Goal: Task Accomplishment & Management: Use online tool/utility

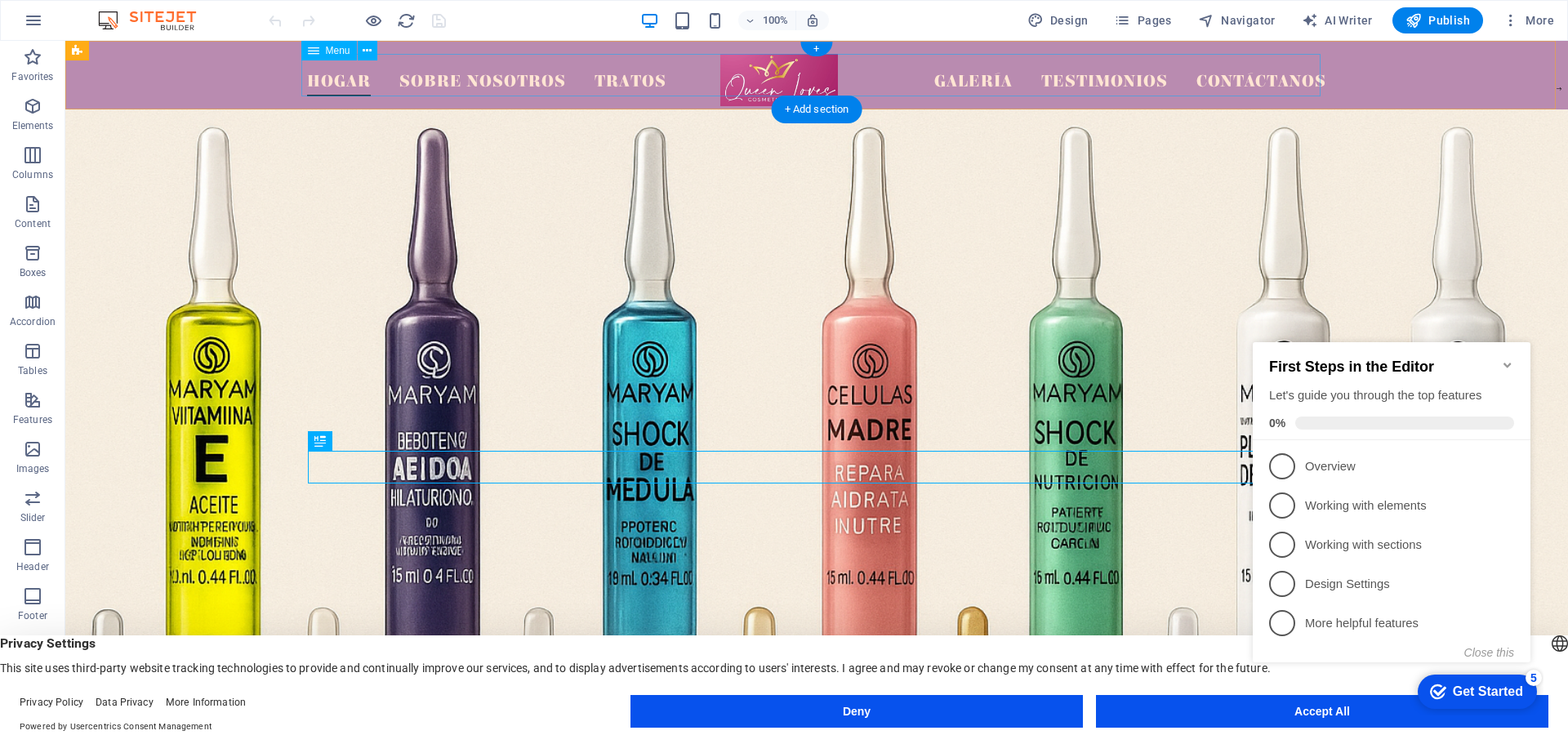
click at [336, 85] on nav "Hogar Sobre nosotros Tratos Galería Testimonios Contáctanos" at bounding box center [816, 75] width 1019 height 42
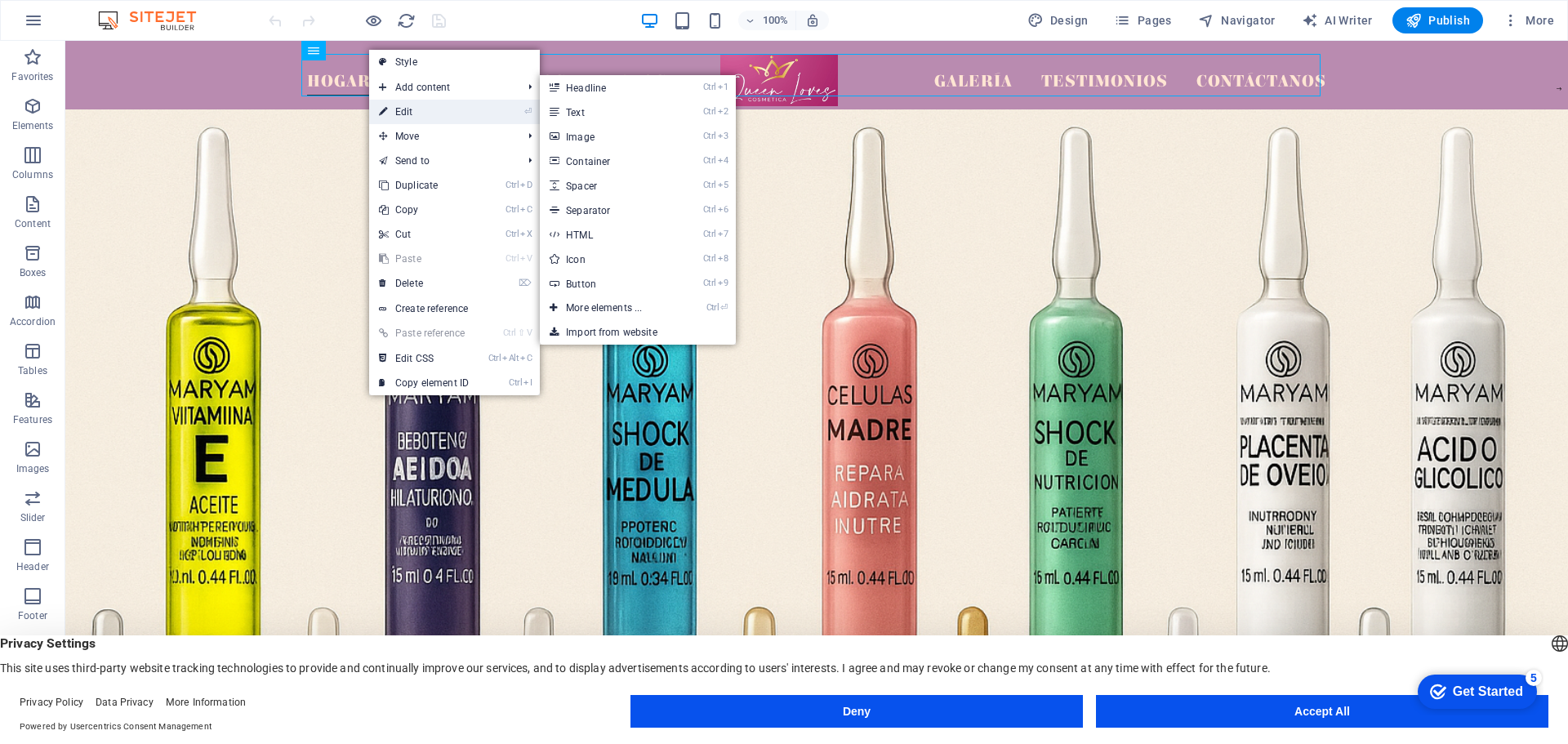
select select
select select "1"
select select
select select "2"
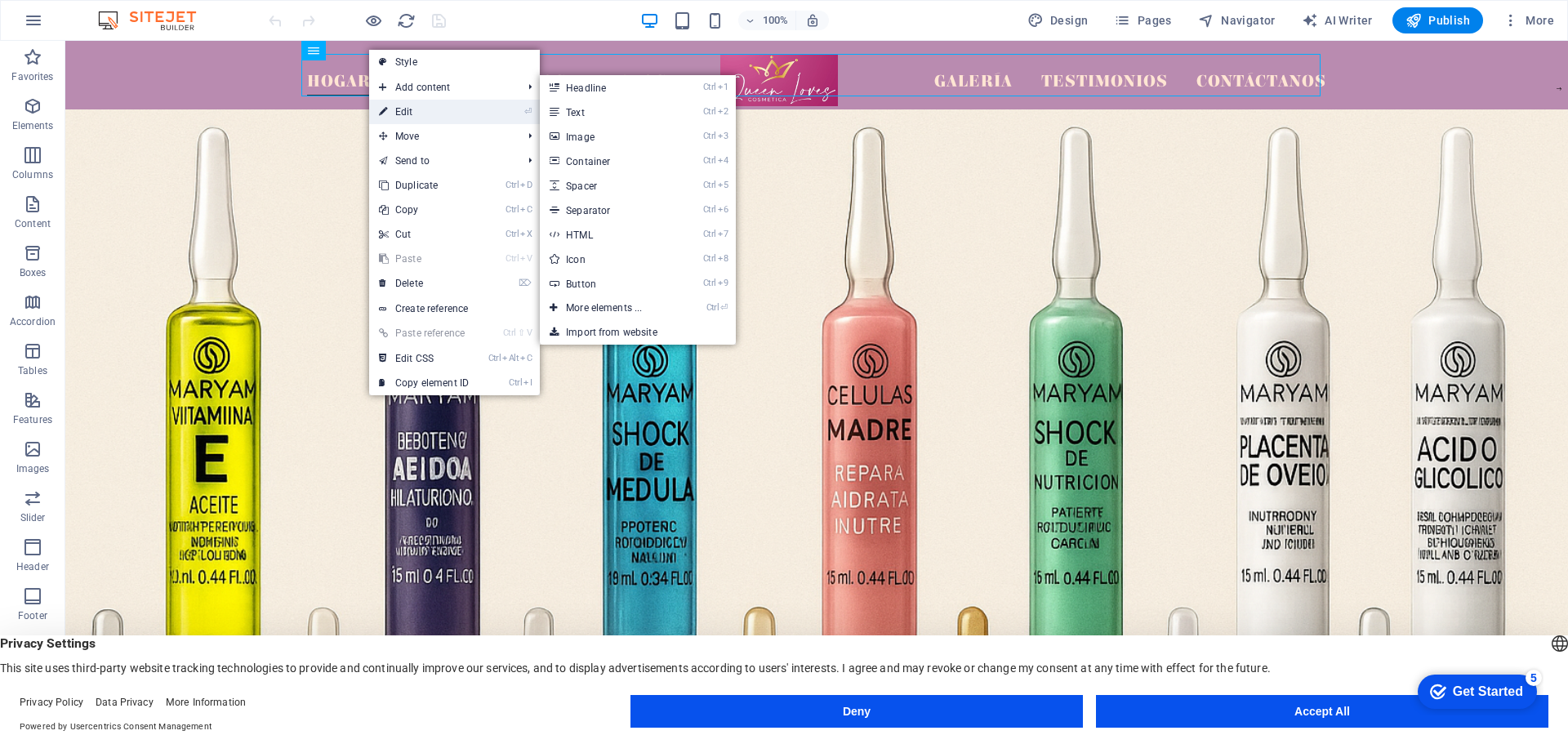
select select
select select "3"
select select
select select "4"
select select
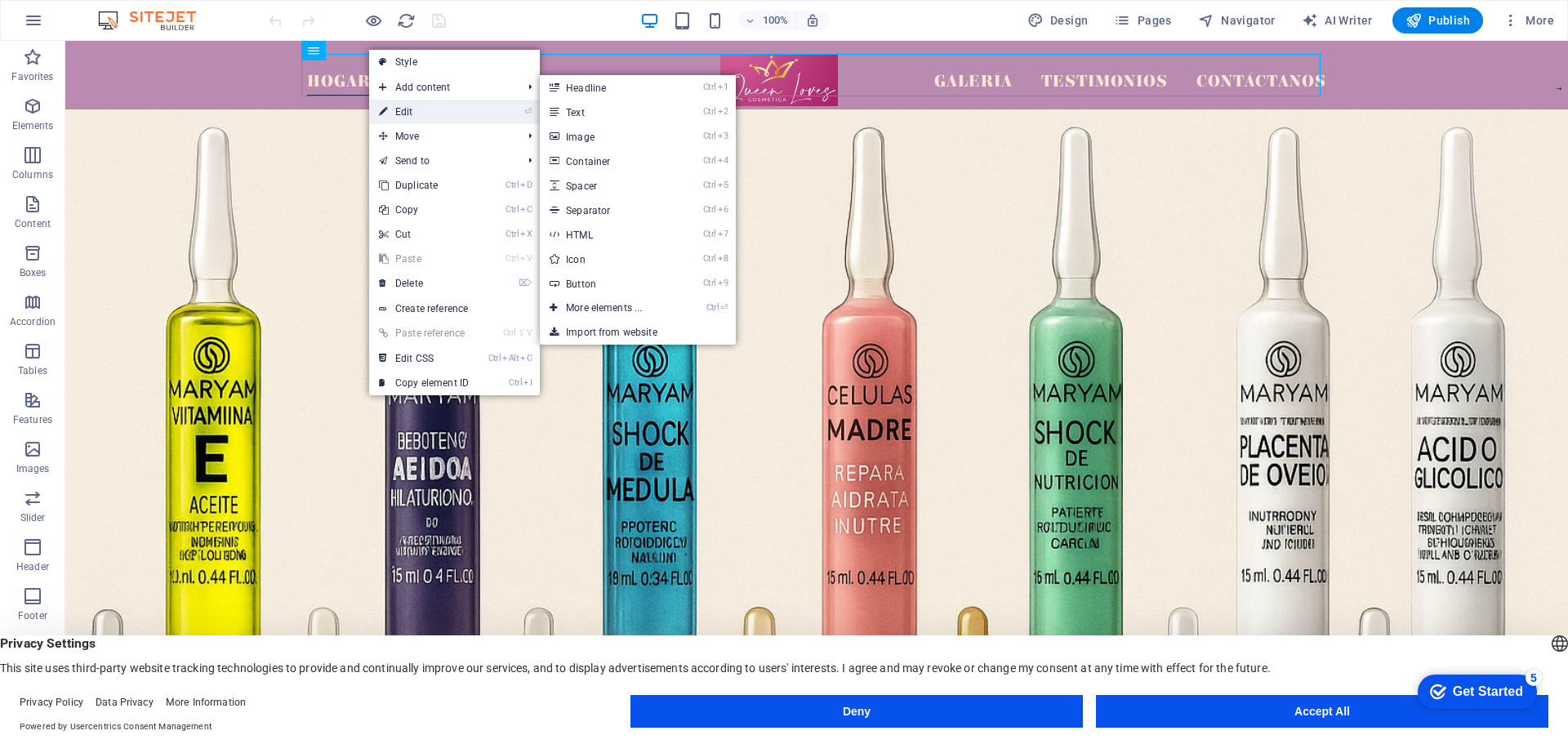
select select "5"
select select
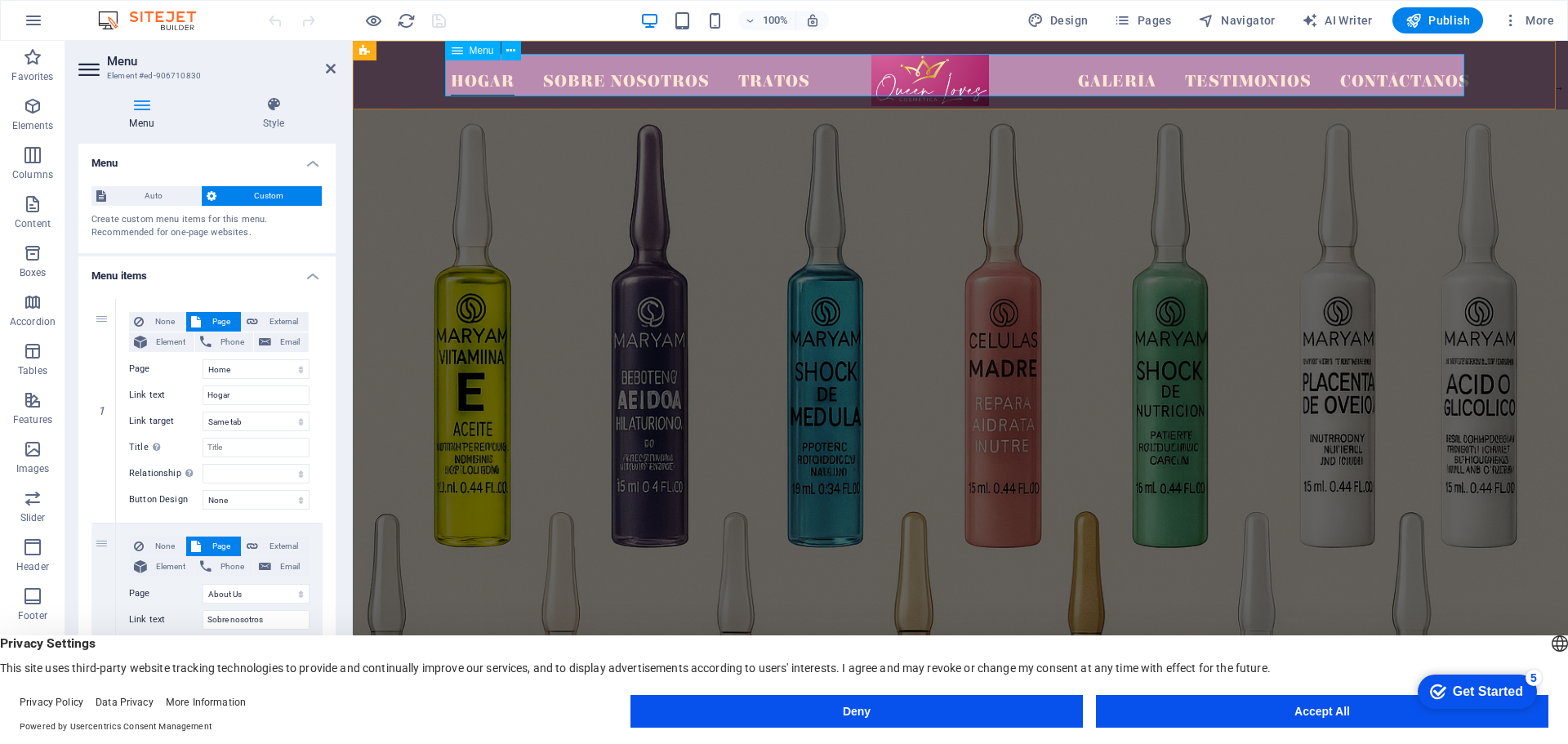
click at [479, 80] on nav "Hogar Sobre nosotros Tratos Galería Testimonios Contáctanos" at bounding box center [961, 75] width 1019 height 42
click at [163, 194] on span "Auto" at bounding box center [153, 196] width 85 height 20
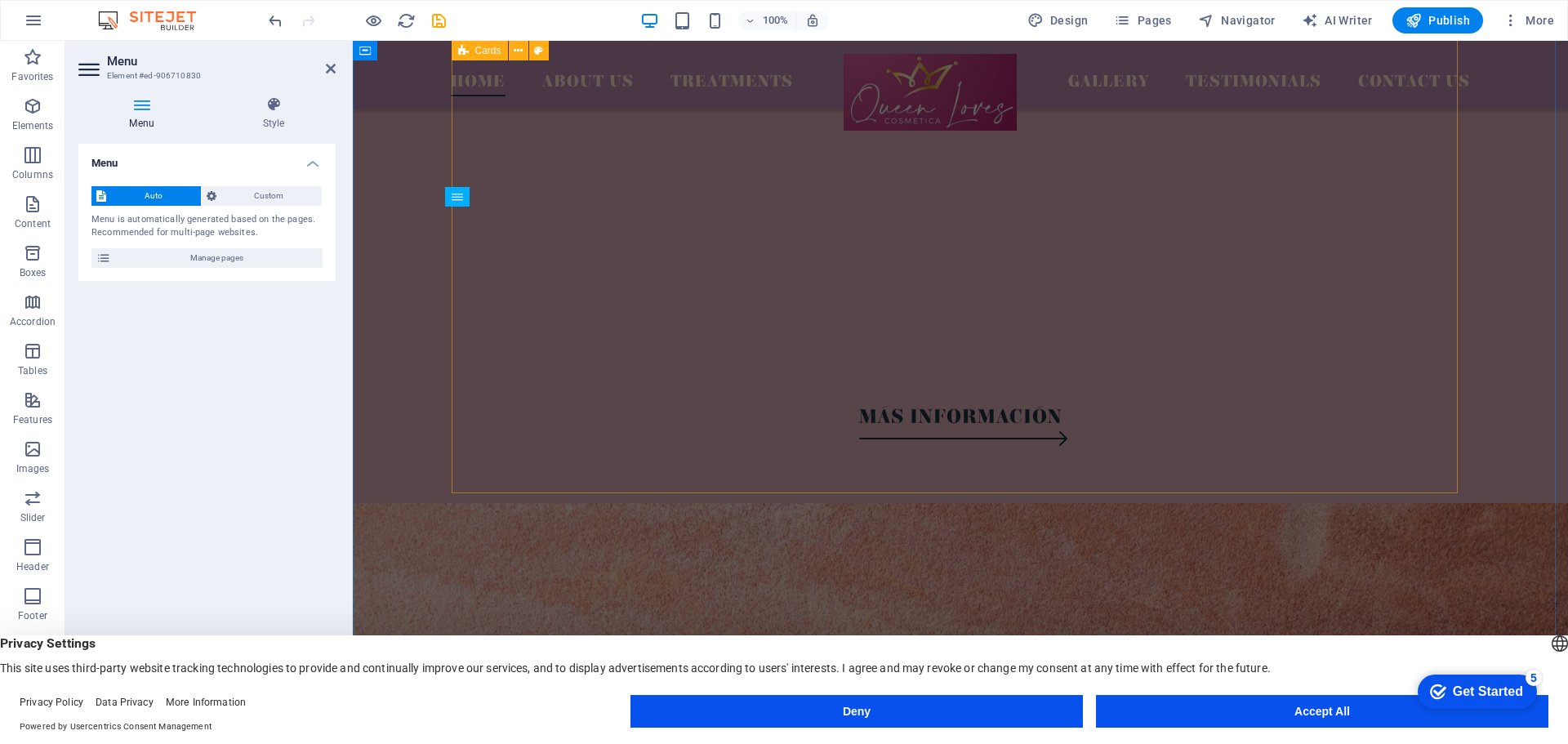
scroll to position [3513, 0]
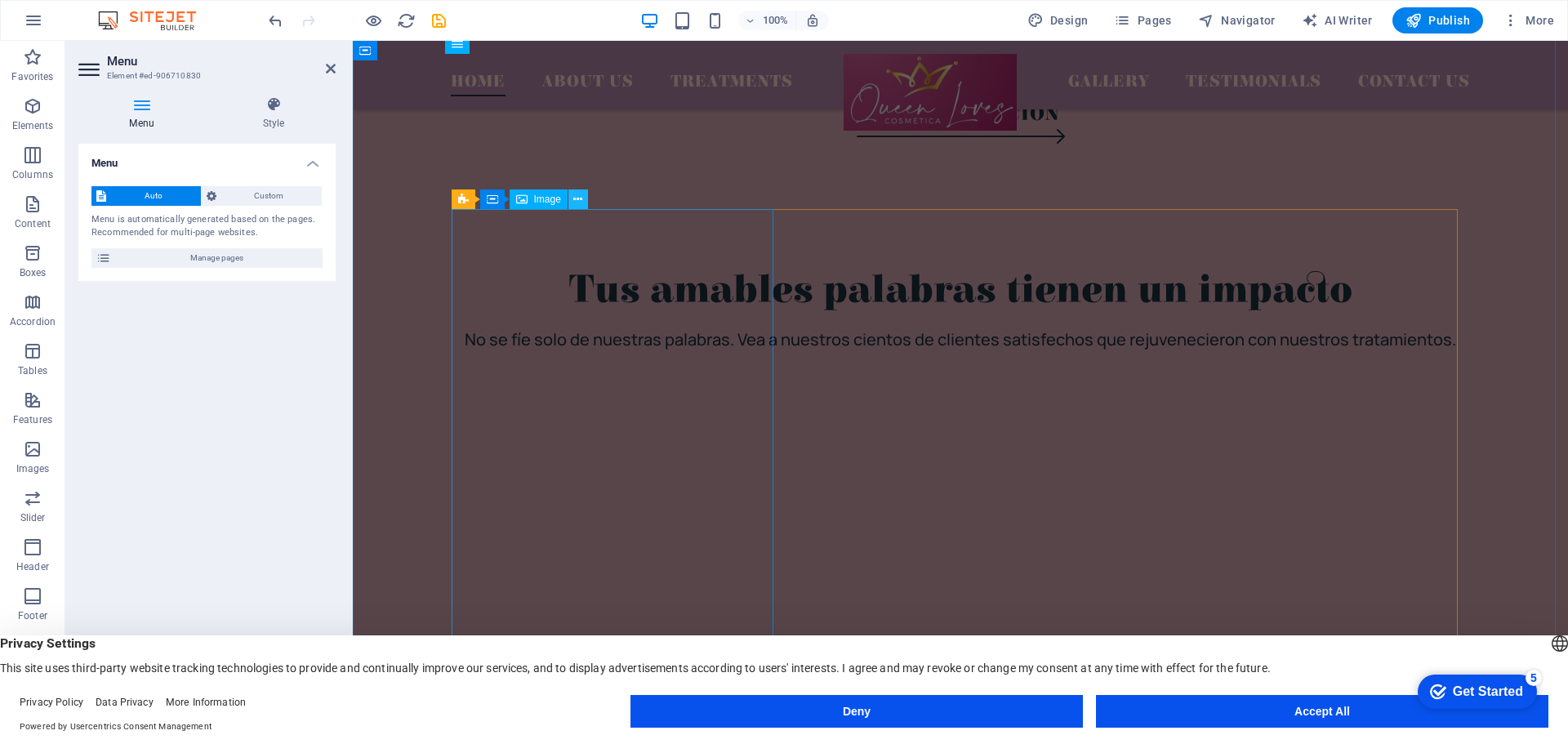
click at [580, 197] on icon at bounding box center [577, 199] width 9 height 17
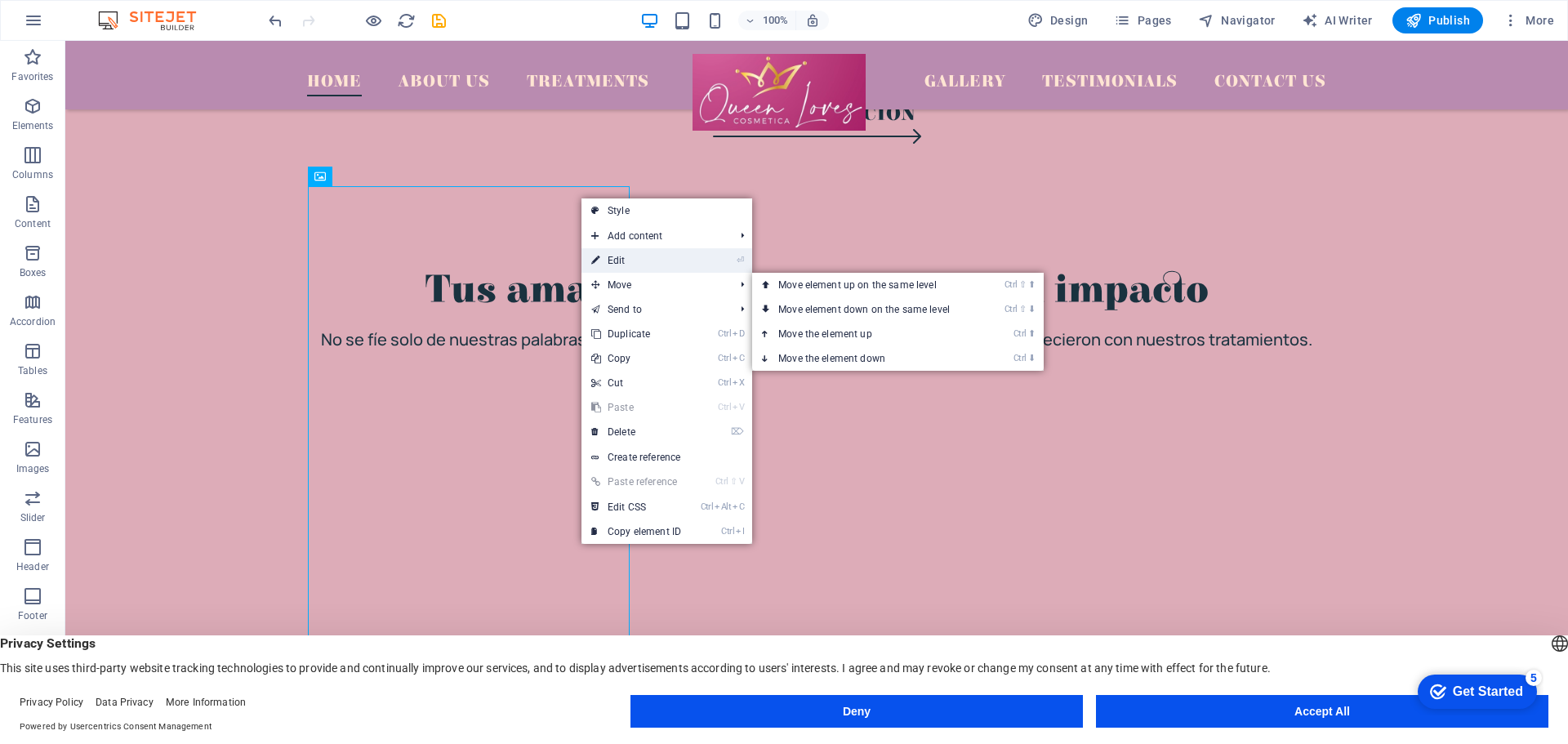
click at [729, 268] on li "⏎ Edit" at bounding box center [667, 260] width 171 height 25
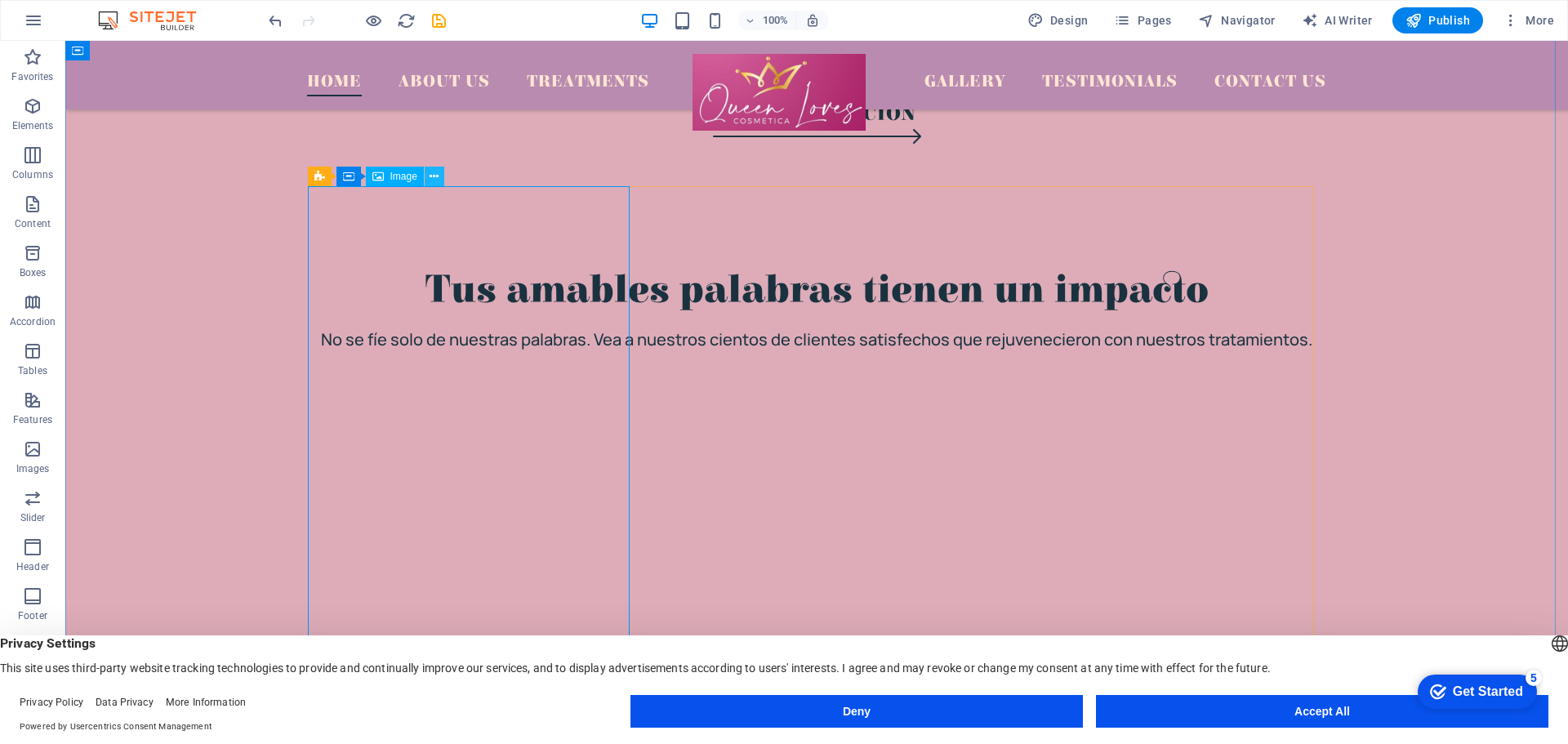
click at [429, 177] on button at bounding box center [435, 177] width 20 height 20
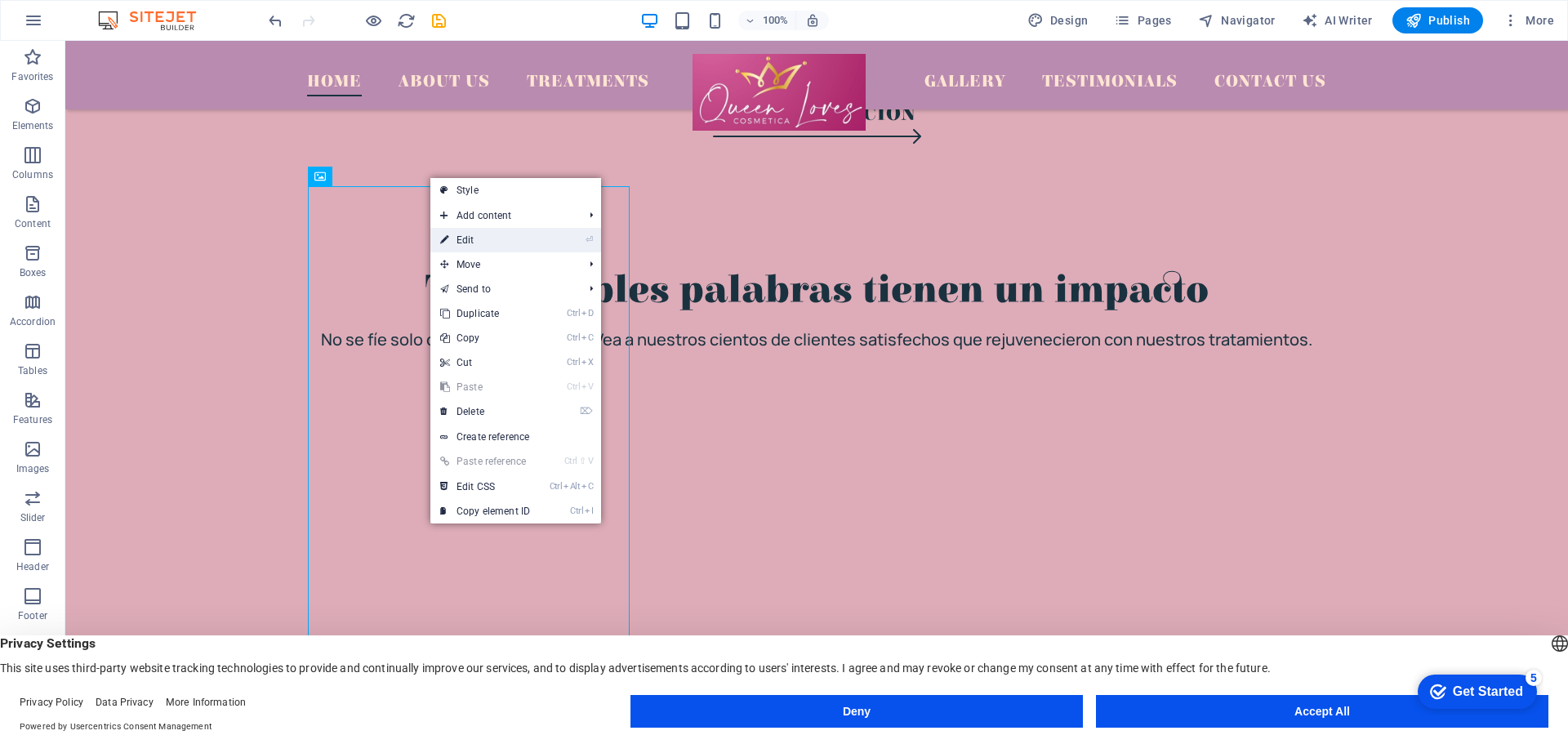
click at [486, 234] on link "⏎ Edit" at bounding box center [486, 239] width 110 height 25
select select "%"
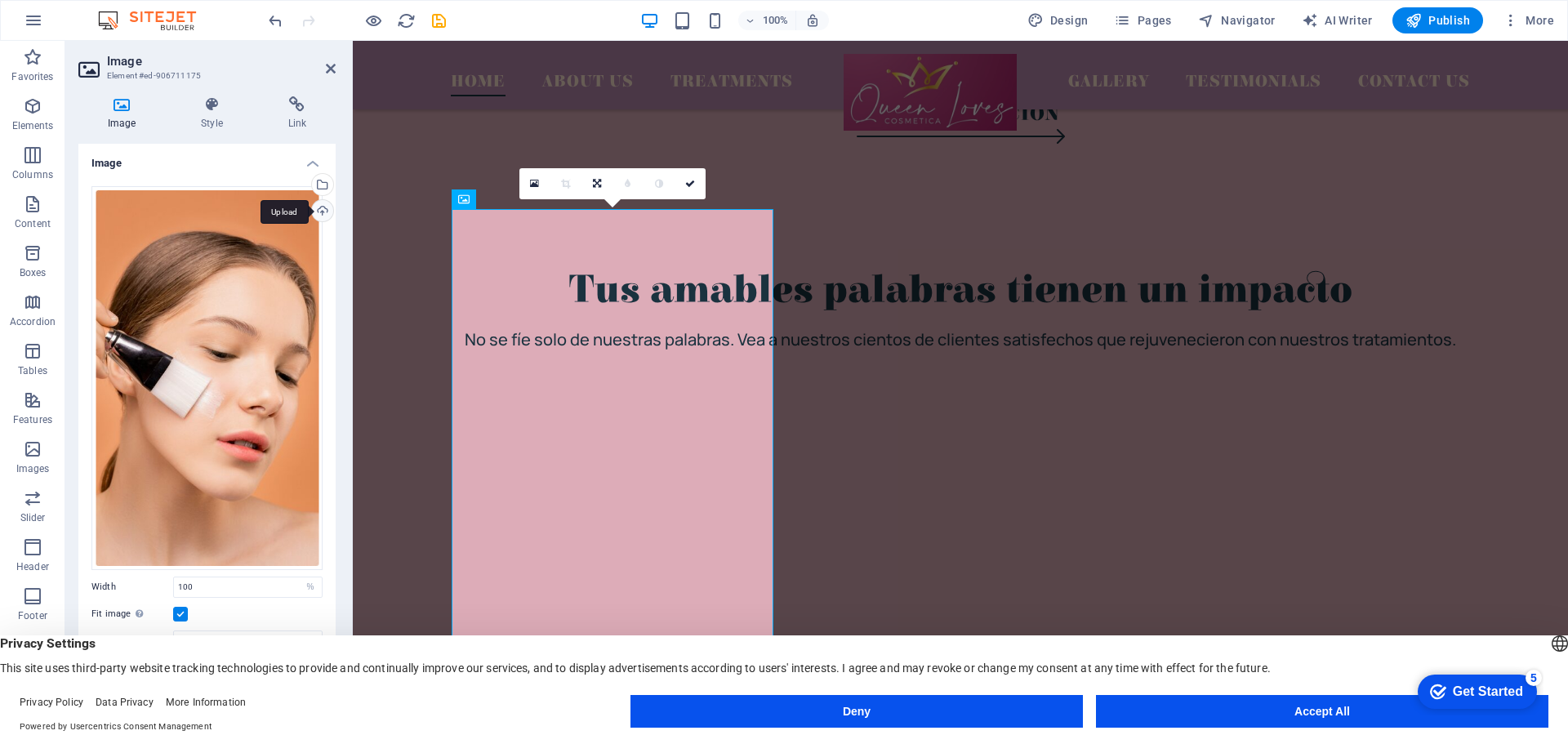
click at [320, 207] on div "Upload" at bounding box center [321, 212] width 25 height 25
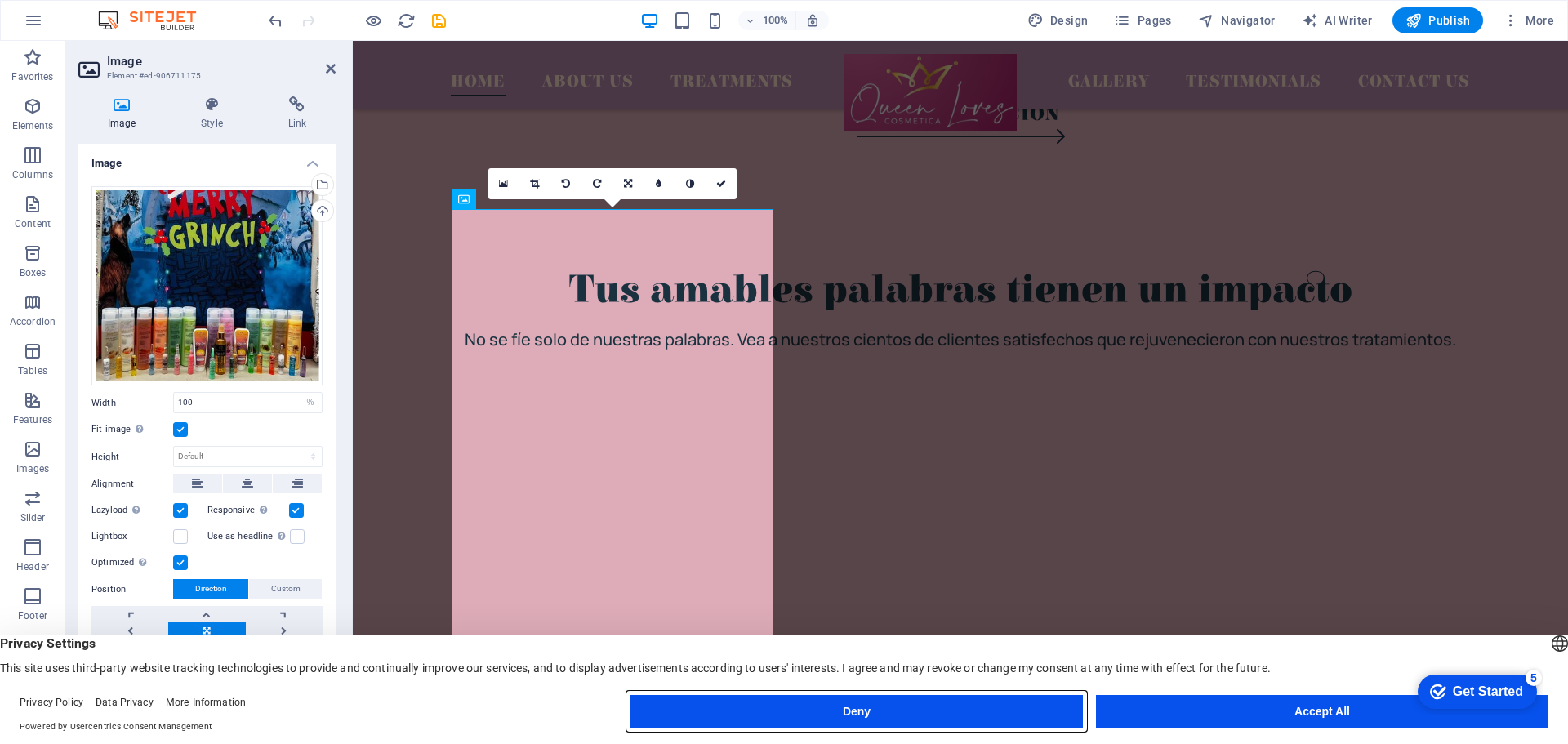
click at [0, 0] on button "Deny" at bounding box center [0, 0] width 0 height 0
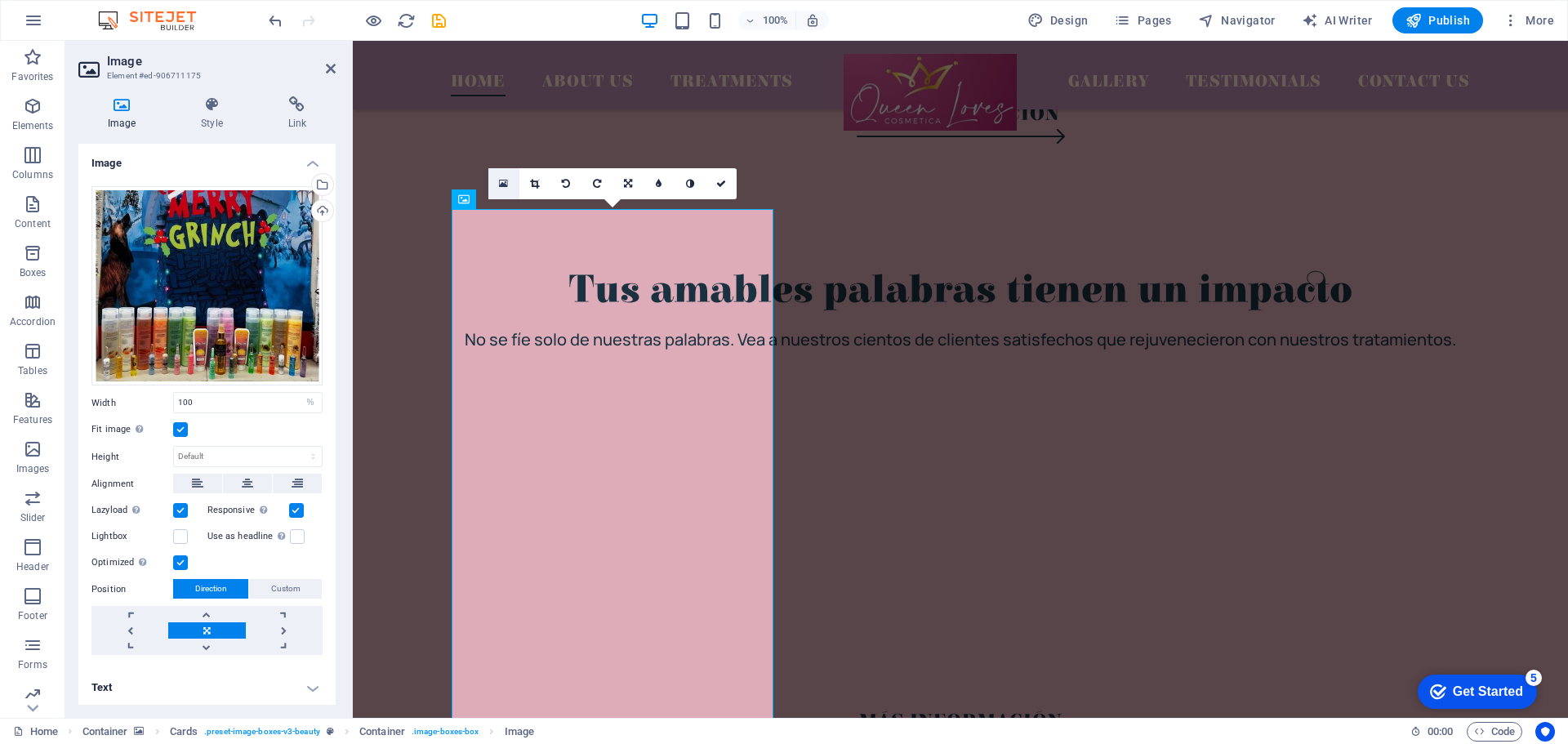
click at [505, 184] on icon at bounding box center [503, 184] width 9 height 12
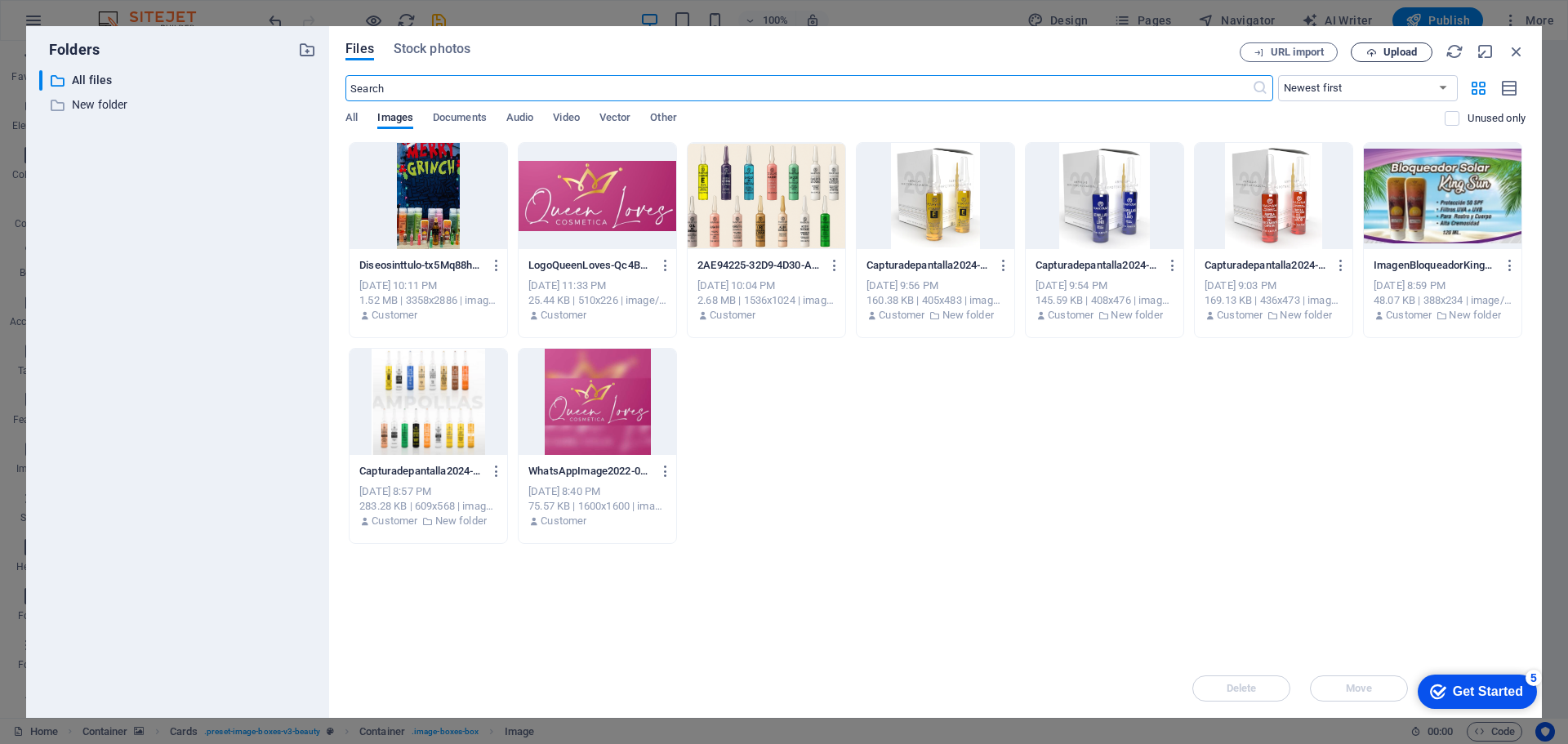
click at [1408, 58] on button "Upload" at bounding box center [1391, 52] width 81 height 20
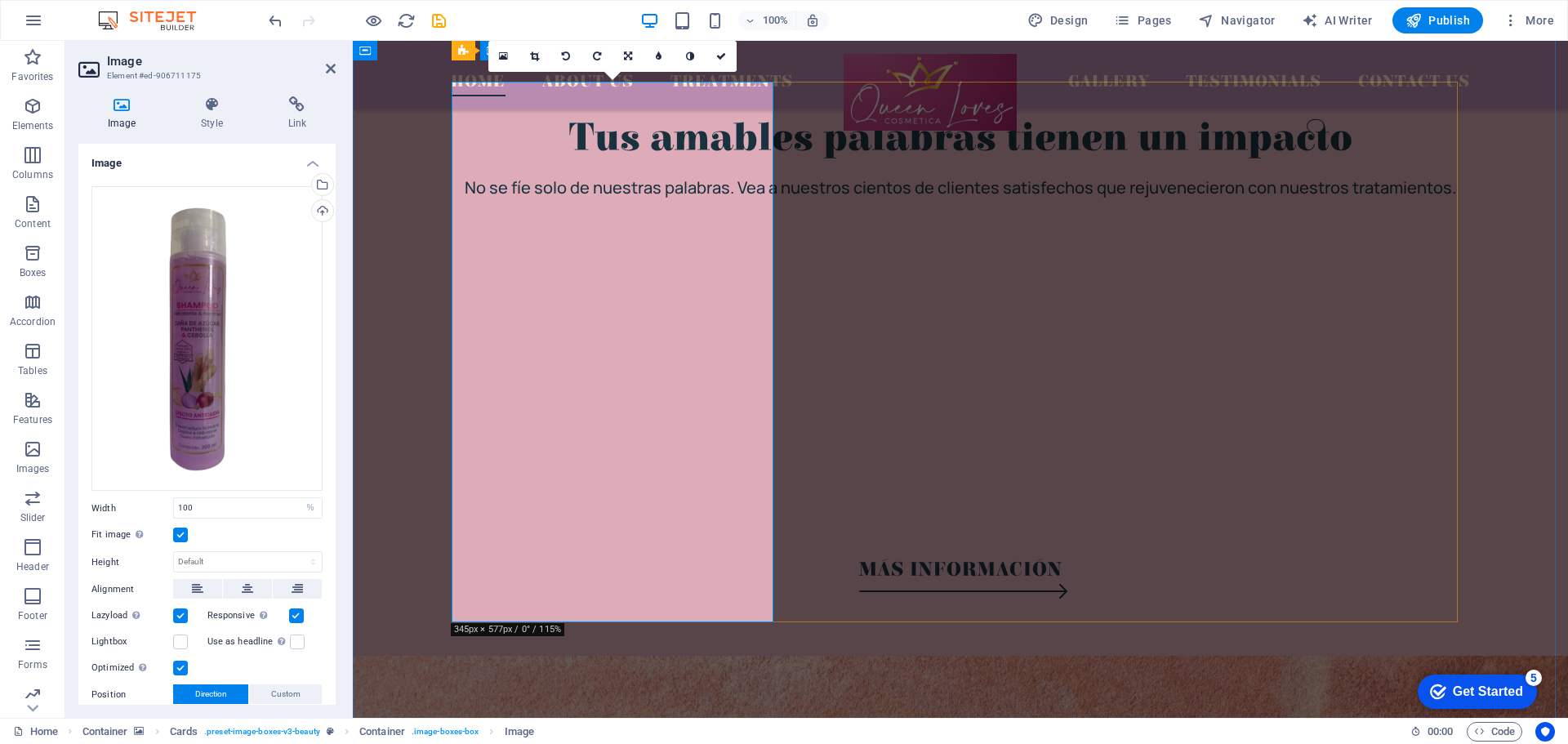
scroll to position [3550, 0]
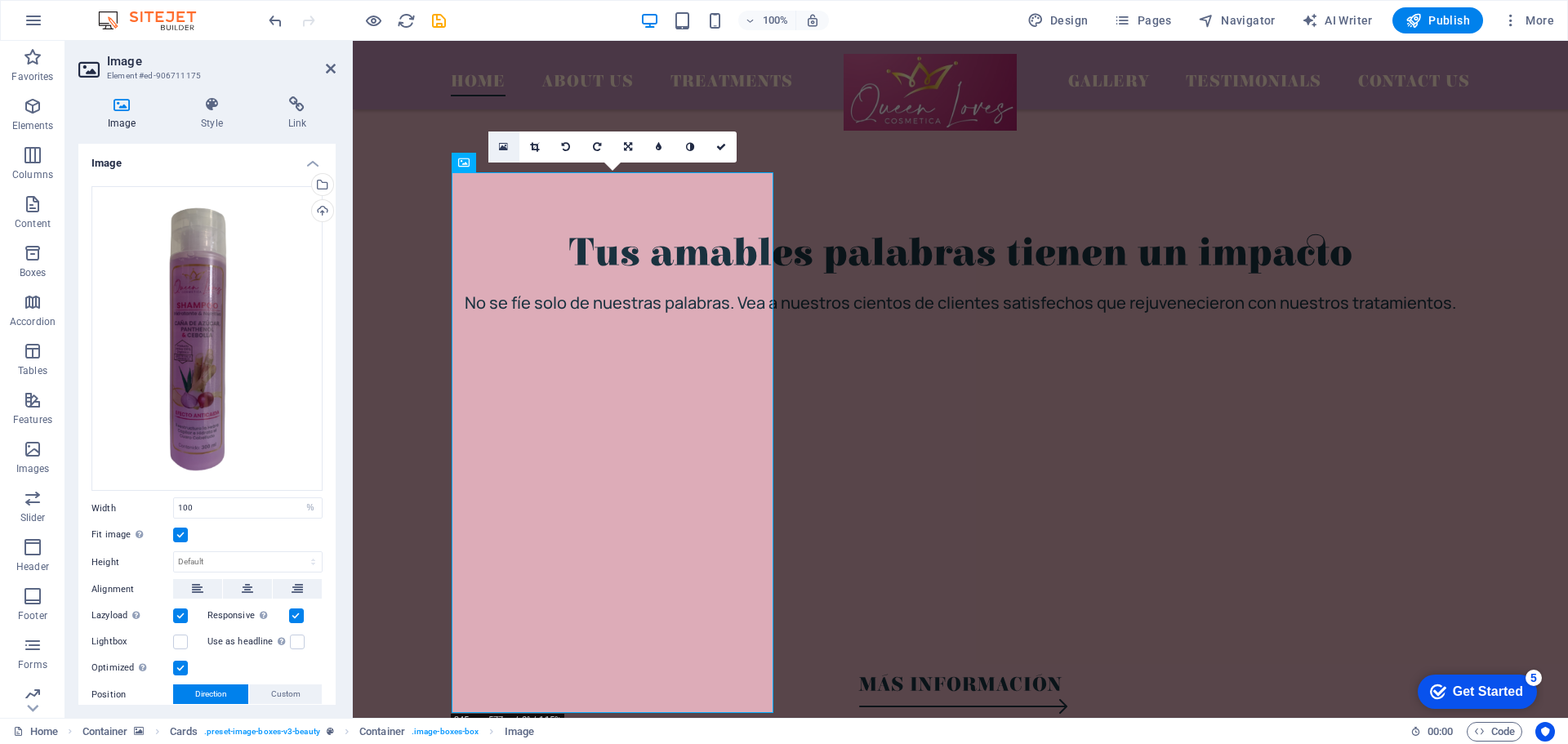
click at [507, 143] on icon at bounding box center [503, 147] width 9 height 12
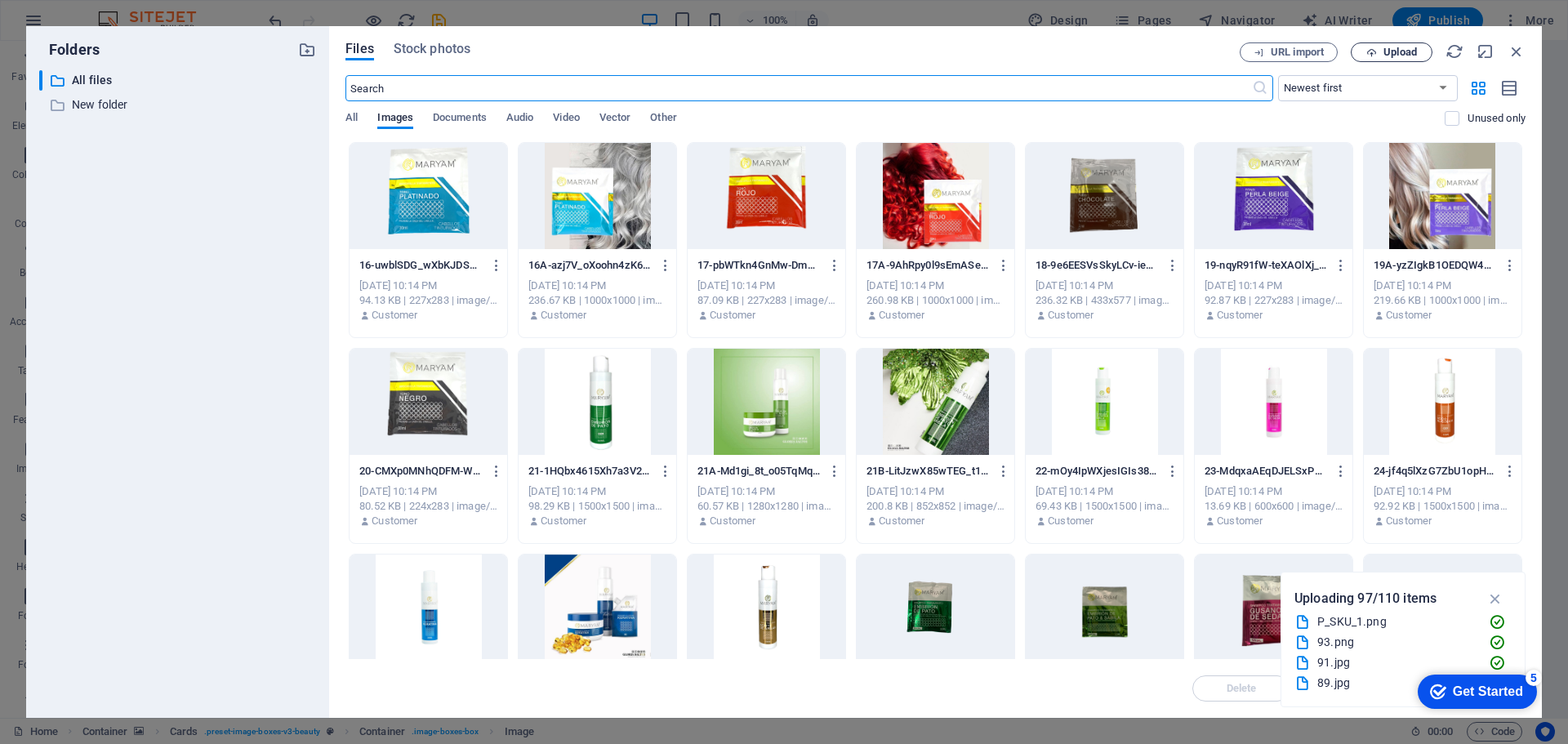
click at [1414, 56] on span "Upload" at bounding box center [1400, 52] width 33 height 10
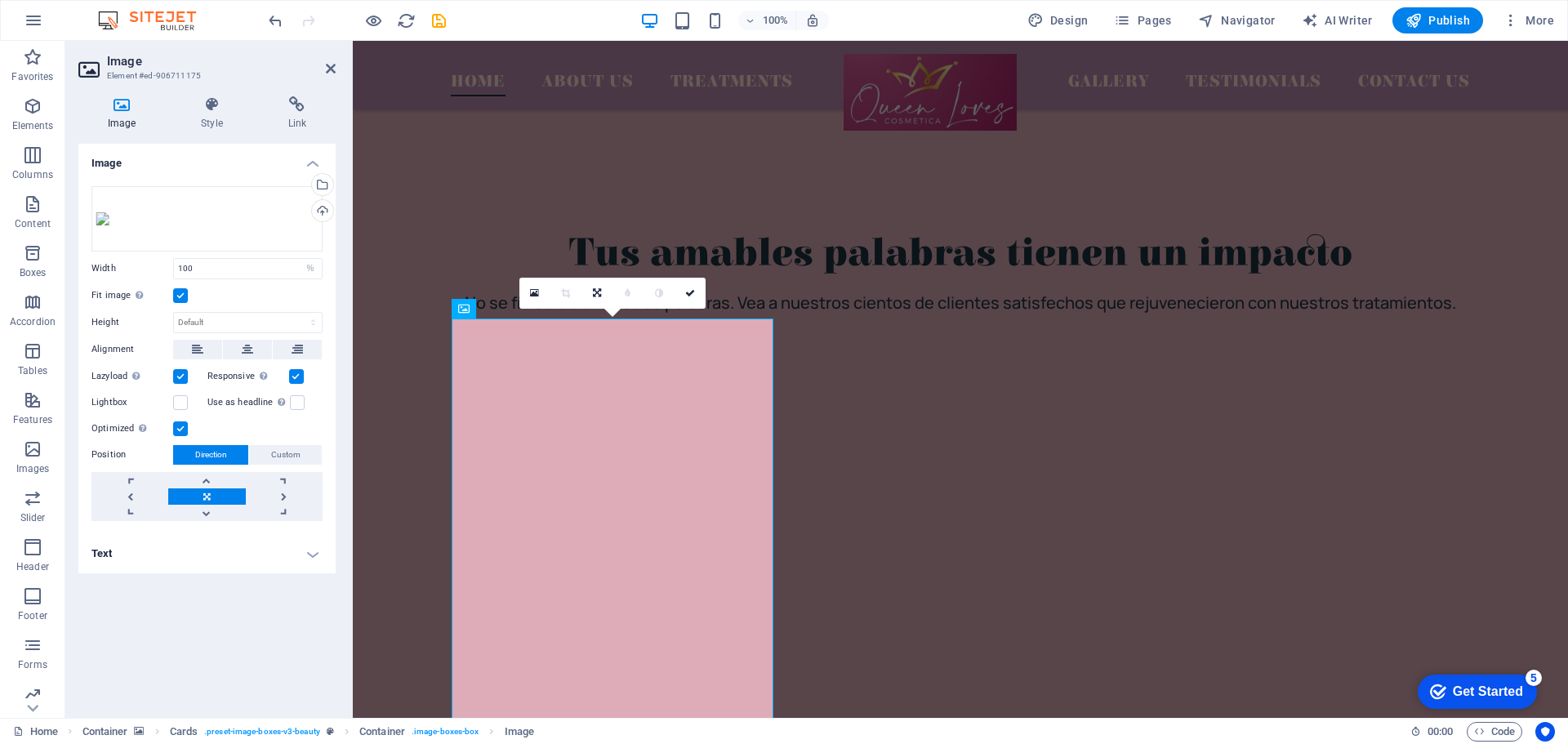
scroll to position [3404, 0]
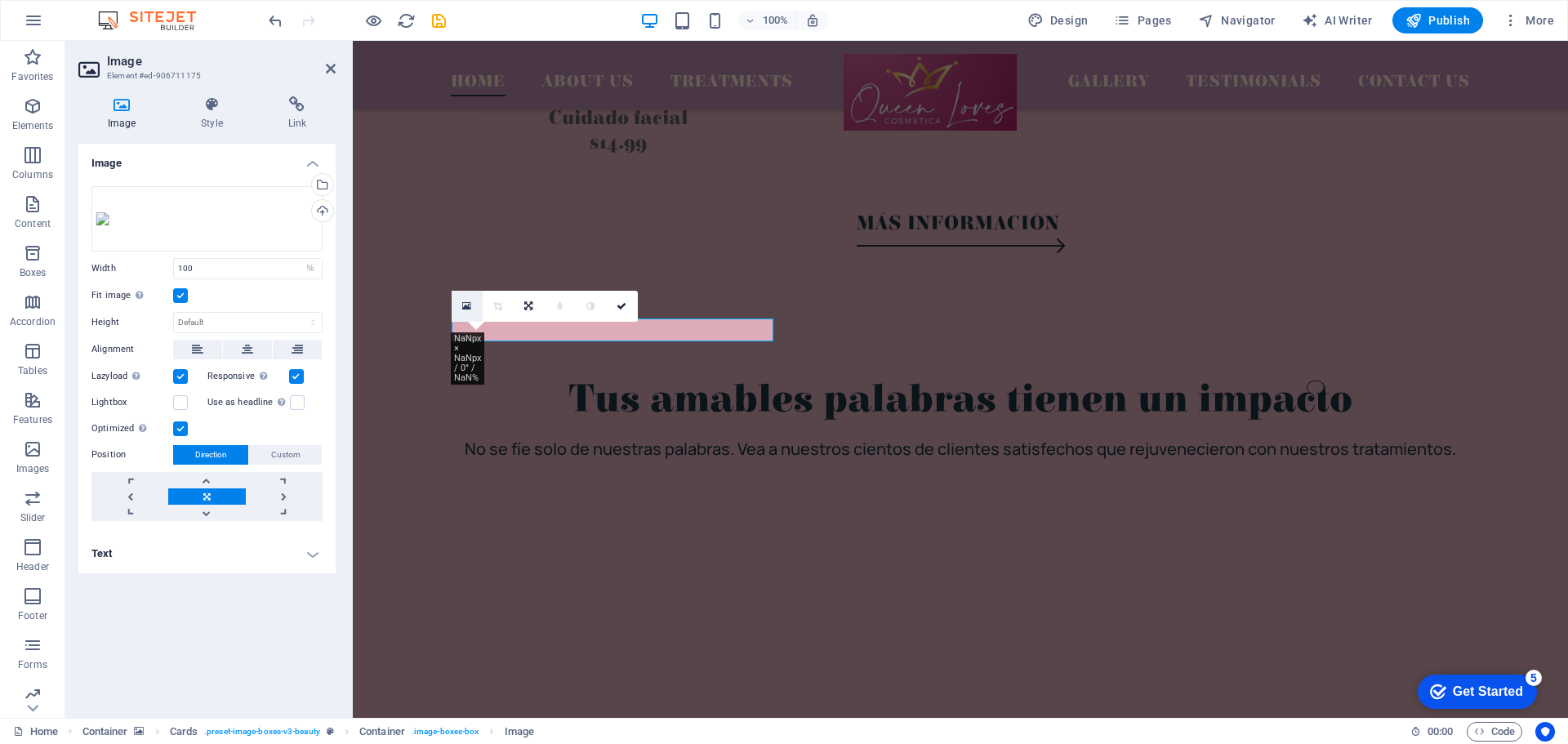
click at [463, 307] on icon at bounding box center [466, 306] width 9 height 12
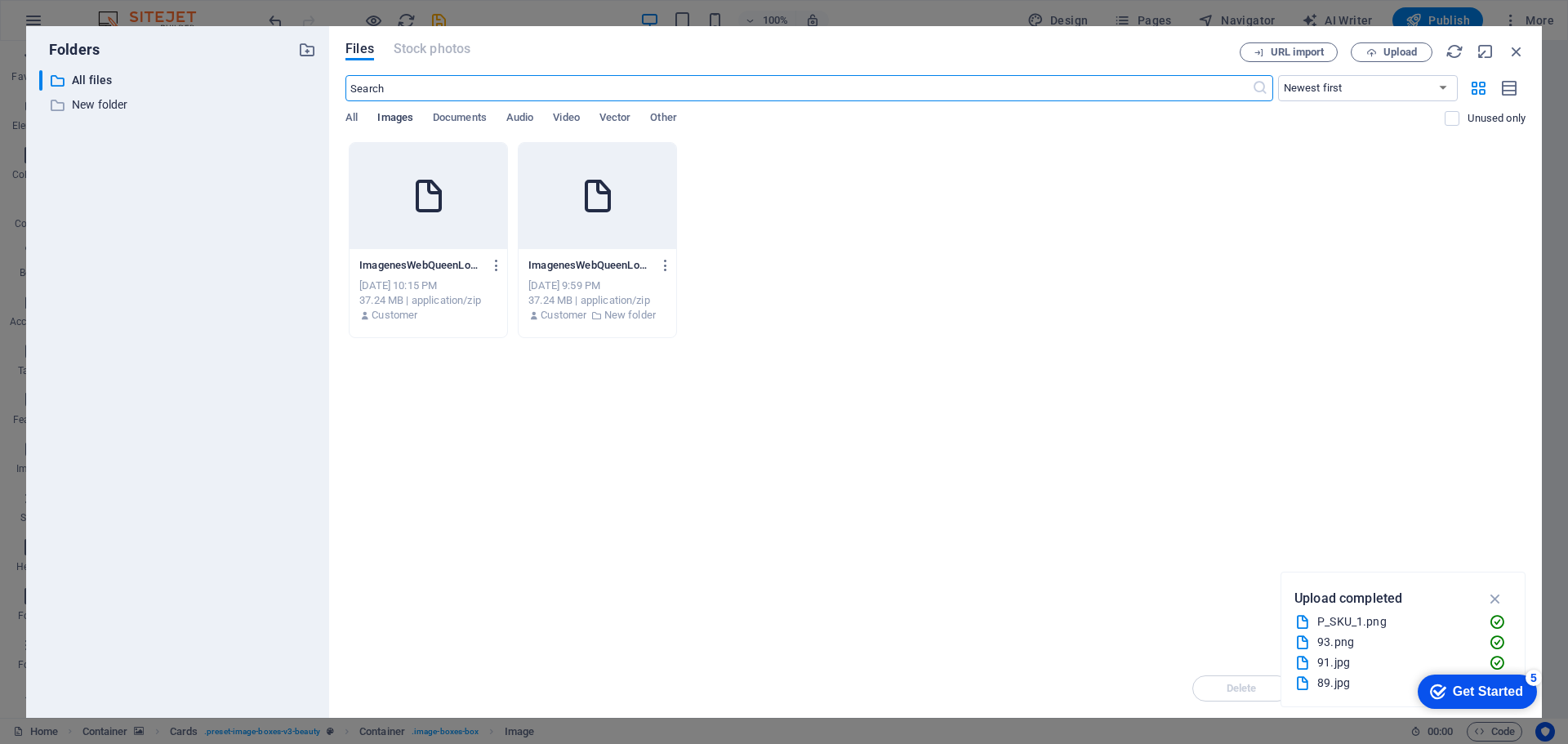
click at [407, 115] on span "Images" at bounding box center [395, 119] width 36 height 23
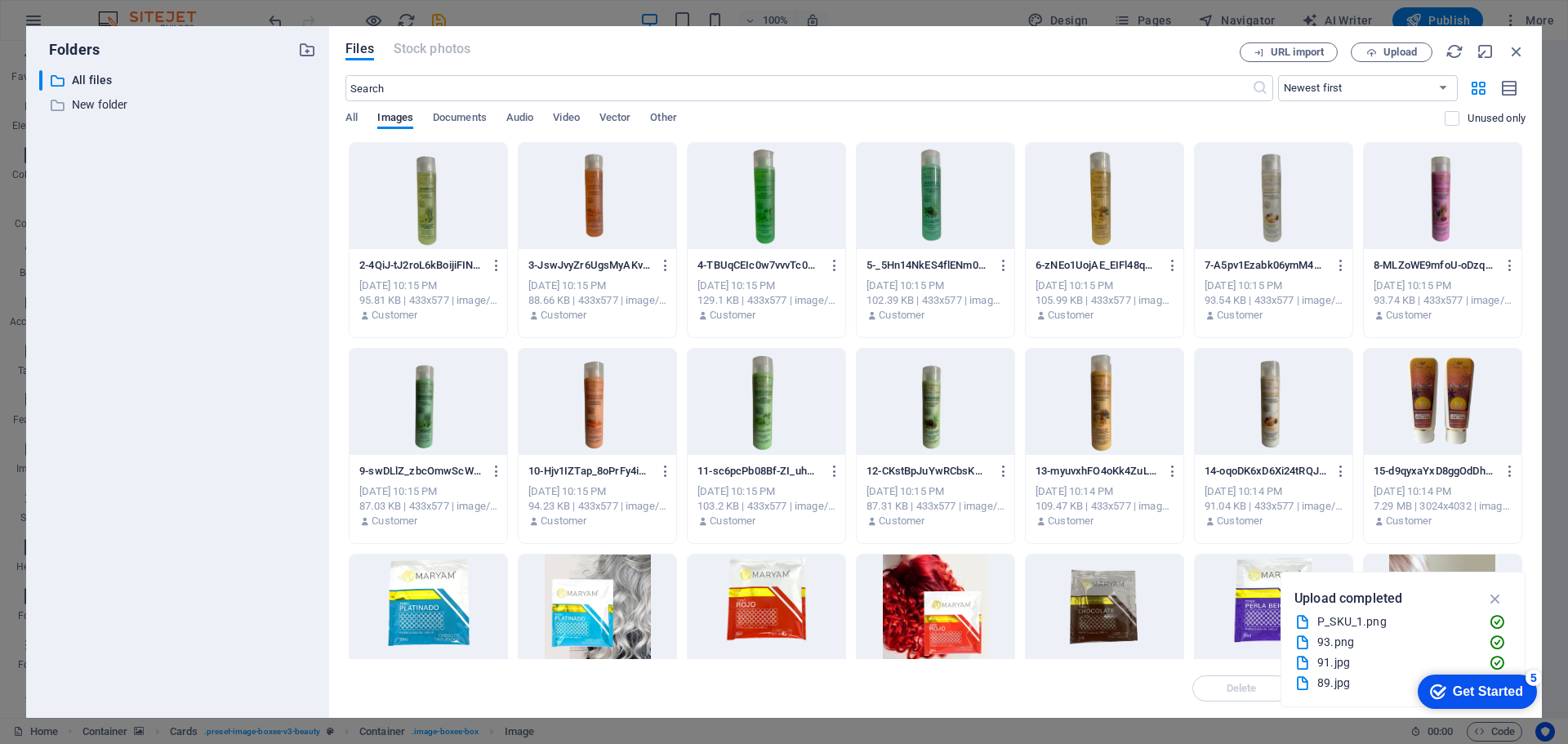
click at [622, 191] on div at bounding box center [598, 196] width 158 height 106
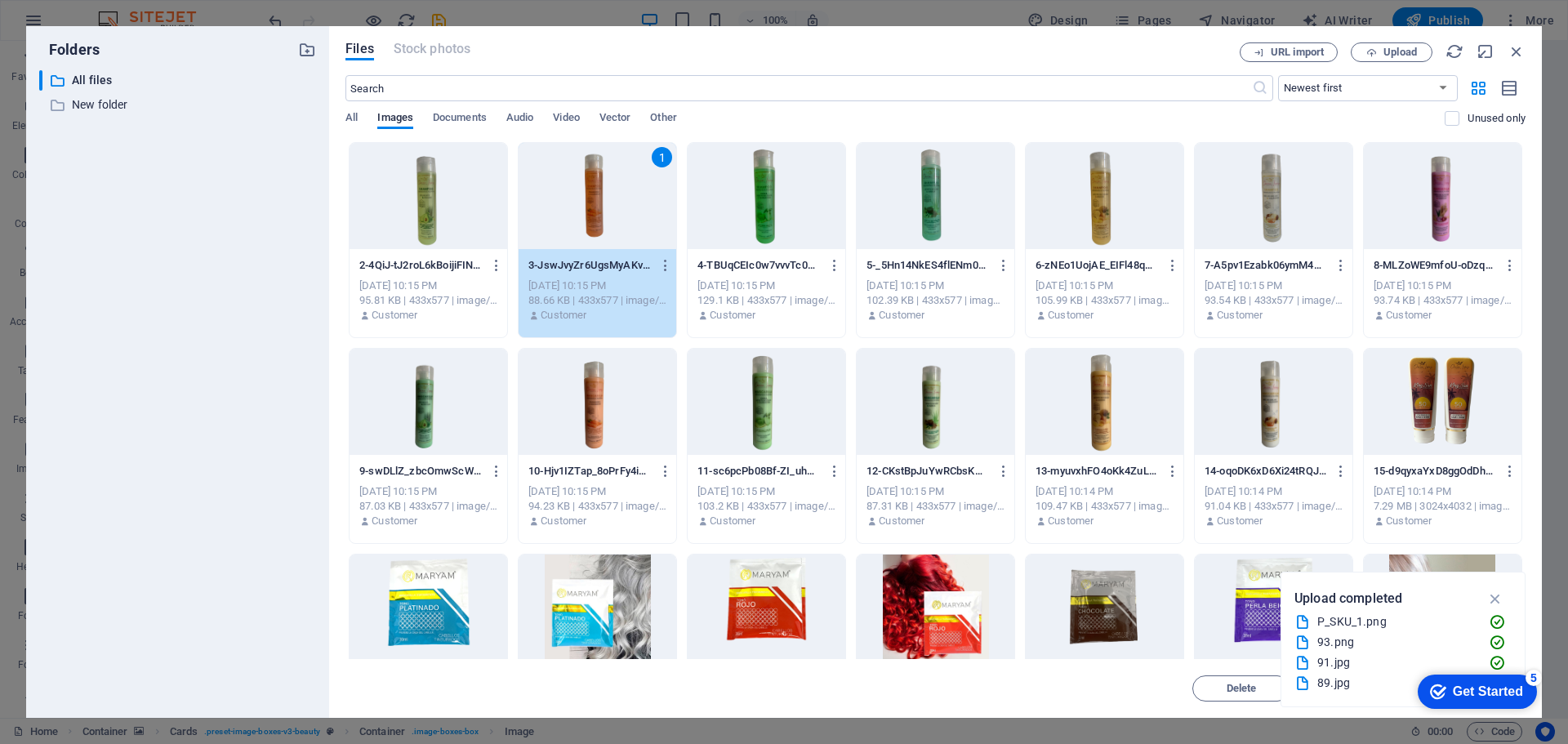
click at [621, 220] on div "1" at bounding box center [598, 196] width 158 height 106
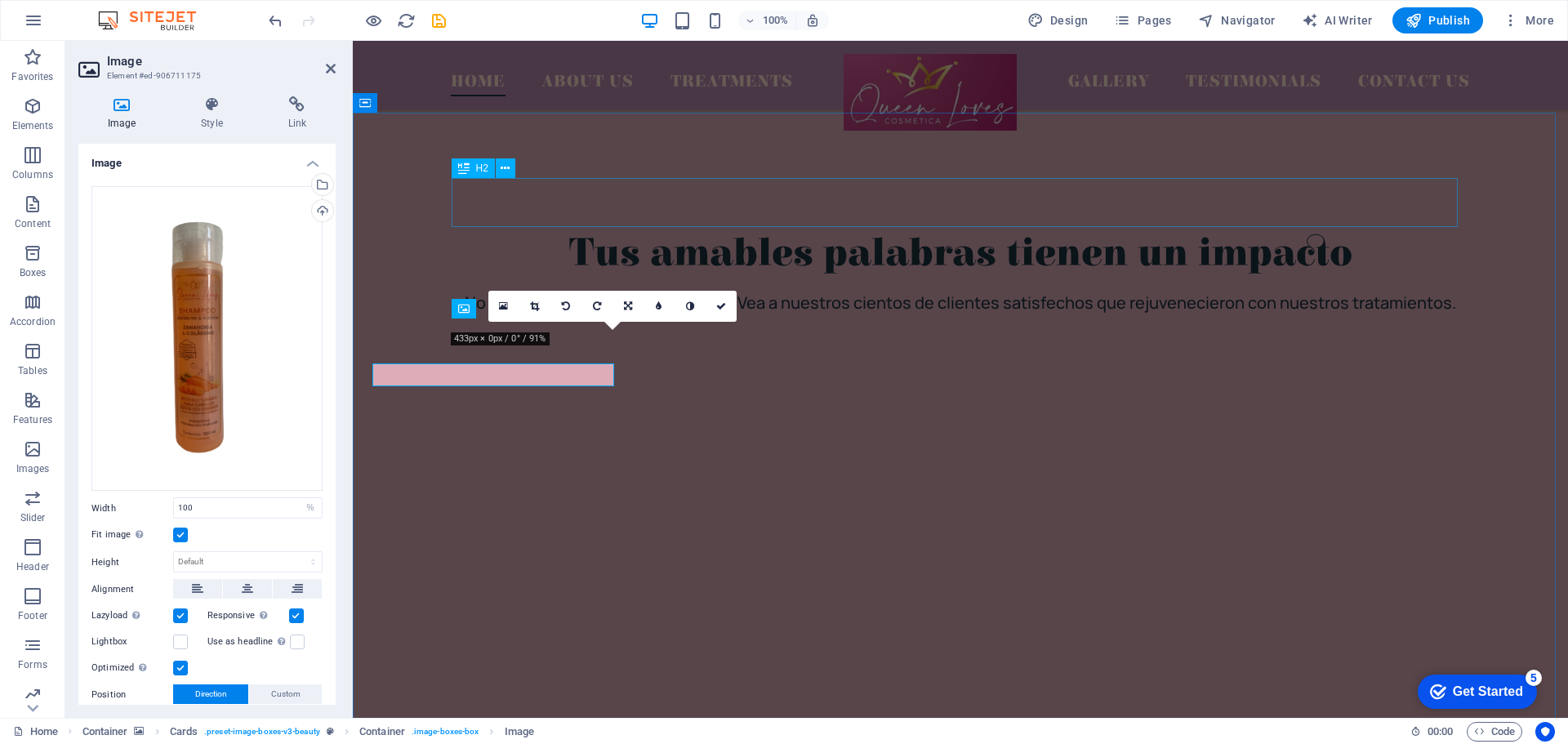
scroll to position [3404, 0]
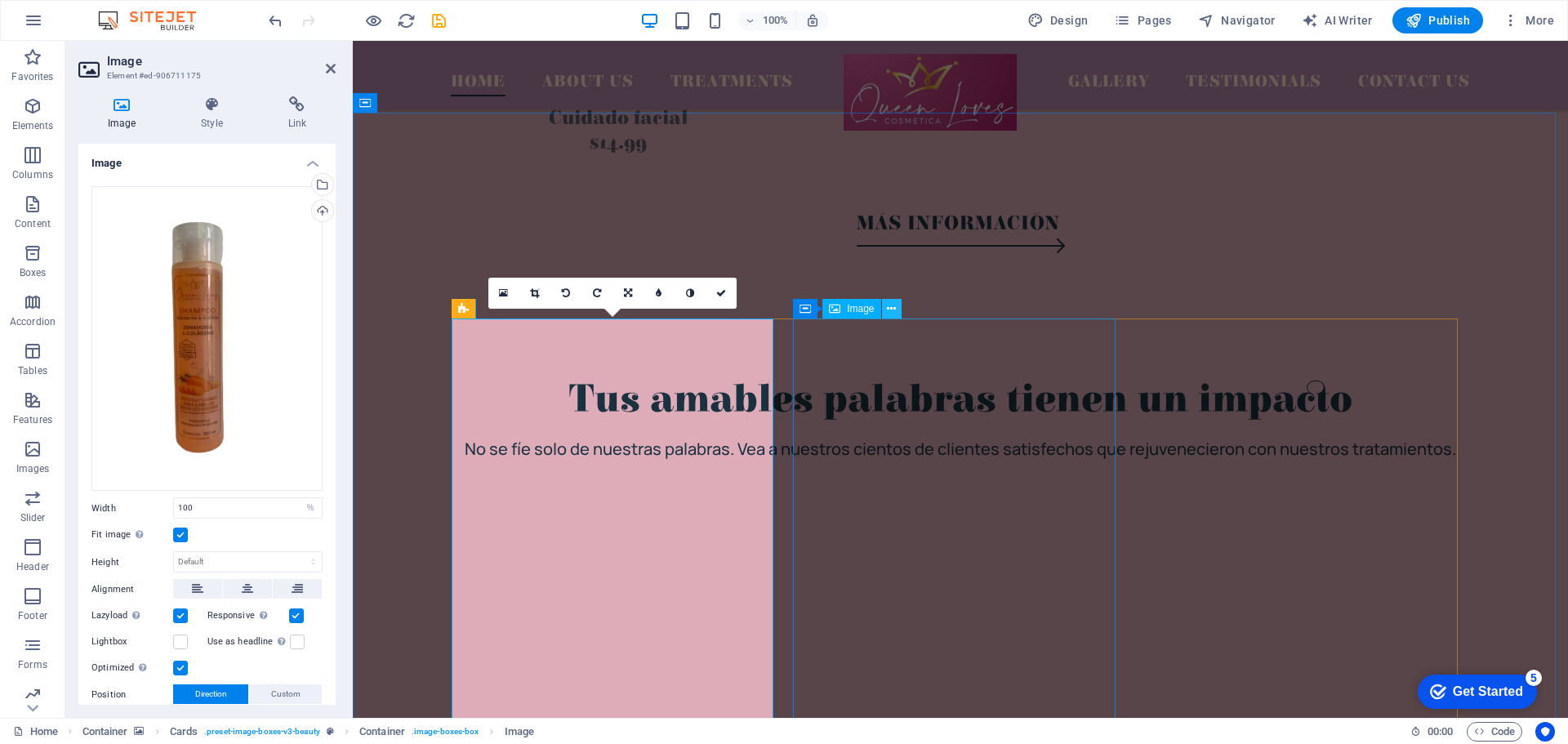
click at [890, 309] on icon at bounding box center [891, 308] width 9 height 17
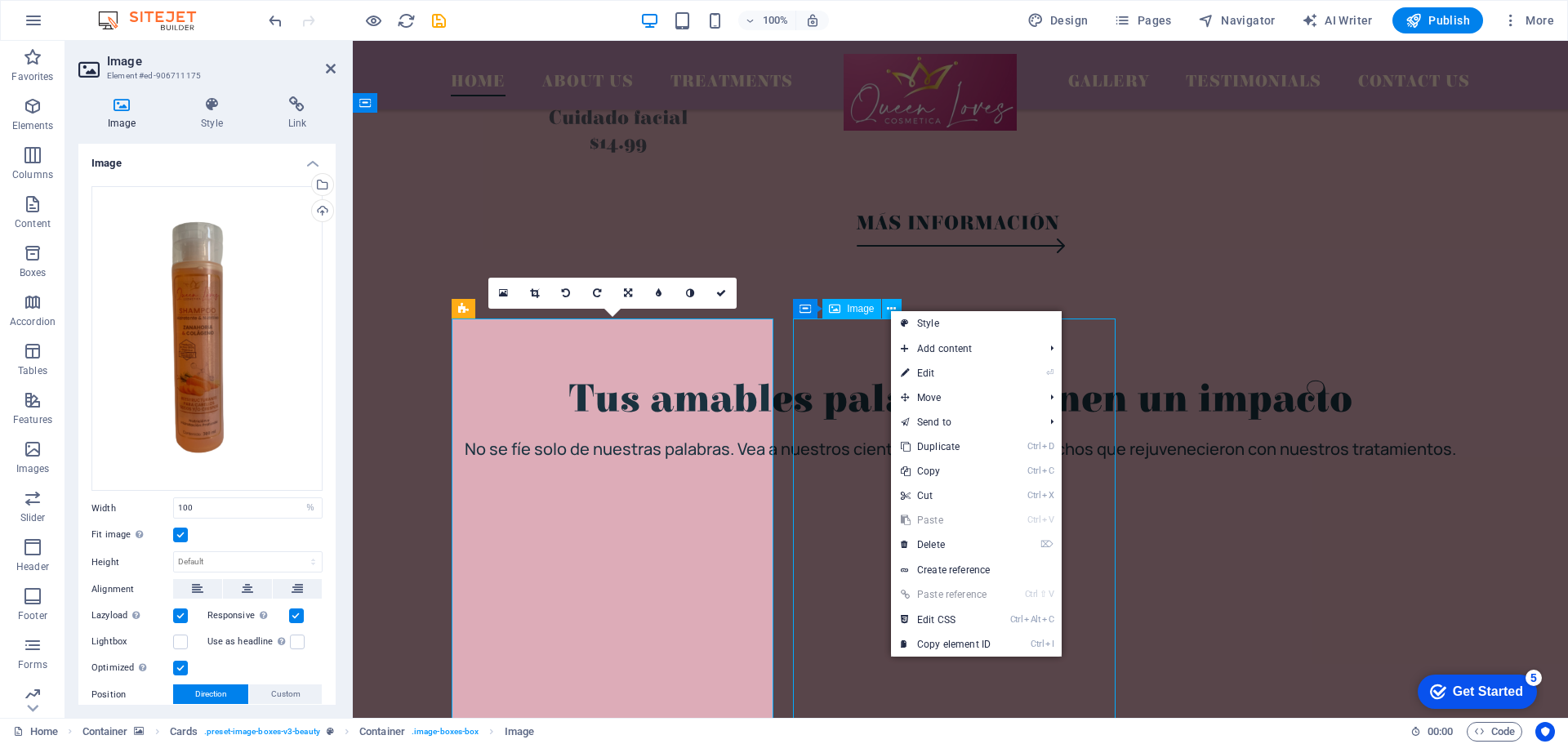
scroll to position [3381, 0]
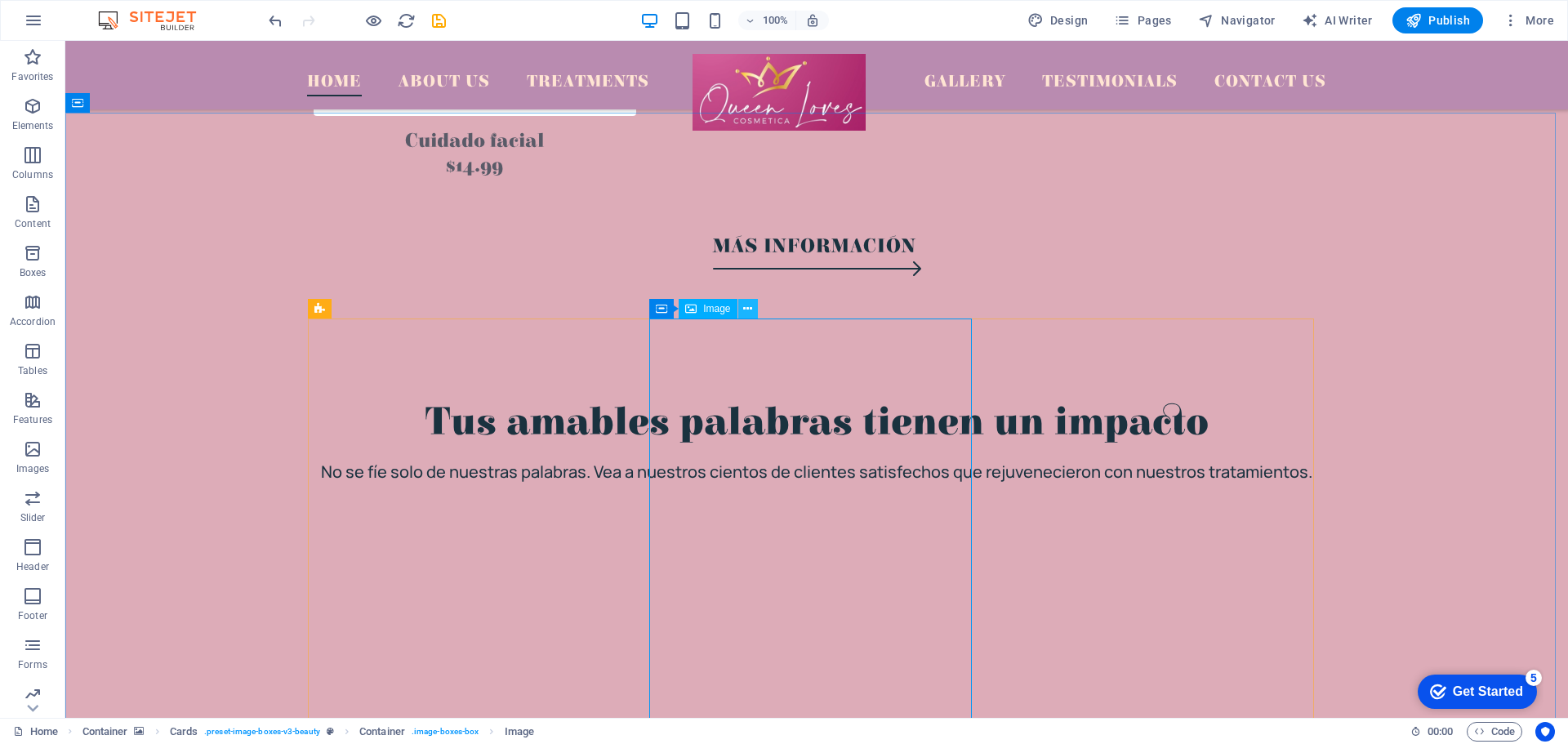
click at [744, 309] on icon at bounding box center [748, 308] width 9 height 17
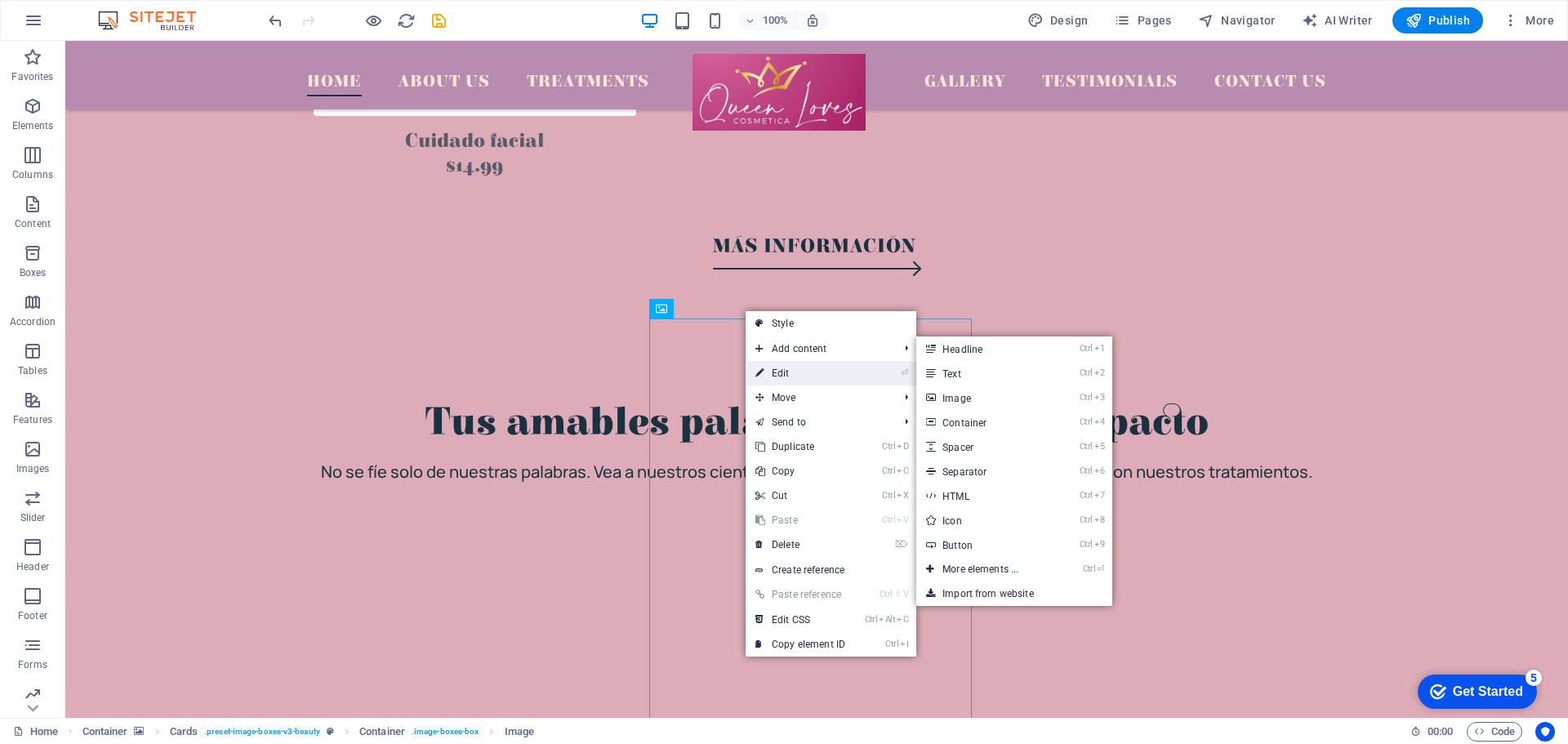
click at [792, 370] on link "⏎ Edit" at bounding box center [801, 373] width 110 height 25
select select "%"
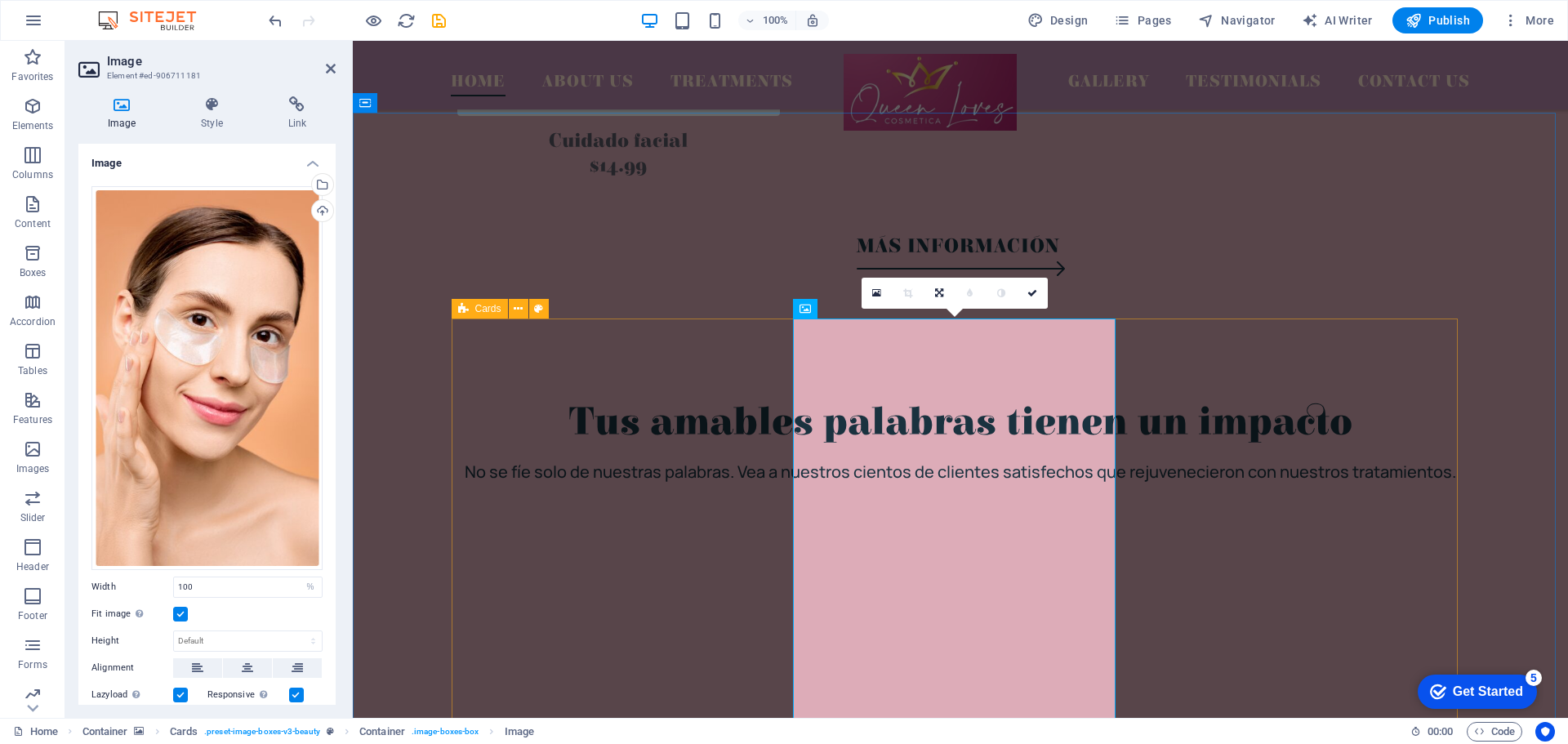
scroll to position [3404, 0]
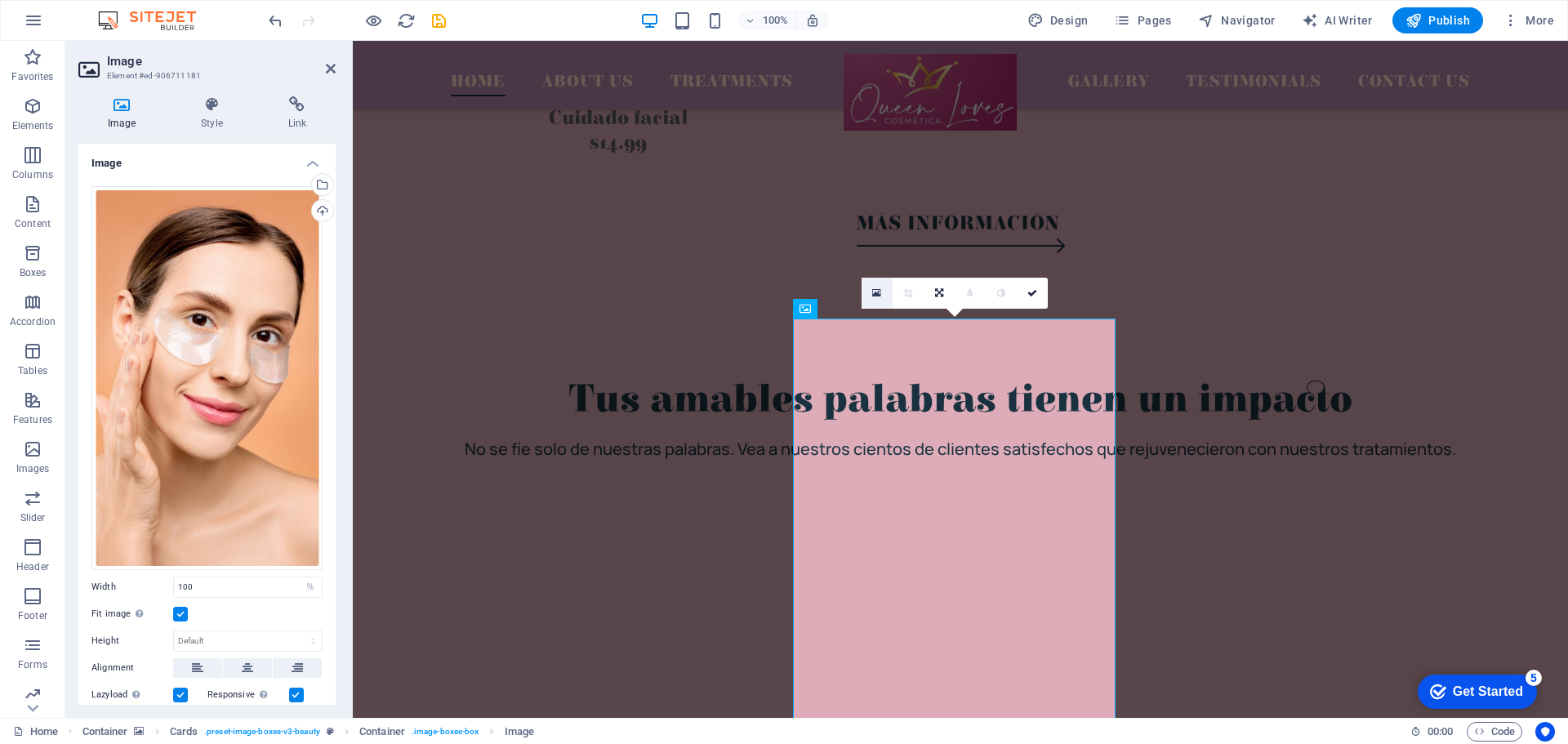
click at [875, 295] on icon at bounding box center [876, 293] width 9 height 12
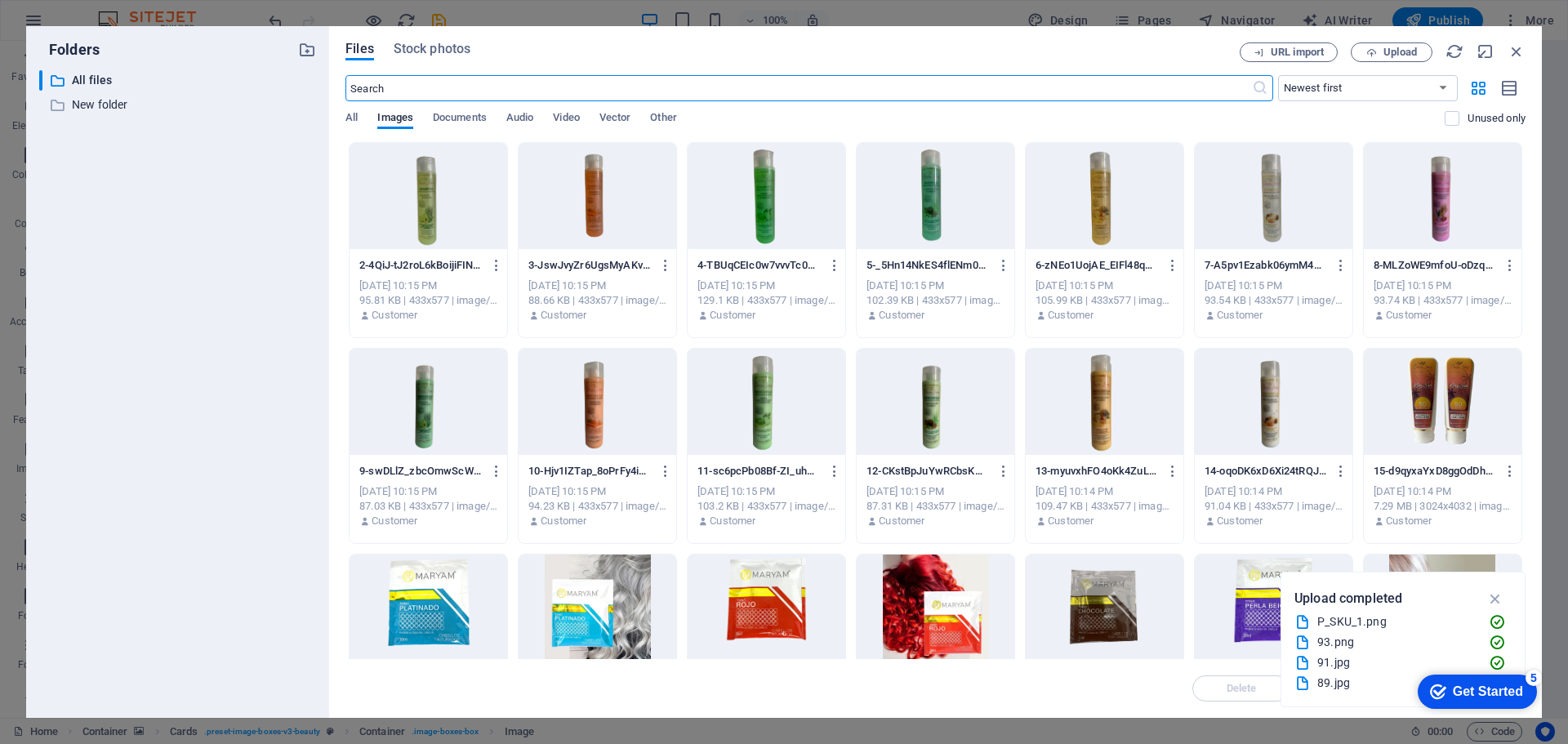
scroll to position [3550, 0]
click at [1280, 207] on div at bounding box center [1274, 196] width 158 height 106
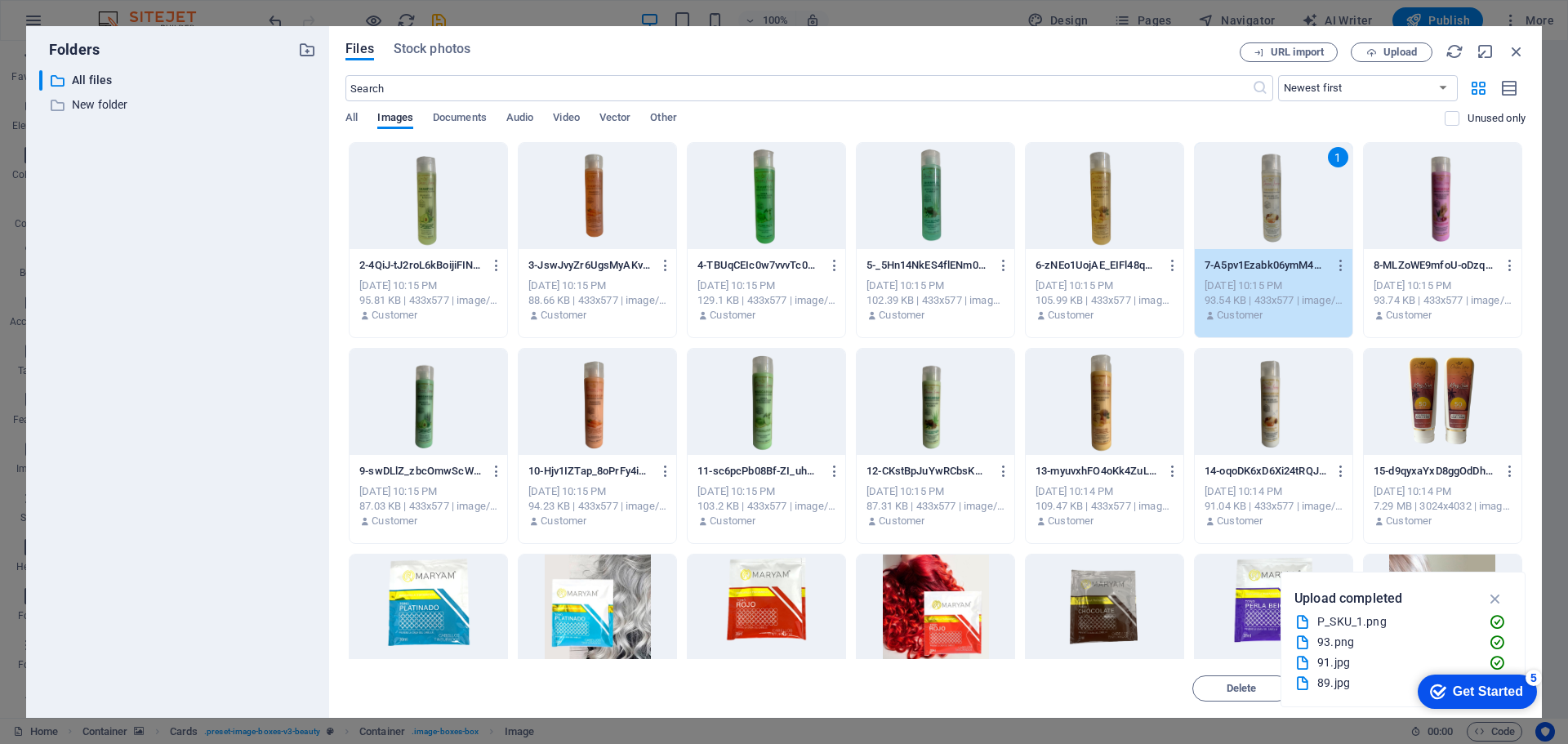
click at [1280, 207] on div "1" at bounding box center [1274, 196] width 158 height 106
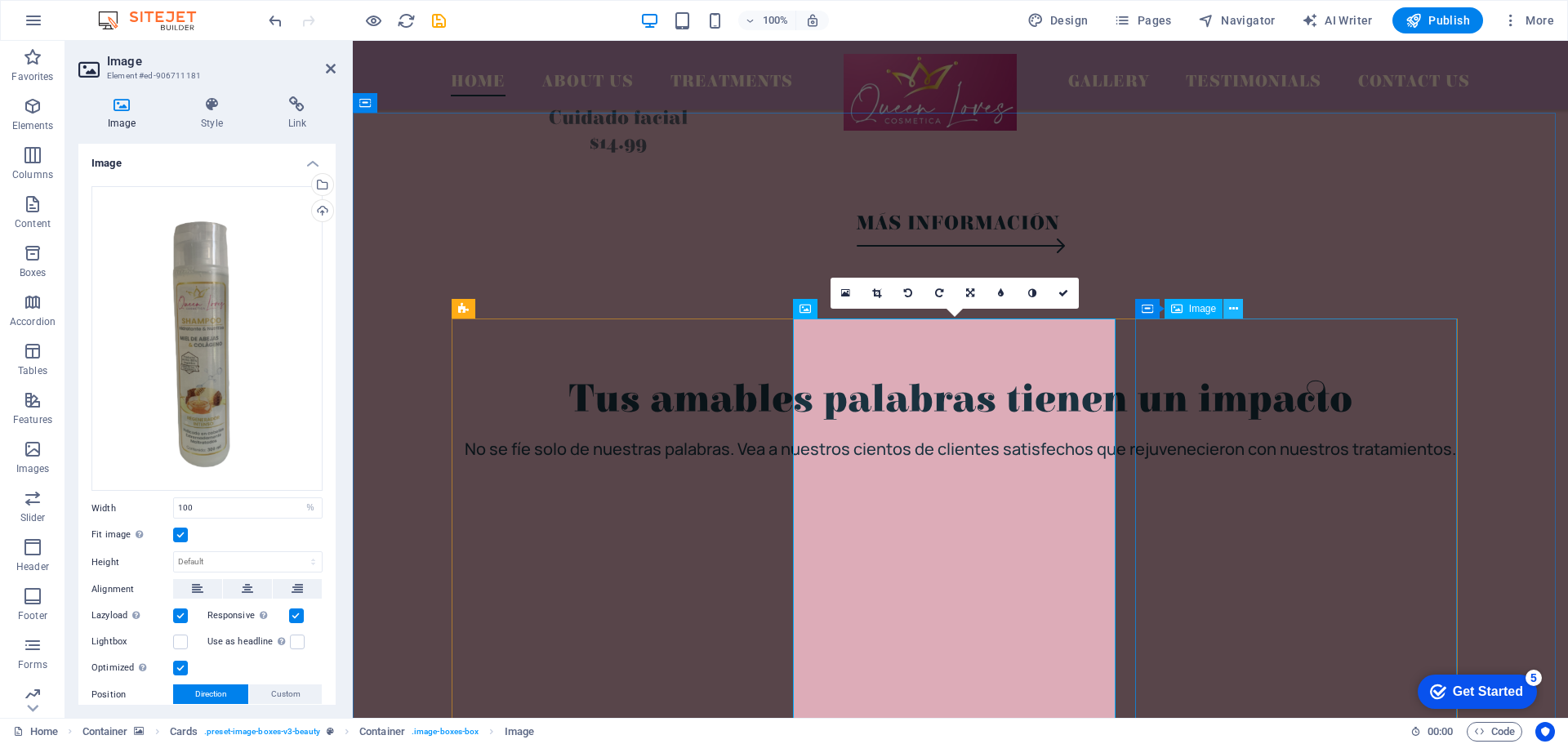
click at [1237, 309] on icon at bounding box center [1233, 308] width 9 height 17
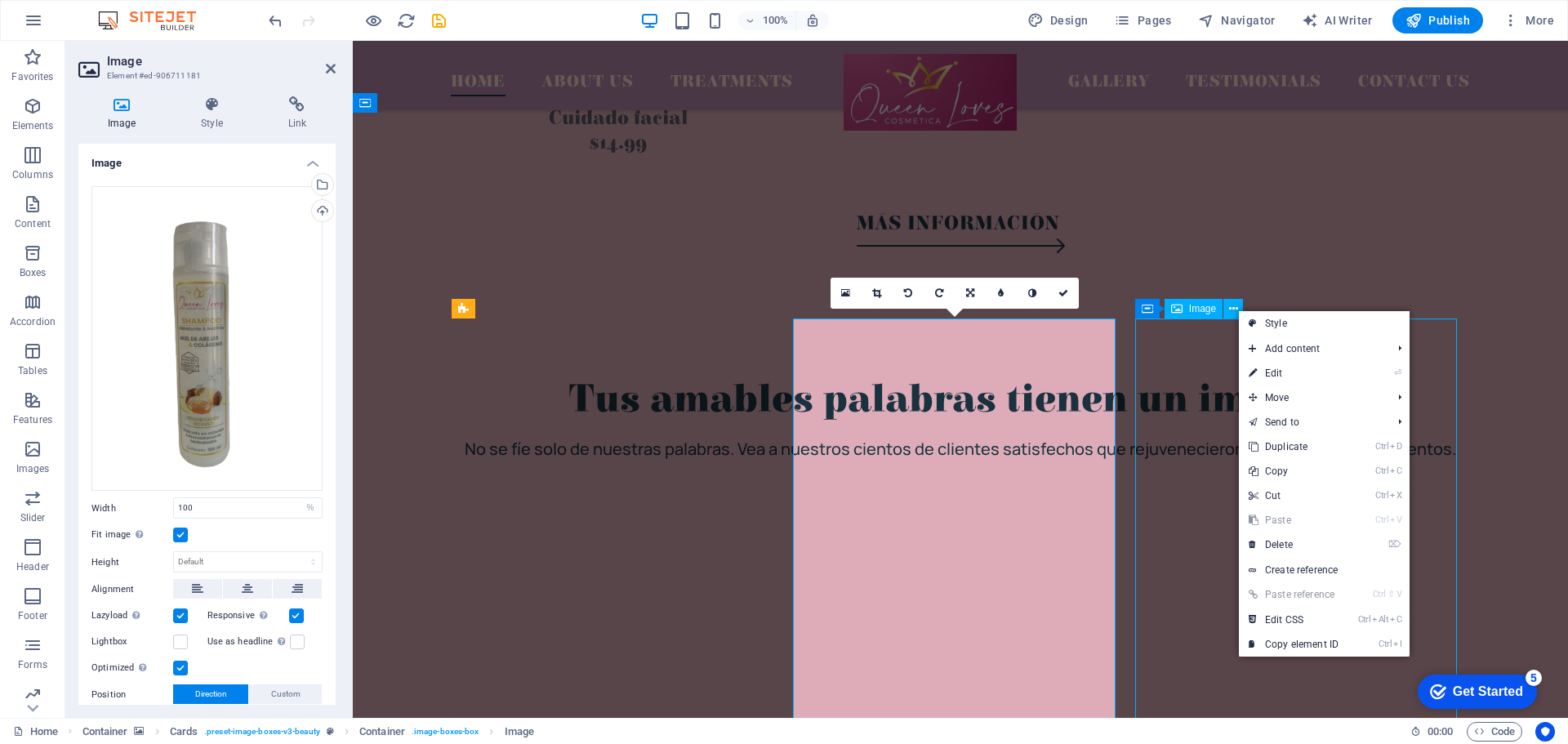
scroll to position [3381, 0]
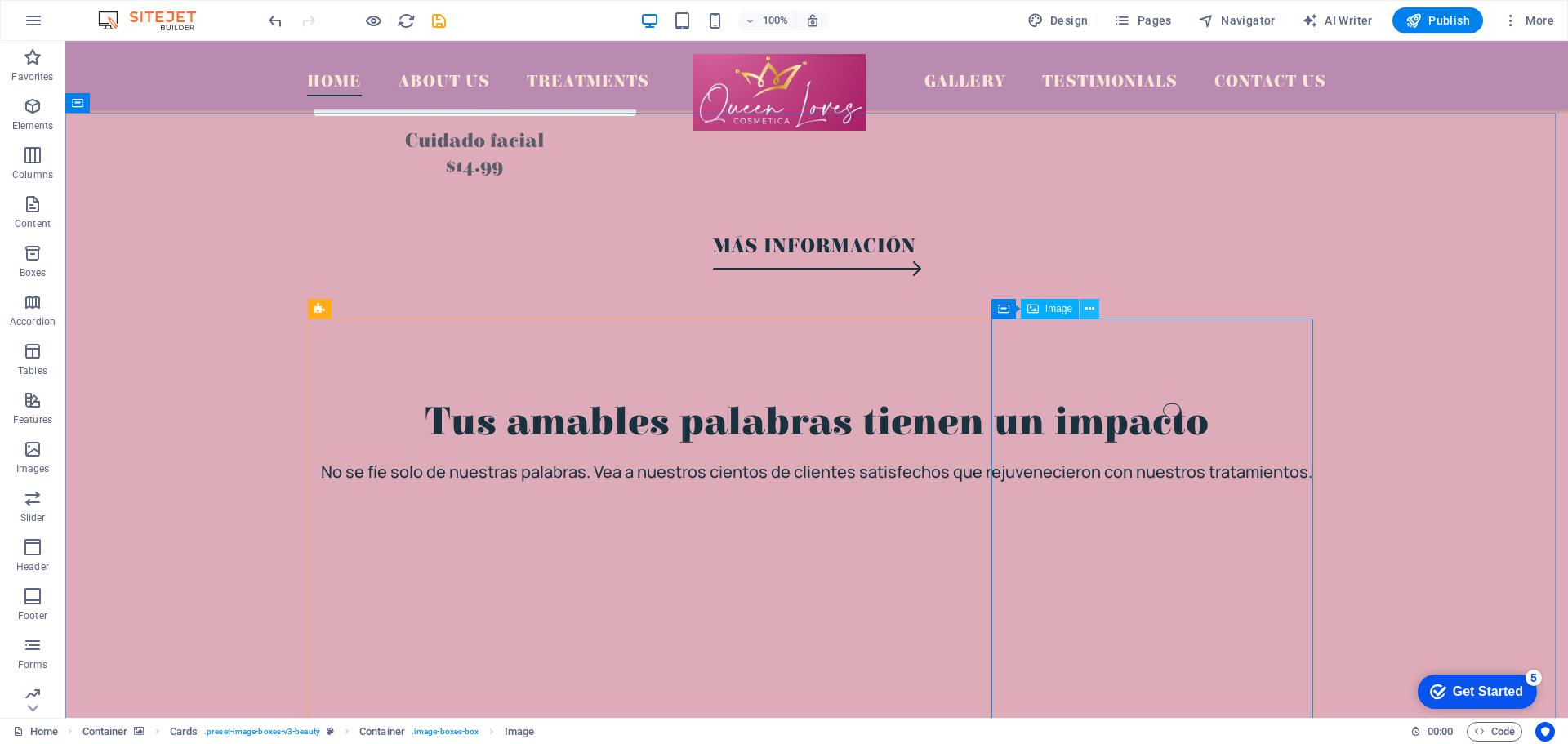
click at [1092, 305] on icon at bounding box center [1089, 308] width 9 height 17
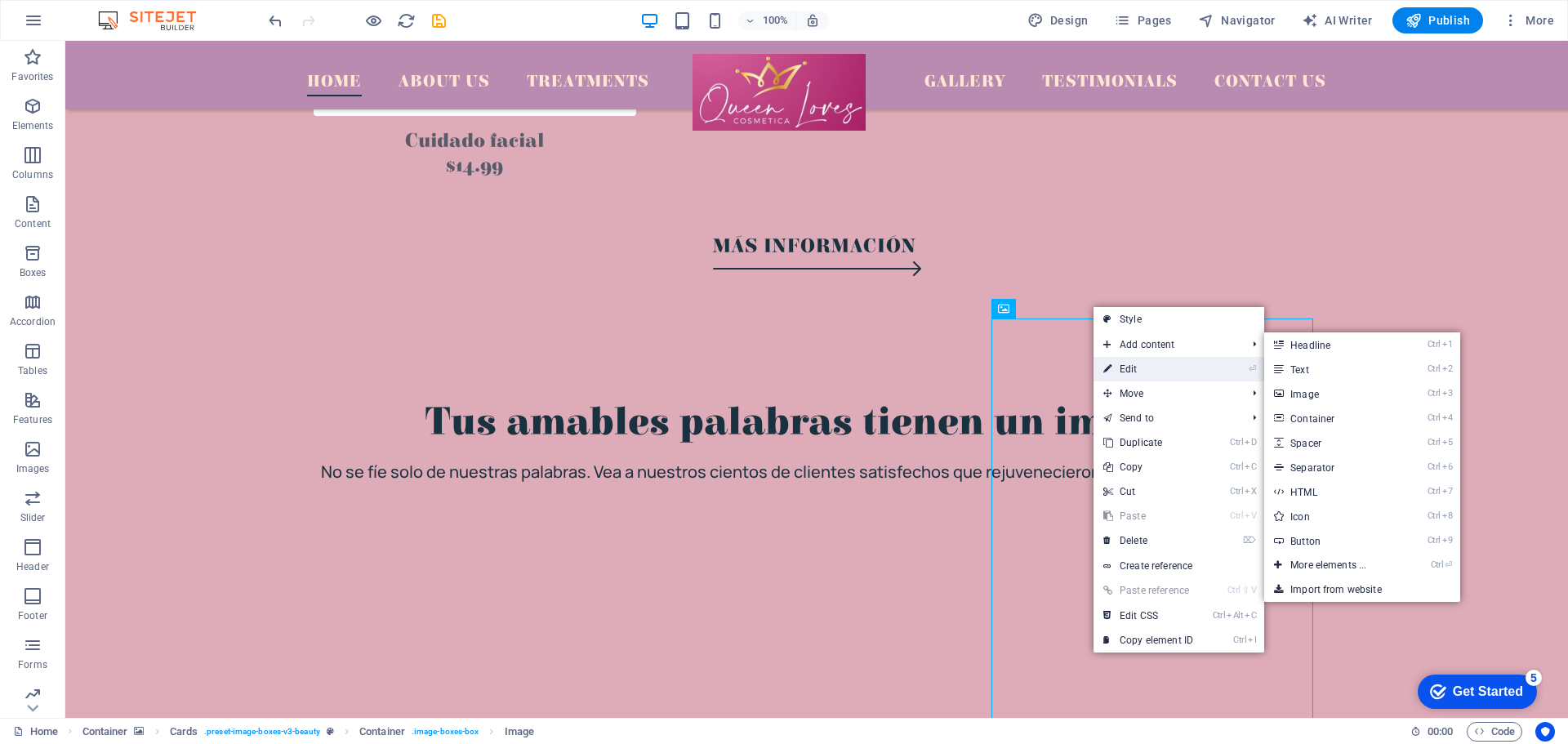
click at [1137, 362] on link "⏎ Edit" at bounding box center [1149, 369] width 110 height 25
select select "%"
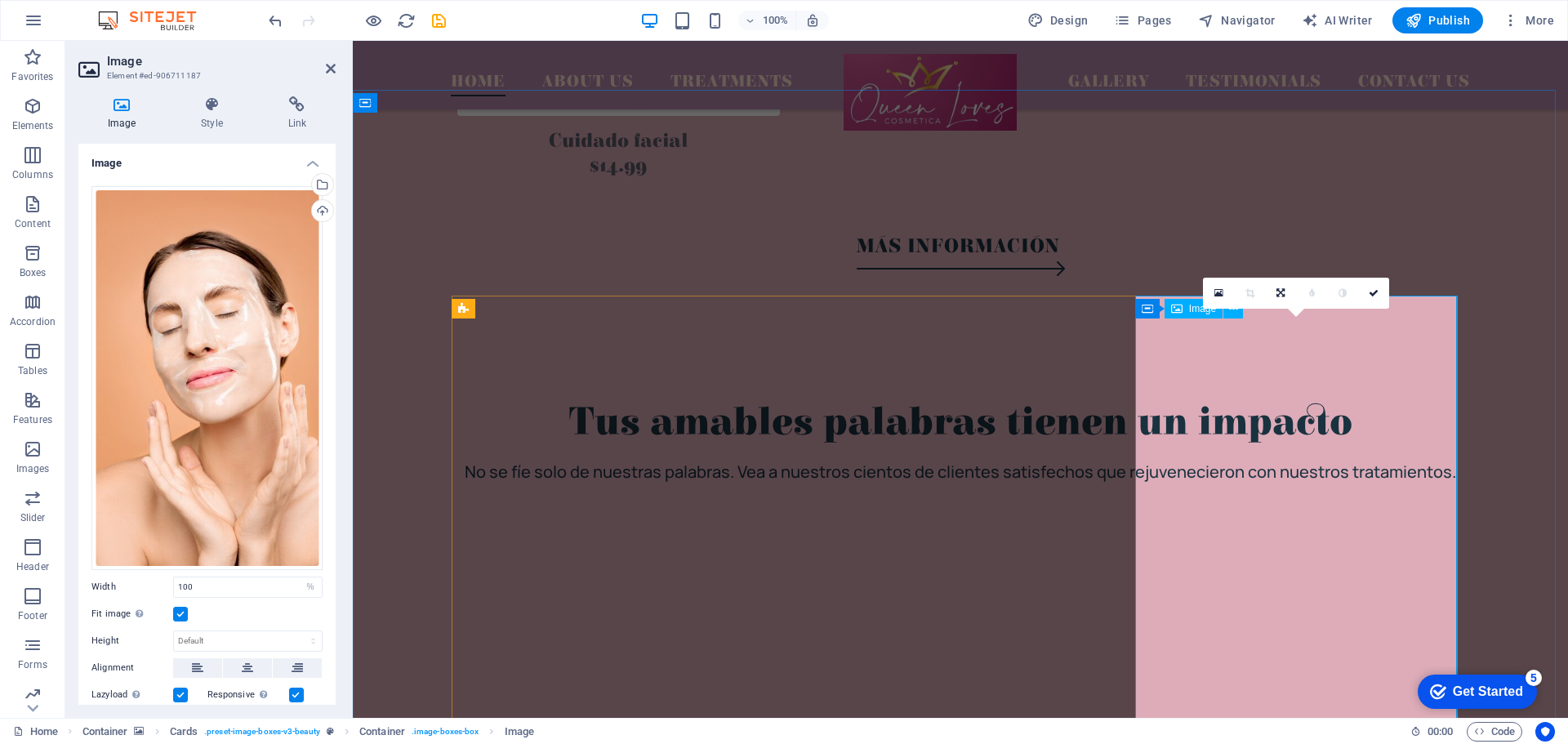
scroll to position [3404, 0]
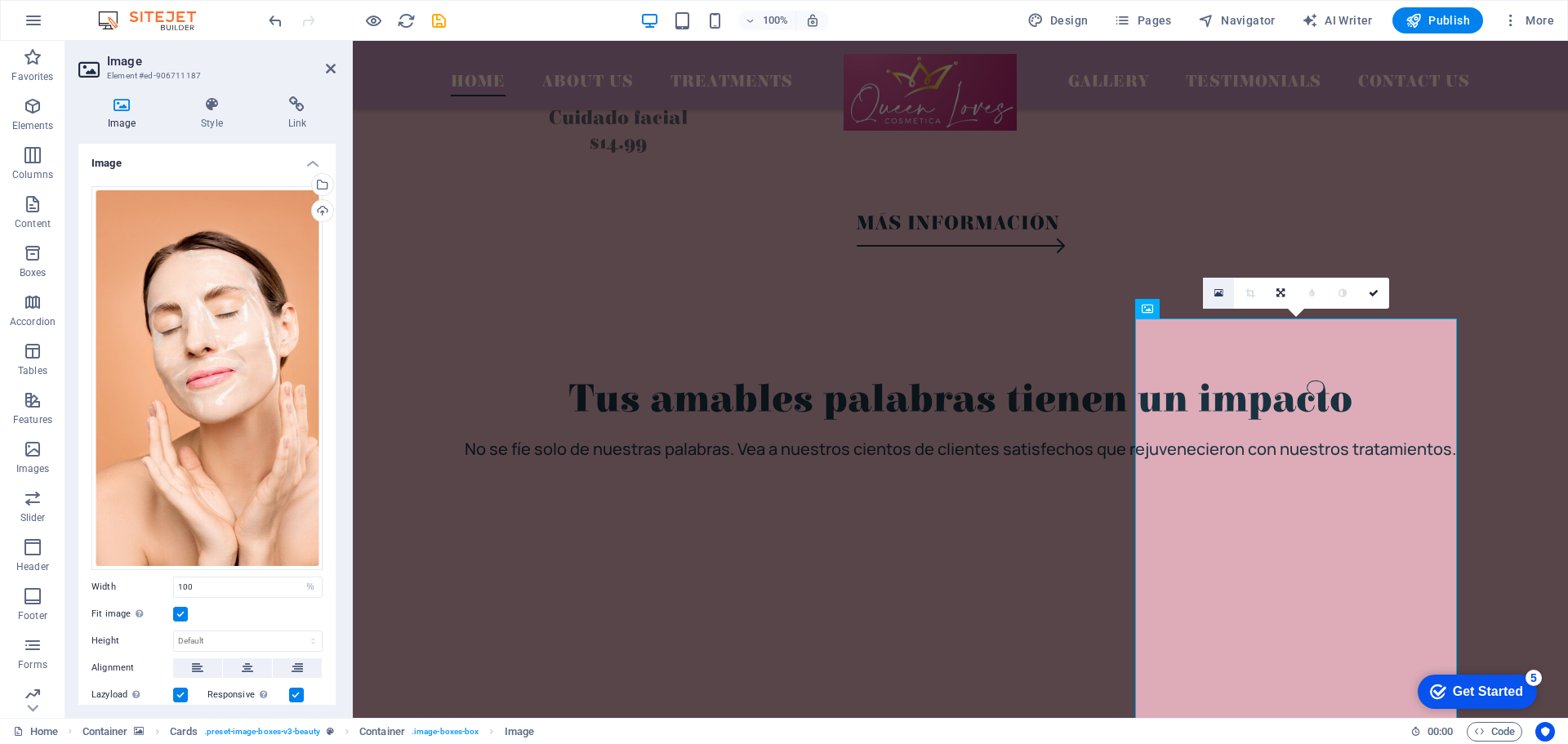
click at [1219, 292] on icon at bounding box center [1219, 293] width 9 height 12
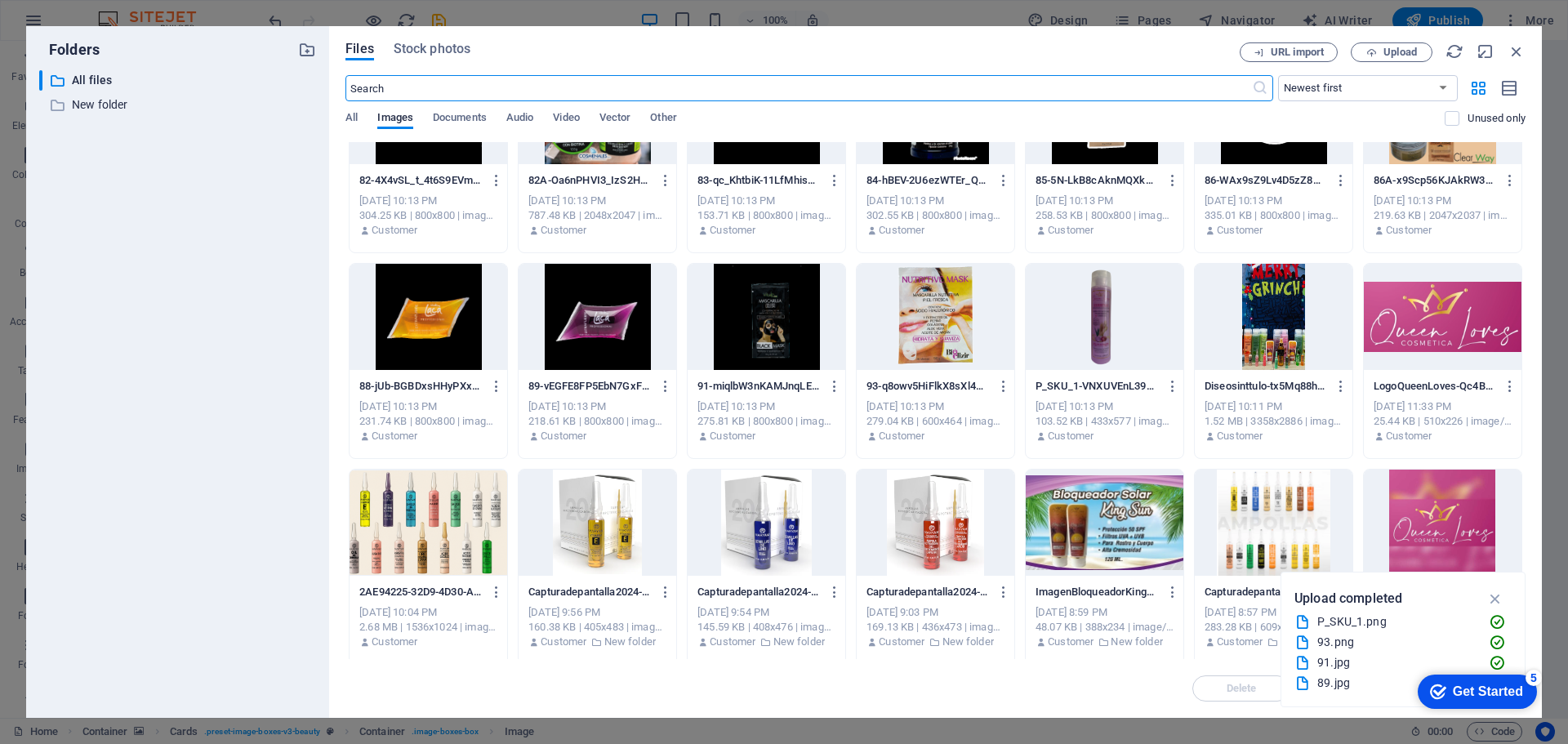
scroll to position [2973, 0]
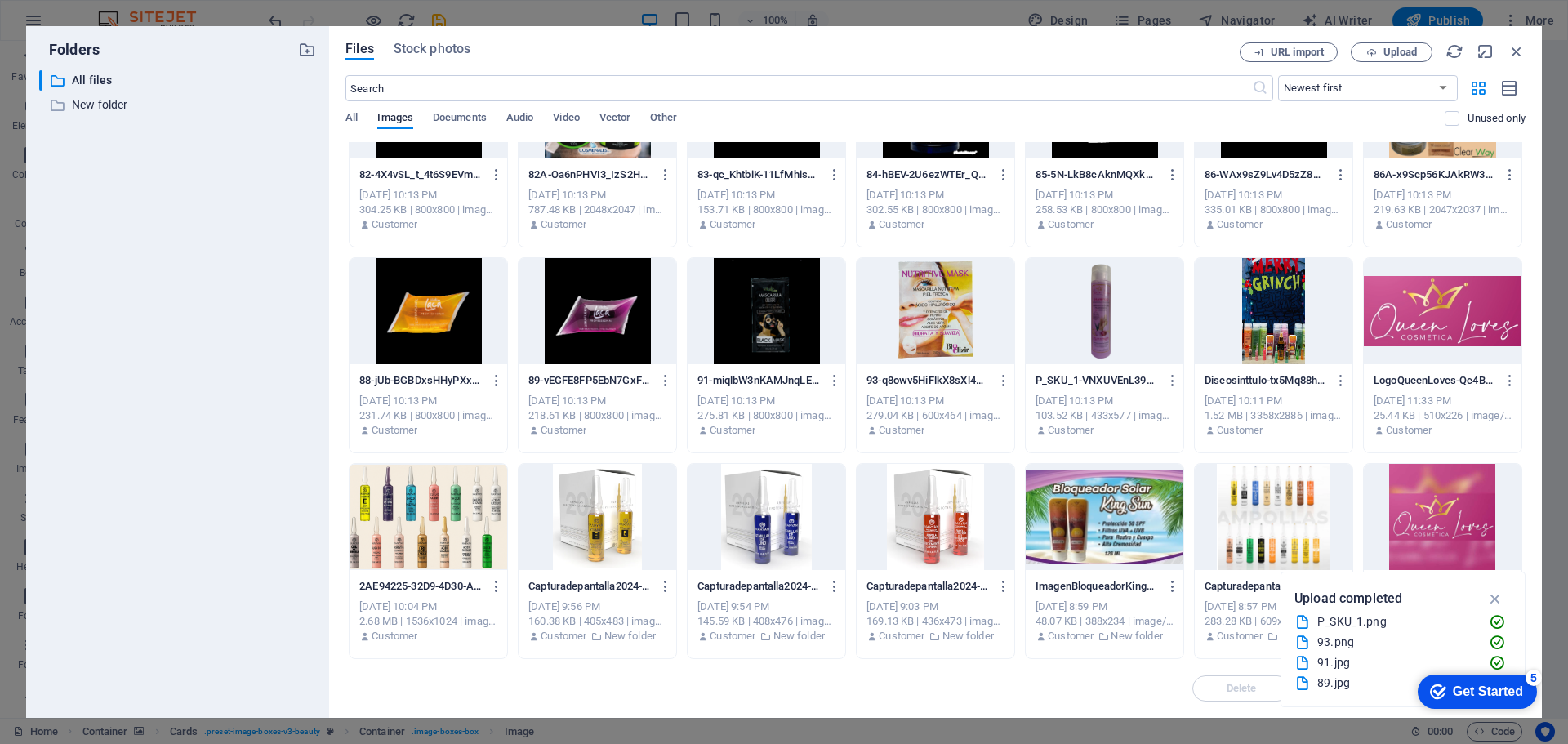
click at [1136, 330] on div at bounding box center [1105, 311] width 158 height 106
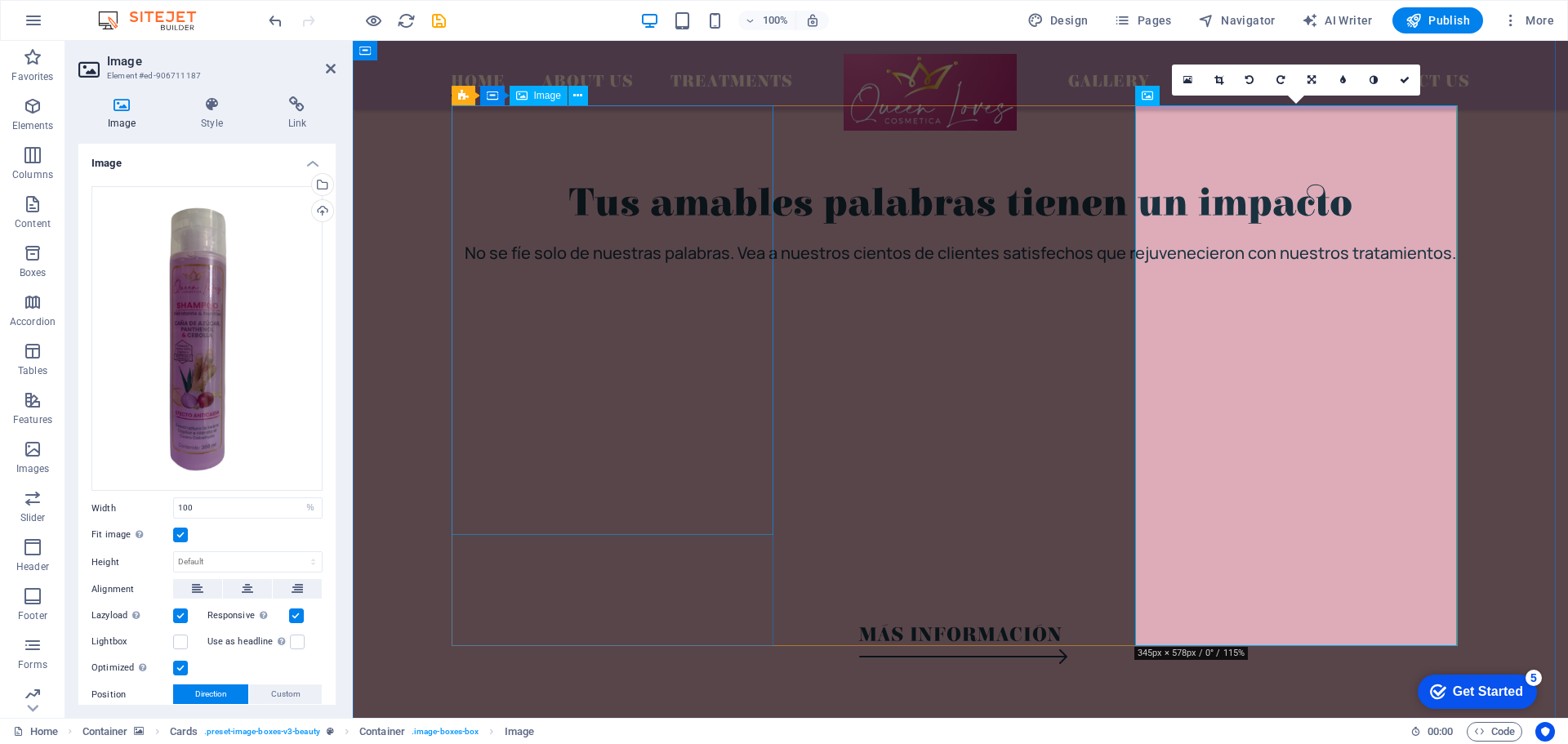
scroll to position [3586, 0]
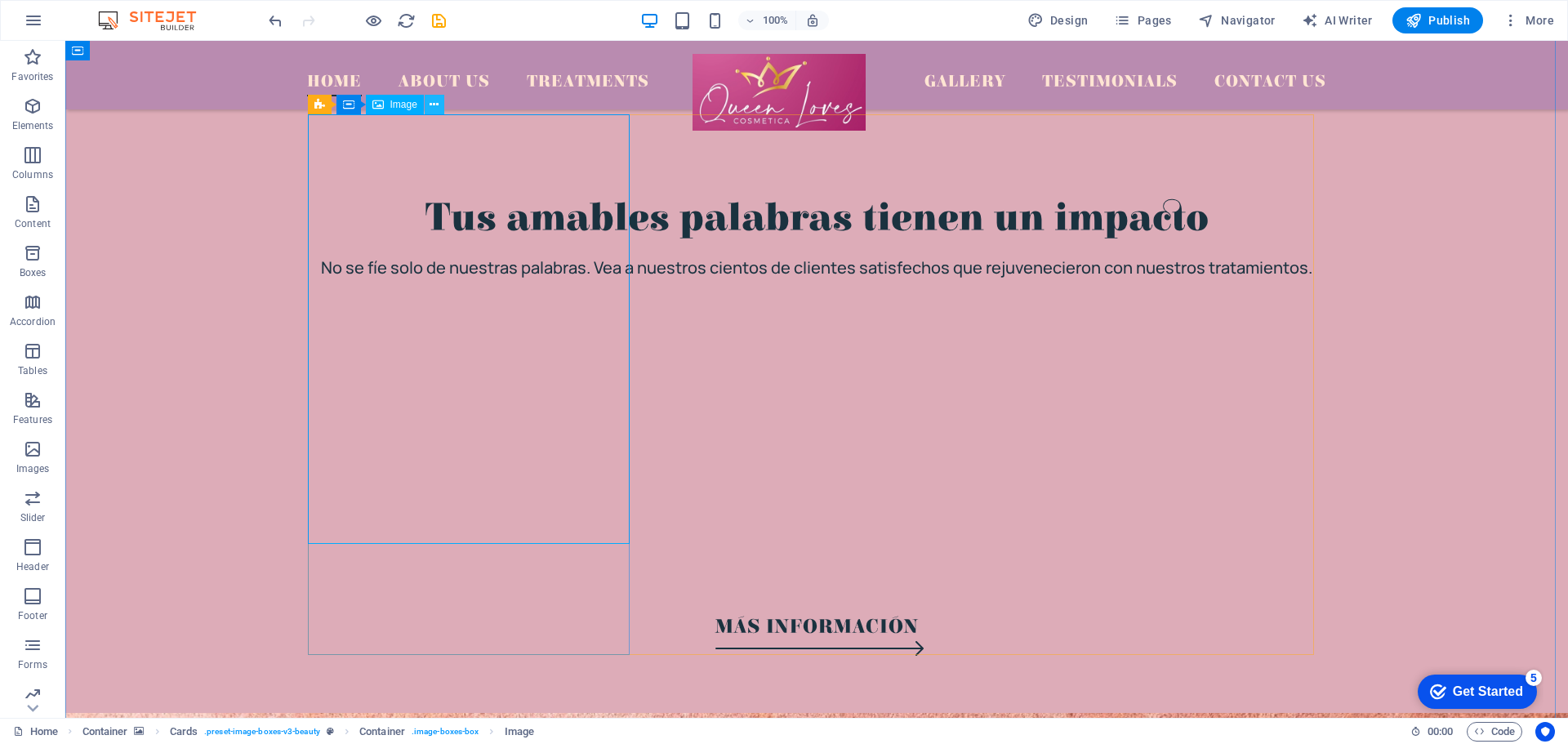
click at [437, 101] on icon at bounding box center [434, 104] width 9 height 17
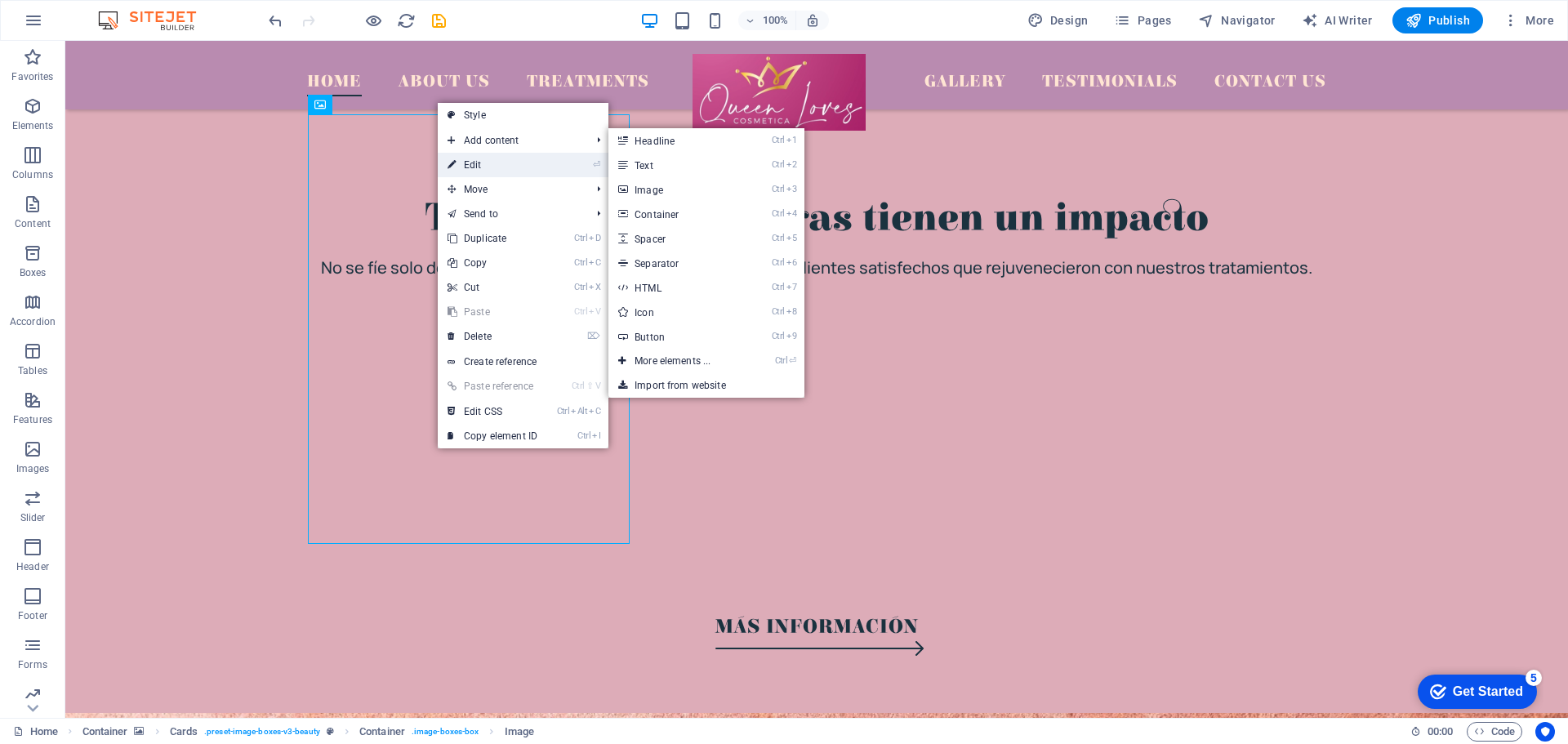
click at [530, 168] on link "⏎ Edit" at bounding box center [493, 165] width 110 height 25
select select "%"
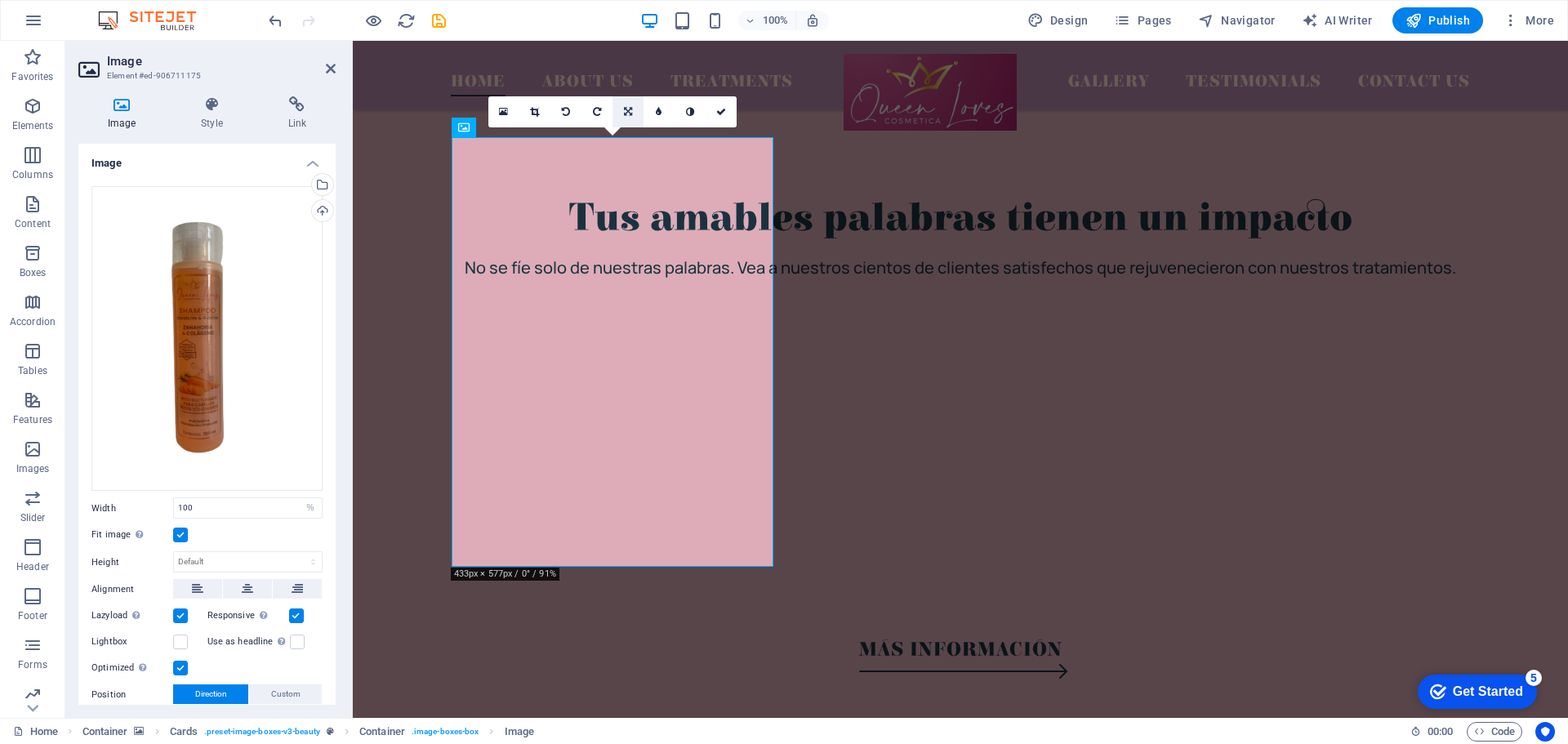
click at [633, 111] on link at bounding box center [628, 112] width 31 height 31
click at [636, 114] on link at bounding box center [628, 112] width 31 height 31
click at [664, 109] on link at bounding box center [659, 112] width 31 height 31
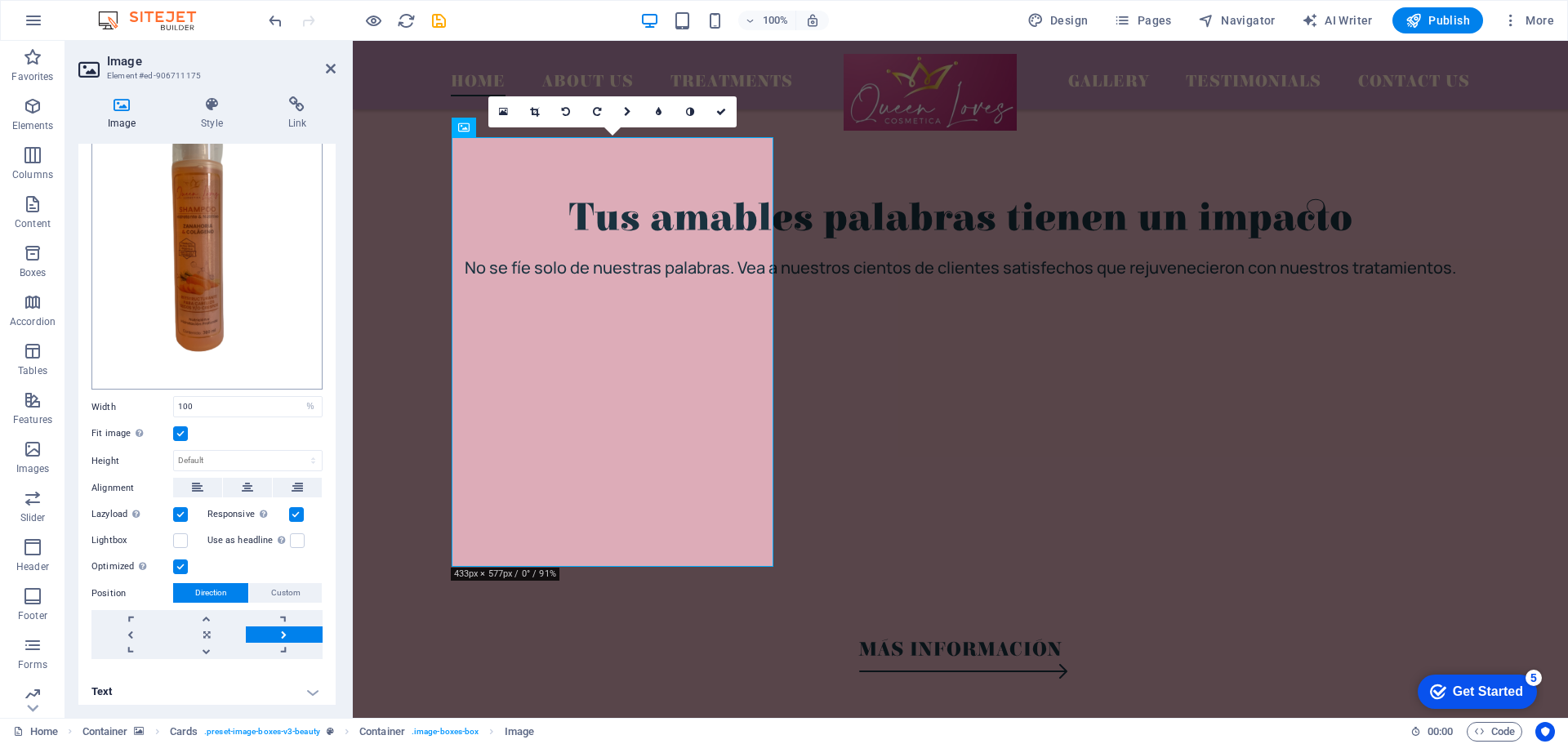
scroll to position [104, 0]
click at [288, 629] on link at bounding box center [285, 632] width 77 height 17
click at [211, 628] on link at bounding box center [206, 632] width 77 height 17
click at [253, 398] on input "100" at bounding box center [247, 404] width 148 height 20
type input "1"
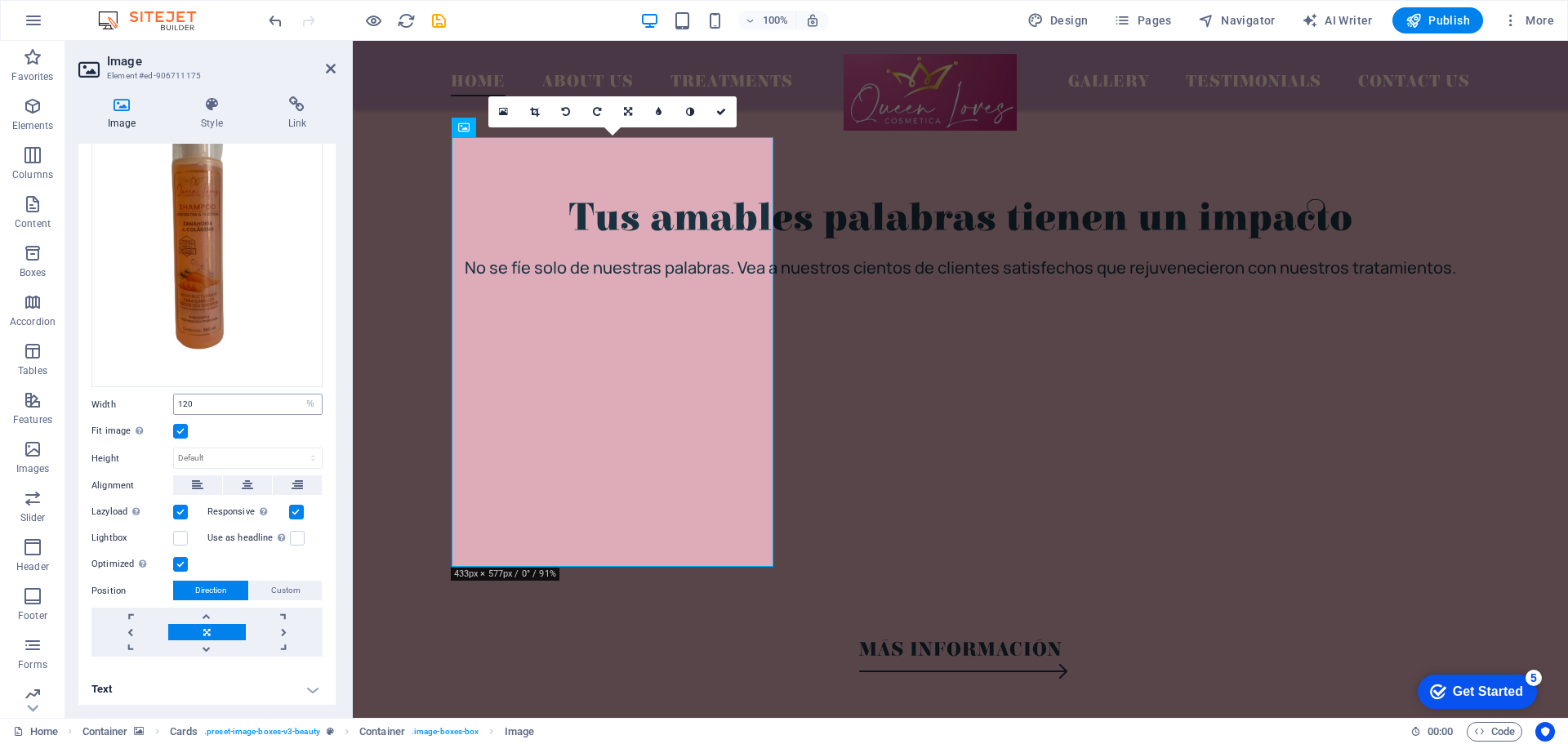
type input "100"
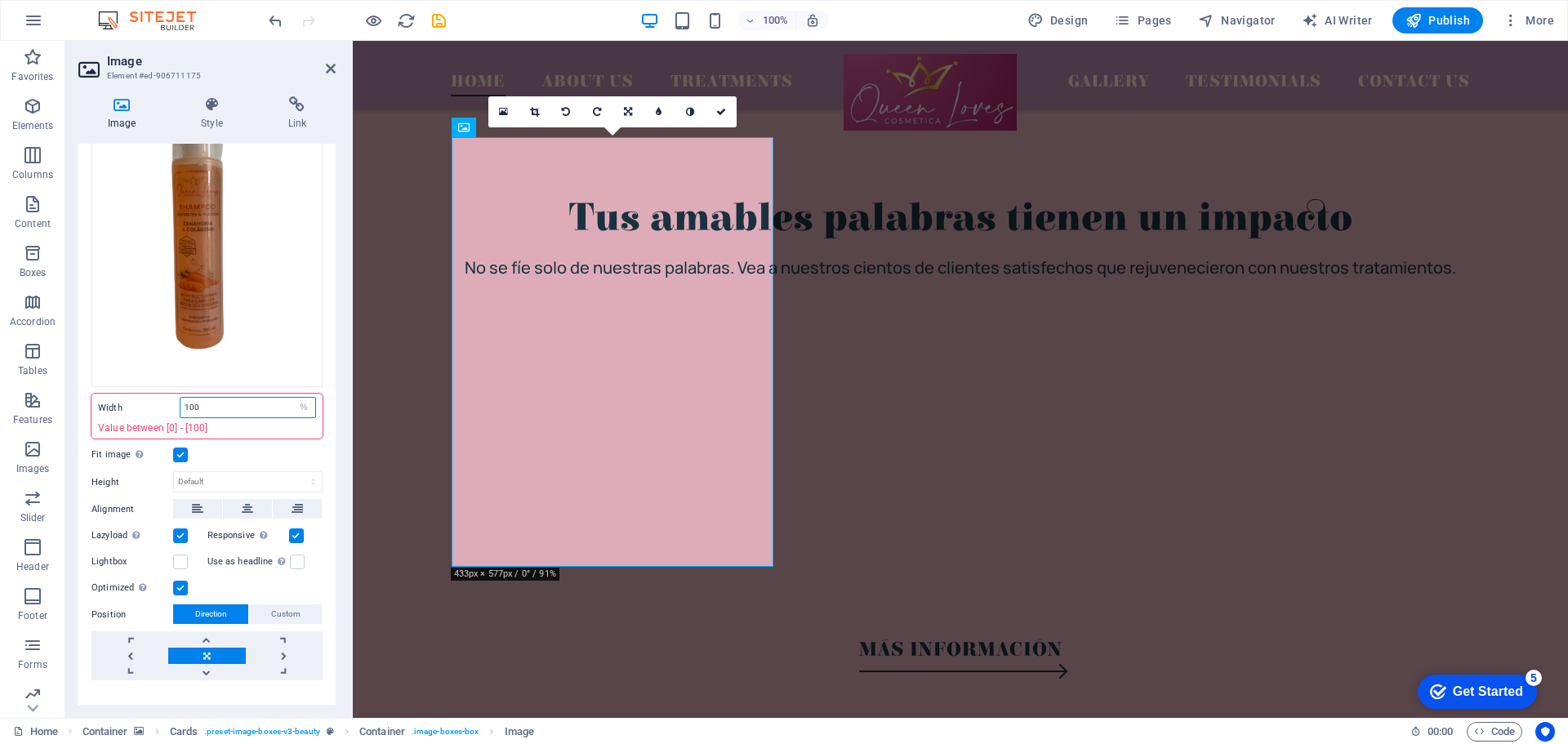
click at [246, 401] on input "100" at bounding box center [247, 407] width 134 height 20
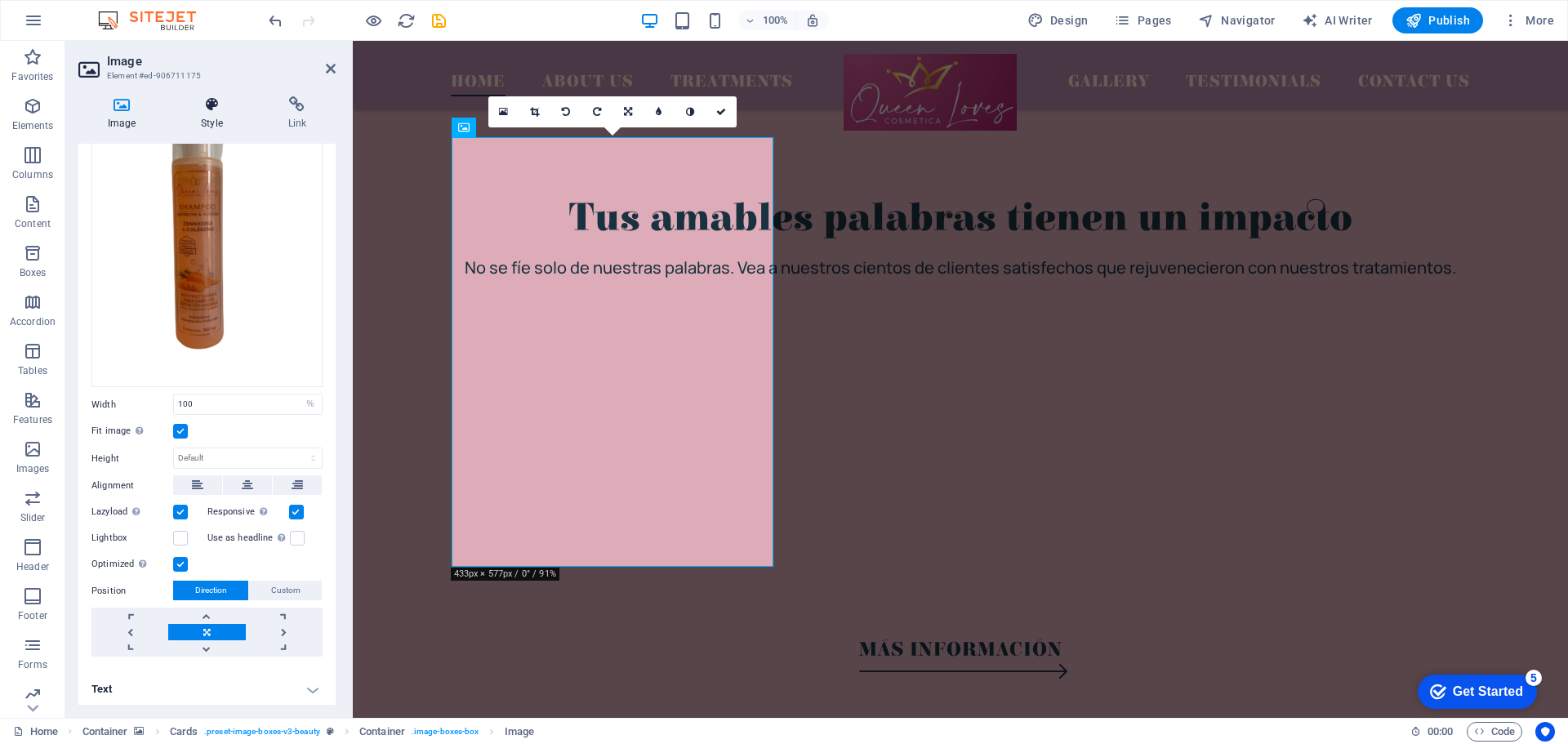
click at [222, 105] on icon at bounding box center [212, 104] width 80 height 17
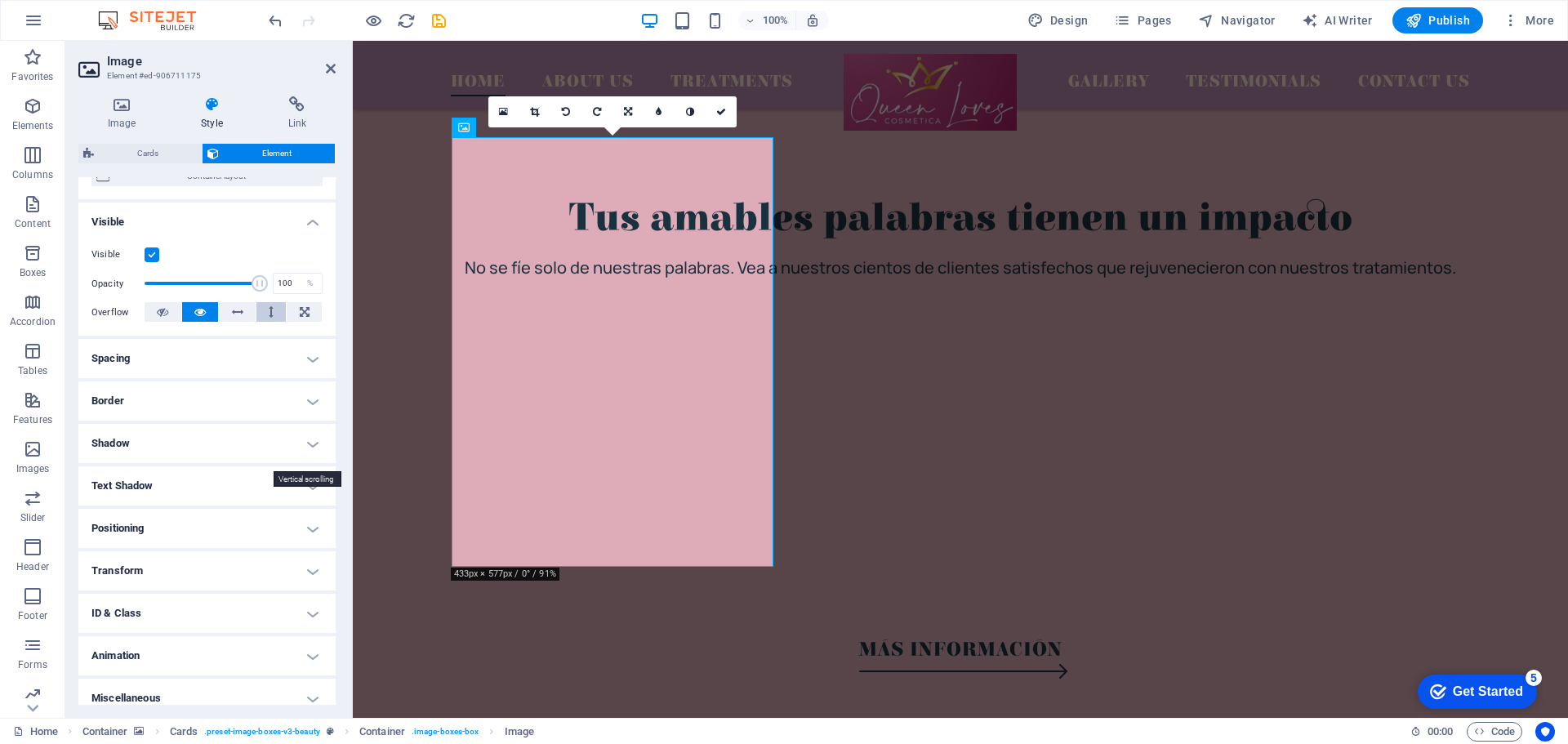
scroll to position [163, 0]
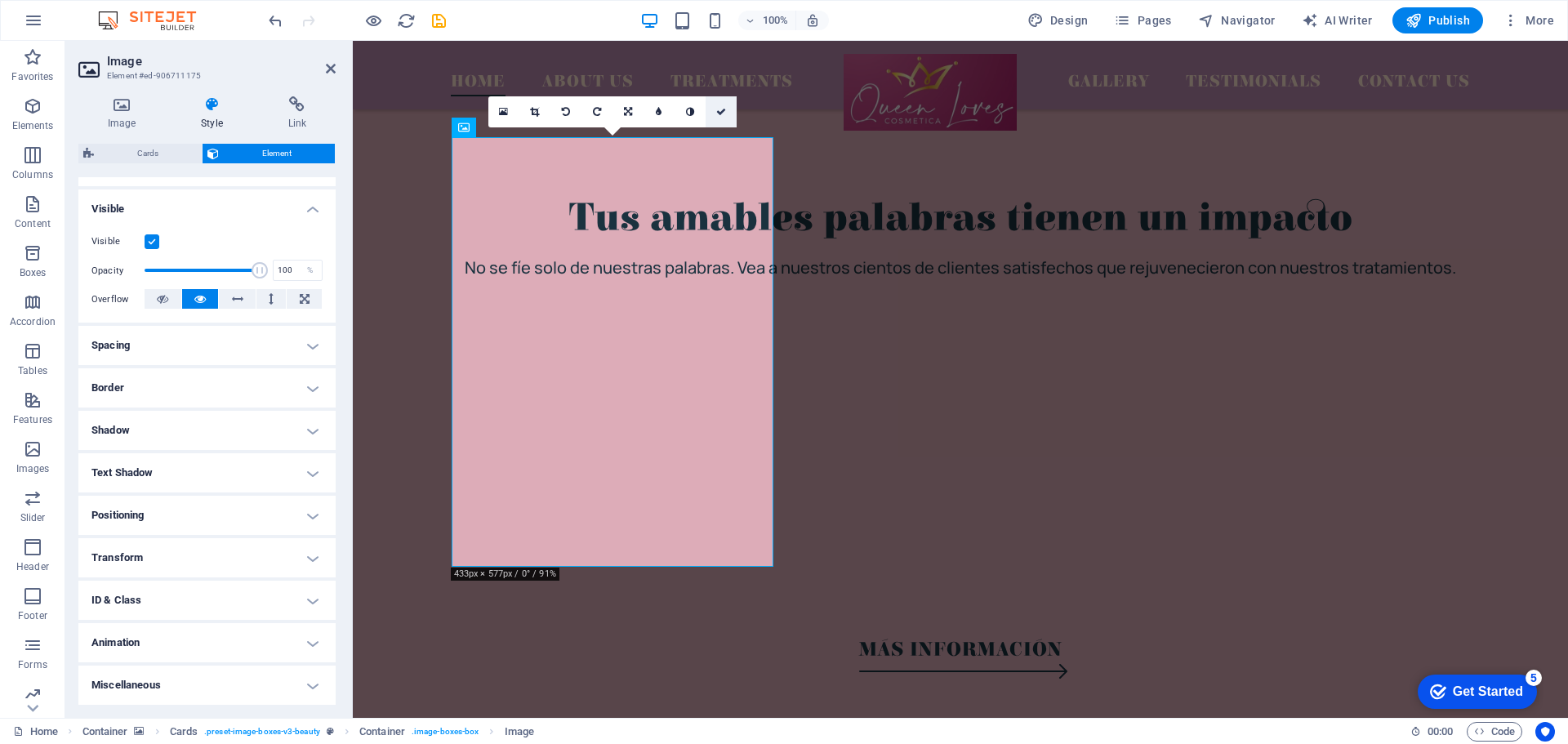
click at [719, 110] on icon at bounding box center [721, 112] width 10 height 10
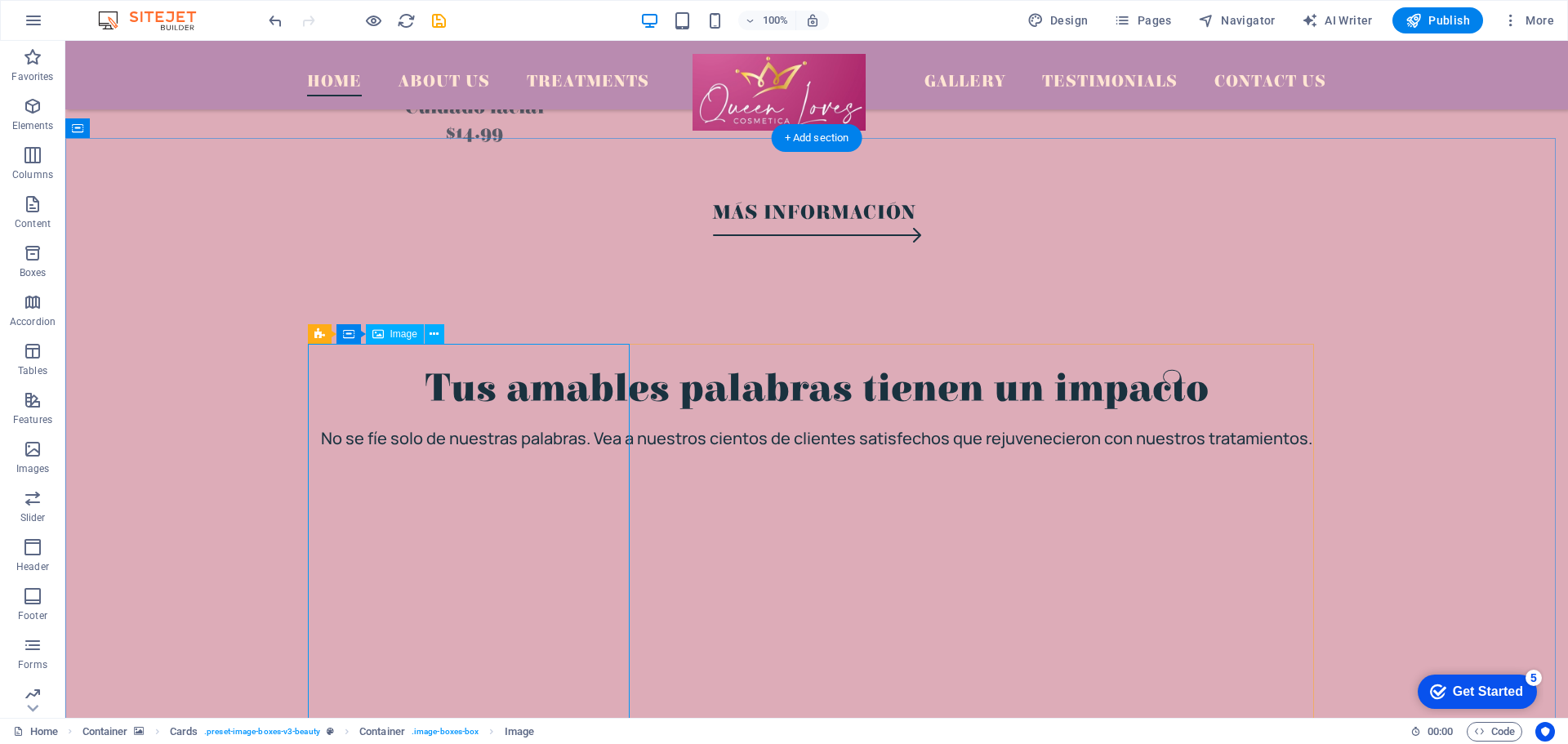
scroll to position [3422, 0]
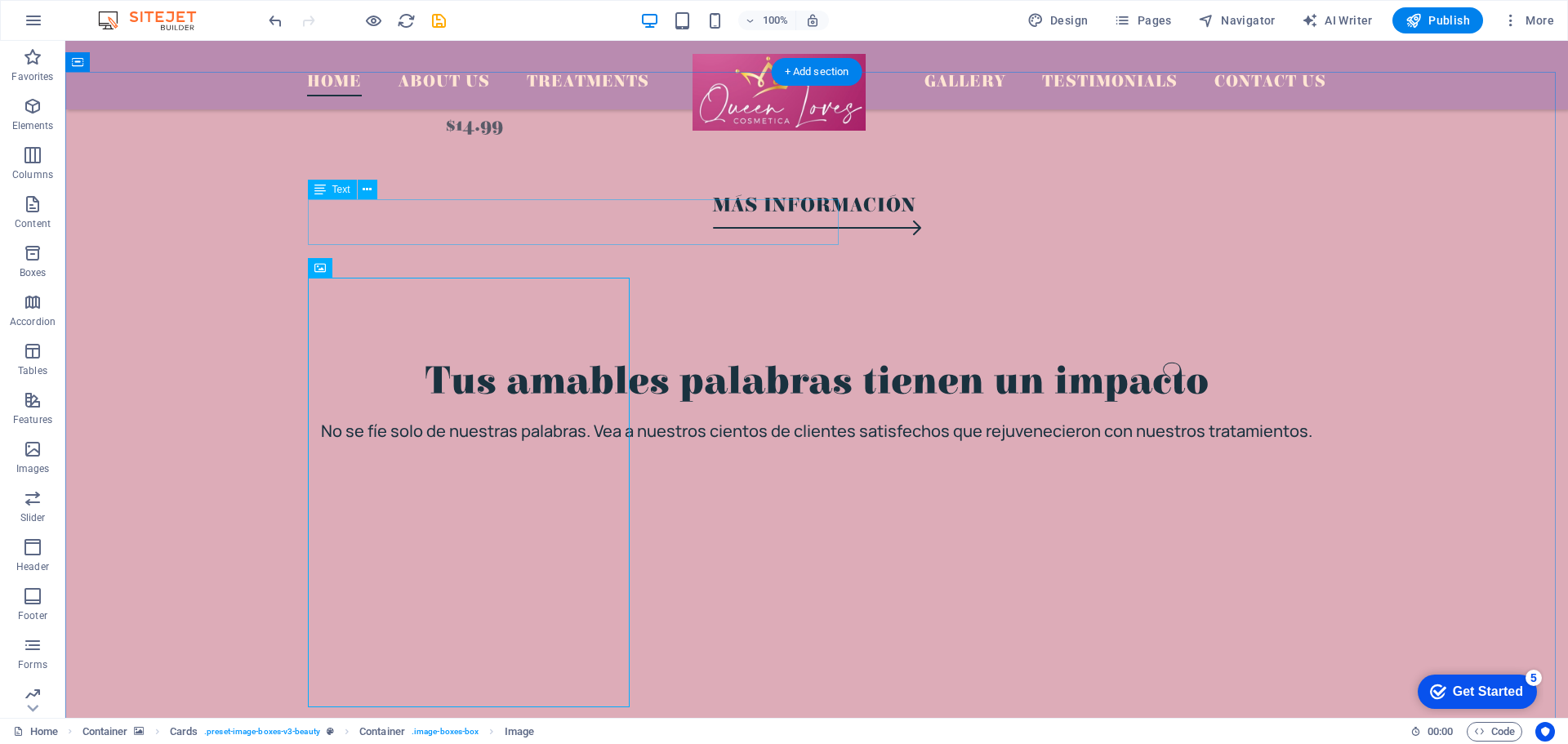
click at [369, 188] on icon at bounding box center [367, 189] width 9 height 17
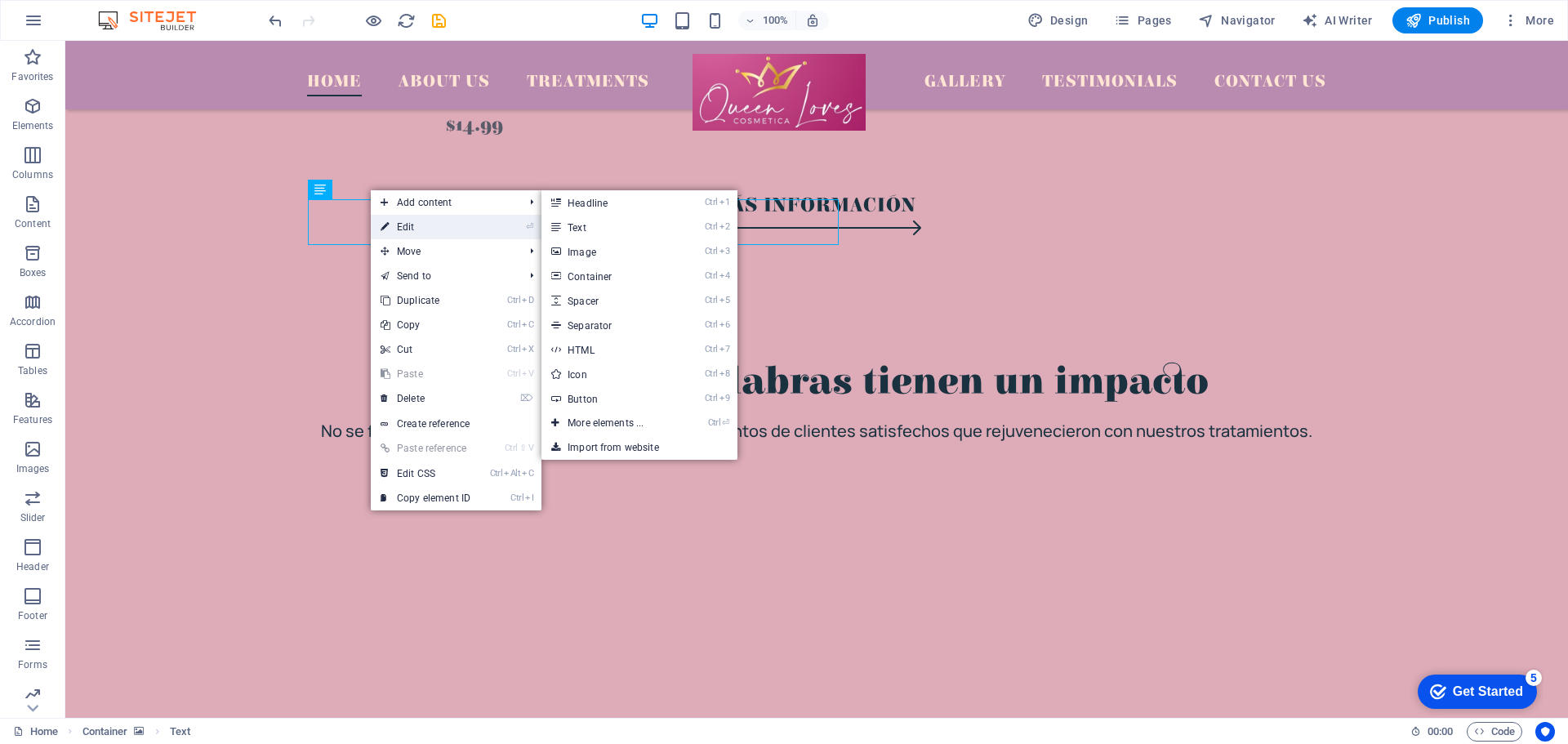
click at [403, 222] on link "⏎ Edit" at bounding box center [426, 227] width 110 height 25
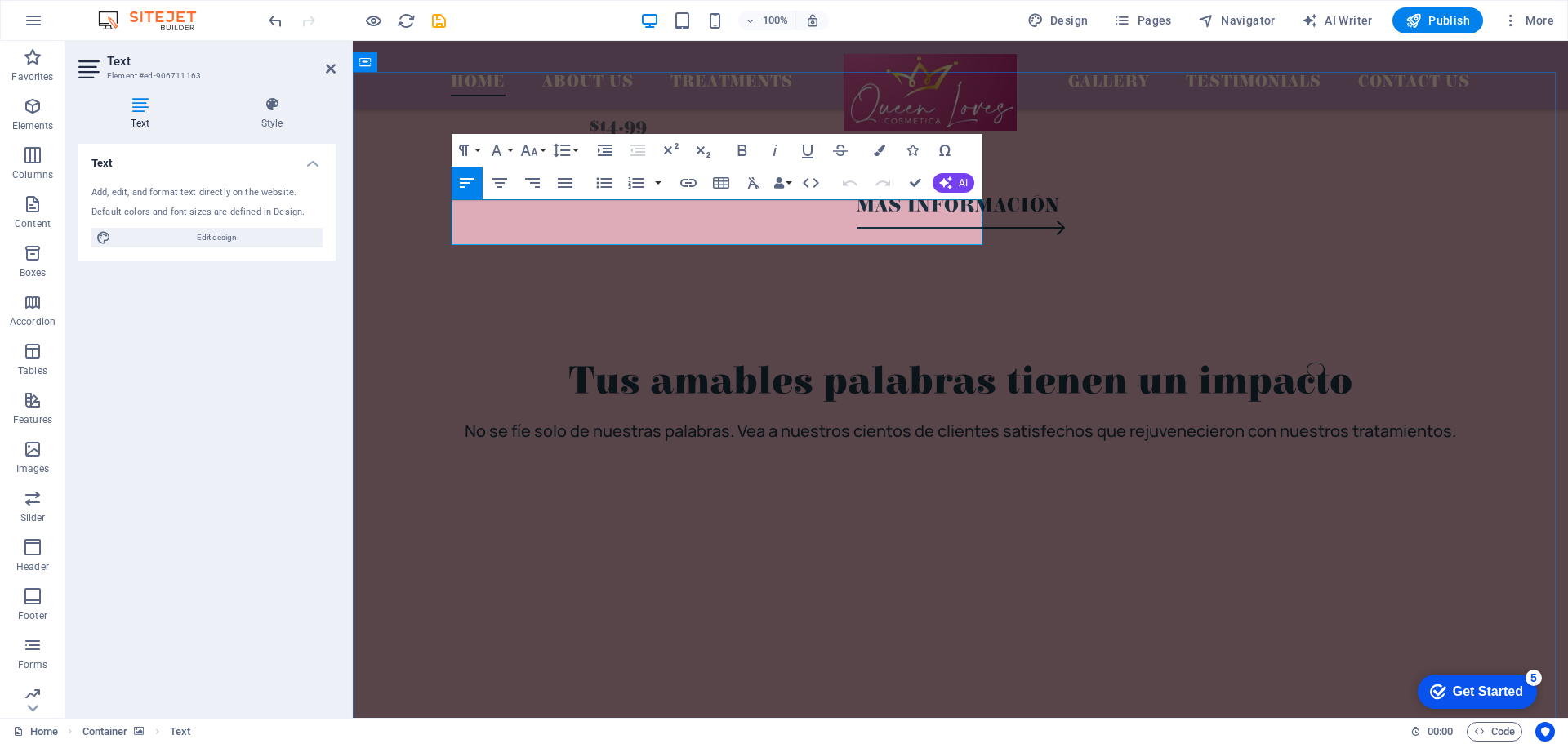
scroll to position [3445, 0]
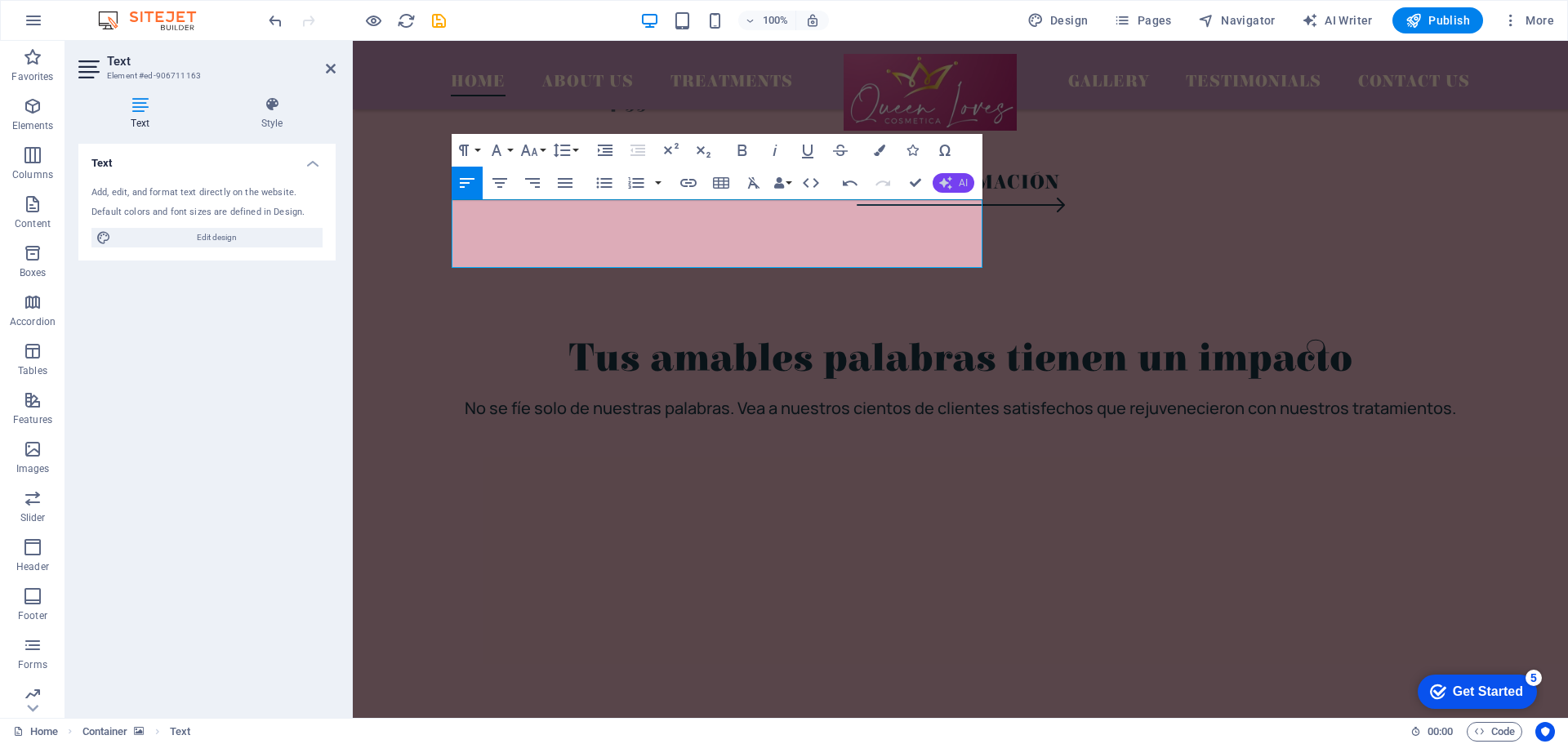
click at [967, 180] on button "AI" at bounding box center [954, 183] width 41 height 20
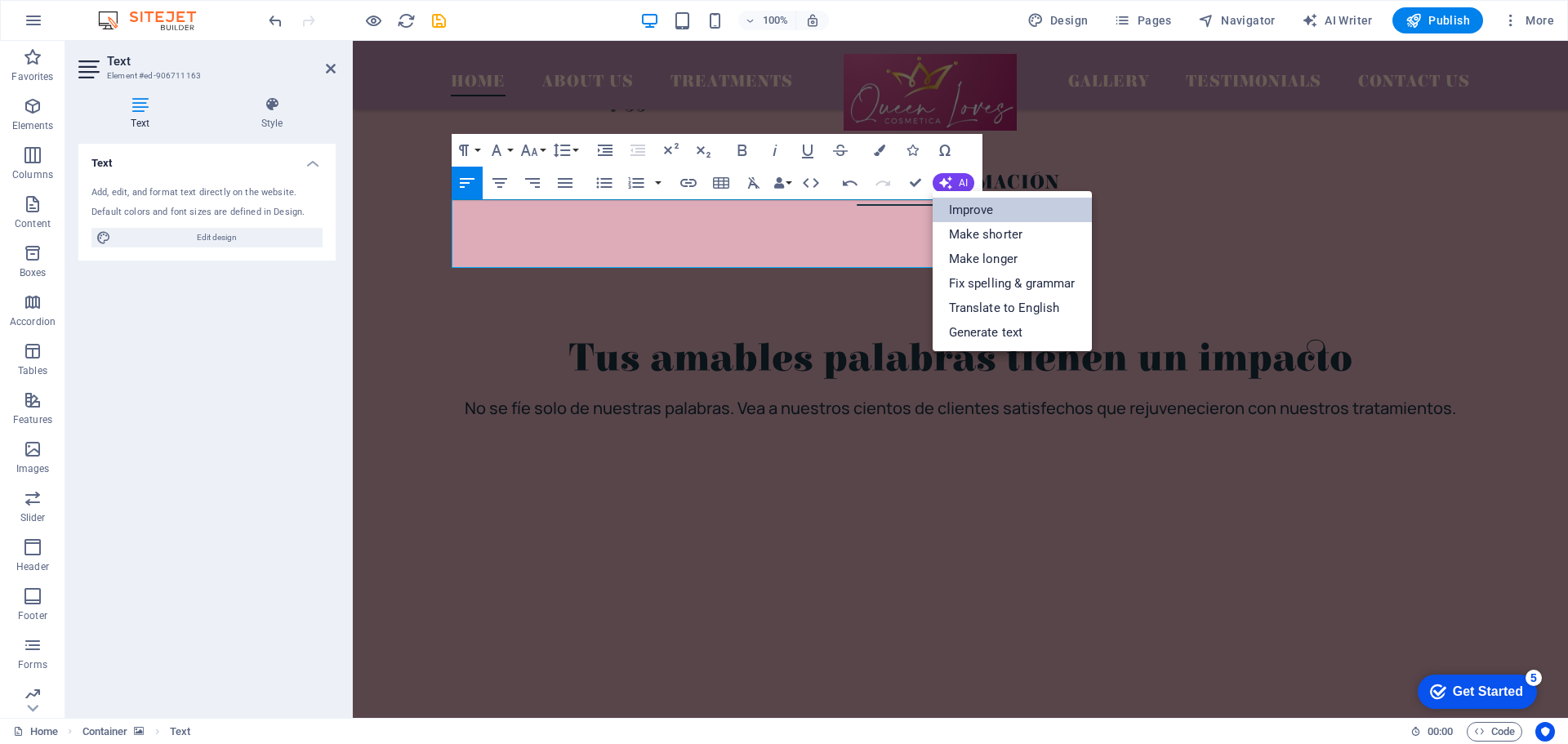
click at [989, 217] on link "Improve" at bounding box center [1013, 209] width 159 height 25
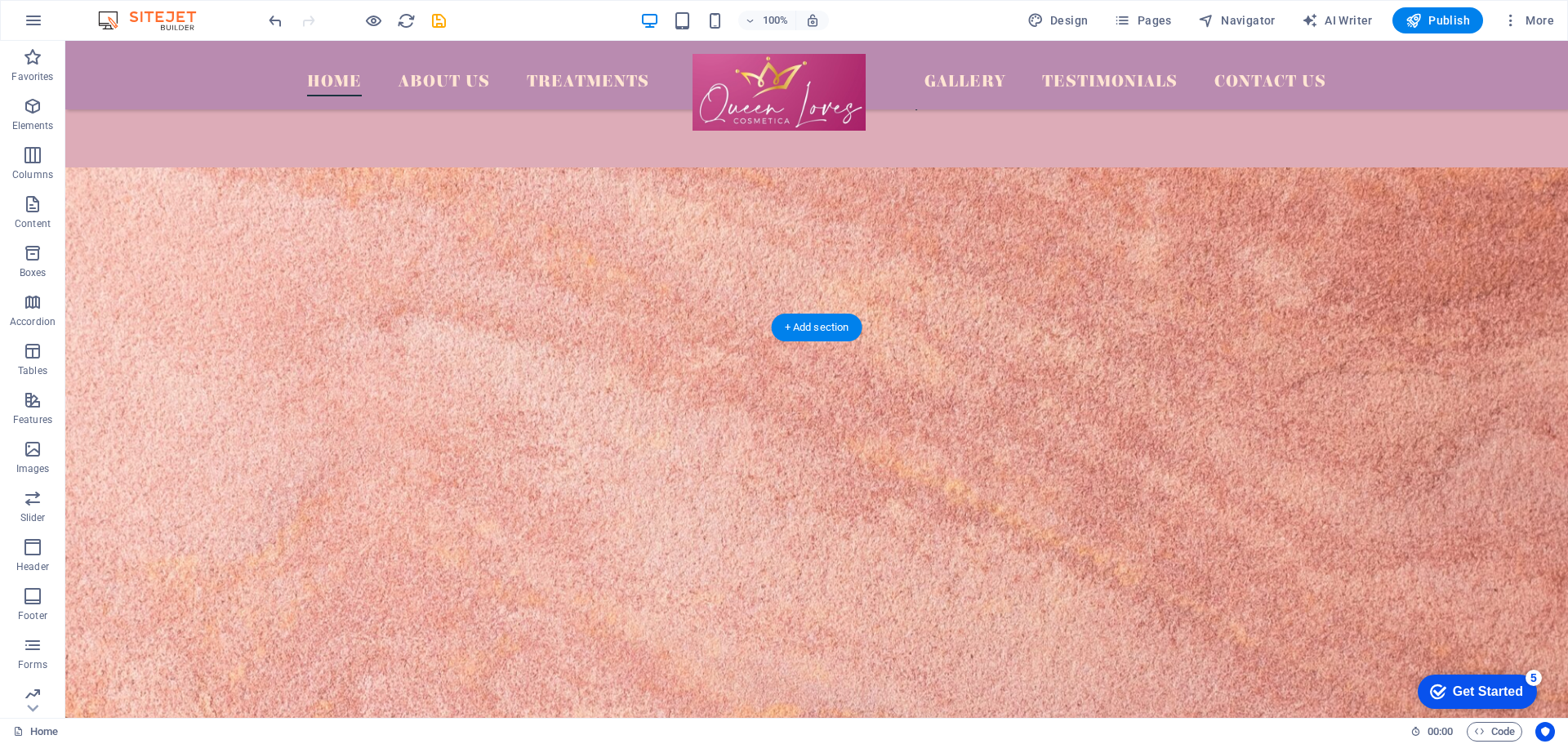
scroll to position [4157, 0]
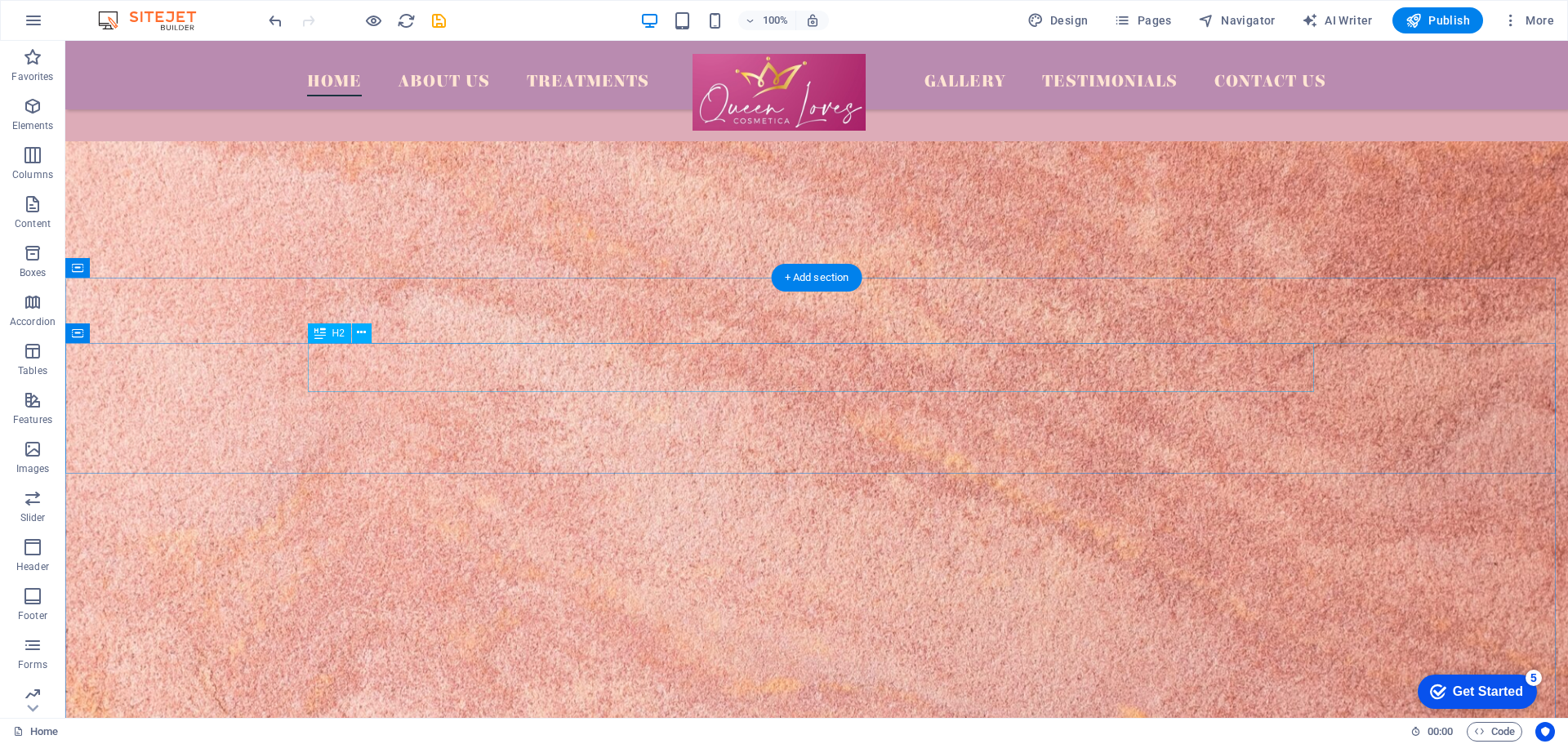
click at [359, 334] on icon at bounding box center [361, 332] width 9 height 17
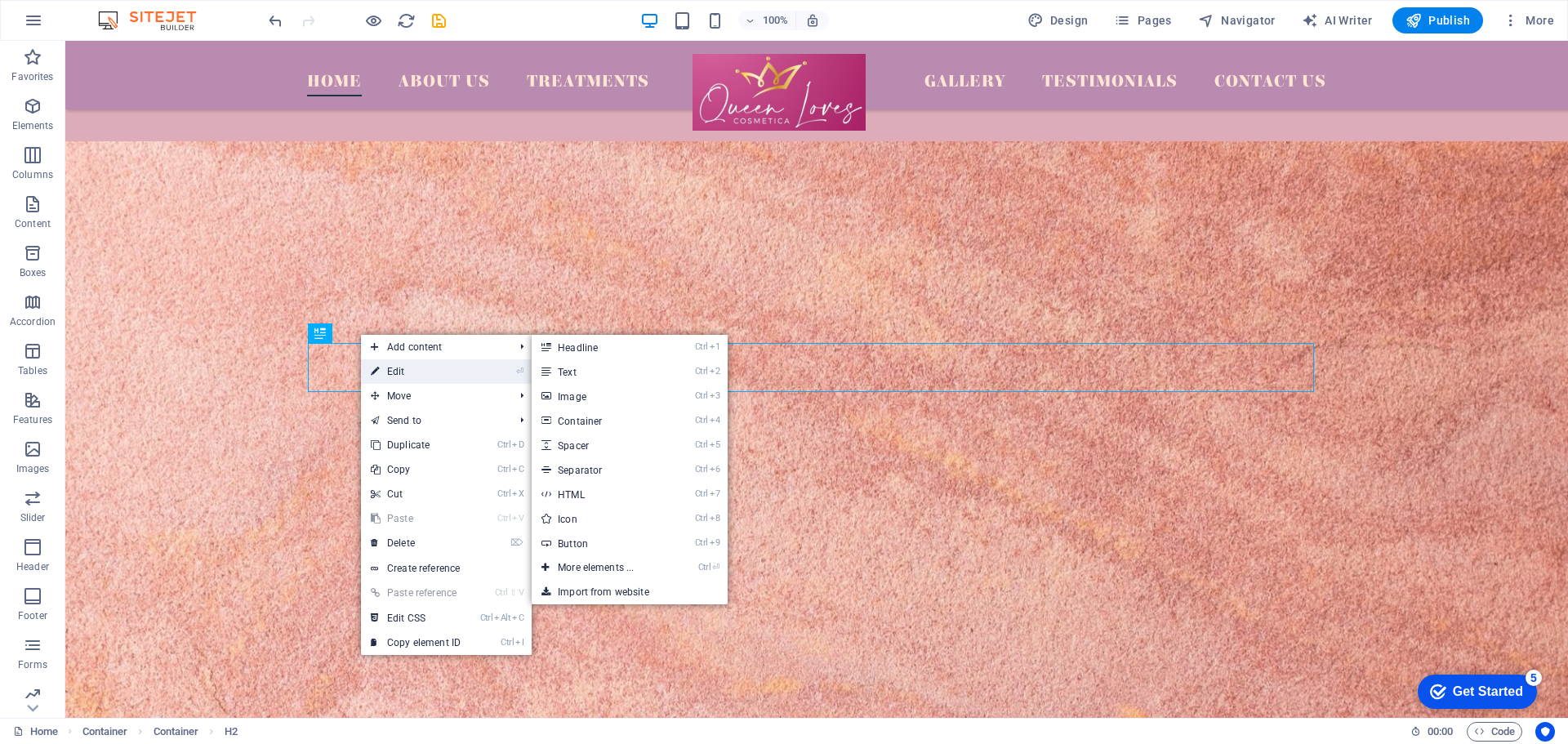
click at [398, 367] on link "⏎ Edit" at bounding box center [416, 371] width 110 height 25
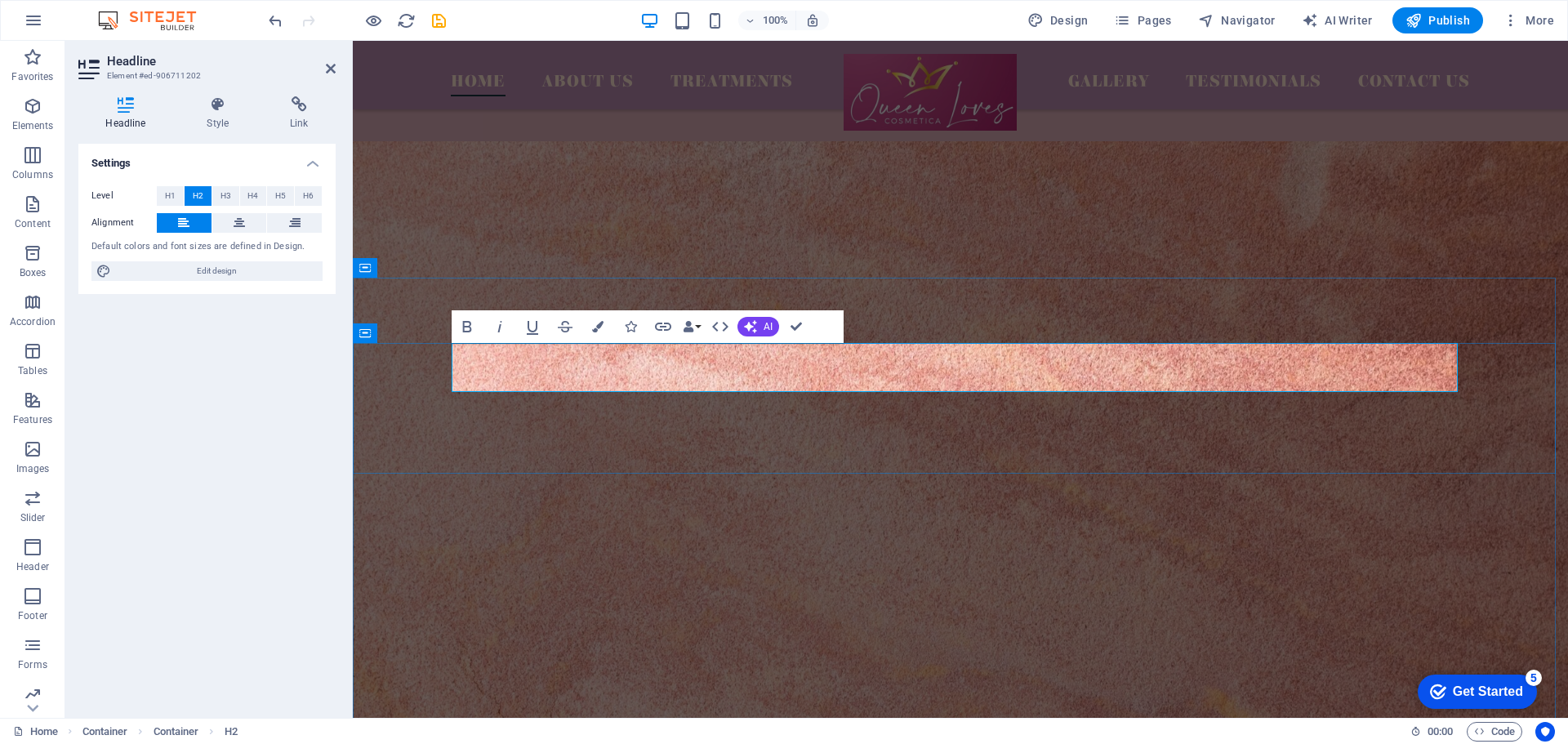
click at [762, 328] on button "AI" at bounding box center [758, 327] width 41 height 20
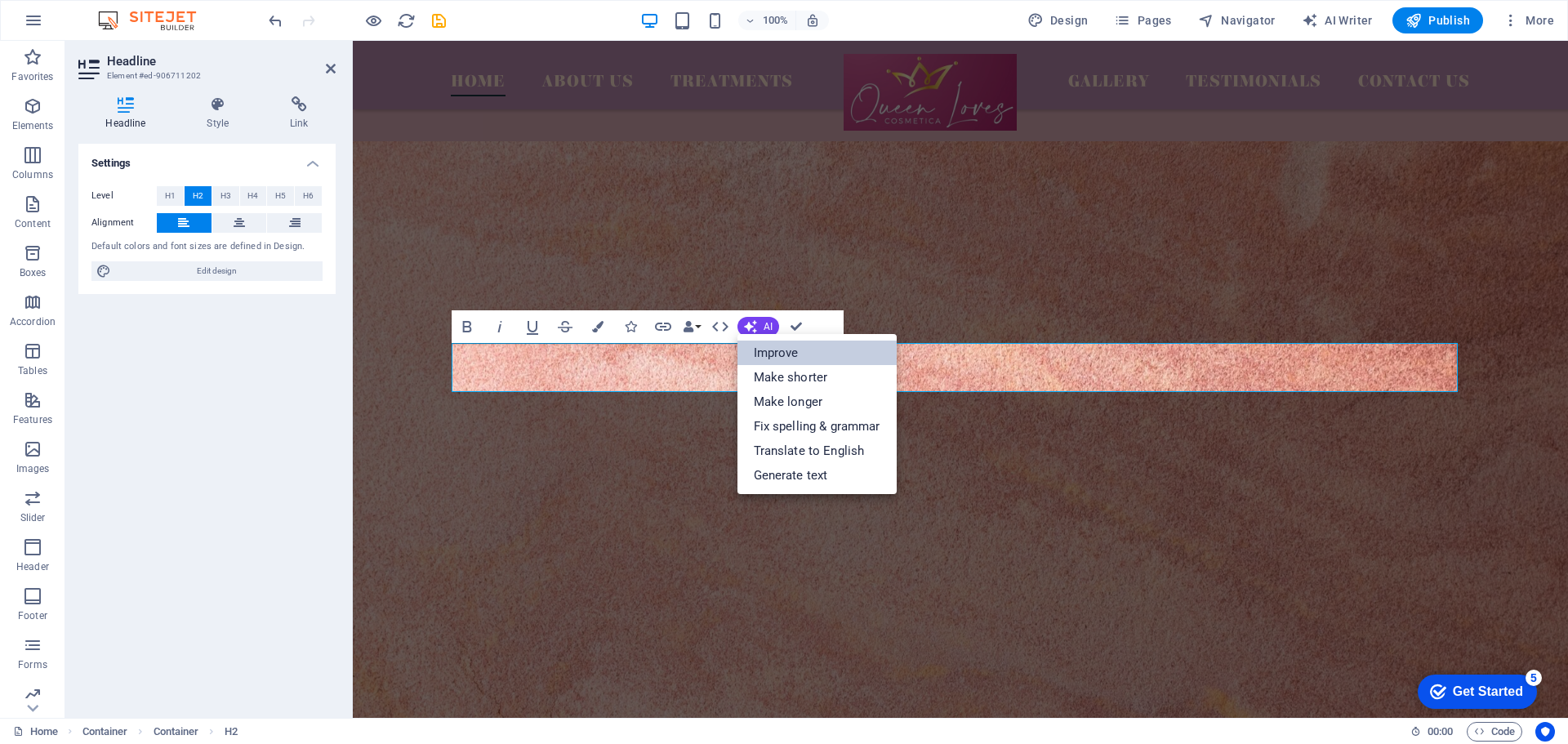
click at [787, 354] on link "Improve" at bounding box center [817, 352] width 159 height 25
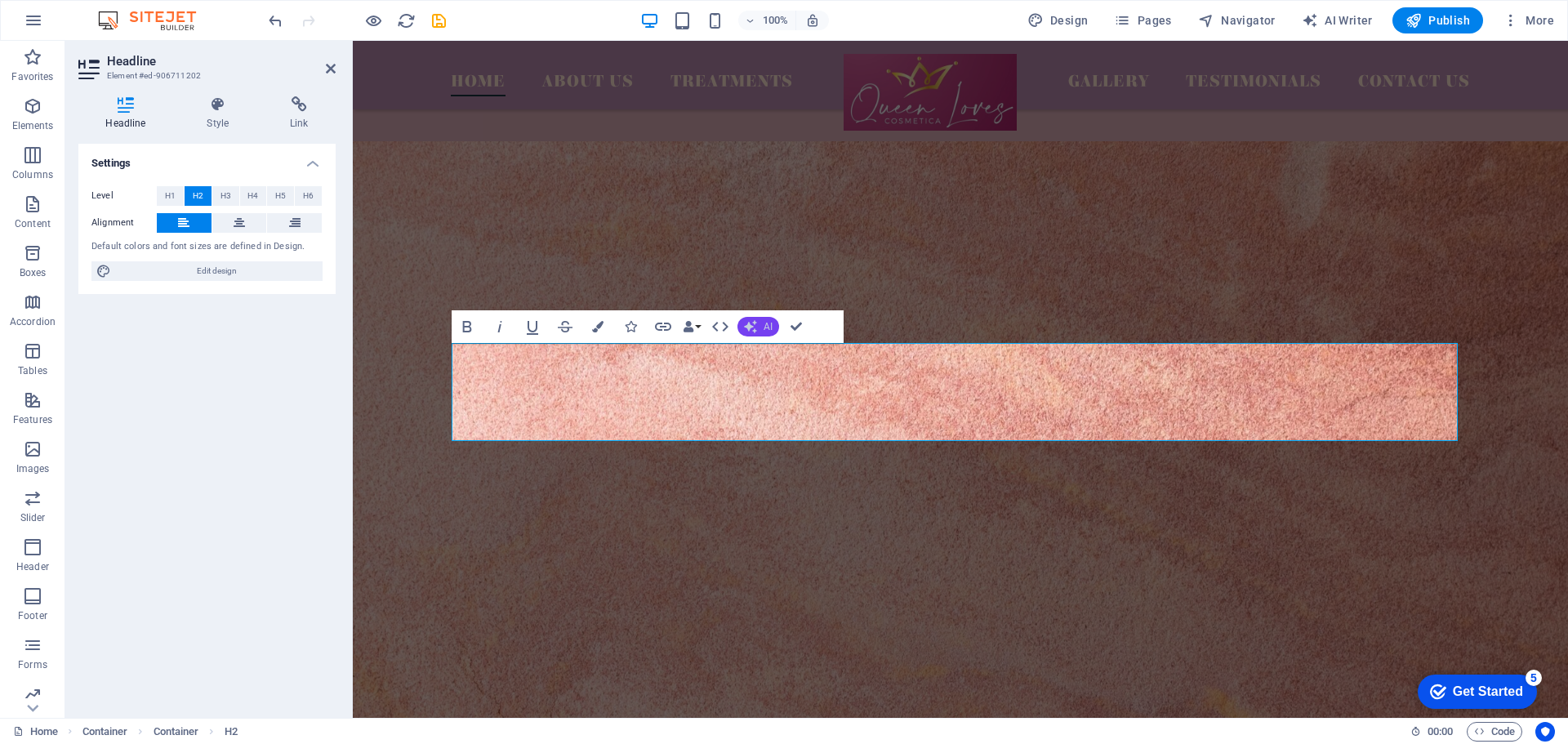
click at [763, 326] on span "AI" at bounding box center [767, 327] width 9 height 10
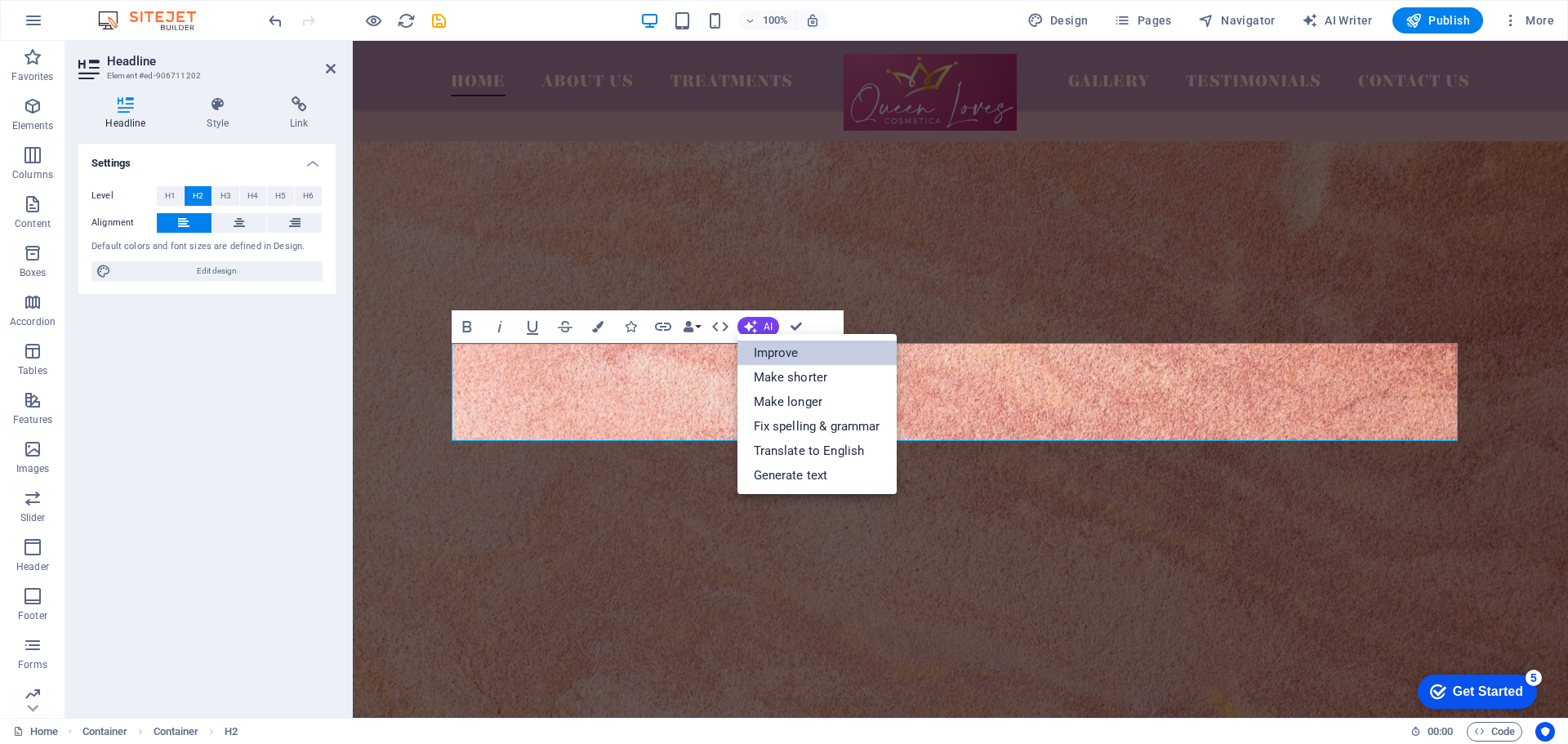
click at [776, 355] on link "Improve" at bounding box center [817, 352] width 159 height 25
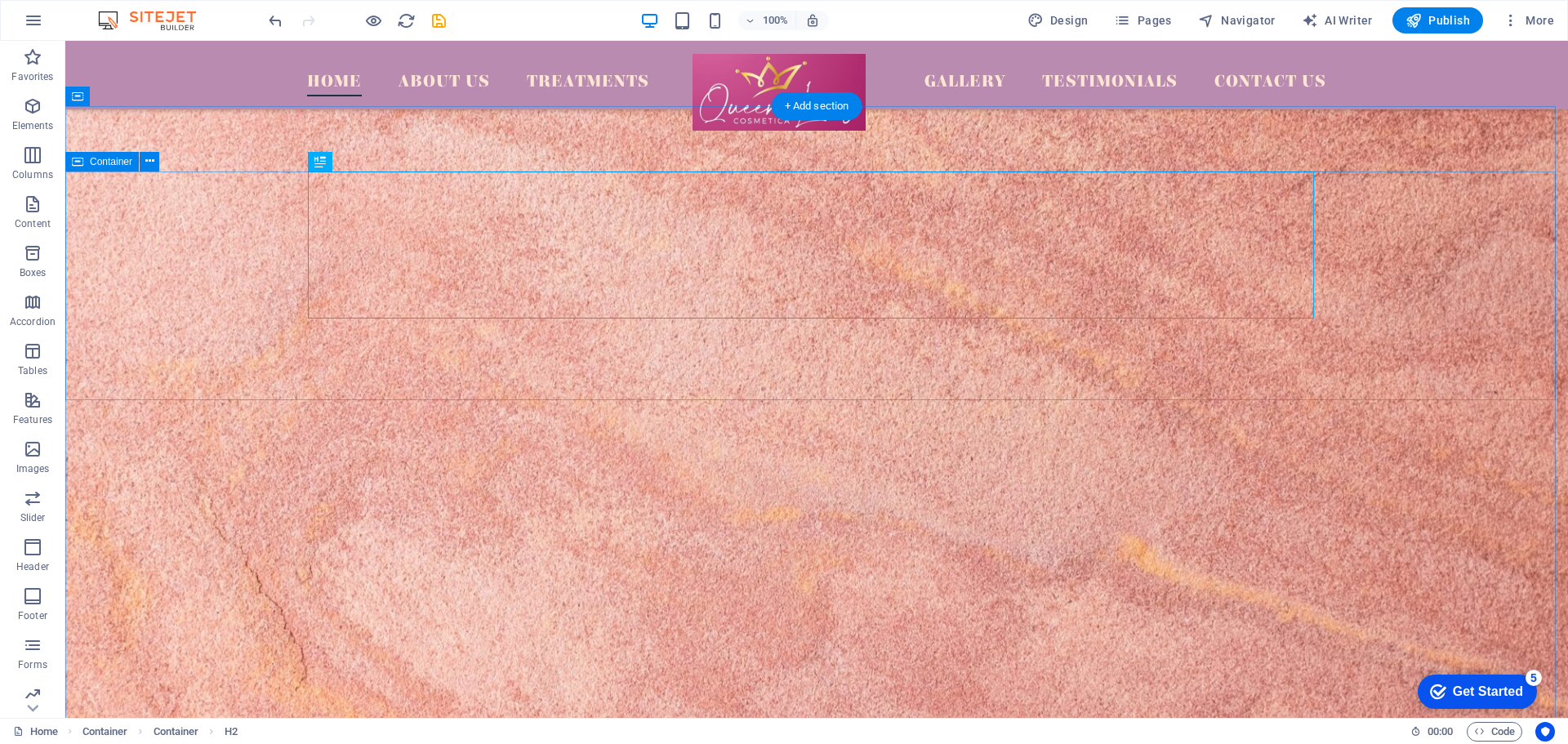
scroll to position [4589, 0]
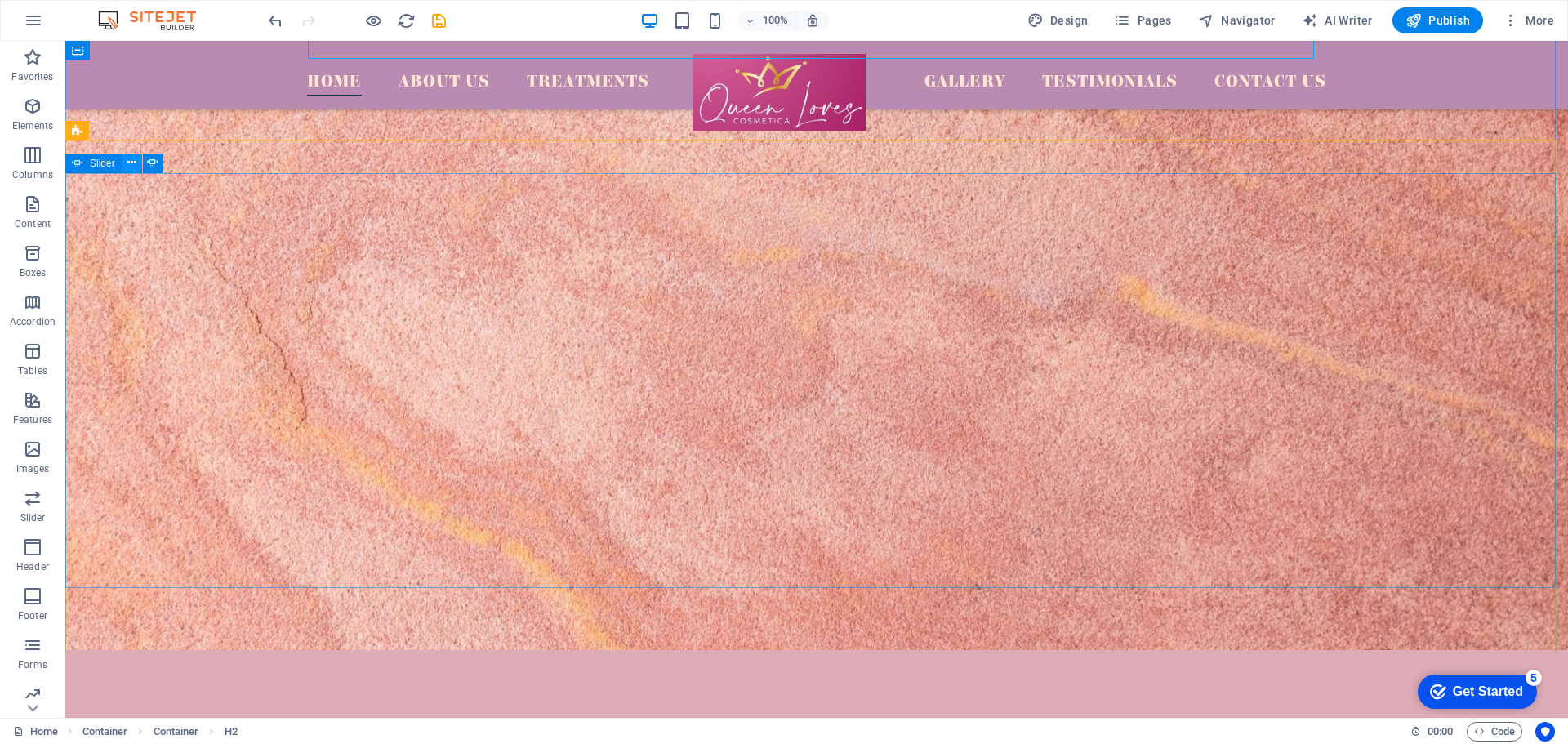
click at [137, 162] on button at bounding box center [132, 163] width 20 height 20
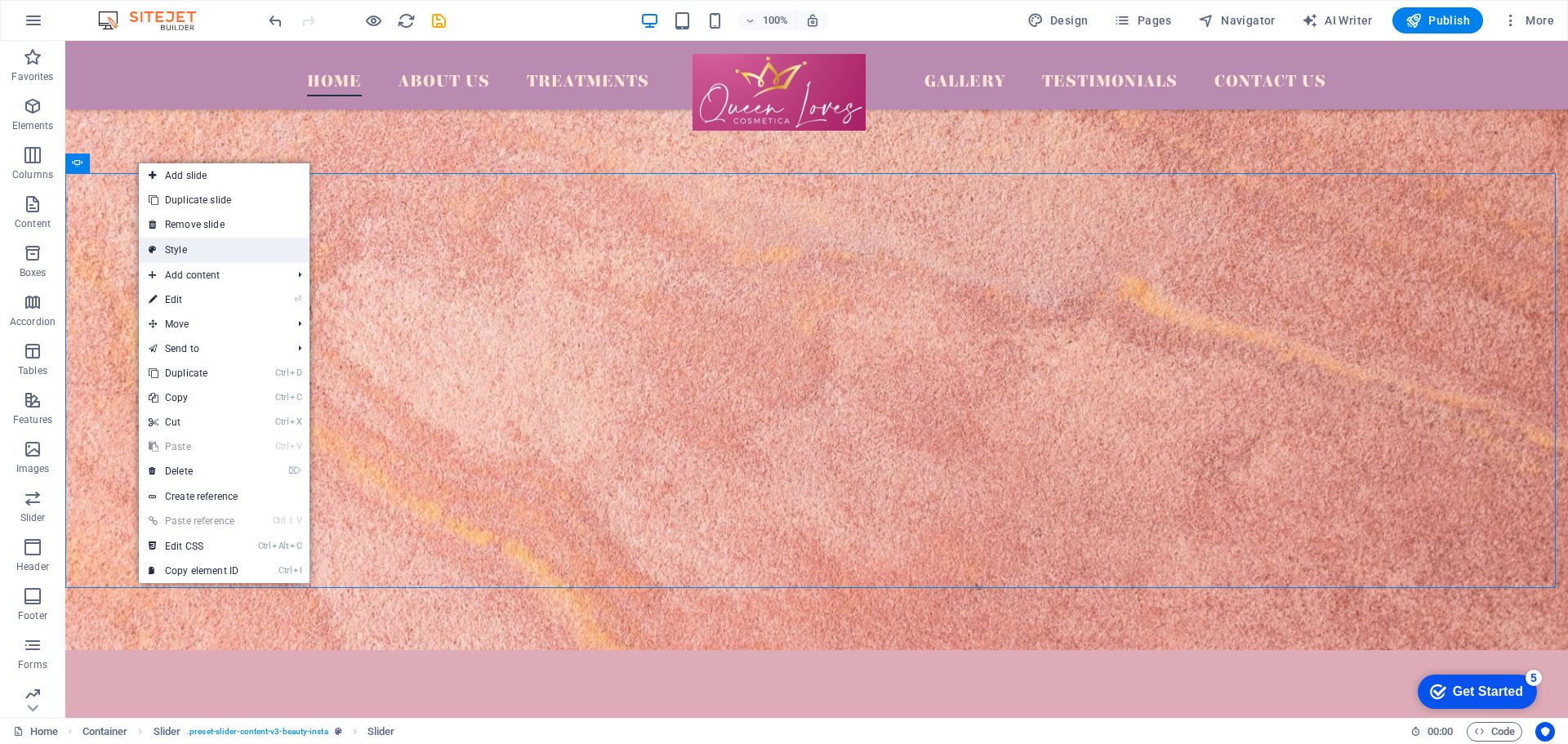
click at [190, 246] on link "Style" at bounding box center [225, 249] width 171 height 25
select select "rem"
select select "%"
select select "px"
select select "preset-slider-content-v3-beauty-insta"
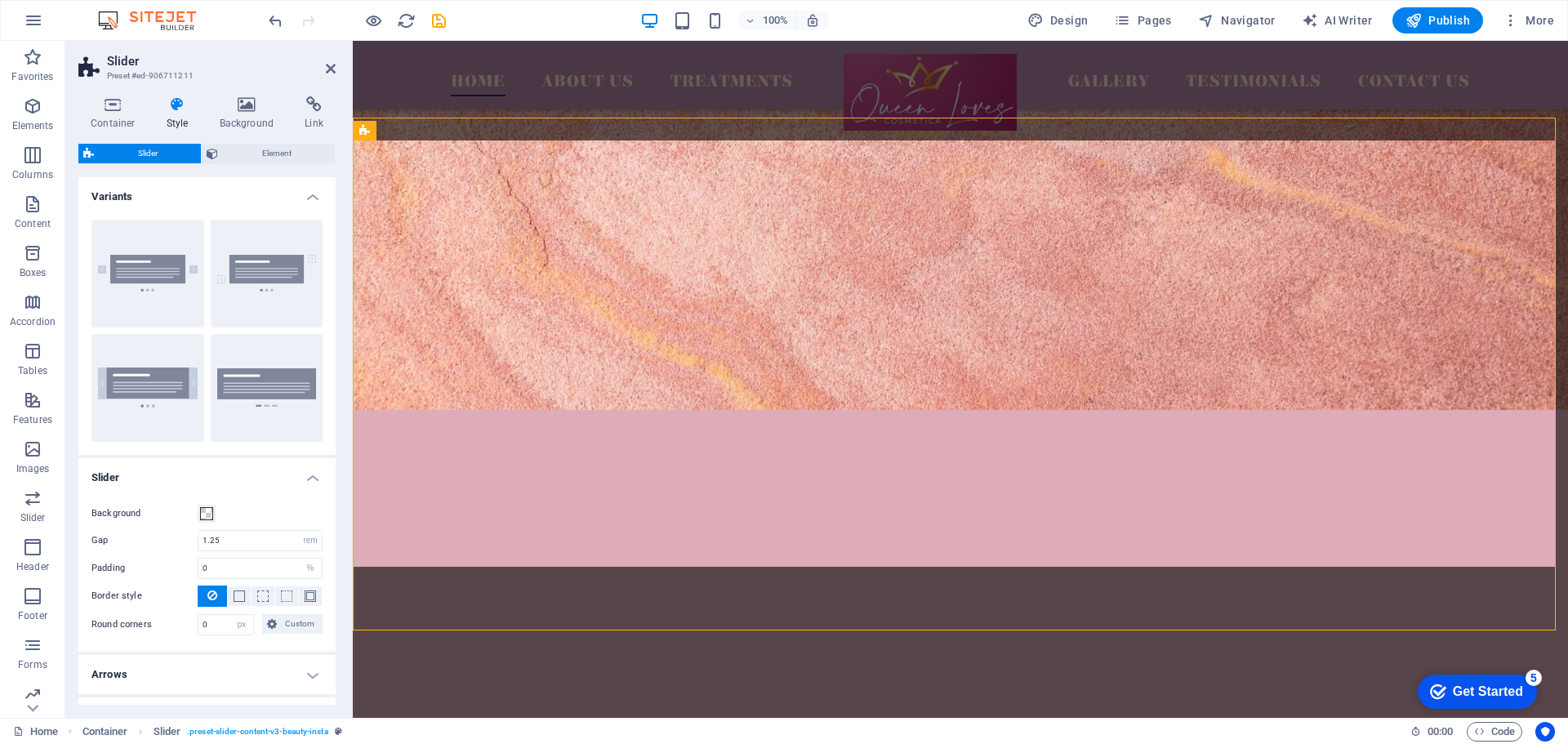
scroll to position [4611, 0]
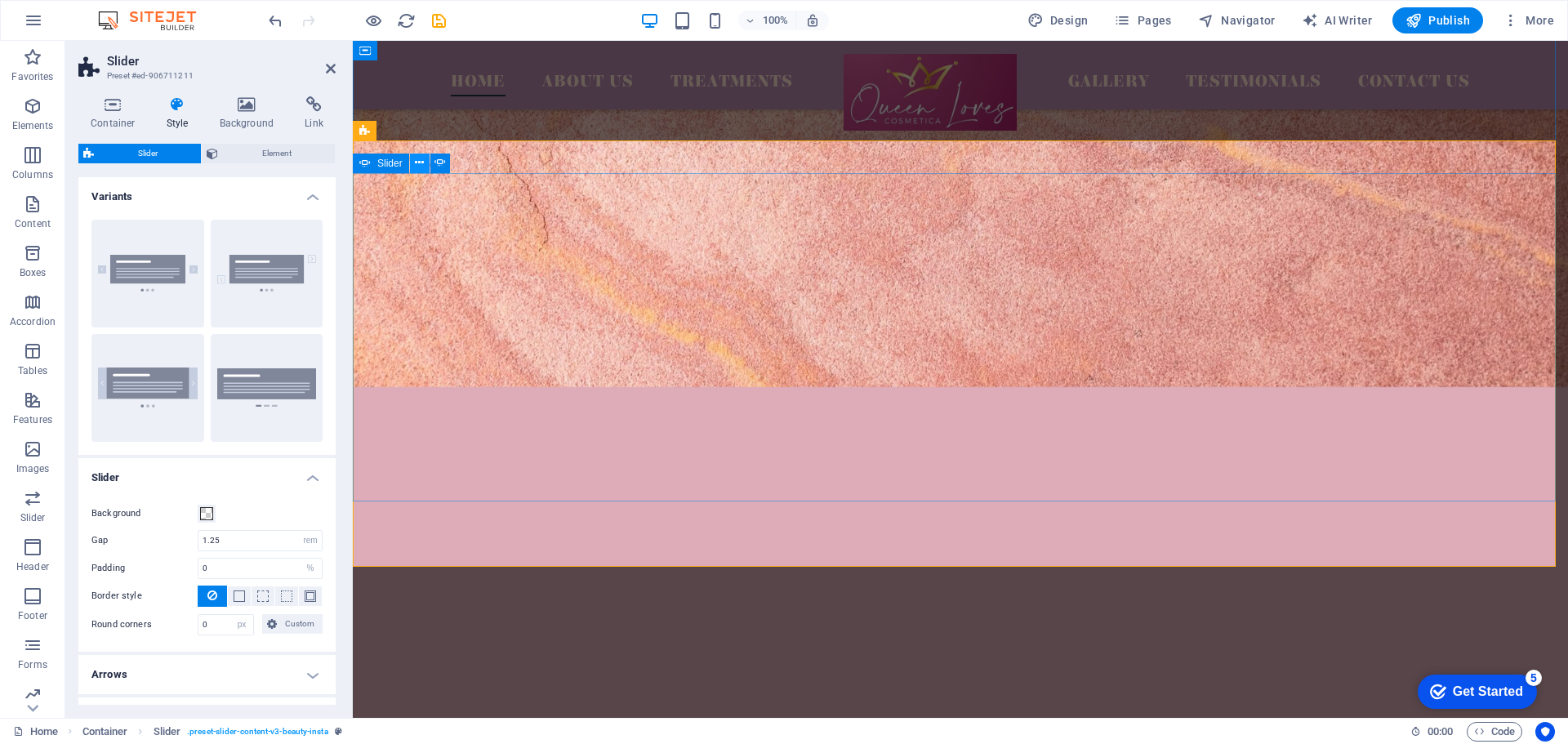
click at [424, 161] on icon at bounding box center [419, 162] width 9 height 17
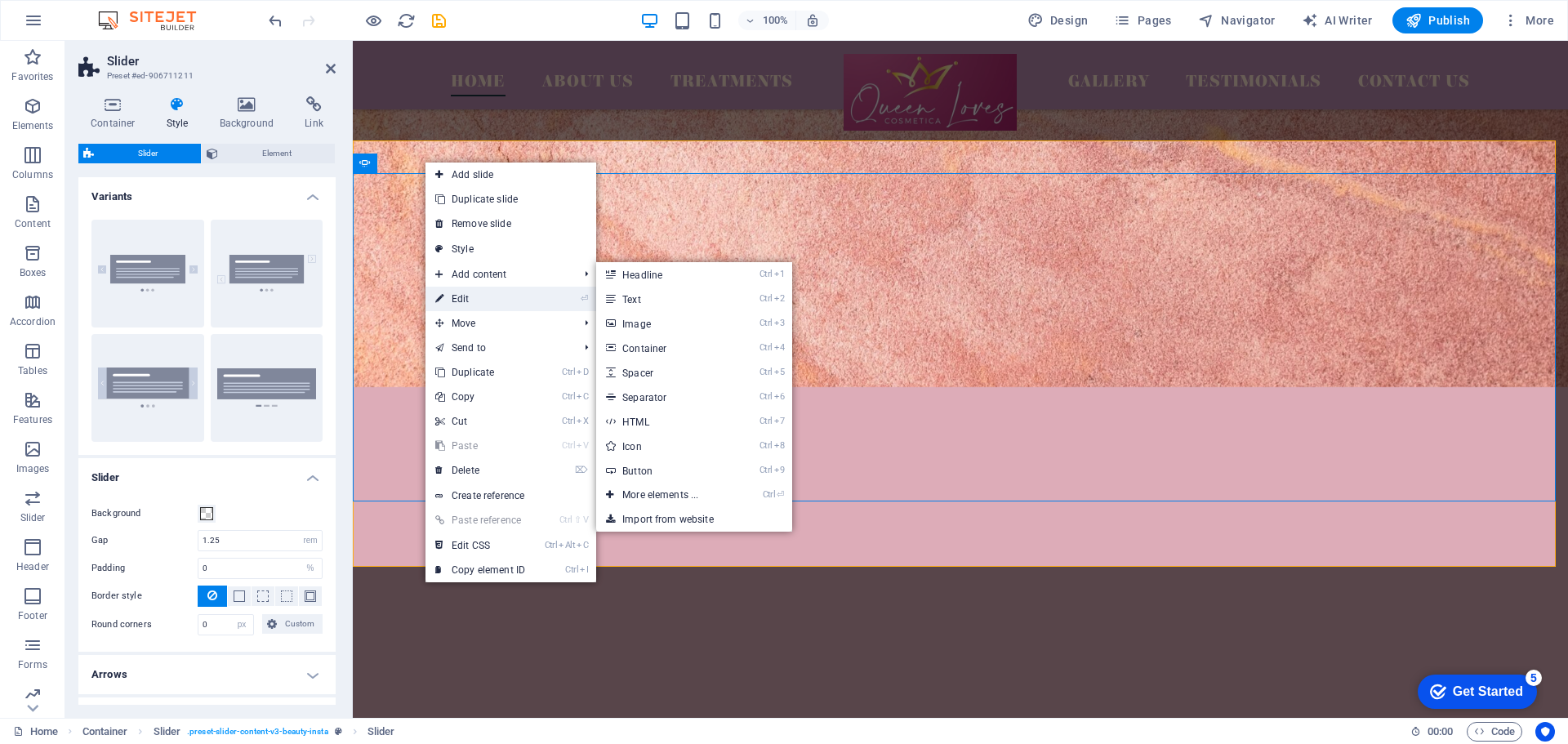
click at [494, 301] on link "⏎ Edit" at bounding box center [481, 298] width 110 height 25
select select "%"
select select "ms"
select select "s"
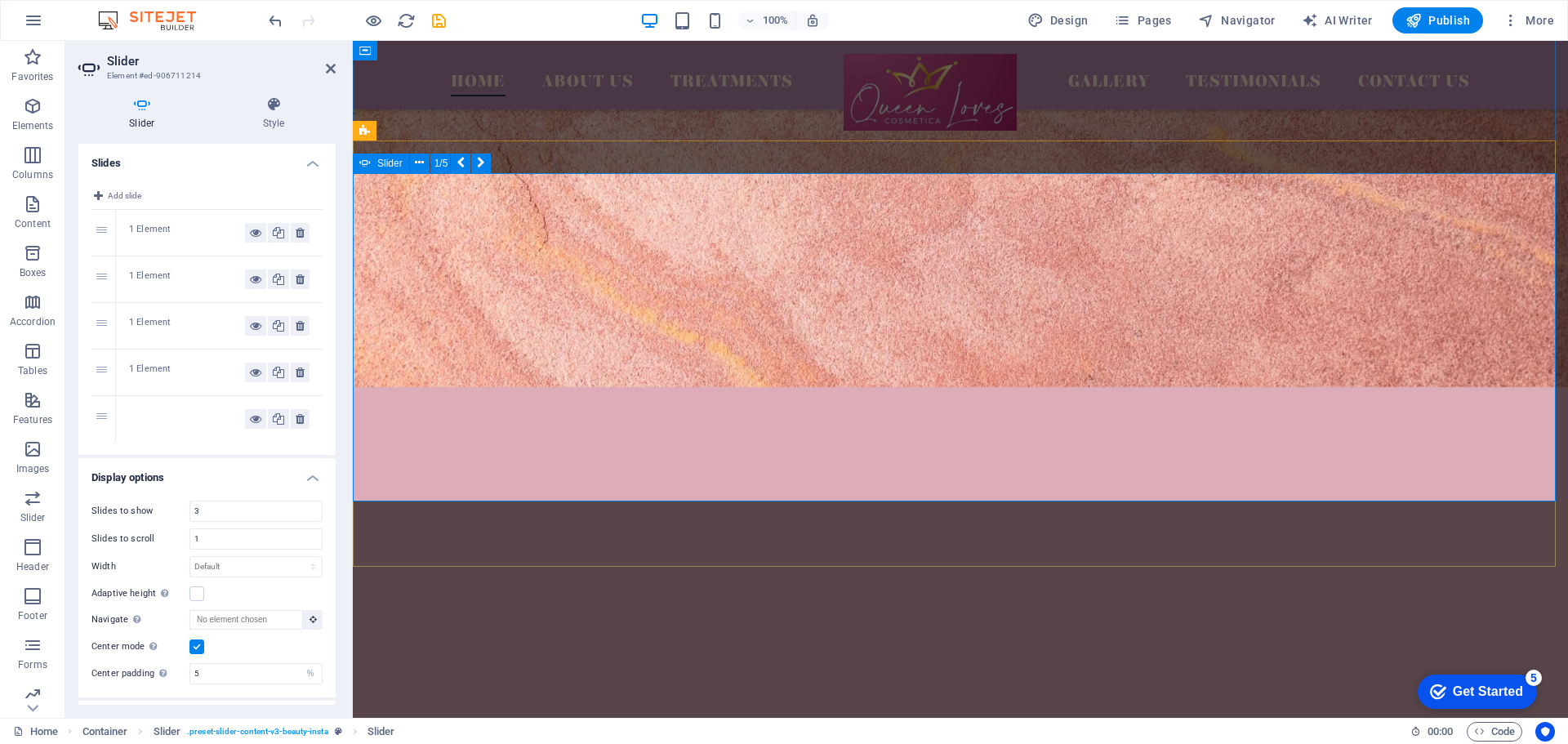
click at [474, 163] on button at bounding box center [481, 163] width 20 height 20
click at [417, 167] on icon at bounding box center [419, 162] width 9 height 17
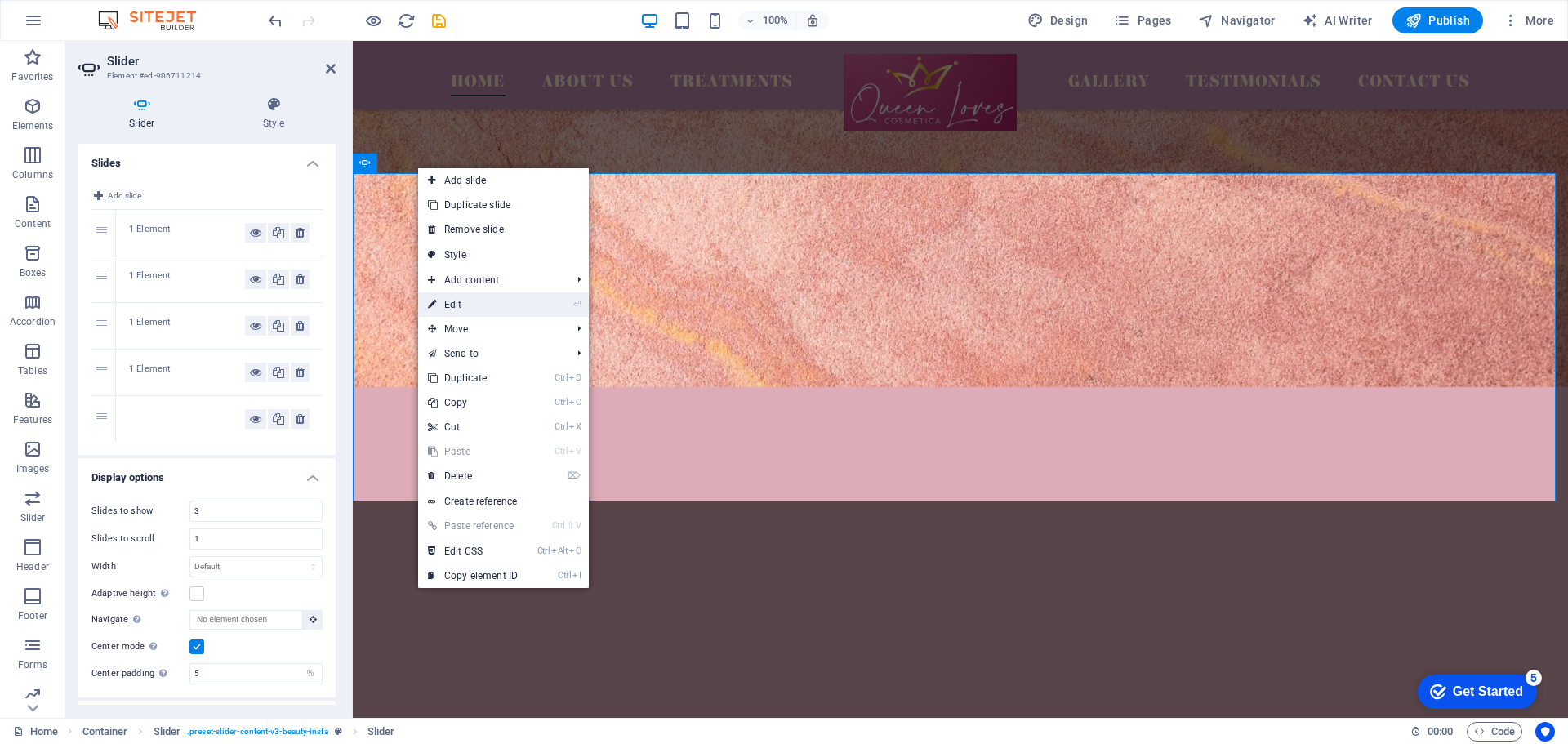
click at [528, 309] on link "⏎ Edit" at bounding box center [473, 304] width 110 height 25
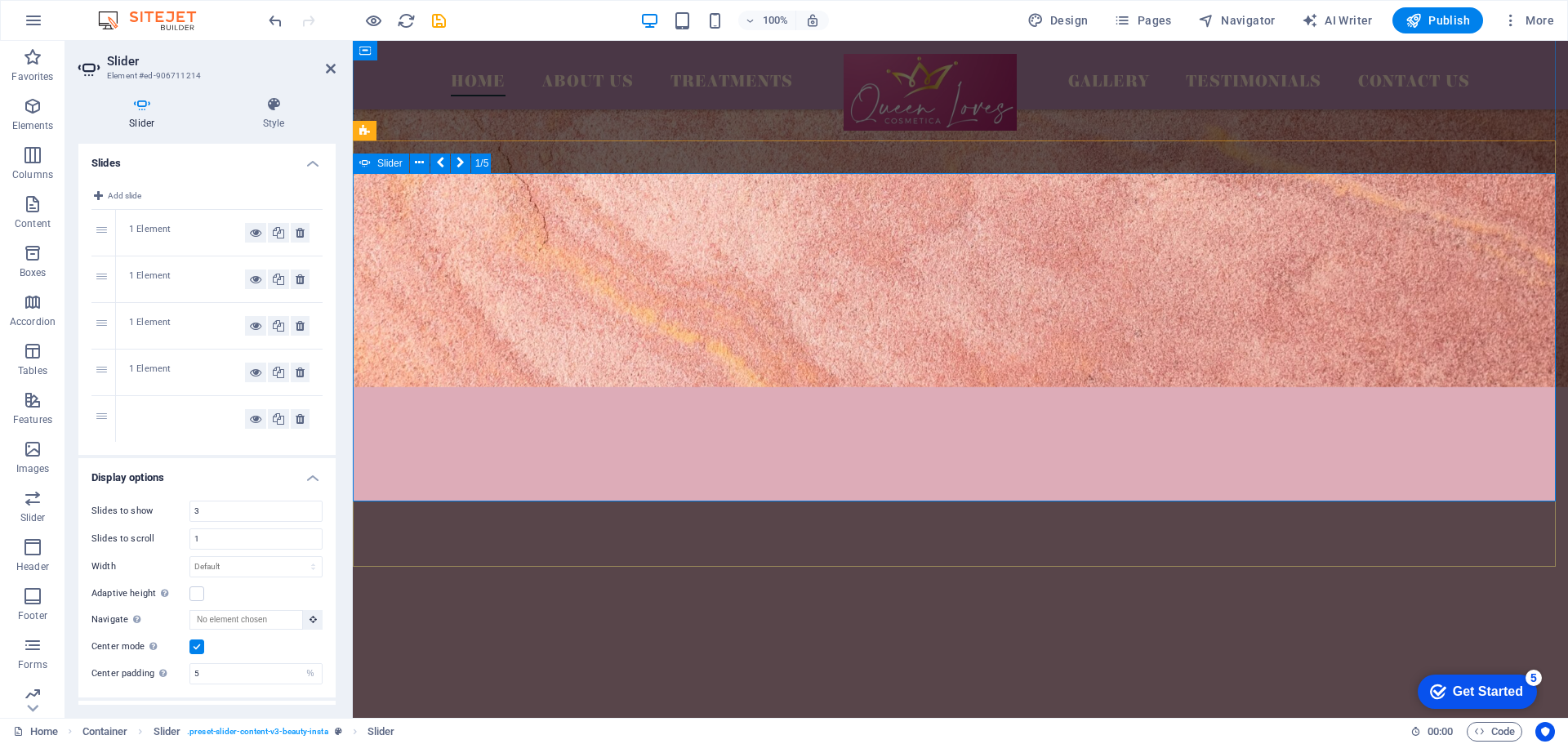
select select "%"
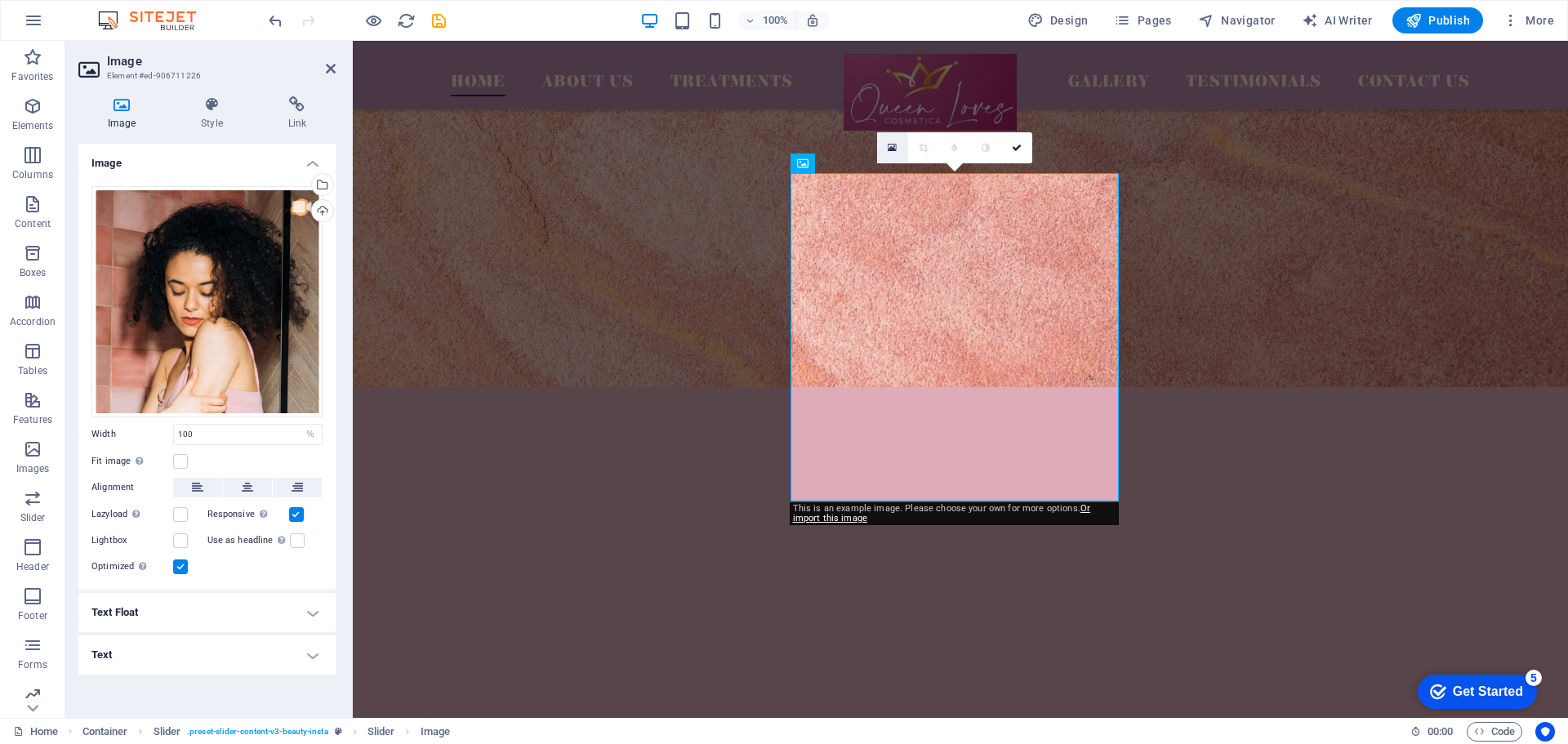
click at [894, 144] on icon at bounding box center [892, 148] width 9 height 12
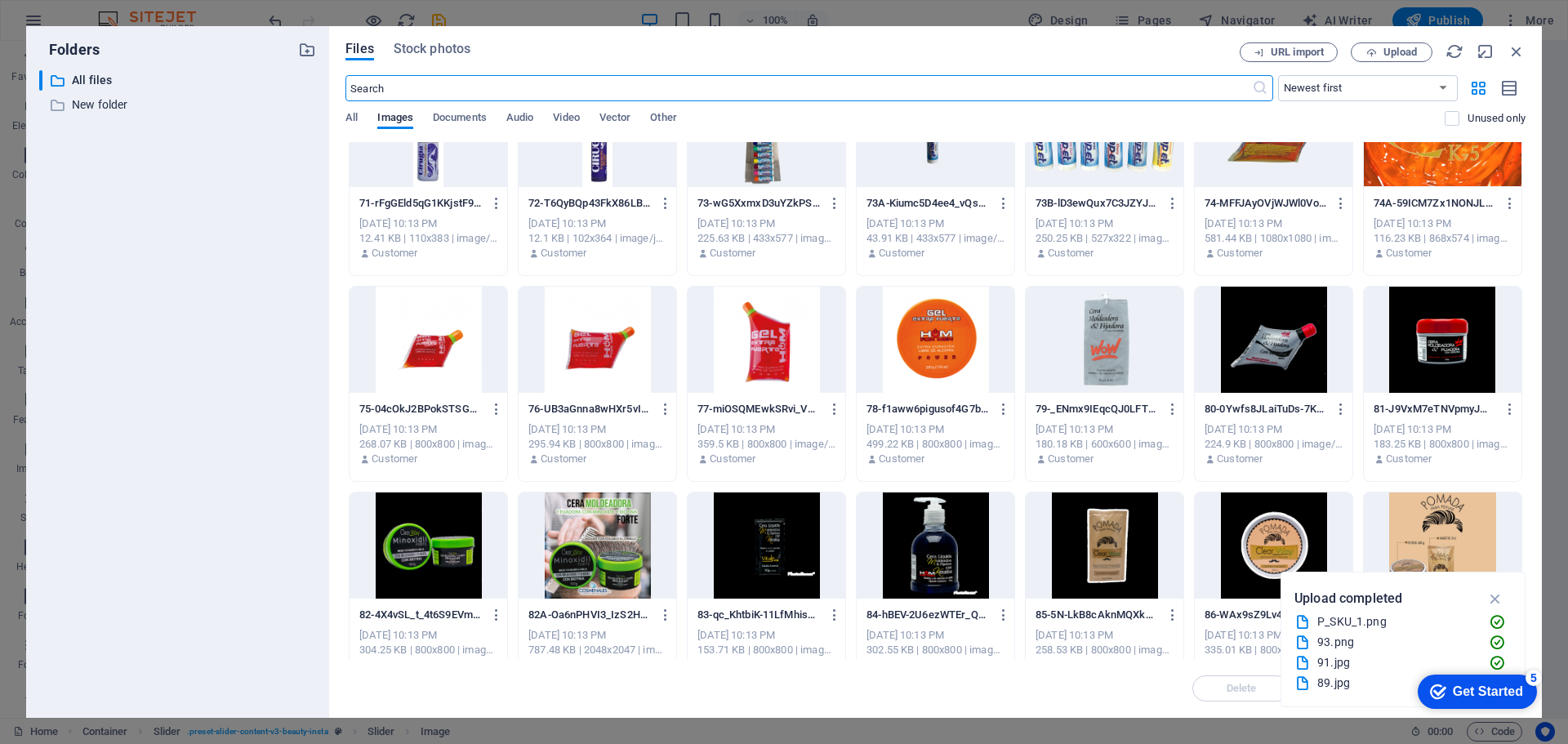
scroll to position [2451, 0]
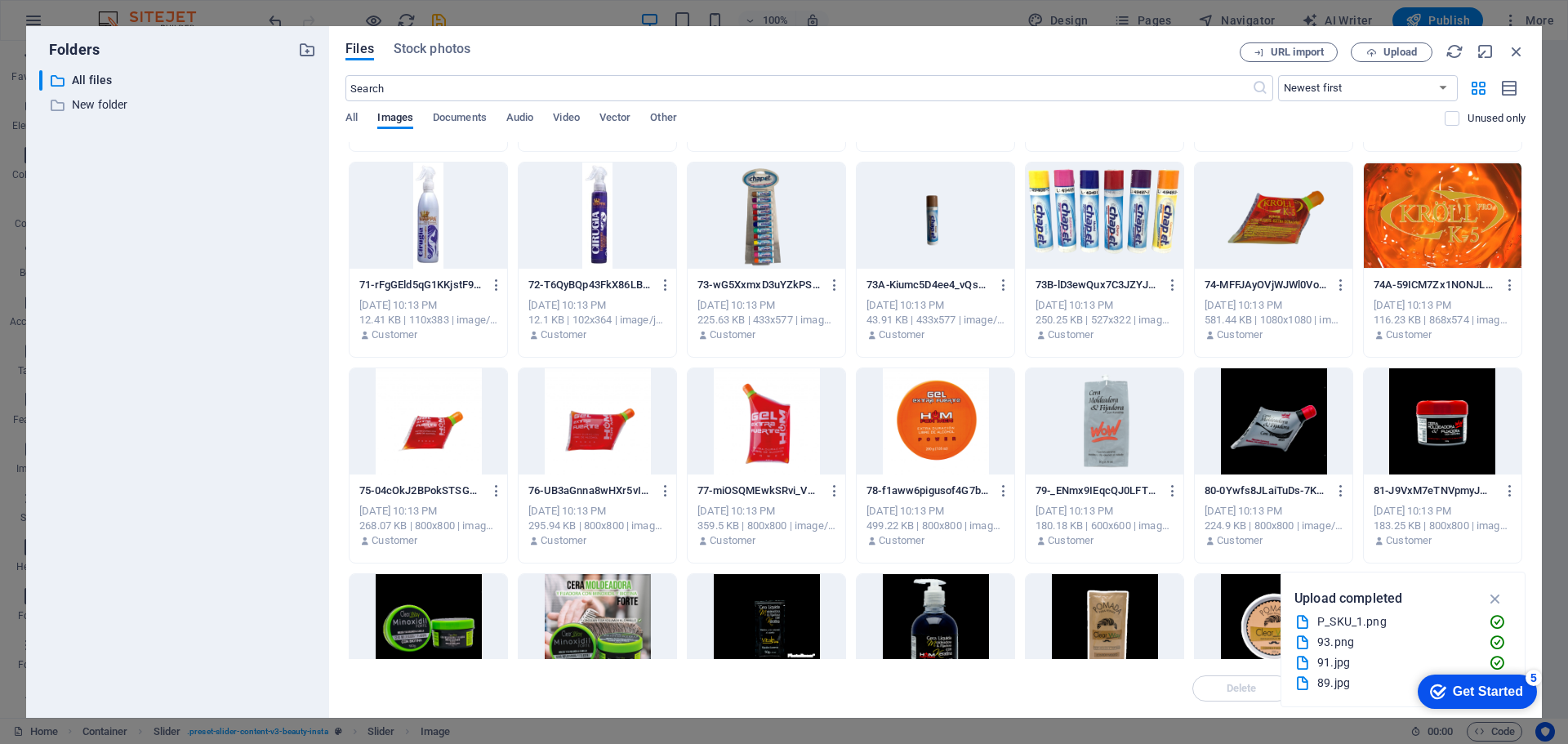
click at [1245, 245] on div at bounding box center [1274, 216] width 158 height 106
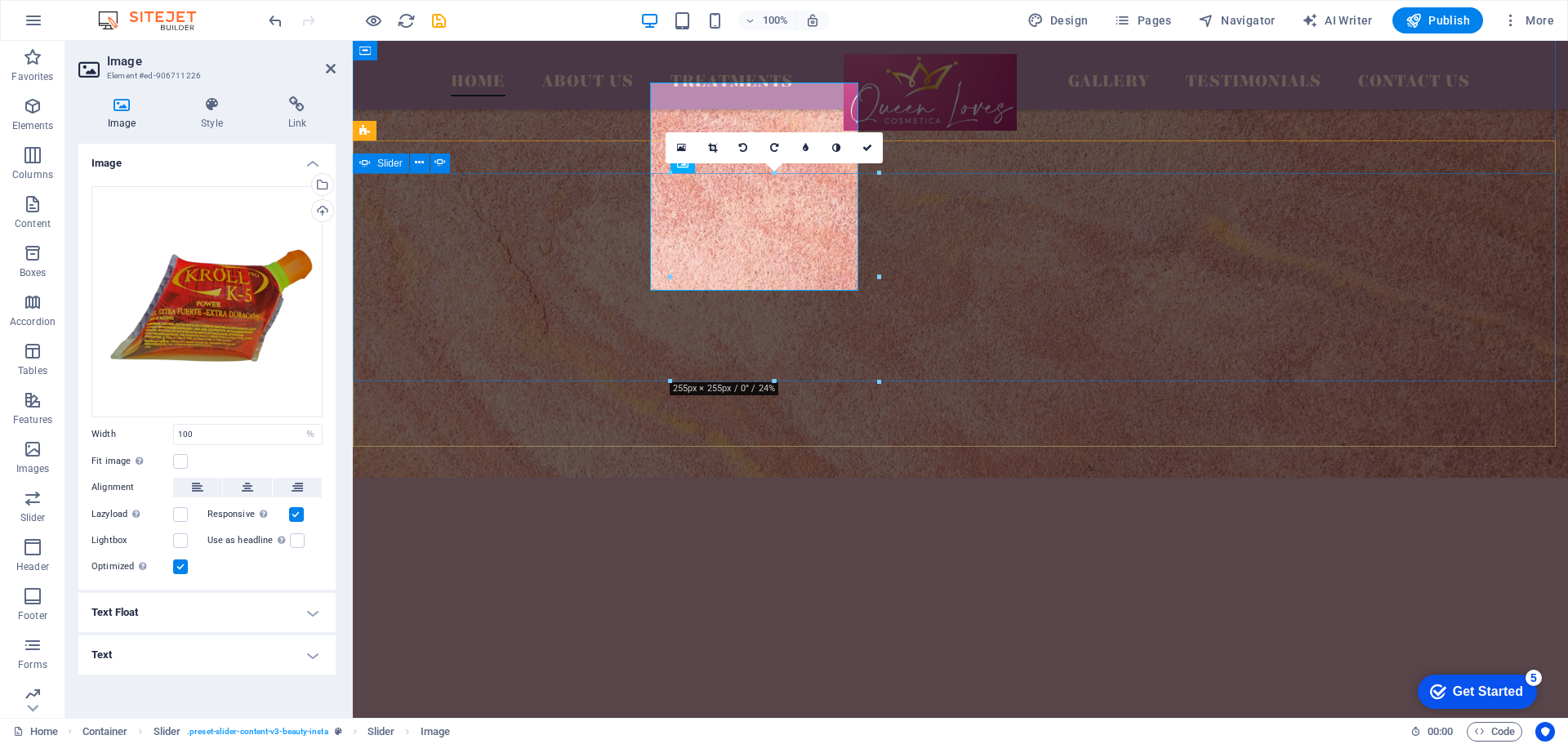
scroll to position [4611, 0]
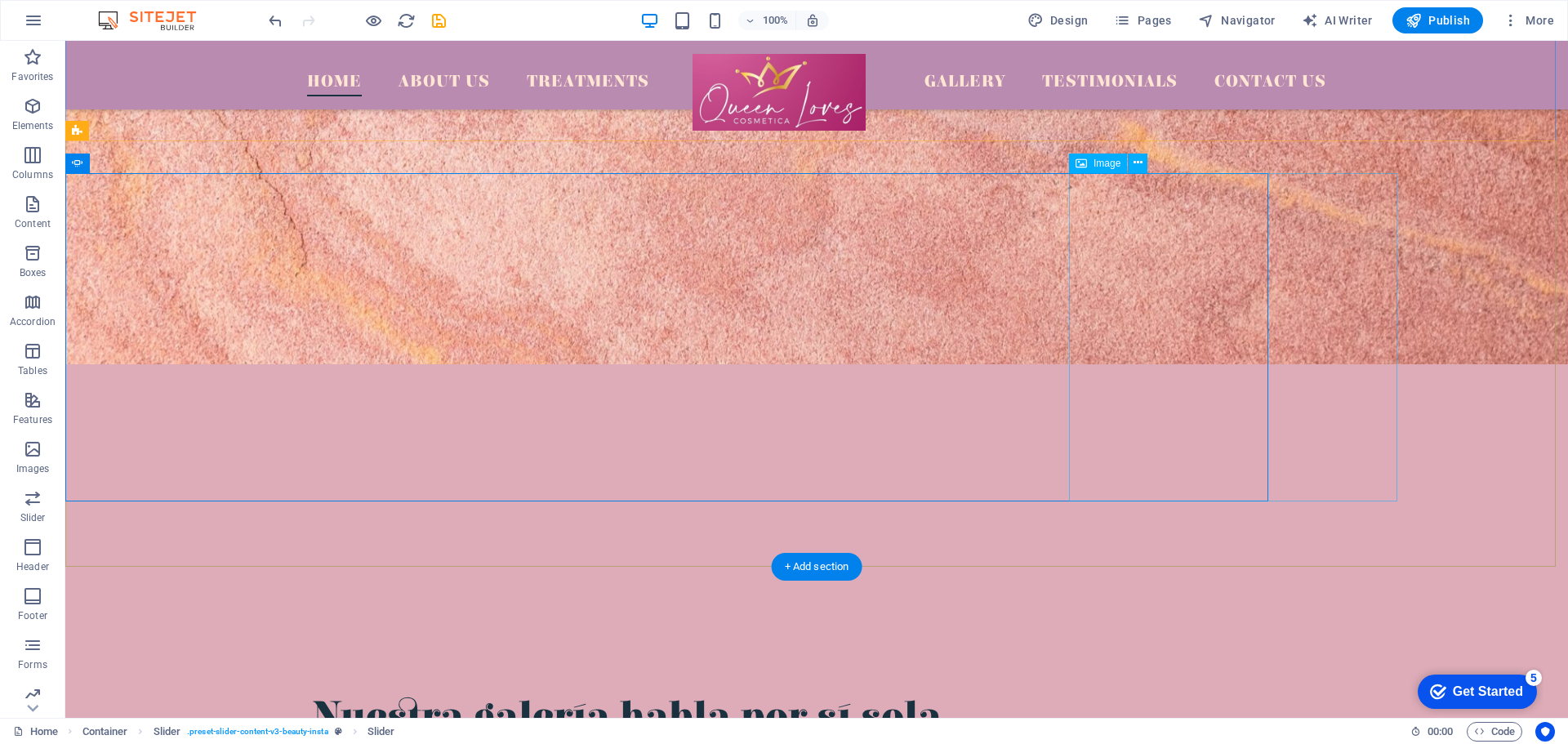
scroll to position [4589, 0]
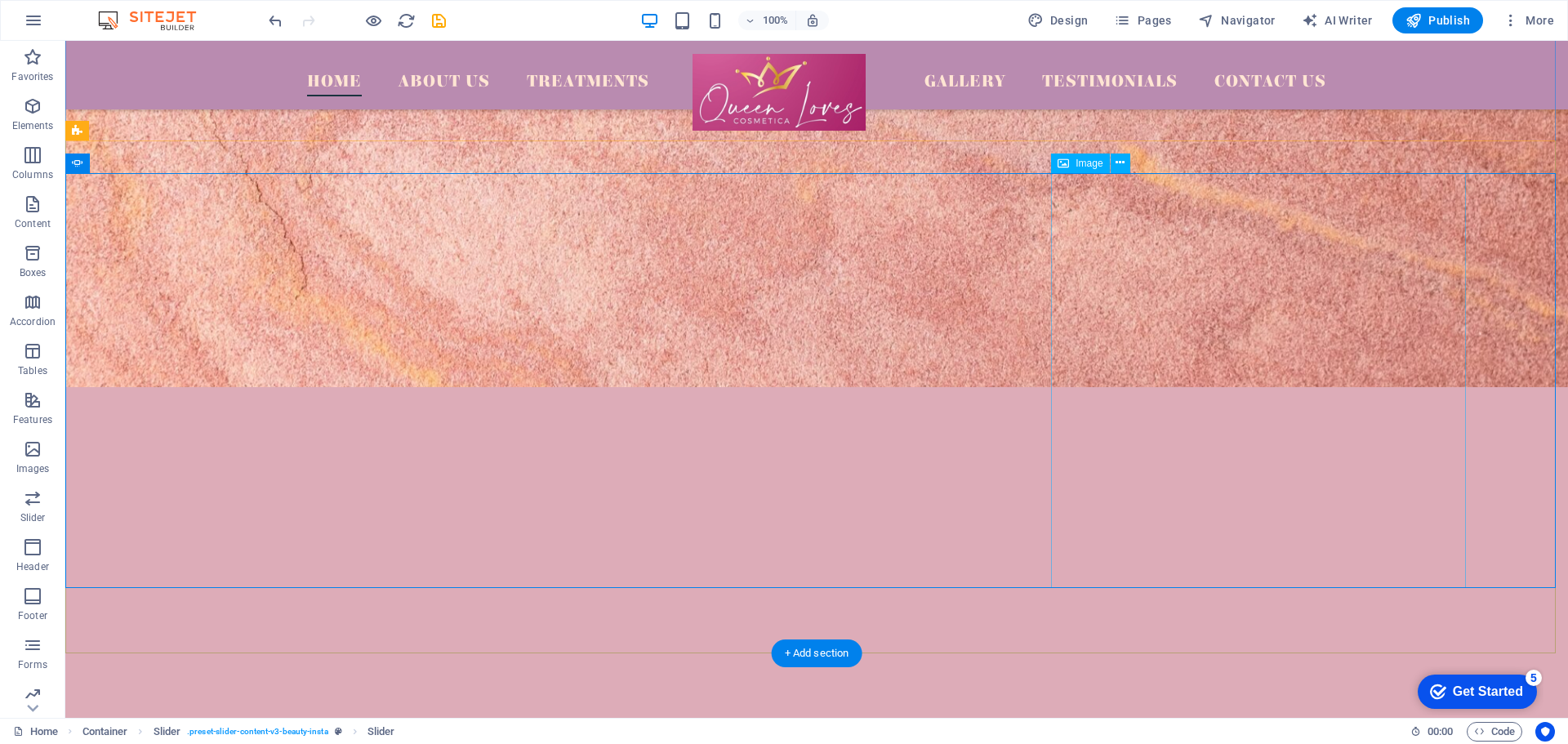
click at [1091, 166] on span "Image" at bounding box center [1088, 163] width 26 height 10
click at [1121, 165] on icon at bounding box center [1120, 162] width 9 height 17
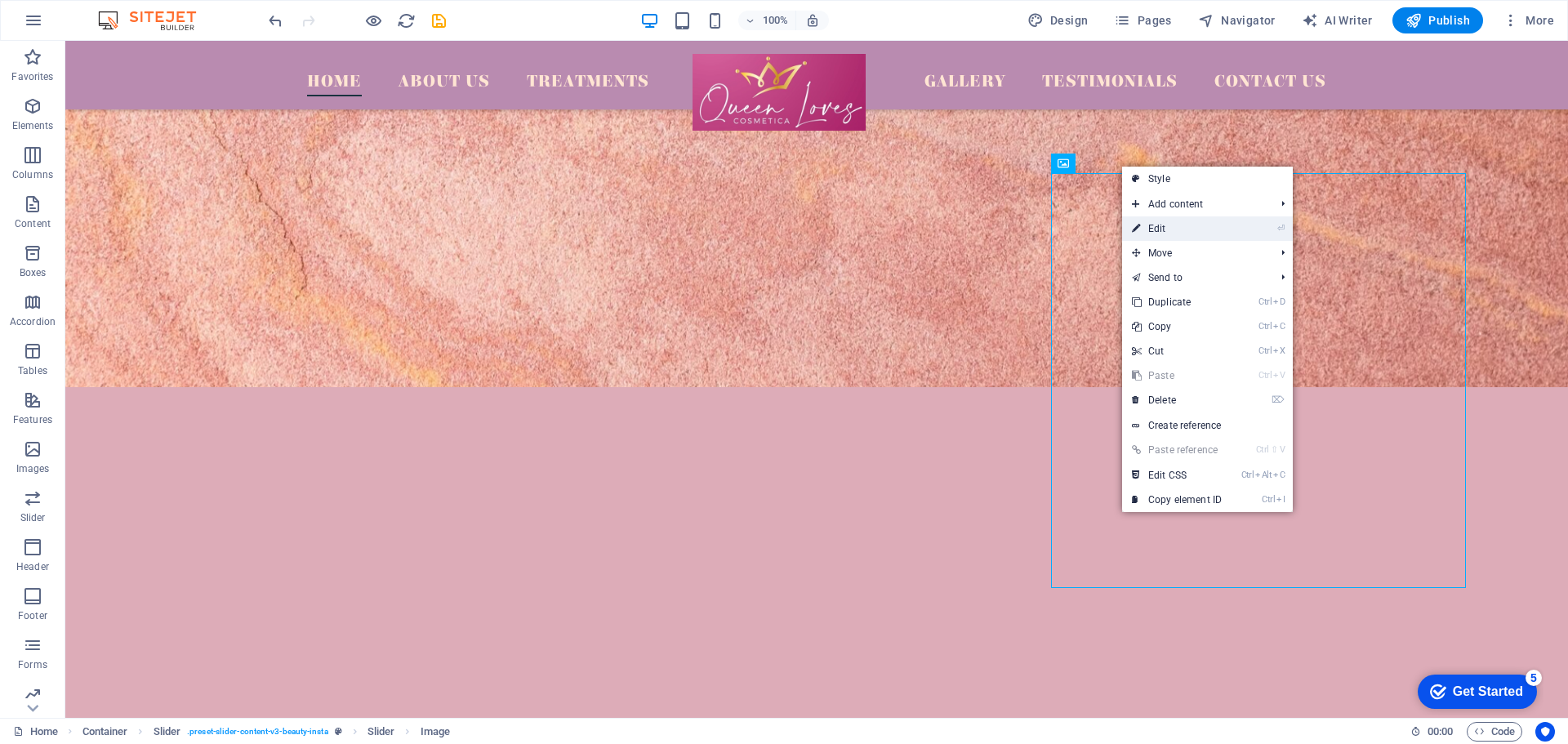
click at [1250, 231] on li "⏎ Edit" at bounding box center [1208, 229] width 171 height 25
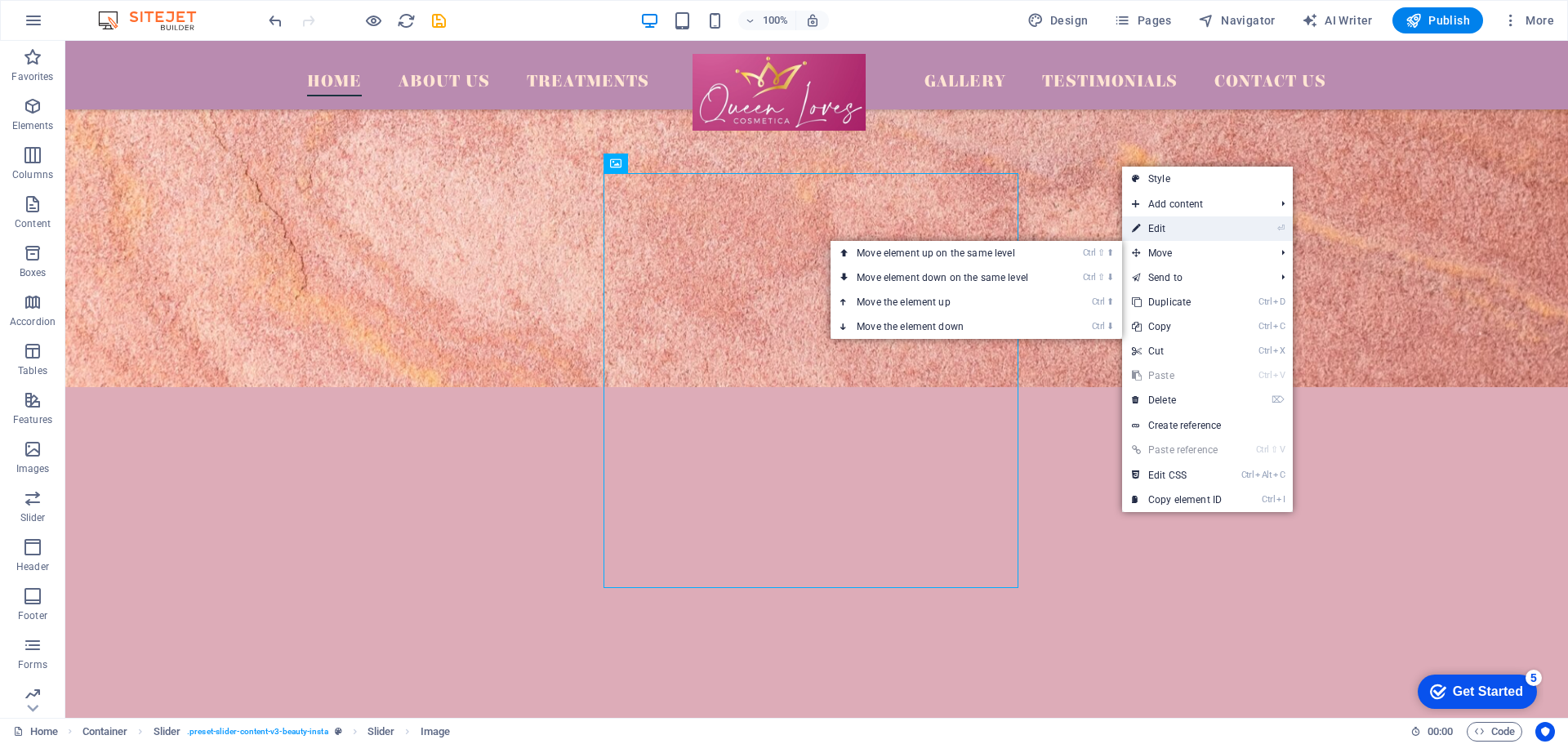
click at [1249, 229] on li "⏎ Edit" at bounding box center [1208, 229] width 171 height 25
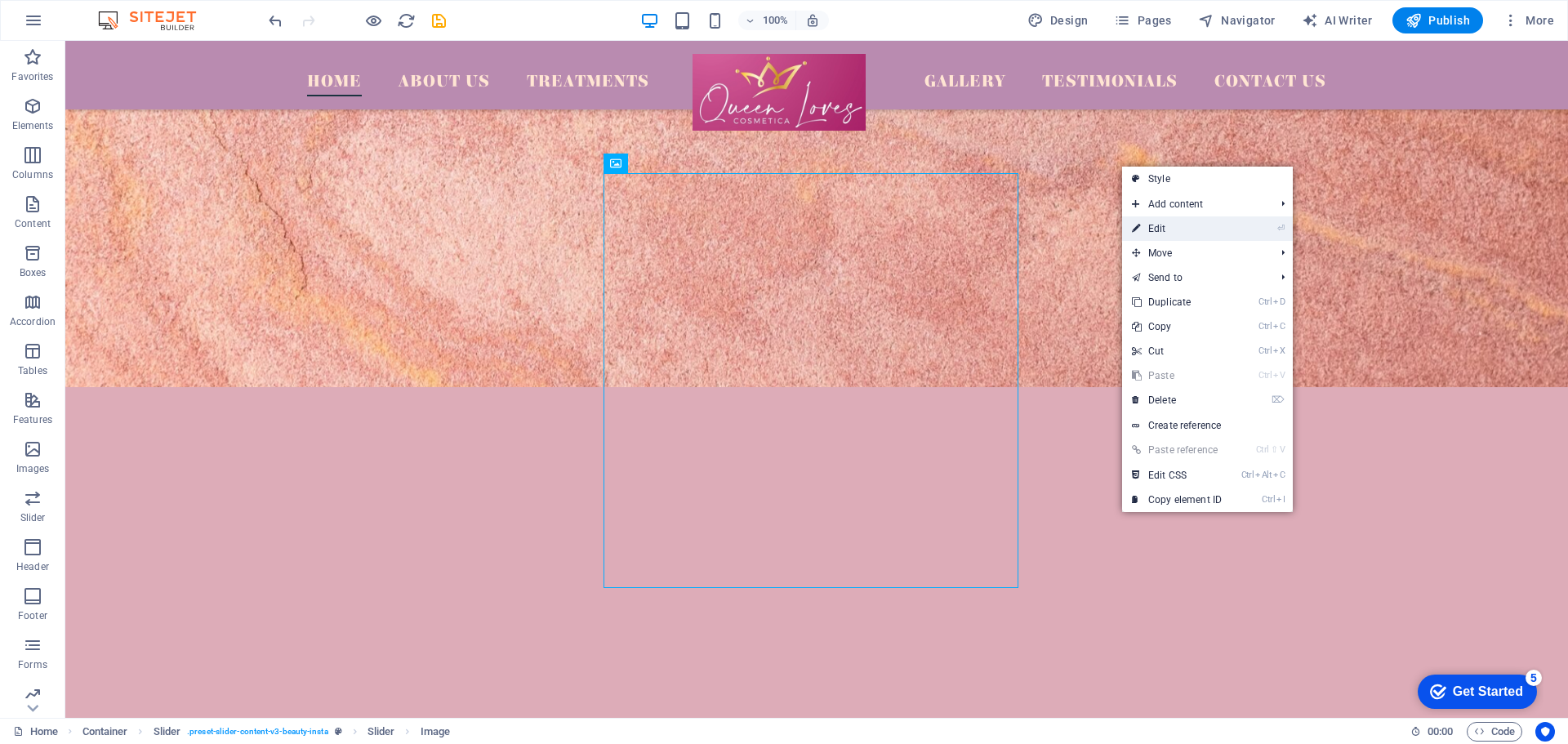
click at [1250, 229] on li "⏎ Edit" at bounding box center [1208, 229] width 171 height 25
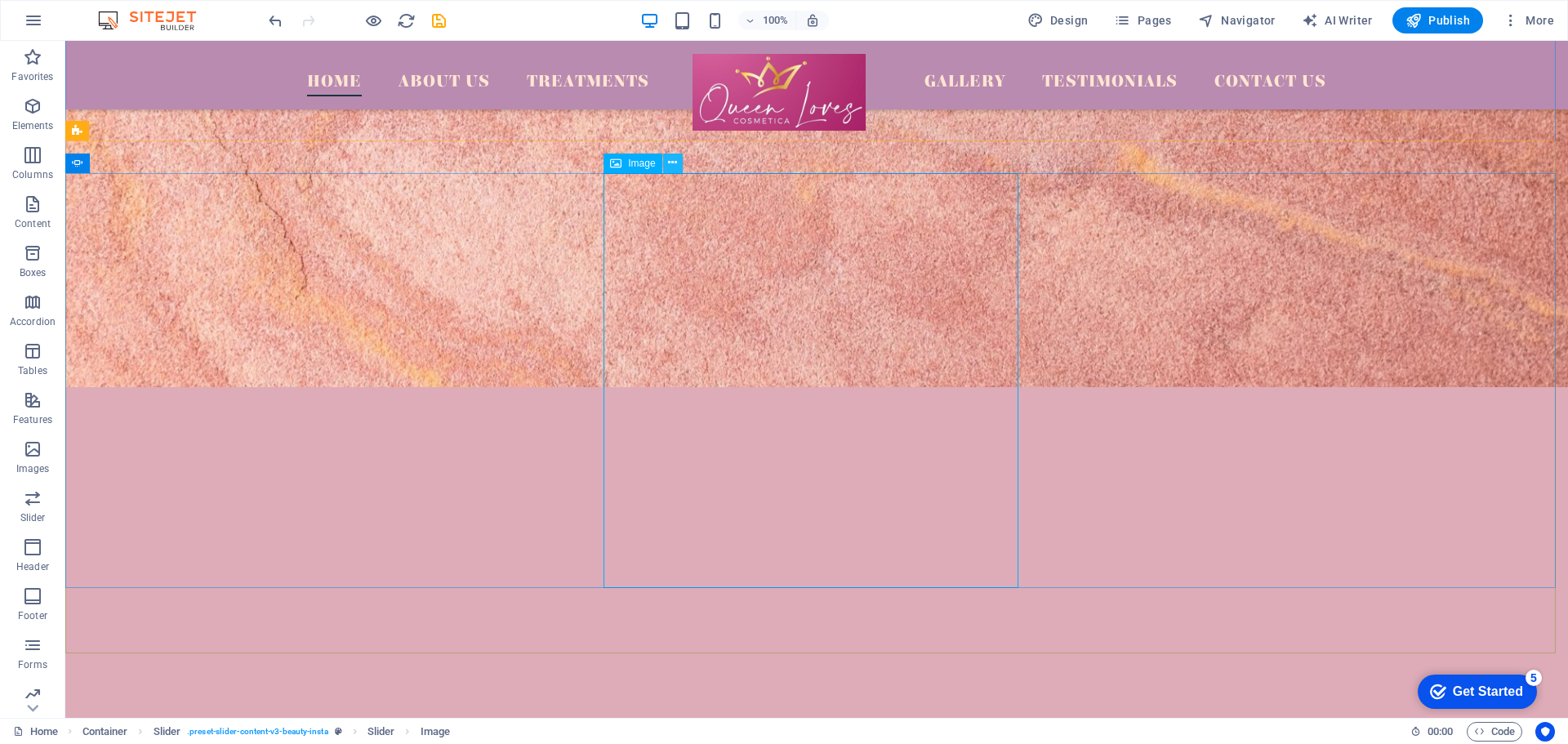
click at [675, 168] on icon at bounding box center [672, 162] width 9 height 17
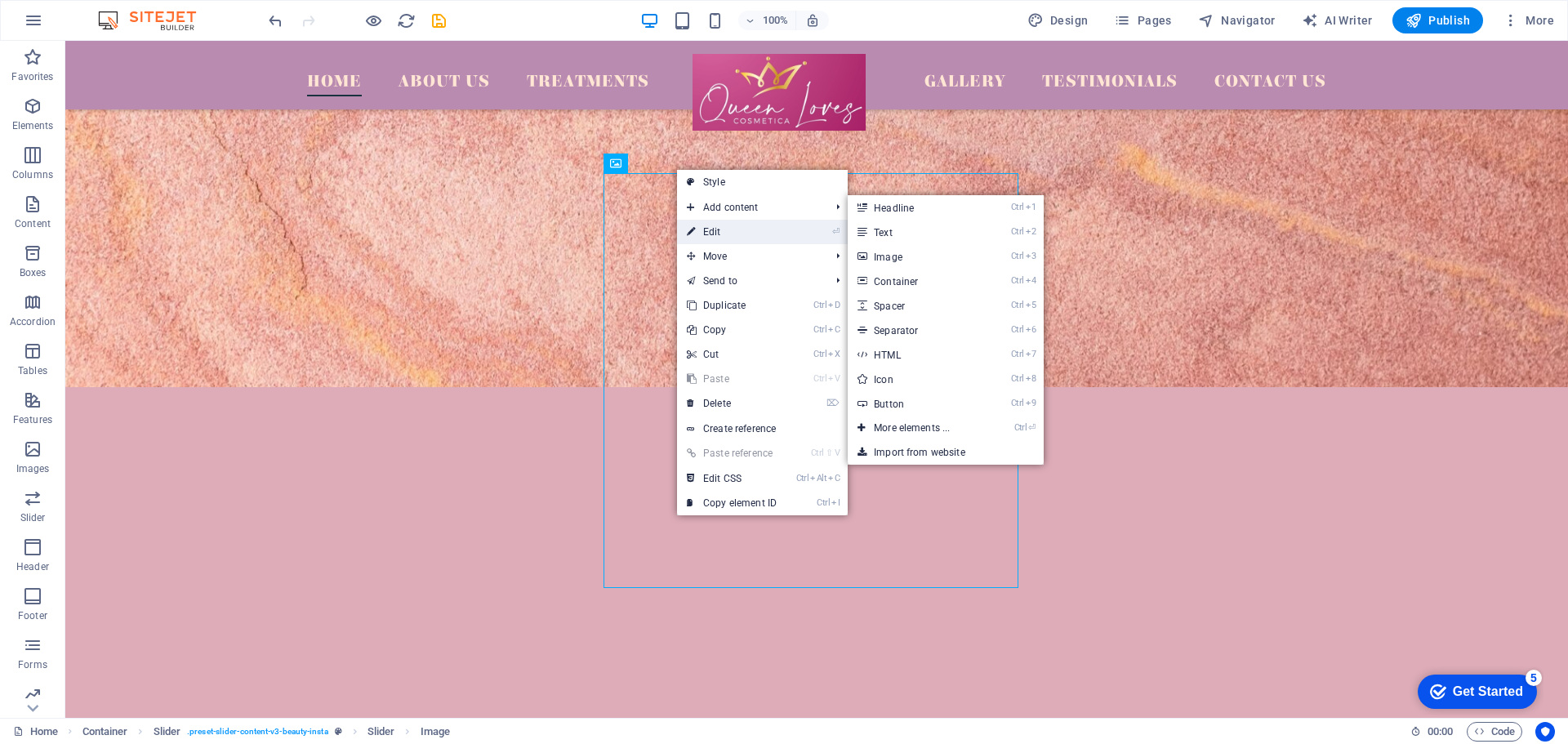
click at [726, 233] on link "⏎ Edit" at bounding box center [732, 232] width 110 height 25
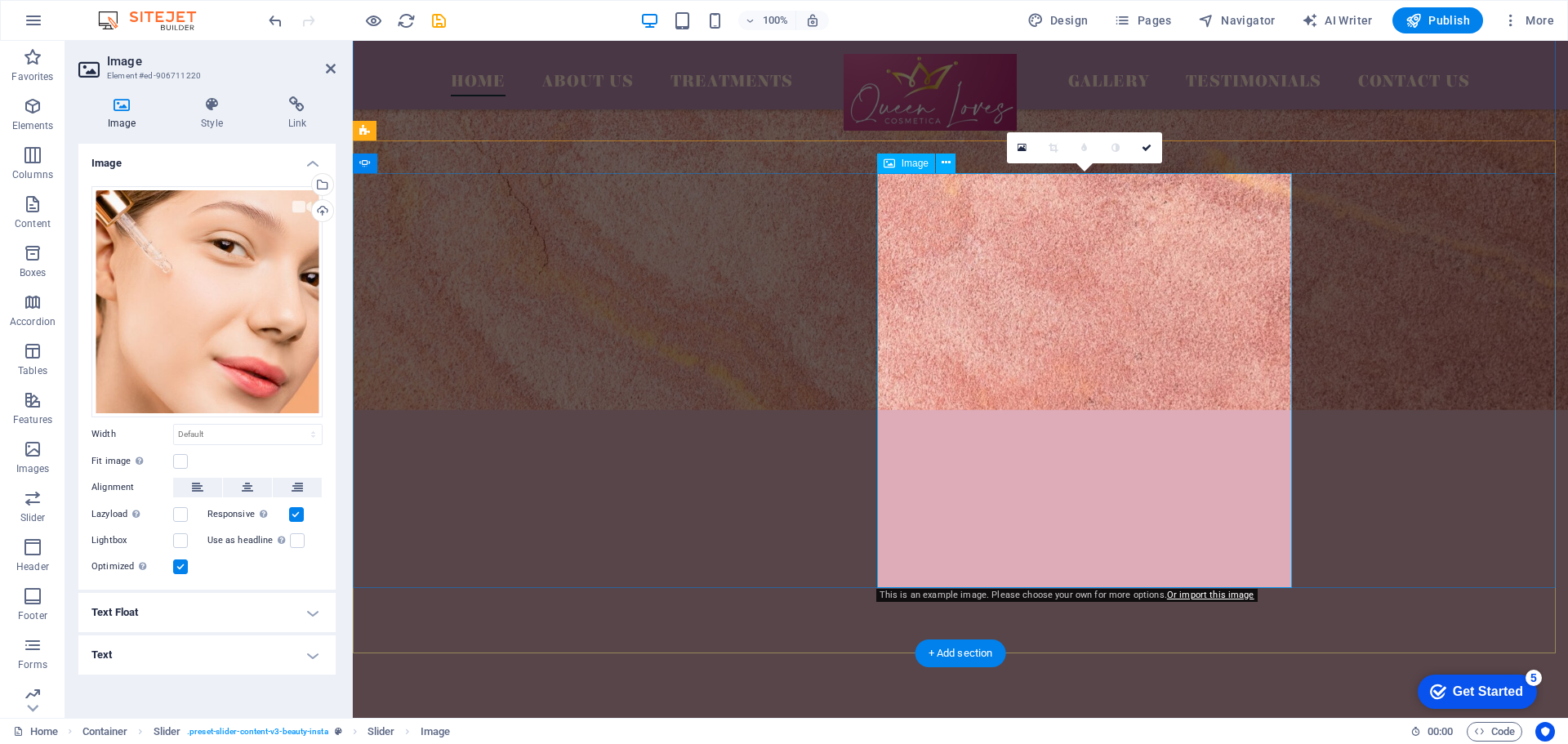
scroll to position [4611, 0]
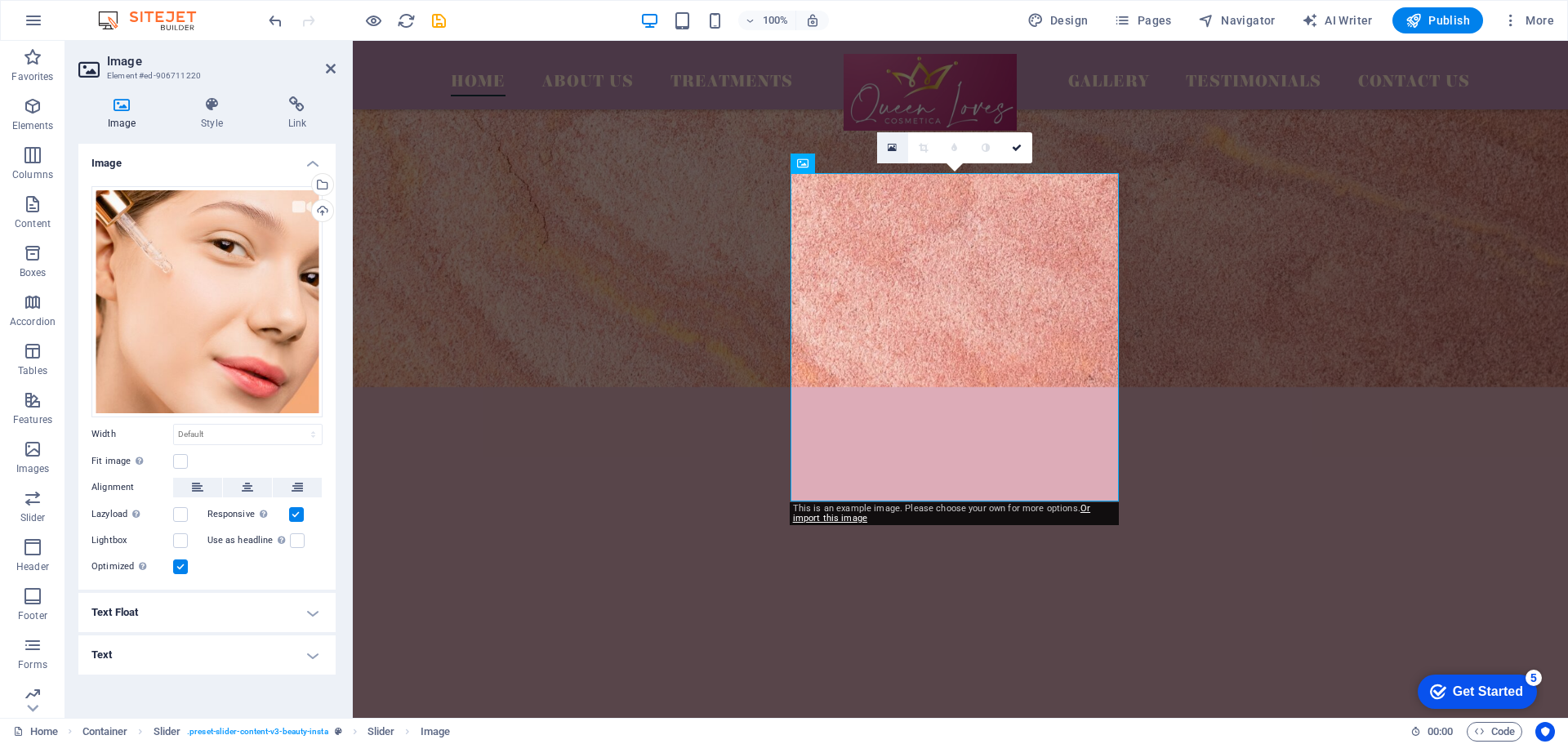
click at [891, 148] on icon at bounding box center [892, 148] width 9 height 12
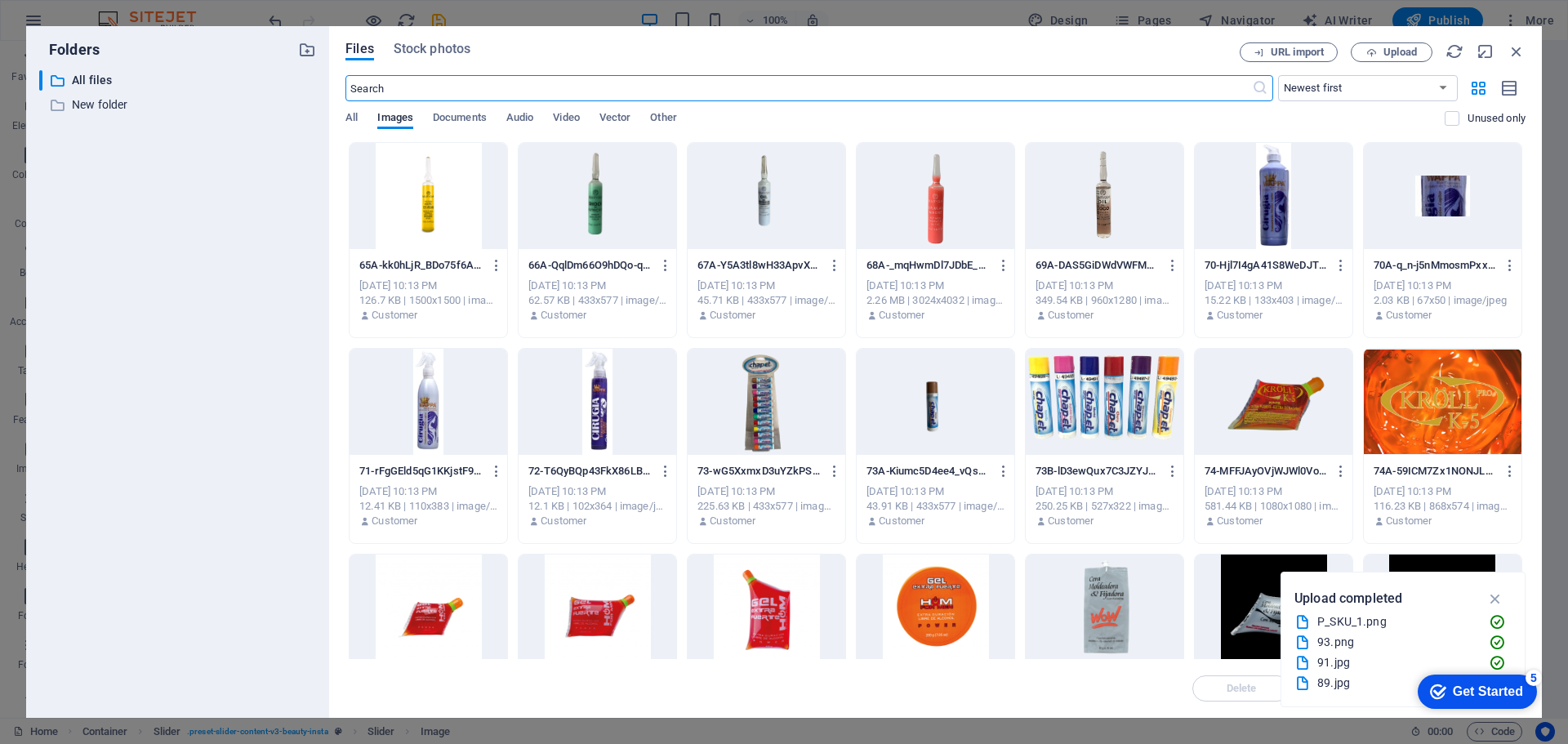
scroll to position [2722, 0]
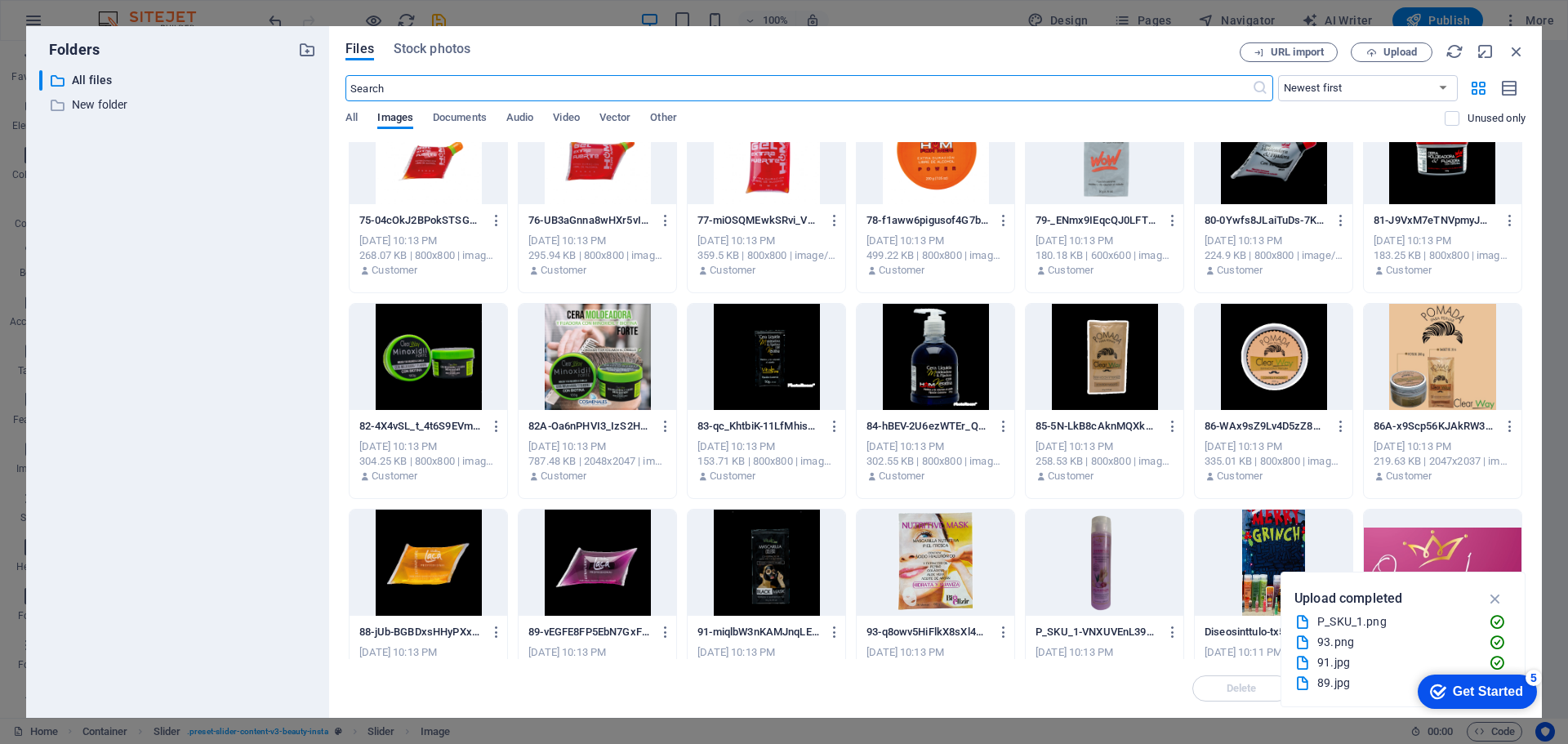
click at [578, 358] on div at bounding box center [598, 357] width 158 height 106
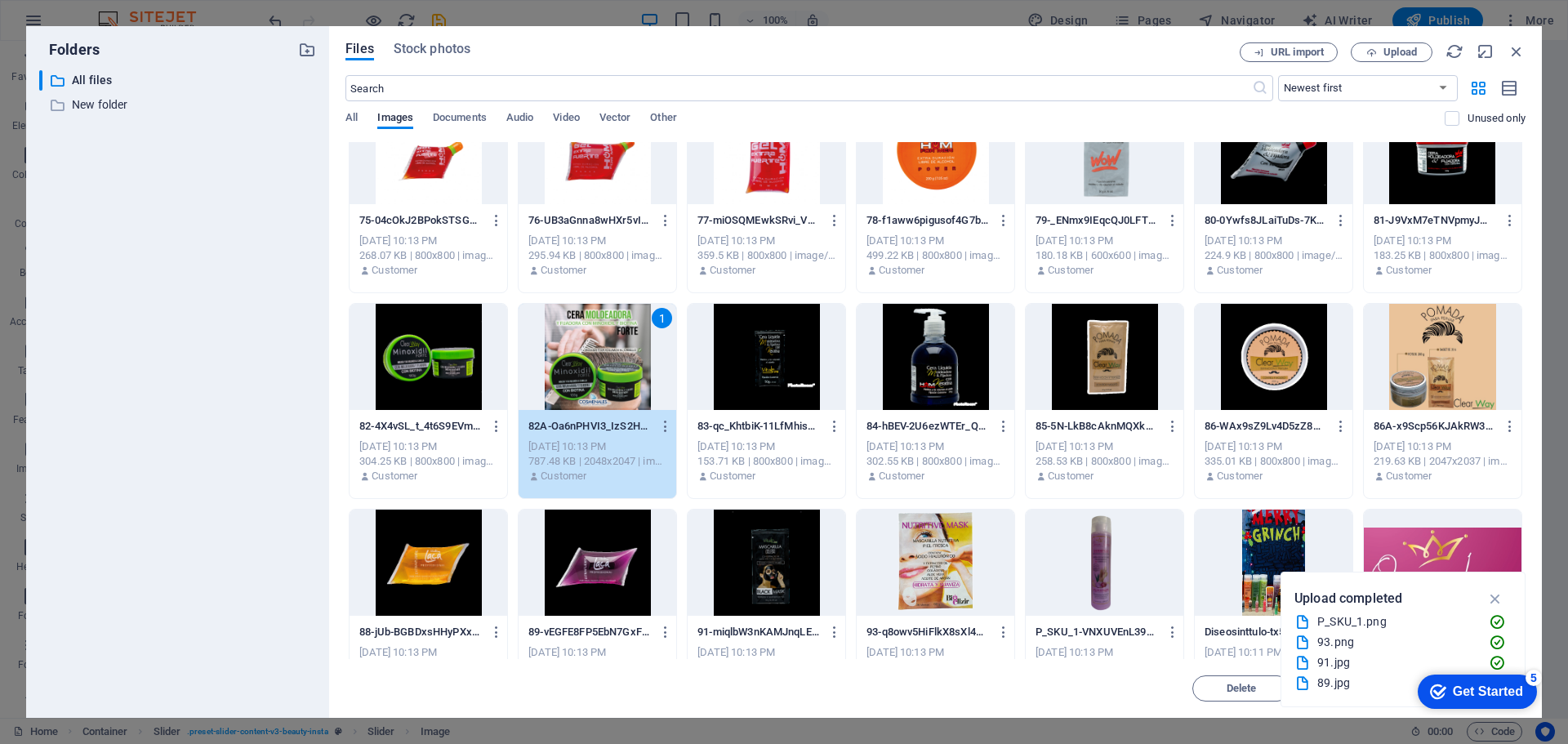
click at [578, 358] on div "1" at bounding box center [598, 357] width 158 height 106
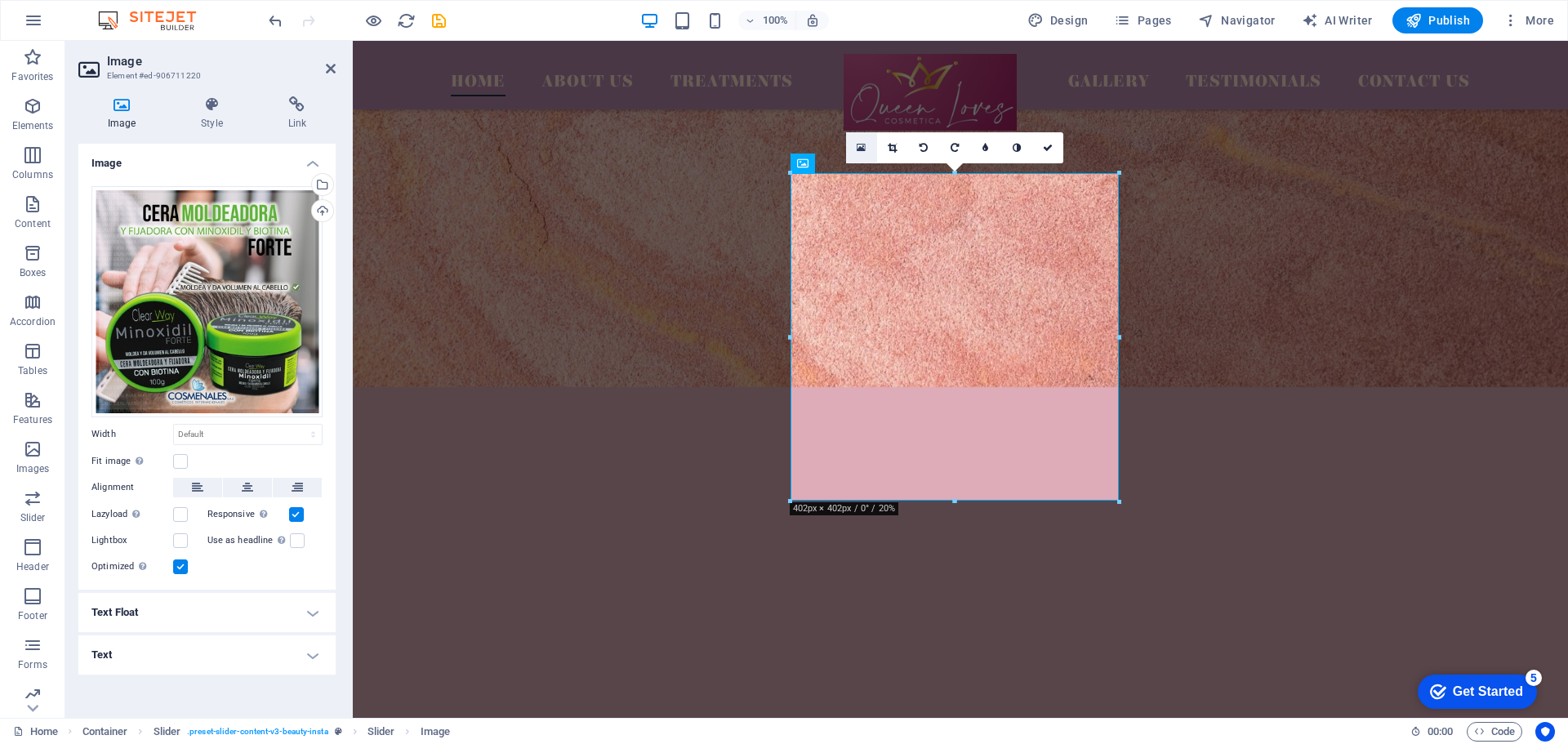
click at [866, 141] on link at bounding box center [862, 148] width 31 height 31
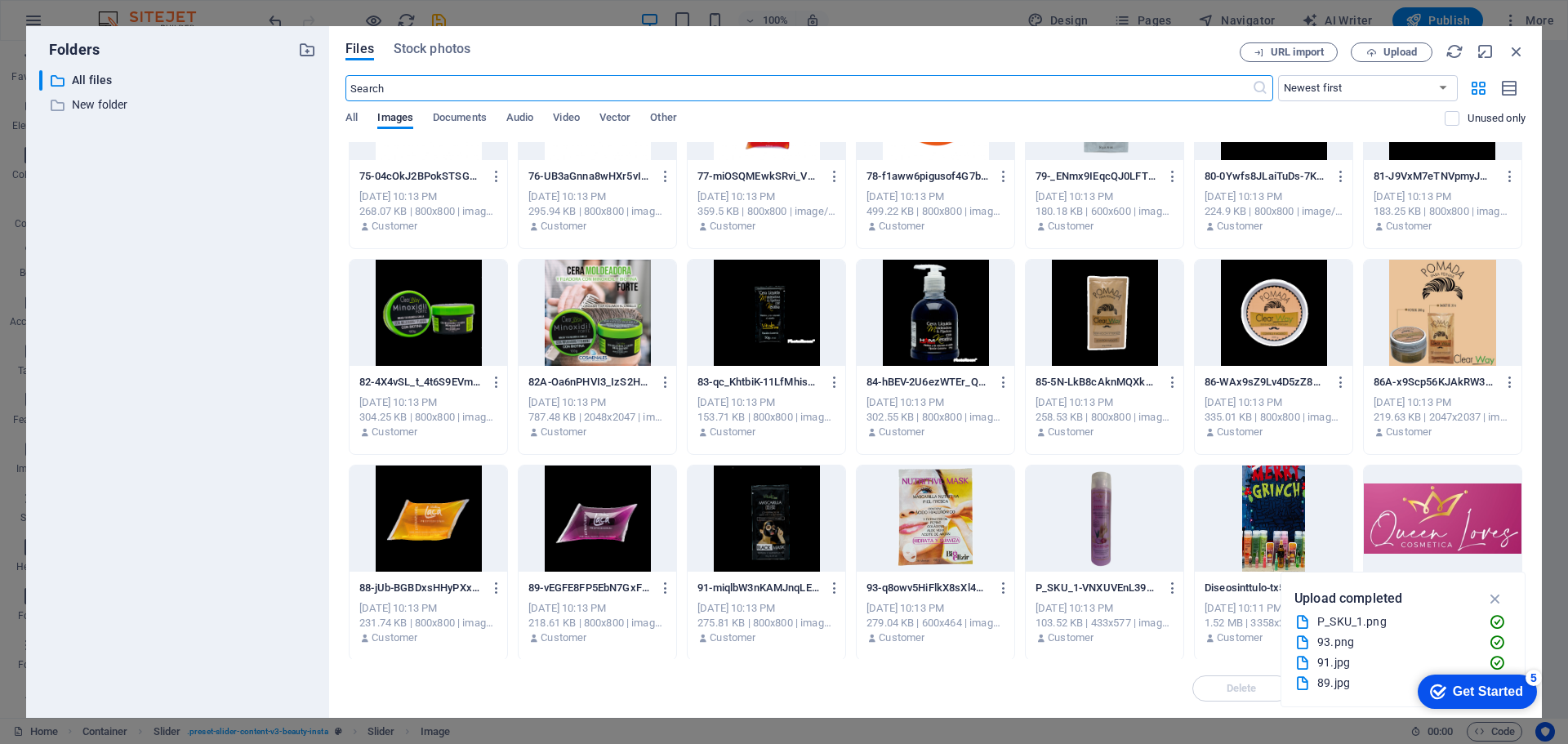
scroll to position [2778, 0]
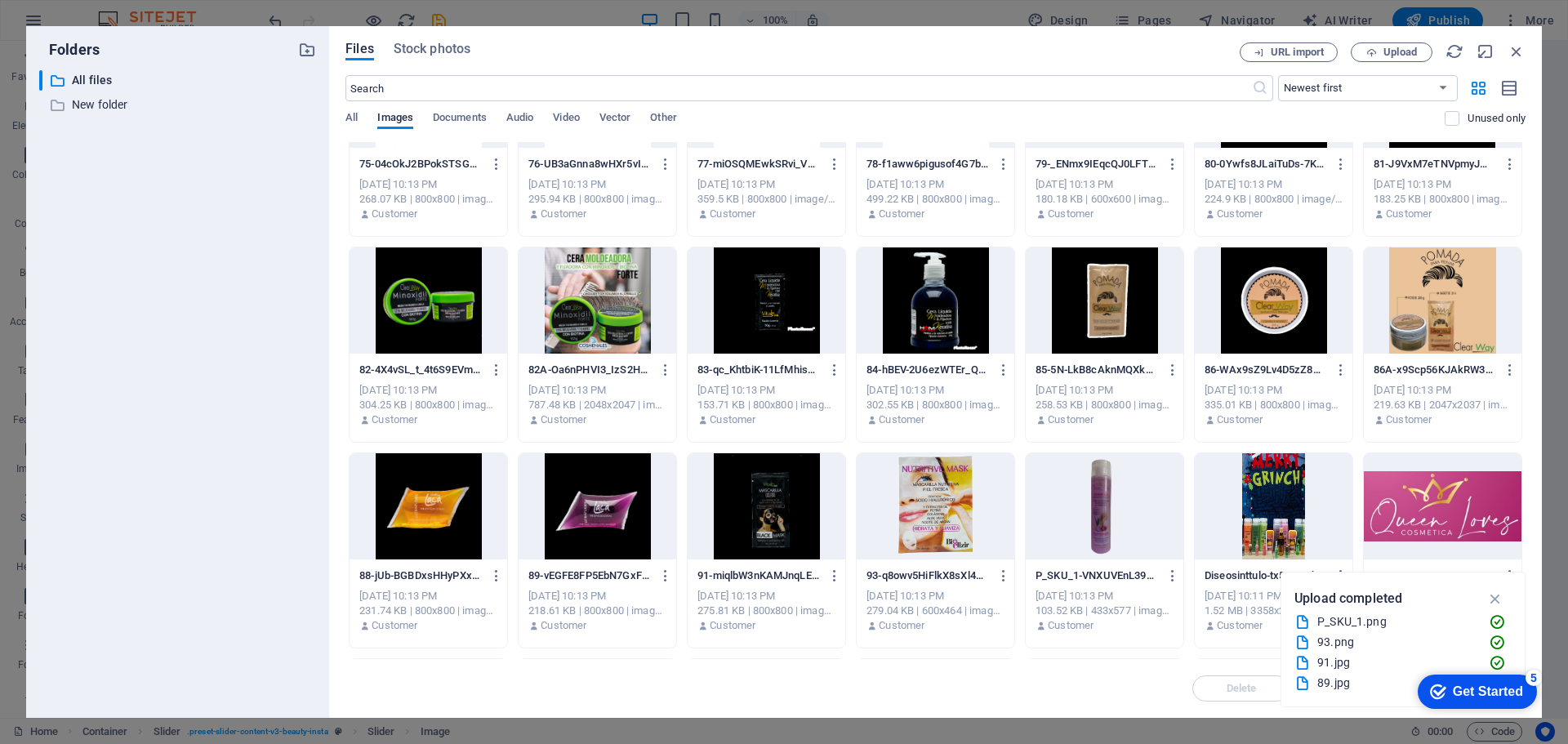
click at [422, 303] on div at bounding box center [428, 300] width 158 height 106
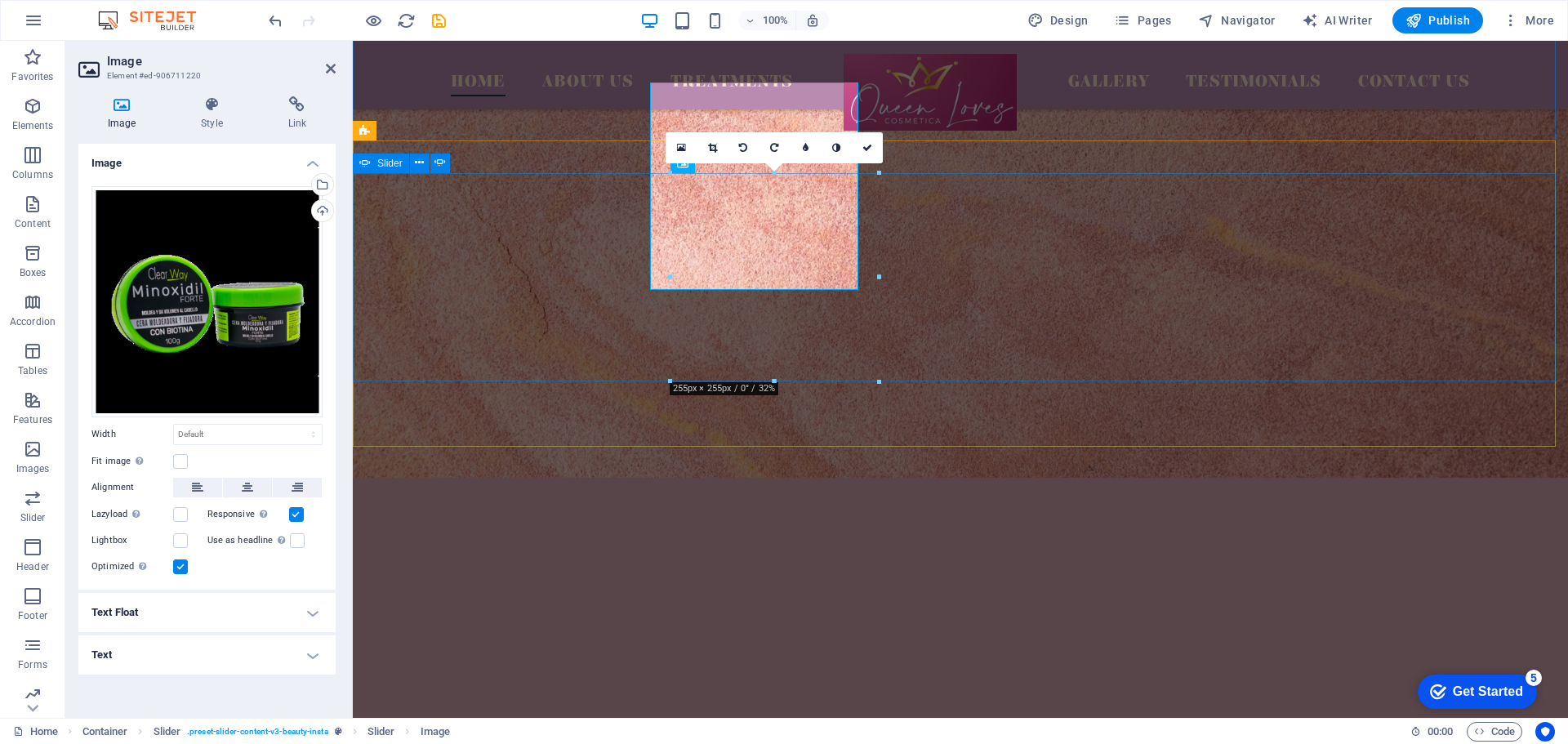
scroll to position [4611, 0]
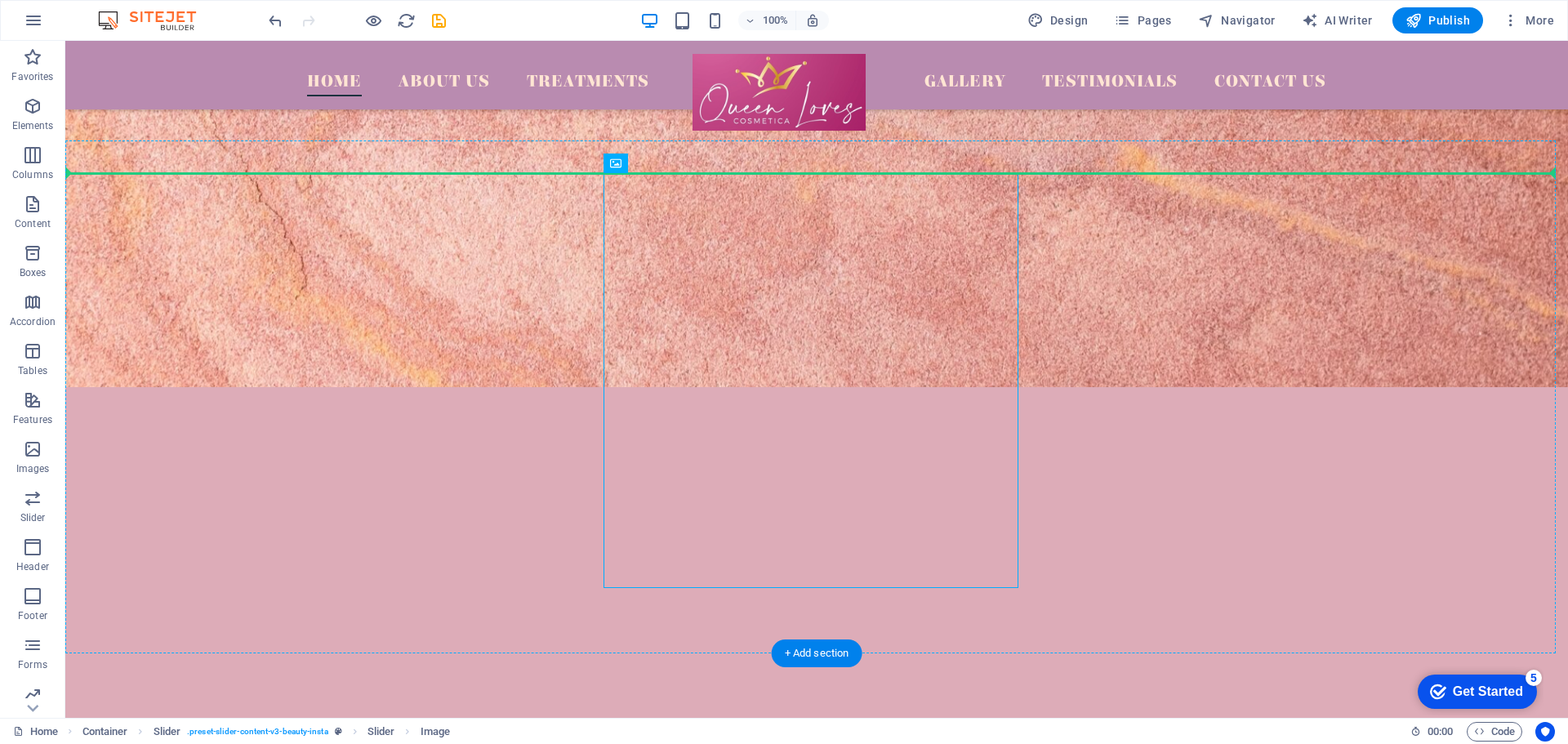
drag, startPoint x: 806, startPoint y: 293, endPoint x: 378, endPoint y: 276, distance: 428.3
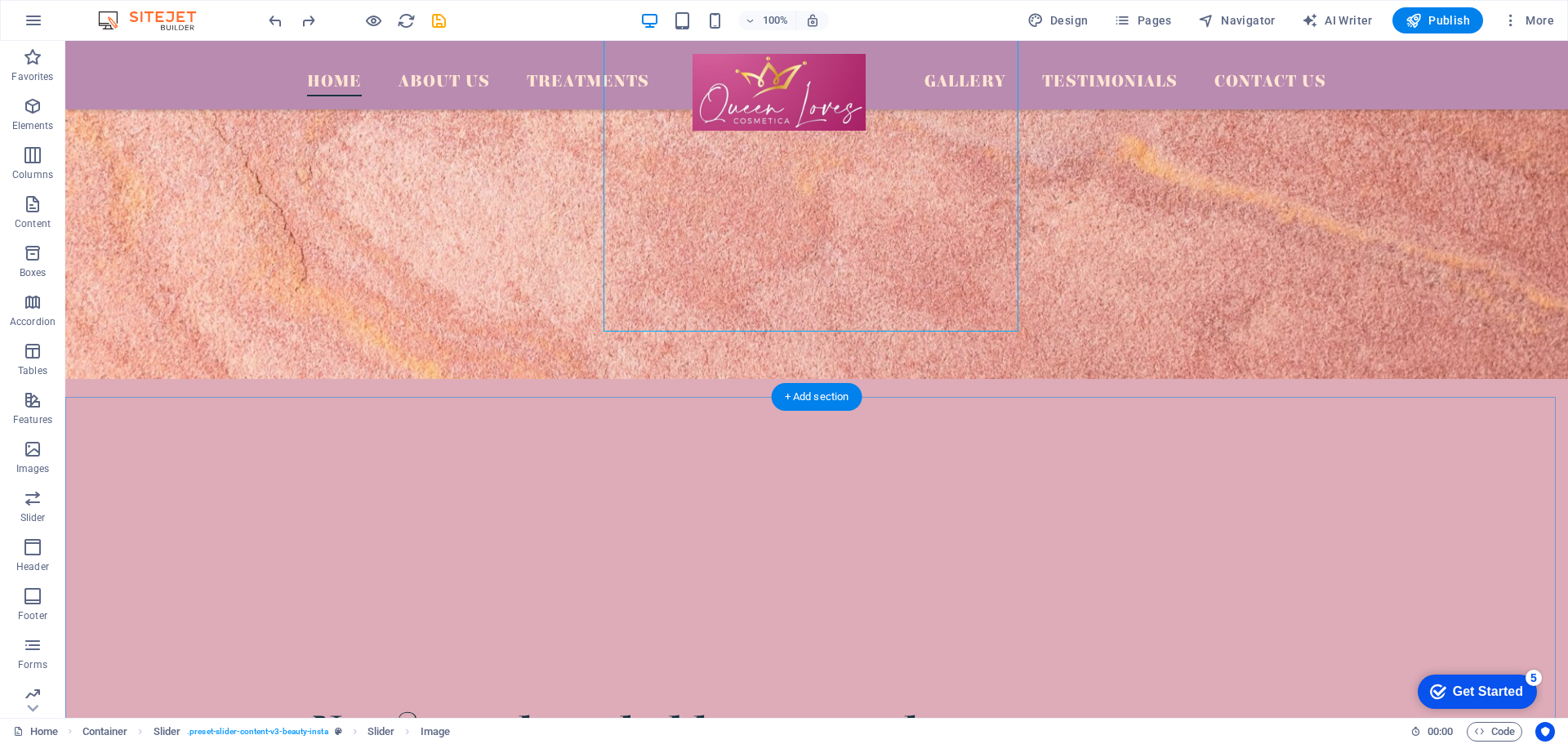
scroll to position [4507, 0]
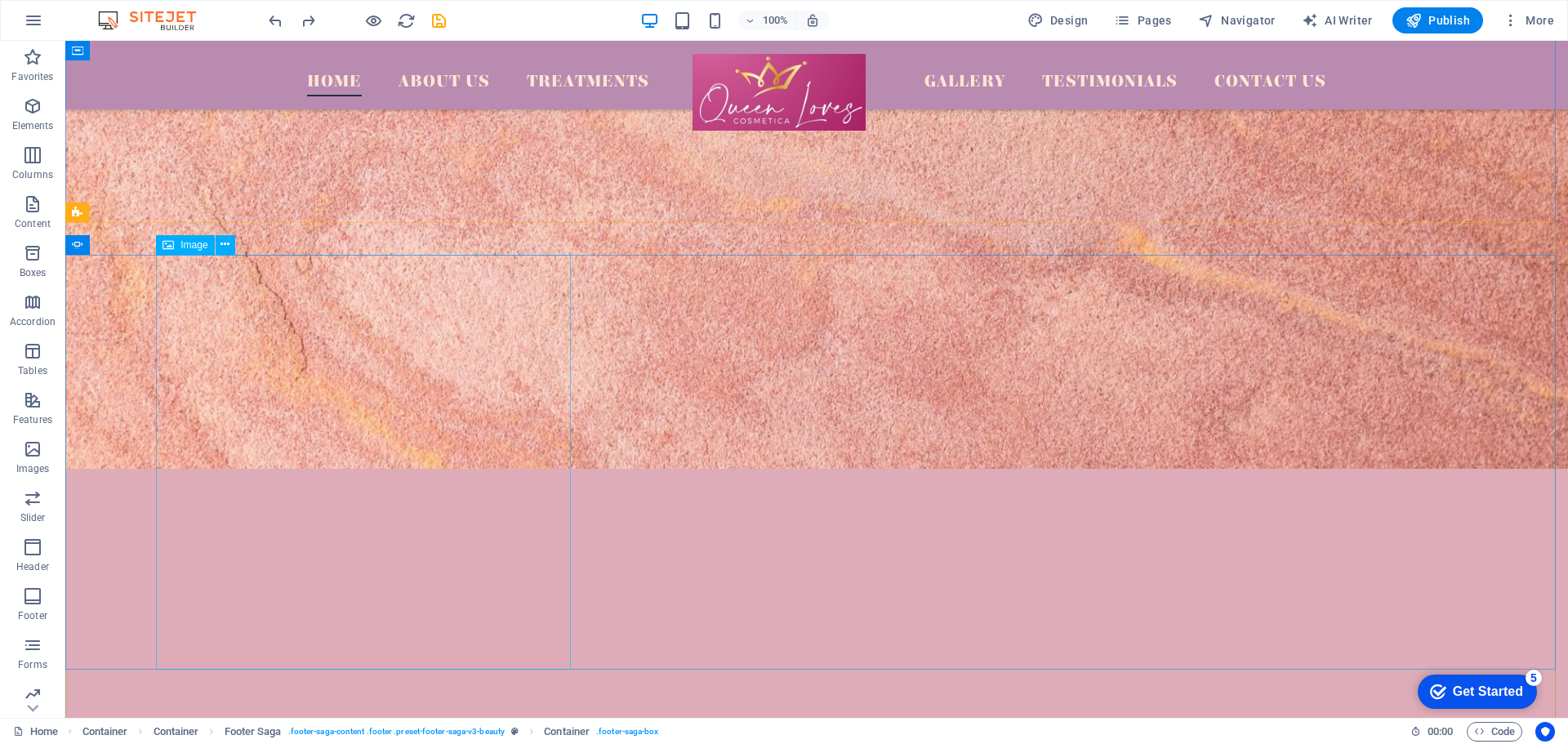
click at [224, 251] on icon at bounding box center [225, 244] width 9 height 17
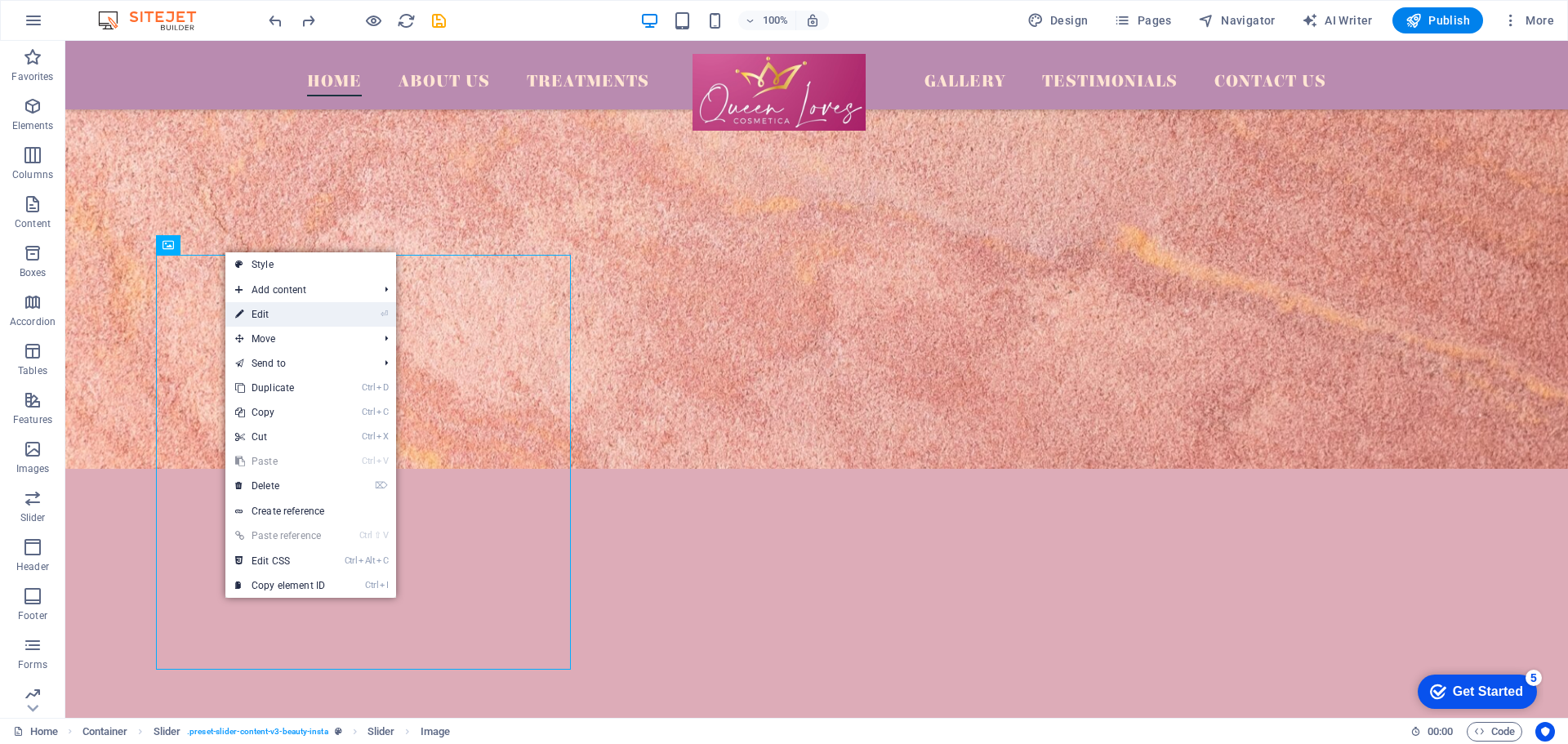
click at [285, 309] on link "⏎ Edit" at bounding box center [281, 314] width 110 height 25
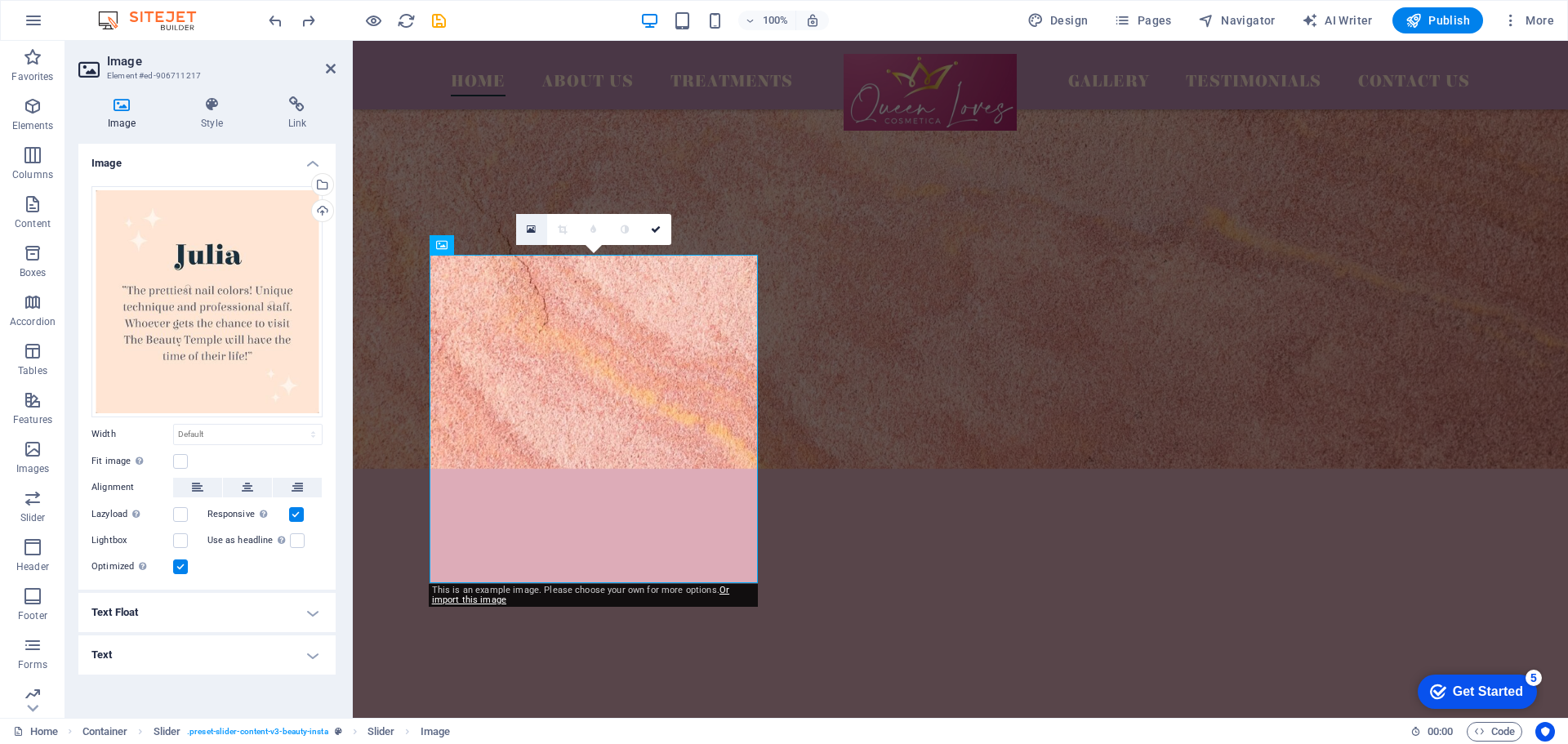
click at [539, 230] on link at bounding box center [532, 230] width 31 height 31
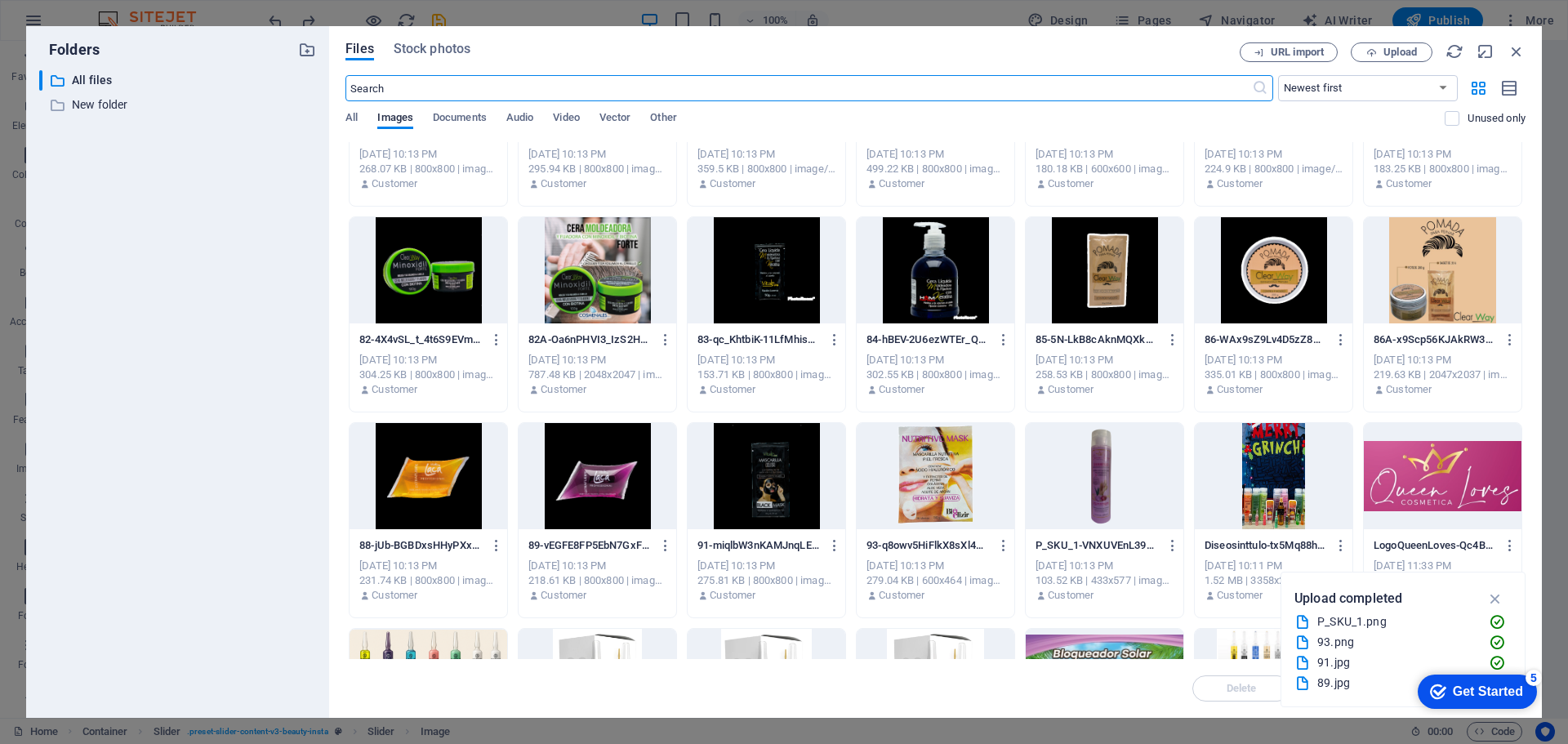
scroll to position [2885, 0]
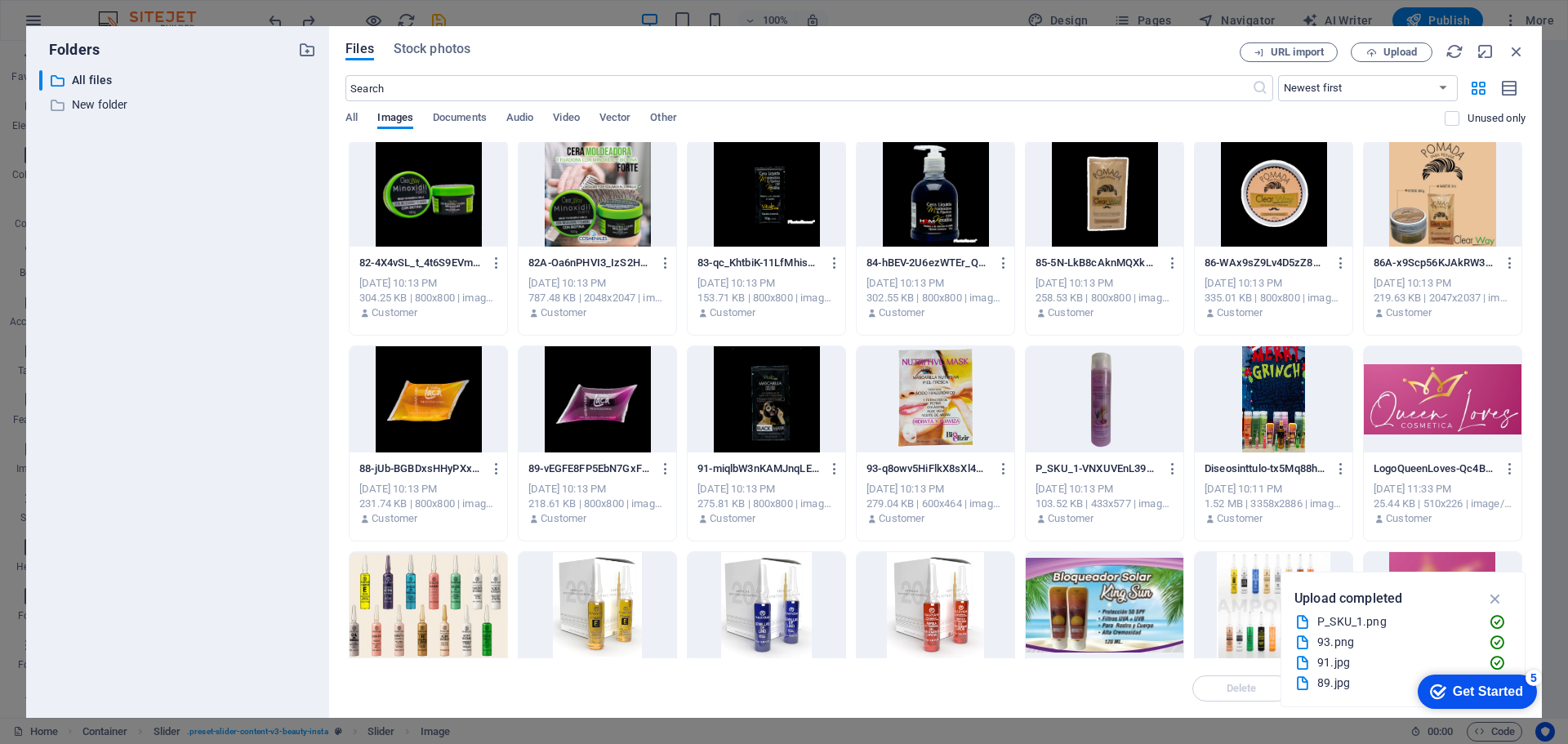
click at [1251, 190] on div at bounding box center [1274, 193] width 158 height 106
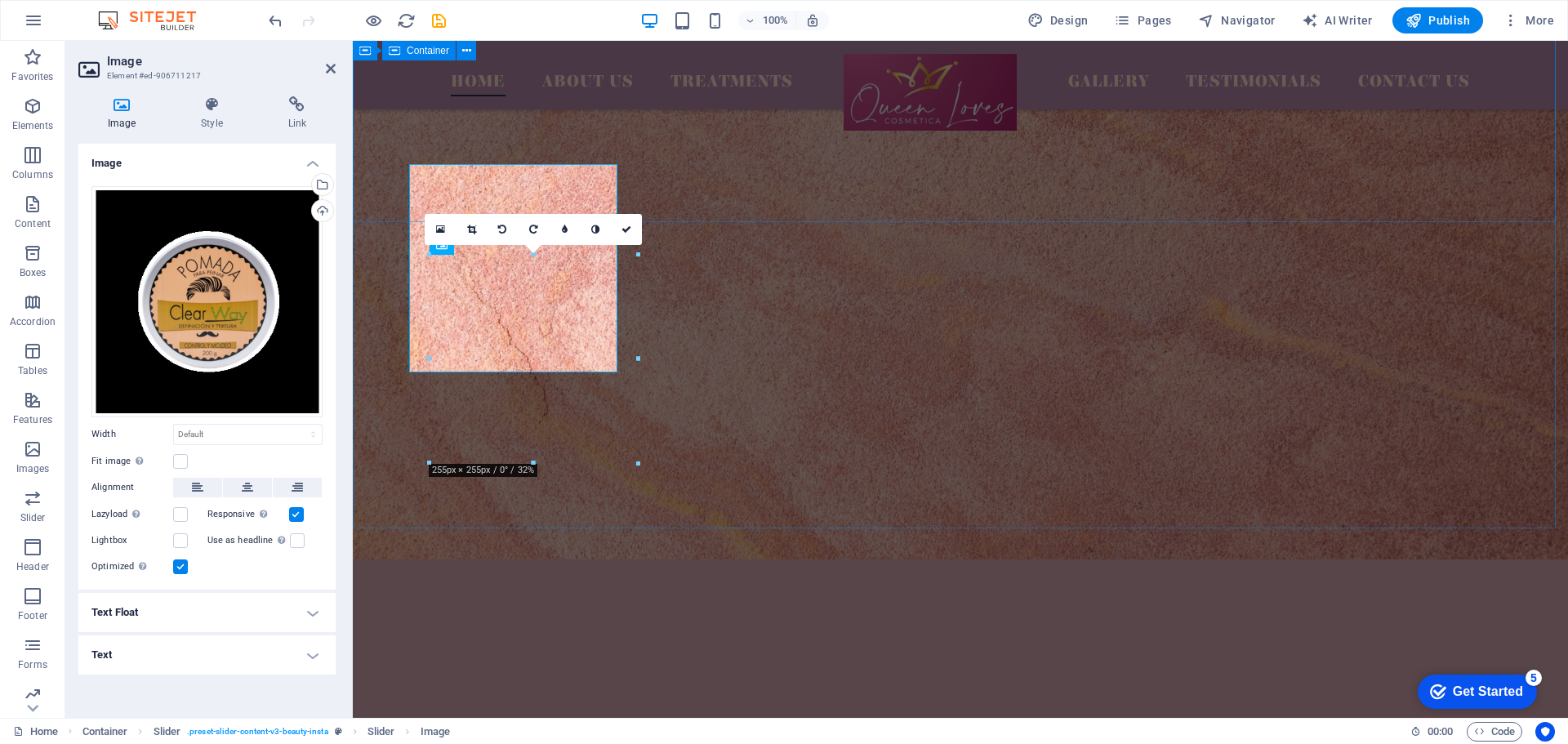
scroll to position [4530, 0]
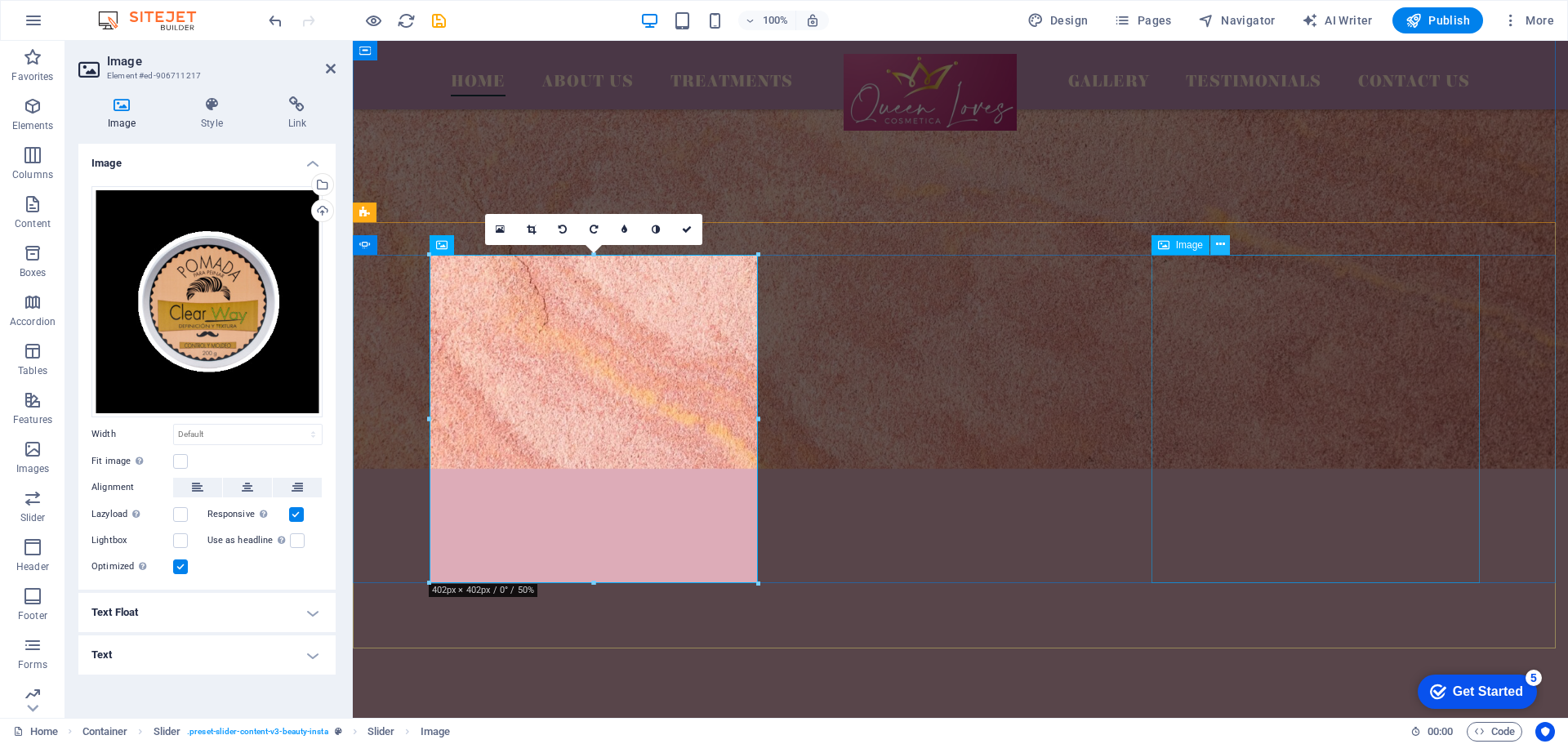
click at [1221, 246] on icon at bounding box center [1220, 244] width 9 height 17
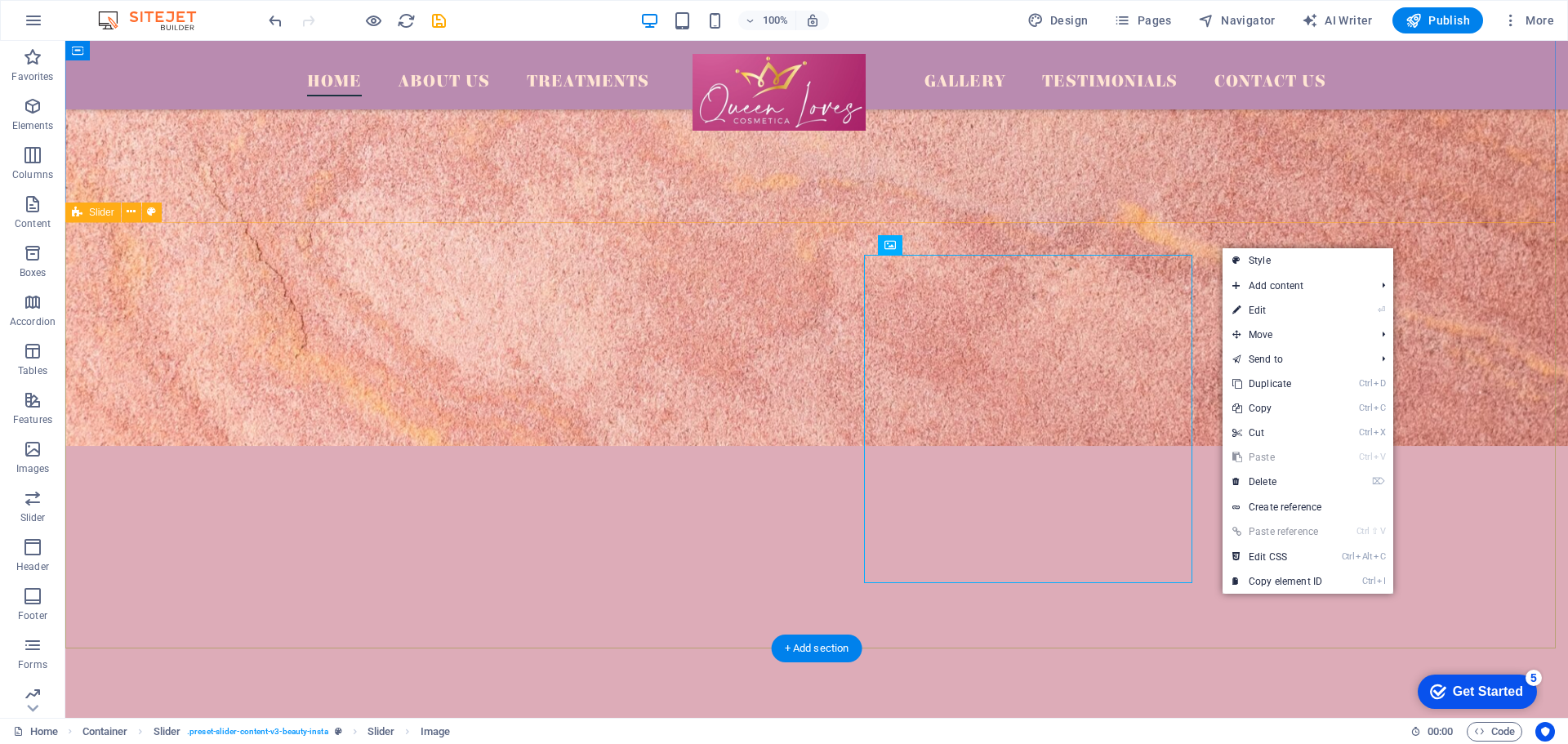
scroll to position [4507, 0]
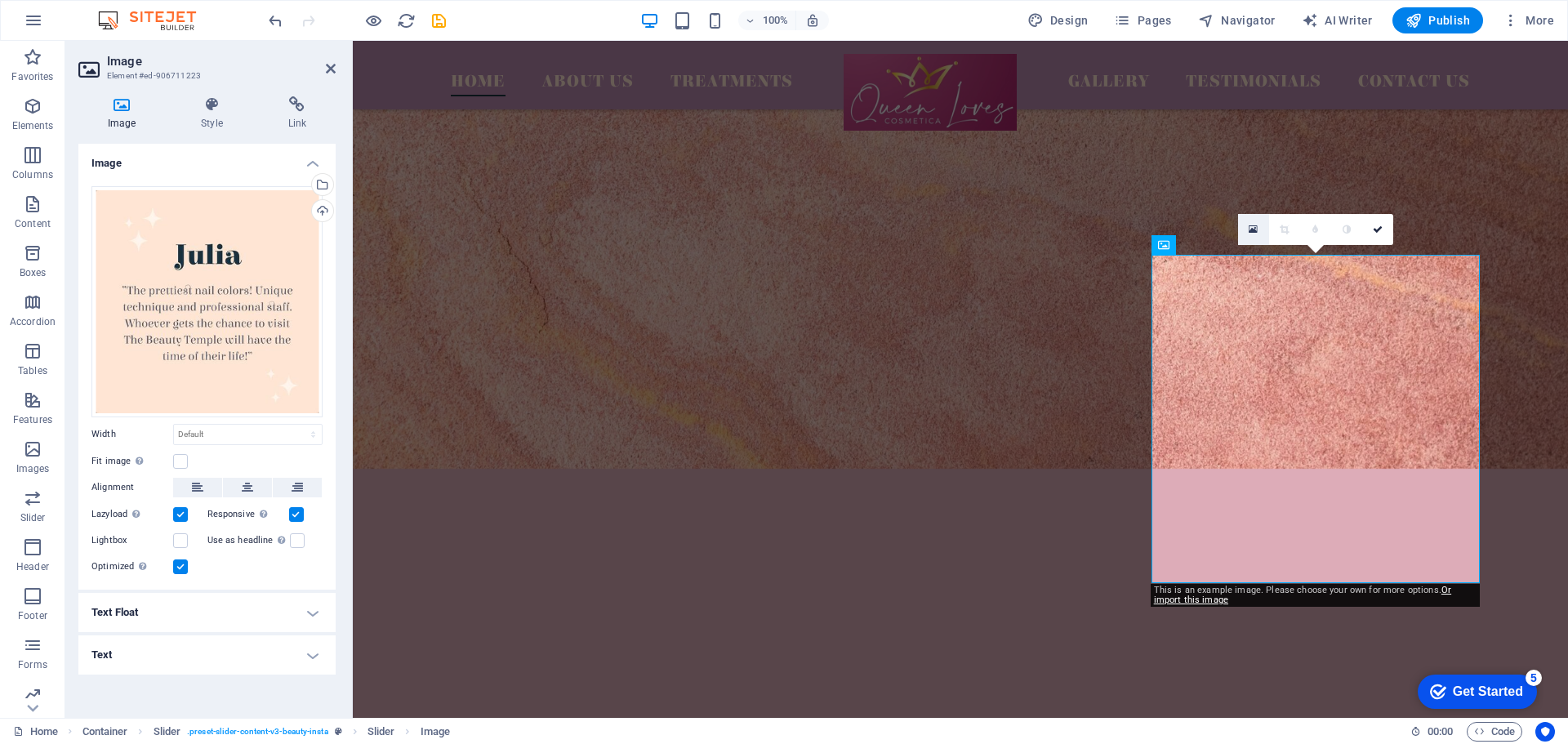
click at [1261, 231] on link at bounding box center [1254, 230] width 31 height 31
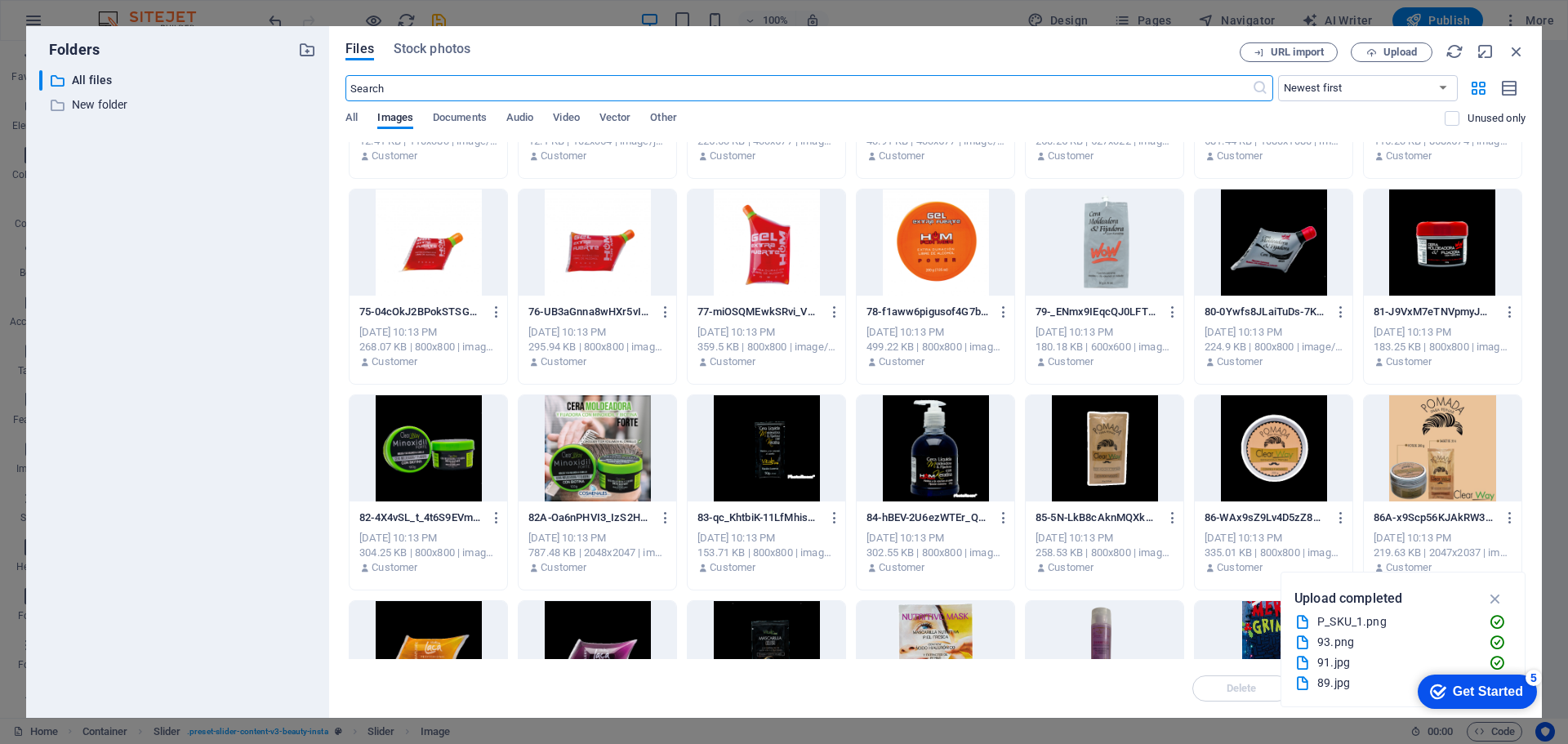
scroll to position [2565, 0]
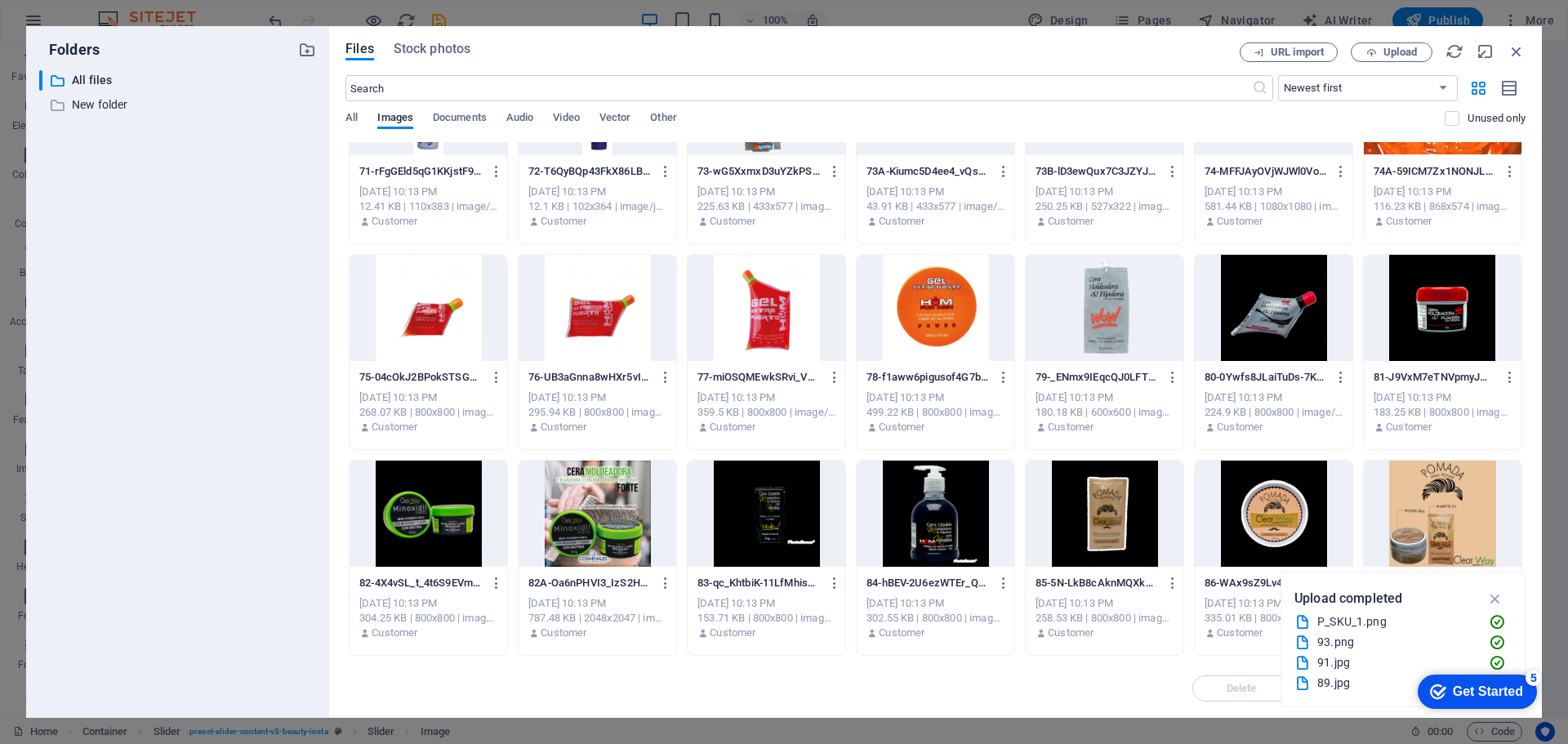
click at [1459, 534] on div at bounding box center [1442, 513] width 158 height 106
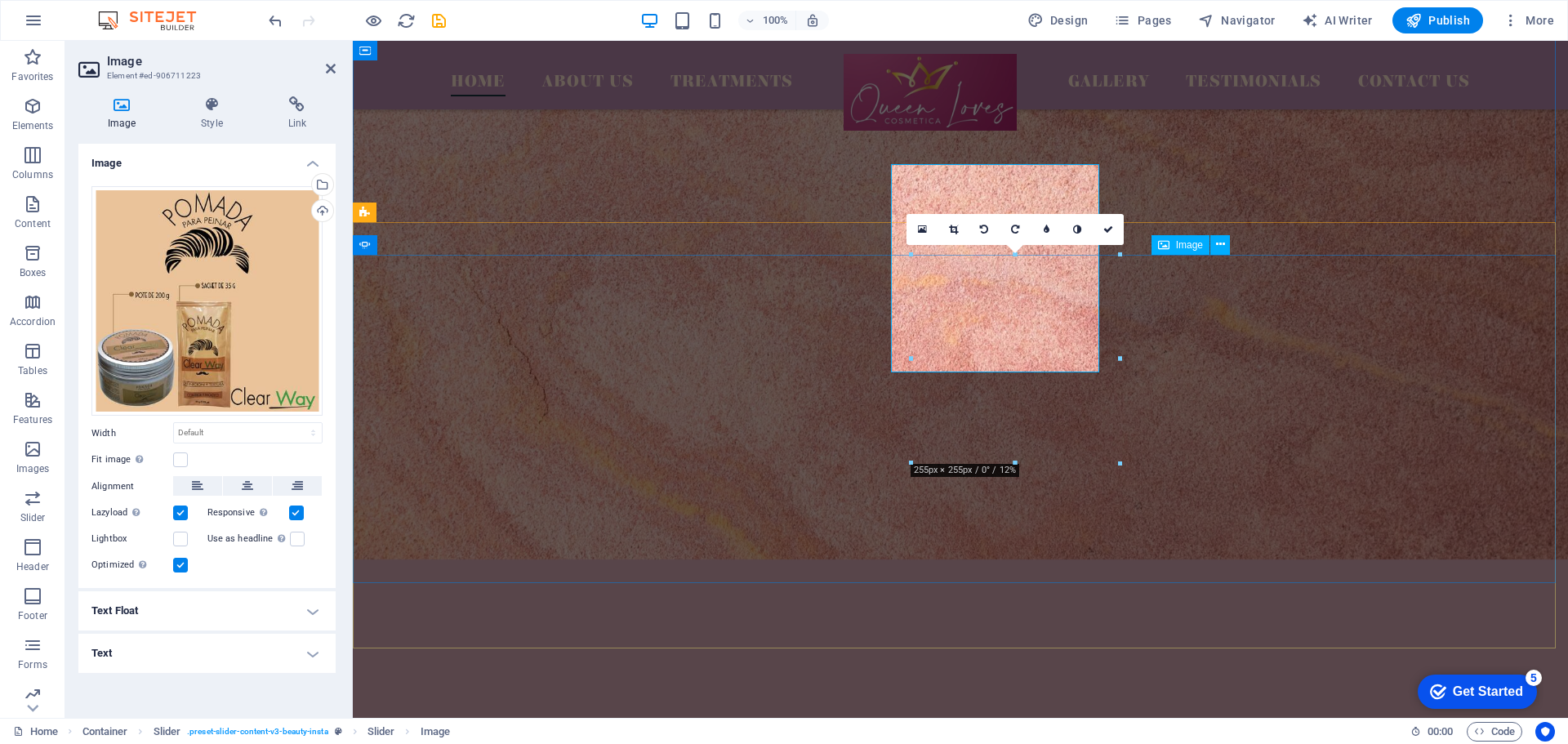
scroll to position [4530, 0]
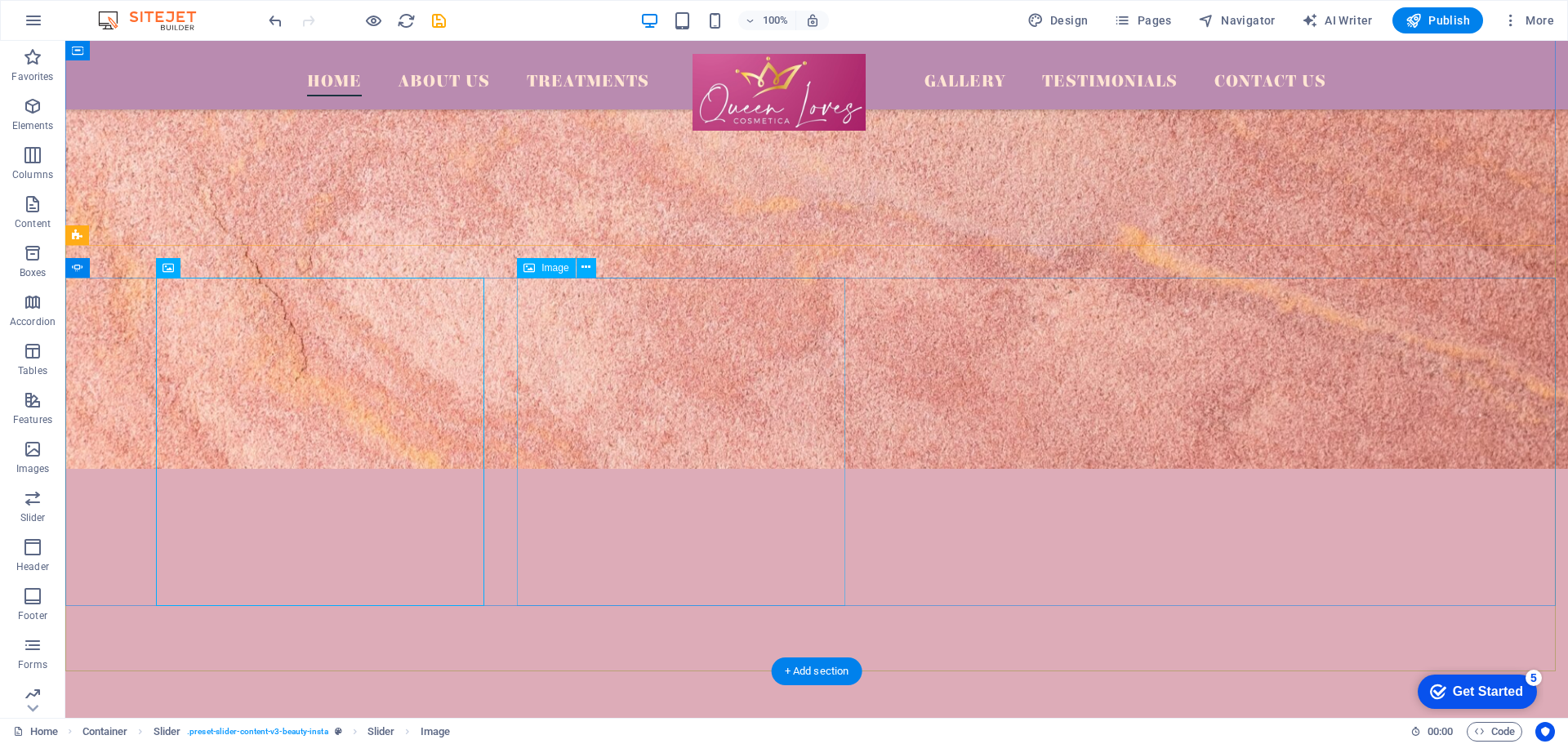
scroll to position [4507, 0]
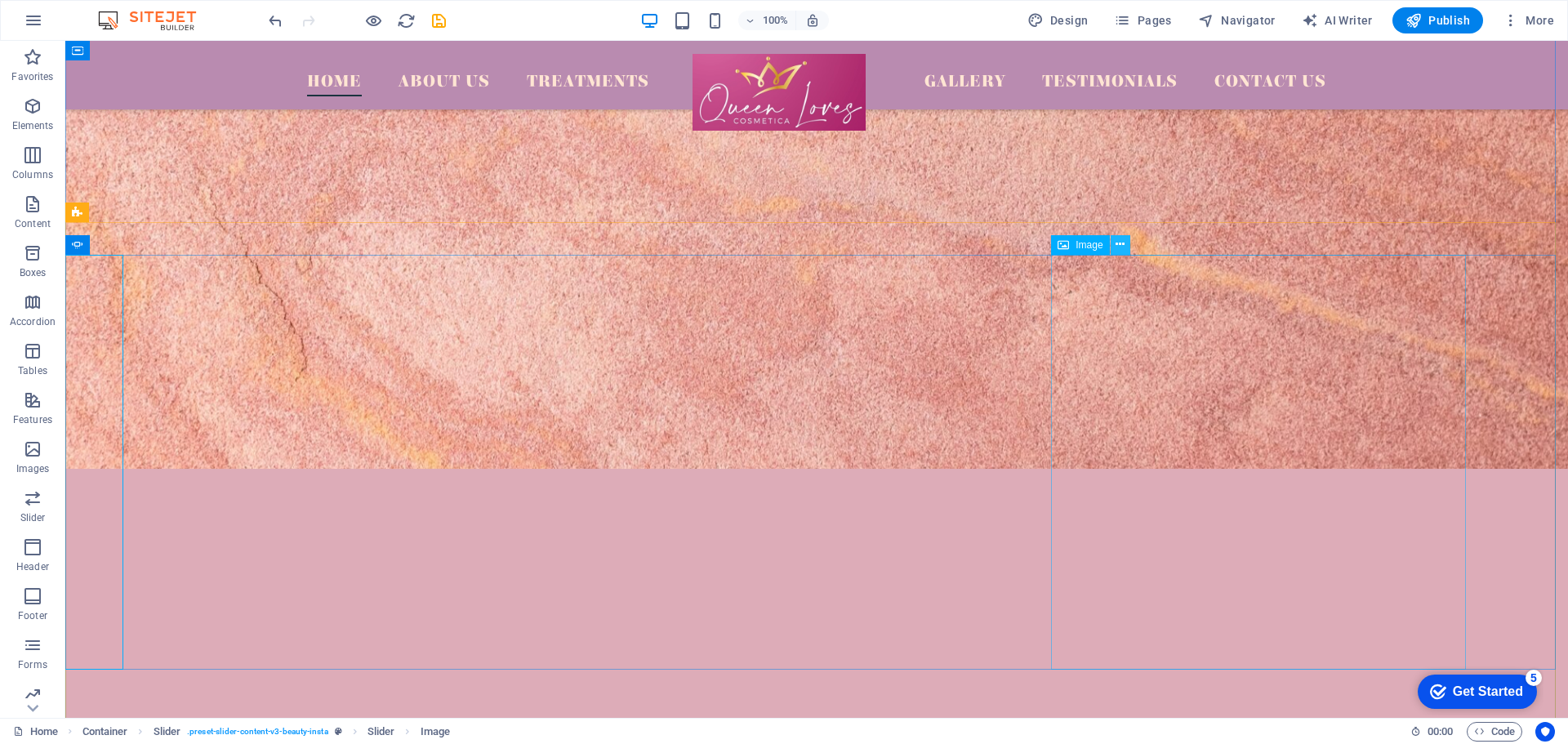
click at [1122, 249] on icon at bounding box center [1120, 244] width 9 height 17
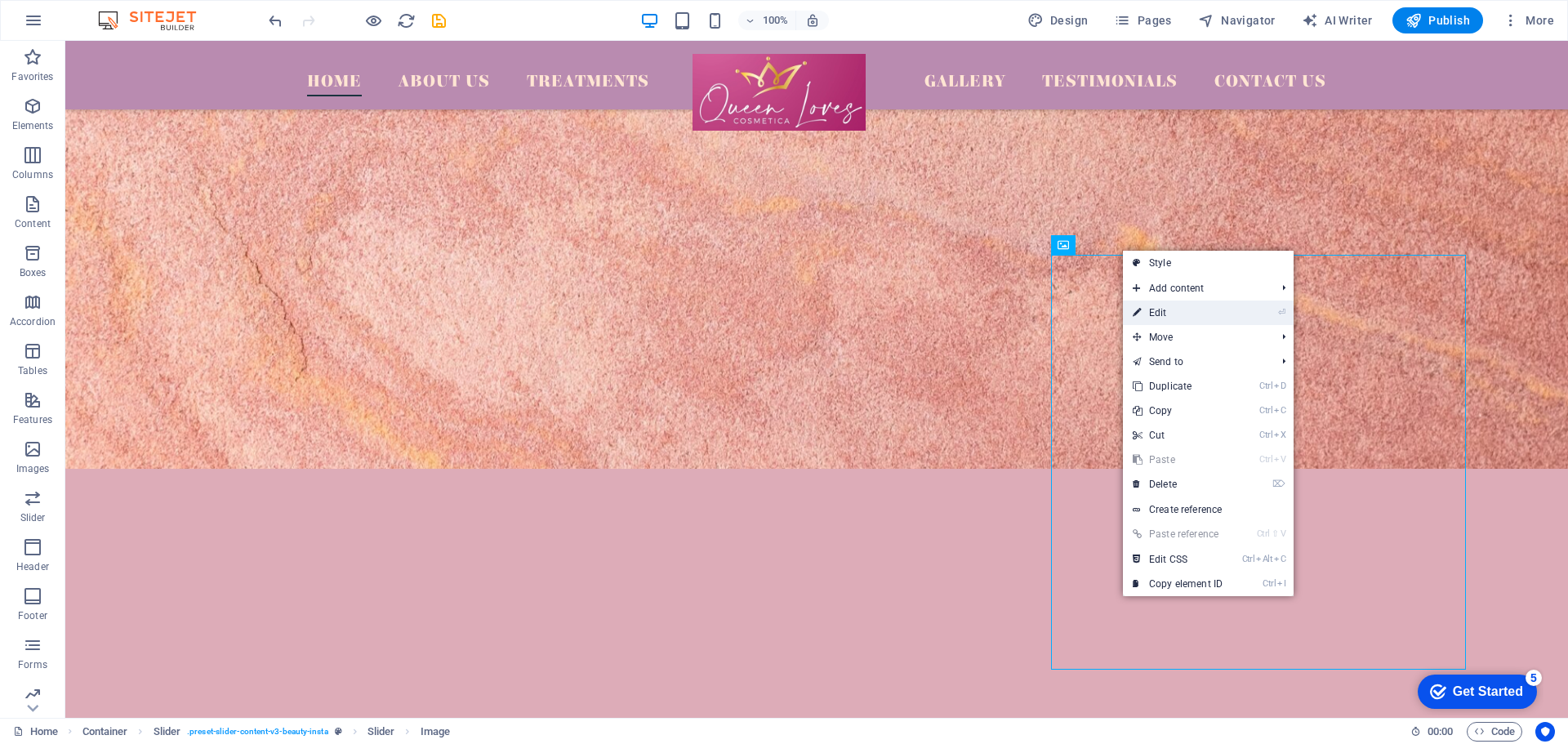
click at [1168, 306] on link "⏎ Edit" at bounding box center [1178, 312] width 110 height 25
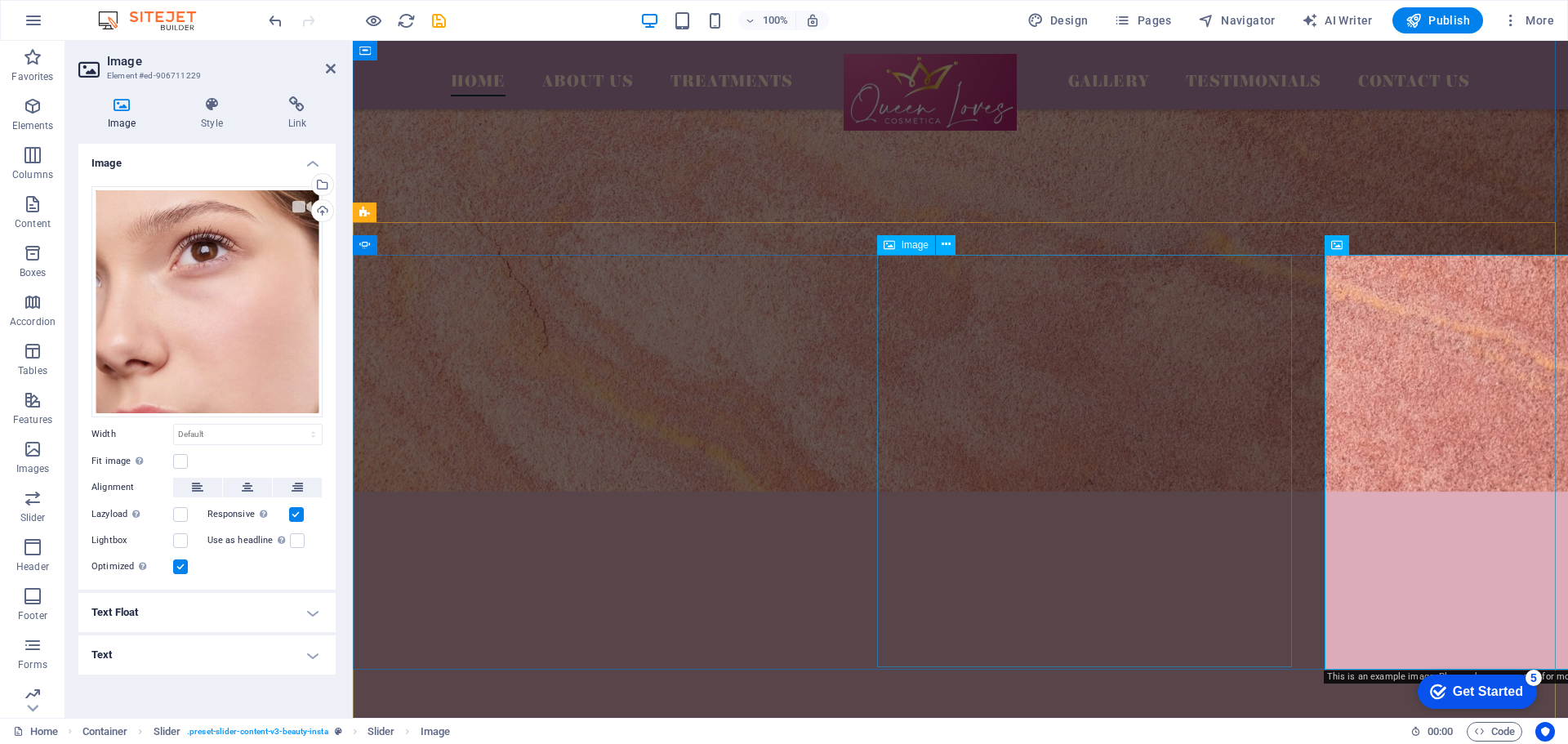
scroll to position [4530, 0]
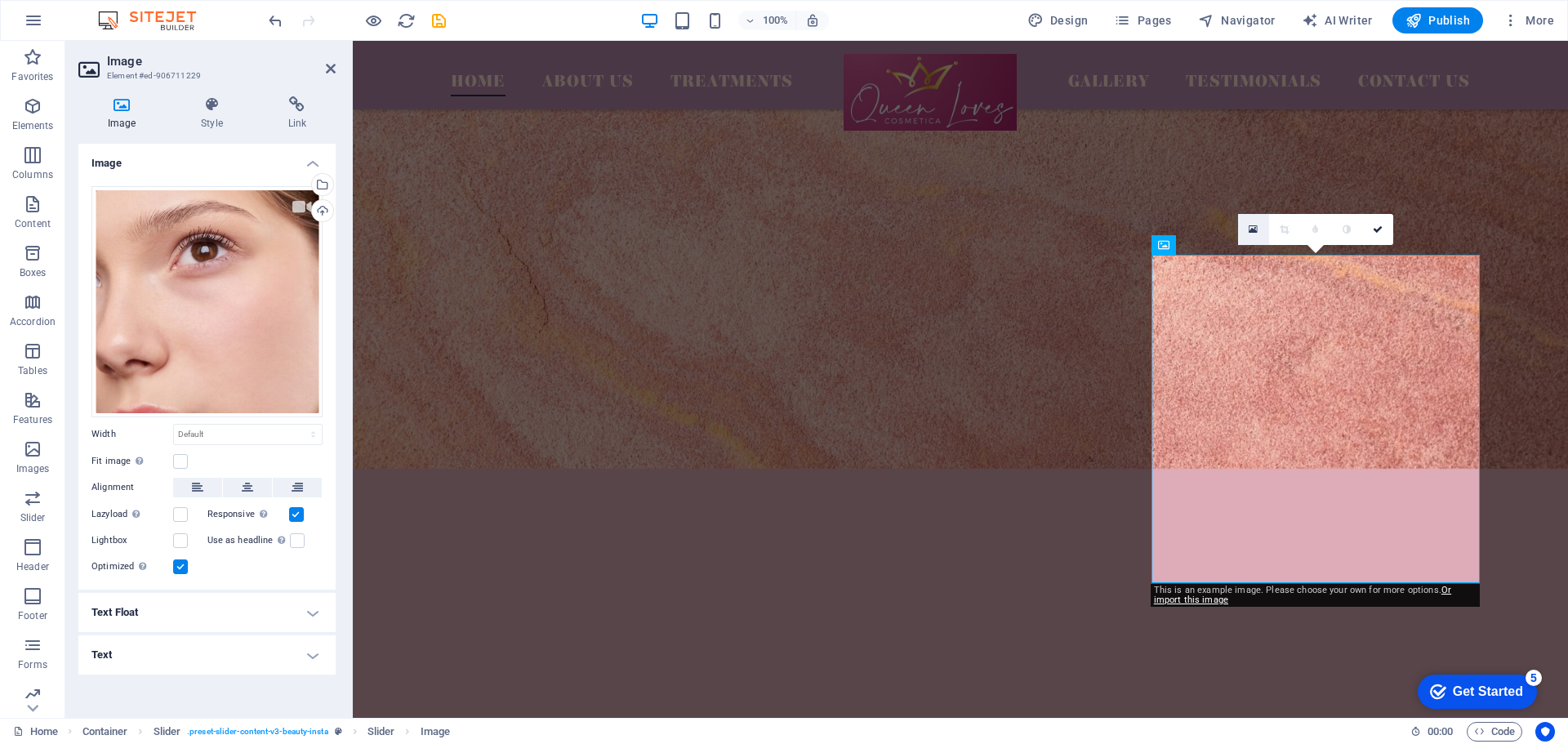
click at [1260, 230] on link at bounding box center [1254, 230] width 31 height 31
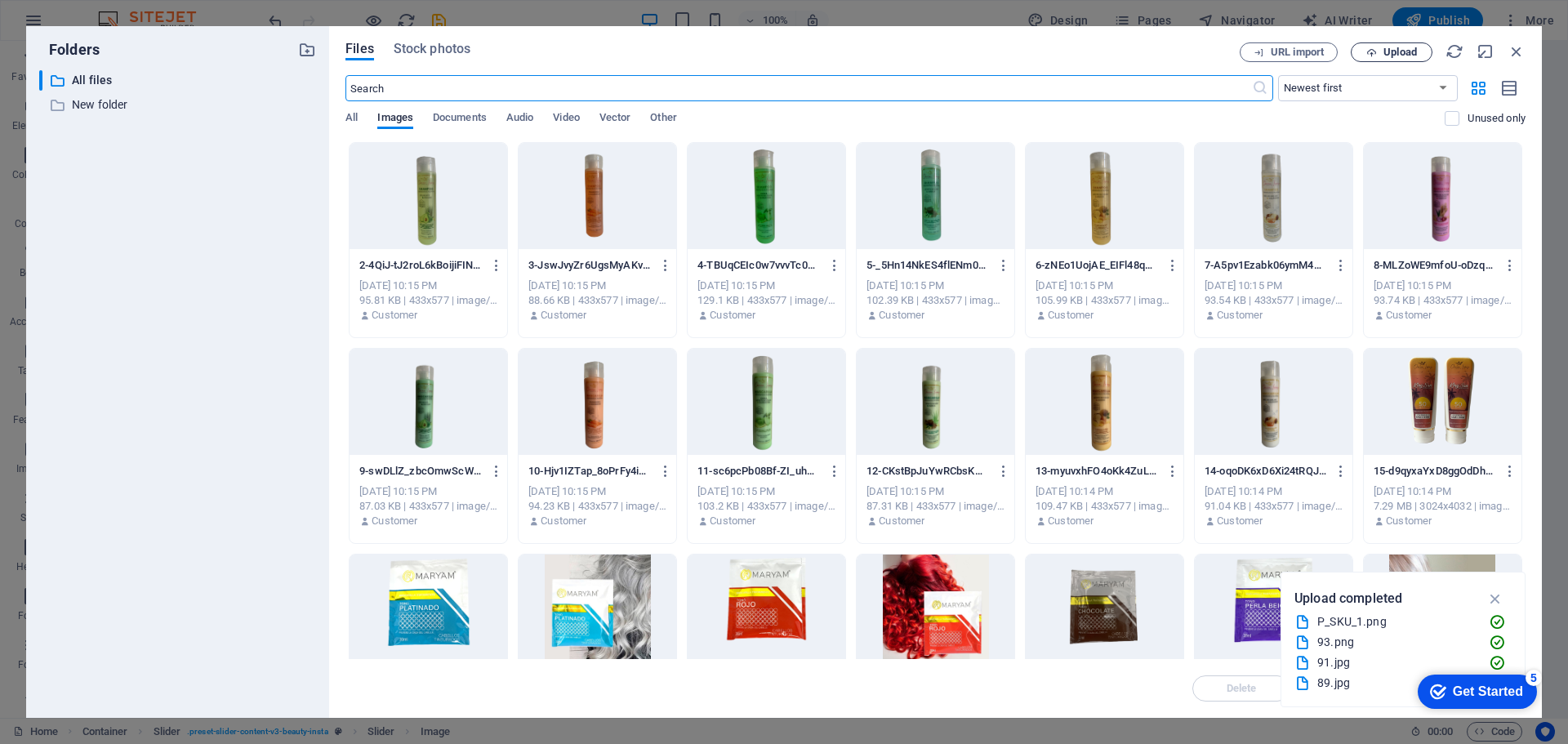
click at [1379, 51] on span "Upload" at bounding box center [1391, 52] width 67 height 11
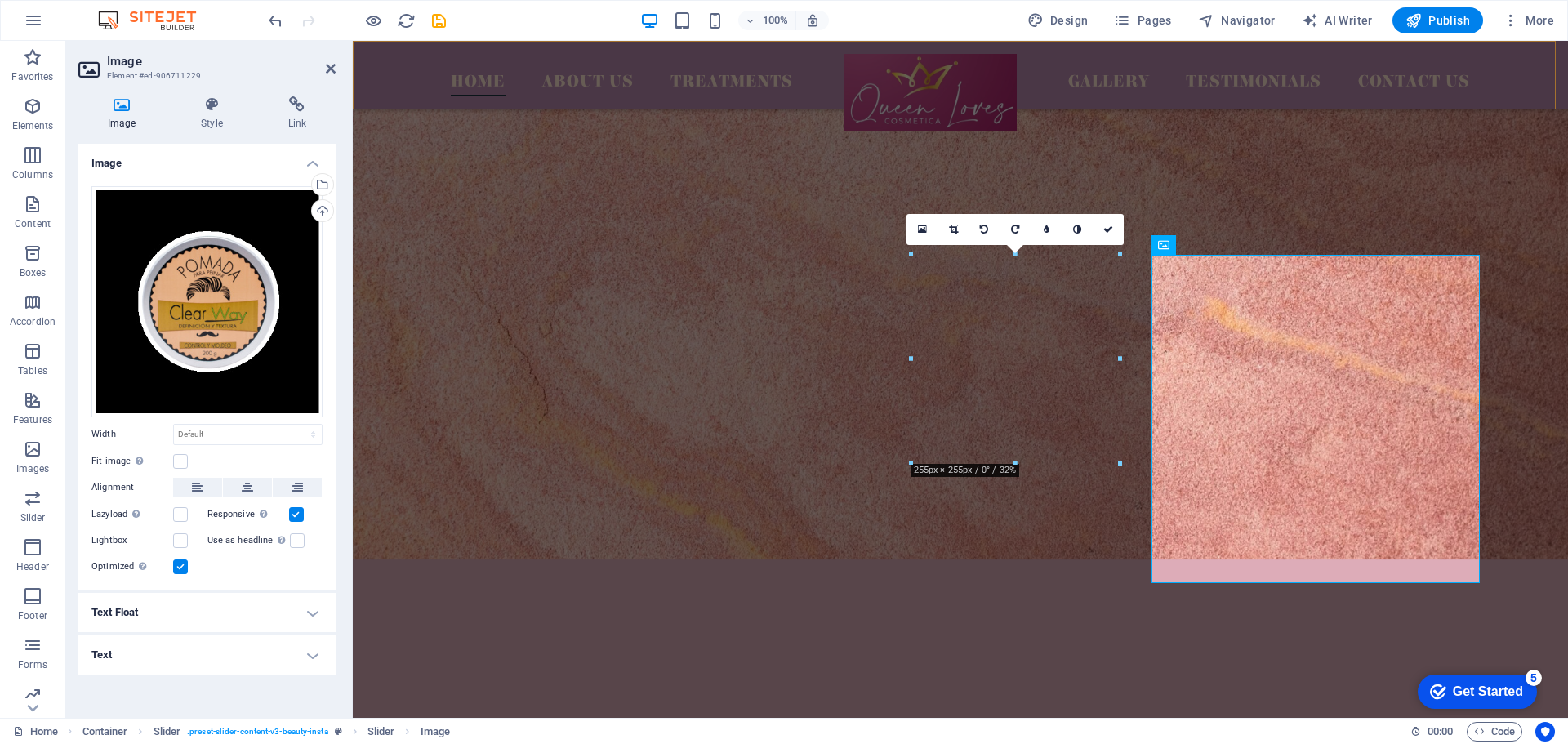
scroll to position [4530, 0]
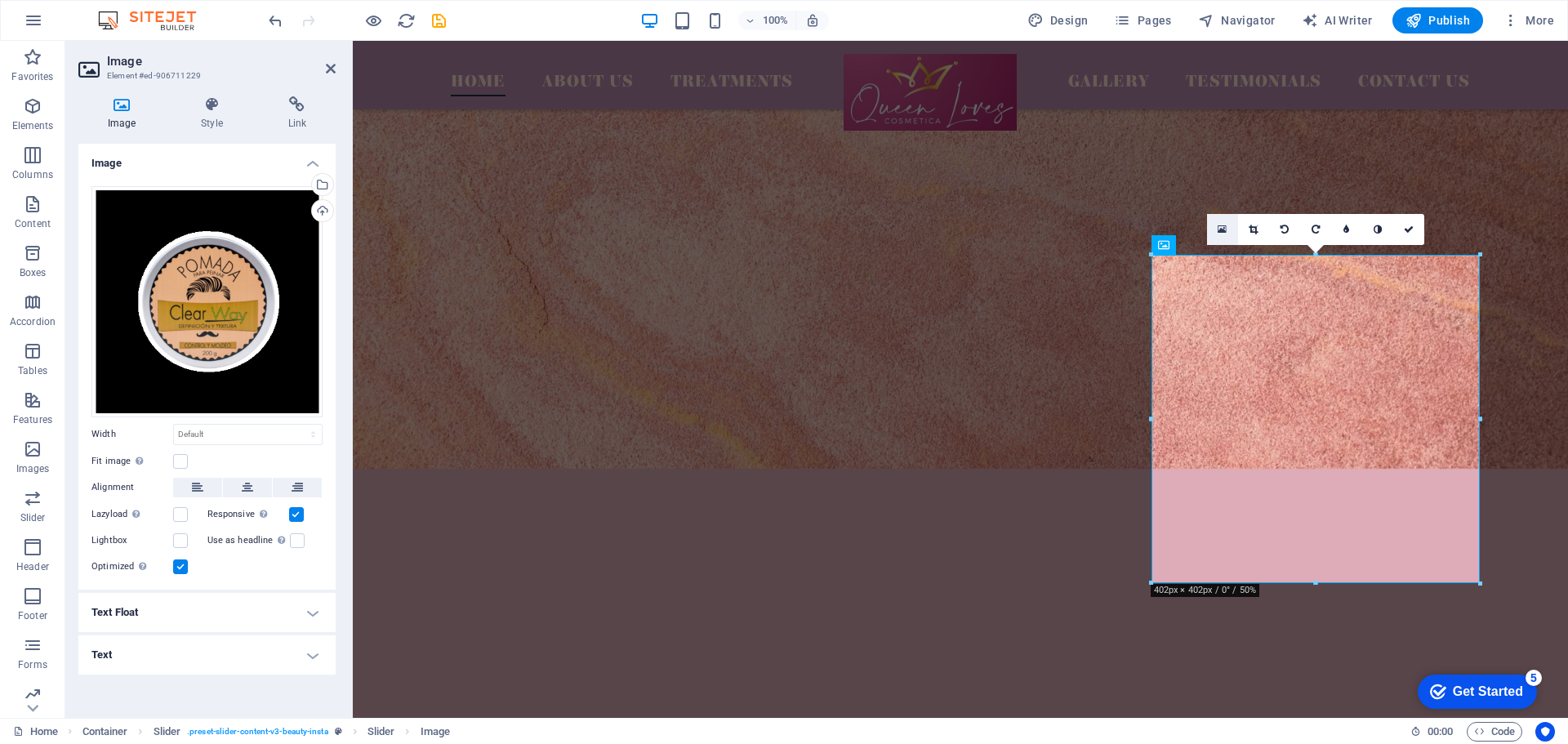
click at [1224, 233] on icon at bounding box center [1222, 230] width 9 height 12
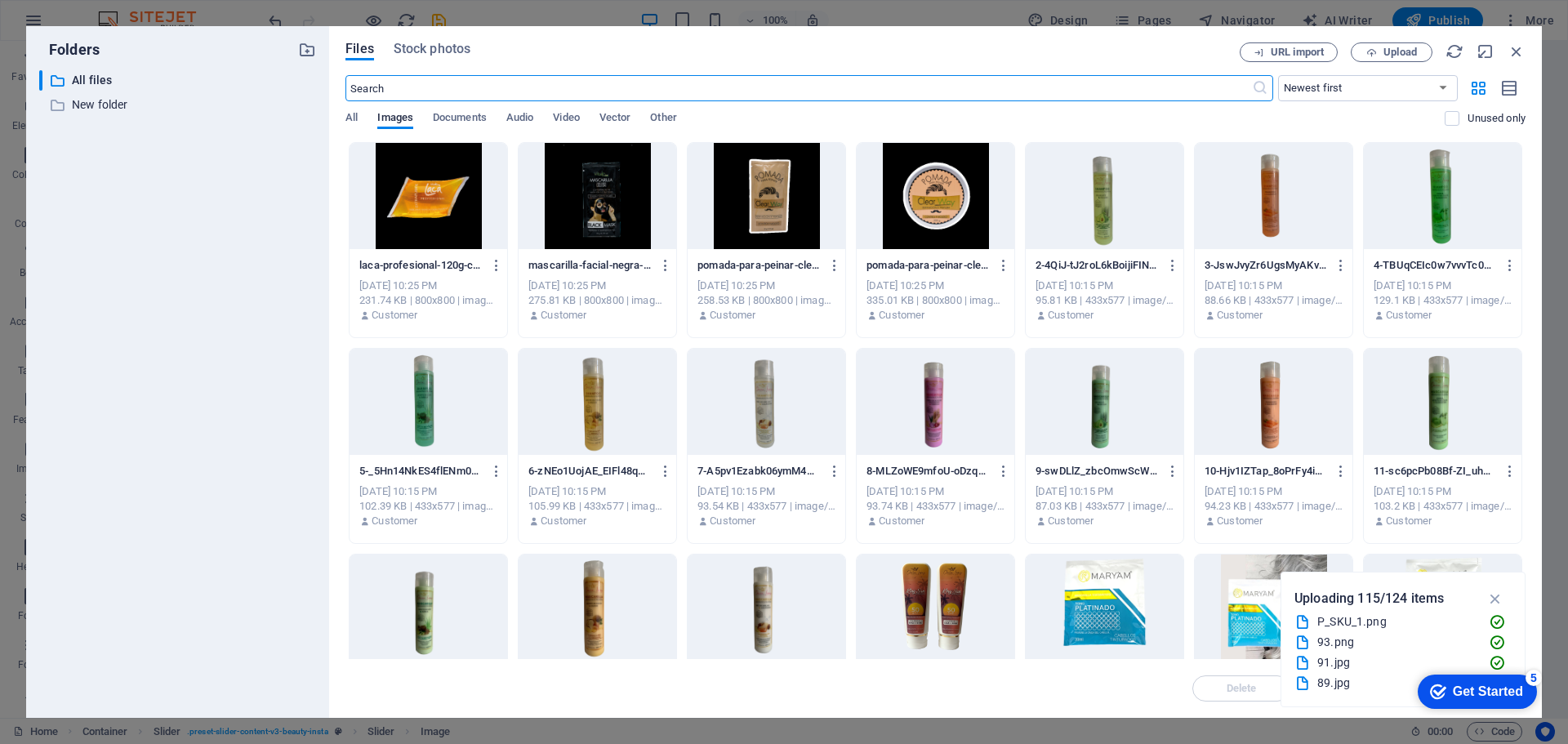
scroll to position [4541, 0]
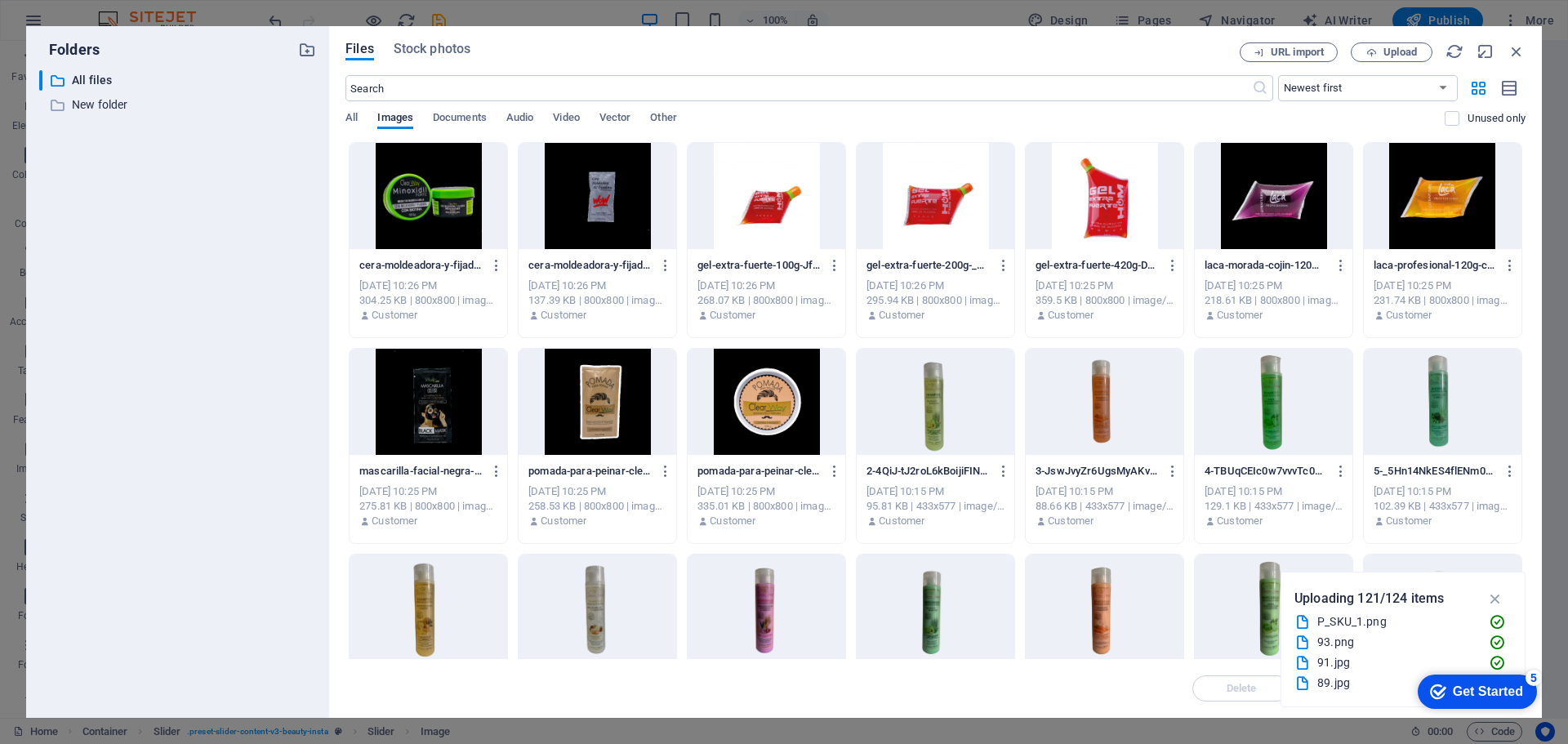
click at [1113, 201] on div at bounding box center [1105, 196] width 158 height 106
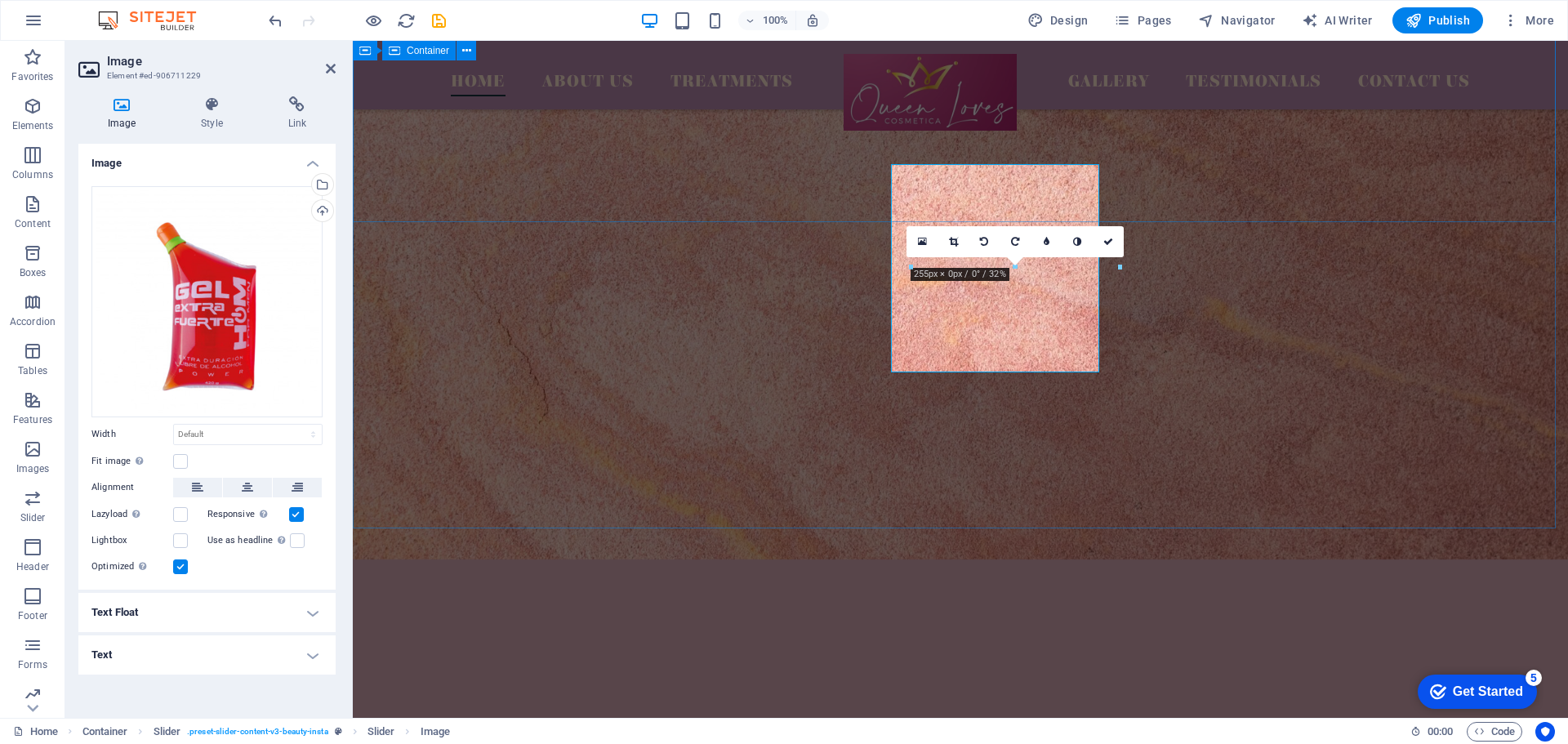
scroll to position [4530, 0]
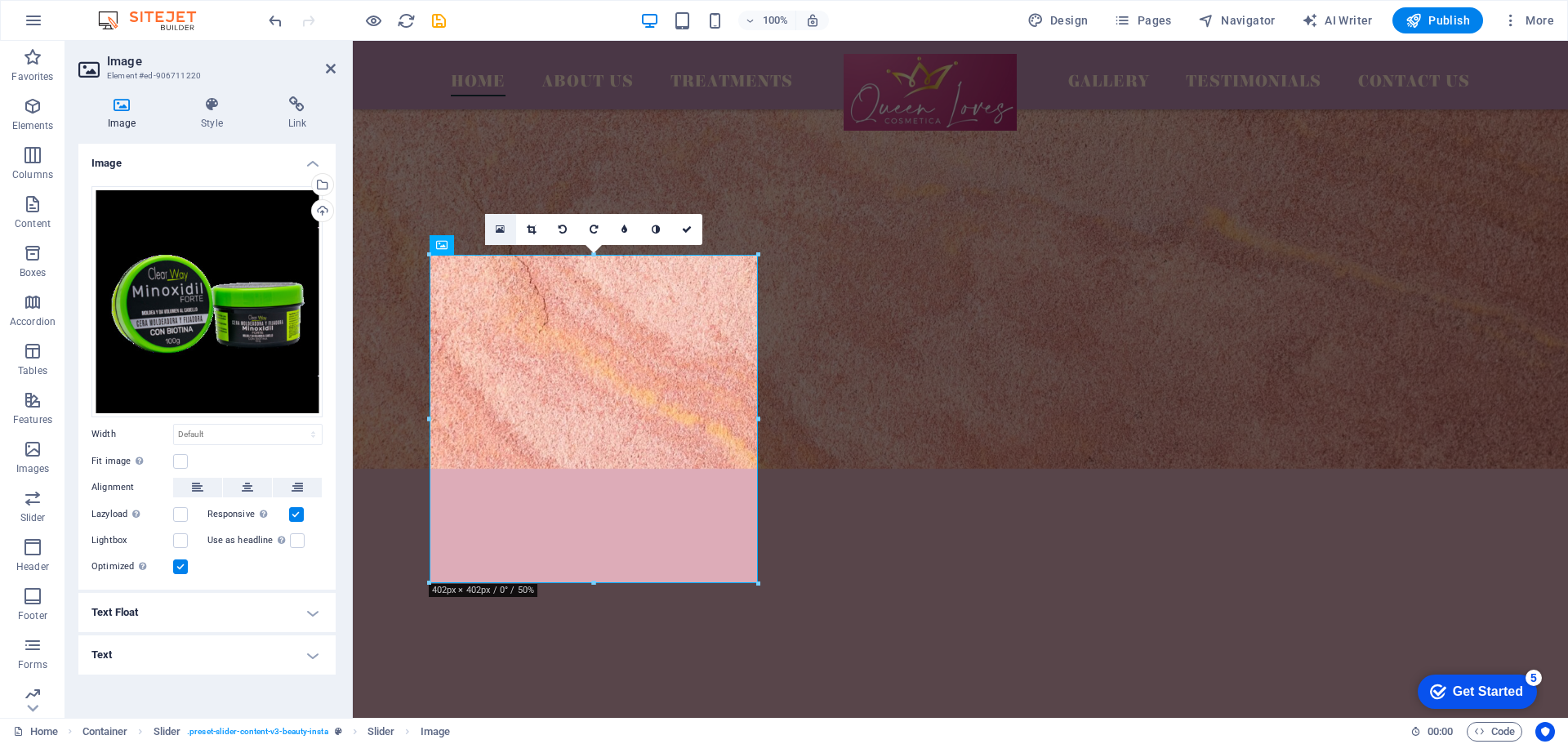
click at [502, 232] on icon at bounding box center [499, 230] width 9 height 12
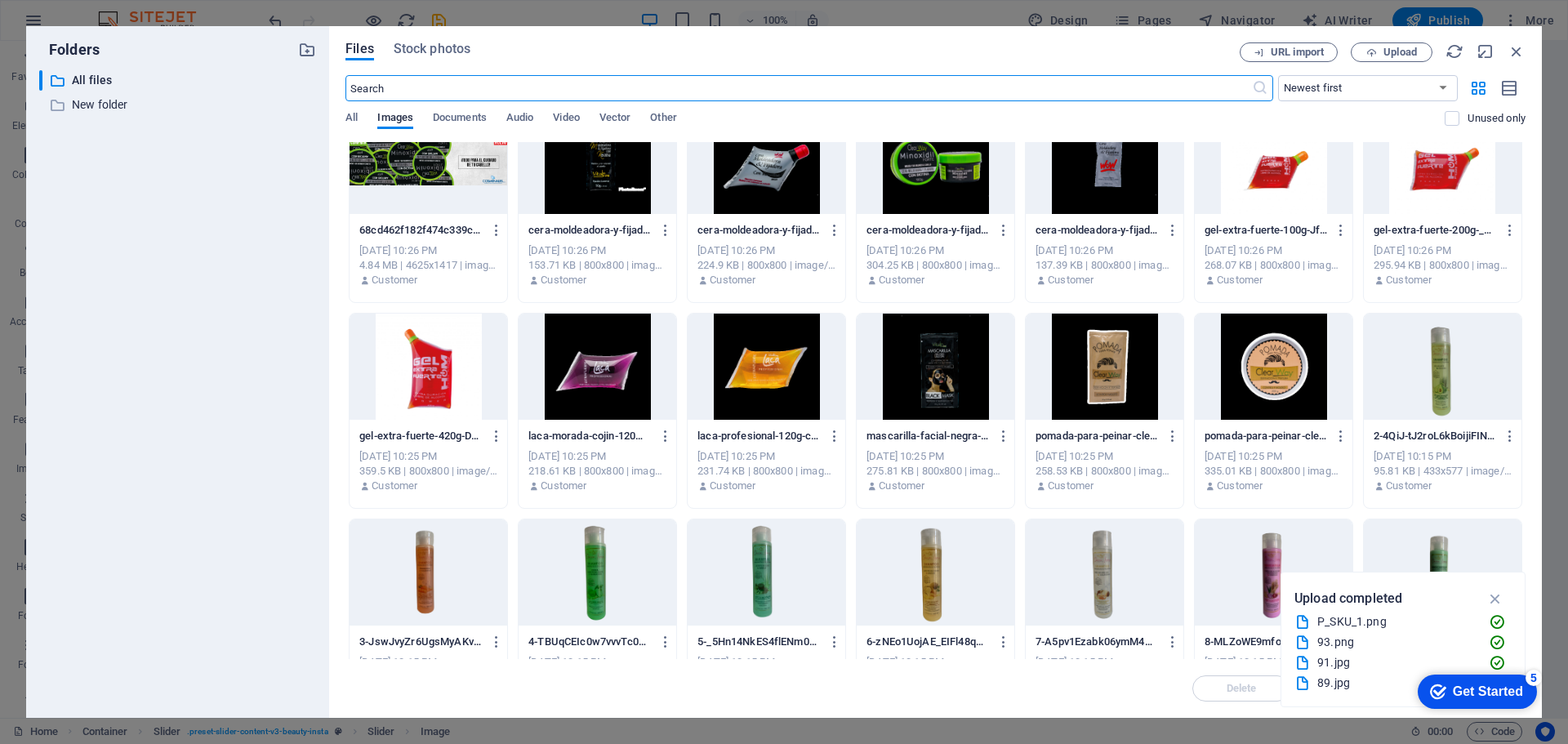
scroll to position [0, 0]
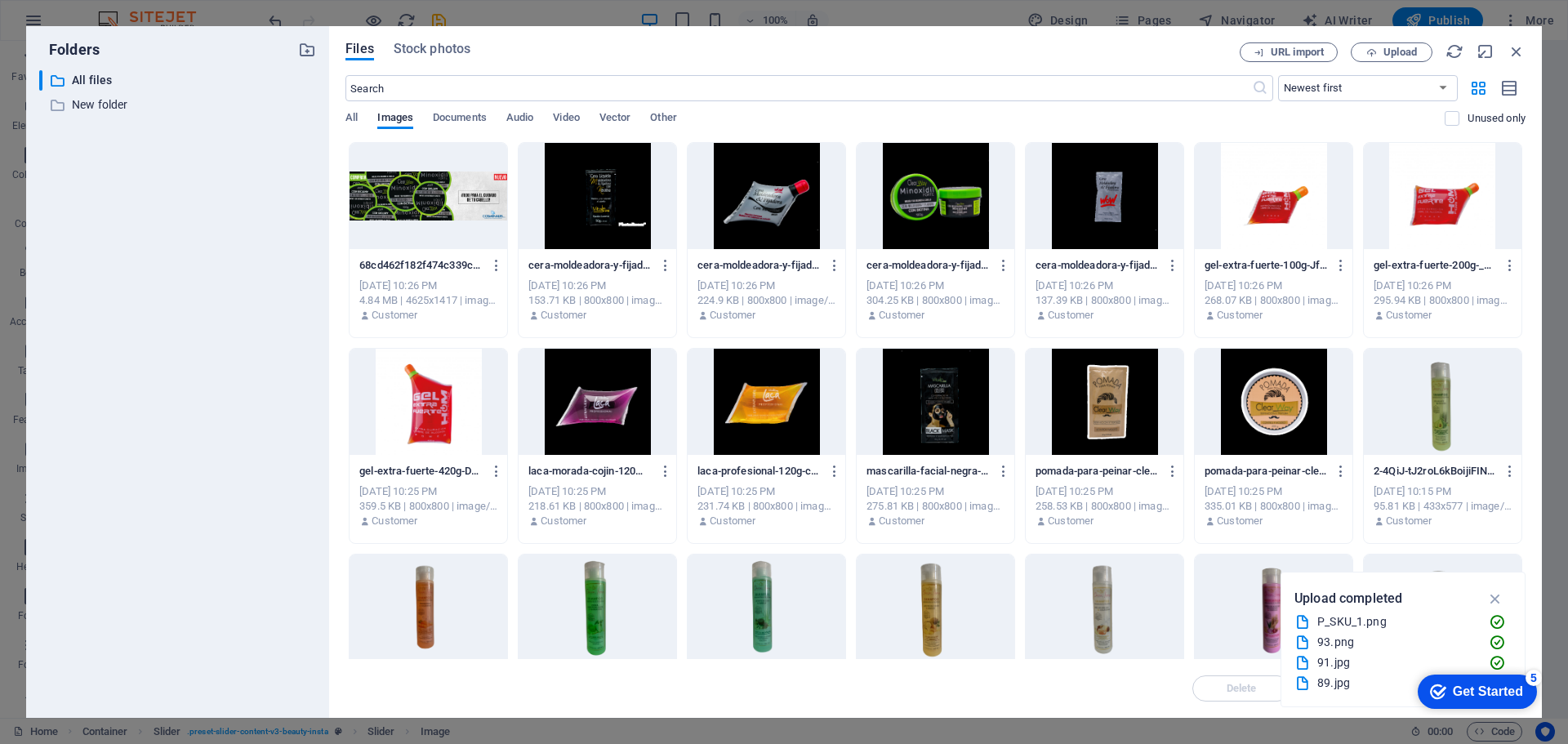
click at [911, 215] on div at bounding box center [935, 196] width 158 height 106
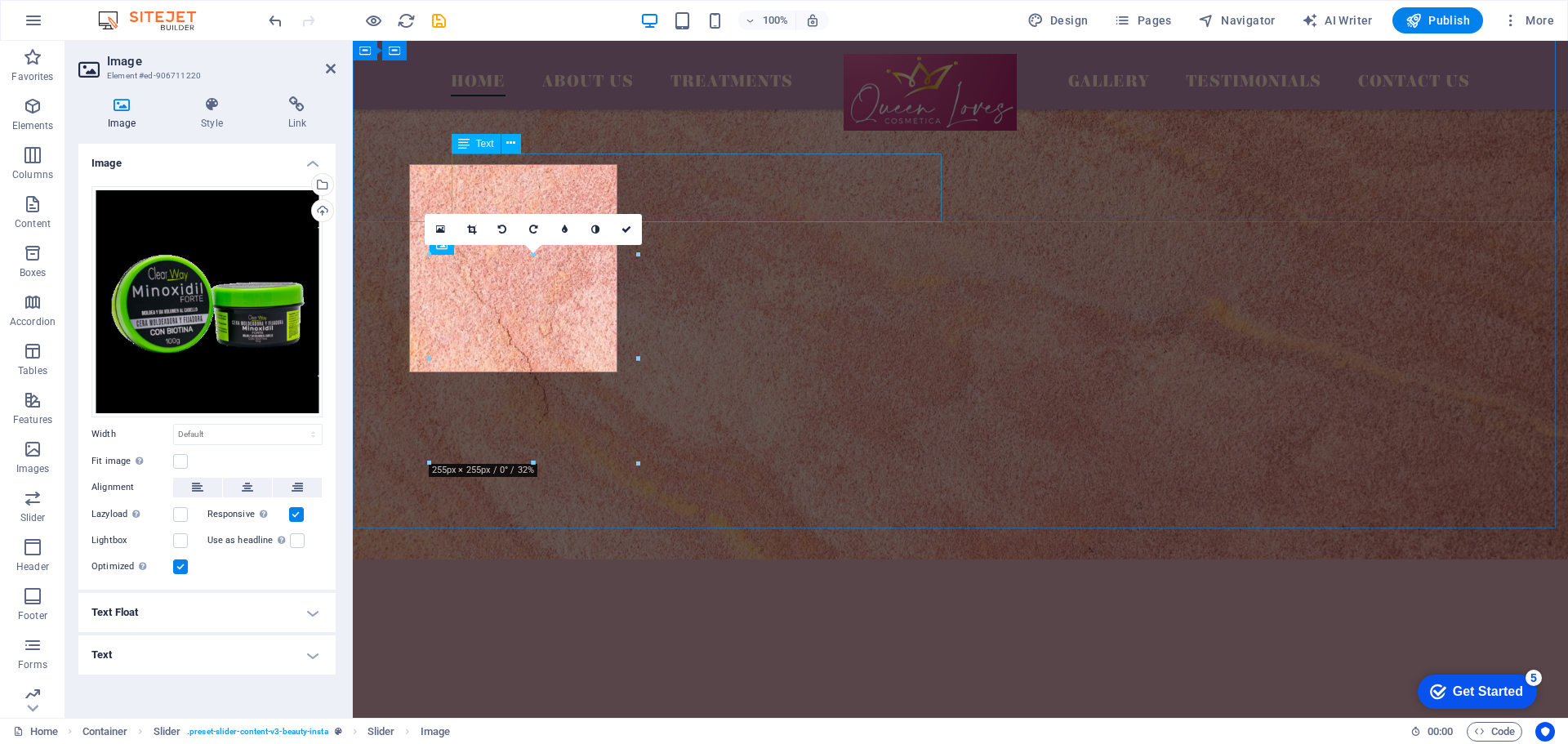
scroll to position [4530, 0]
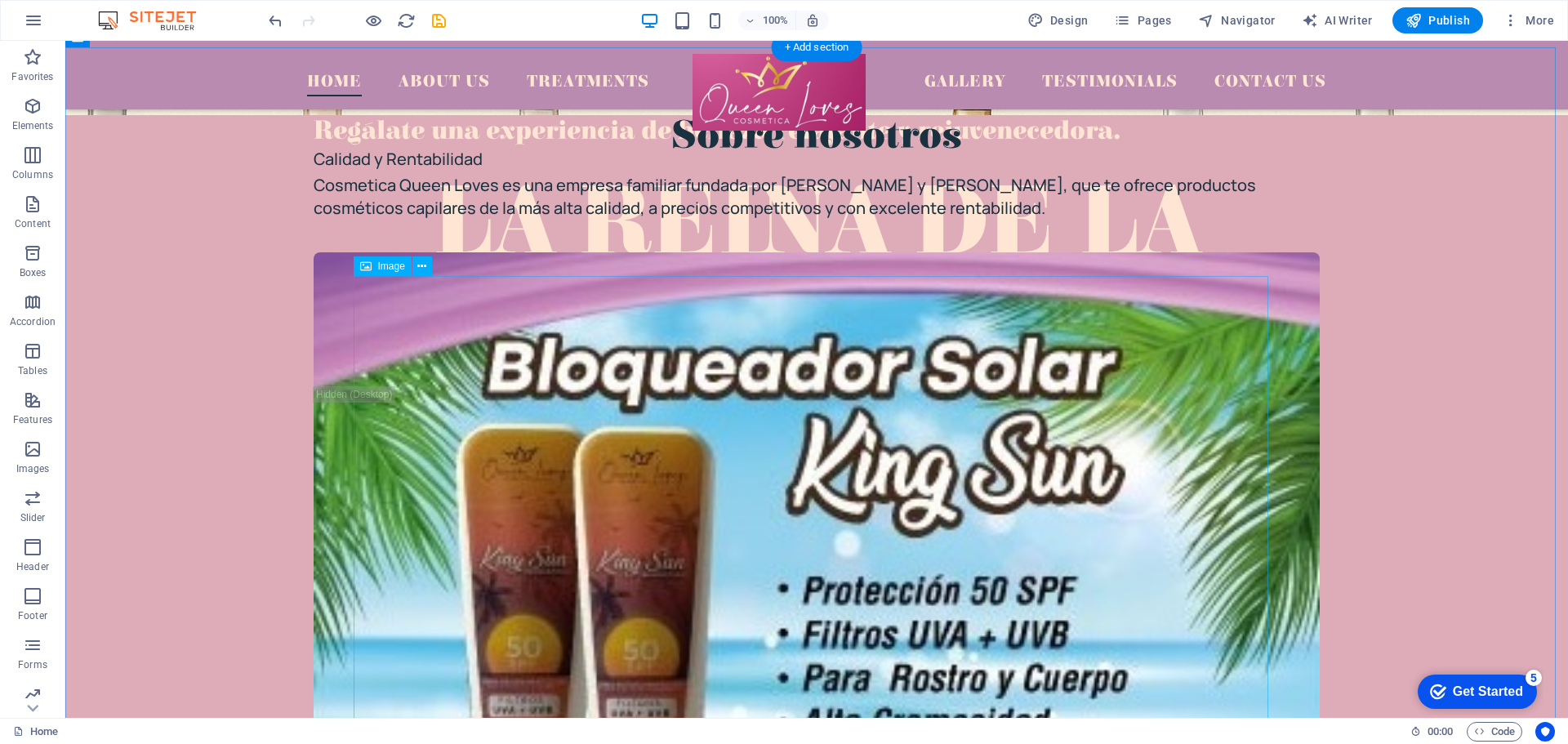
scroll to position [0, 0]
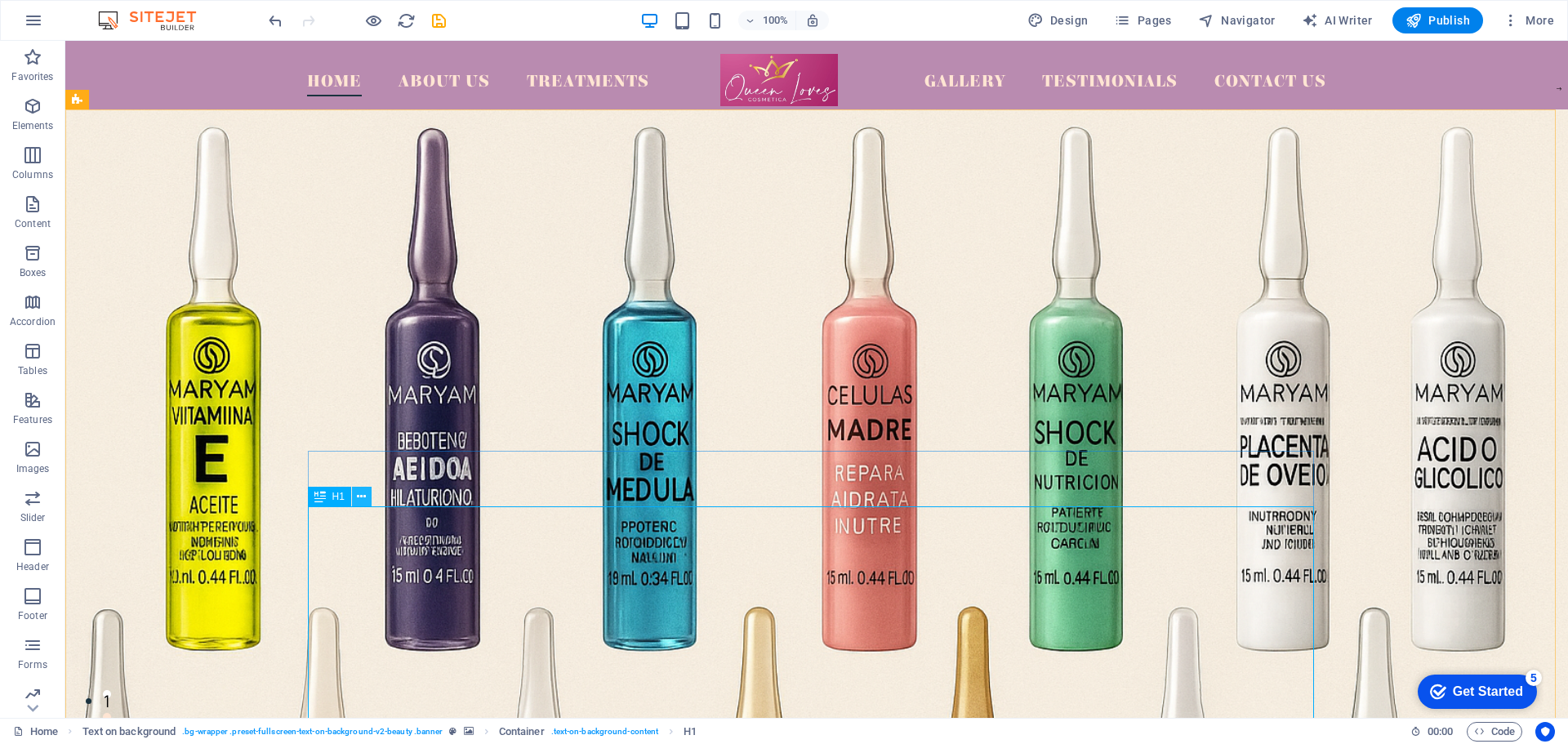
click at [365, 495] on icon at bounding box center [361, 497] width 9 height 17
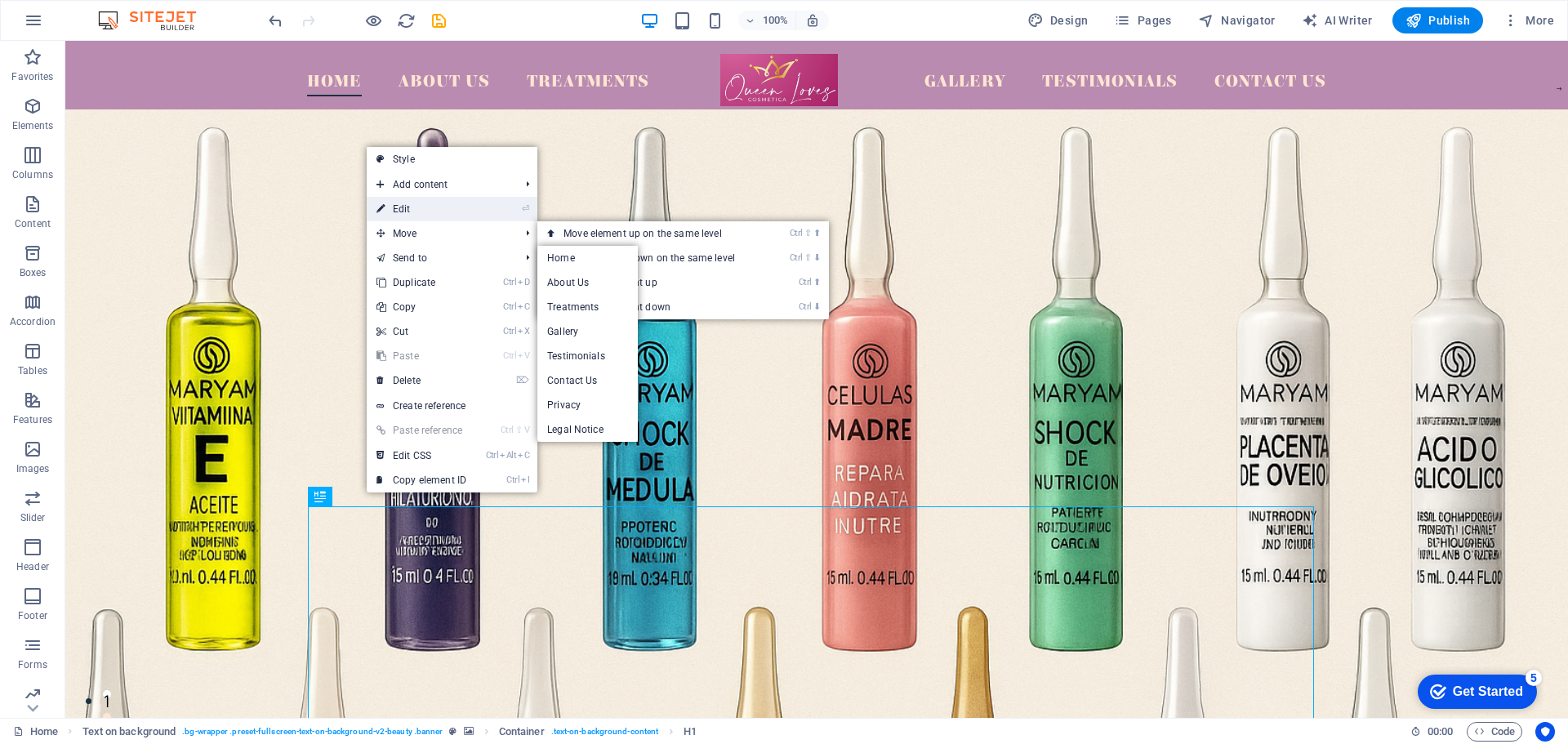
click at [446, 204] on link "⏎ Edit" at bounding box center [422, 209] width 110 height 25
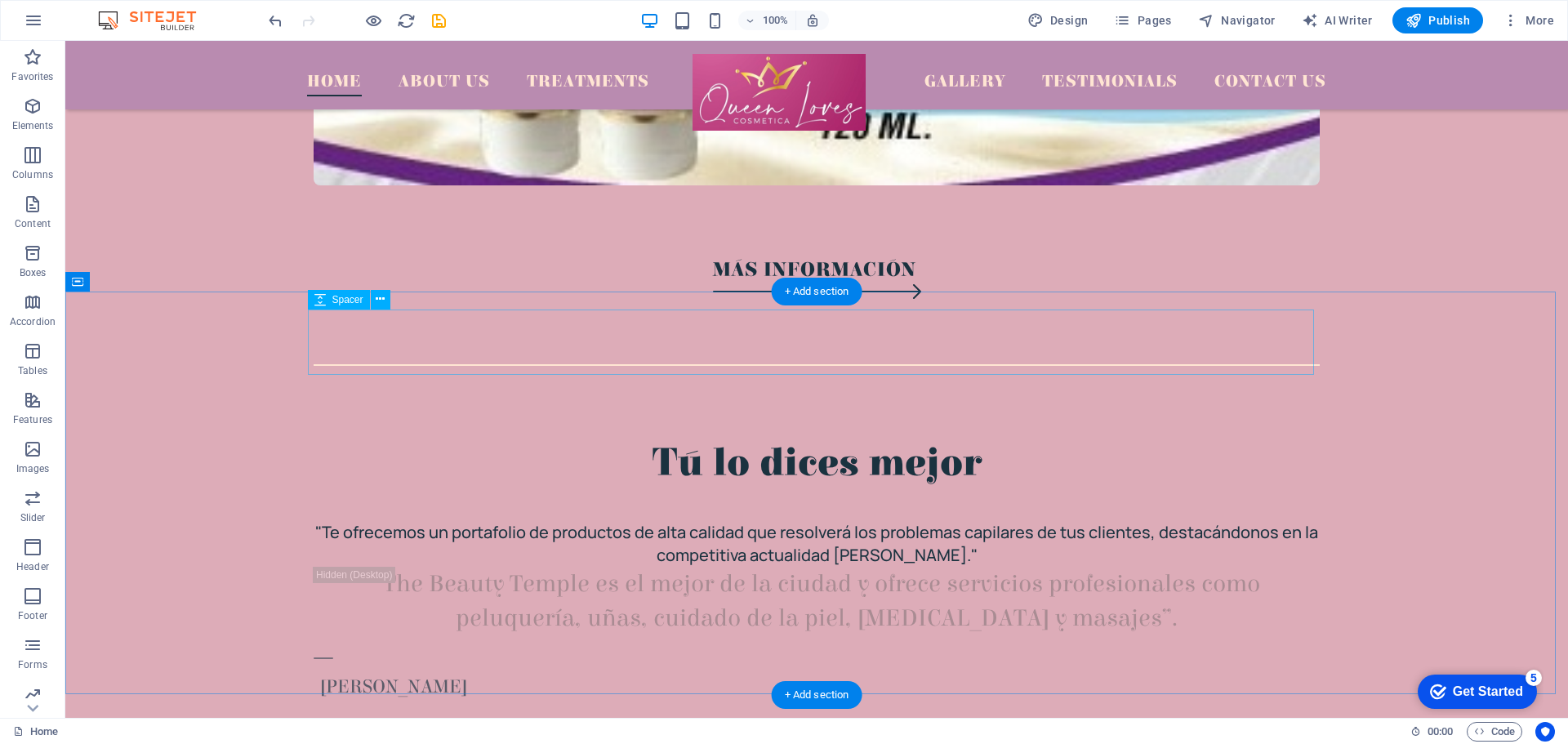
scroll to position [1396, 0]
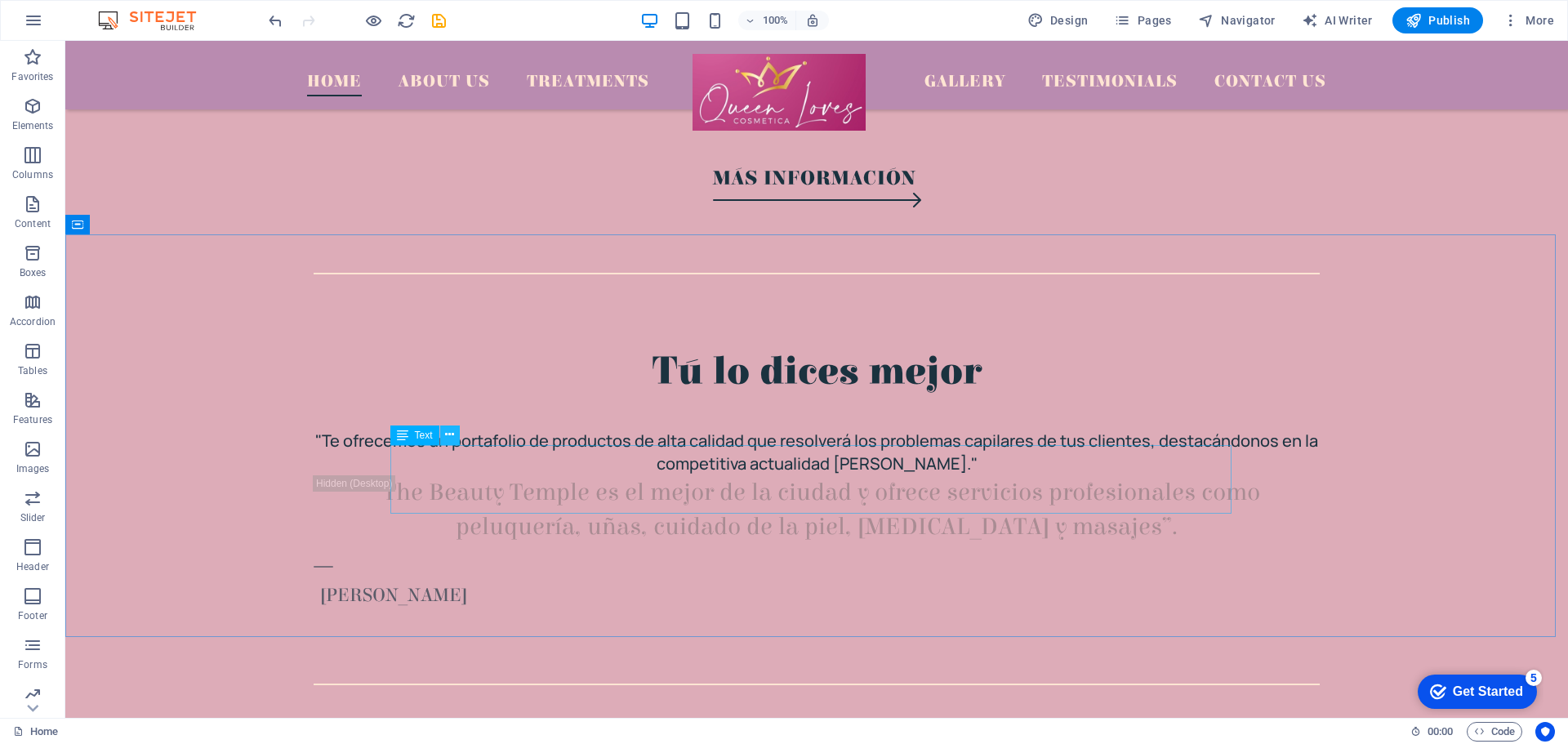
click at [447, 431] on icon at bounding box center [449, 435] width 9 height 17
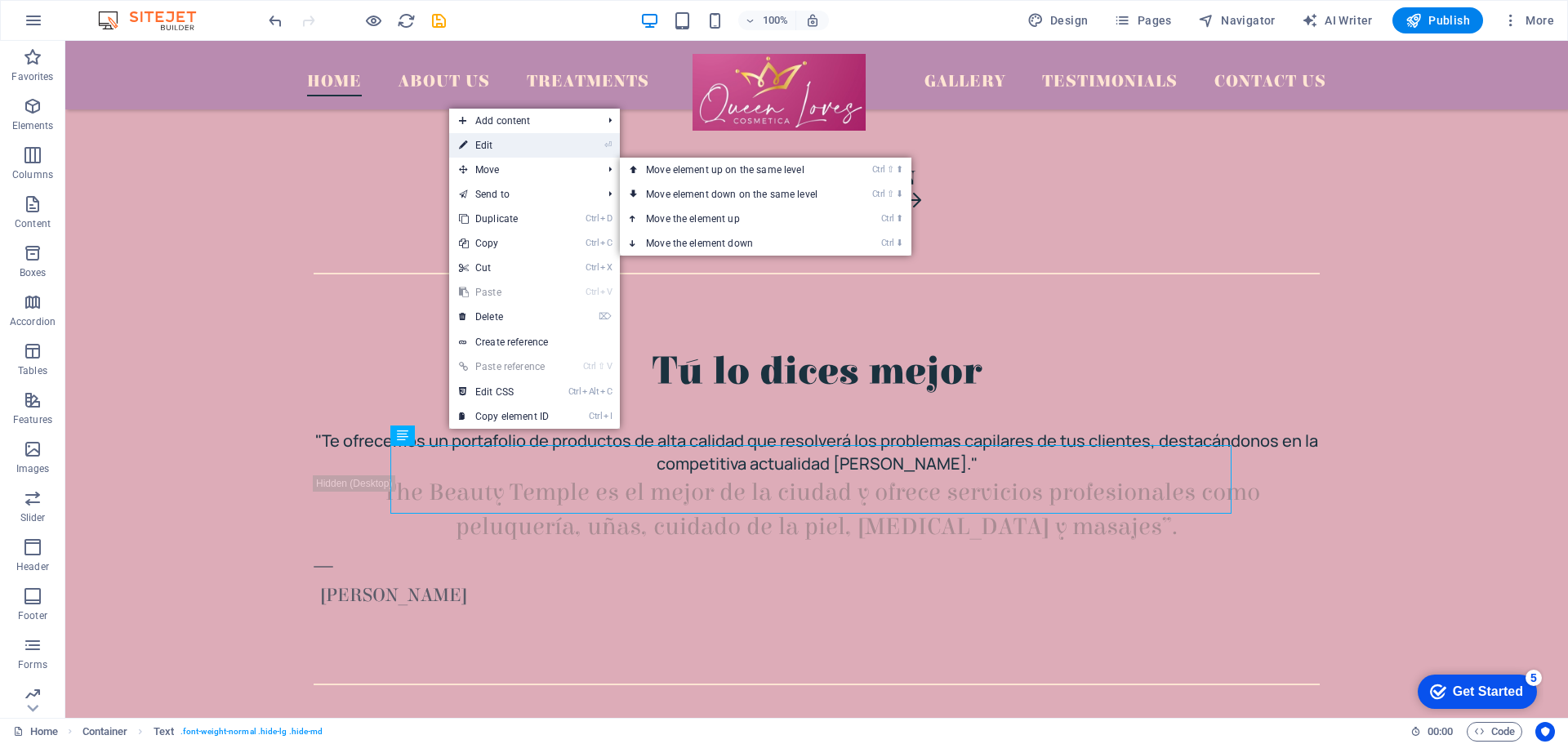
click at [558, 141] on link "⏎ Edit" at bounding box center [504, 145] width 110 height 25
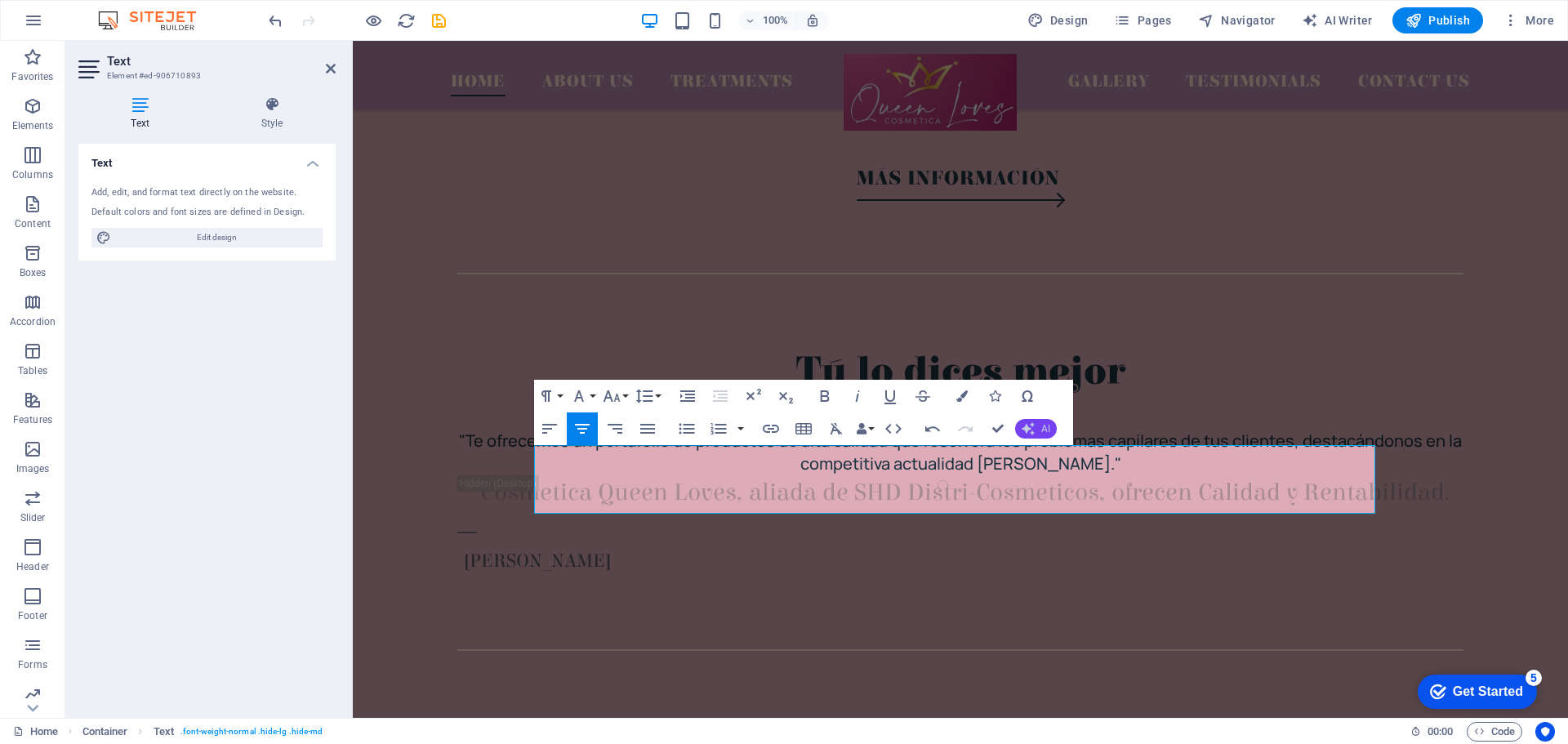
click at [1046, 427] on span "AI" at bounding box center [1045, 429] width 9 height 10
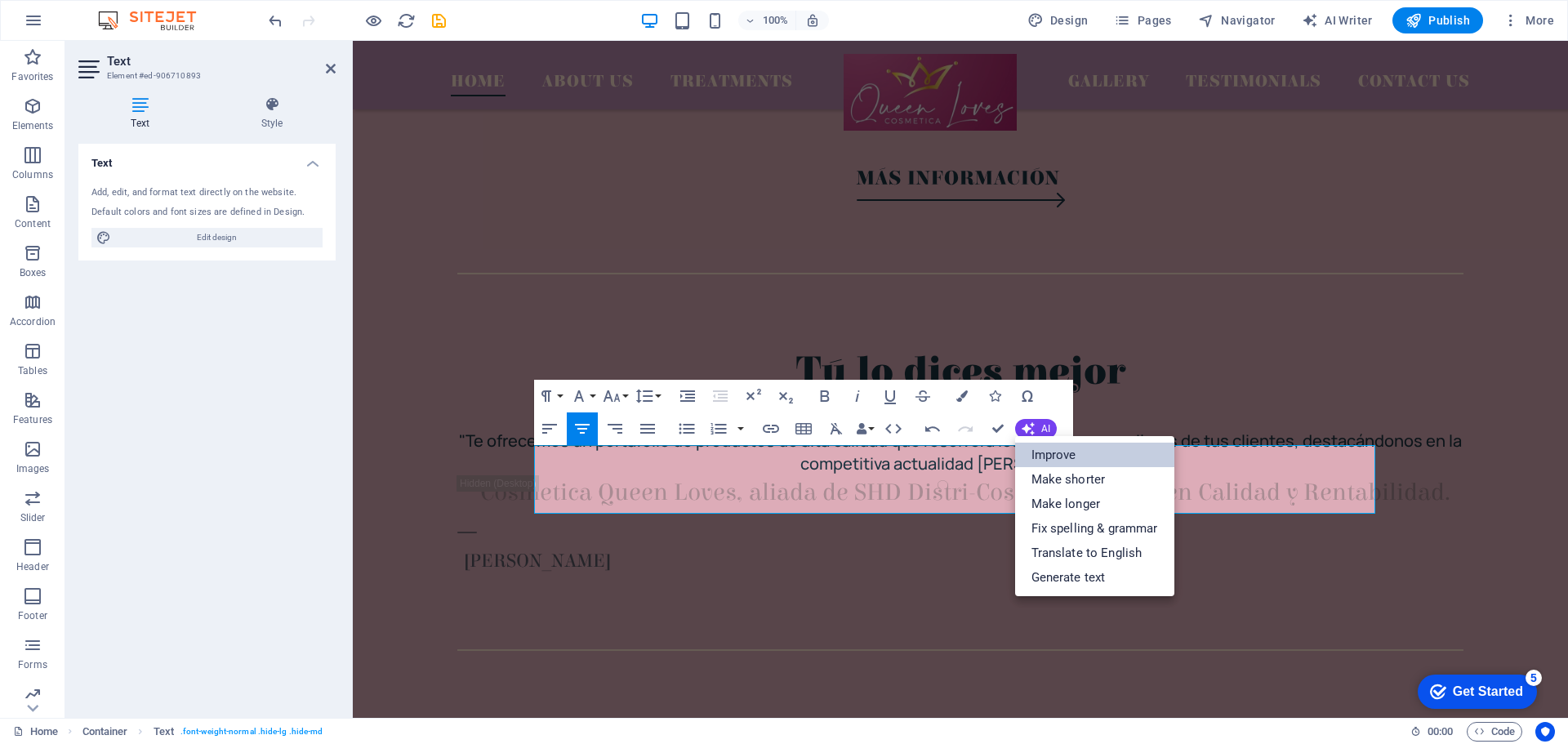
click at [1063, 459] on link "Improve" at bounding box center [1095, 454] width 159 height 25
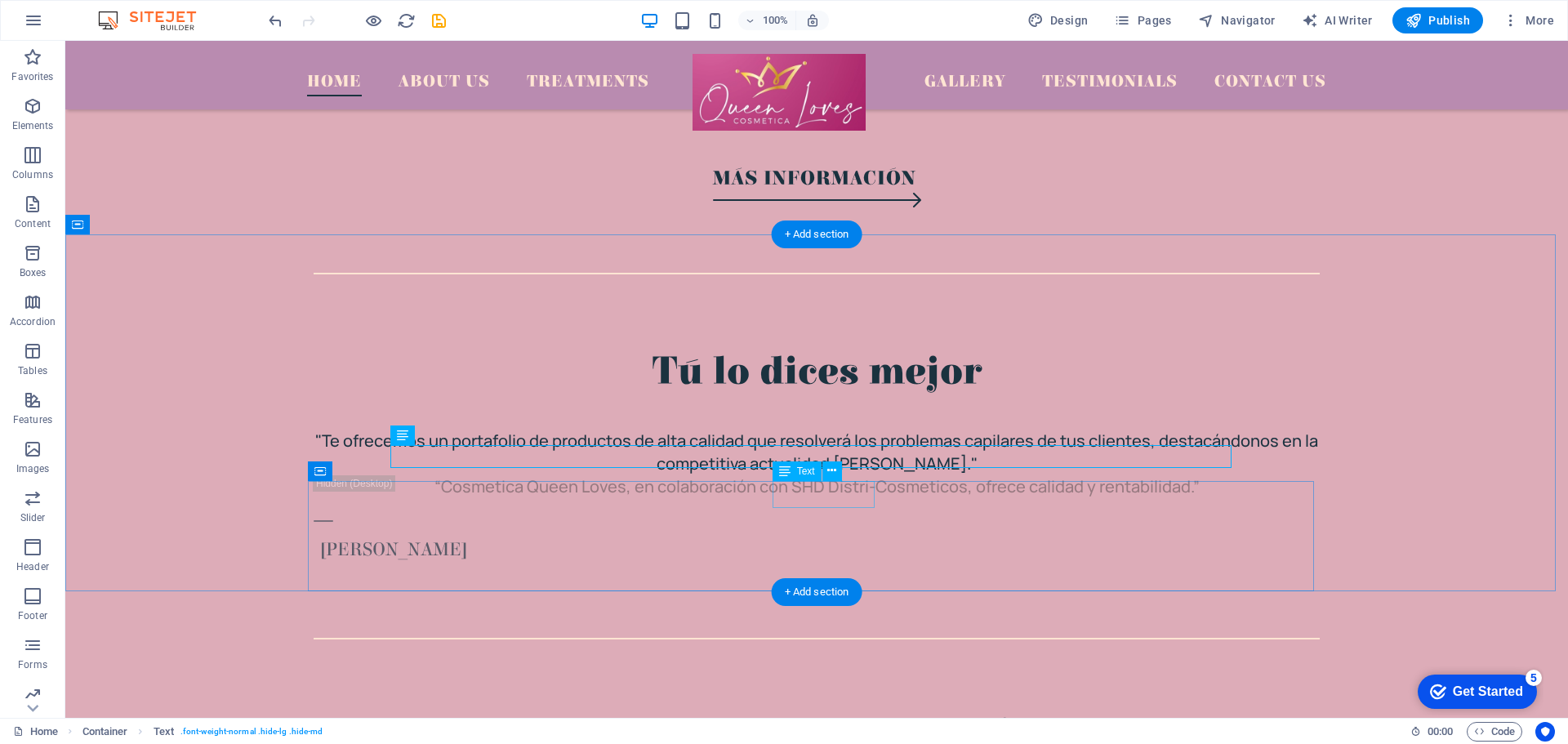
click at [792, 537] on div "[PERSON_NAME]" at bounding box center [819, 551] width 1000 height 27
click at [839, 468] on button at bounding box center [832, 471] width 20 height 20
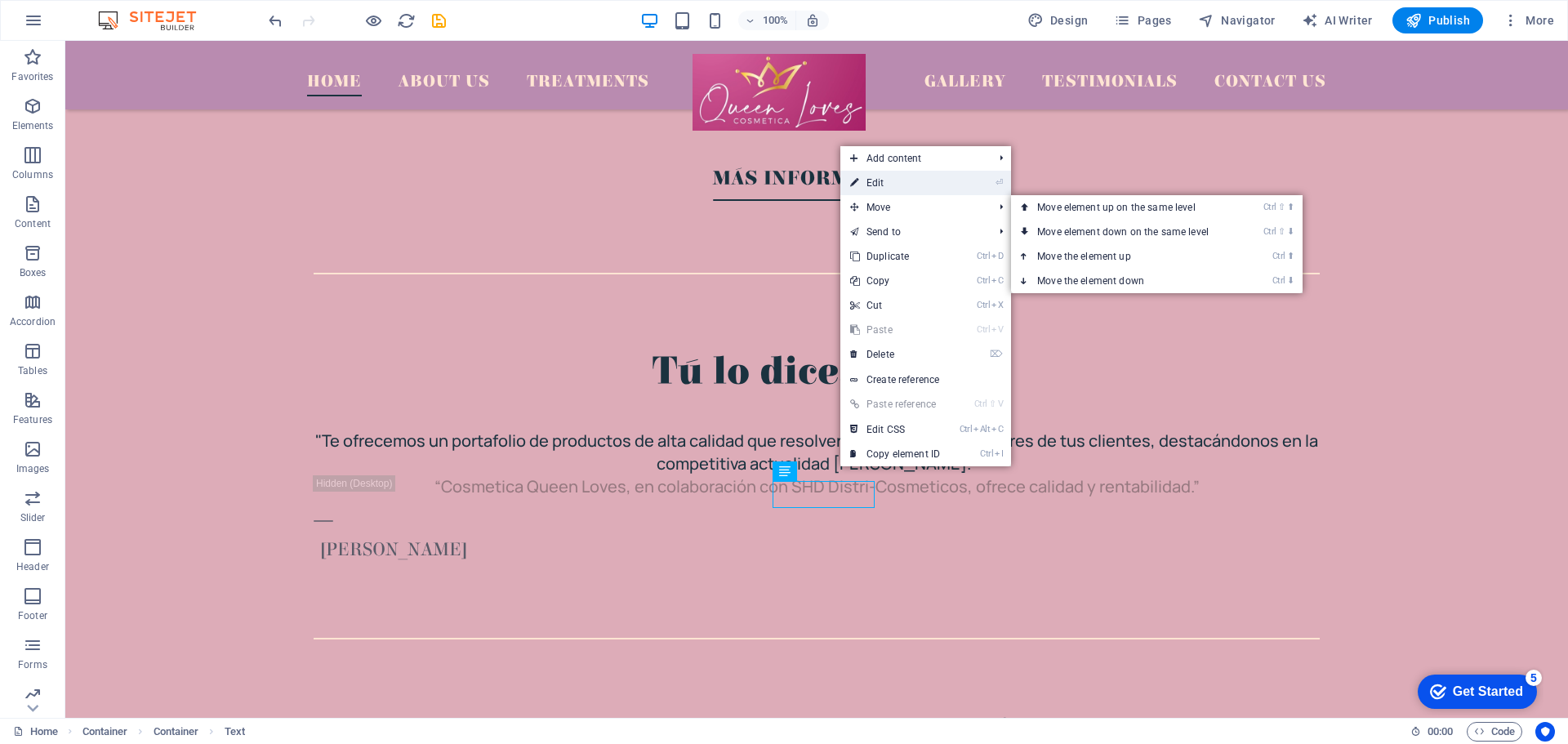
click at [945, 186] on link "⏎ Edit" at bounding box center [896, 183] width 110 height 25
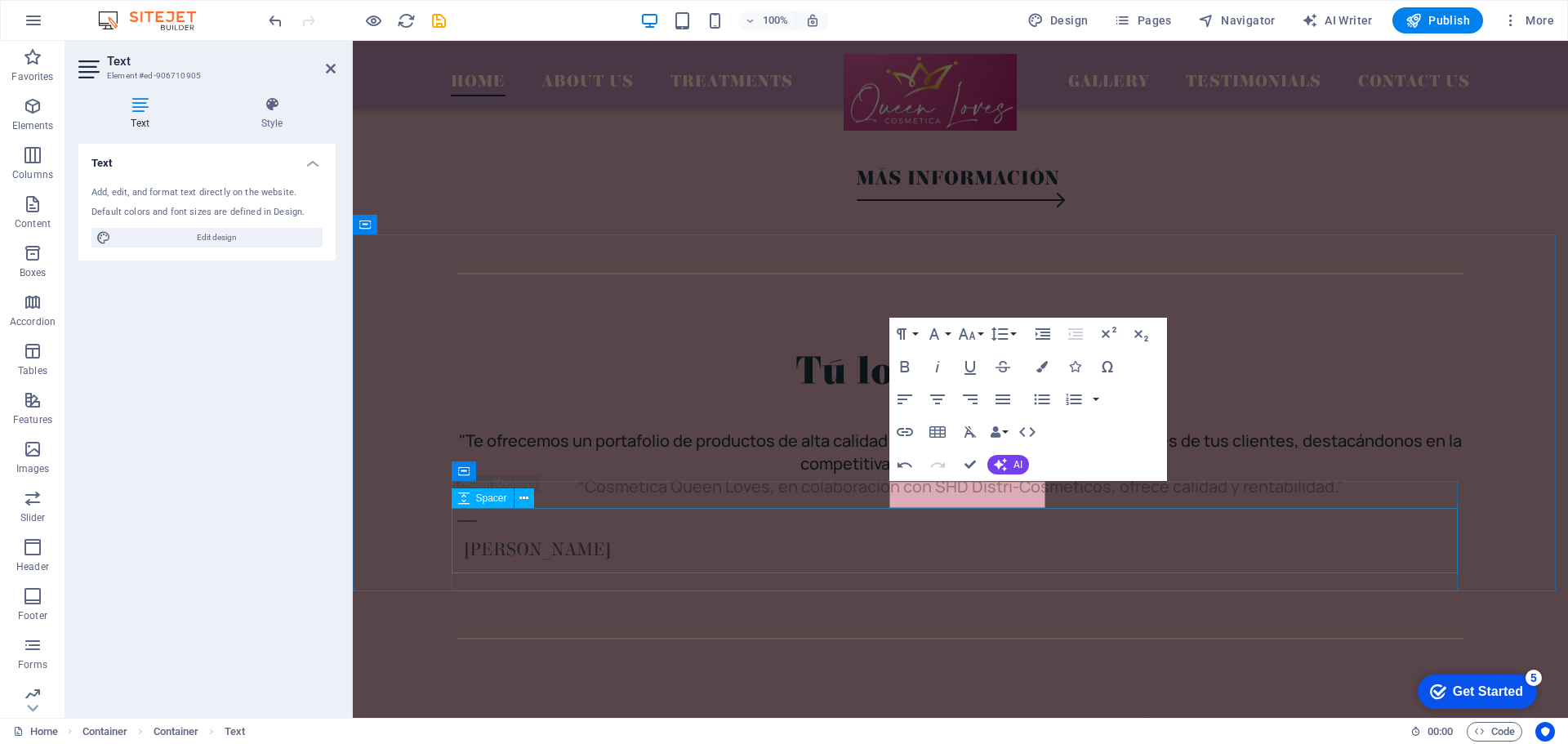
click at [970, 564] on div at bounding box center [961, 597] width 1007 height 66
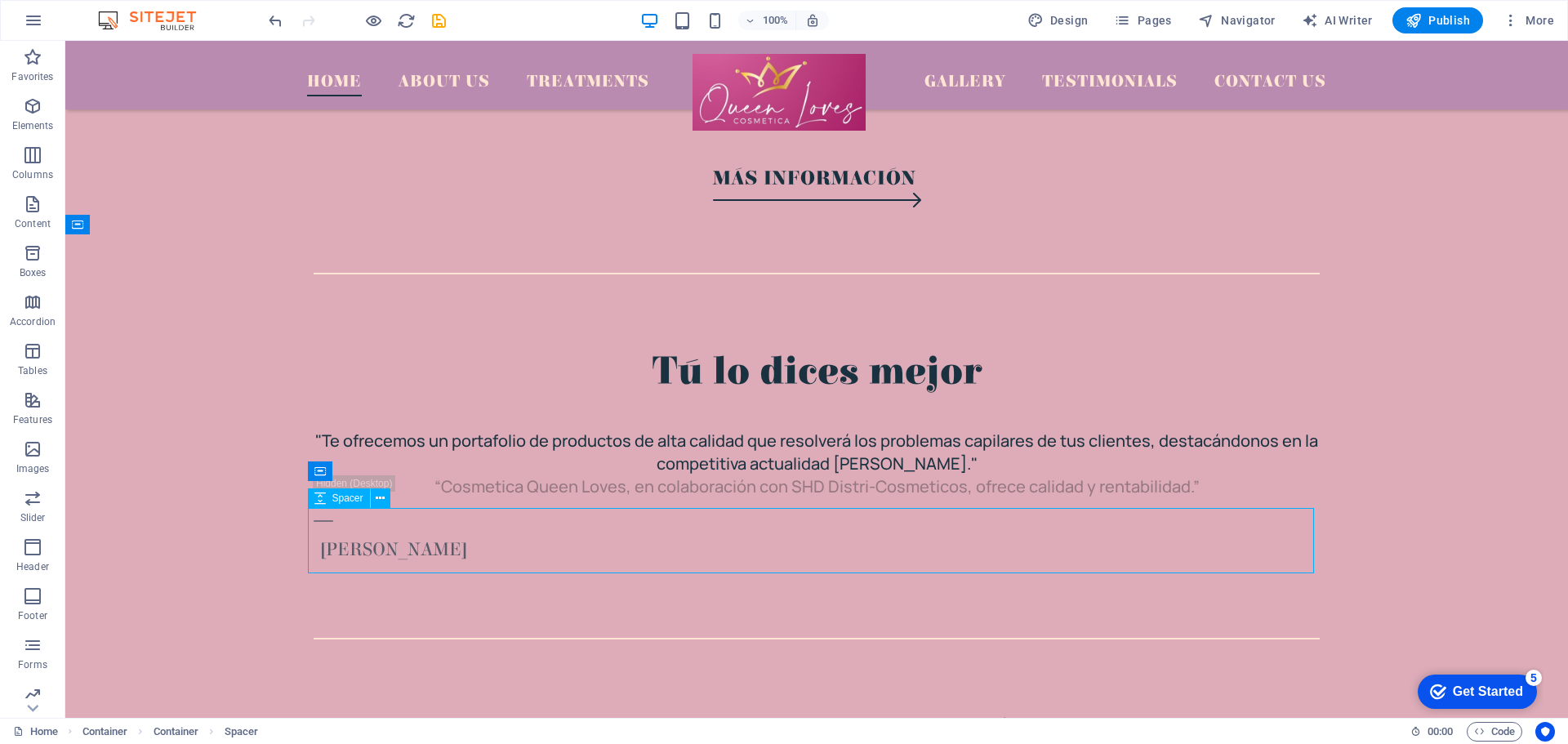
click at [506, 564] on div at bounding box center [817, 597] width 1007 height 66
select select "px"
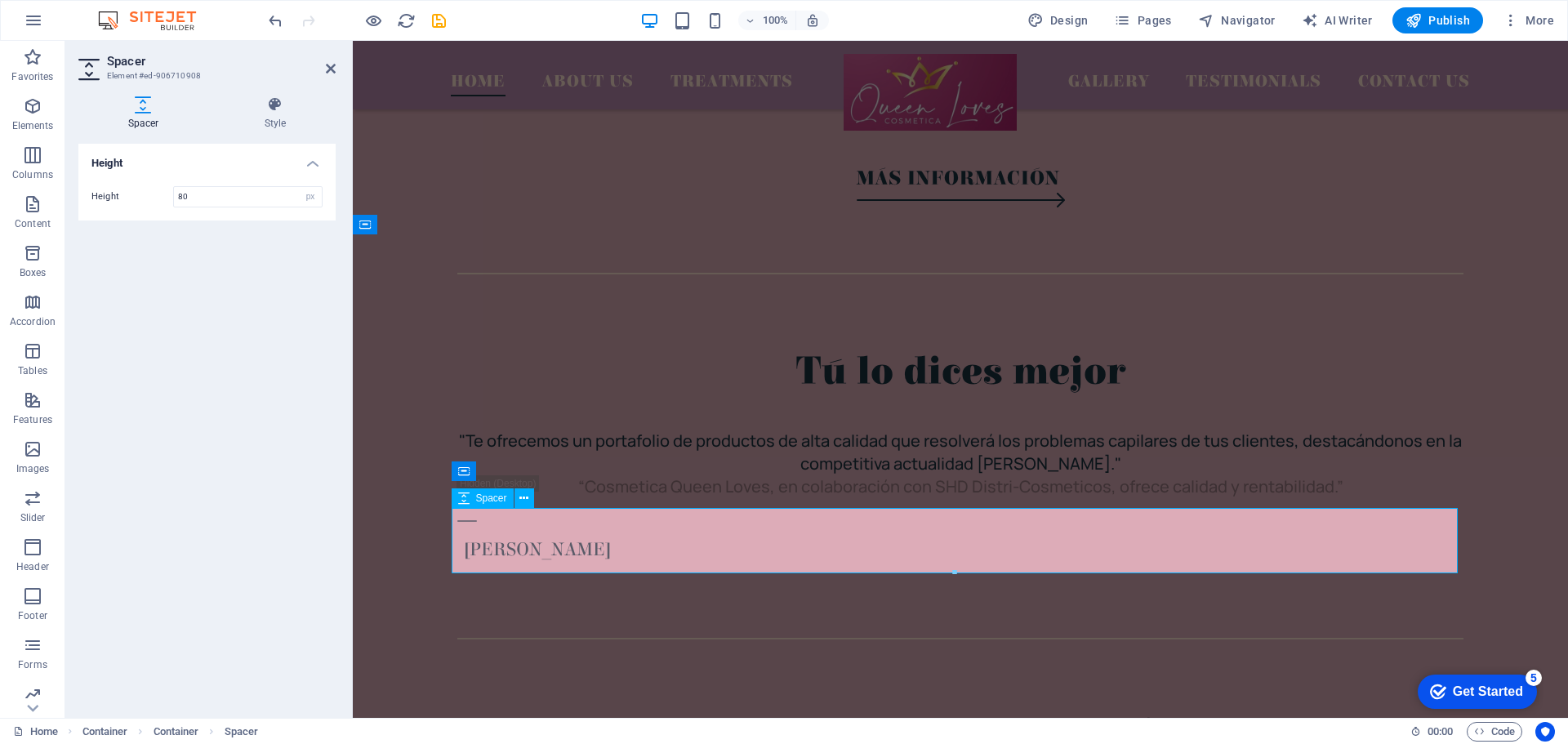
click at [656, 564] on div at bounding box center [961, 597] width 1007 height 66
click at [527, 498] on icon at bounding box center [523, 498] width 9 height 17
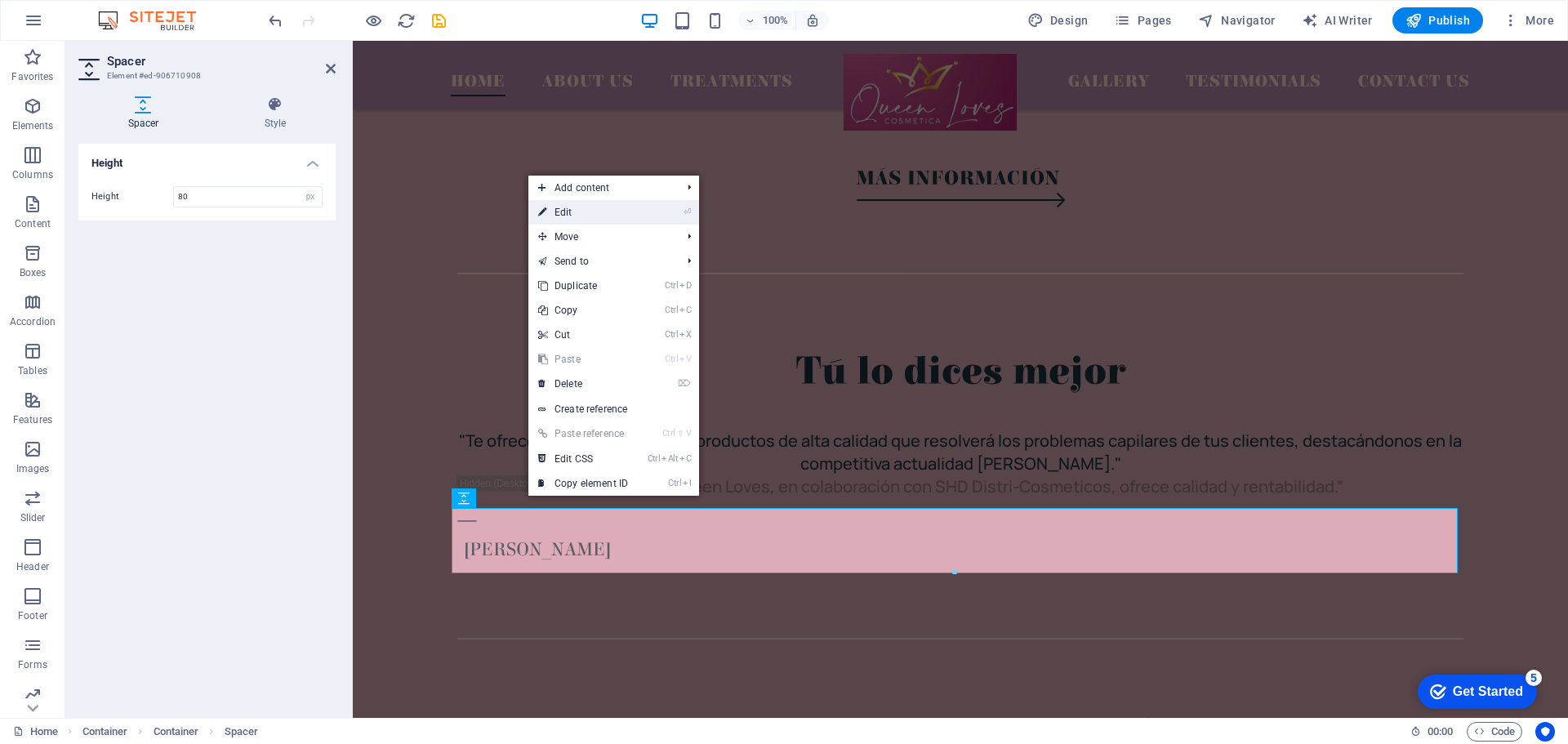
click at [655, 212] on li "⏎ Edit" at bounding box center [614, 212] width 171 height 25
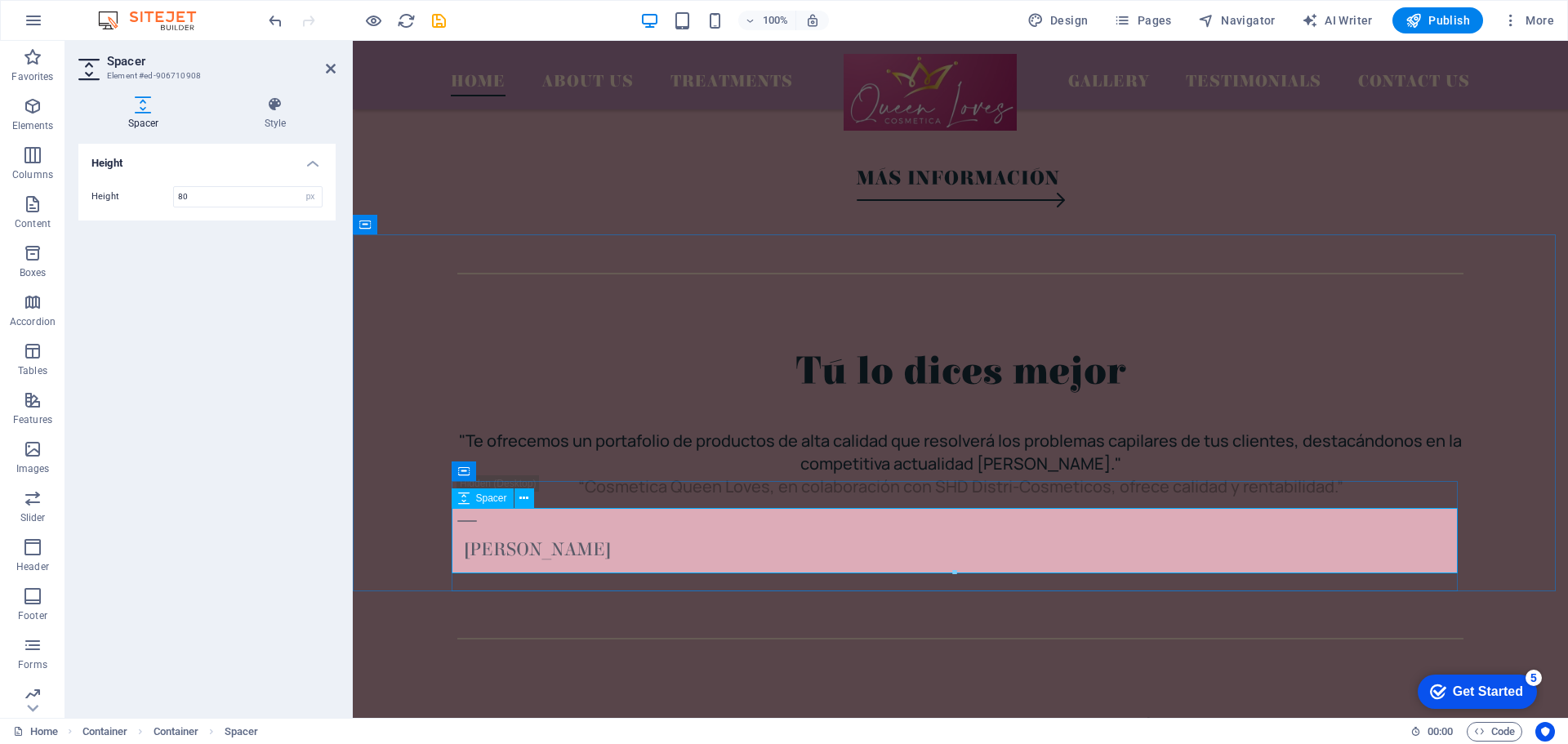
click at [660, 564] on div at bounding box center [961, 597] width 1007 height 66
click at [541, 470] on button at bounding box center [536, 471] width 20 height 20
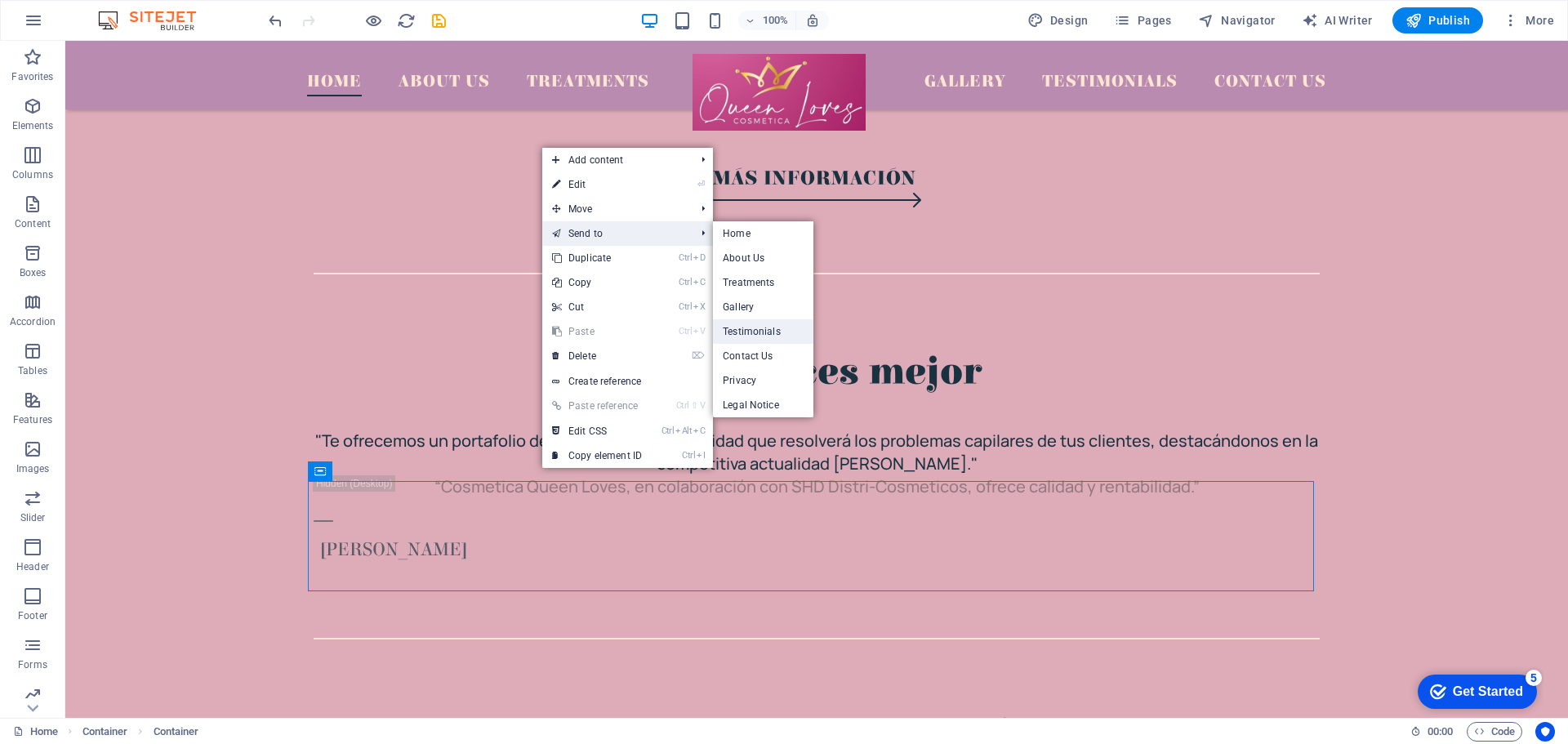
click at [769, 334] on link "Testimonials" at bounding box center [763, 331] width 100 height 25
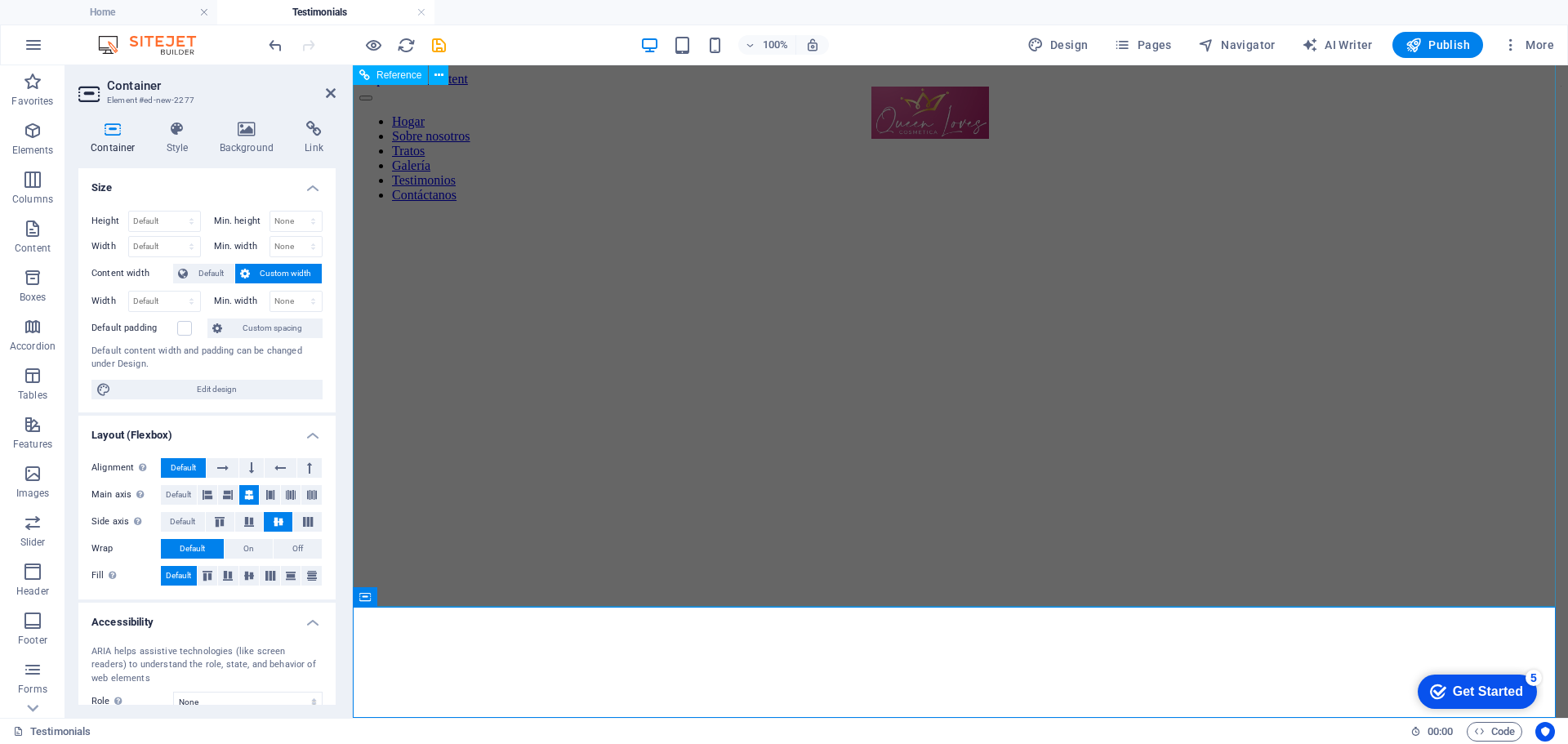
scroll to position [3637, 0]
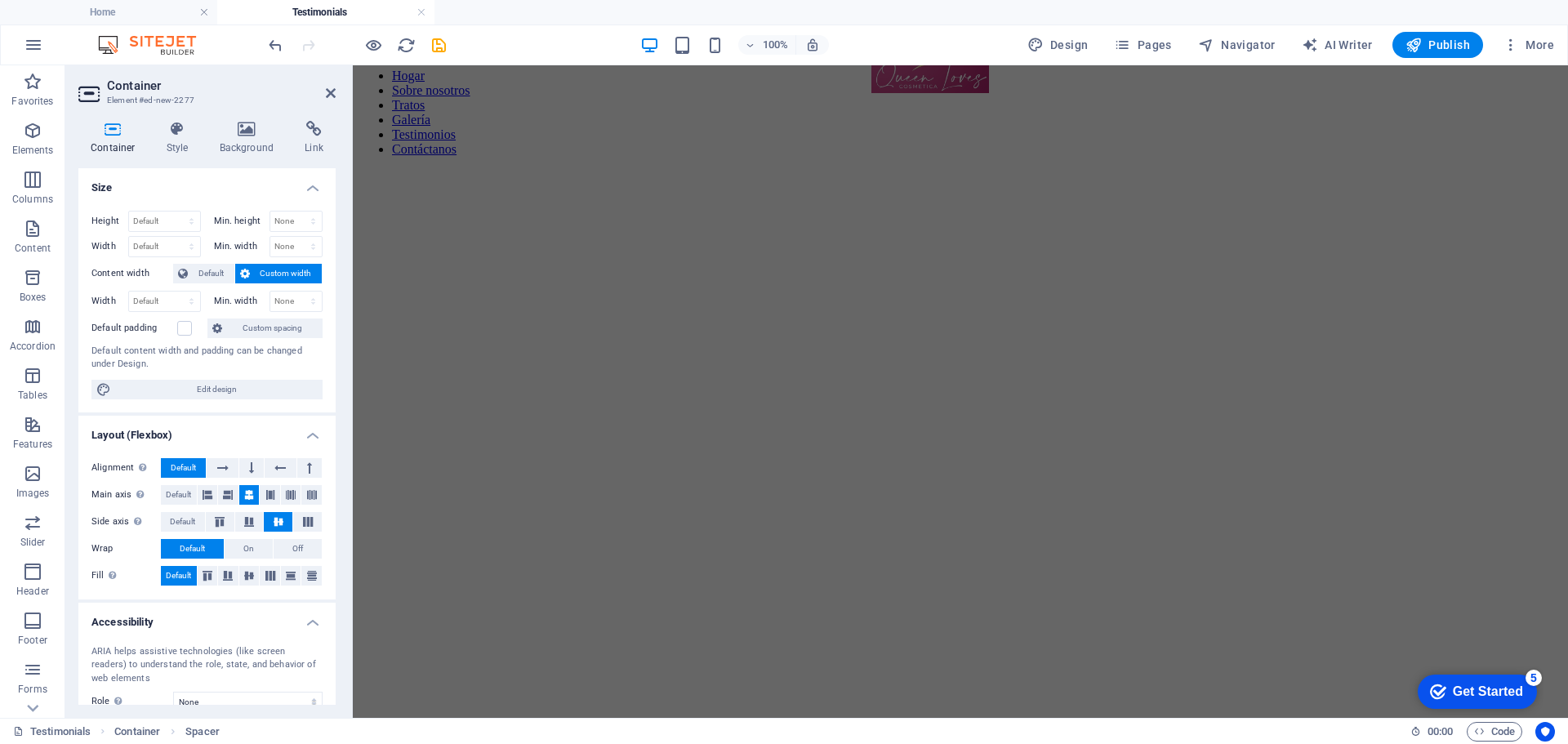
scroll to position [0, 0]
click at [1203, 216] on figure at bounding box center [960, 216] width 1202 height 0
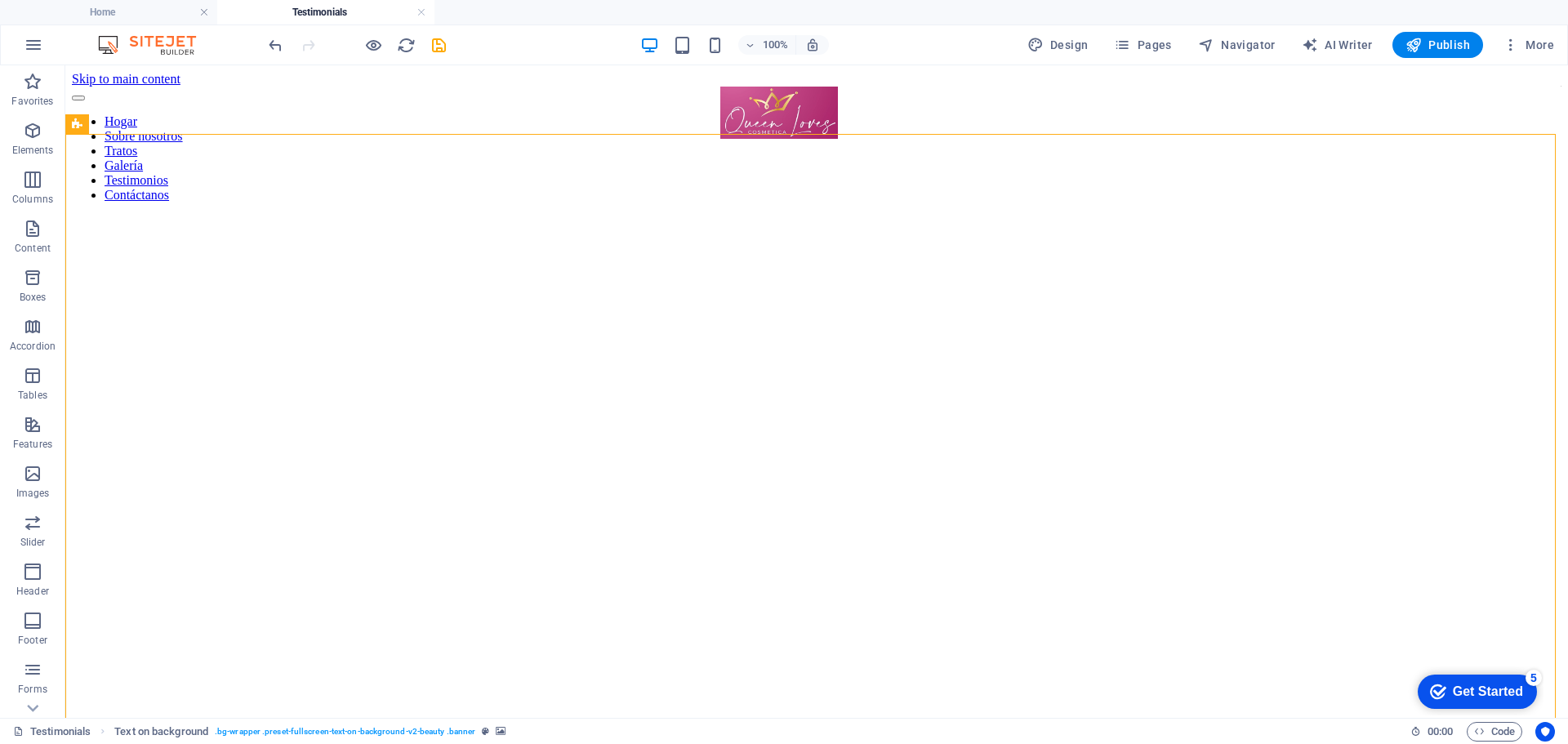
click at [417, 216] on figure at bounding box center [816, 216] width 1490 height 0
select select "px"
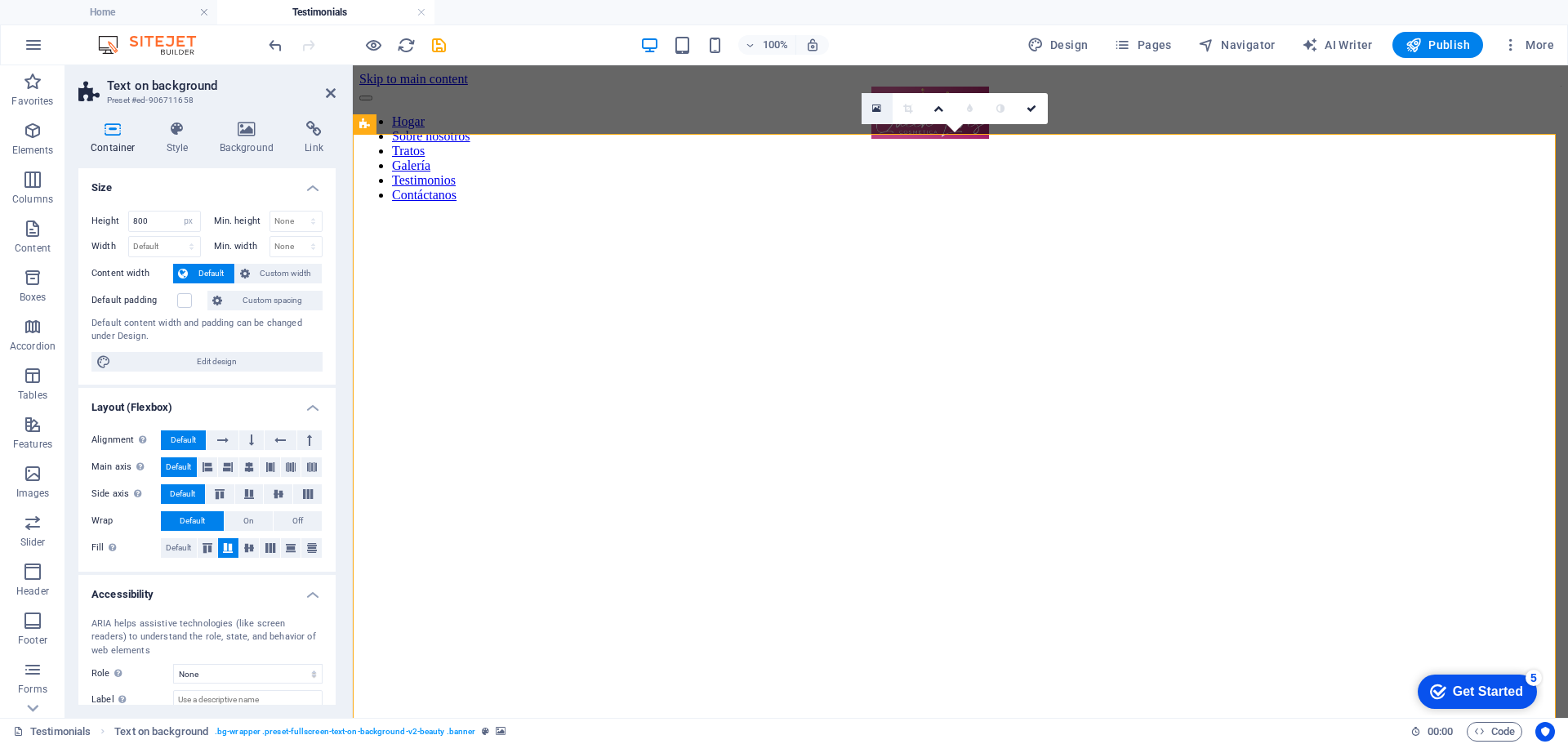
click at [875, 102] on link at bounding box center [877, 109] width 31 height 31
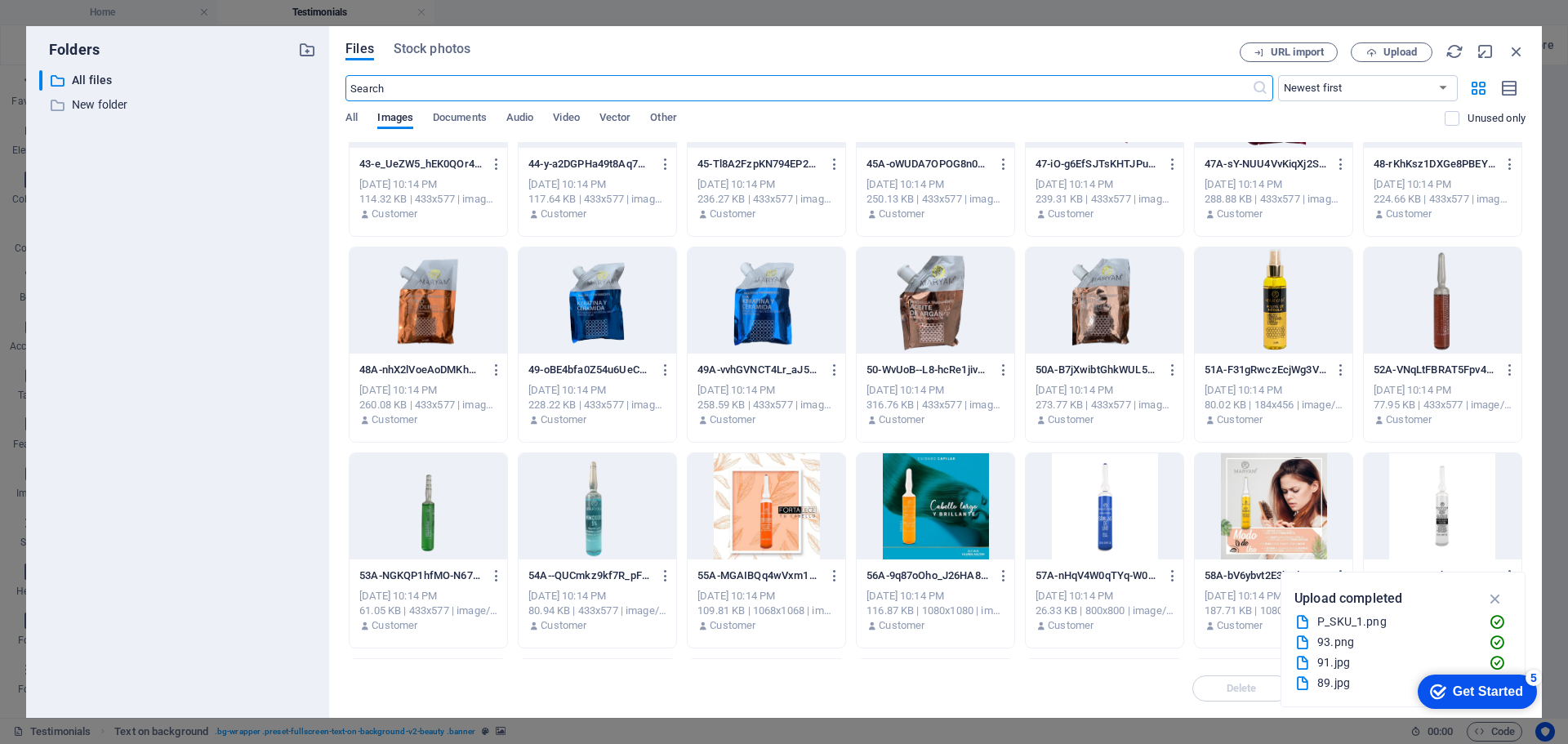
scroll to position [1741, 0]
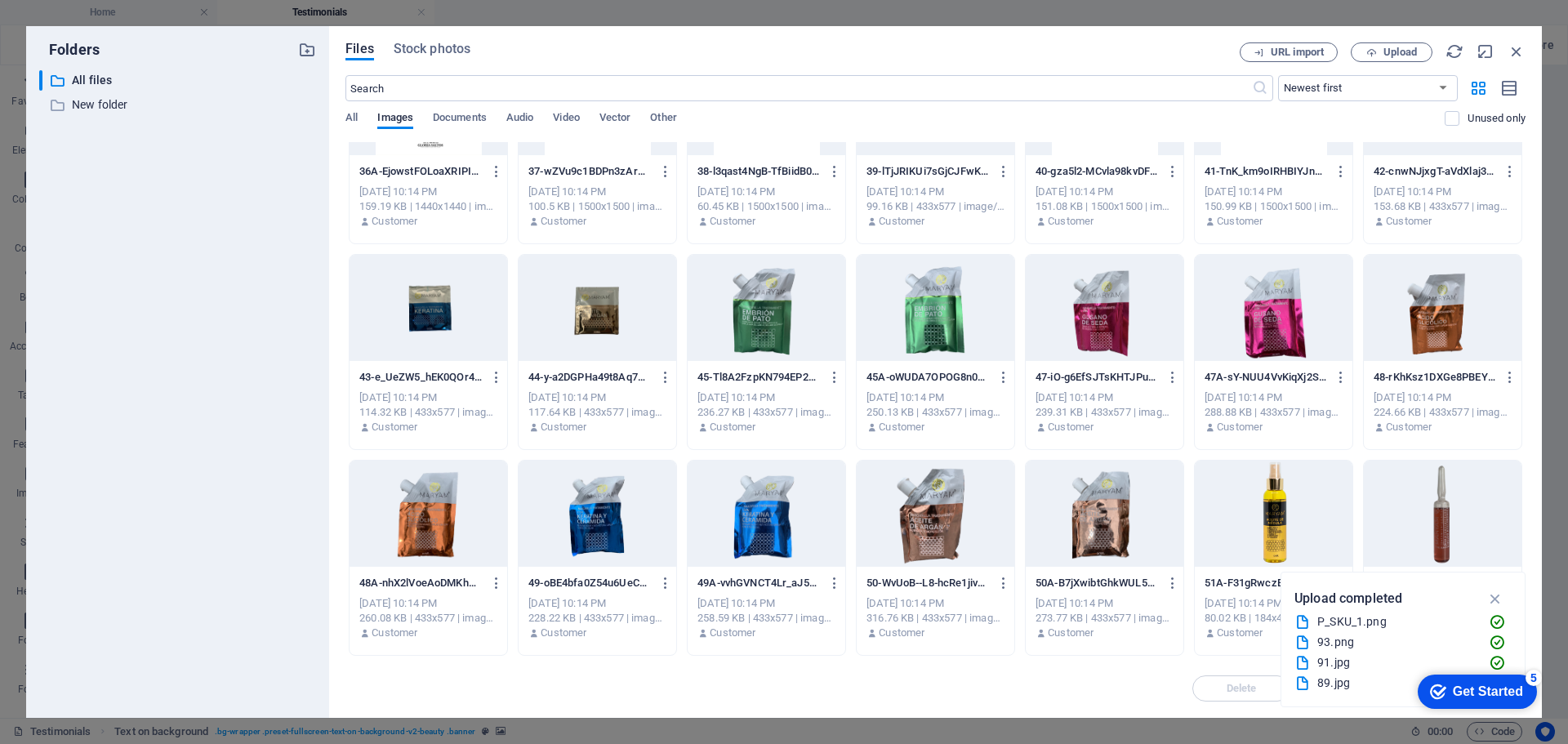
click at [364, 123] on div "All Images Documents Audio Video Vector Other" at bounding box center [895, 127] width 1099 height 31
click at [351, 119] on span "All" at bounding box center [351, 119] width 12 height 23
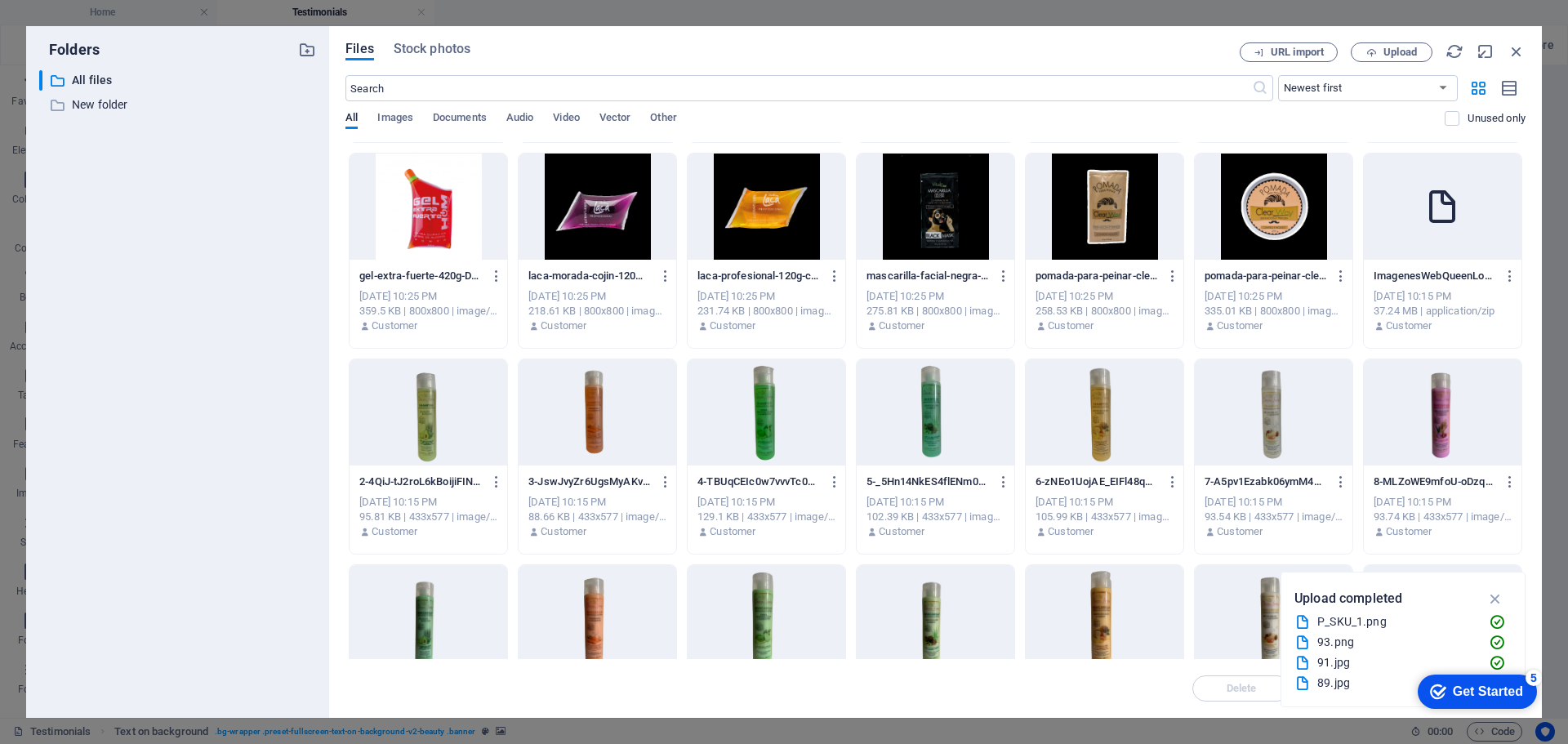
scroll to position [0, 0]
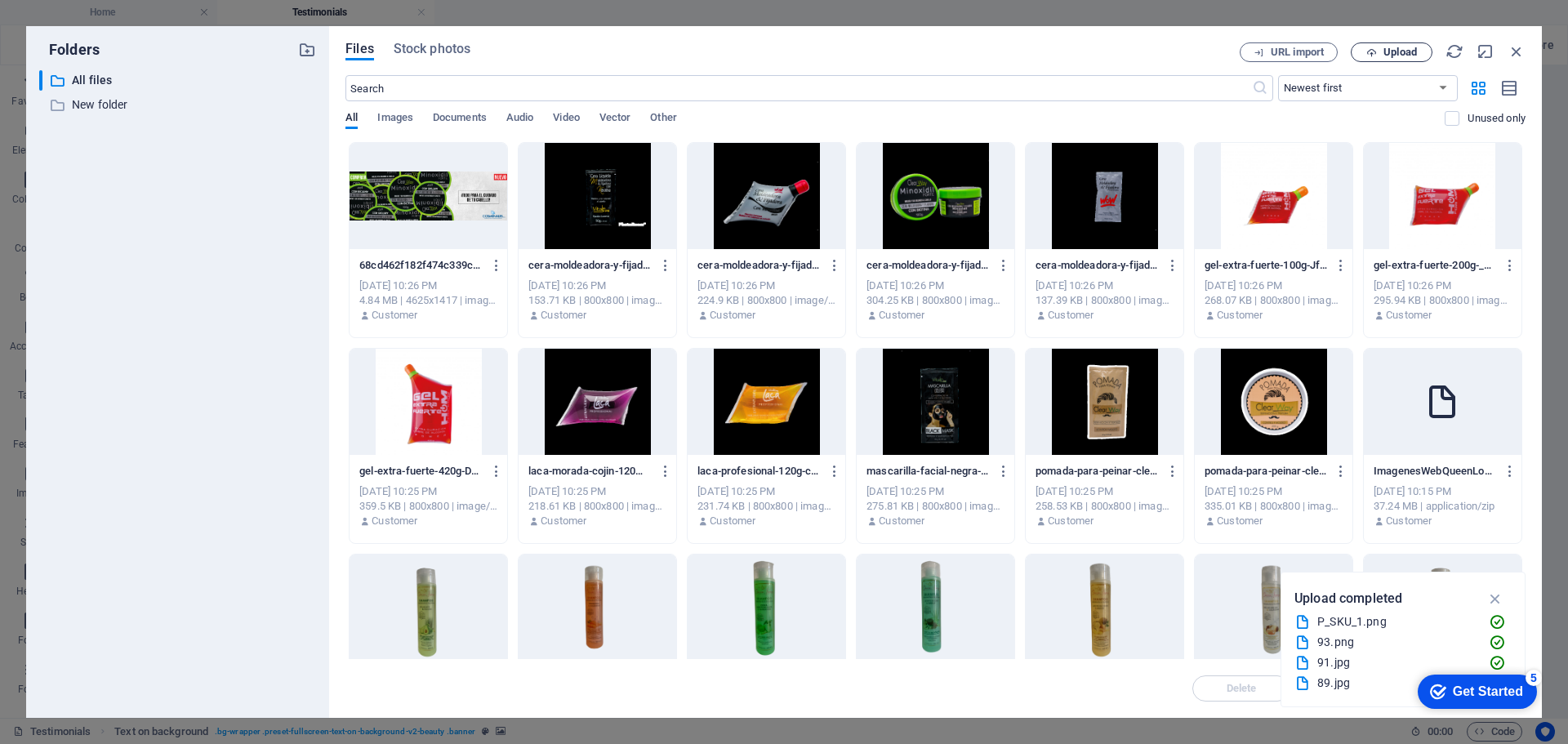
click at [1377, 52] on icon "button" at bounding box center [1372, 52] width 11 height 11
click at [1406, 49] on span "Upload" at bounding box center [1400, 52] width 33 height 10
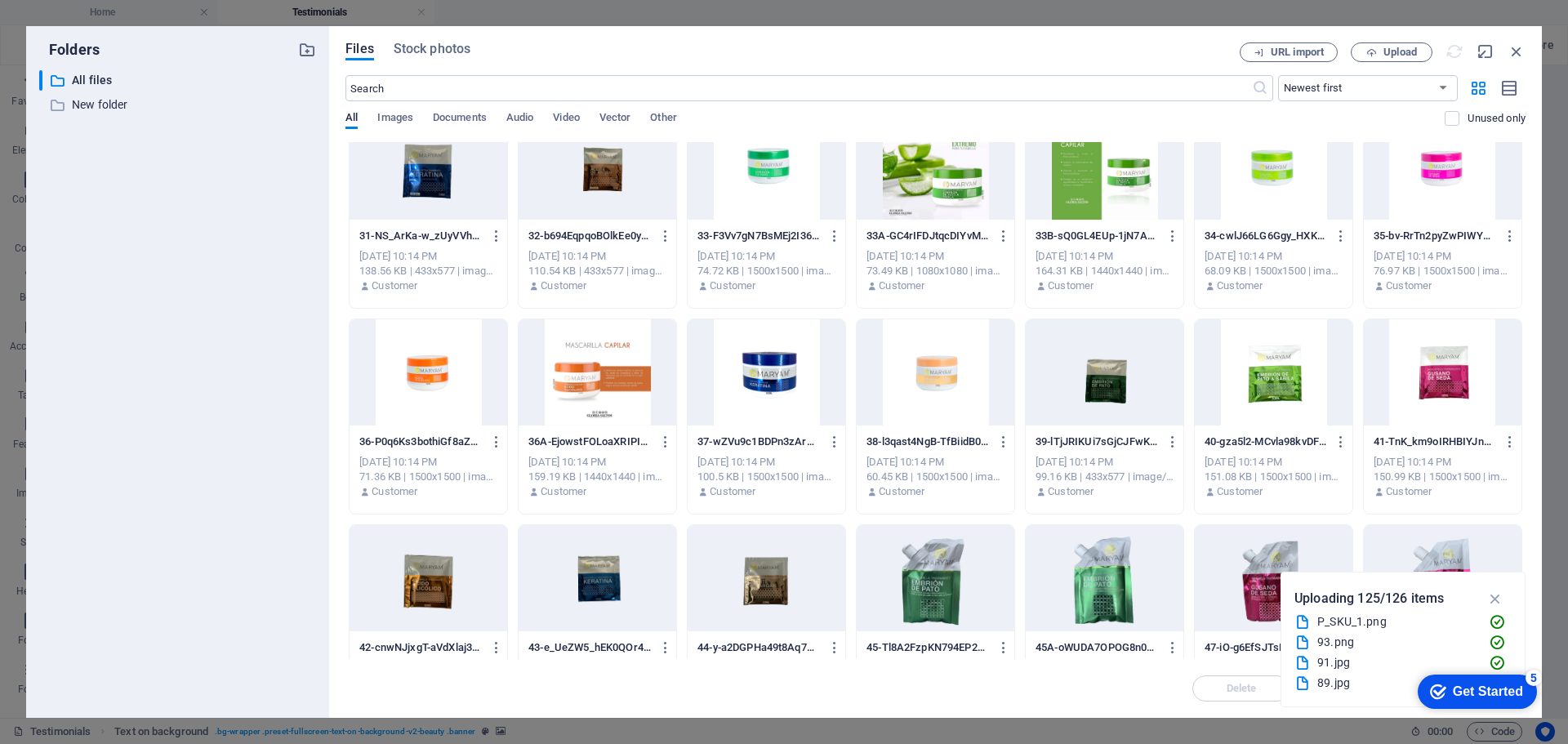
scroll to position [2124, 0]
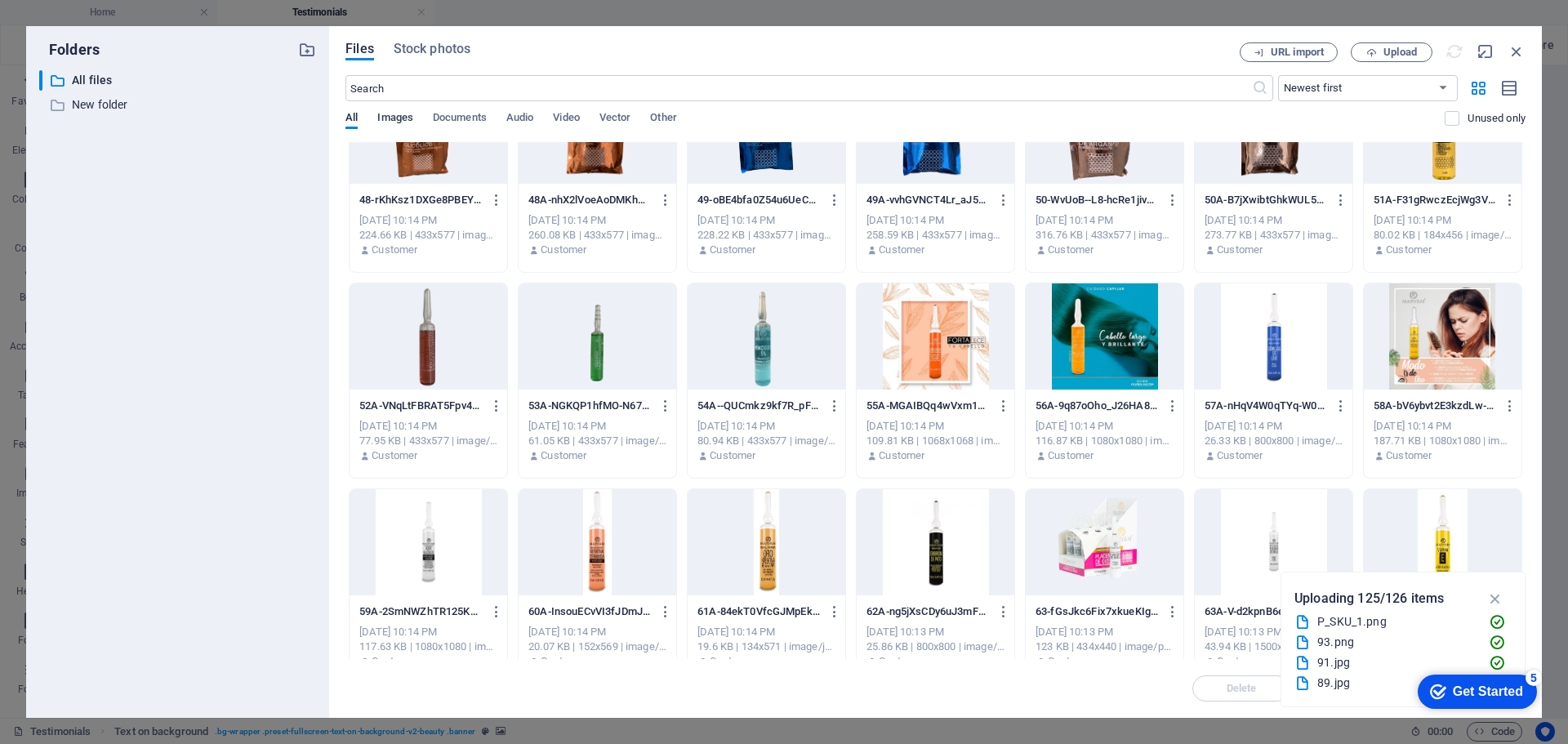
click at [404, 115] on span "Images" at bounding box center [395, 119] width 36 height 23
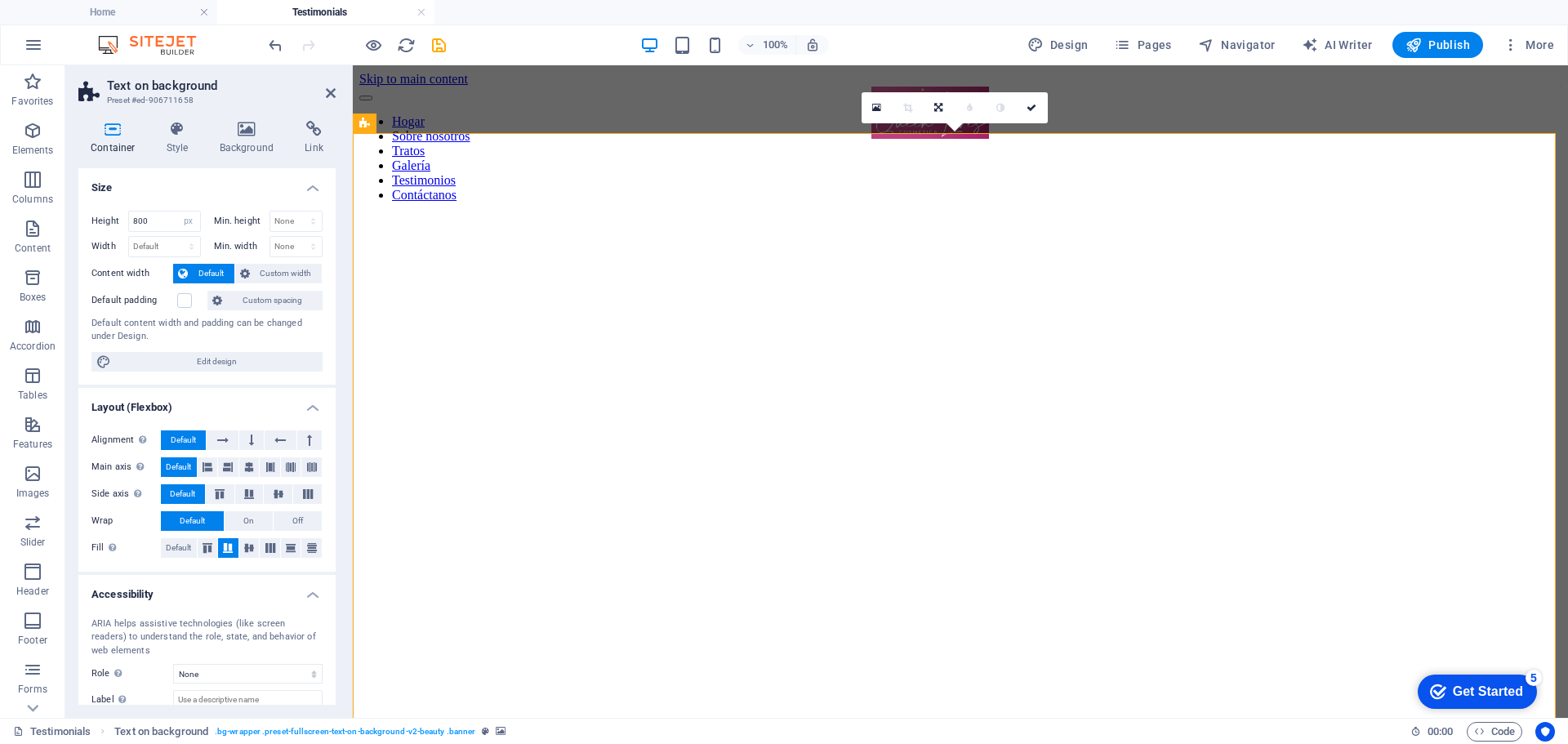
scroll to position [0, 0]
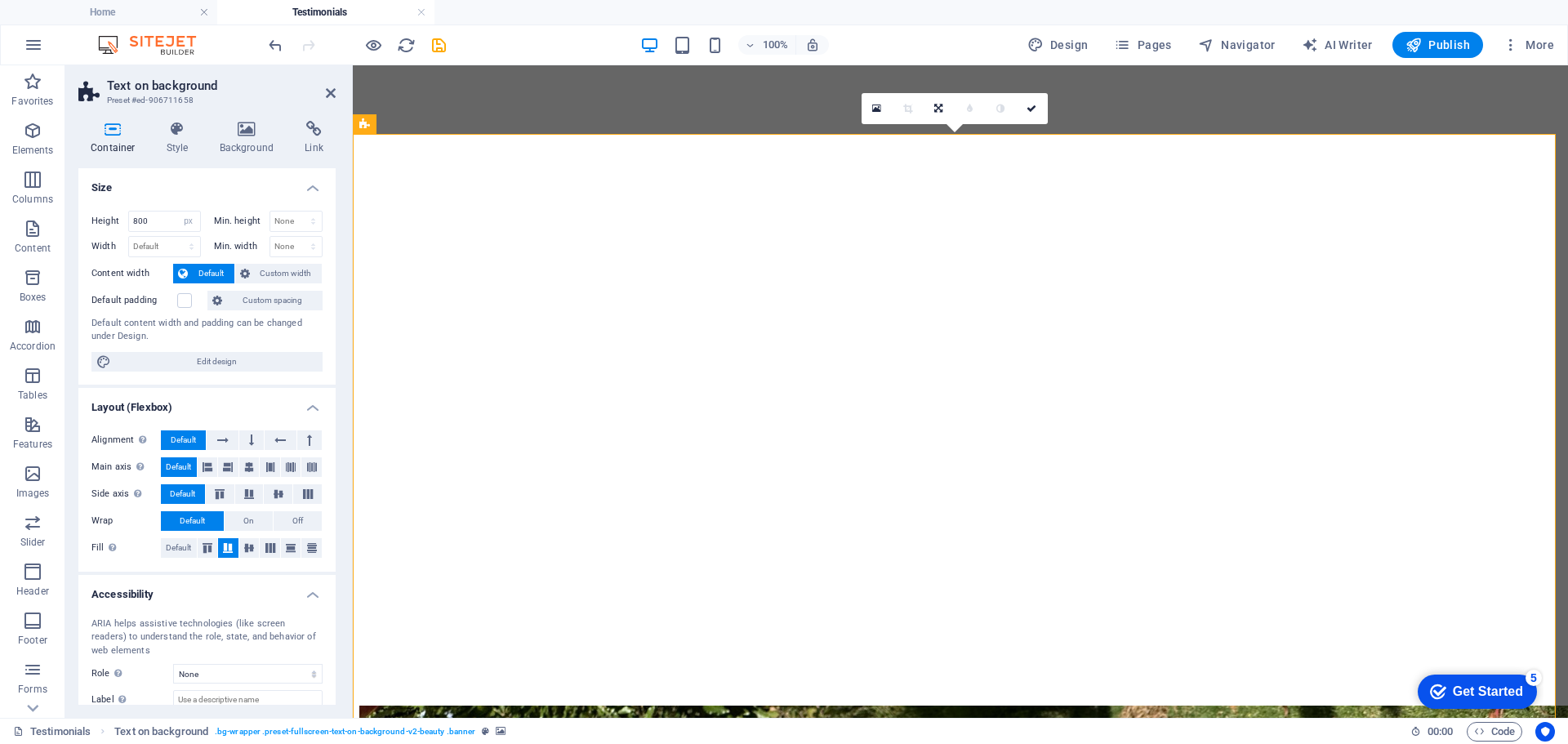
click at [918, 401] on div "Your kind words have an impact testimonials" at bounding box center [960, 379] width 1202 height 654
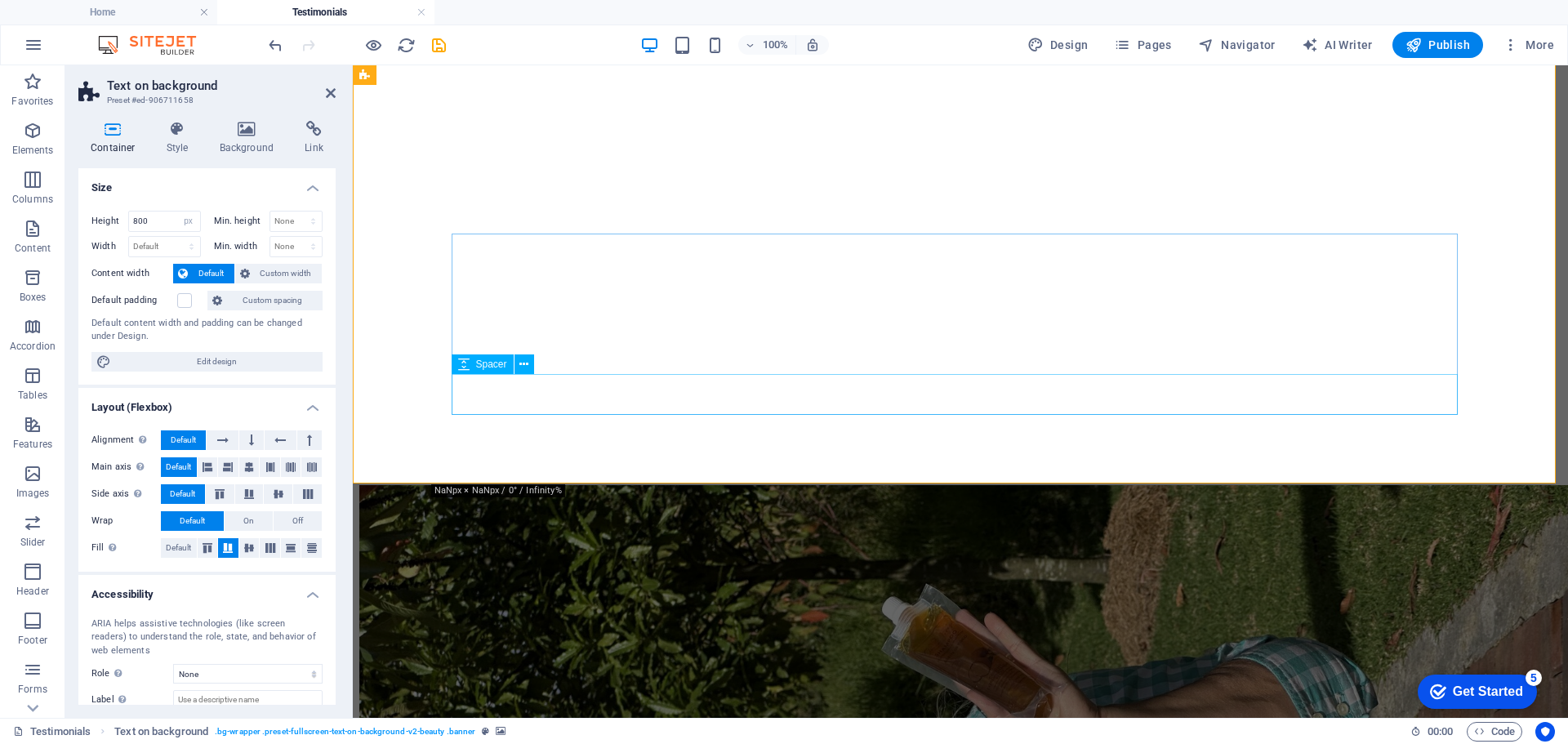
drag, startPoint x: 918, startPoint y: 401, endPoint x: 1207, endPoint y: 400, distance: 289.0
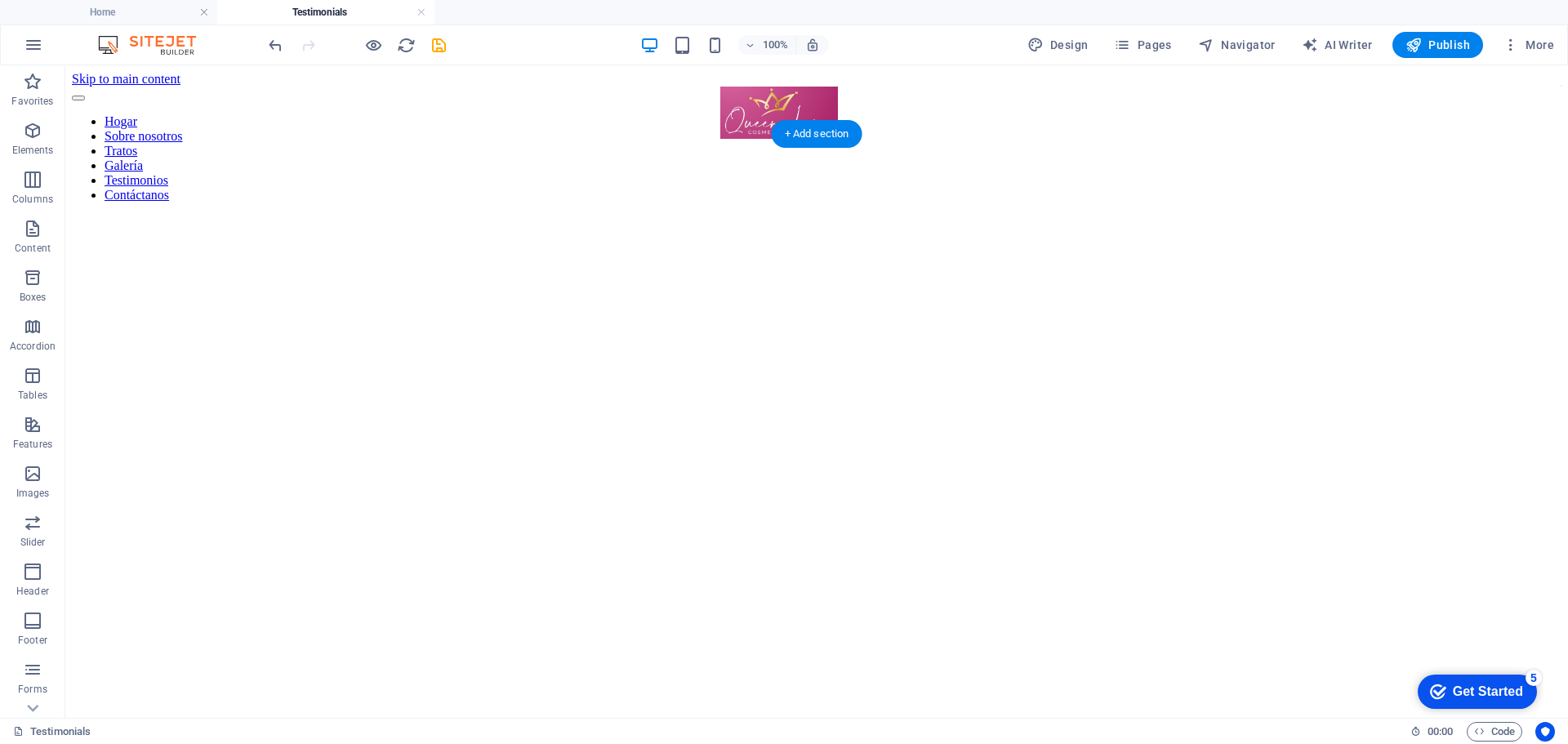
click at [986, 216] on figure at bounding box center [816, 216] width 1490 height 0
select select "px"
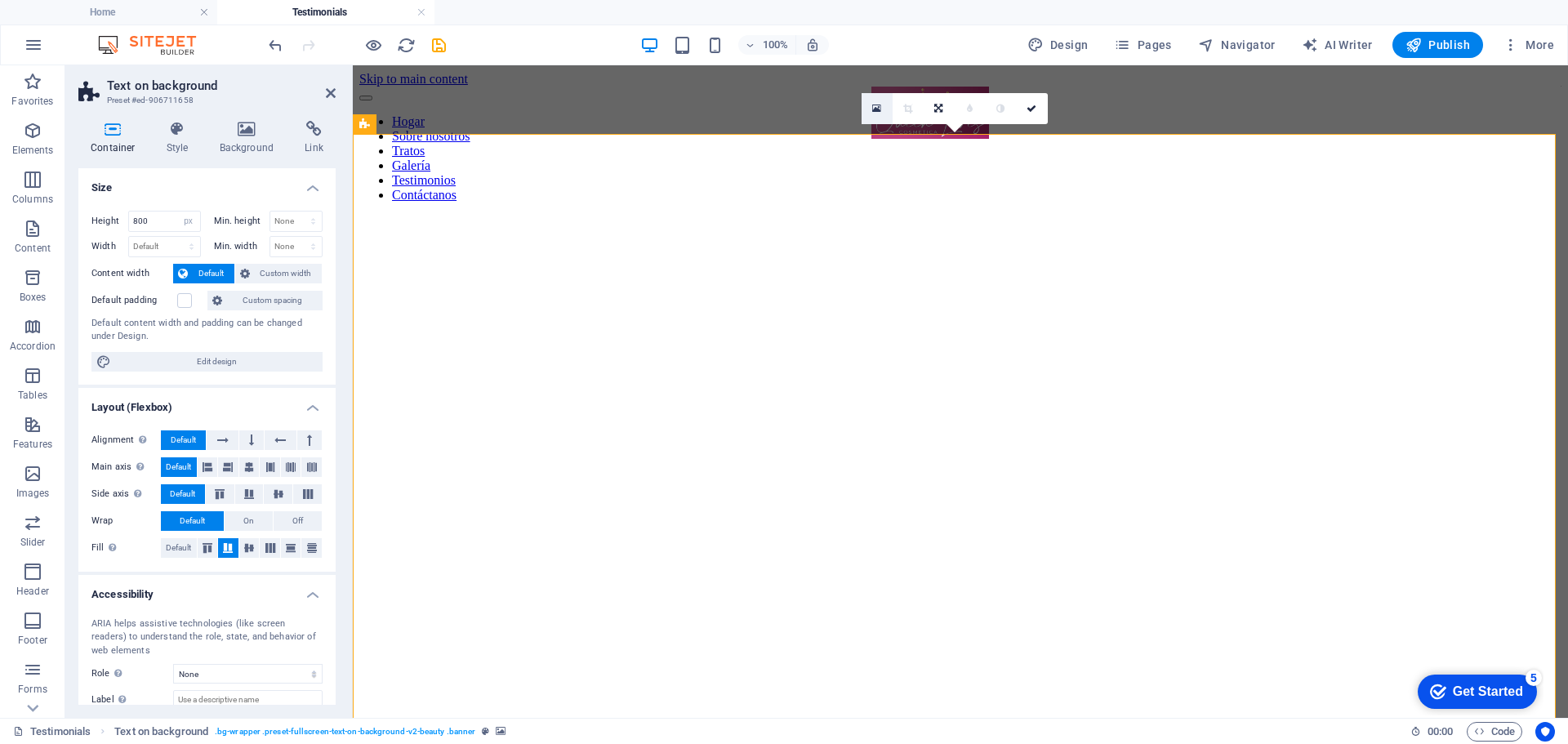
click at [879, 112] on icon at bounding box center [876, 109] width 9 height 12
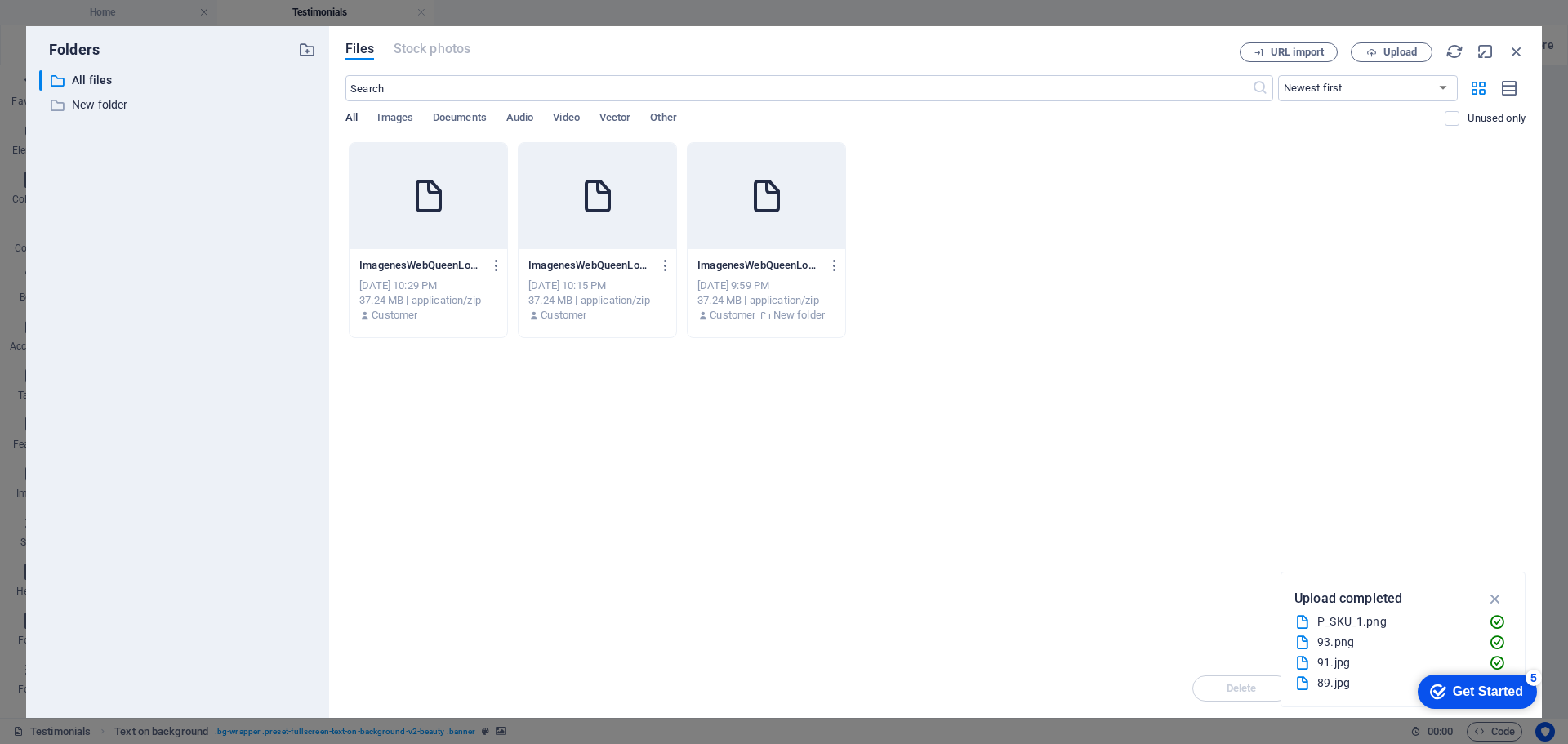
click at [358, 121] on span "All" at bounding box center [351, 119] width 12 height 23
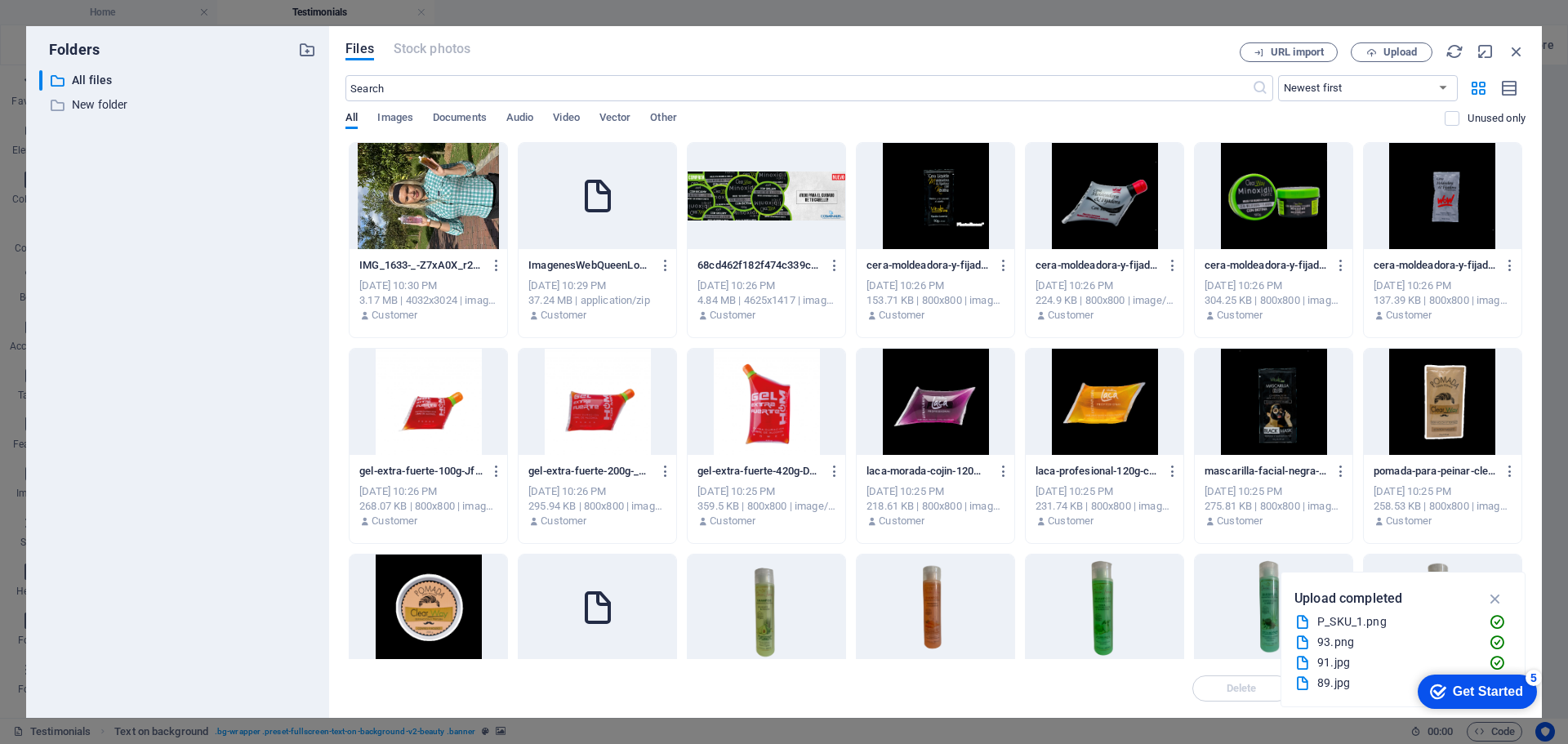
click at [430, 208] on div at bounding box center [428, 196] width 158 height 106
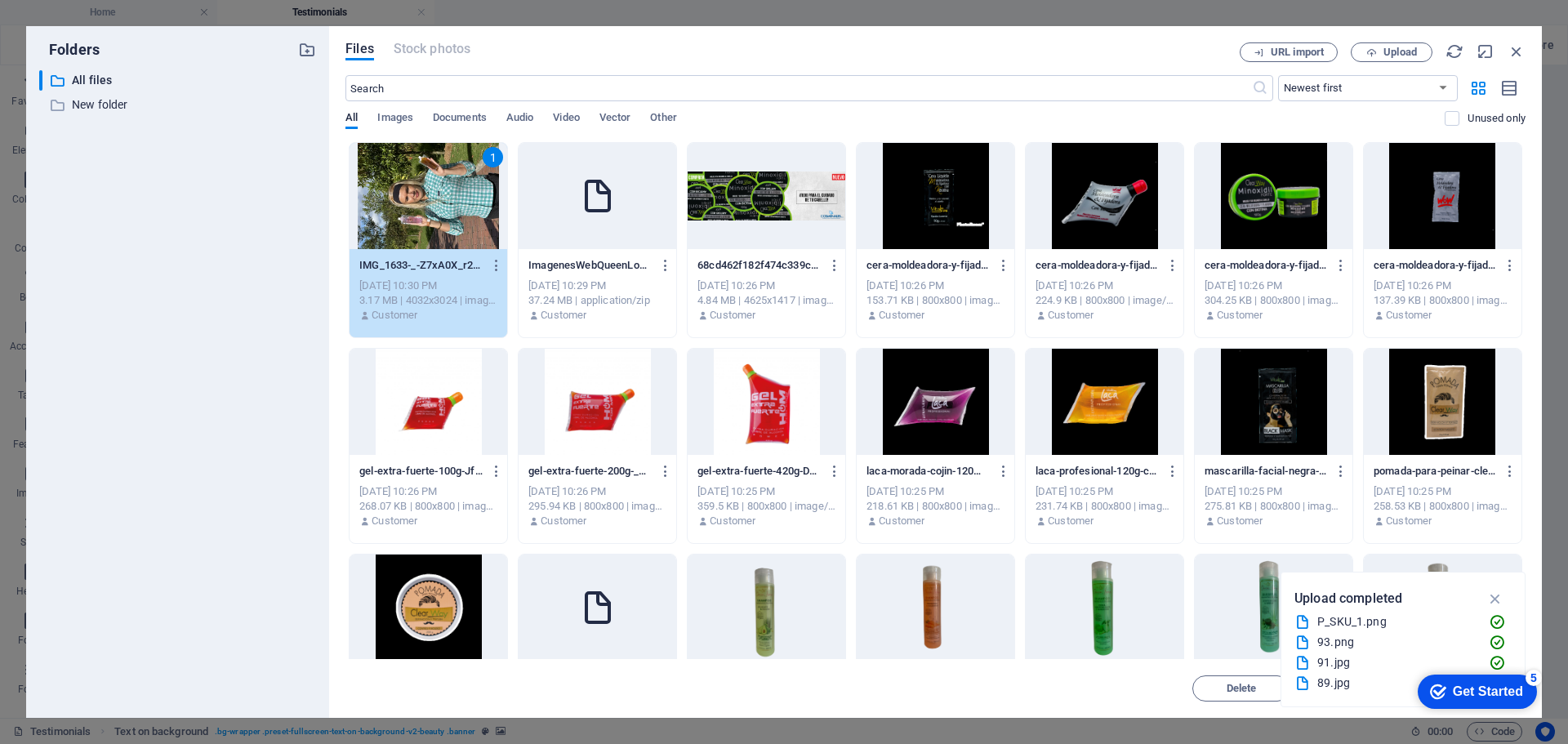
click at [430, 208] on div "1" at bounding box center [428, 196] width 158 height 106
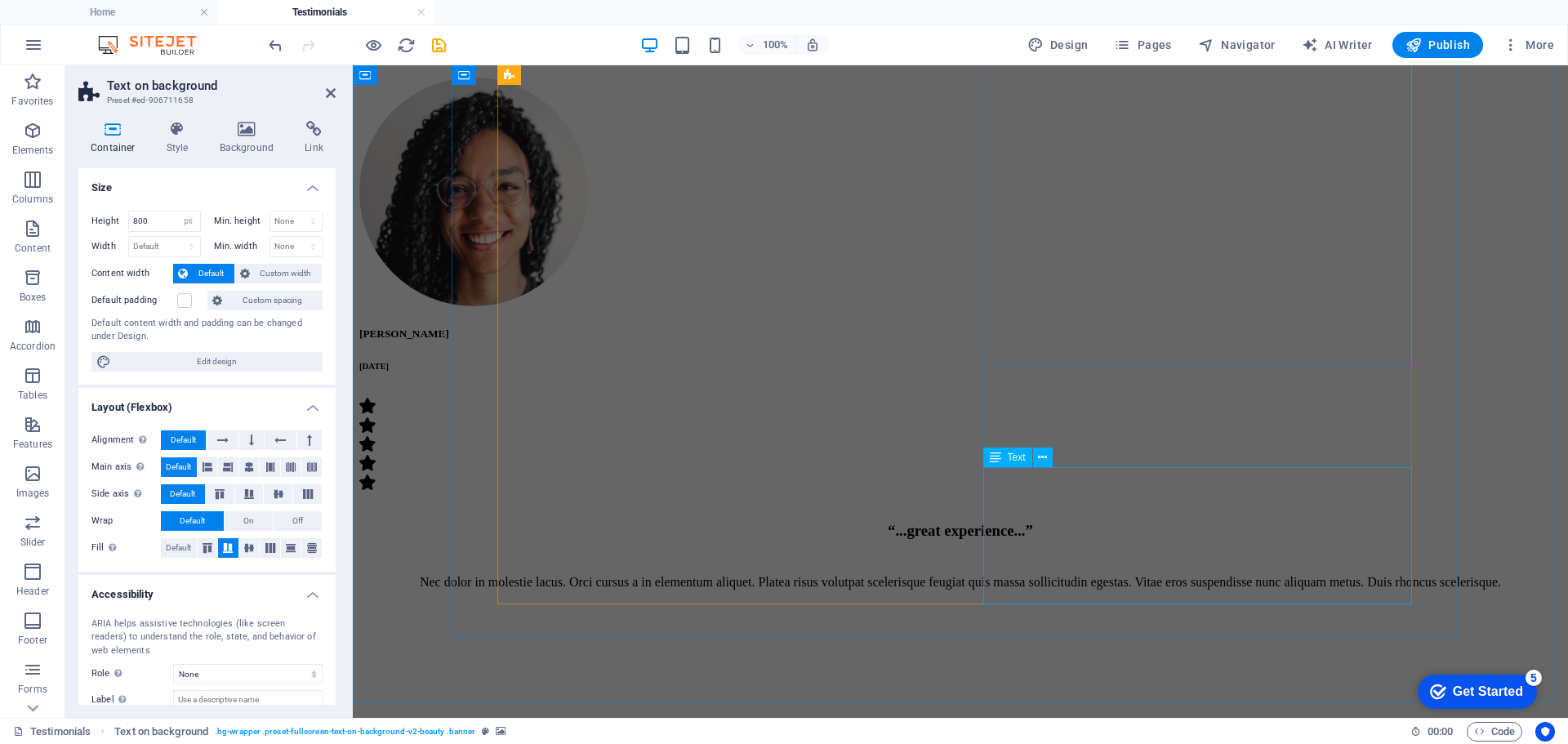
scroll to position [1961, 0]
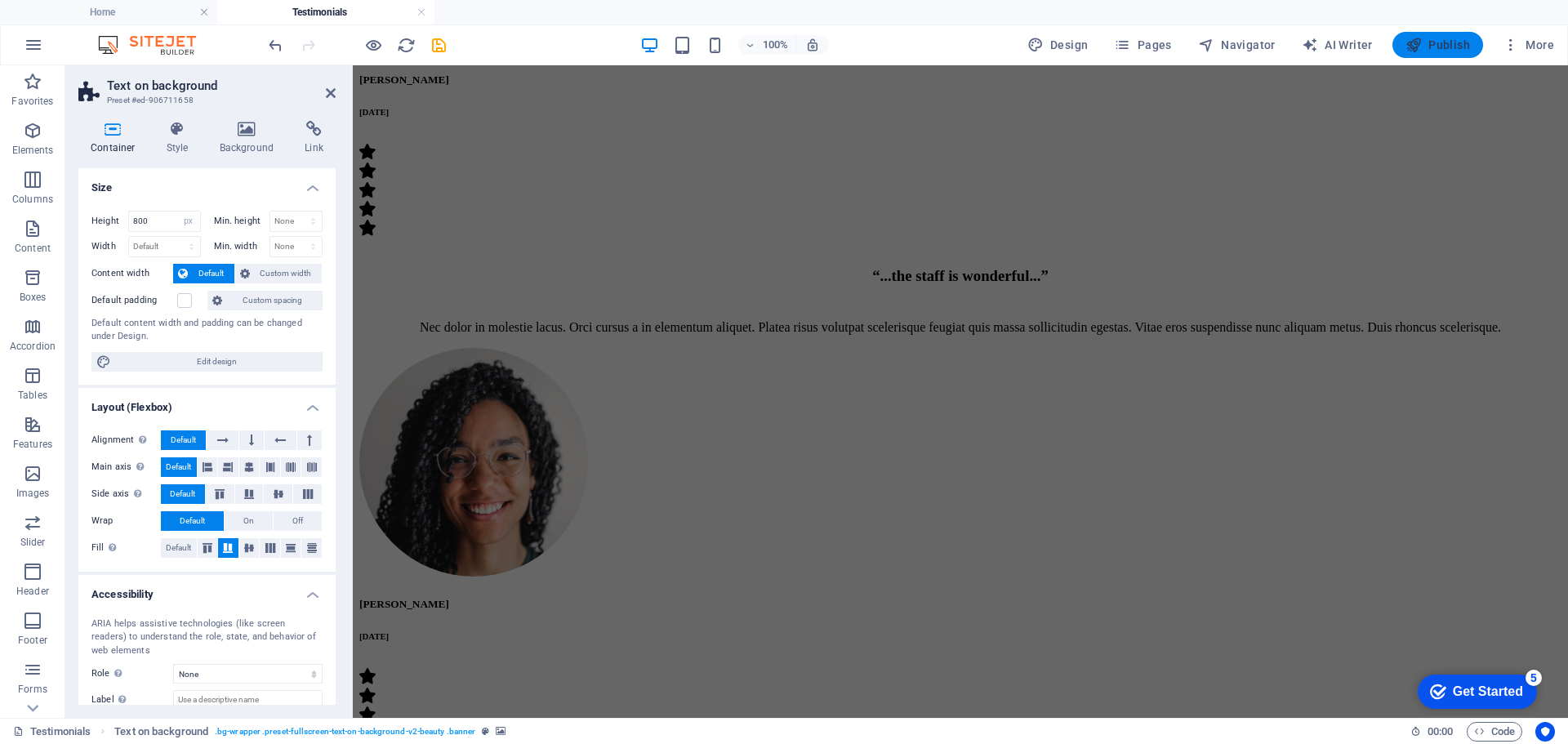
click at [1456, 38] on span "Publish" at bounding box center [1438, 44] width 65 height 17
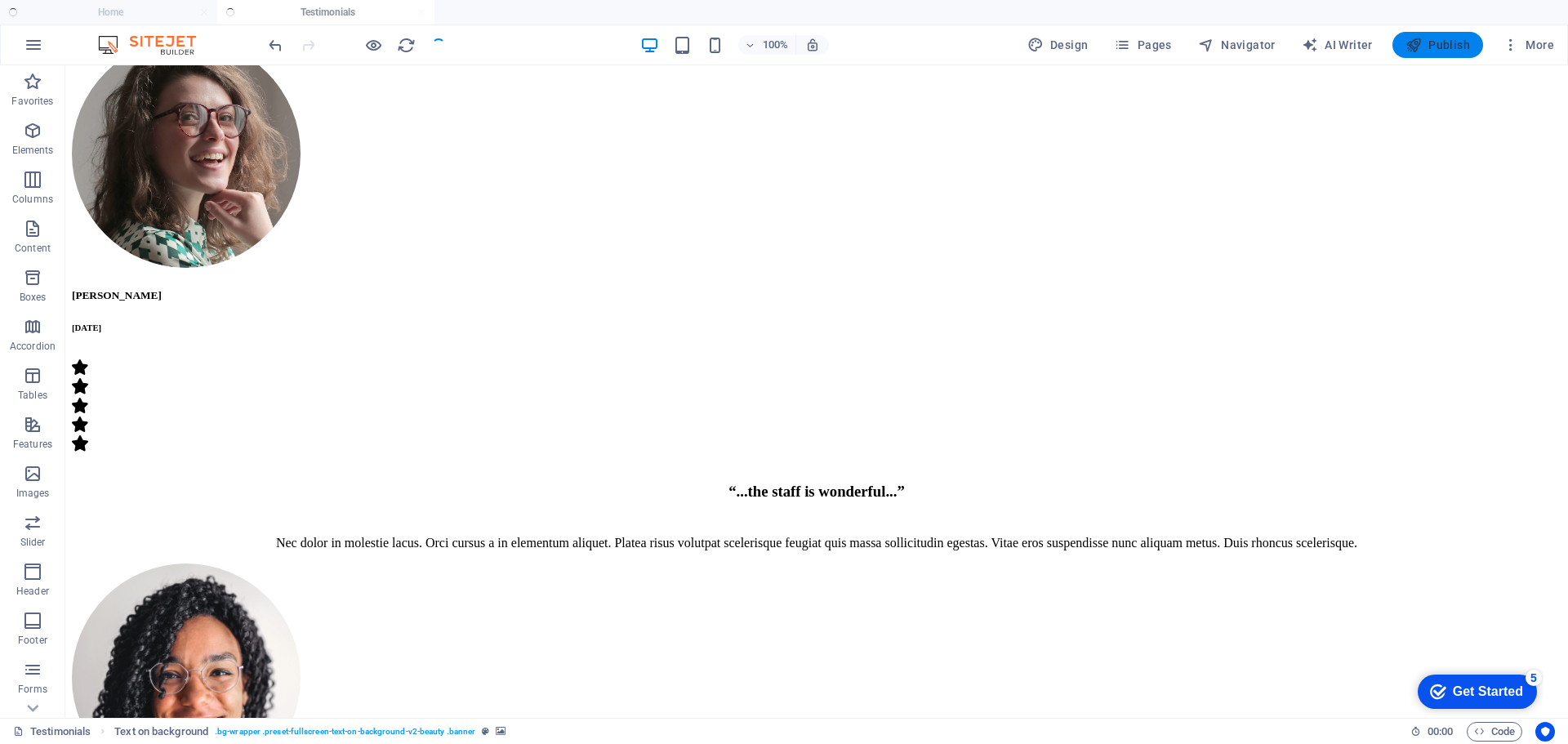
scroll to position [35, 0]
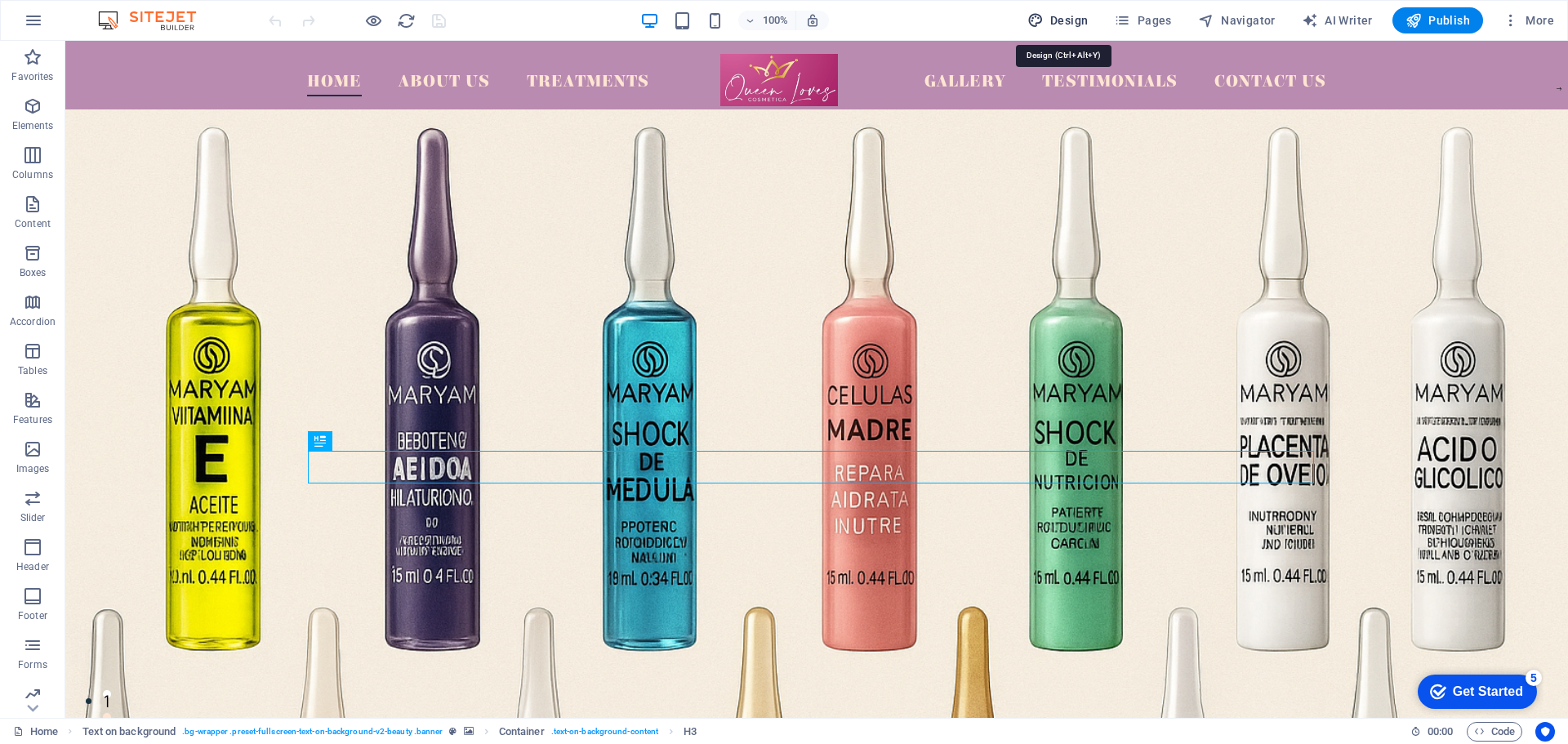
drag, startPoint x: 1056, startPoint y: 24, endPoint x: 1047, endPoint y: 56, distance: 33.2
select select "px"
select select "500"
select select "px"
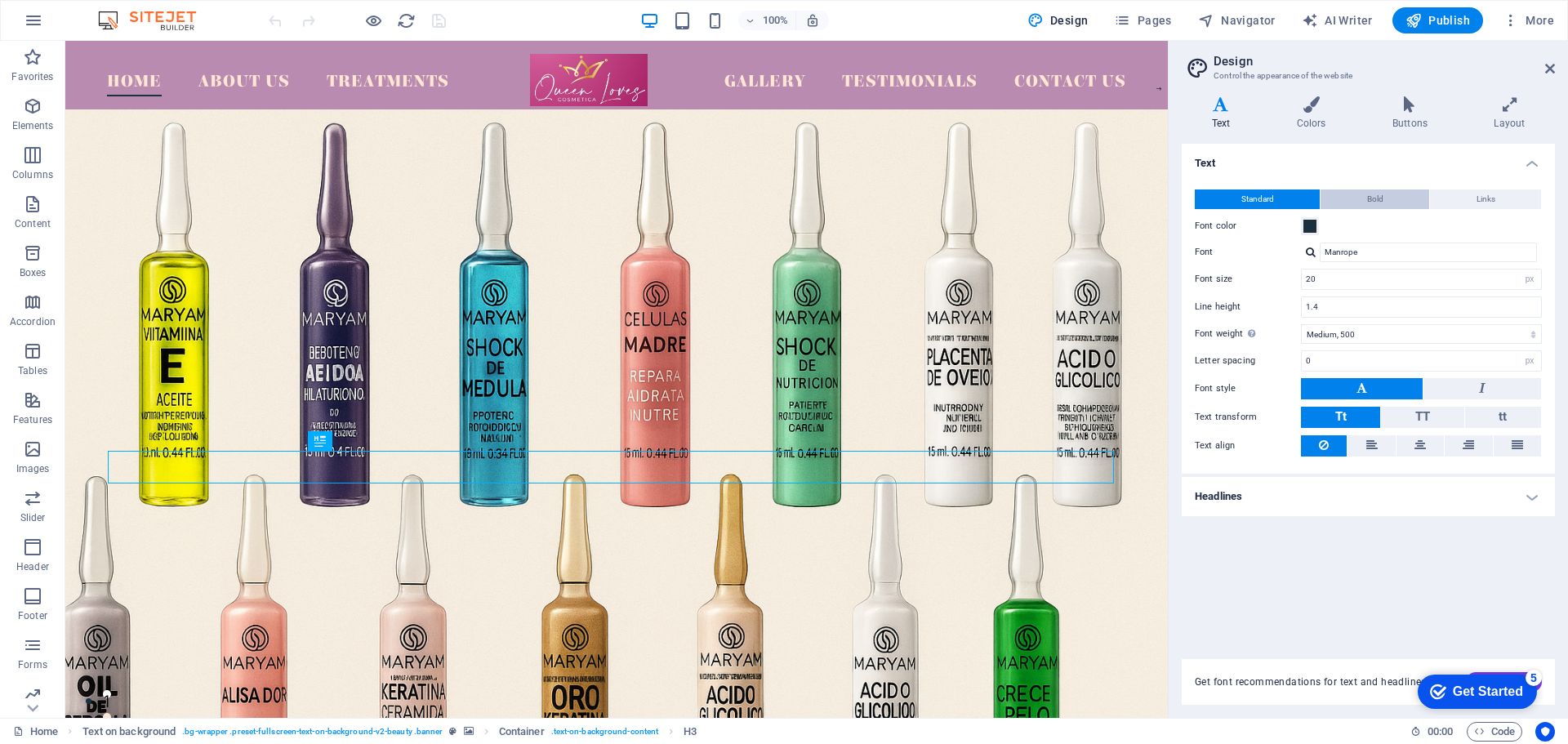
click at [1361, 197] on button "Bold" at bounding box center [1375, 199] width 109 height 20
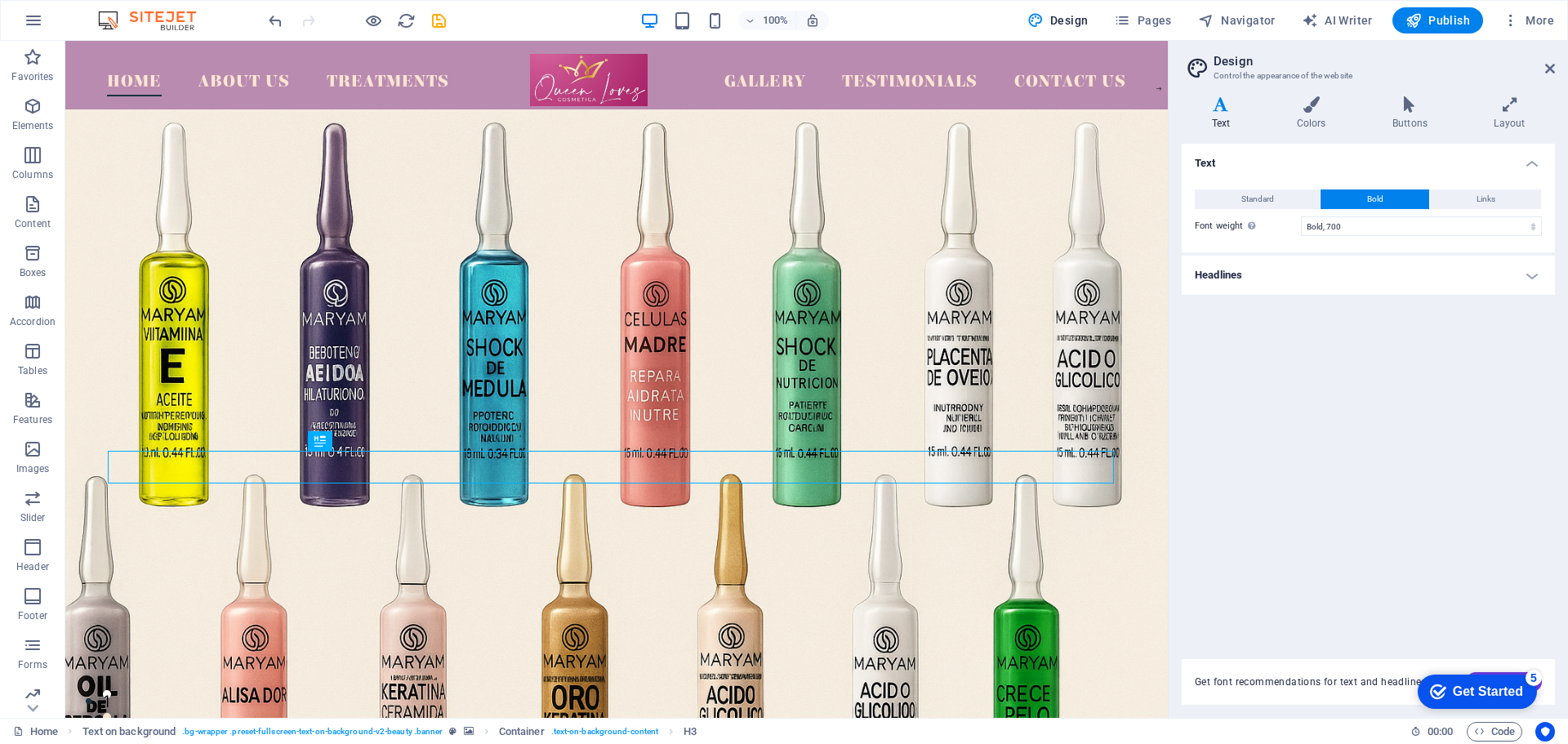
click at [1474, 209] on div "Standard Bold Links" at bounding box center [1369, 199] width 347 height 21
click at [1479, 202] on span "Links" at bounding box center [1486, 199] width 19 height 20
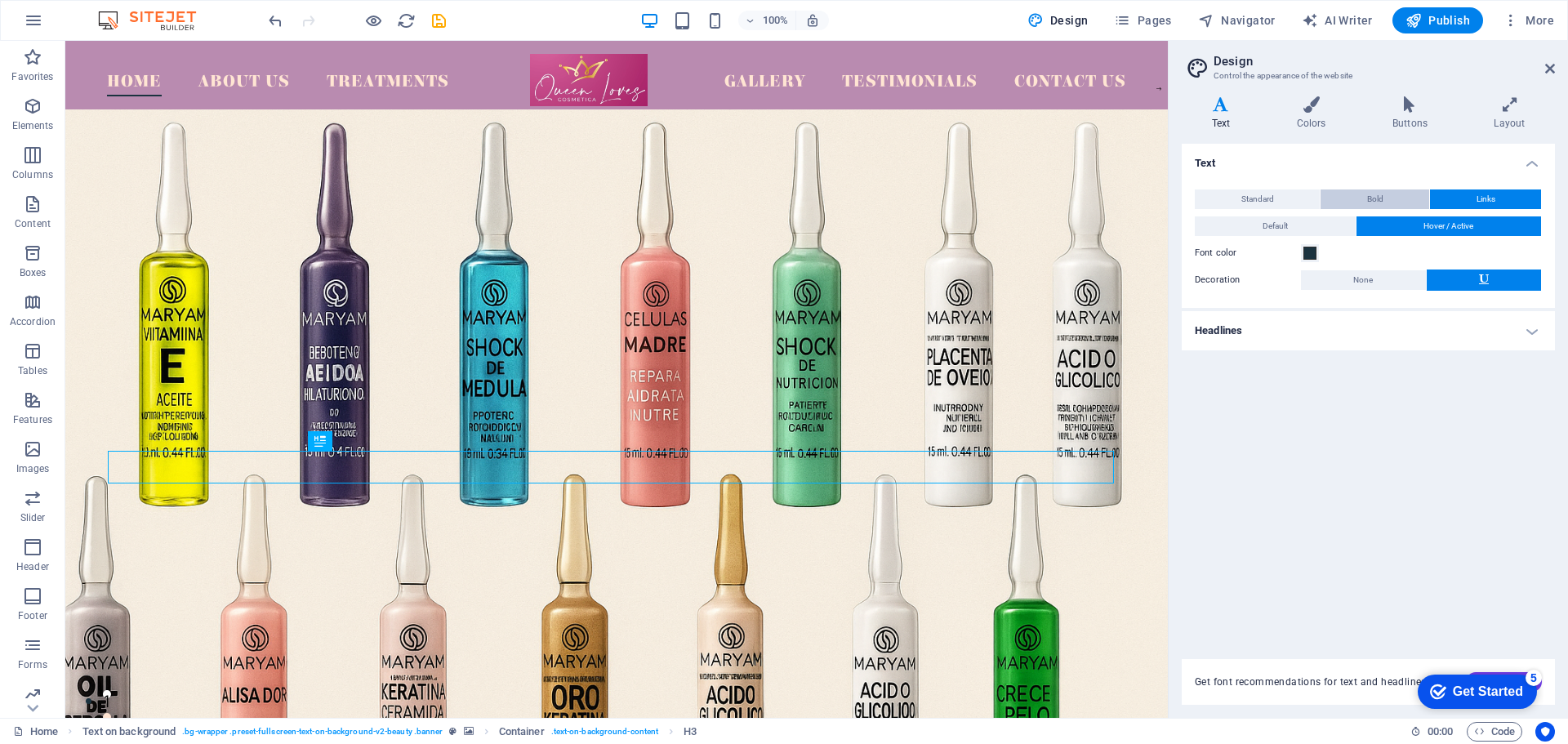
click at [1397, 195] on button "Bold" at bounding box center [1375, 199] width 109 height 20
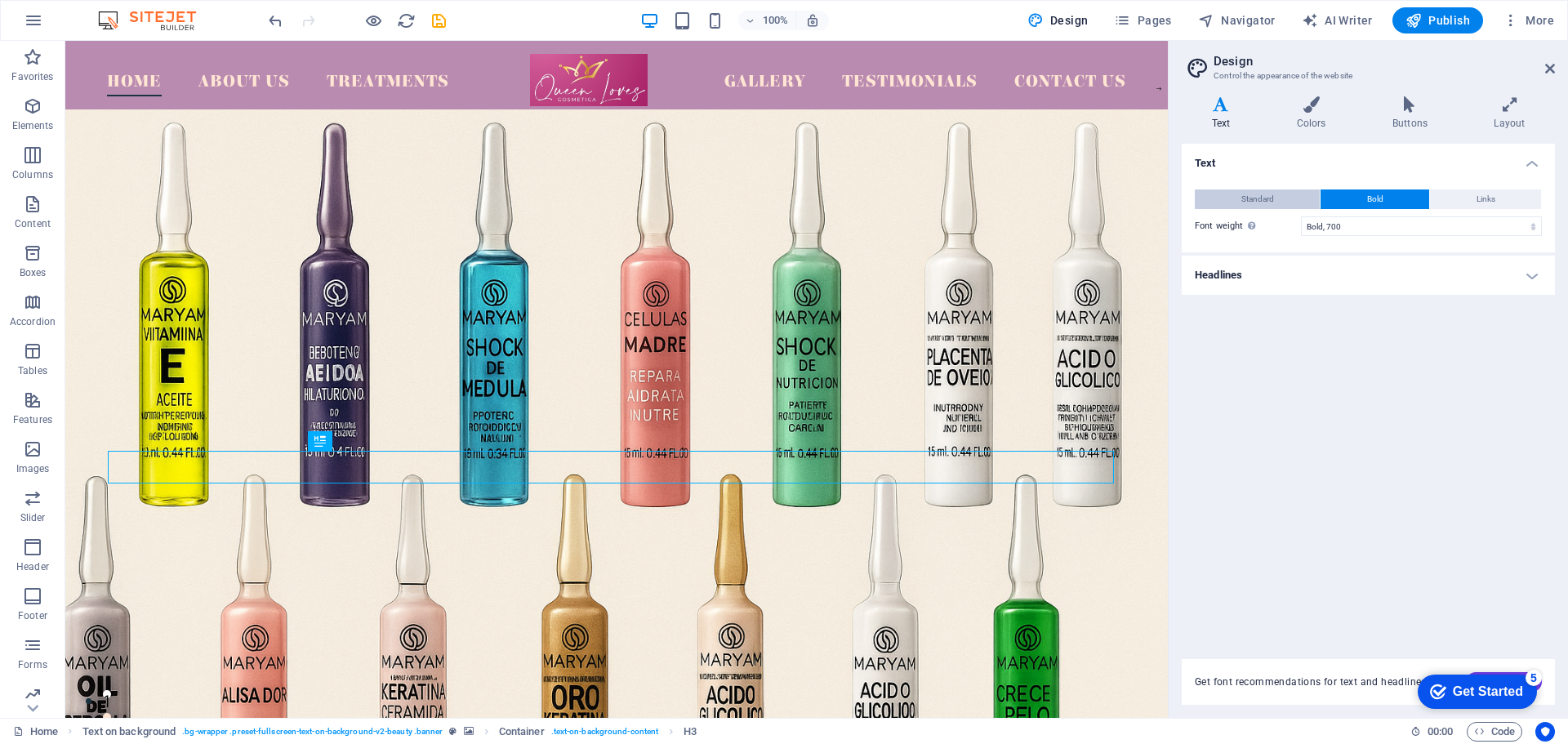
click at [1260, 197] on span "Standard" at bounding box center [1257, 199] width 32 height 20
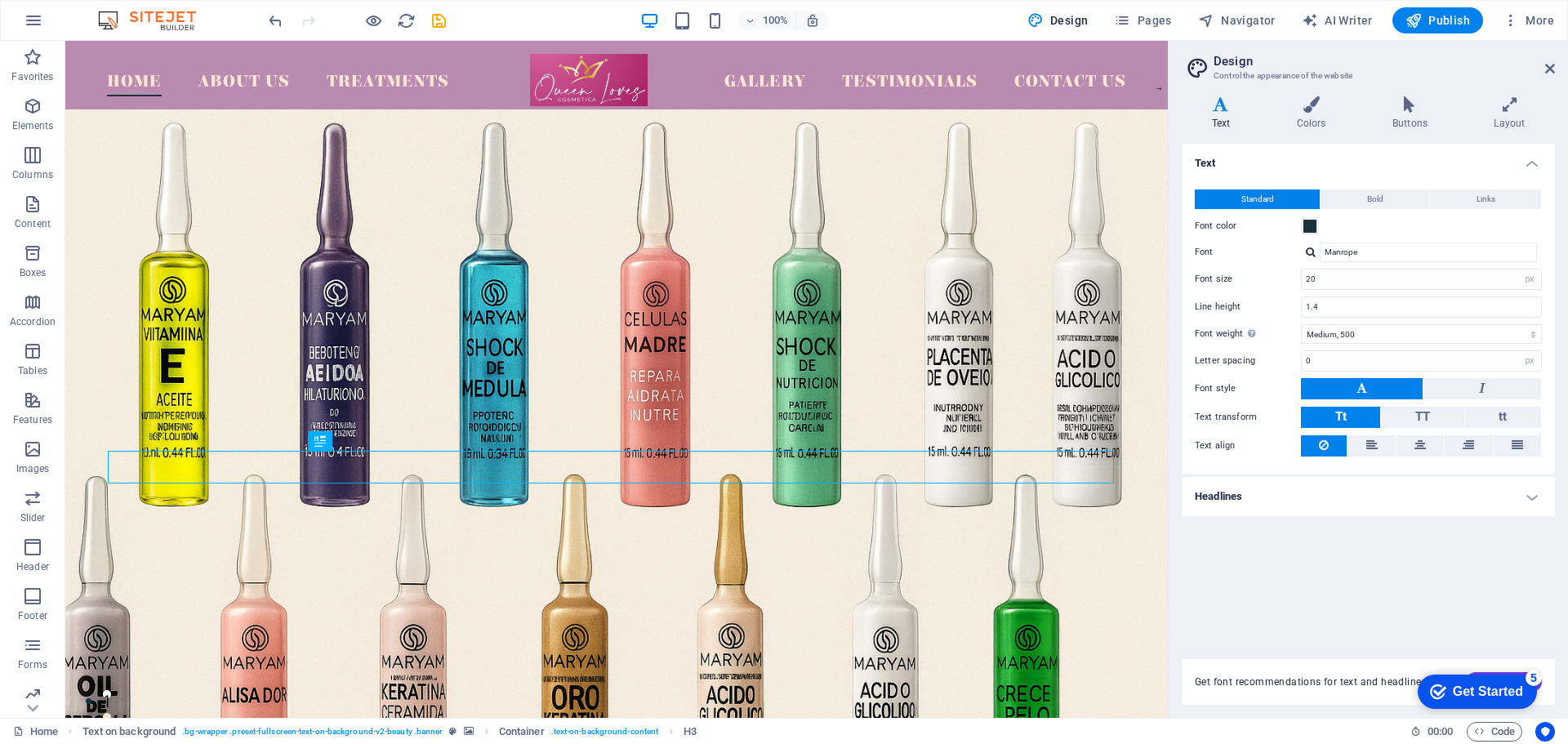
click at [1307, 252] on div at bounding box center [1311, 251] width 10 height 11
click at [1386, 309] on div "Manrope" at bounding box center [1432, 314] width 216 height 17
click at [1466, 688] on div "Get Started" at bounding box center [1489, 692] width 71 height 15
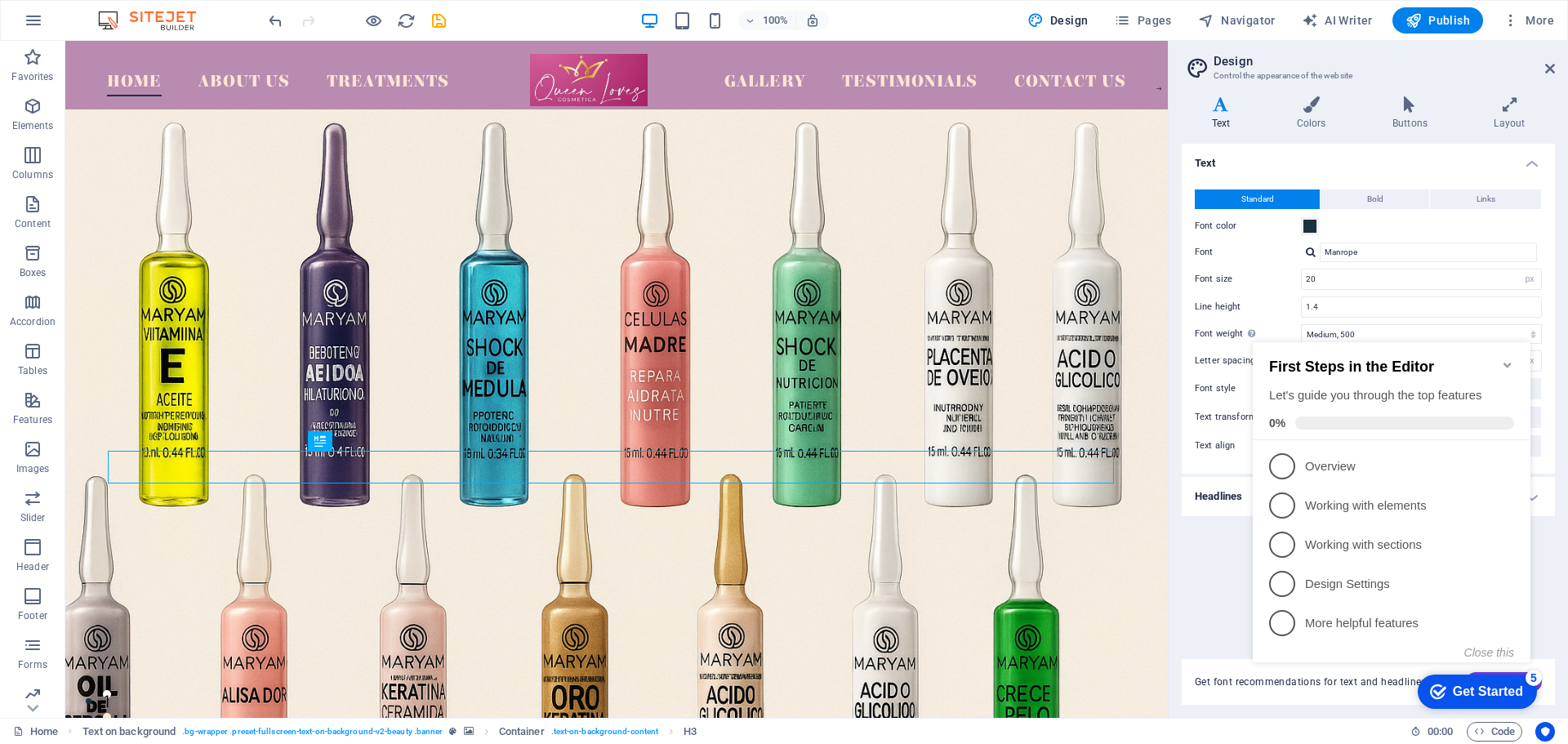
click at [1466, 688] on div "Get Started" at bounding box center [1489, 692] width 71 height 15
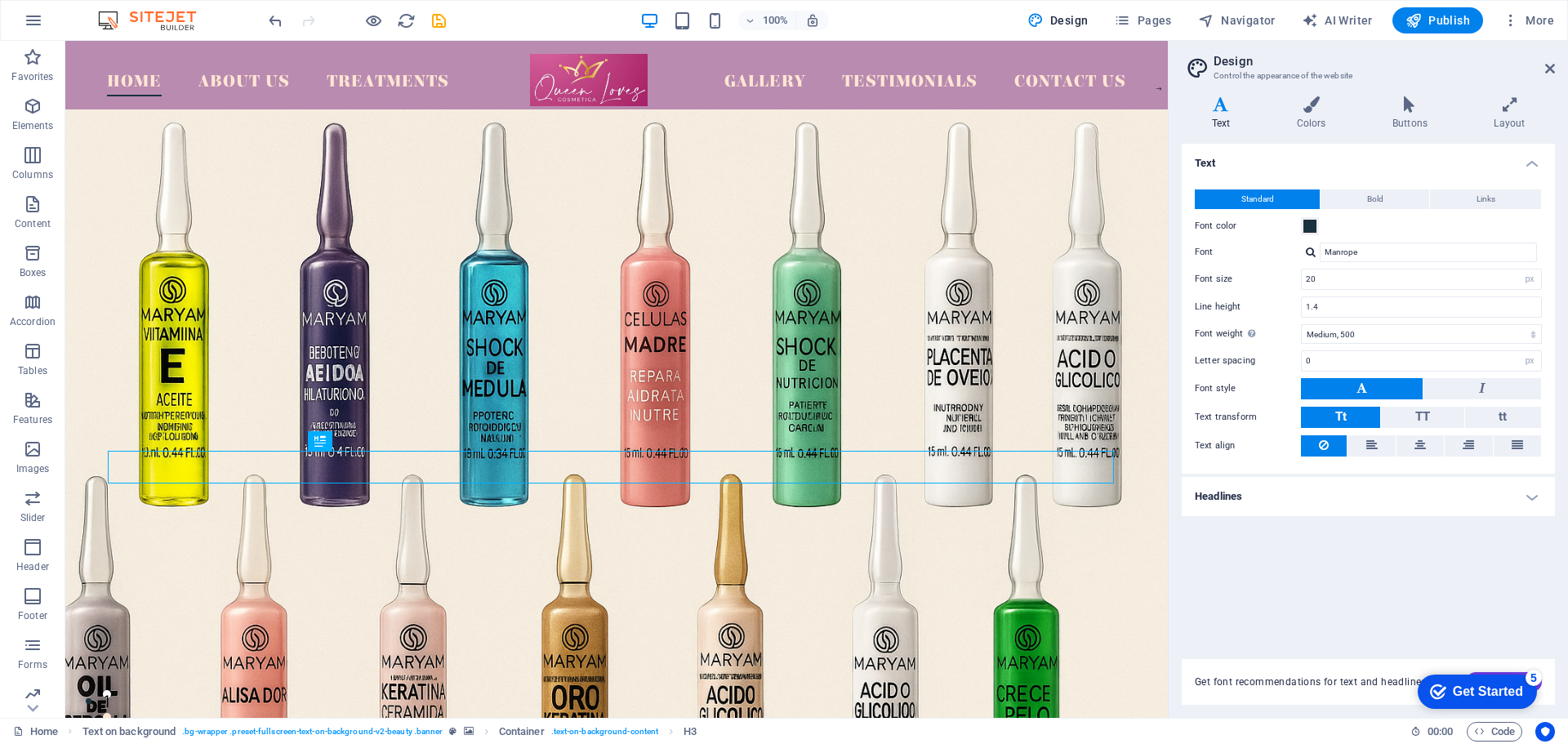
click at [1527, 498] on h4 "Headlines" at bounding box center [1369, 497] width 373 height 39
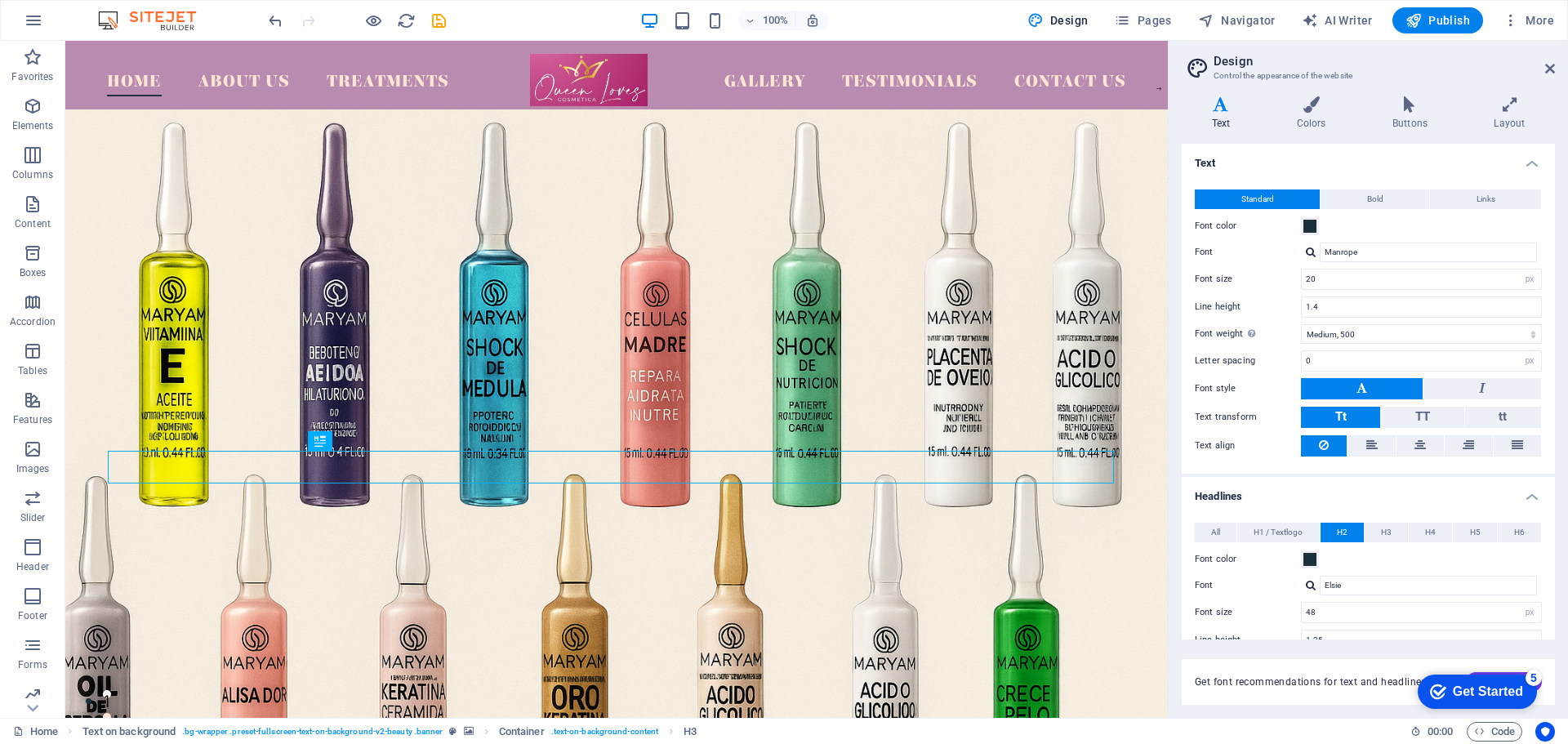
click at [1528, 494] on h4 "Headlines" at bounding box center [1369, 492] width 373 height 29
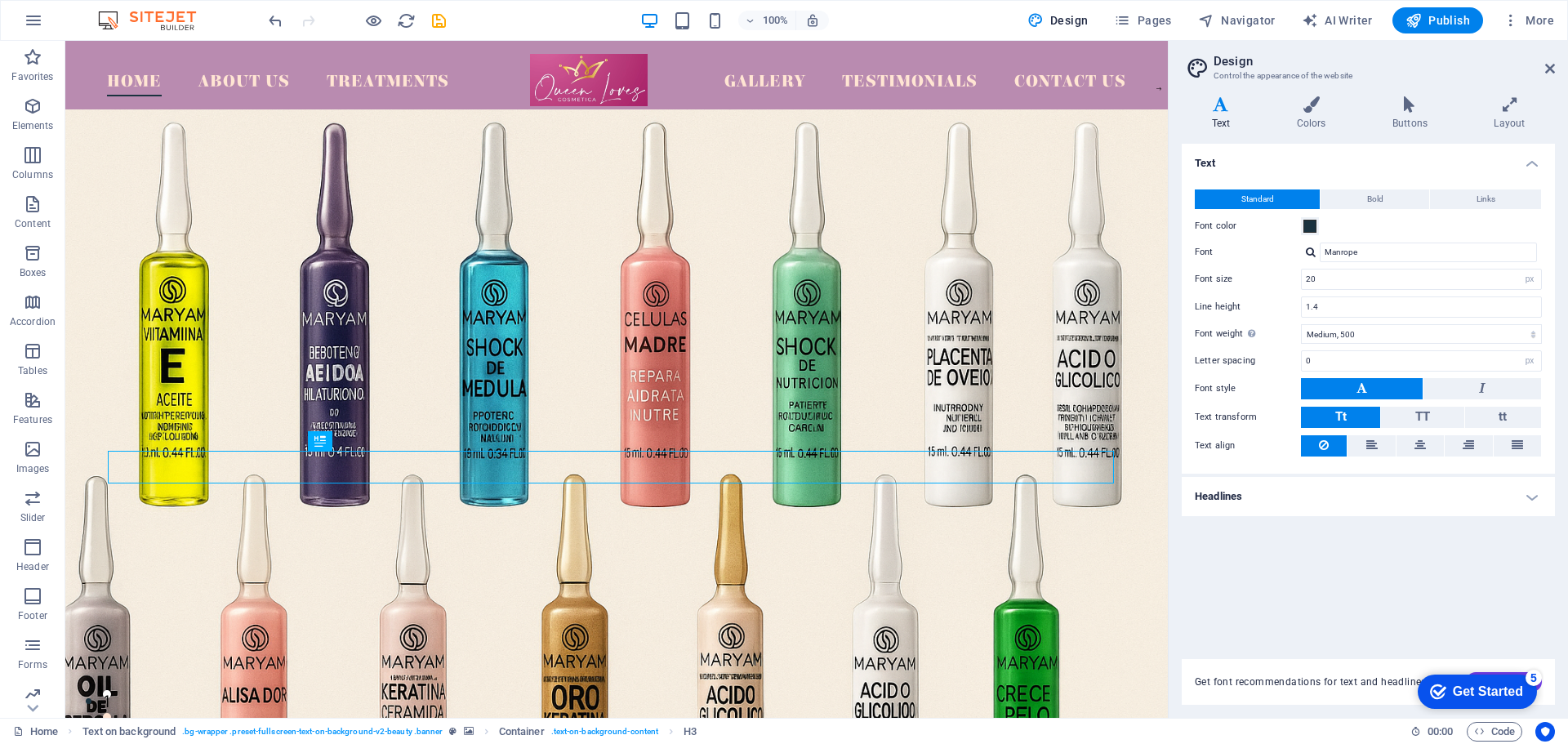
click at [1529, 163] on h4 "Text" at bounding box center [1369, 159] width 373 height 29
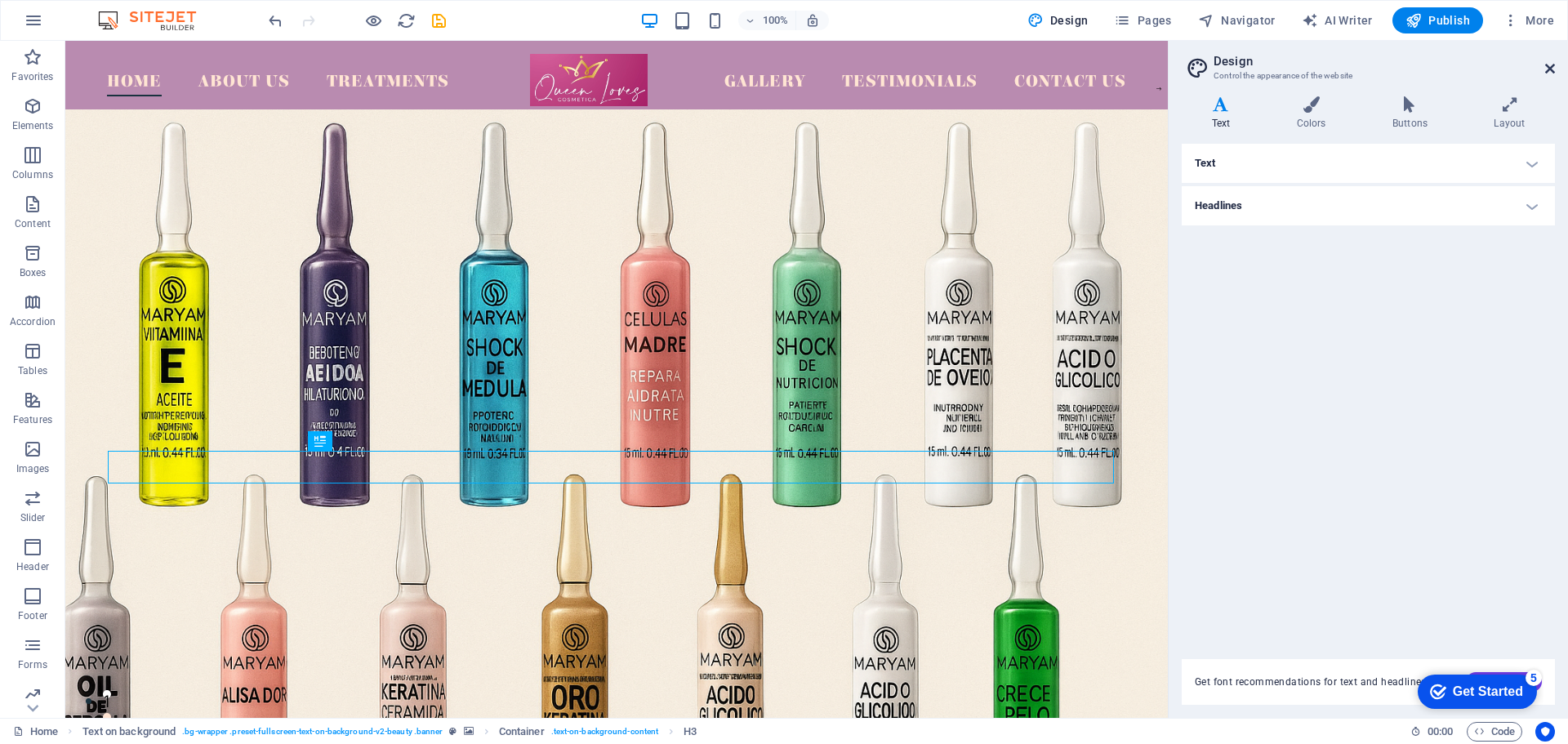
click at [1549, 68] on icon at bounding box center [1550, 68] width 10 height 13
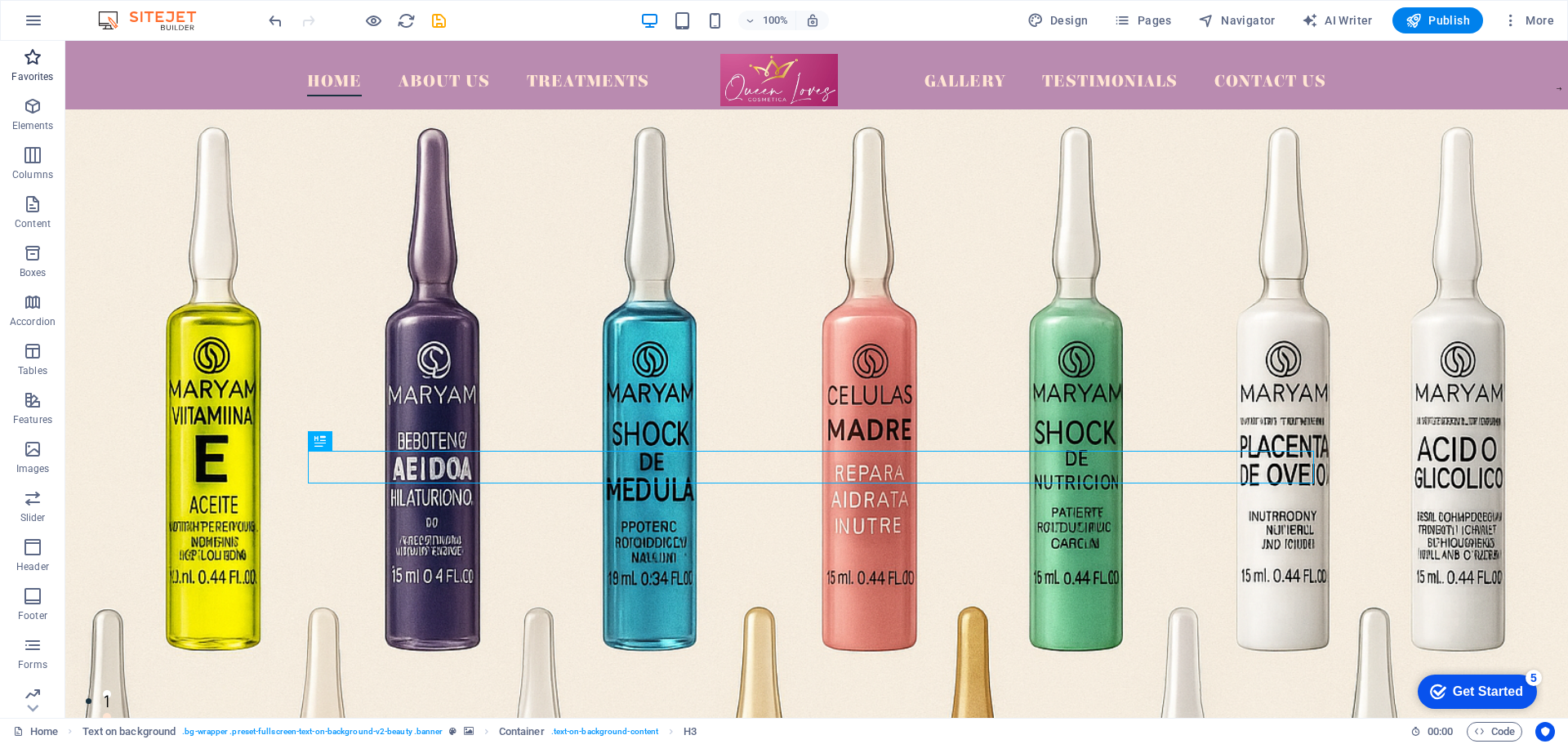
click at [37, 55] on icon "button" at bounding box center [32, 57] width 20 height 20
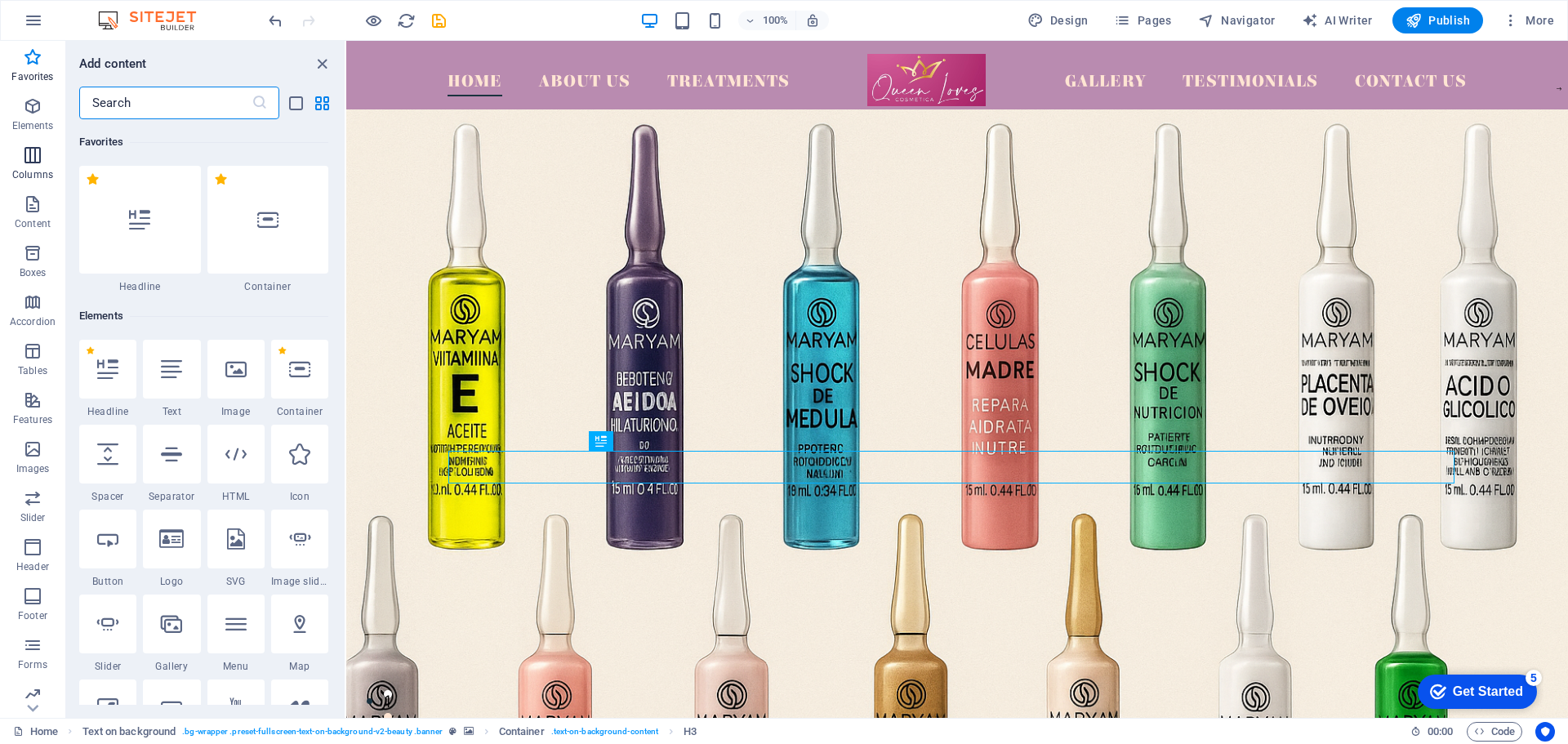
click at [34, 164] on icon "button" at bounding box center [32, 155] width 20 height 20
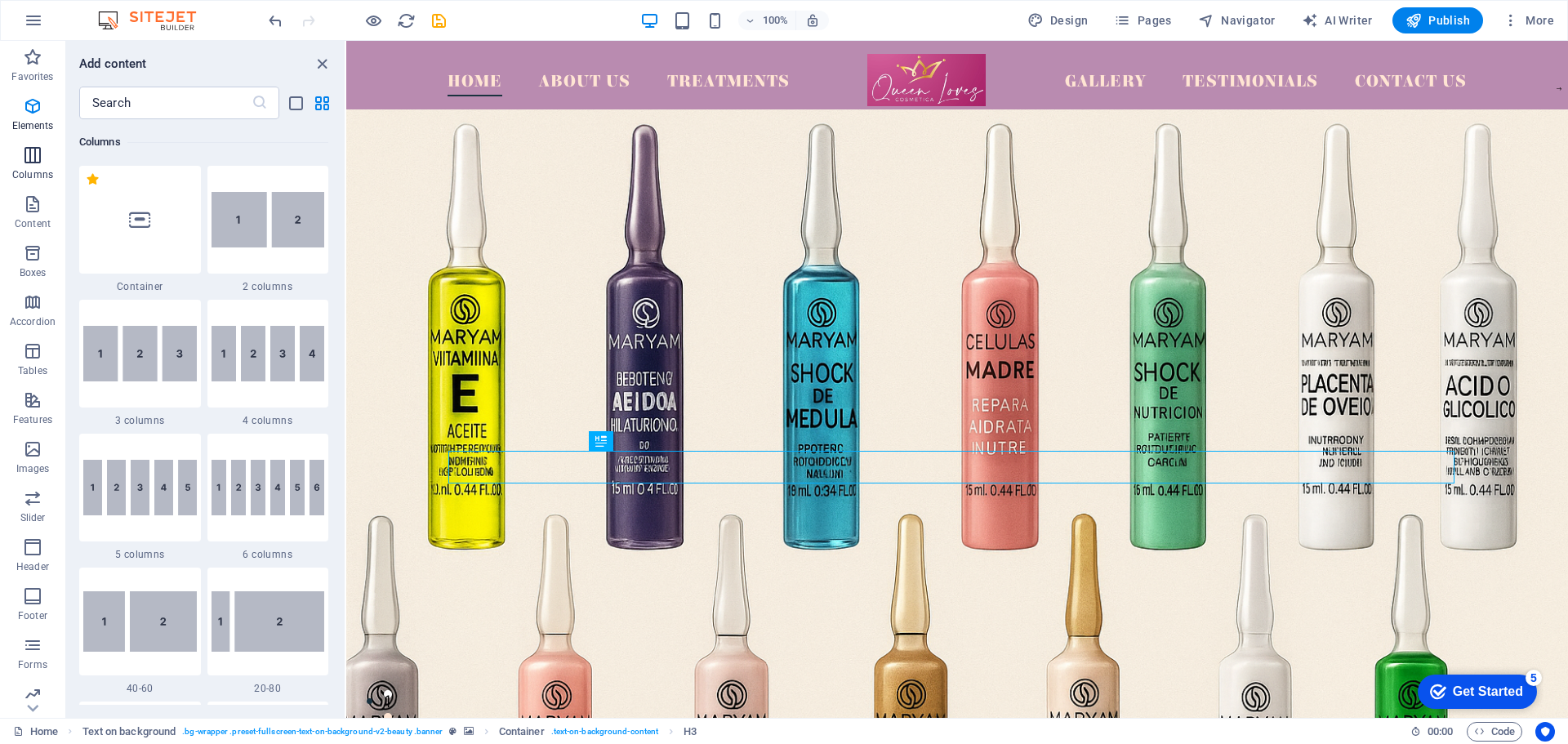
scroll to position [809, 0]
click at [36, 216] on span "Content" at bounding box center [32, 214] width 66 height 39
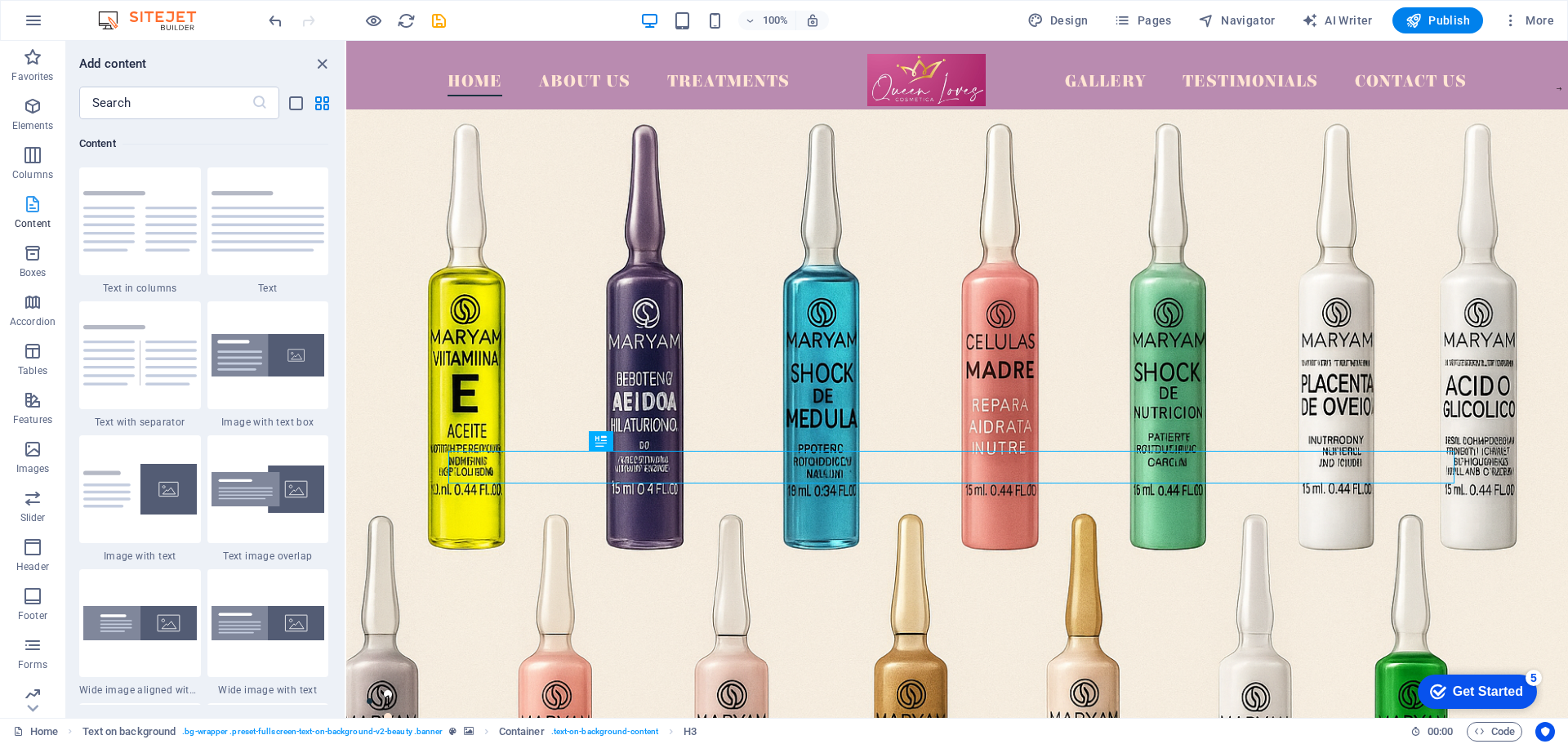
scroll to position [2859, 0]
click at [41, 273] on p "Boxes" at bounding box center [32, 272] width 26 height 13
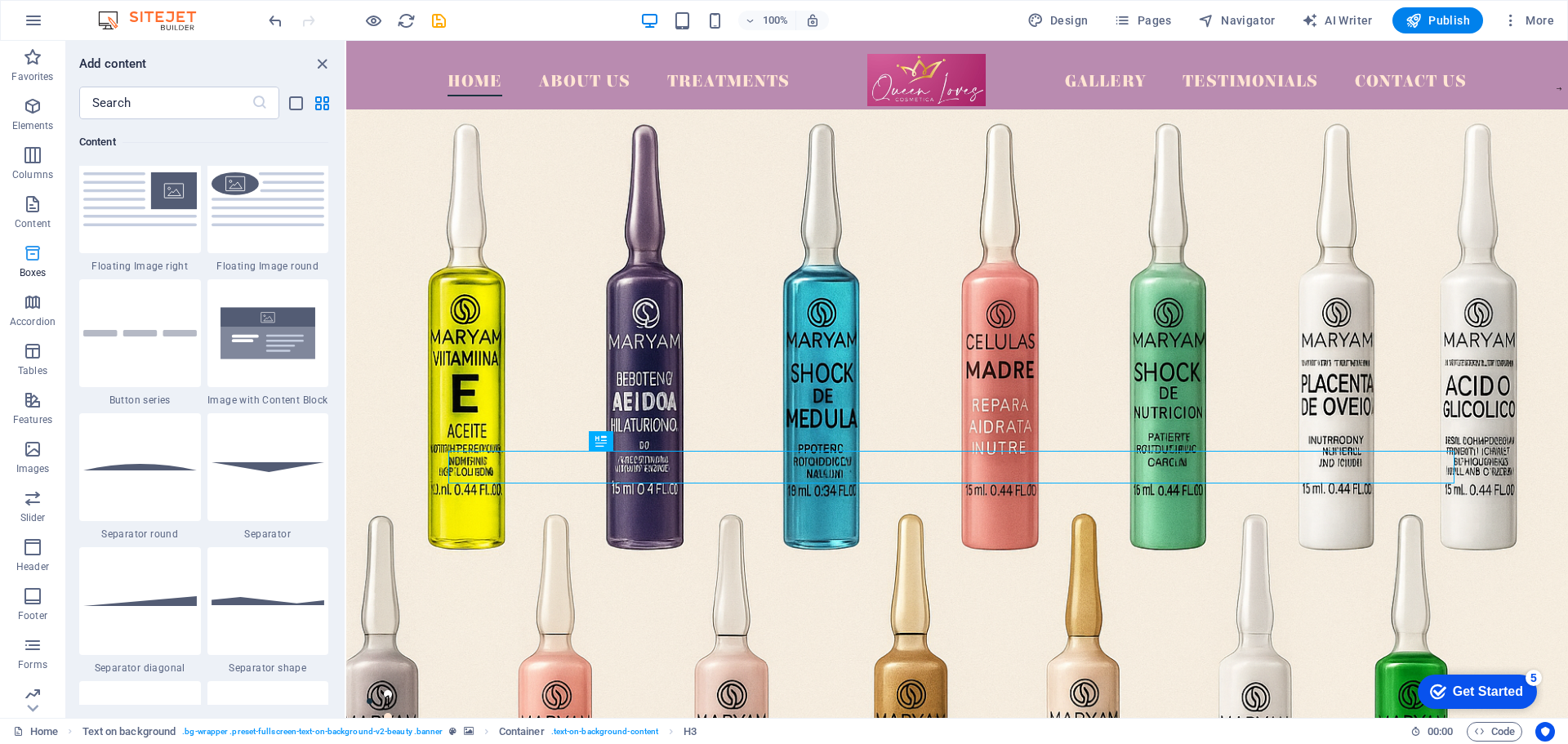
scroll to position [4507, 0]
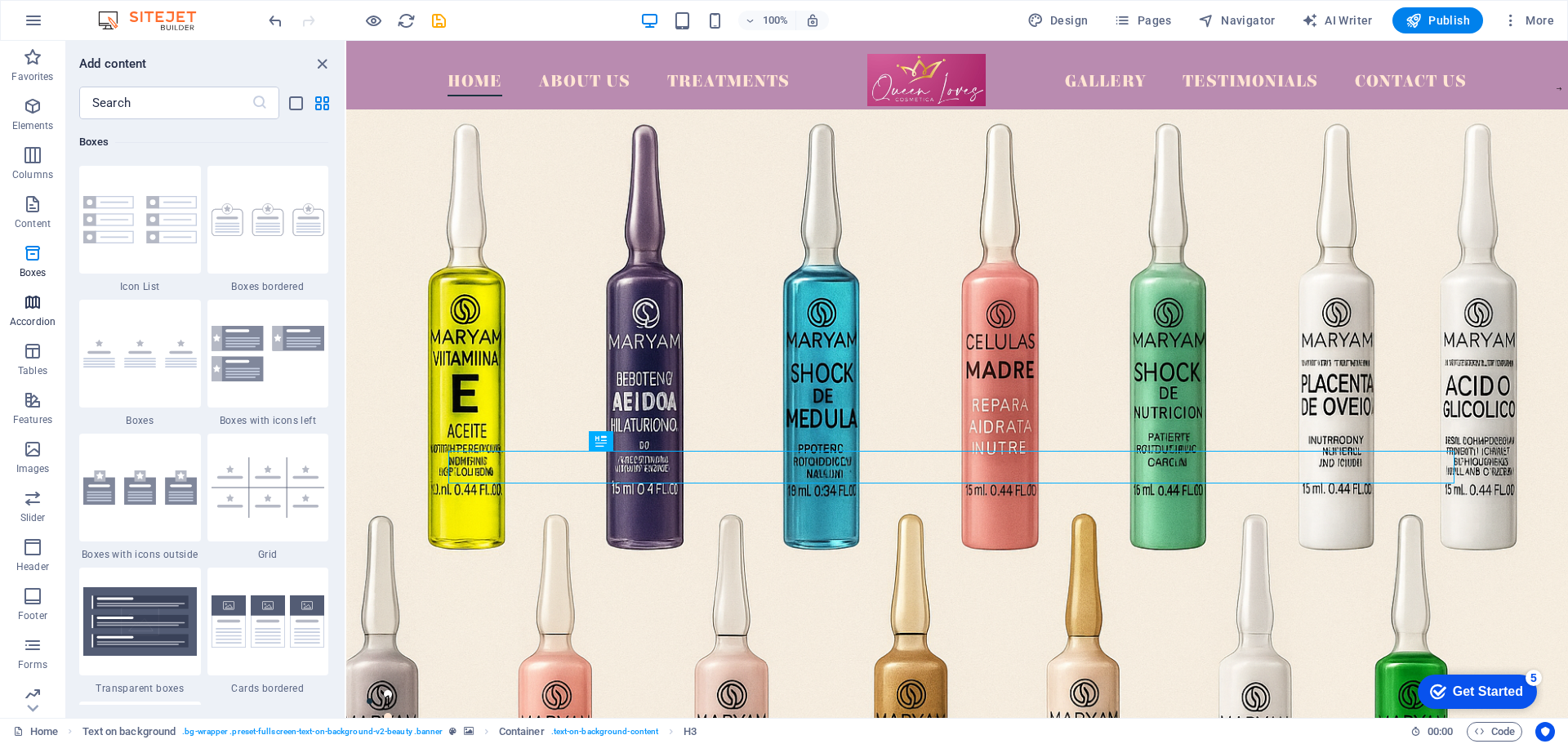
click at [42, 314] on span "Accordion" at bounding box center [32, 312] width 66 height 39
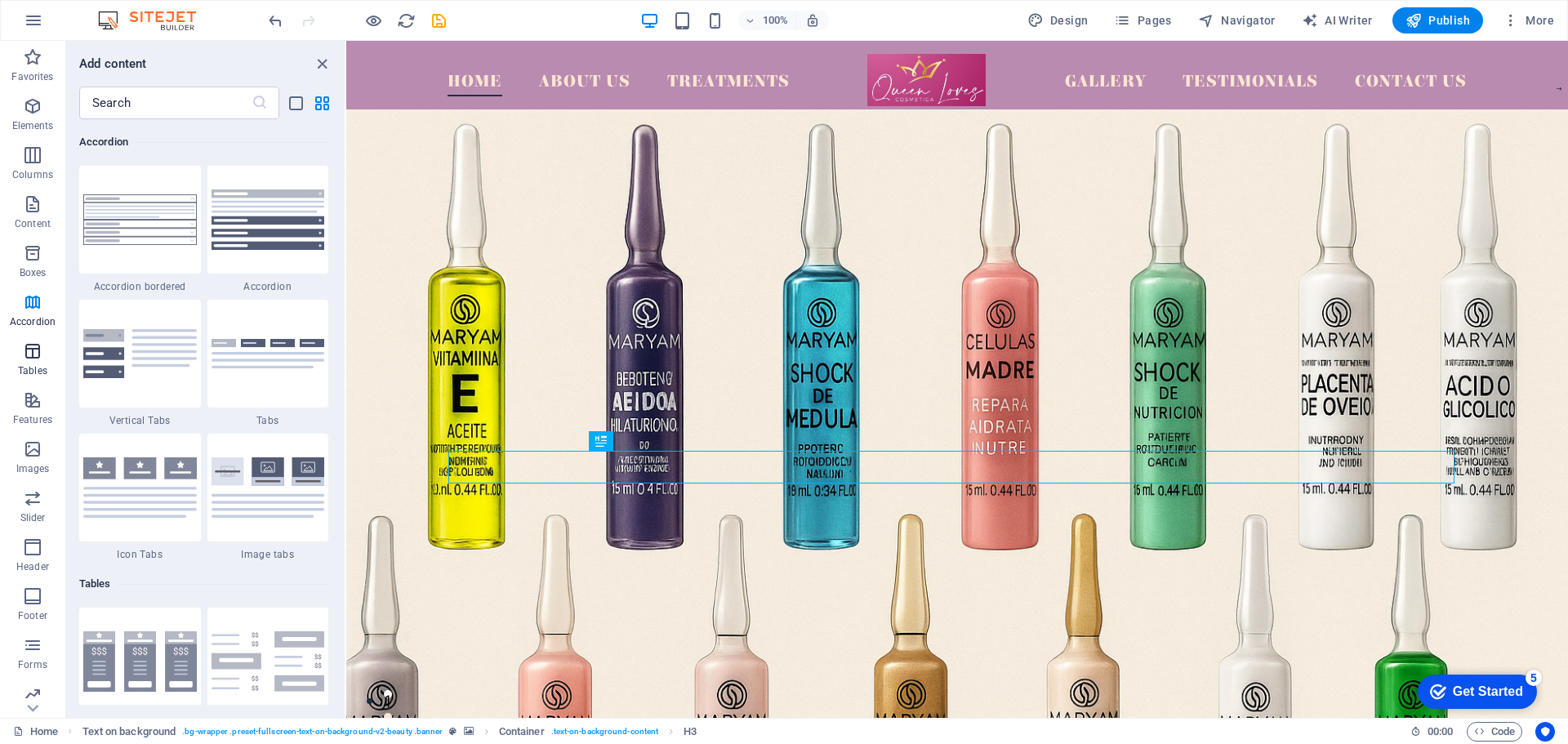
click at [29, 361] on span "Tables" at bounding box center [32, 361] width 66 height 39
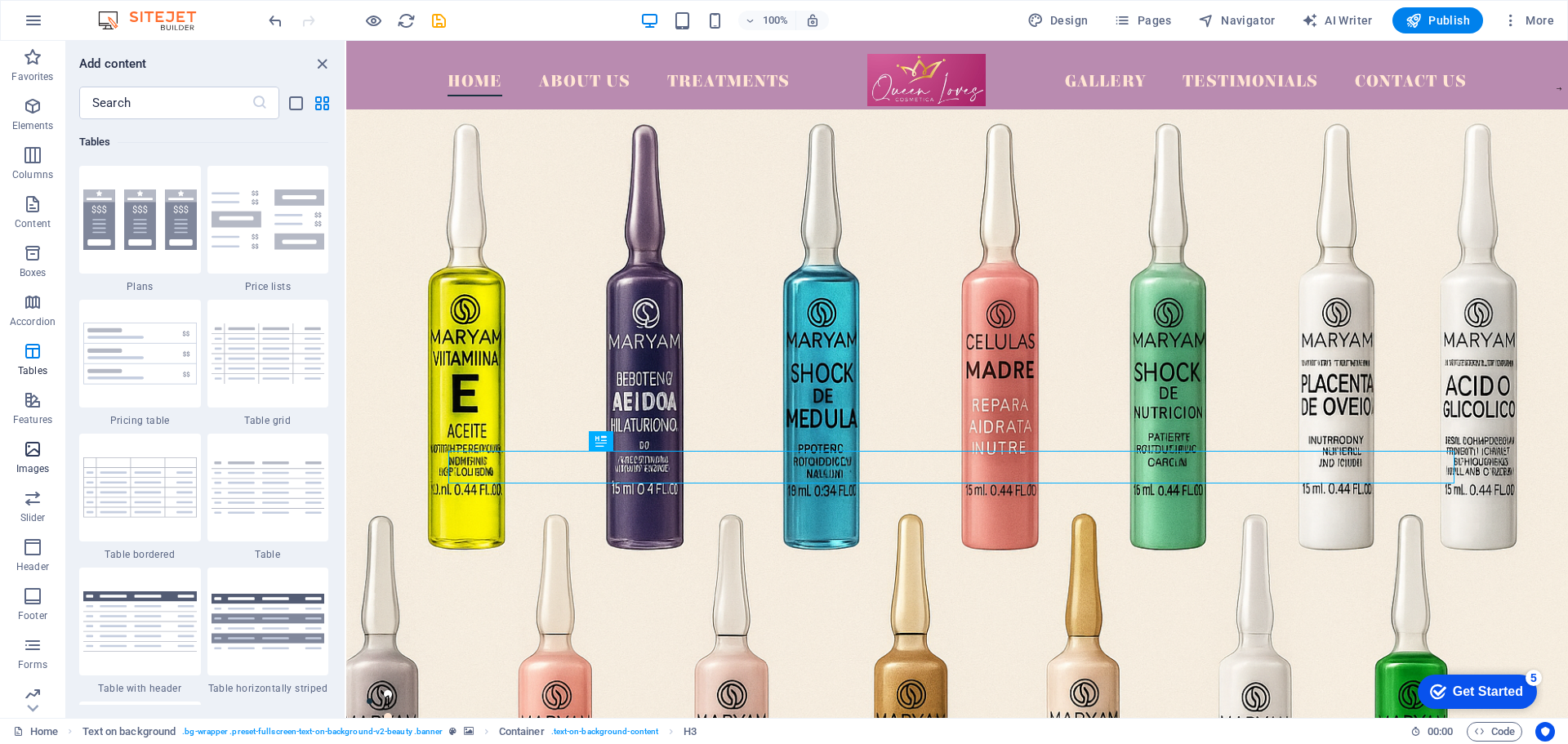
scroll to position [58, 0]
click at [34, 402] on span "Images" at bounding box center [32, 401] width 66 height 39
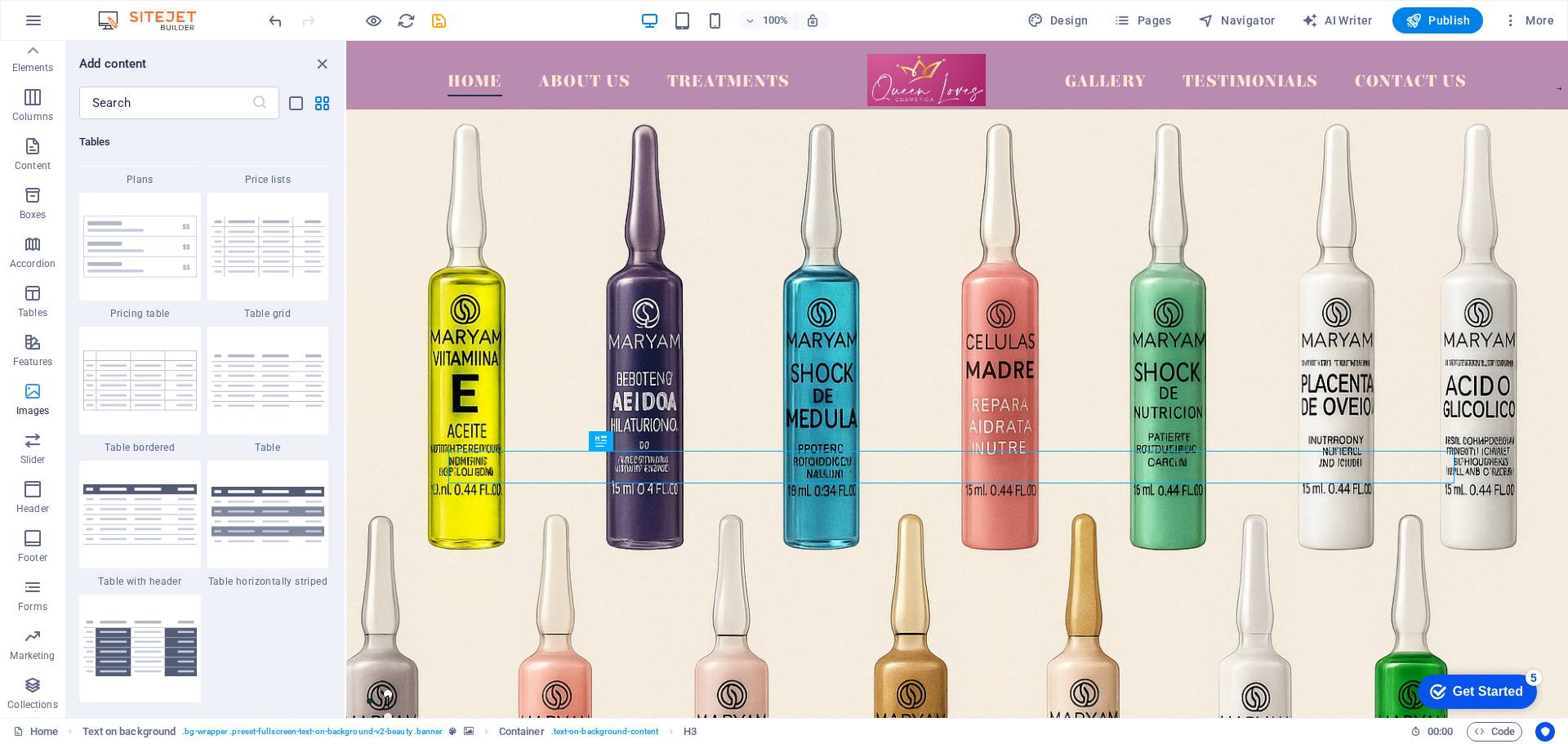
scroll to position [8285, 0]
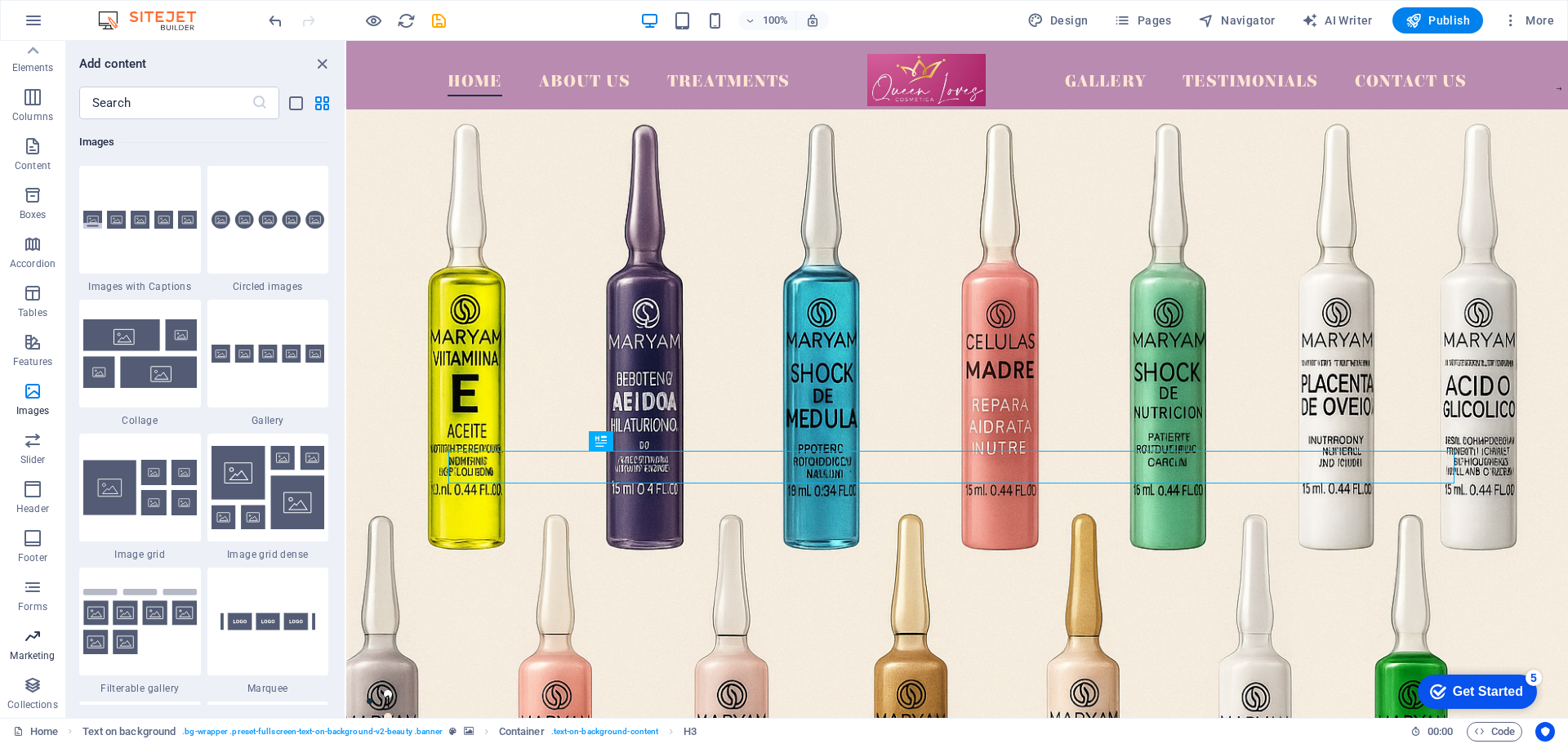
click at [38, 646] on span "Marketing" at bounding box center [32, 646] width 66 height 39
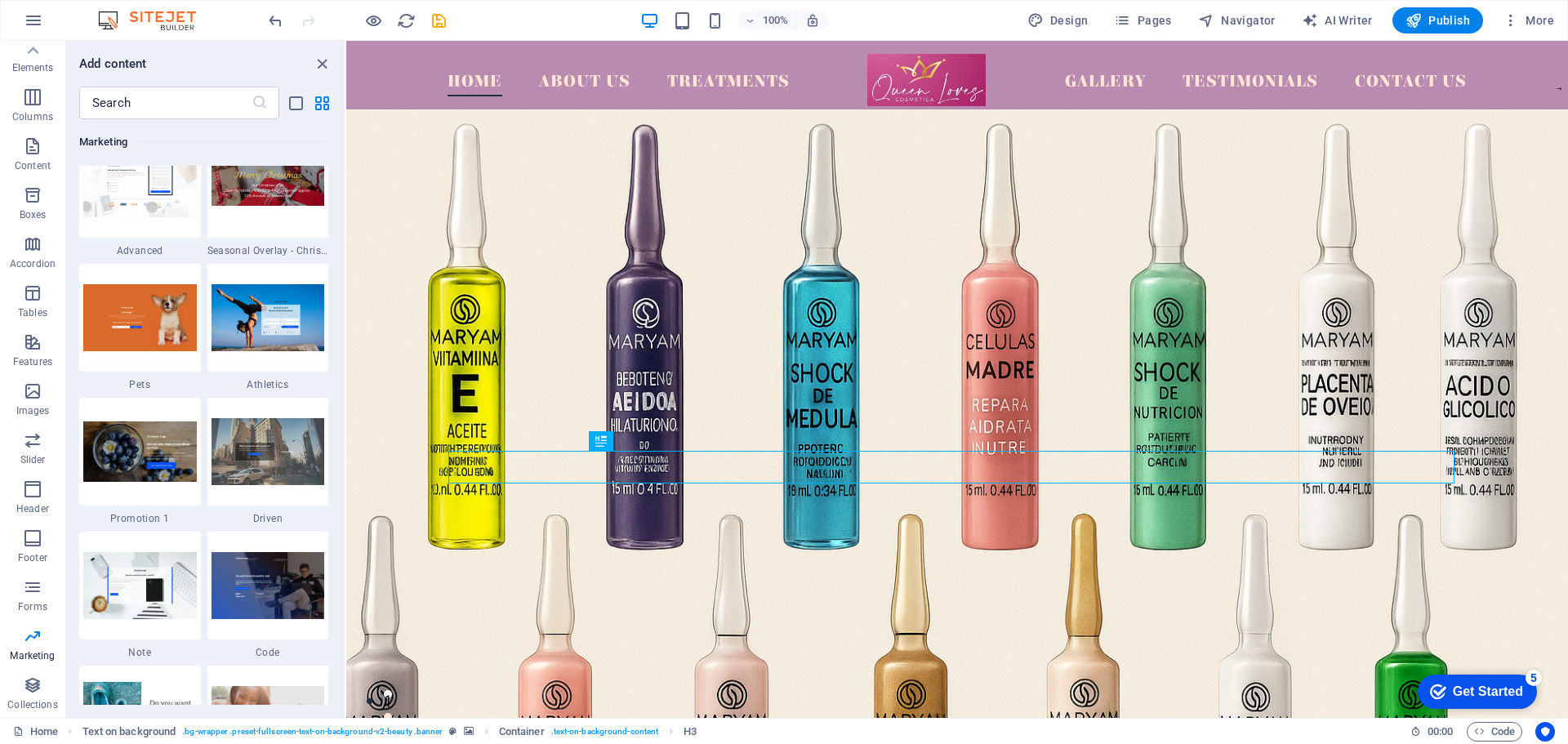
scroll to position [13554, 0]
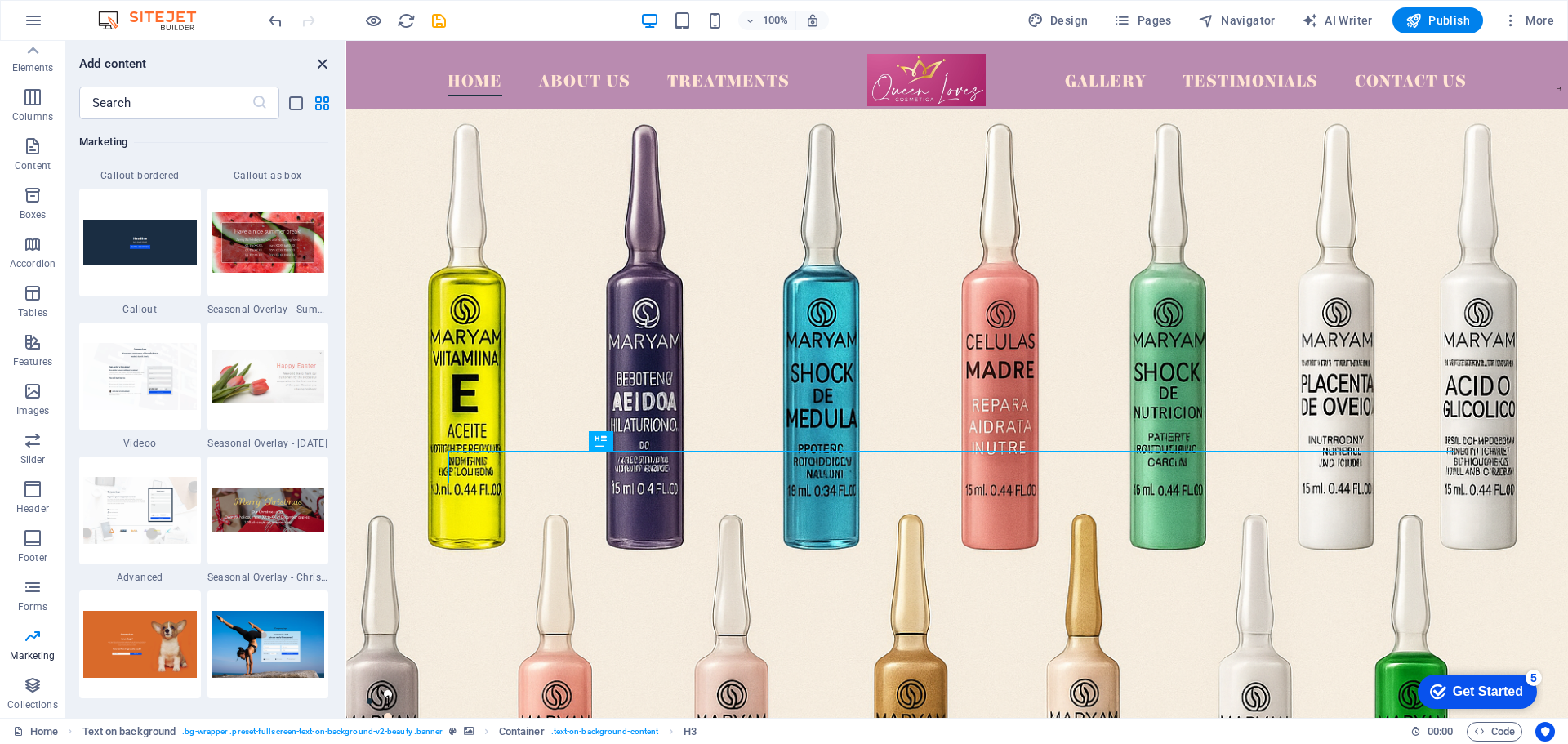
click at [323, 62] on icon "close panel" at bounding box center [322, 64] width 19 height 19
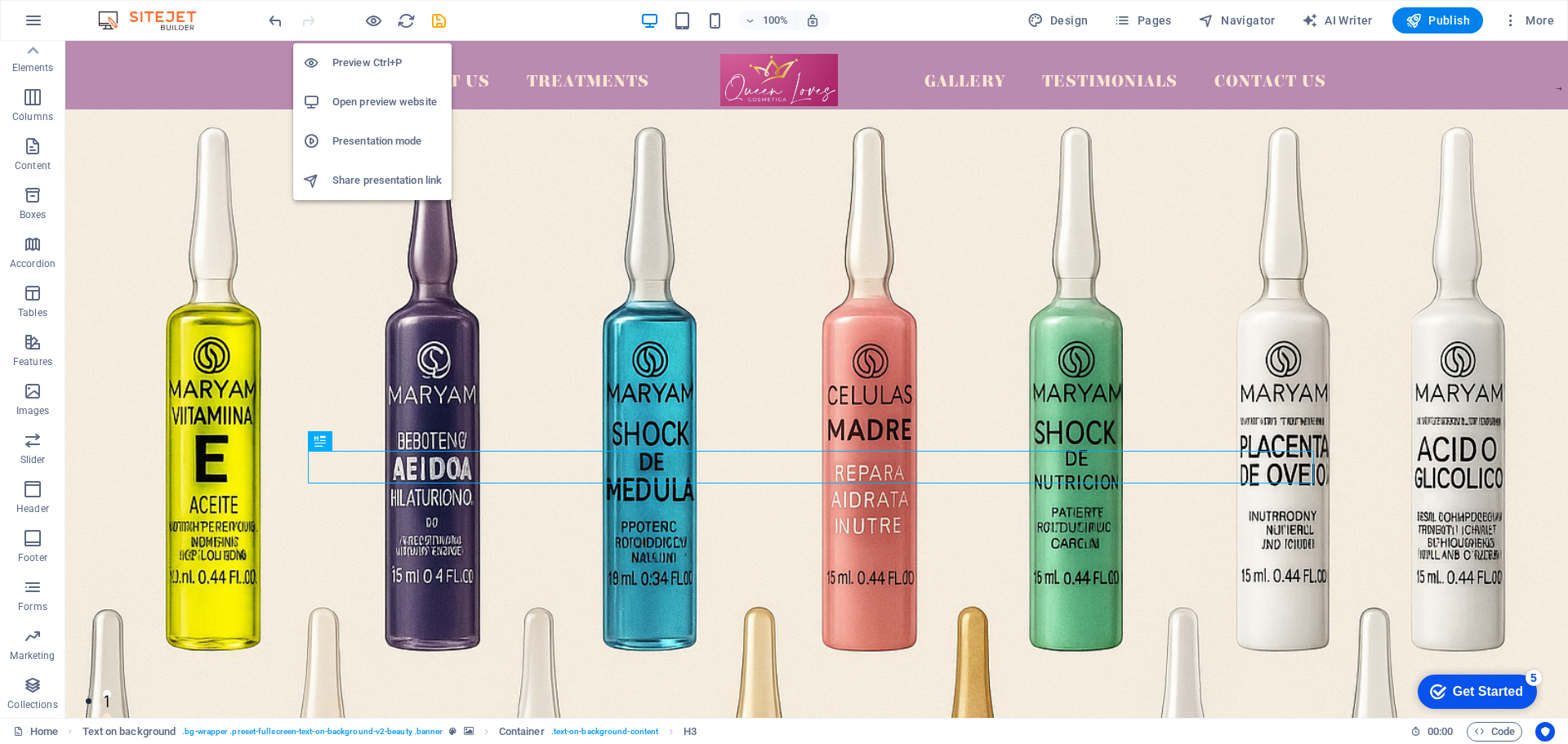
click at [372, 178] on h6 "Share presentation link" at bounding box center [388, 181] width 110 height 20
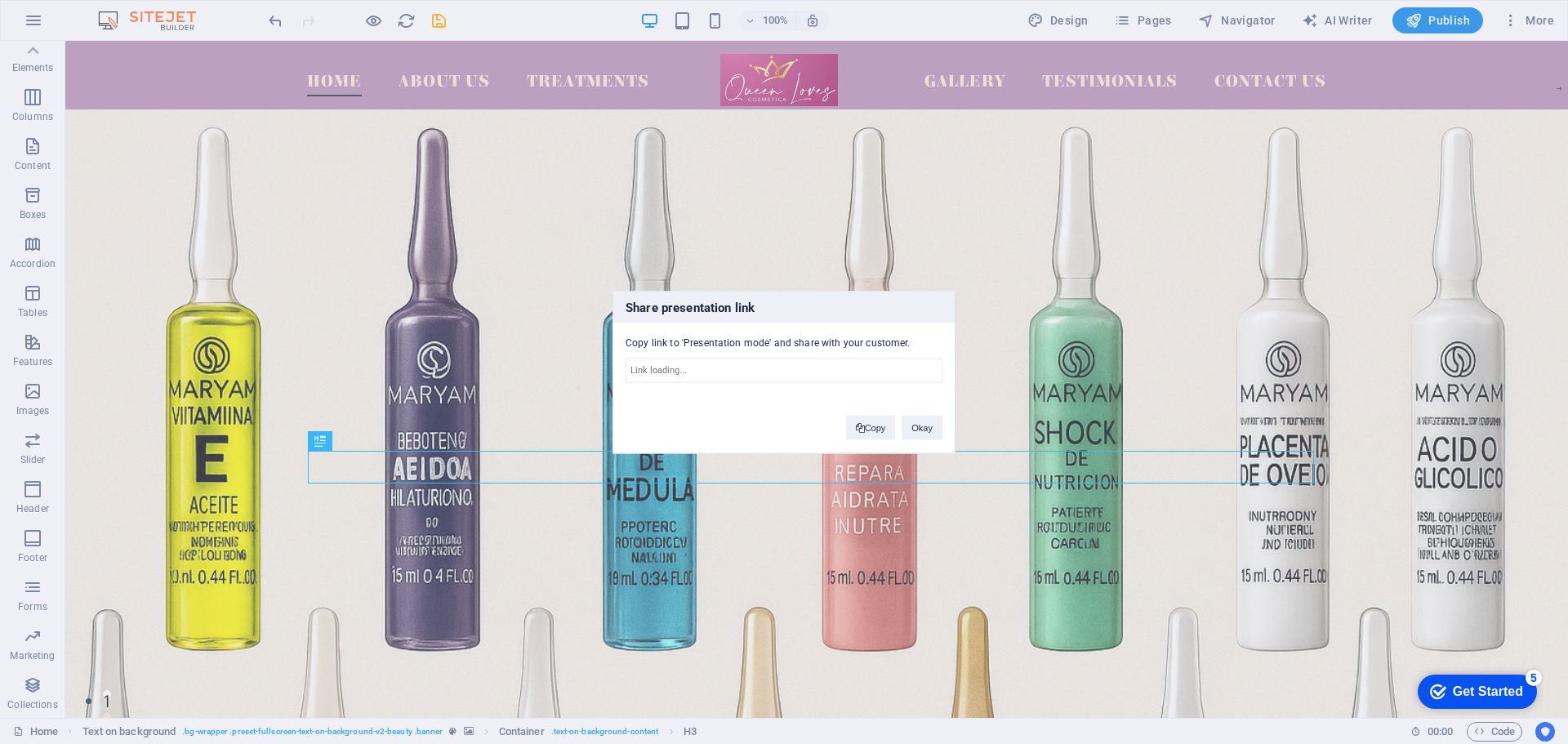
type input "https://cms.sitehub.io/presentation/2152329/ae5757e3e001327367210a5fdca9a47ed66…"
click at [923, 422] on button "Okay" at bounding box center [922, 427] width 41 height 25
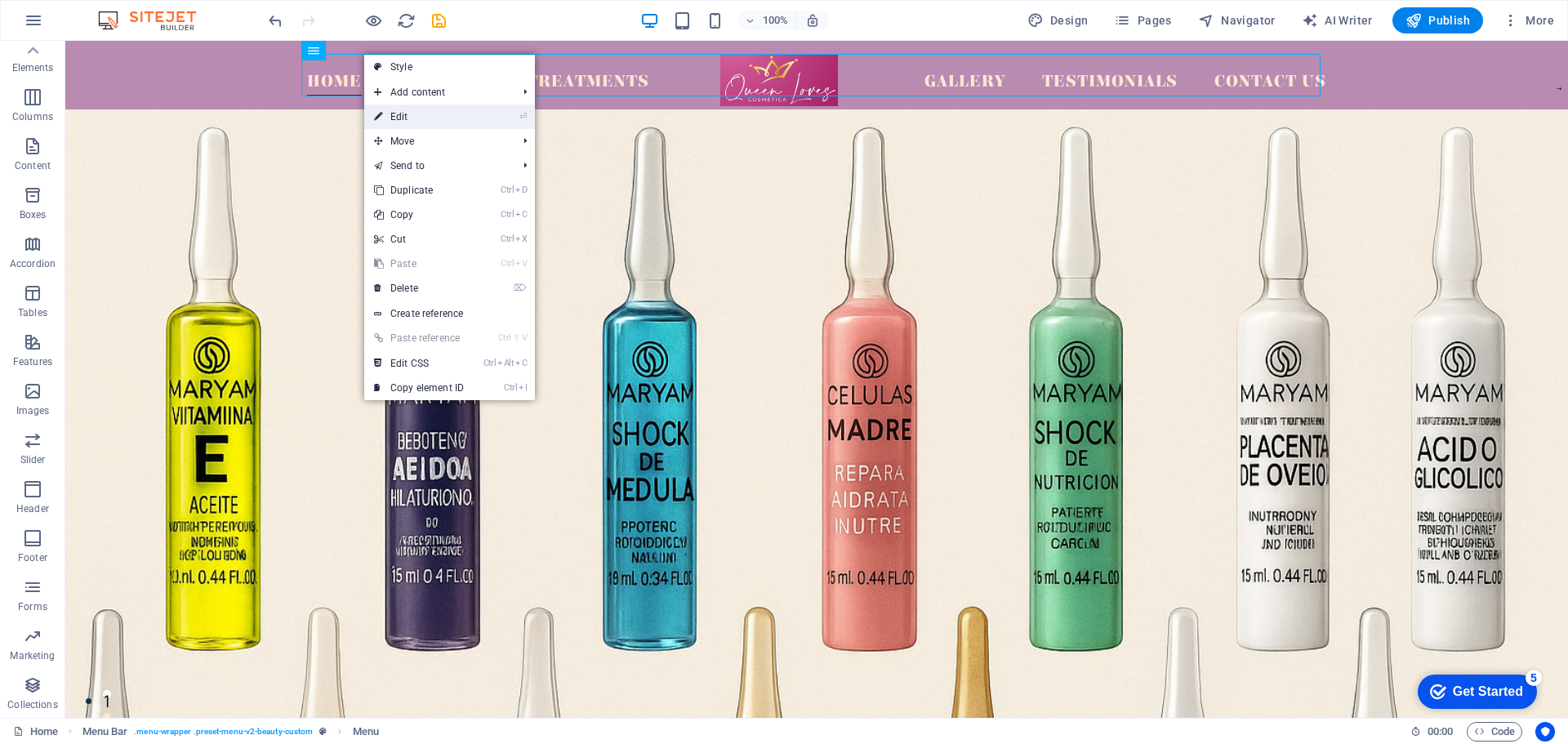
click at [468, 119] on link "⏎ Edit" at bounding box center [419, 117] width 110 height 25
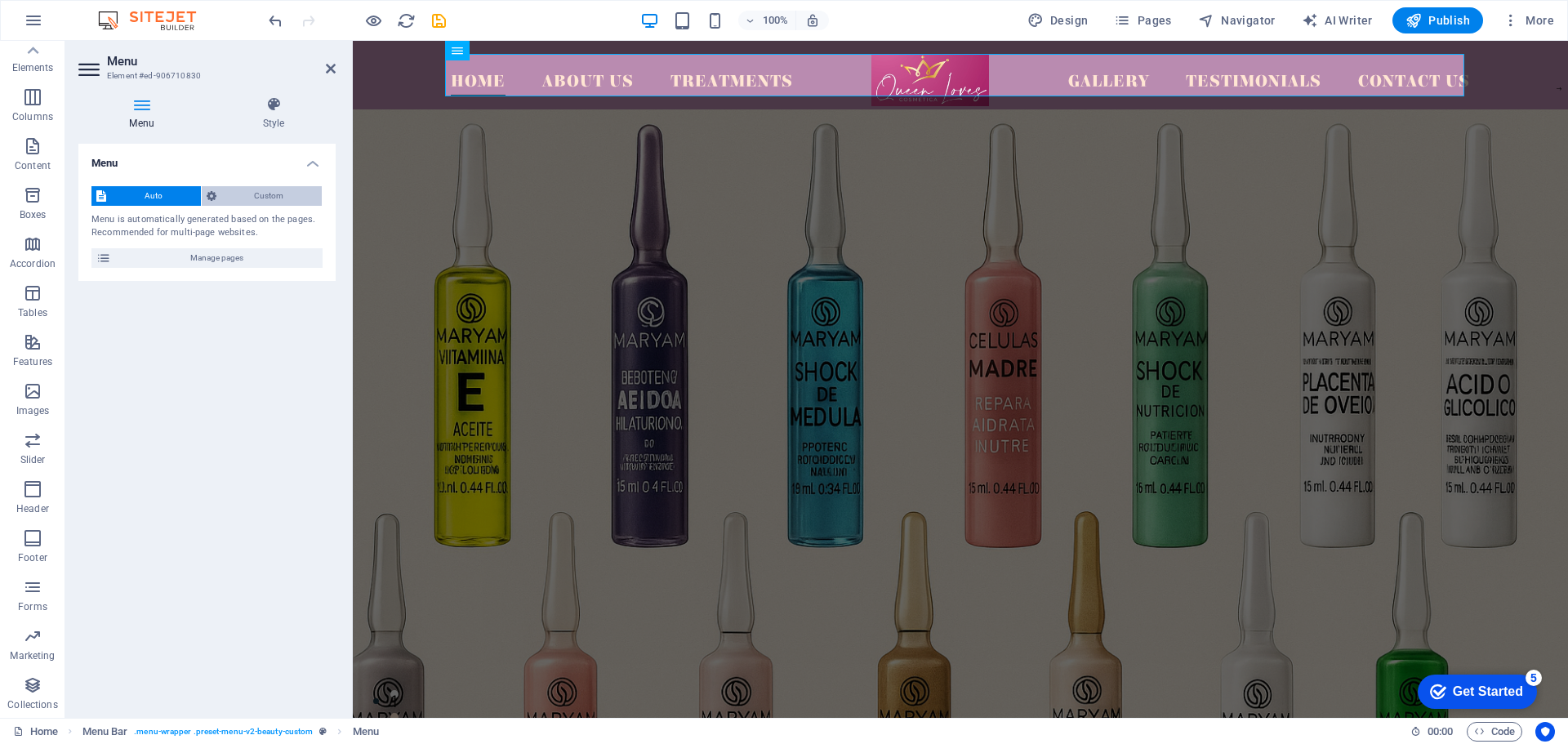
click at [242, 199] on span "Custom" at bounding box center [270, 196] width 96 height 20
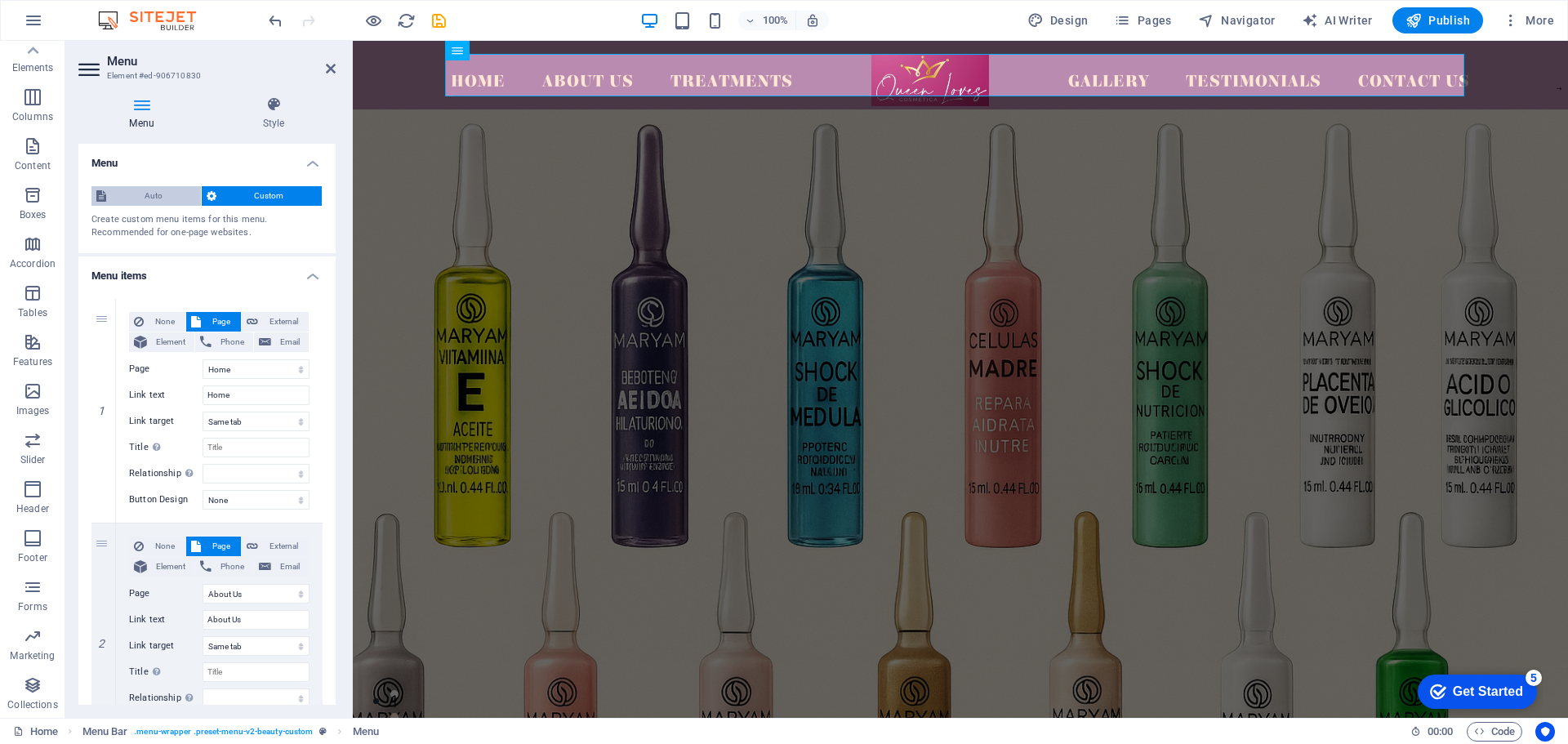
click at [177, 192] on span "Auto" at bounding box center [153, 196] width 85 height 20
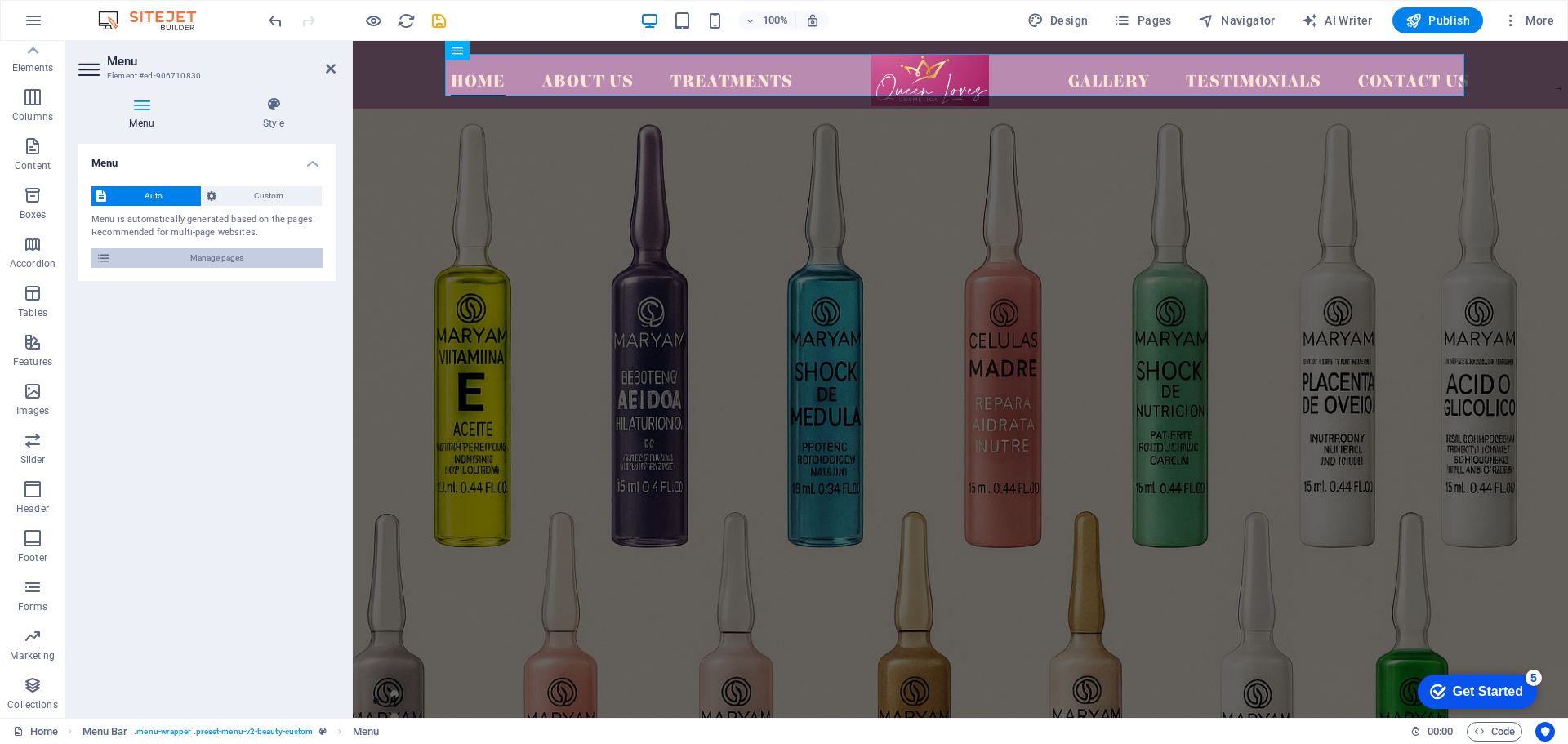
click at [216, 257] on span "Manage pages" at bounding box center [217, 258] width 202 height 20
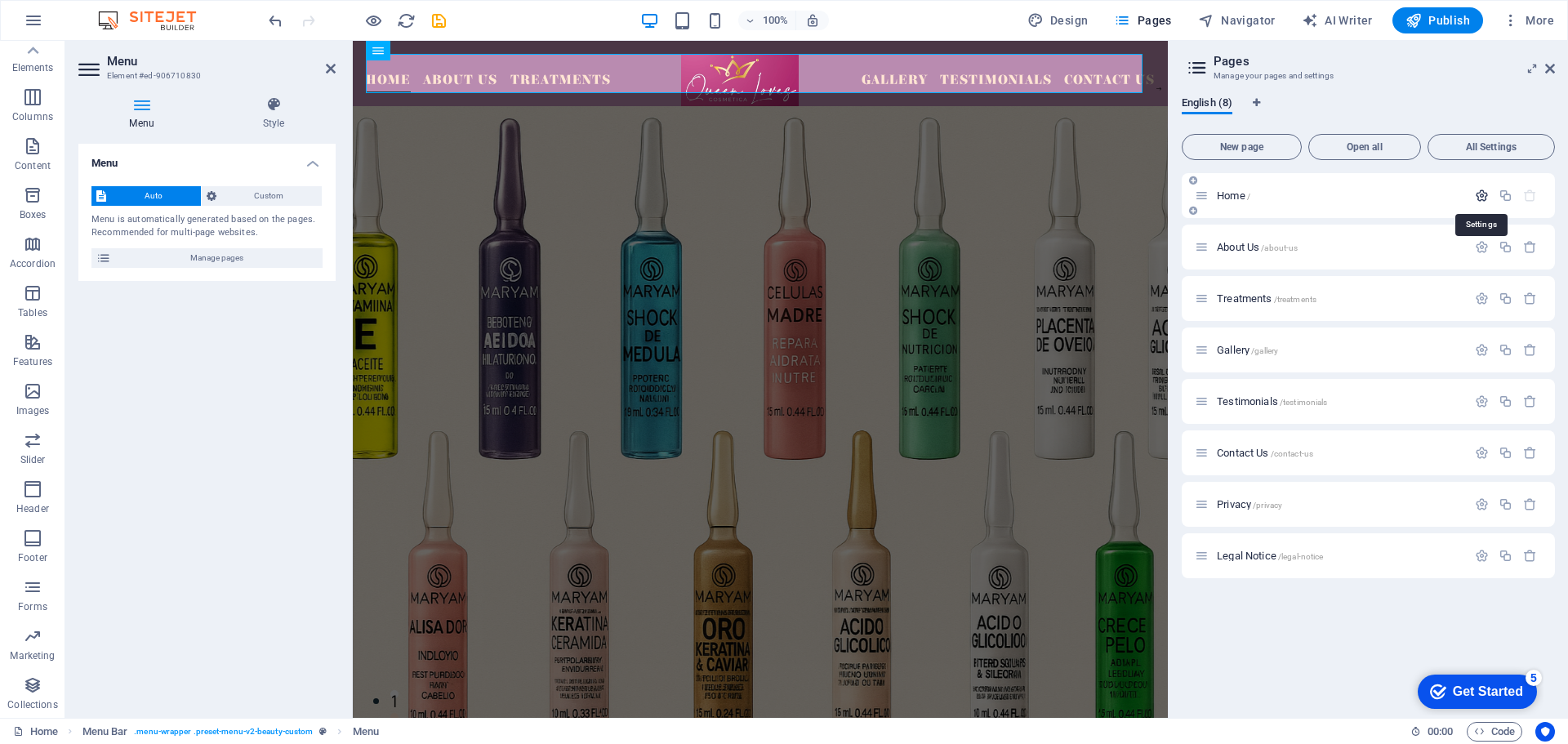
click at [1480, 195] on icon "button" at bounding box center [1482, 195] width 14 height 14
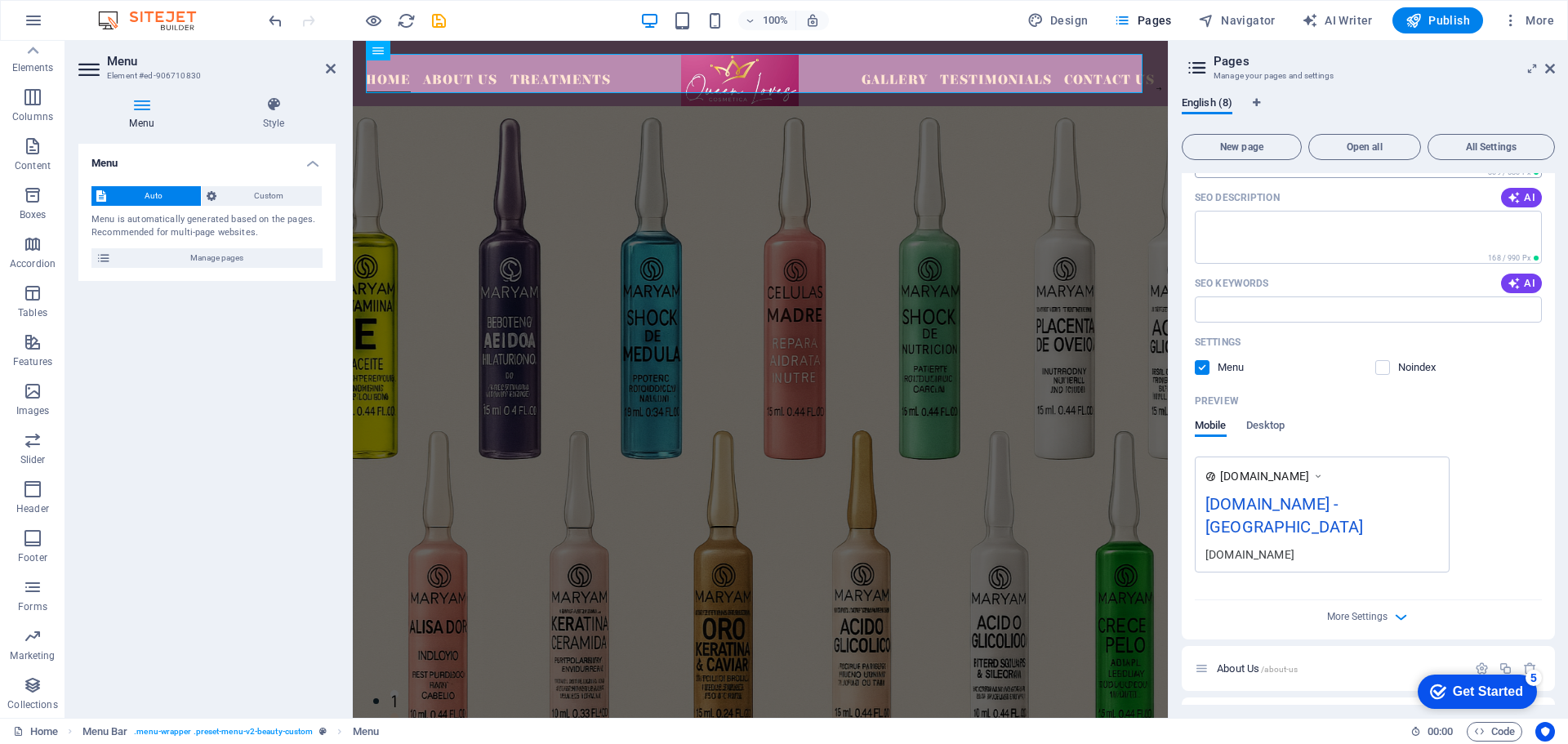
scroll to position [327, 0]
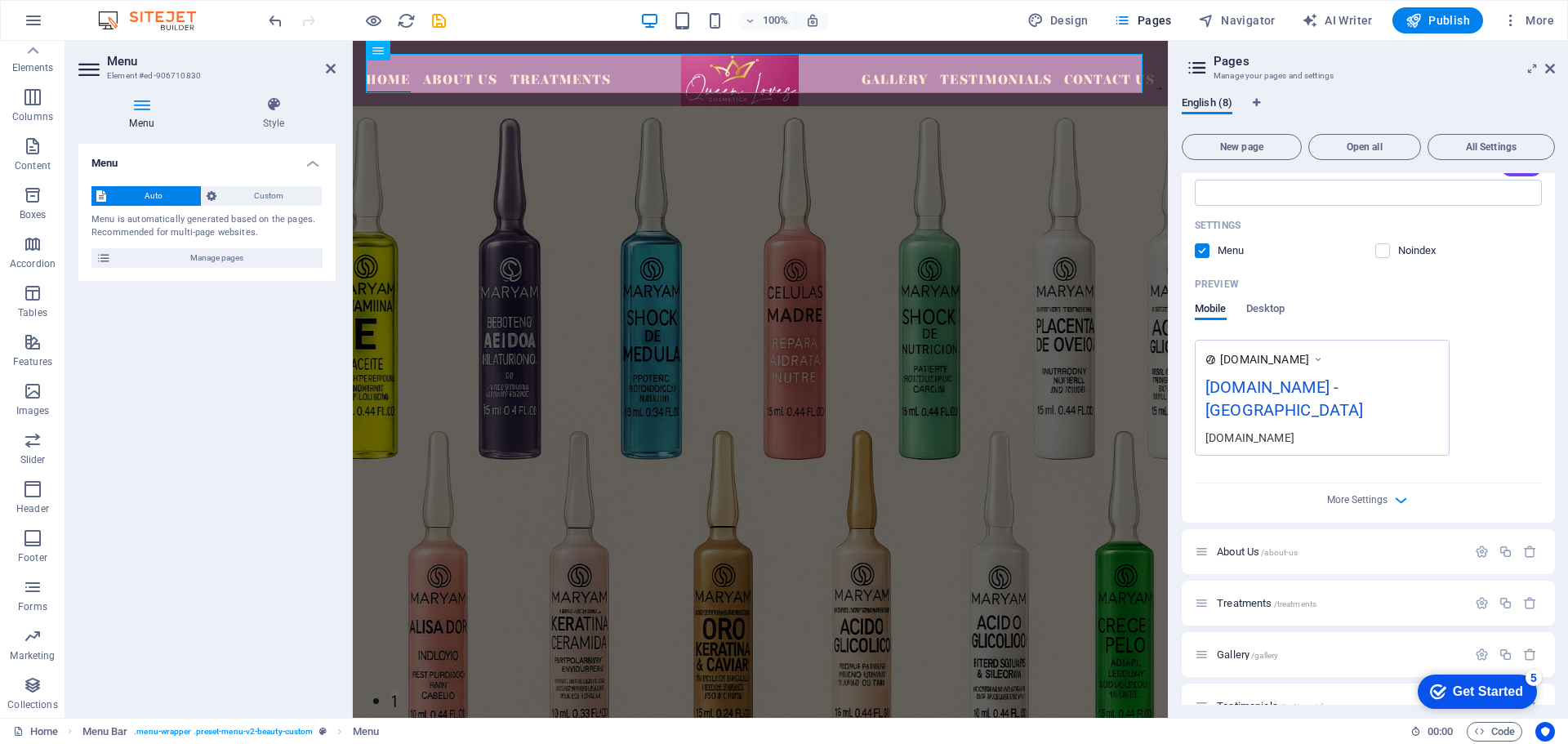
click at [1243, 409] on div "[DOMAIN_NAME] - [GEOGRAPHIC_DATA]" at bounding box center [1323, 402] width 234 height 55
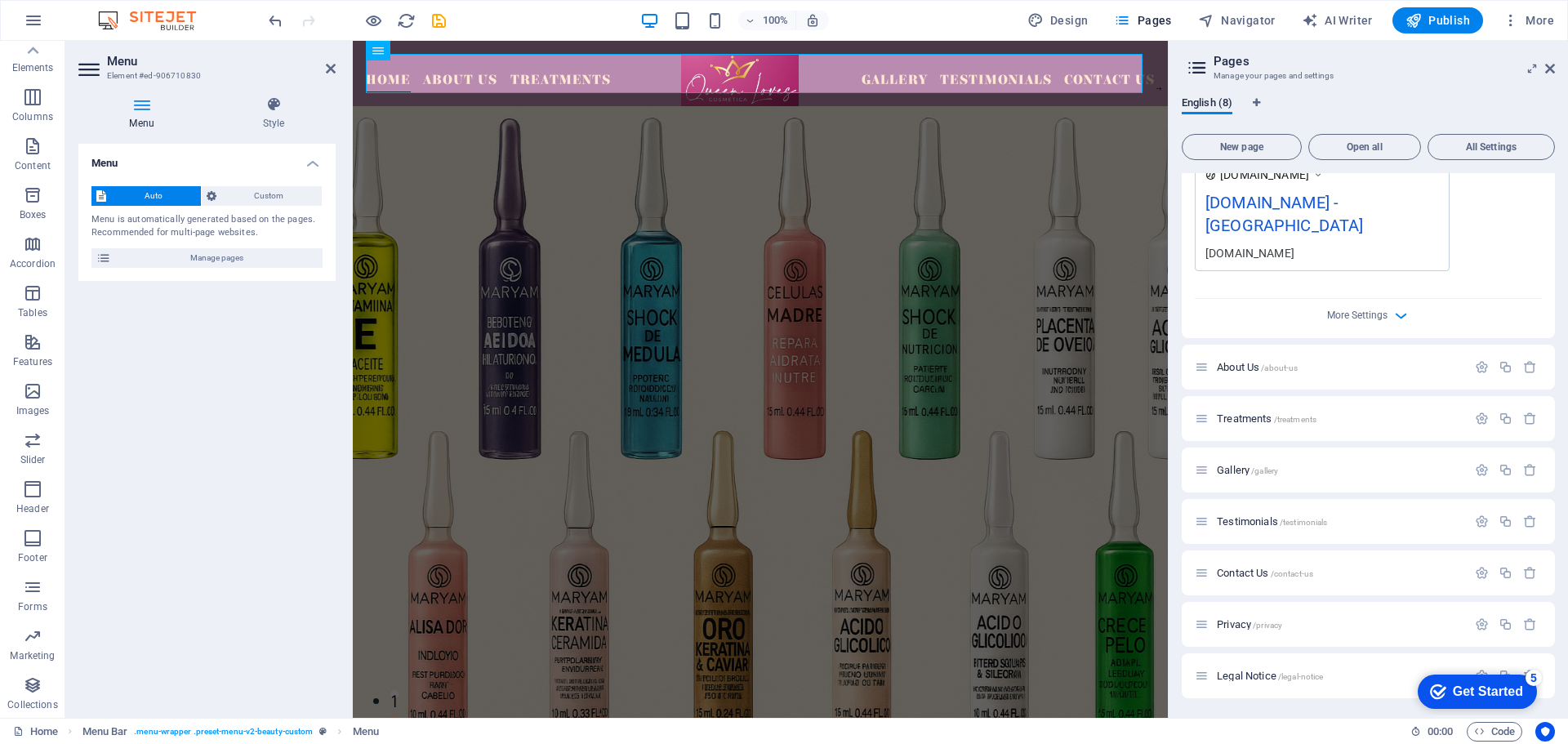
scroll to position [0, 0]
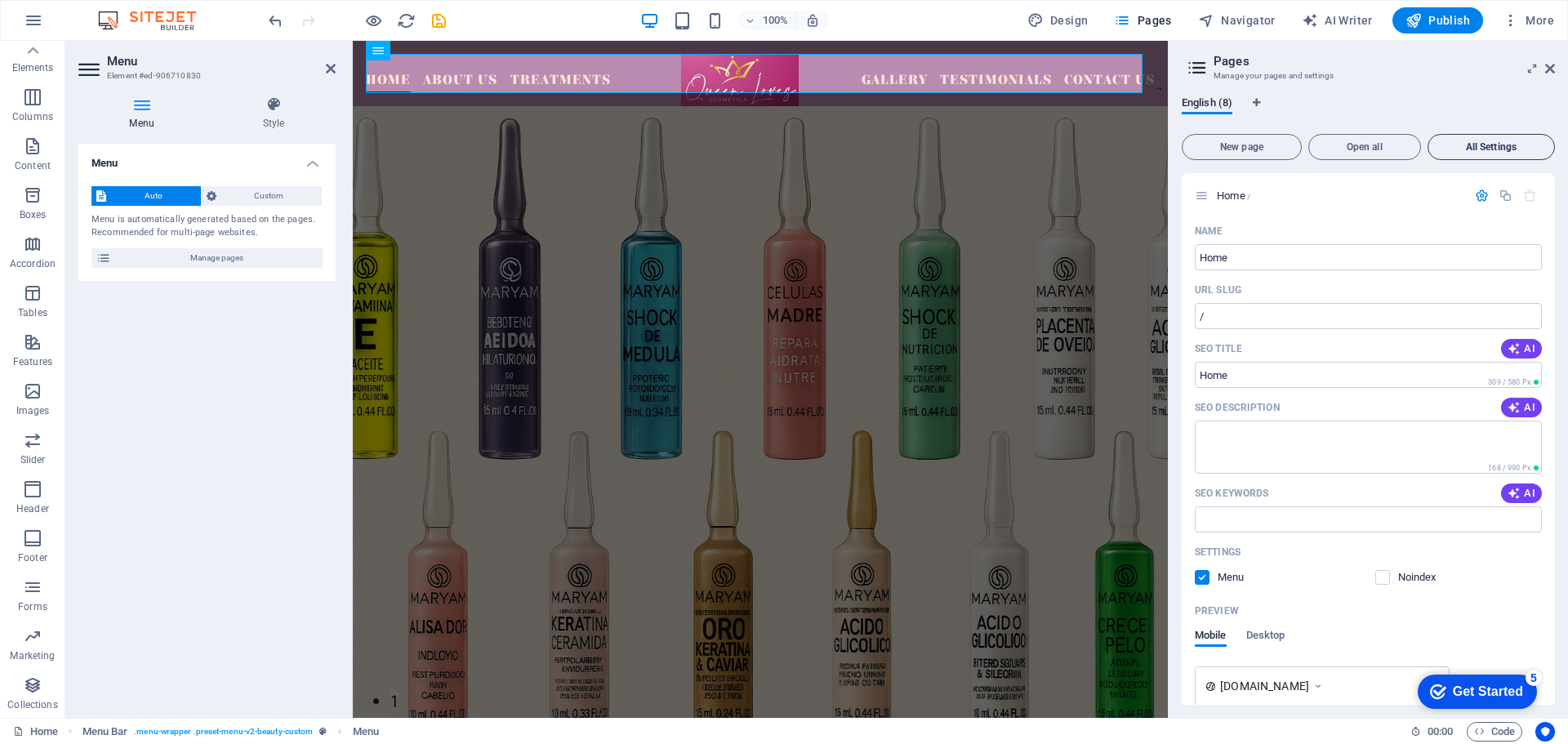
click at [1506, 144] on span "All Settings" at bounding box center [1491, 147] width 113 height 10
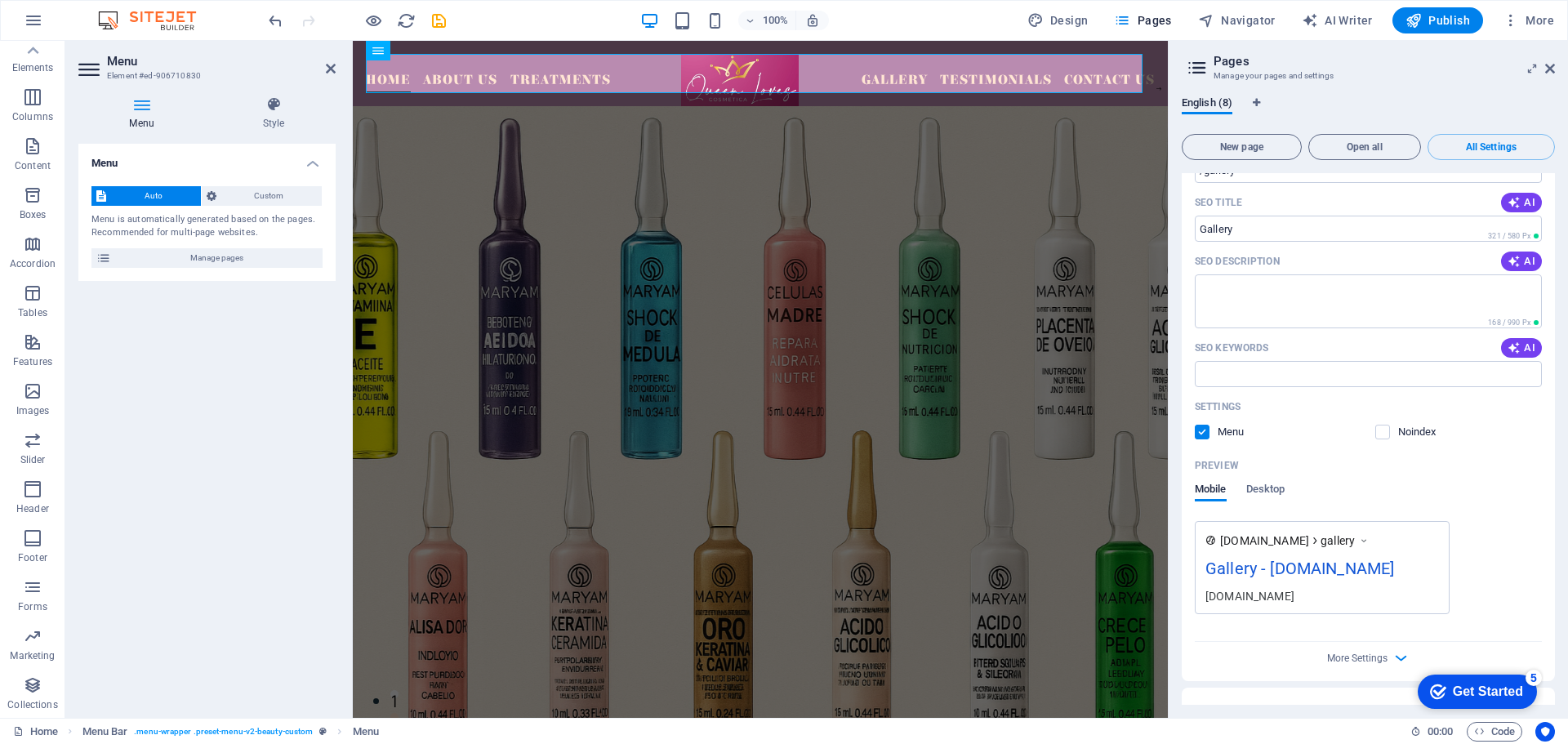
scroll to position [2070, 0]
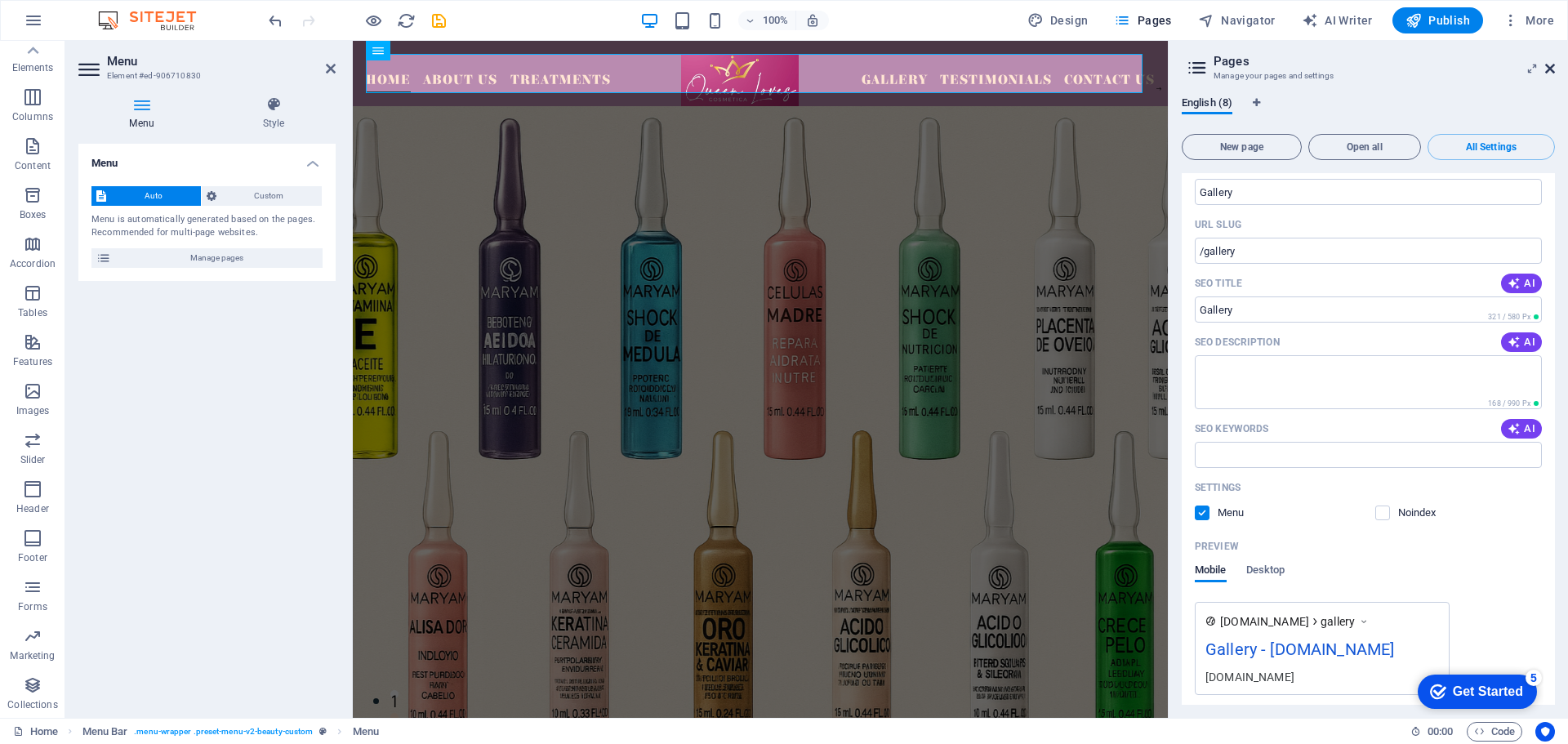
click at [1553, 73] on icon at bounding box center [1550, 68] width 10 height 13
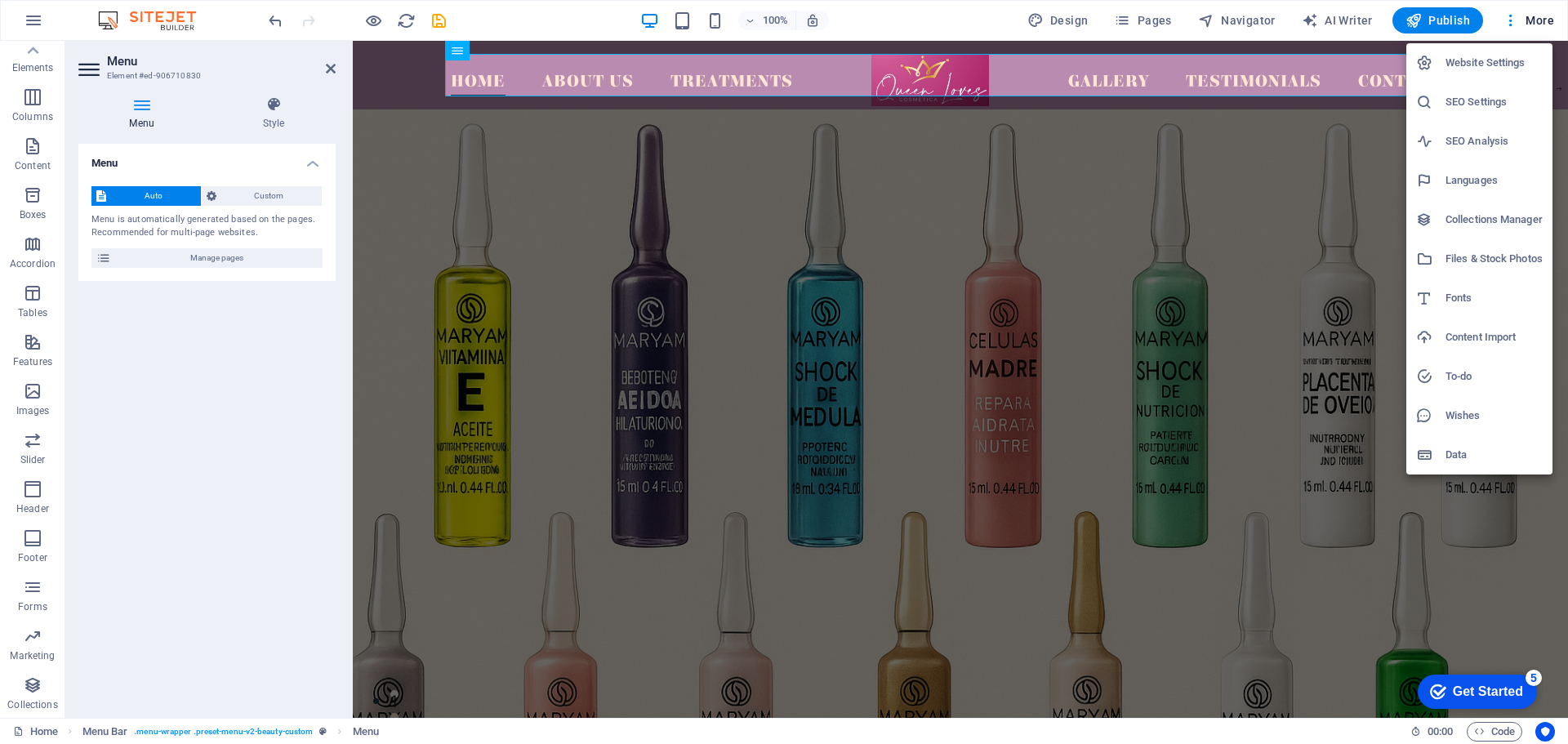
click at [1458, 183] on h6 "Languages" at bounding box center [1493, 181] width 97 height 20
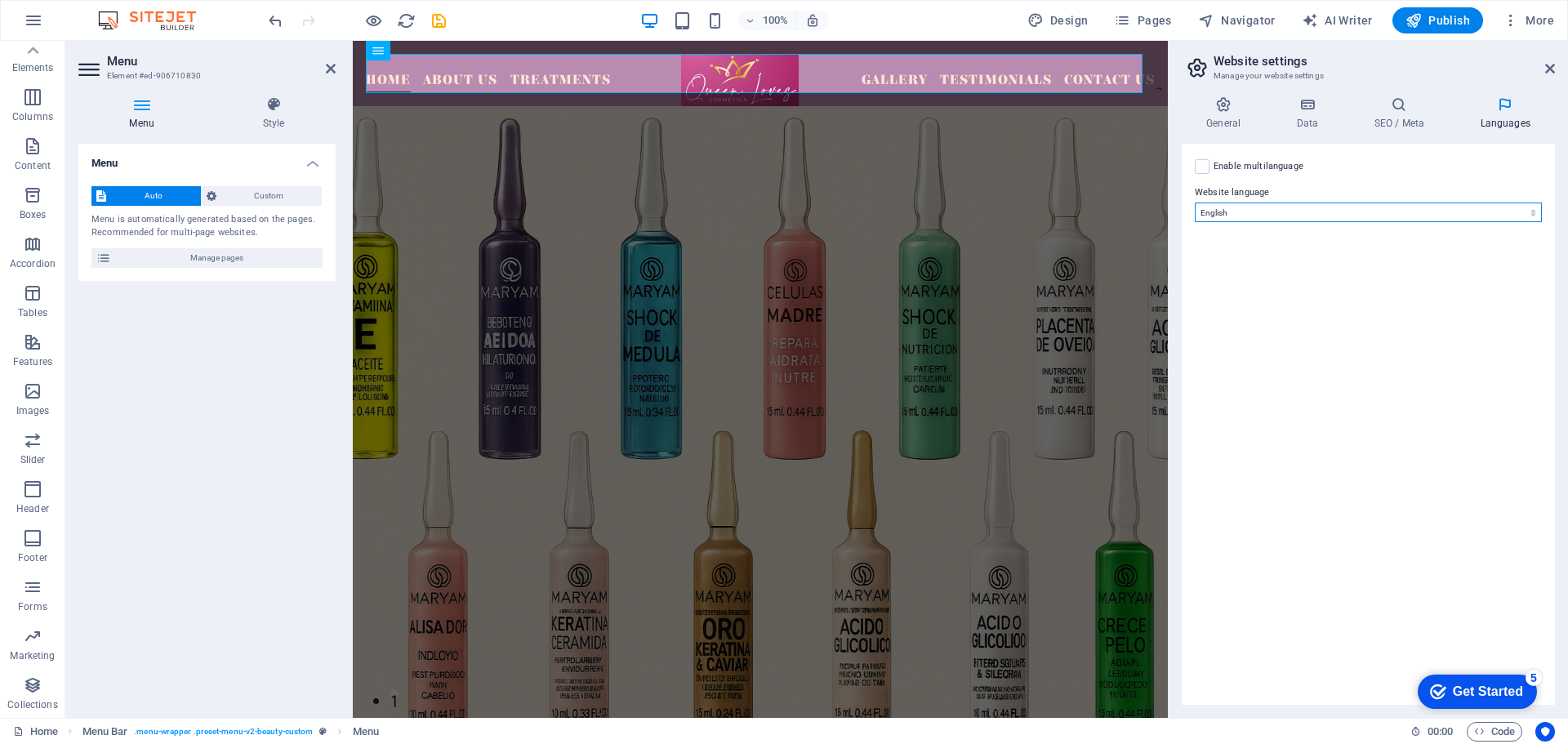
click at [1313, 212] on select "Abkhazian Afar Afrikaans Akan Albanian Amharic Arabic Aragonese Armenian Assame…" at bounding box center [1369, 212] width 347 height 20
select select "42"
click at [1195, 202] on select "Abkhazian Afar Afrikaans Akan Albanian Amharic Arabic Aragonese Armenian Assame…" at bounding box center [1369, 212] width 347 height 20
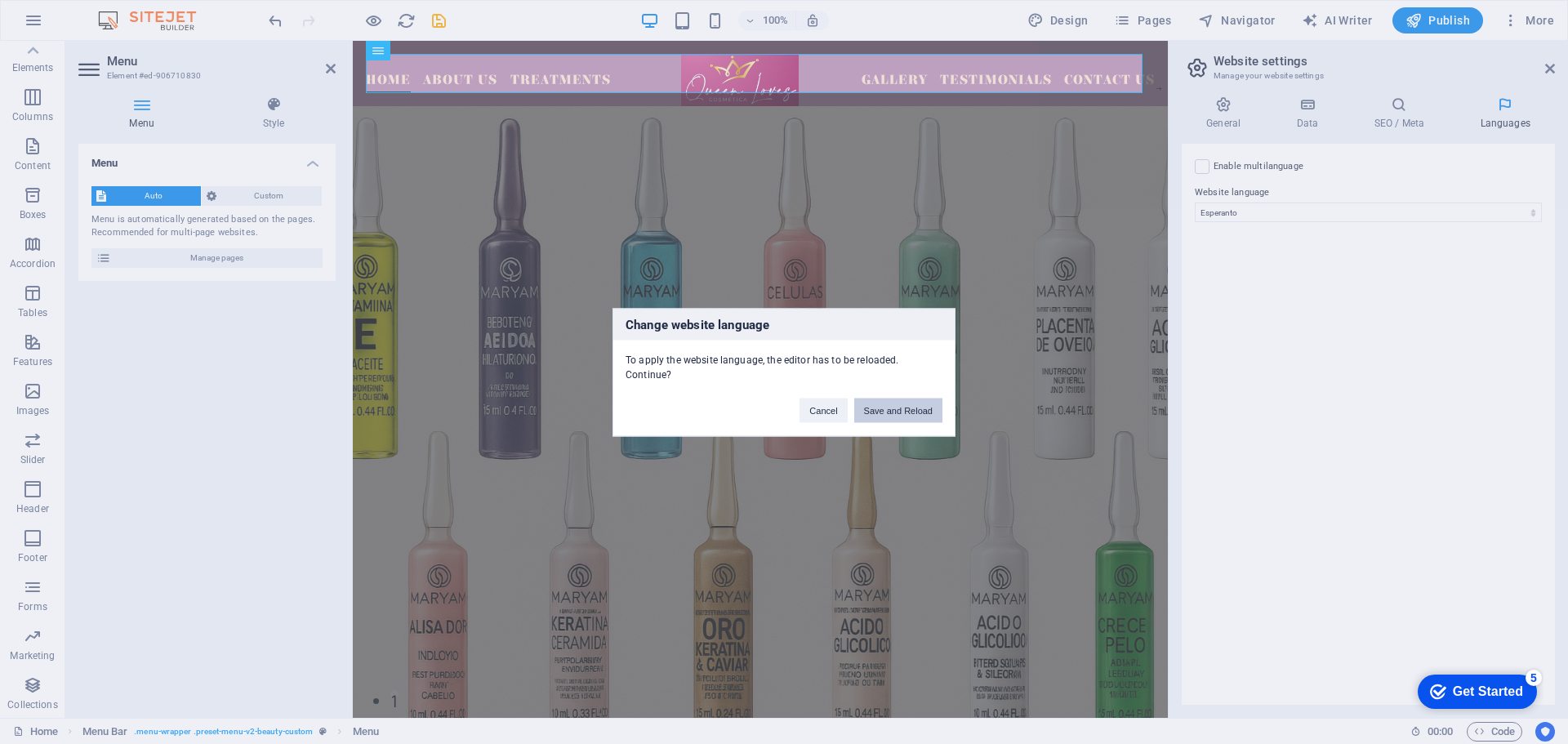
click at [908, 413] on button "Save and Reload" at bounding box center [899, 409] width 88 height 25
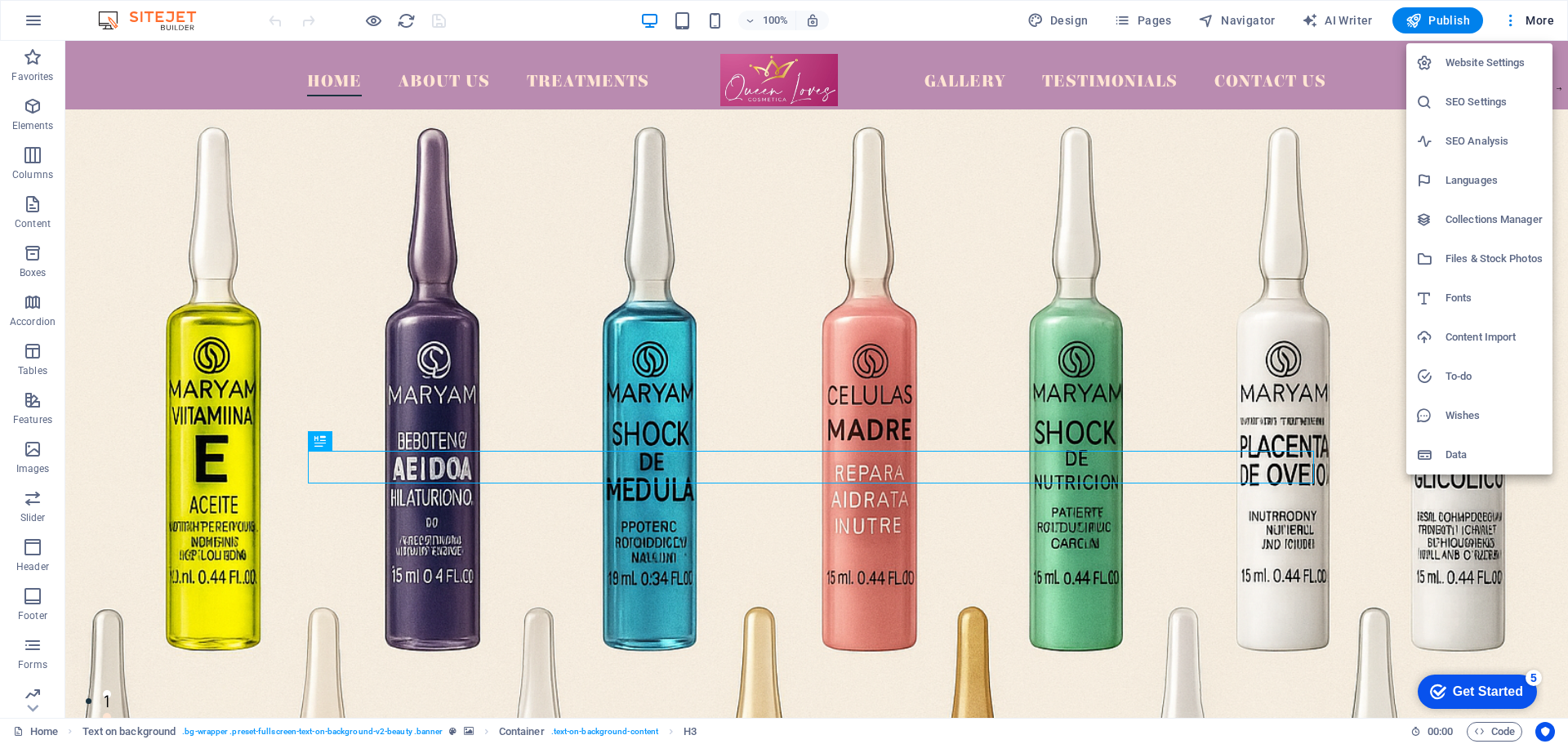
click at [0, 0] on h6 "Languages" at bounding box center [0, 0] width 0 height 0
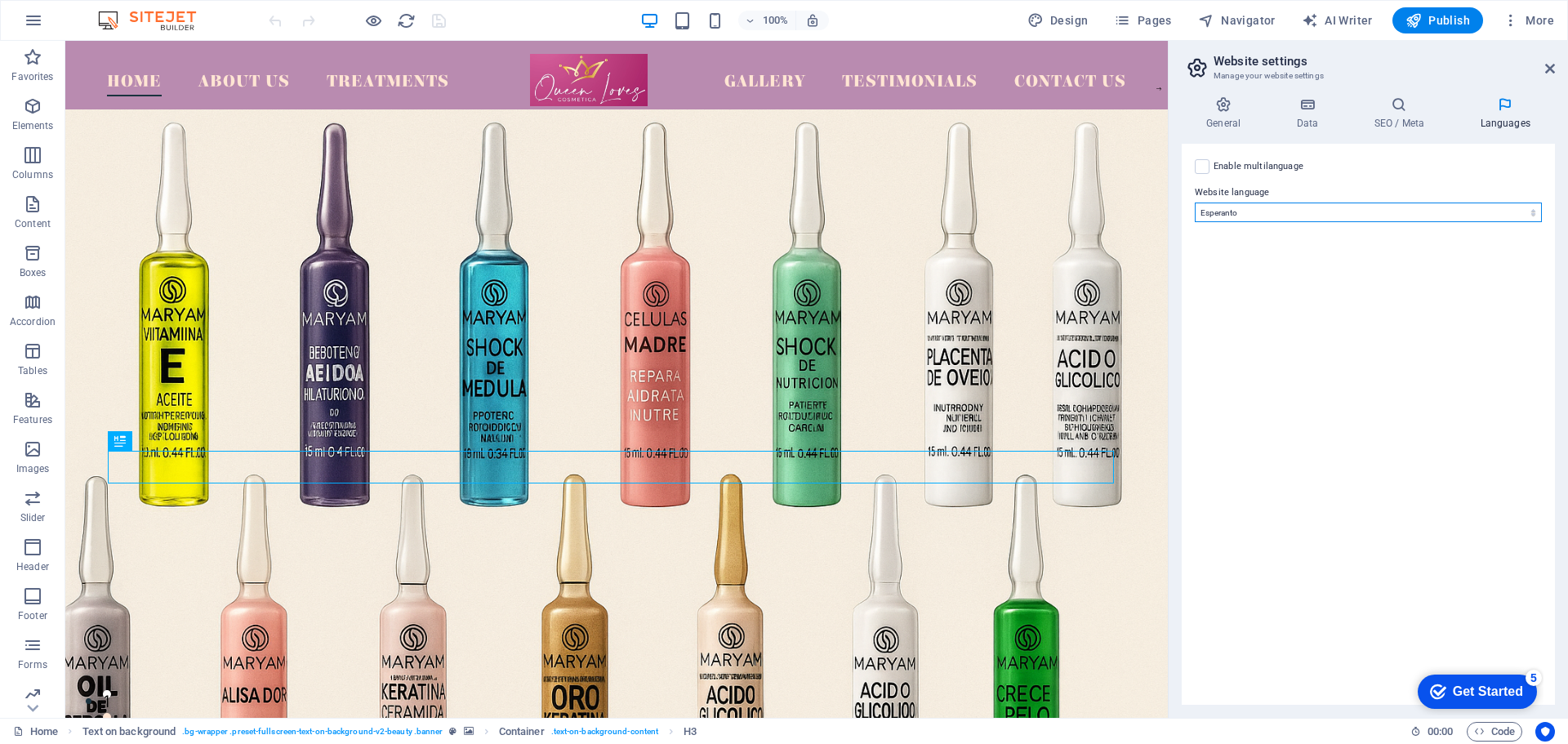
click at [0, 0] on select "Abkhazian Afar Afrikaans Akan Albanian Amharic Arabic Aragonese Armenian Assame…" at bounding box center [0, 0] width 0 height 0
select select "41"
click at [0, 0] on select "Abkhazian Afar Afrikaans Akan Albanian Amharic Arabic Aragonese Armenian Assame…" at bounding box center [0, 0] width 0 height 0
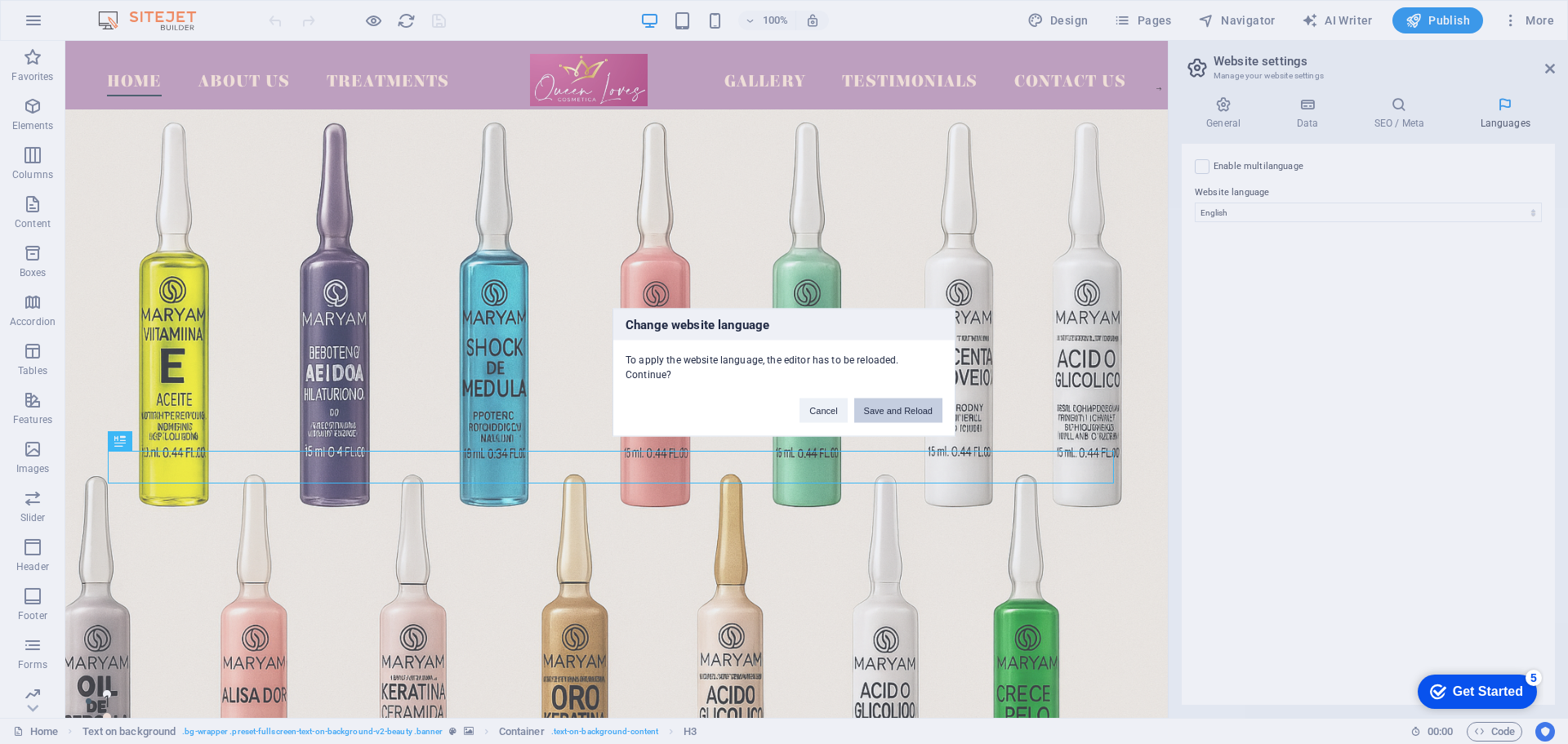
click at [915, 412] on button "Save and Reload" at bounding box center [899, 409] width 88 height 25
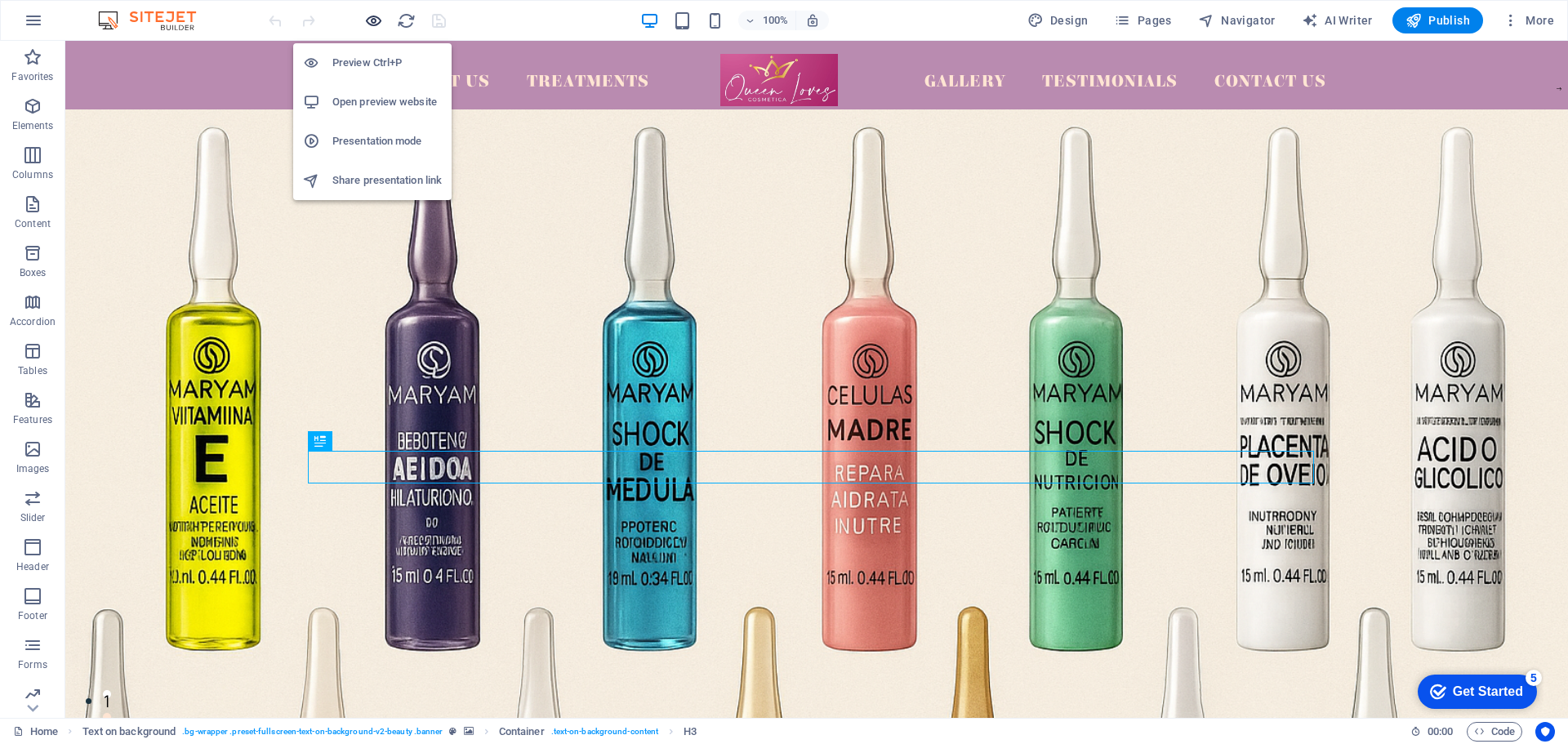
click at [373, 26] on icon "button" at bounding box center [373, 21] width 19 height 19
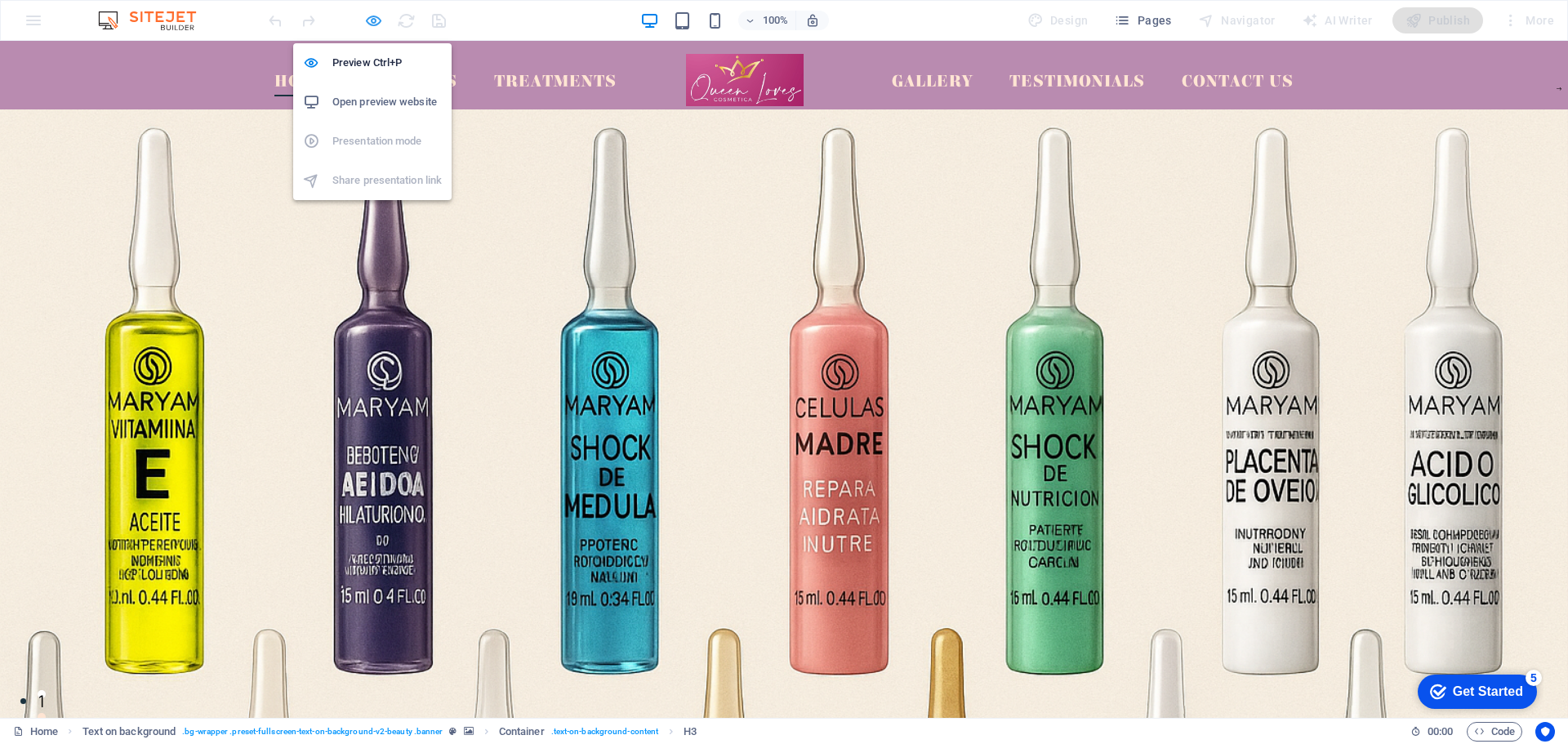
click at [373, 26] on icon "button" at bounding box center [373, 21] width 19 height 19
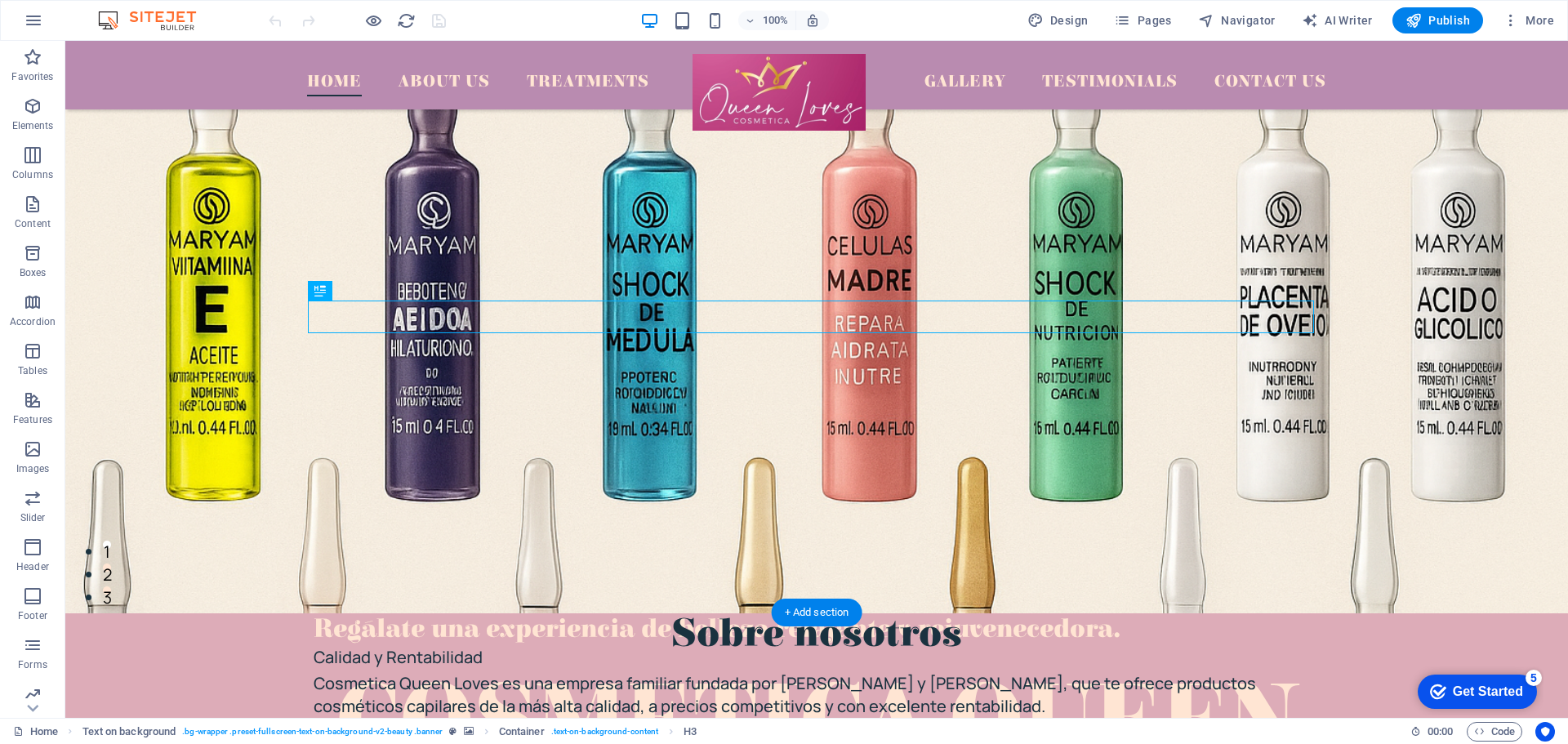
scroll to position [81, 0]
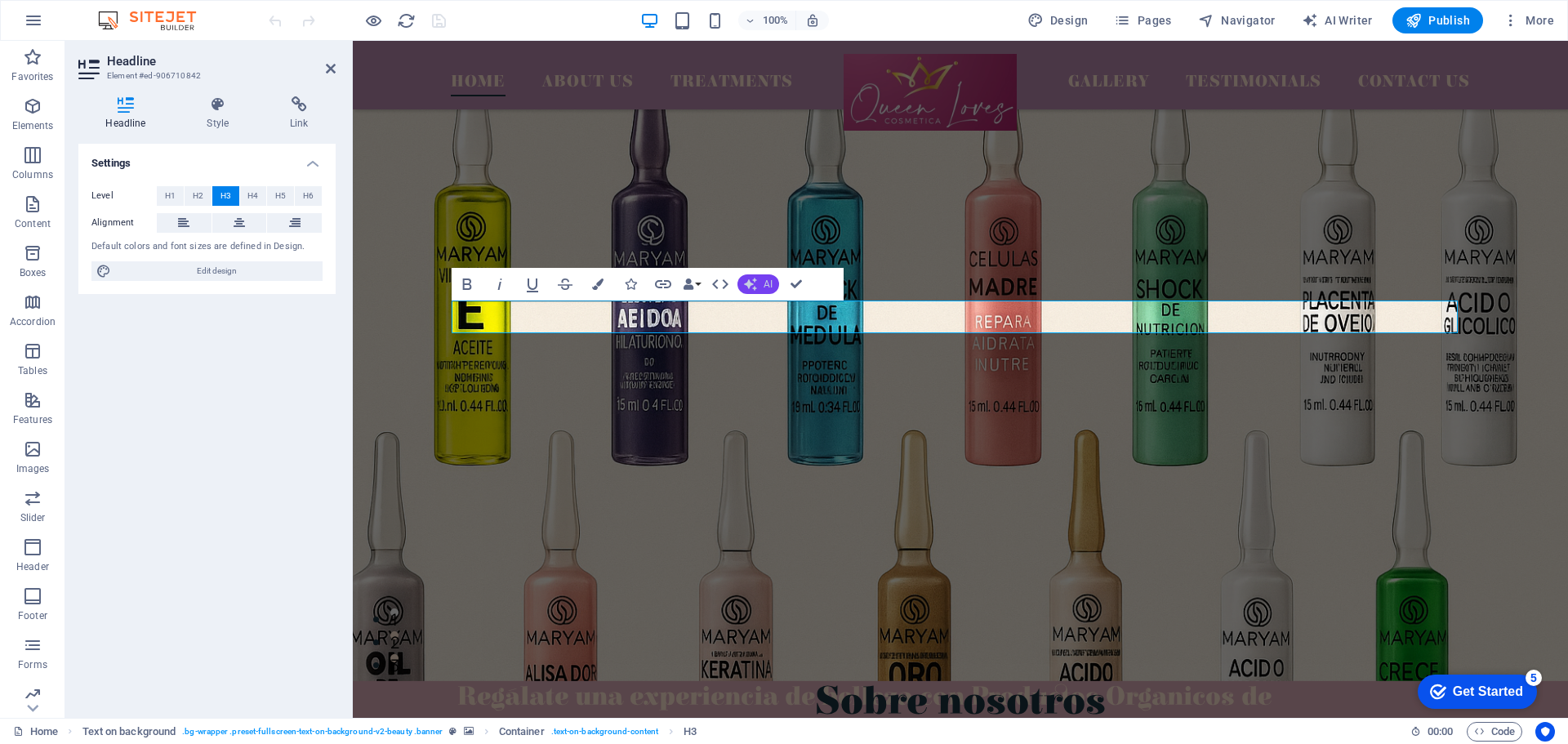
click at [769, 285] on span "AI" at bounding box center [767, 285] width 9 height 10
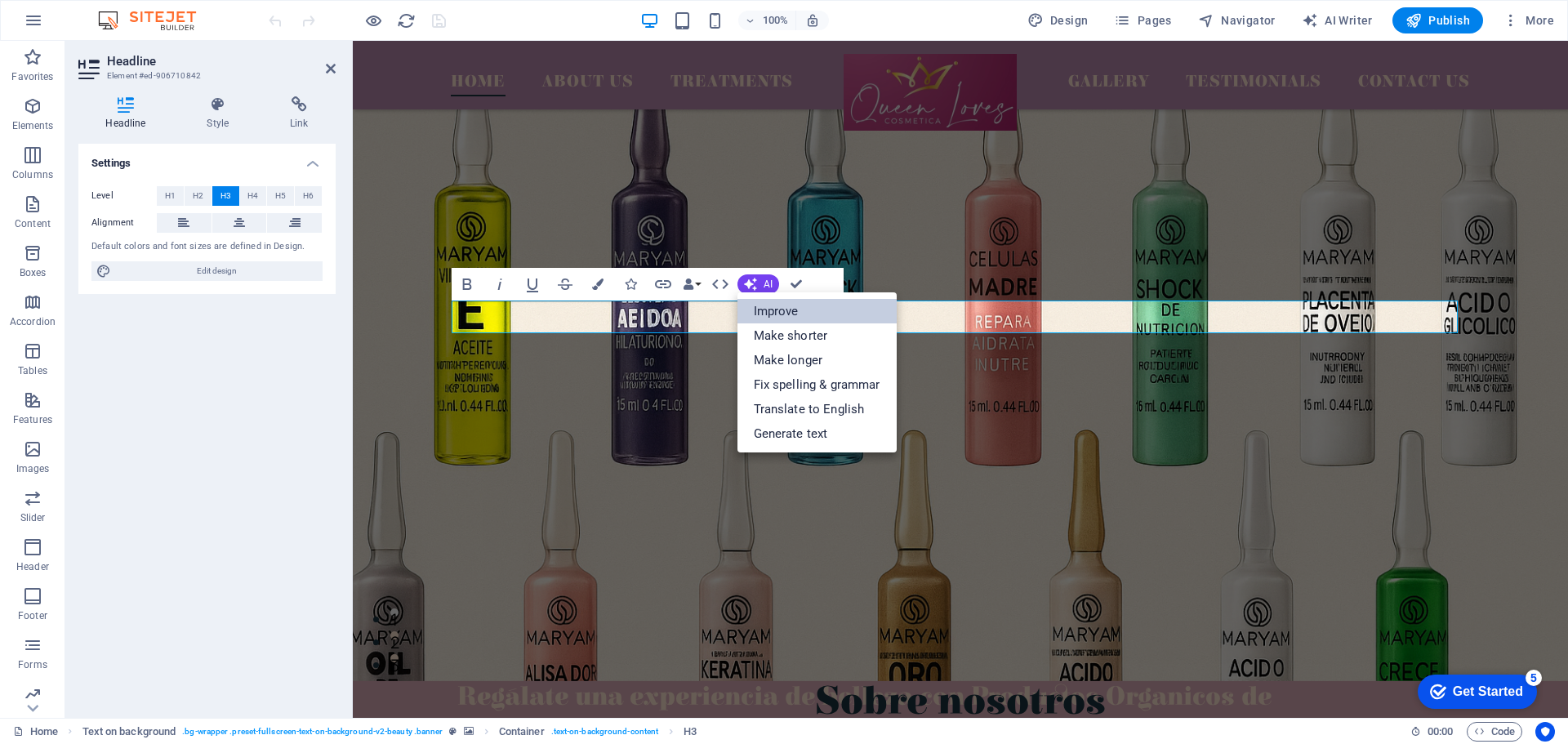
click at [787, 305] on link "Improve" at bounding box center [817, 311] width 159 height 25
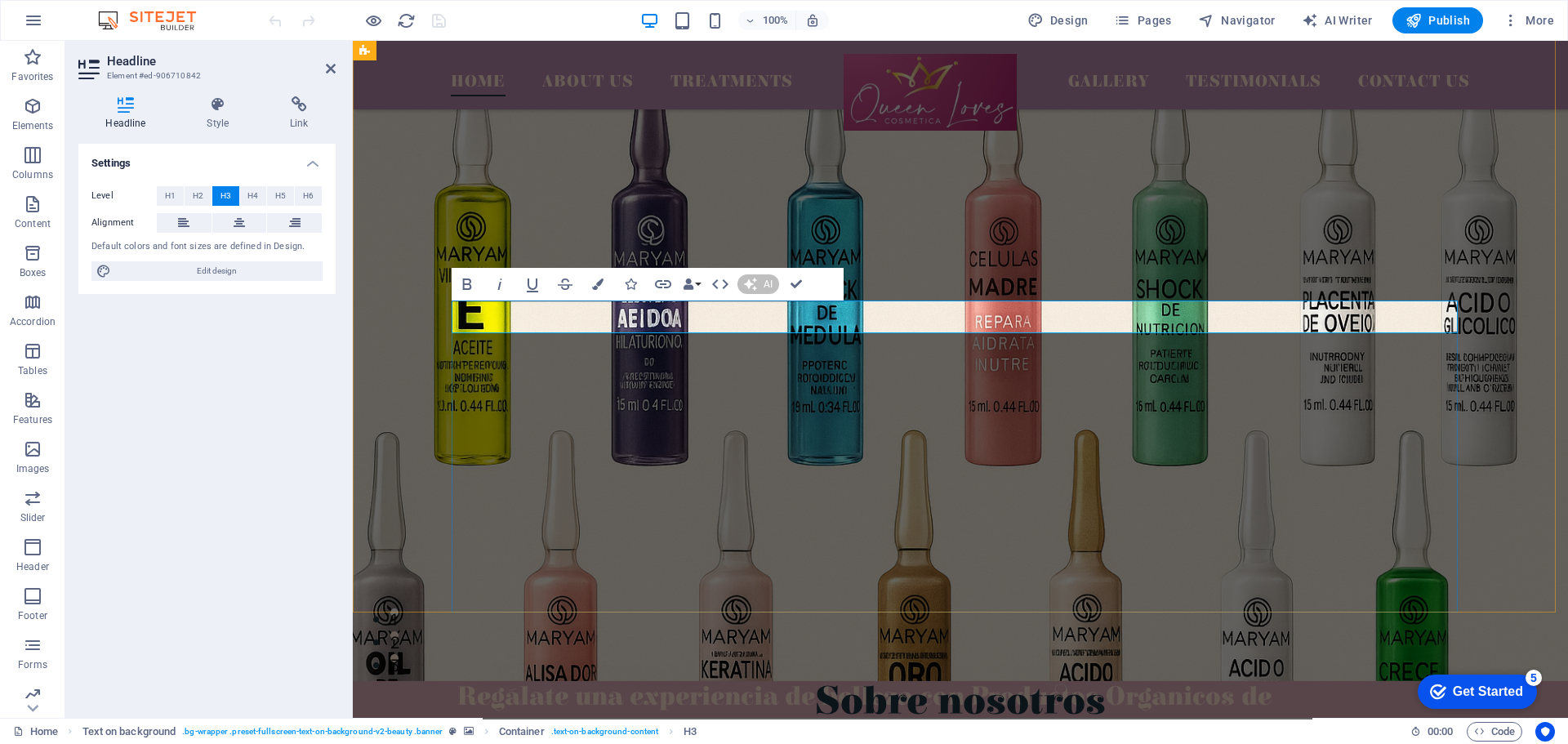
scroll to position [49, 0]
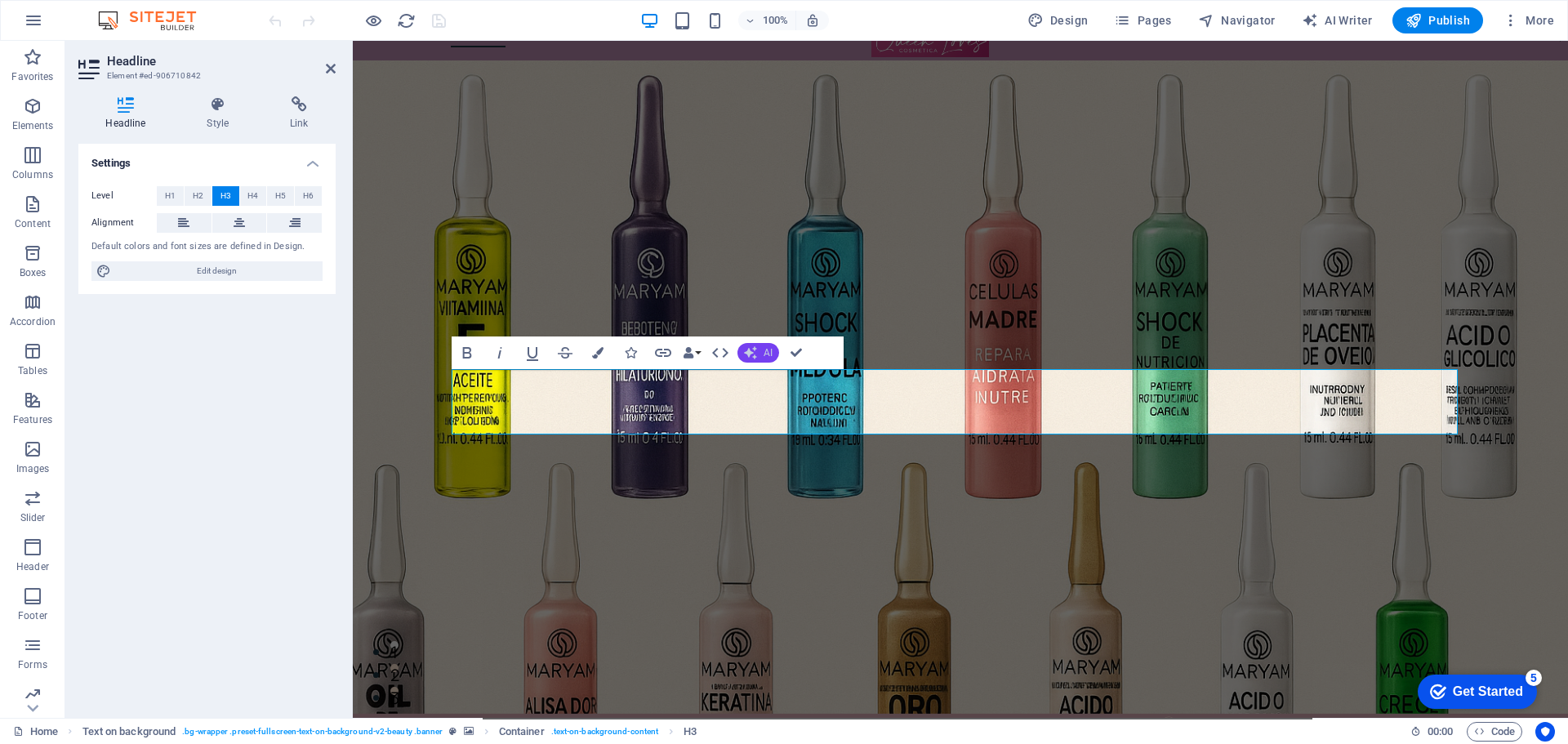
click at [771, 348] on span "AI" at bounding box center [767, 353] width 9 height 10
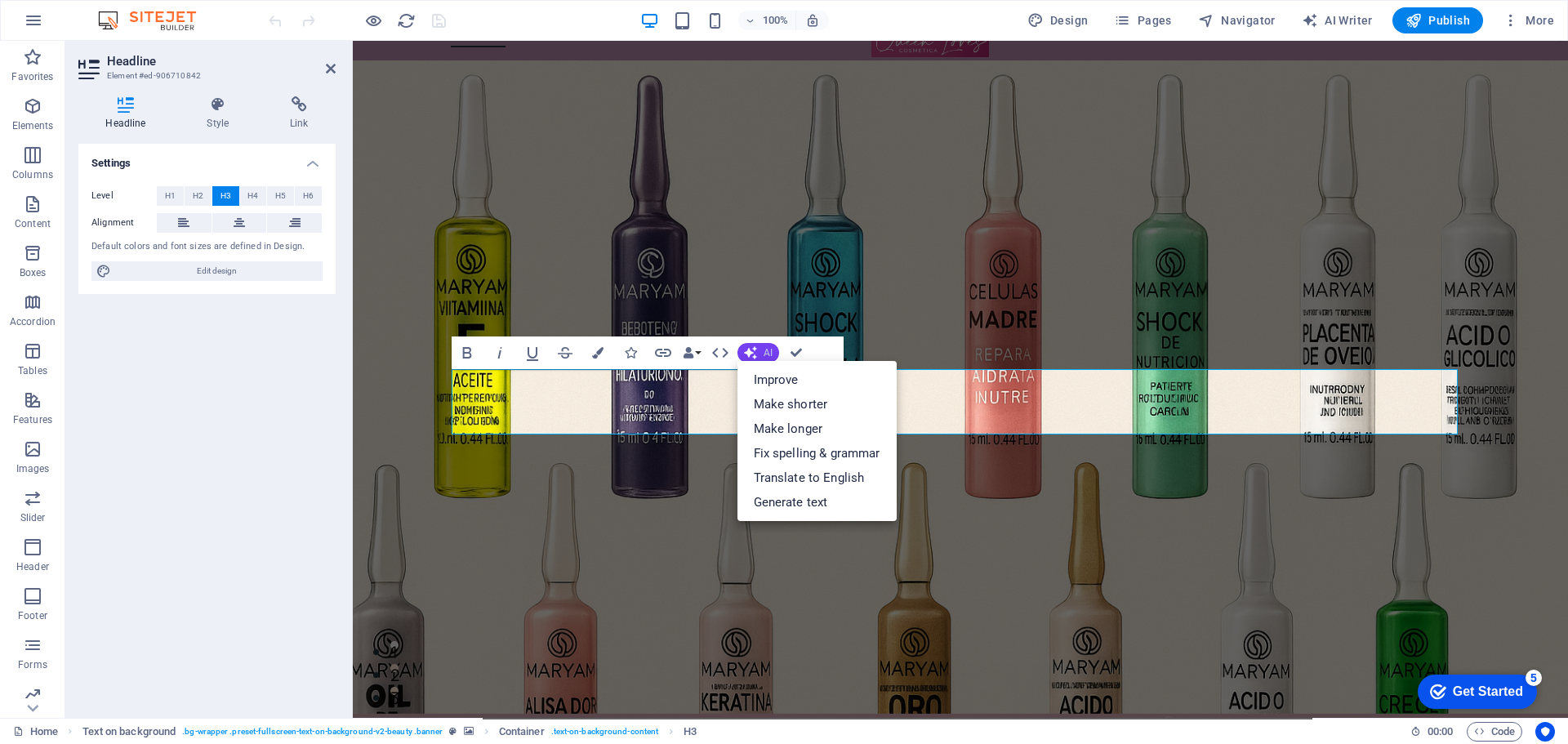
click at [771, 348] on span "AI" at bounding box center [767, 353] width 9 height 10
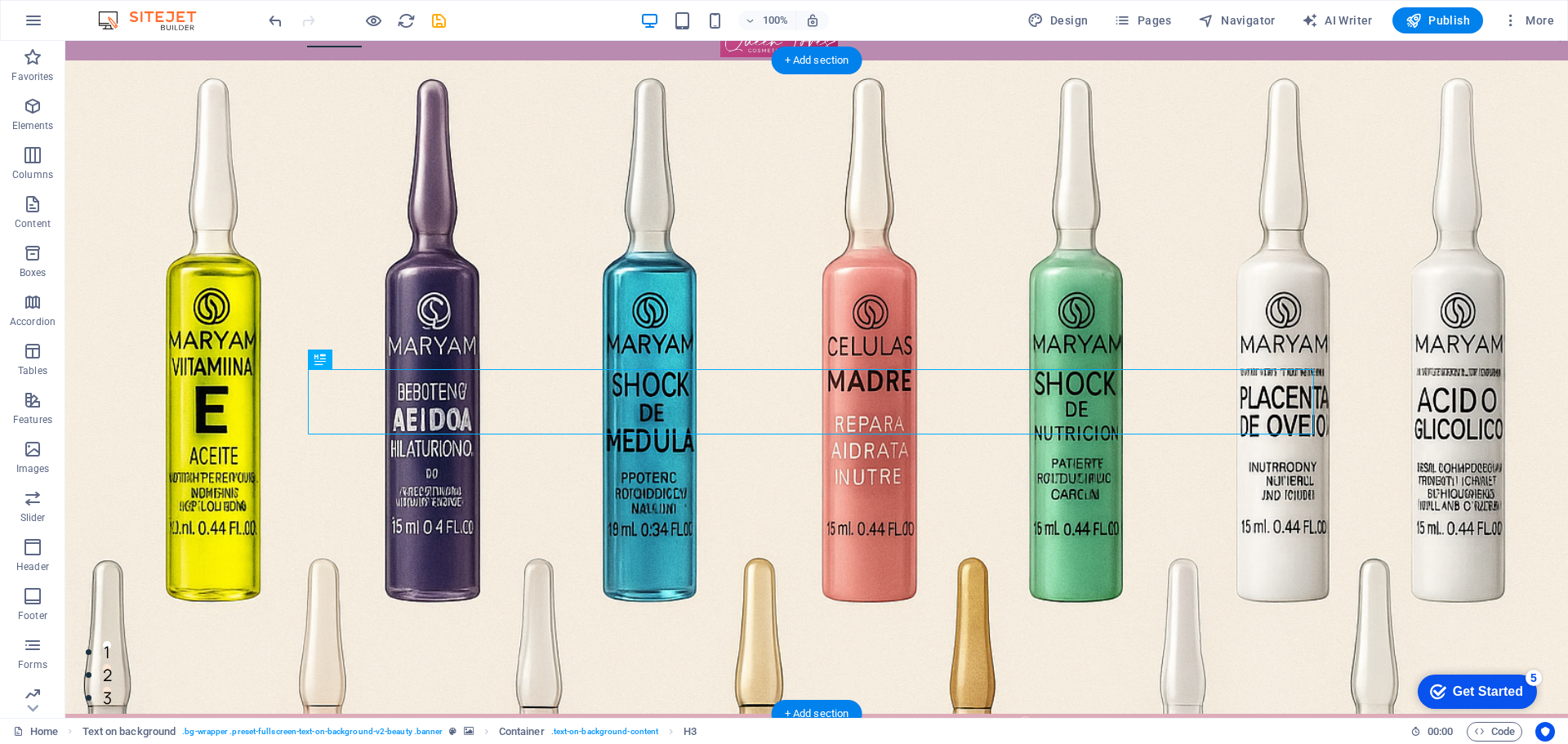
drag, startPoint x: 1017, startPoint y: 368, endPoint x: 1016, endPoint y: 251, distance: 117.0
click at [1016, 251] on figure at bounding box center [817, 388] width 1503 height 654
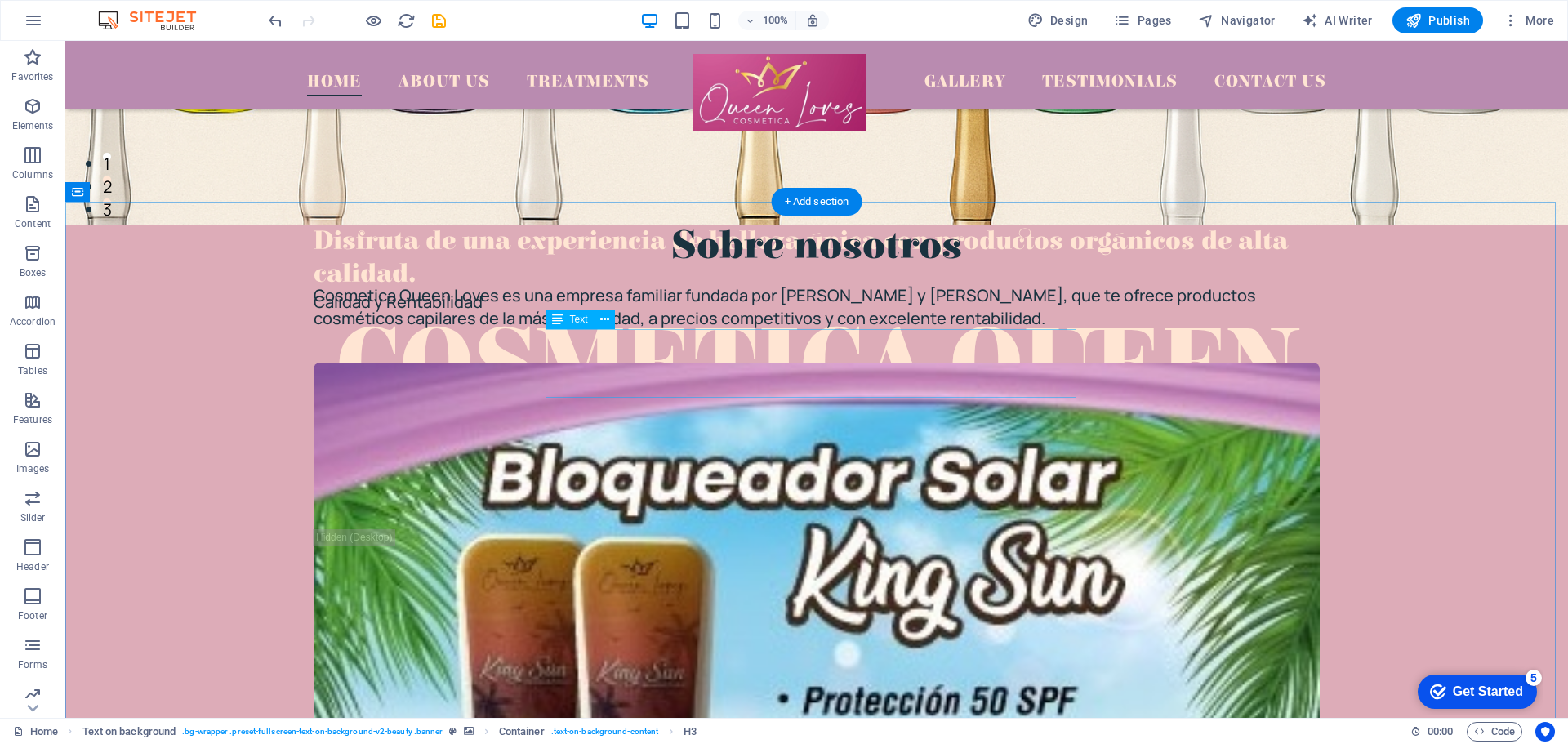
scroll to position [539, 0]
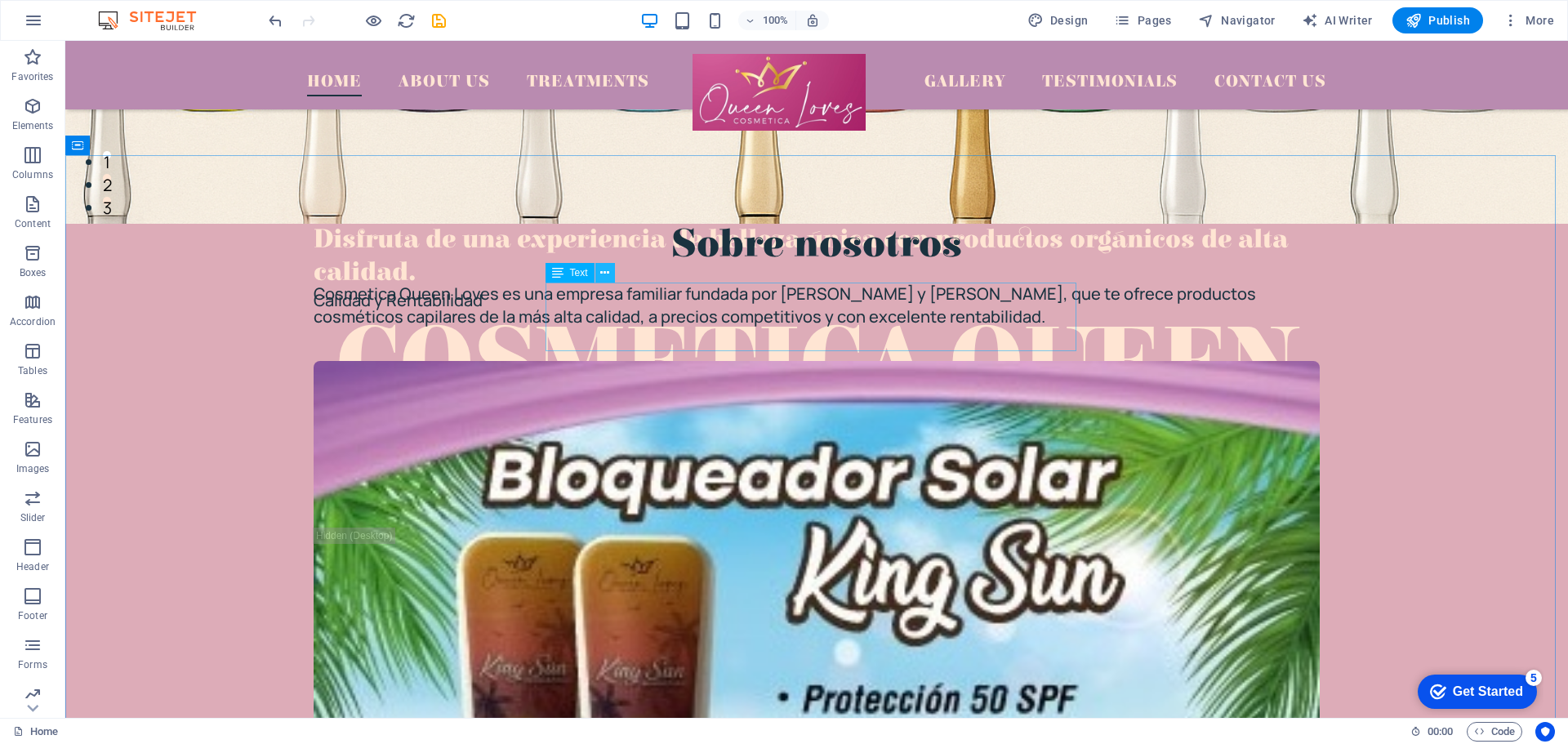
click at [611, 273] on button at bounding box center [605, 273] width 20 height 20
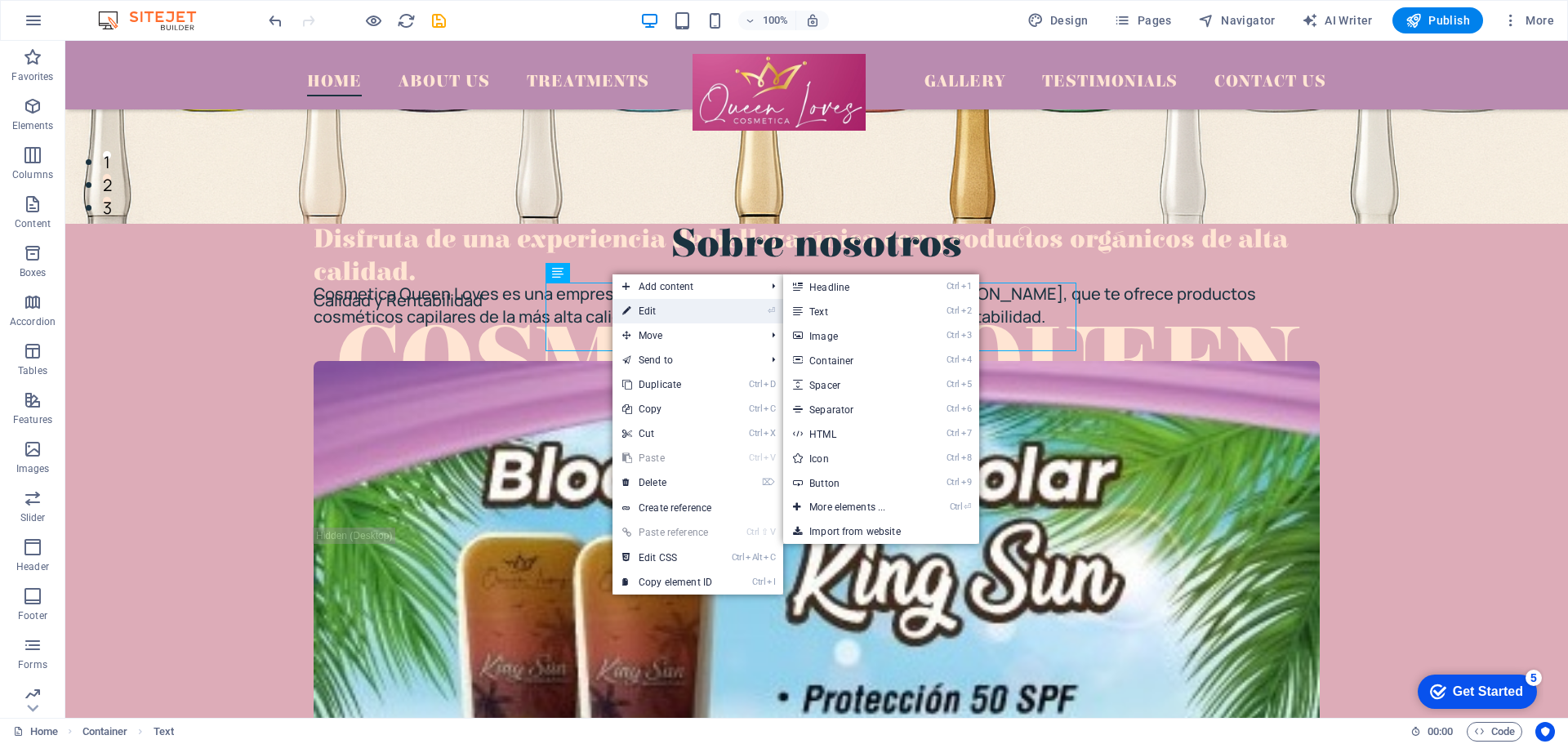
click at [655, 311] on link "⏎ Edit" at bounding box center [667, 311] width 110 height 25
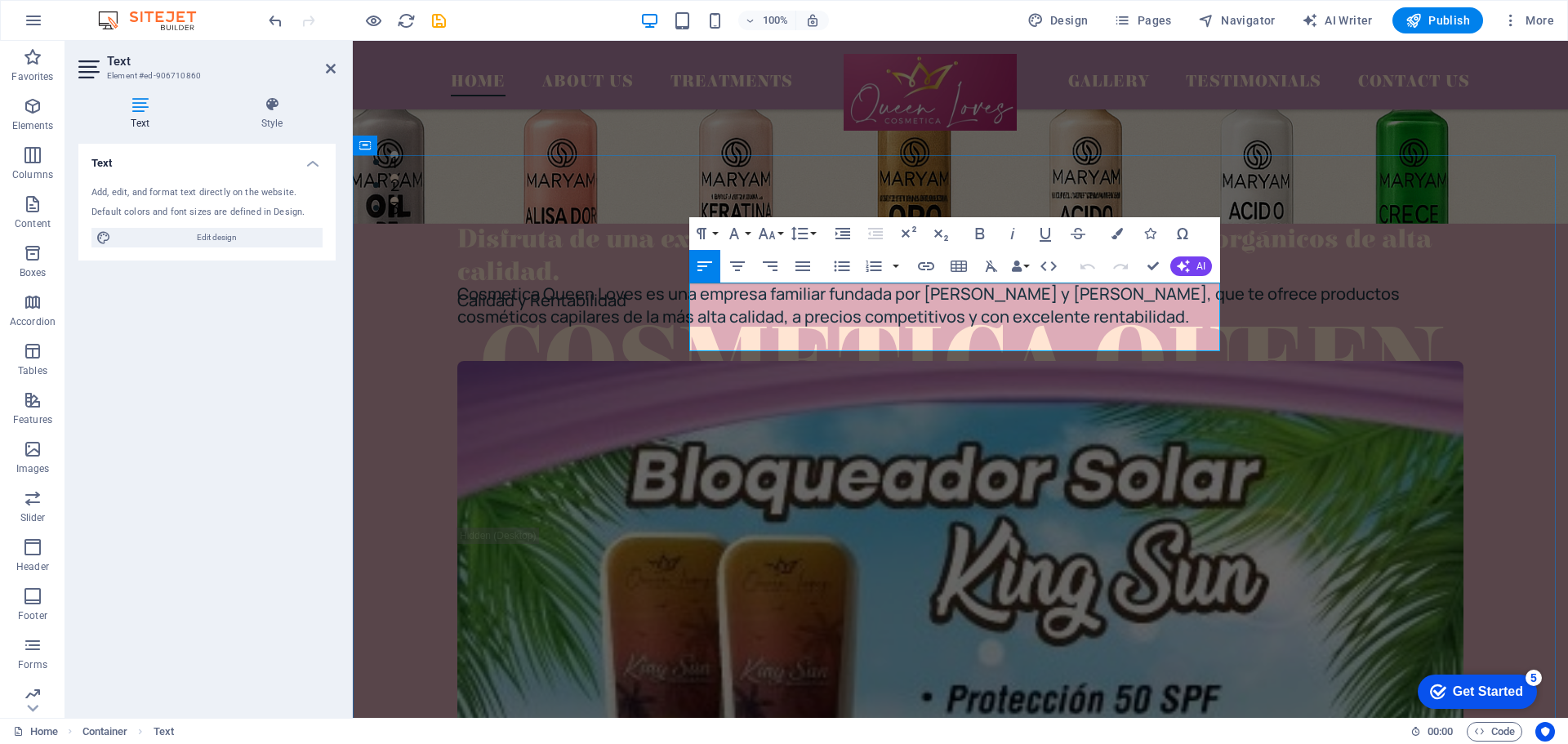
click at [986, 313] on p "Cosmetica Queen Loves es una empresa familiar fundada por [PERSON_NAME] y [PERS…" at bounding box center [961, 305] width 1007 height 46
click at [754, 319] on p "Cosmetica Queen Loves es una empresa familiar fundada por [PERSON_NAME] y [PERS…" at bounding box center [961, 305] width 1007 height 46
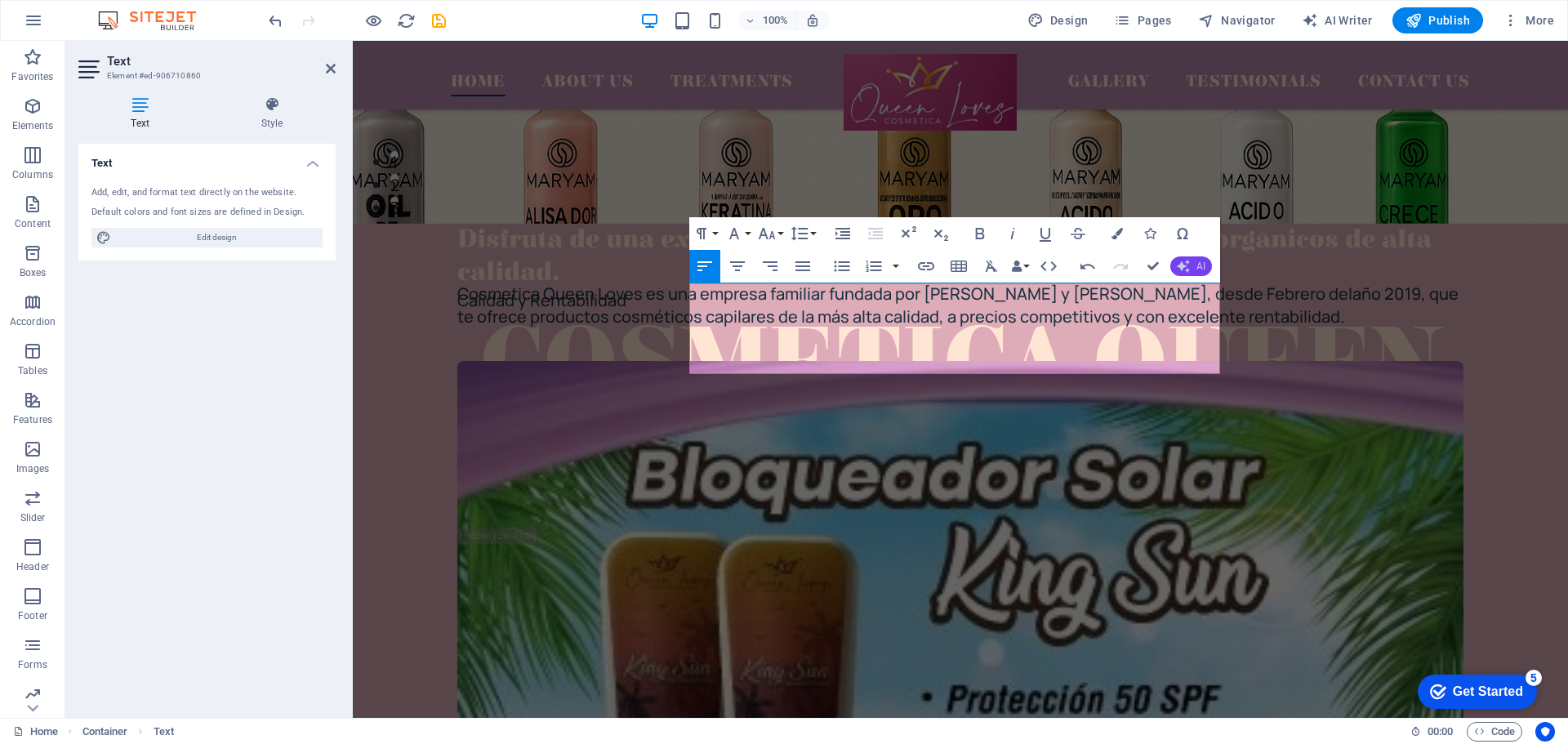
click at [1192, 264] on button "AI" at bounding box center [1191, 266] width 41 height 20
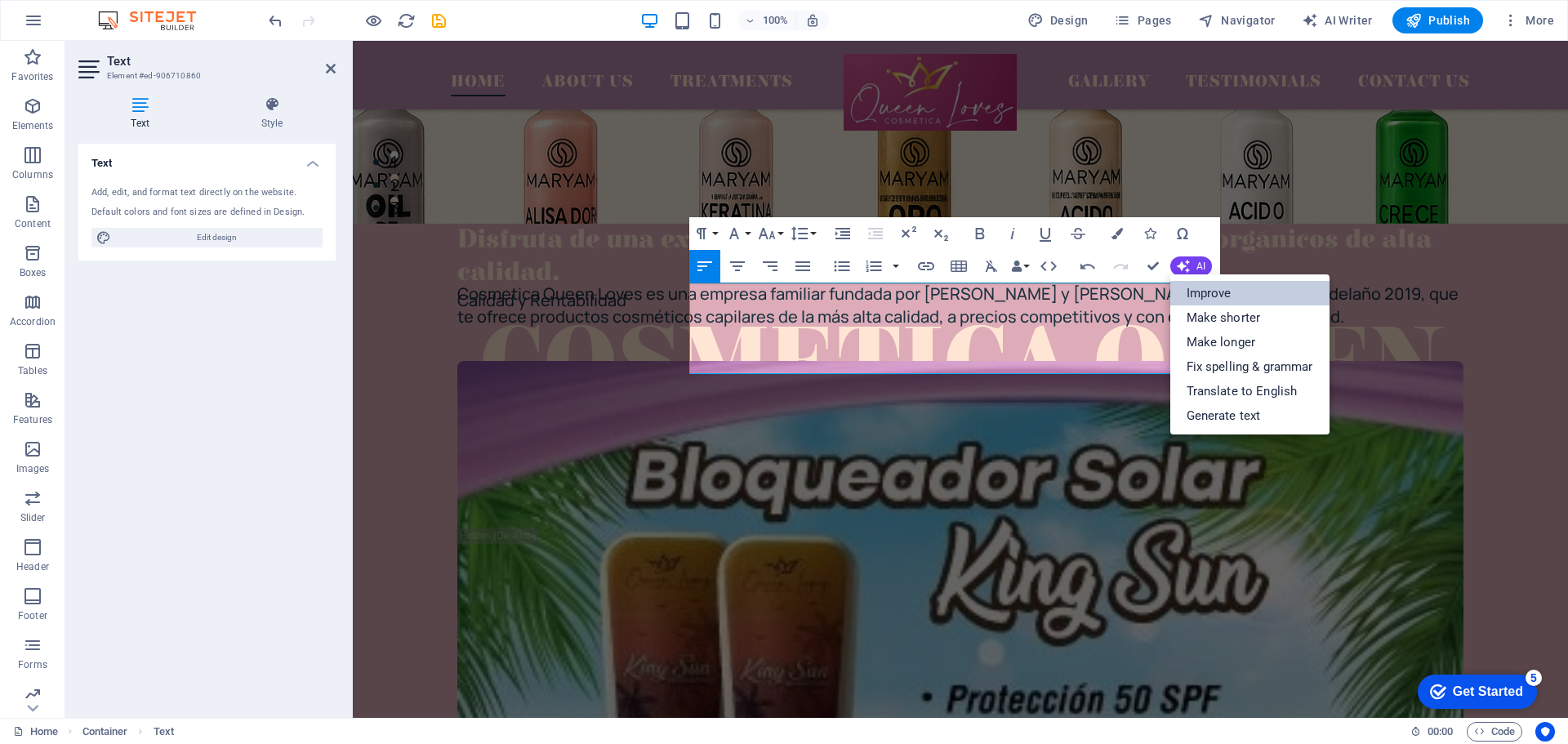
click at [1197, 299] on link "Improve" at bounding box center [1250, 292] width 159 height 25
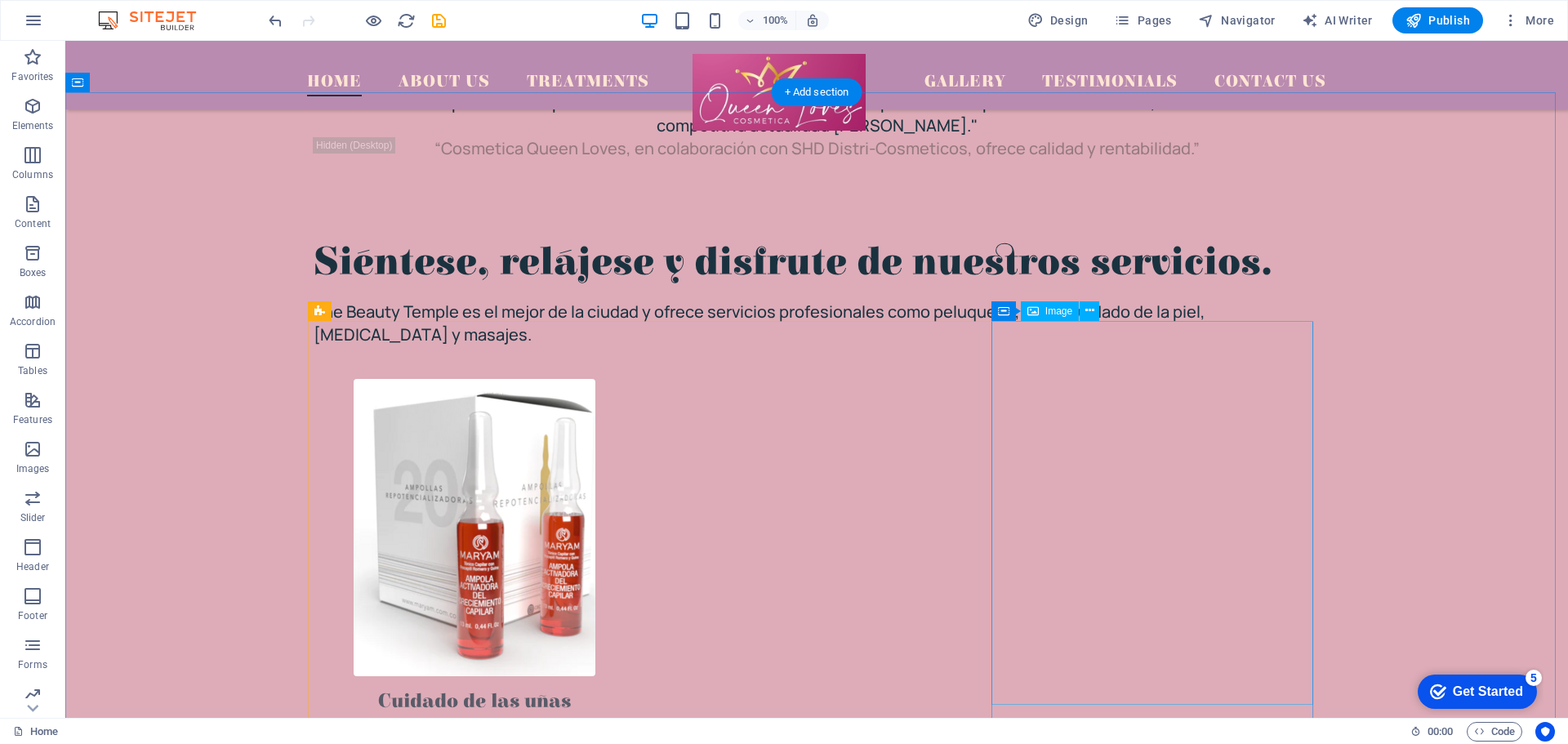
scroll to position [1846, 0]
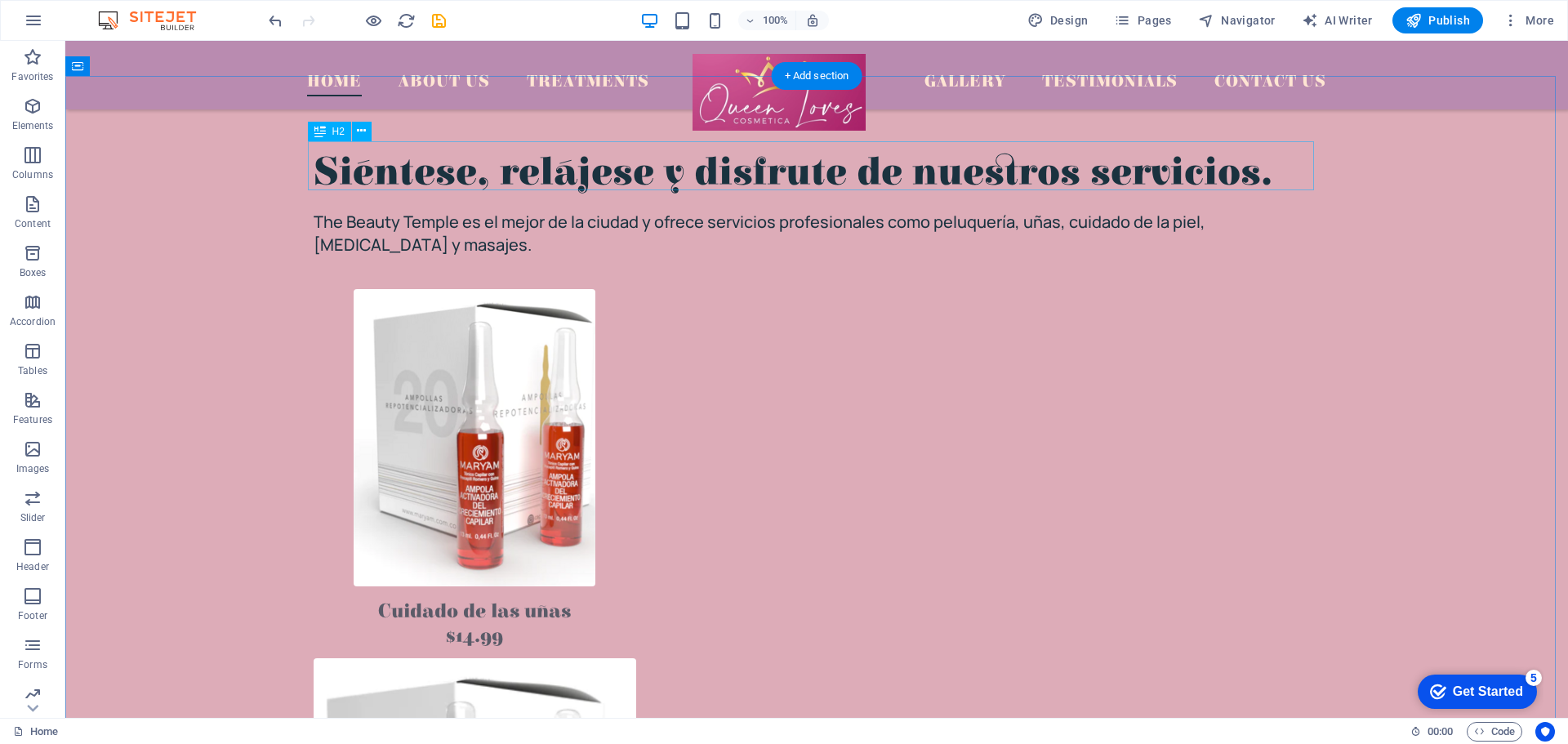
click at [486, 157] on div "Siéntese, relájese y disfrute de nuestros servicios." at bounding box center [817, 174] width 1007 height 49
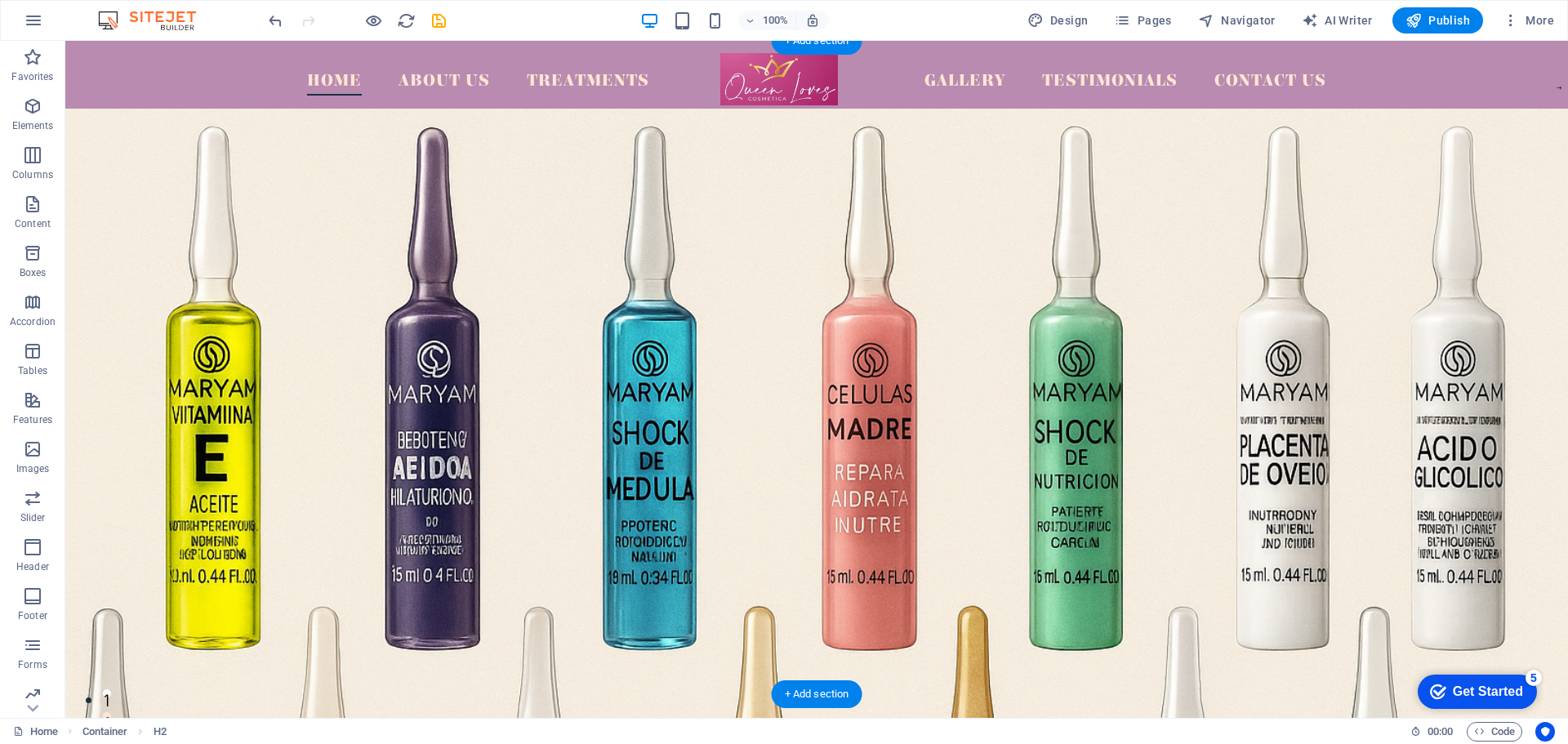
scroll to position [0, 0]
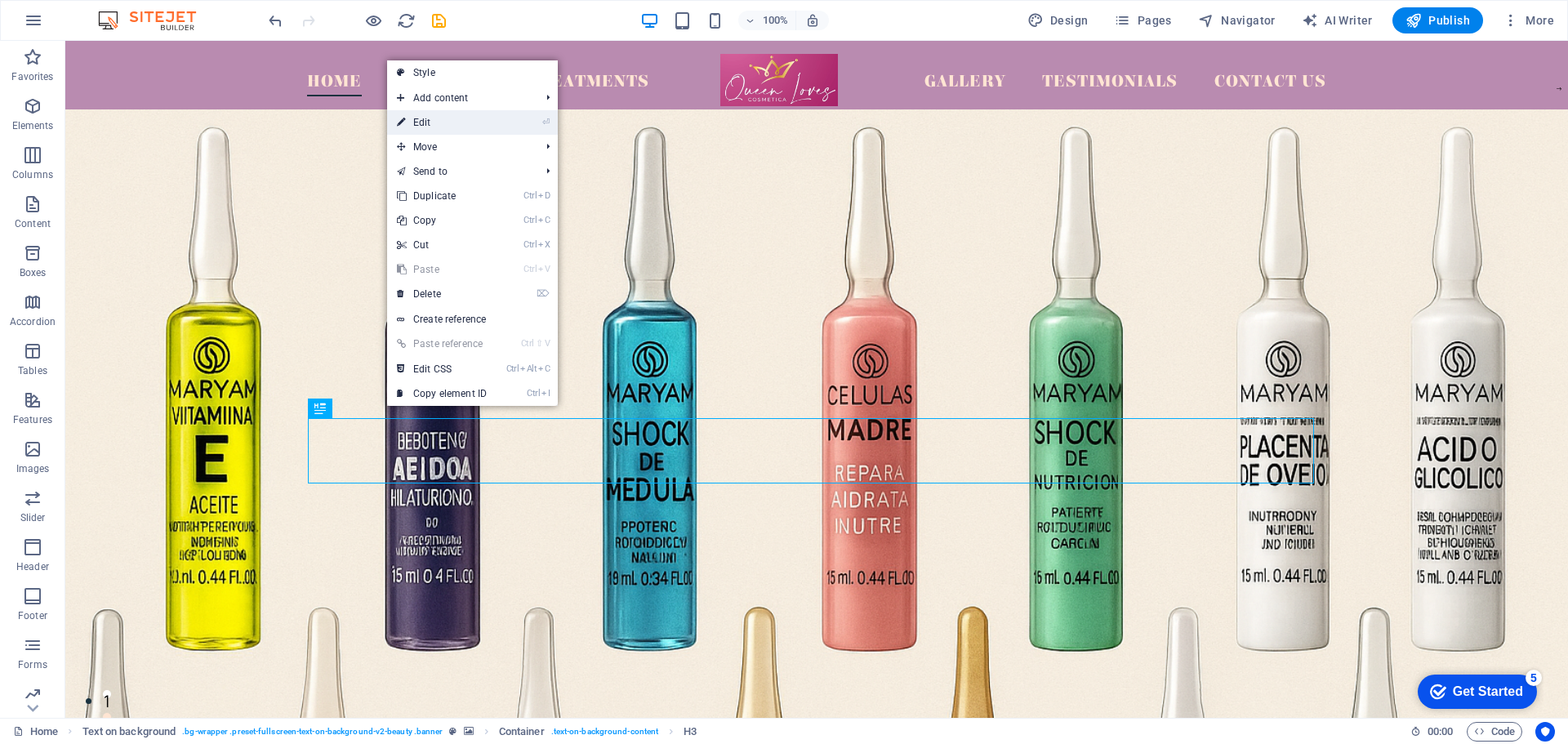
click at [459, 118] on link "⏎ Edit" at bounding box center [443, 122] width 110 height 25
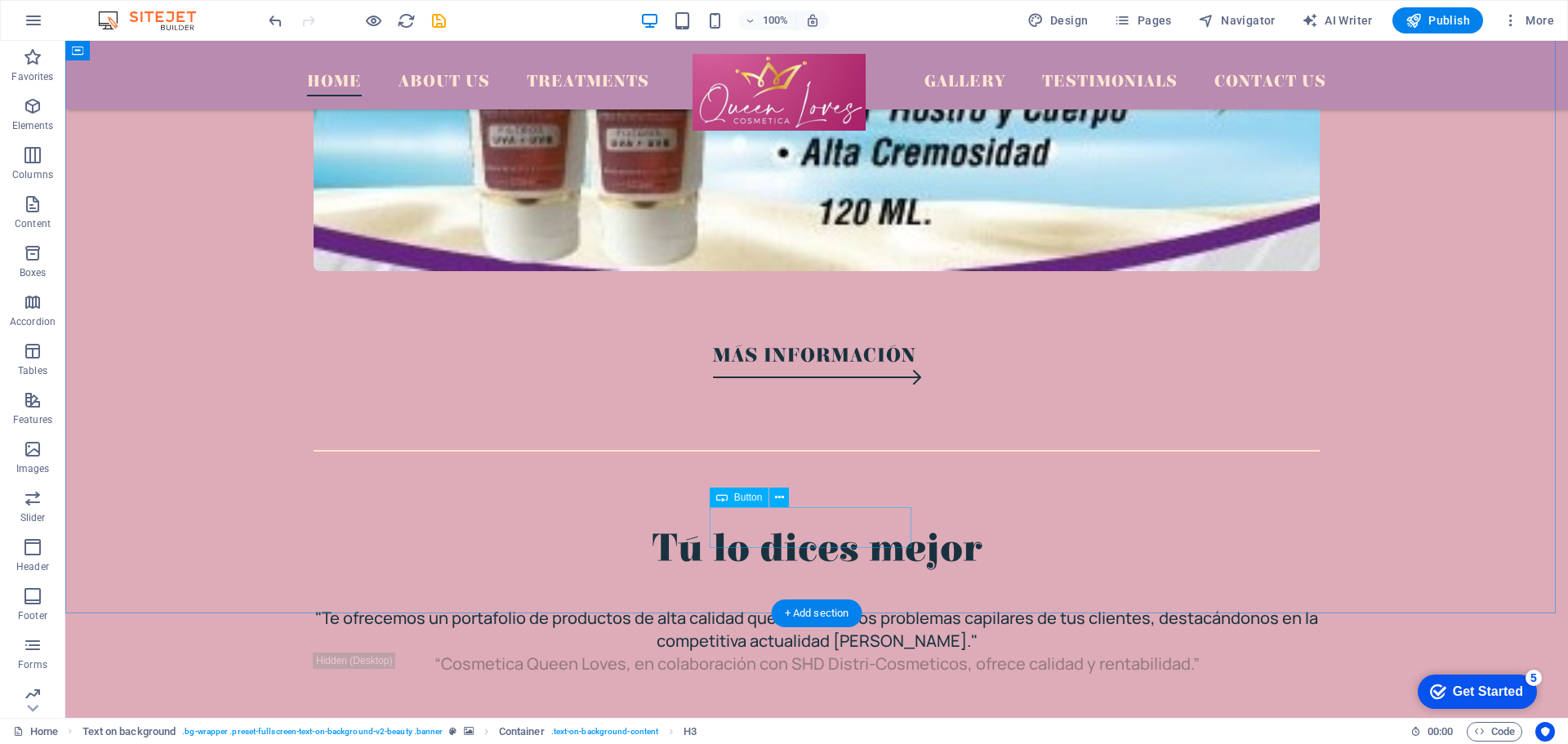
scroll to position [1634, 0]
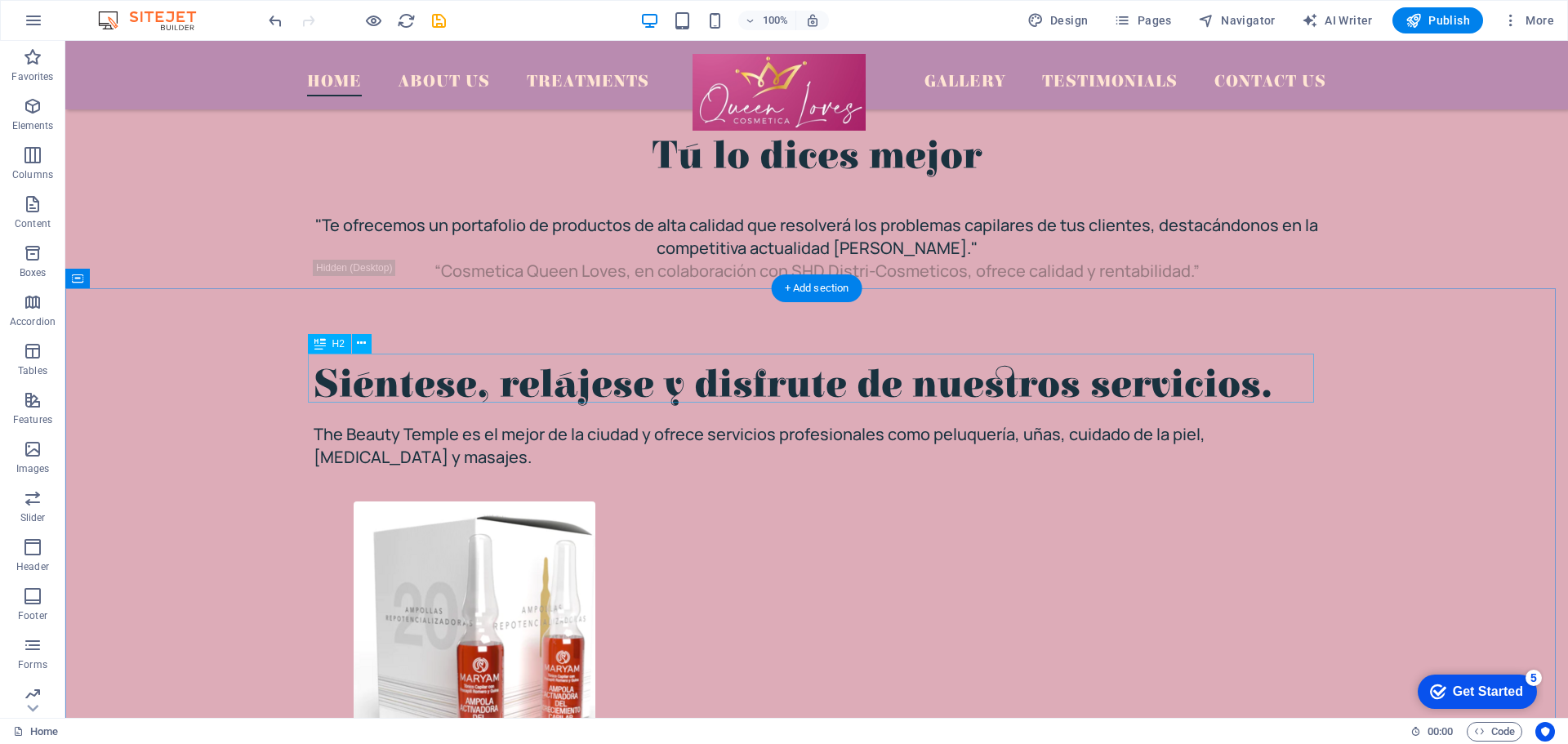
click at [695, 384] on div "Siéntese, relájese y disfrute de nuestros servicios." at bounding box center [817, 386] width 1007 height 49
click at [360, 344] on icon at bounding box center [361, 343] width 9 height 17
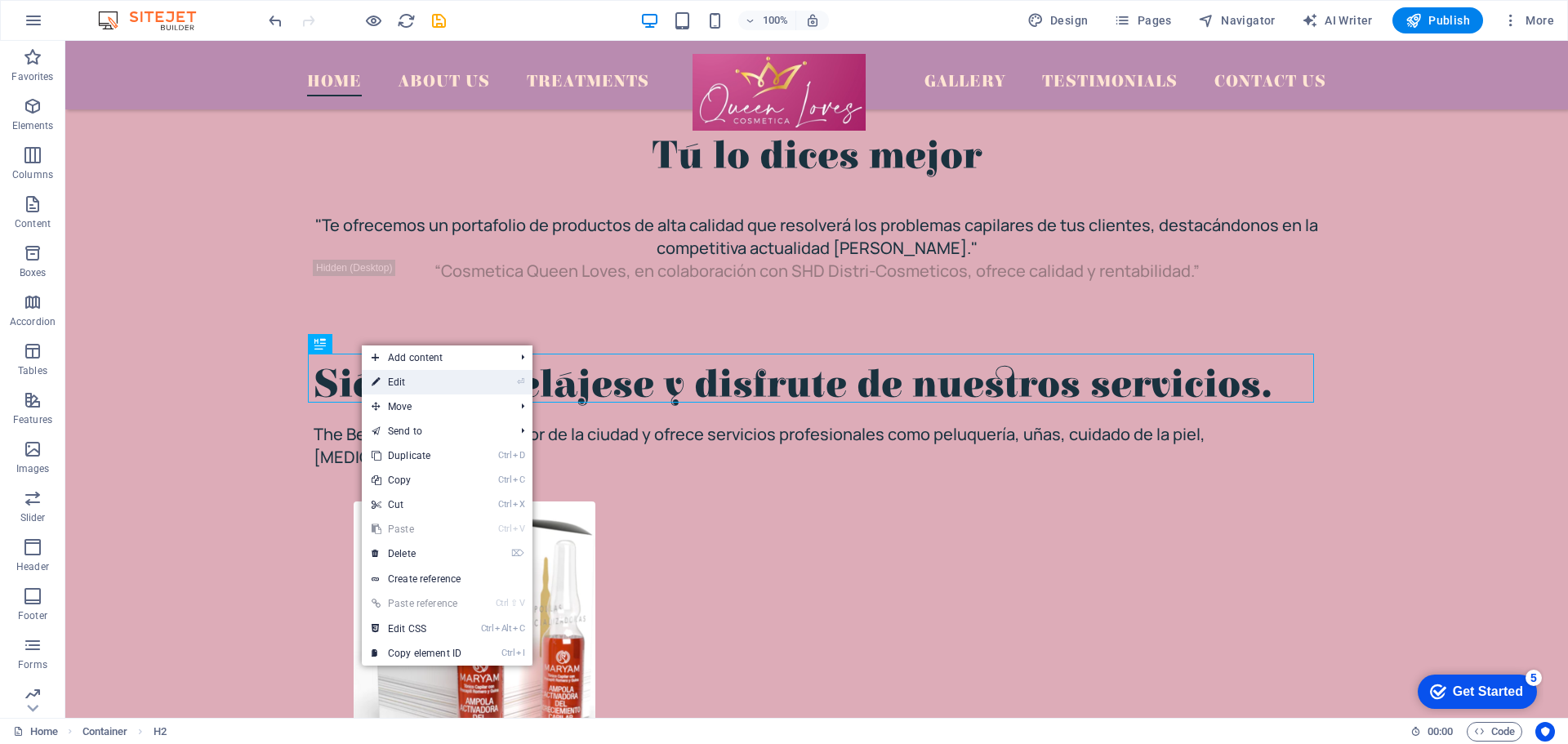
click at [394, 378] on link "⏎ Edit" at bounding box center [417, 382] width 110 height 25
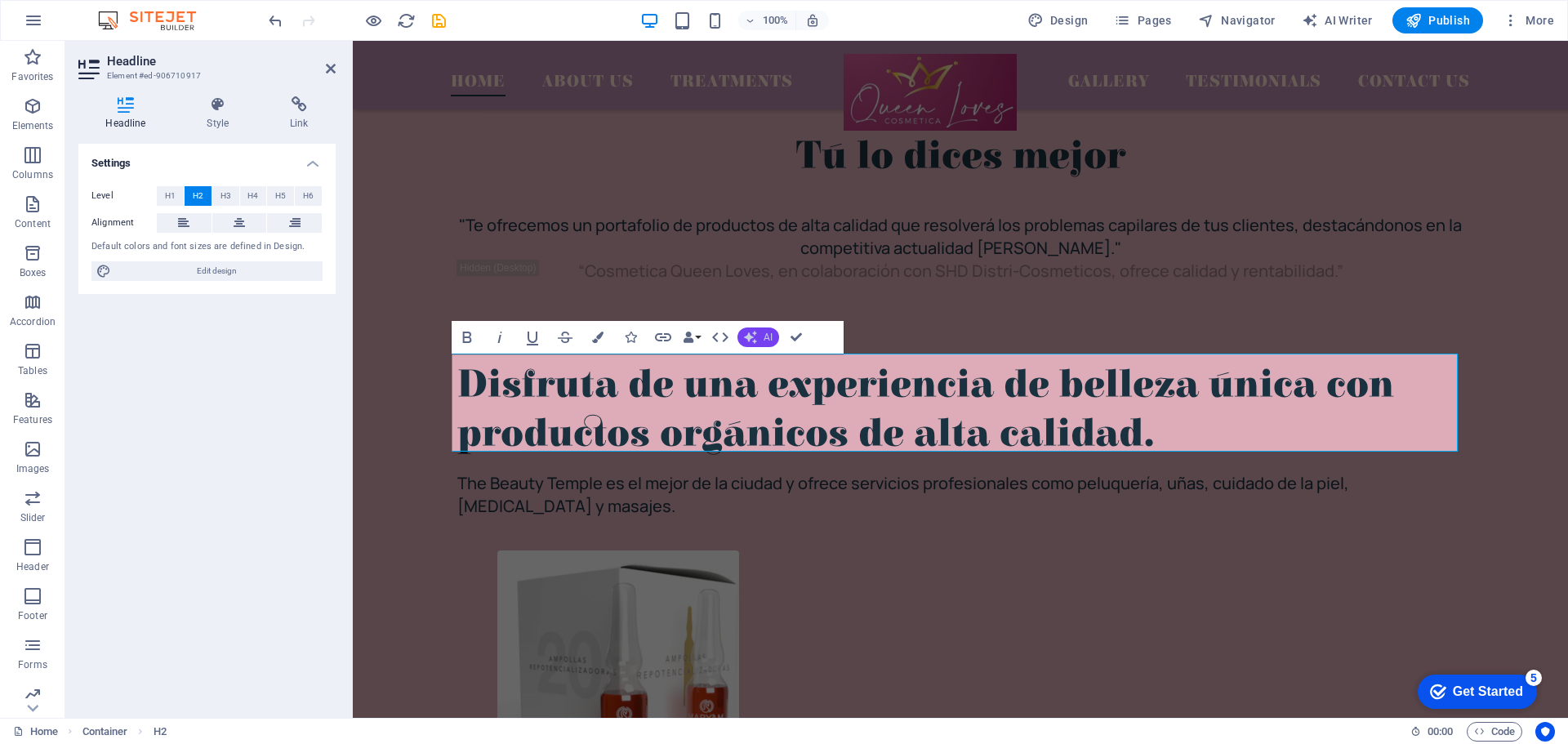
click at [759, 334] on button "AI" at bounding box center [758, 338] width 41 height 20
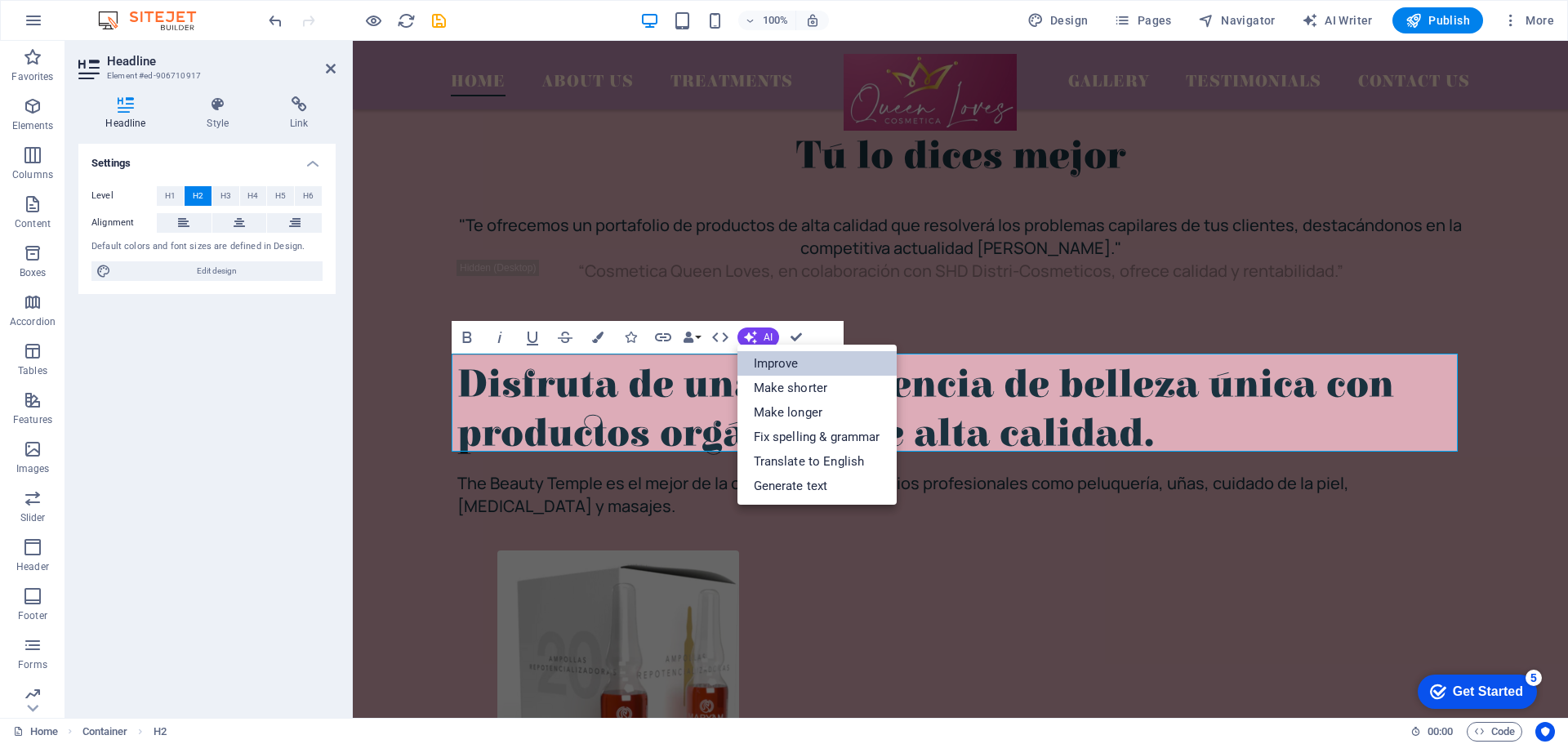
click at [773, 360] on link "Improve" at bounding box center [817, 363] width 159 height 25
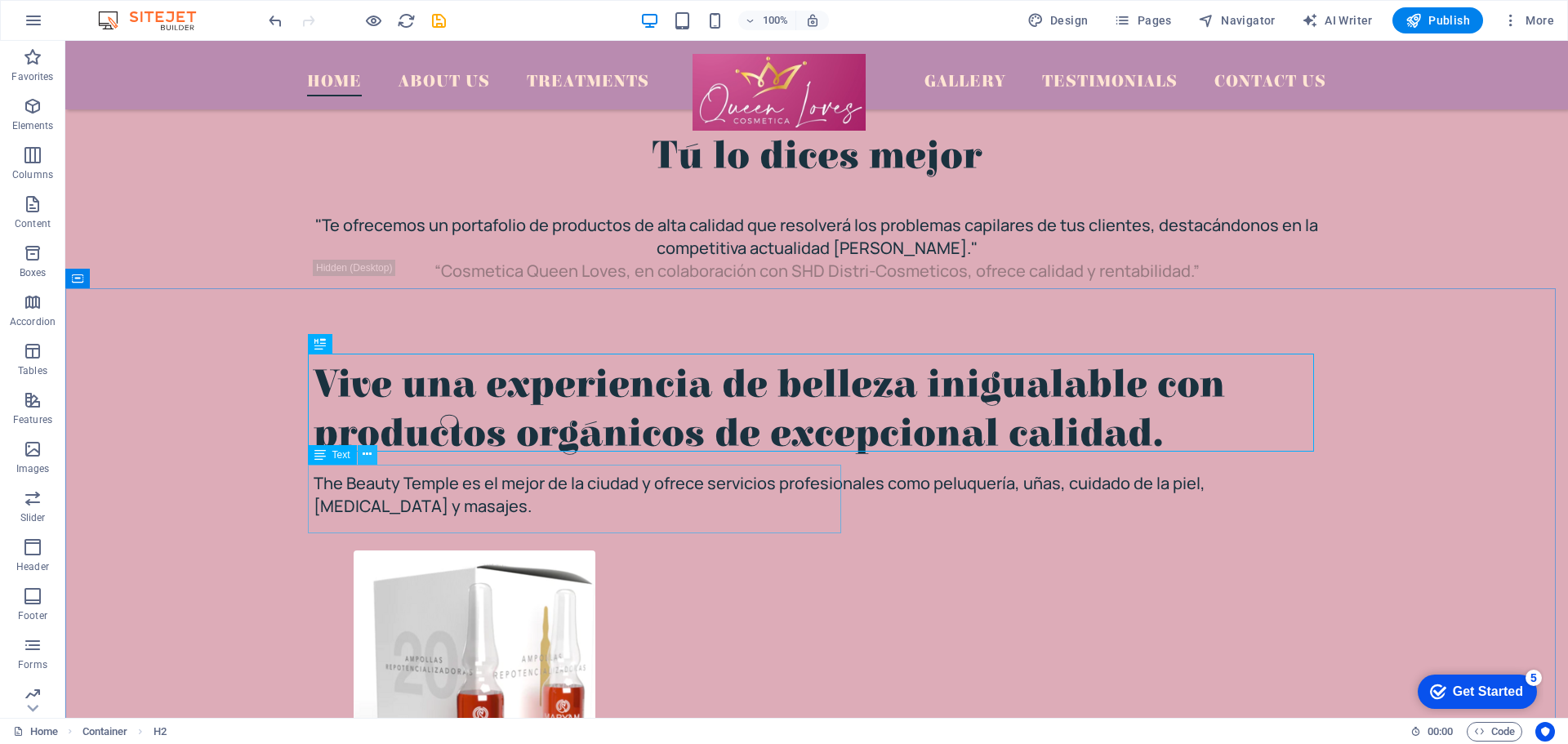
click at [368, 455] on icon at bounding box center [367, 454] width 9 height 17
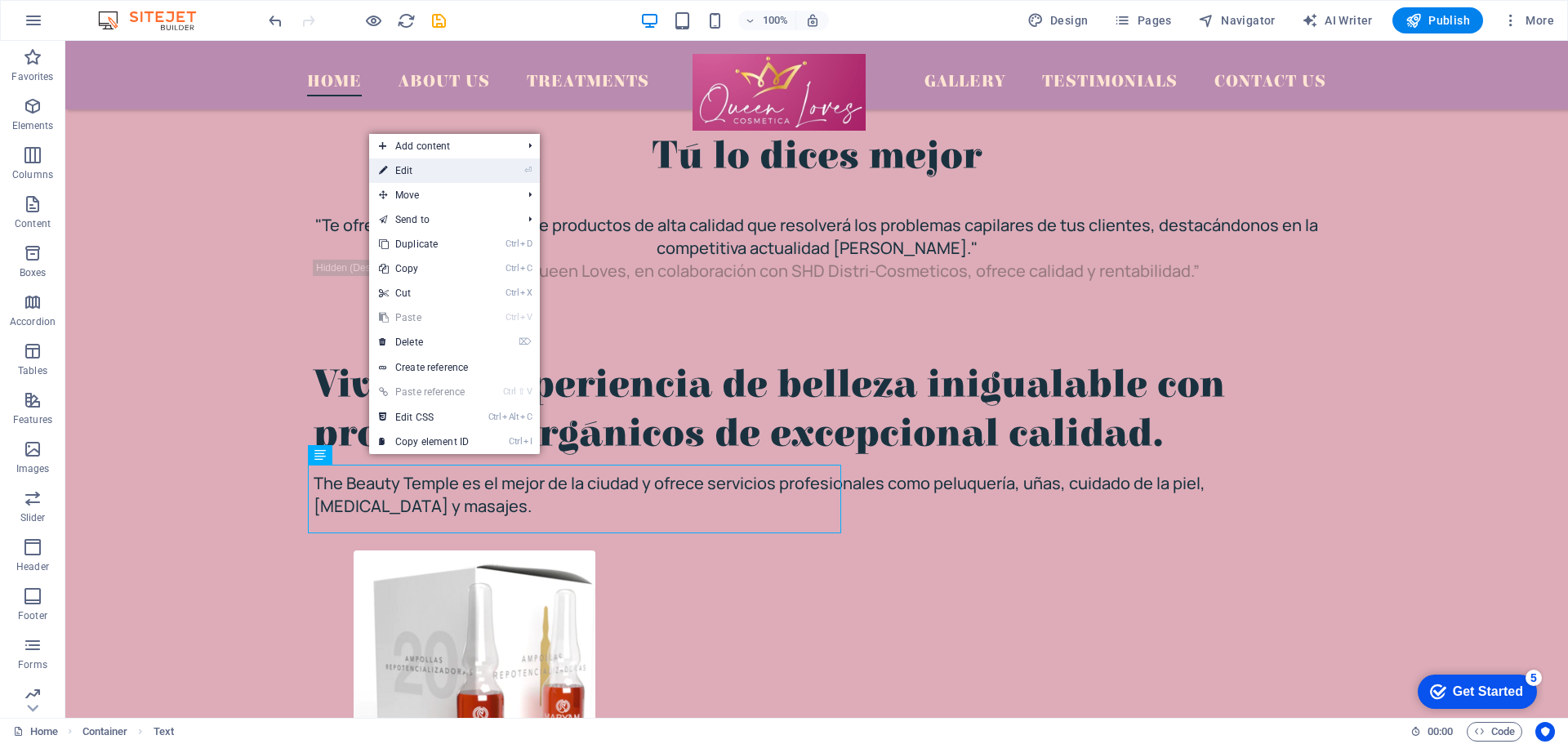
click at [452, 176] on link "⏎ Edit" at bounding box center [424, 170] width 110 height 25
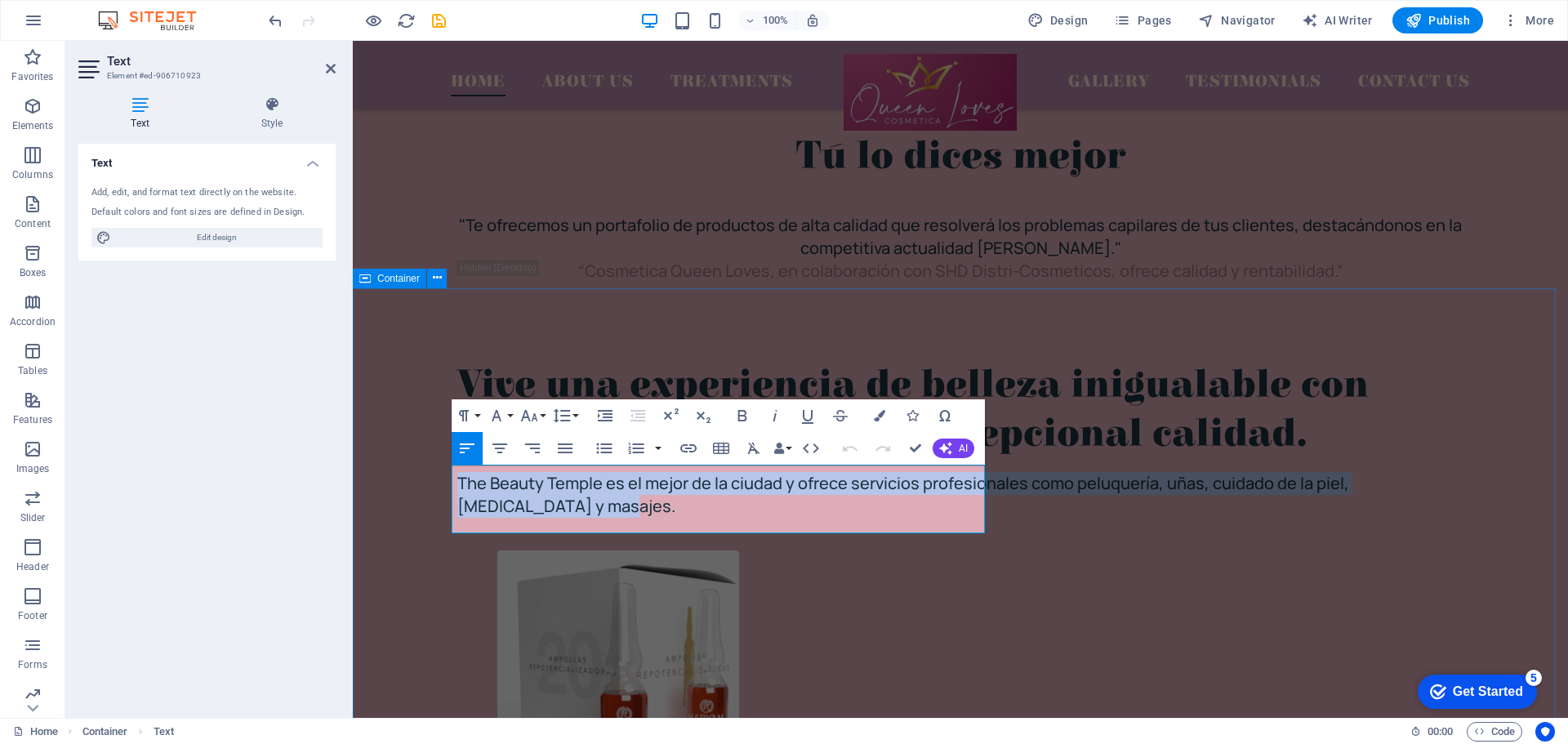
drag, startPoint x: 654, startPoint y: 522, endPoint x: 422, endPoint y: 452, distance: 242.3
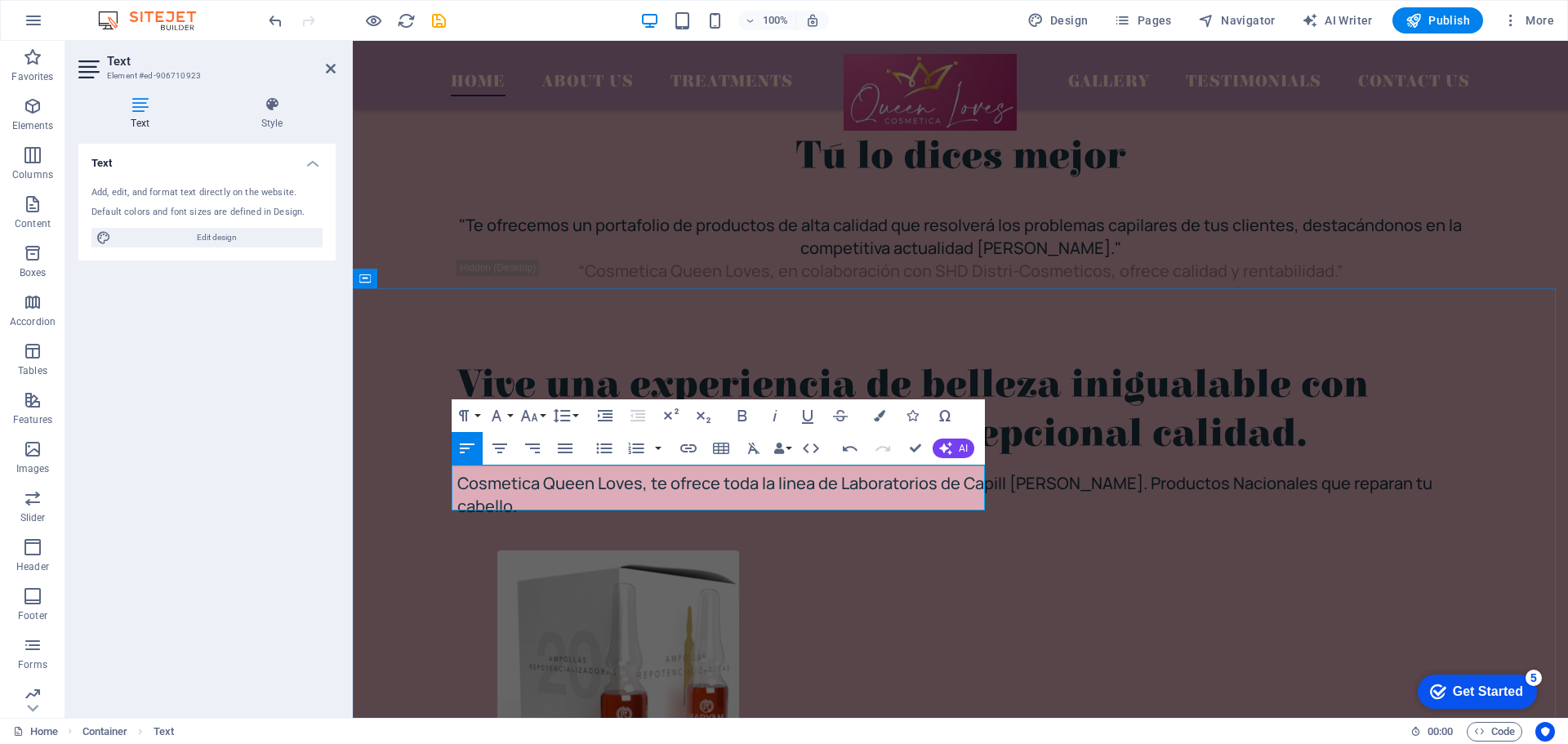
click at [930, 480] on p "Cosmetica Queen Loves, te ofrece toda la linea de Laboratorios de Capill Maryam…" at bounding box center [961, 495] width 1007 height 46
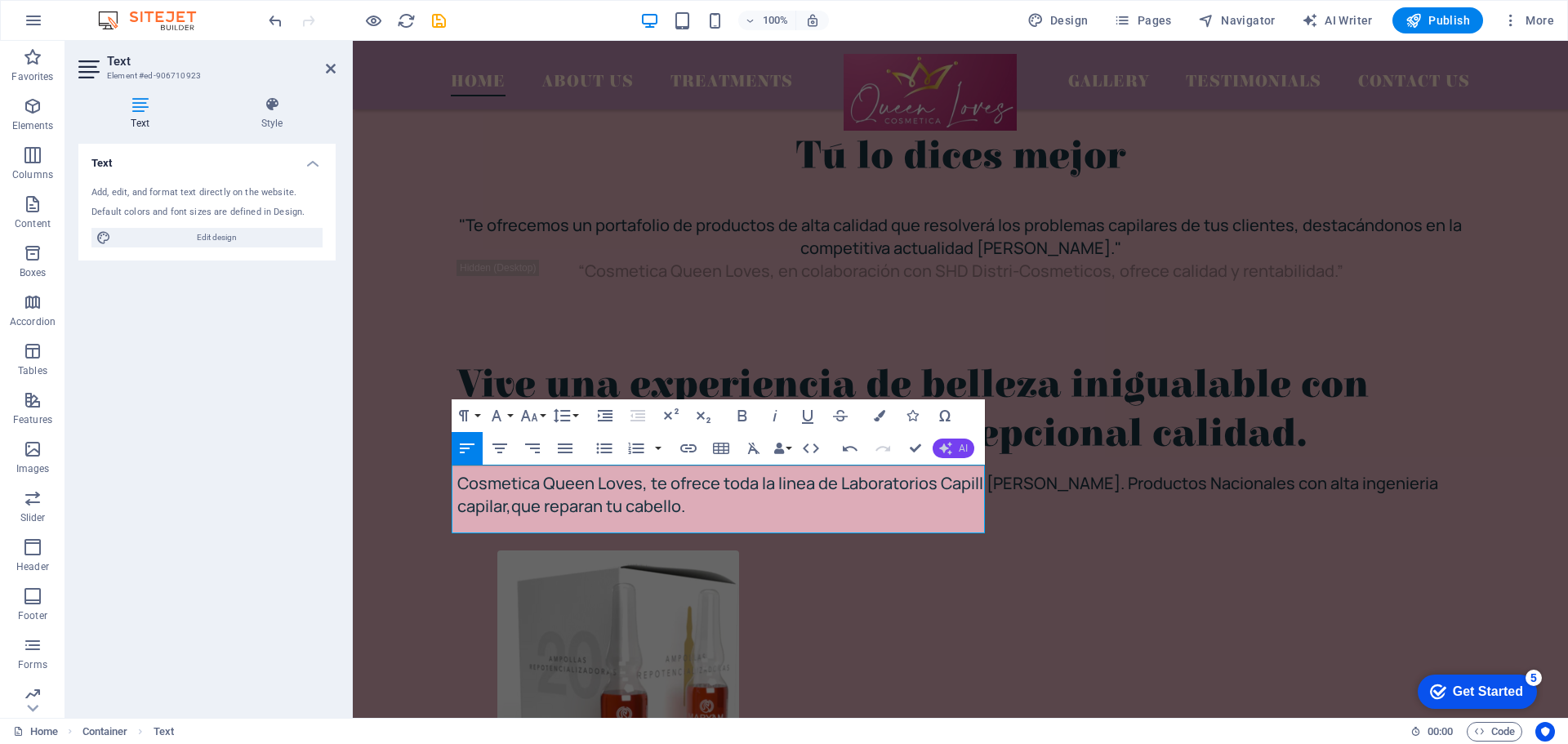
click at [950, 448] on icon "button" at bounding box center [945, 448] width 13 height 13
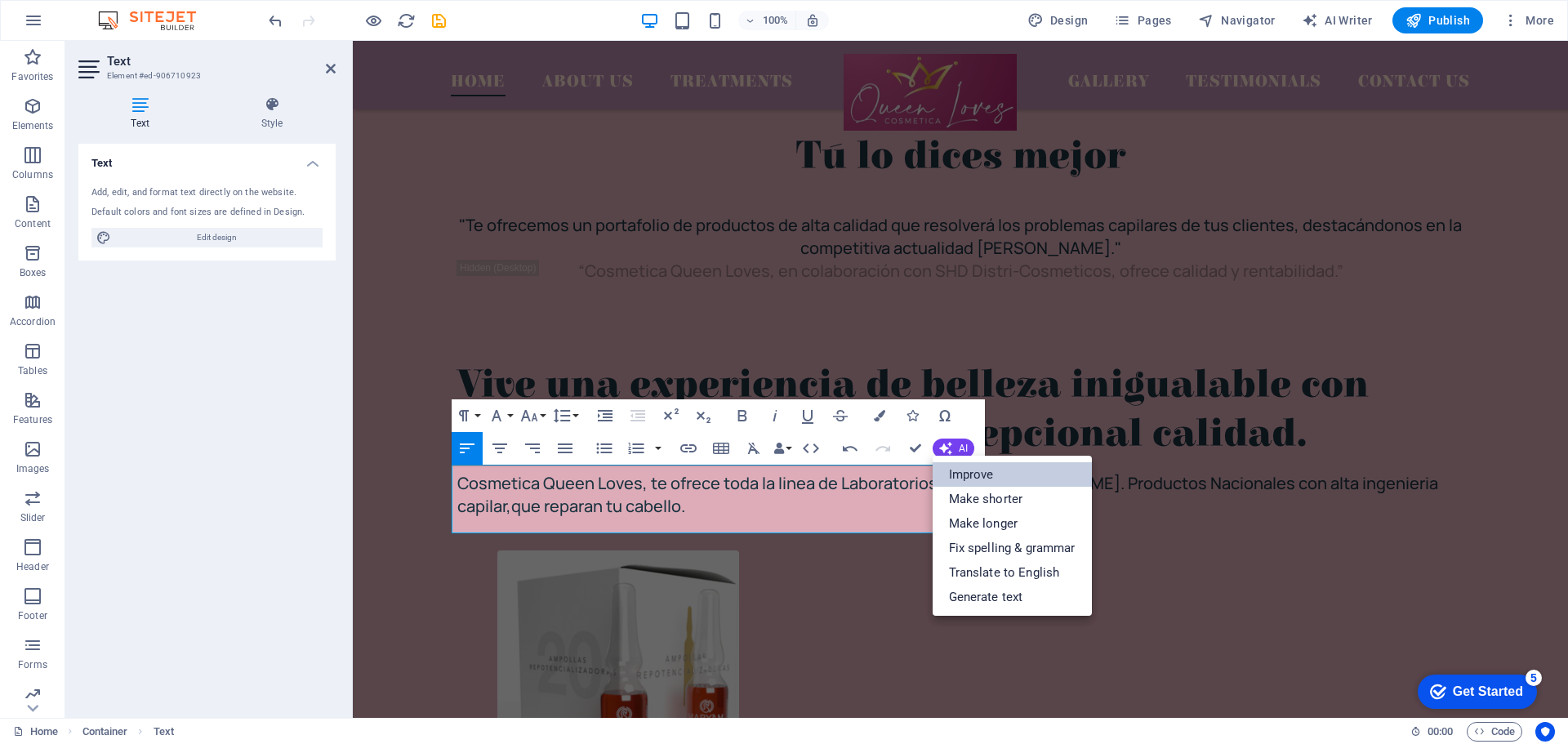
click at [966, 470] on link "Improve" at bounding box center [1013, 474] width 159 height 25
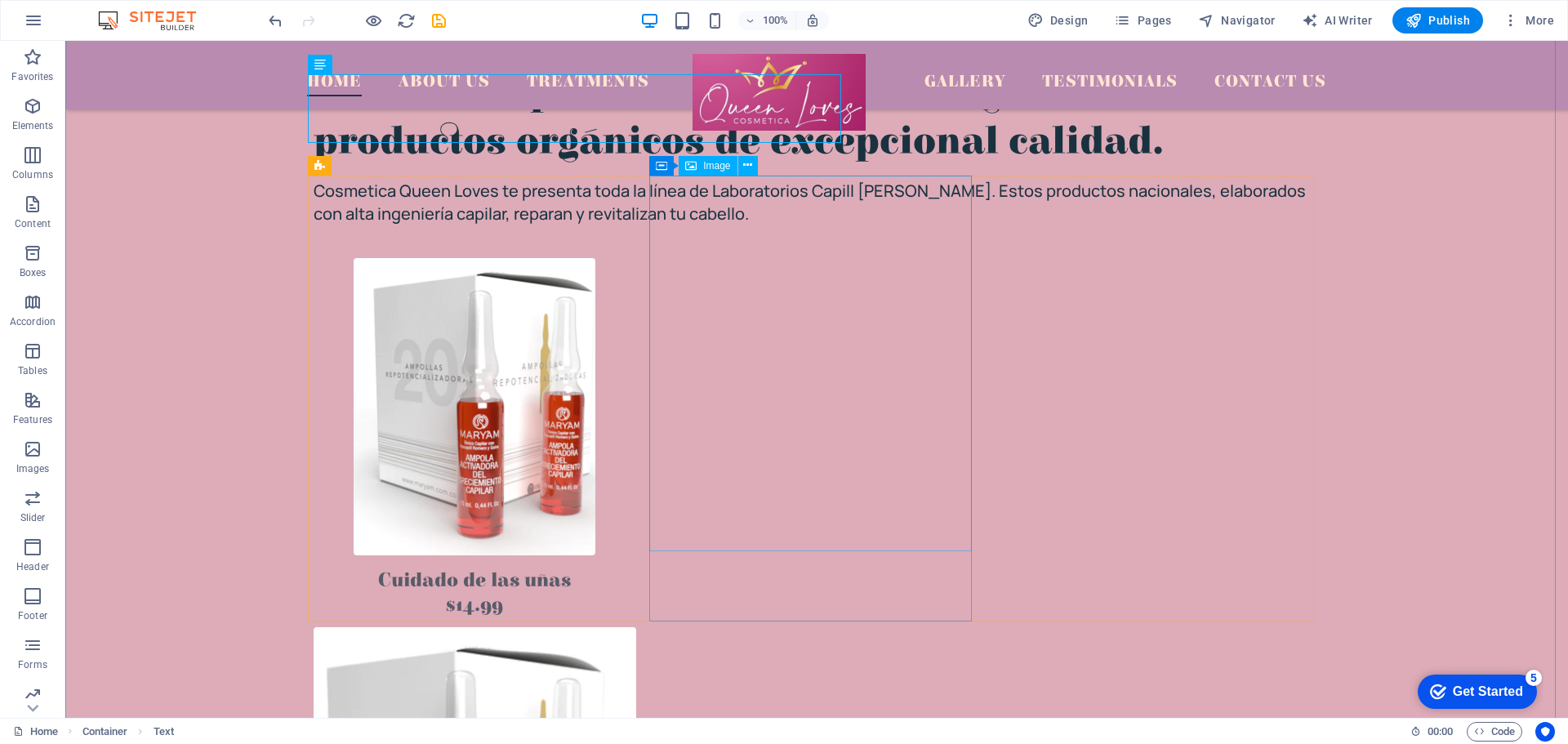
scroll to position [2043, 0]
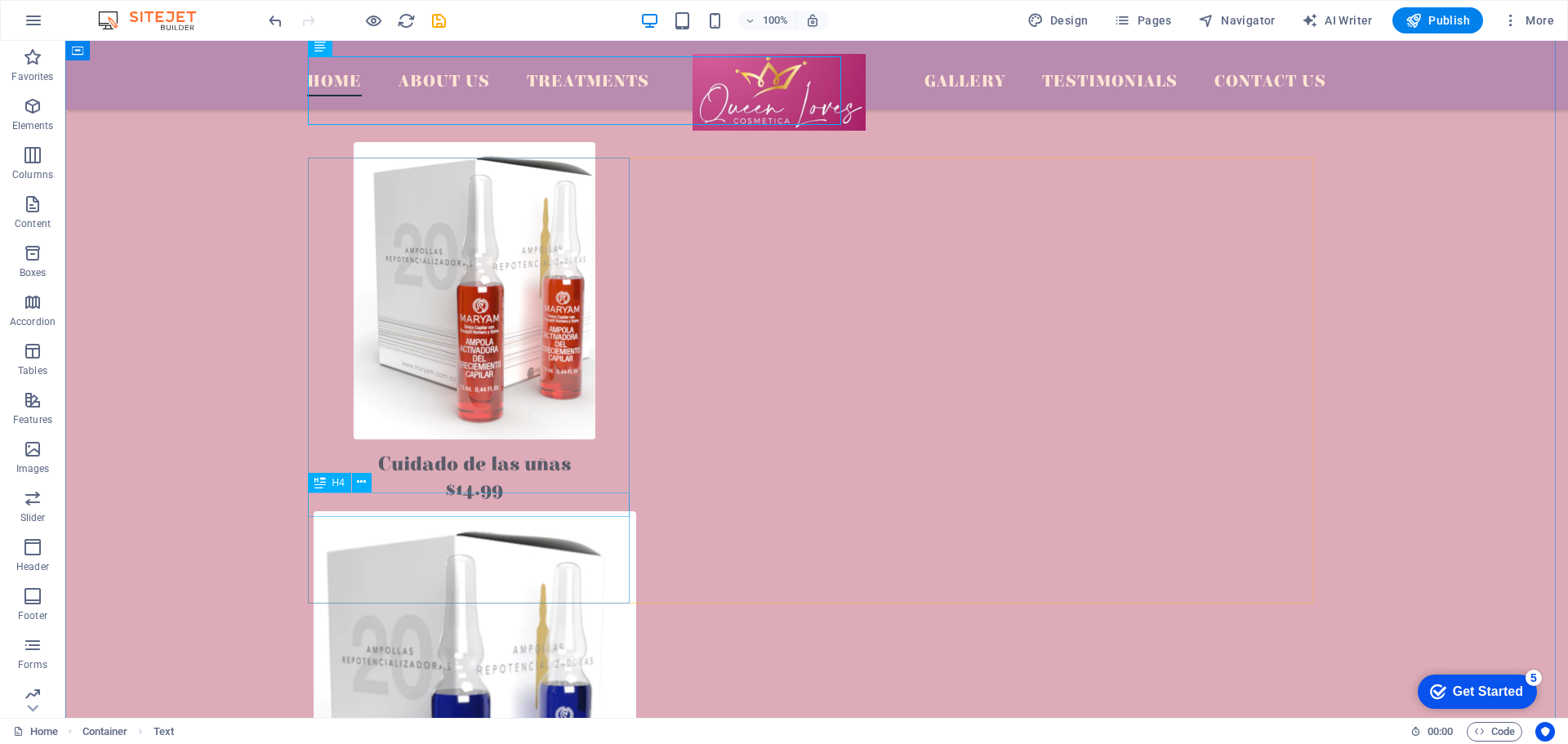
click at [482, 502] on div "$14.99" at bounding box center [475, 489] width 323 height 25
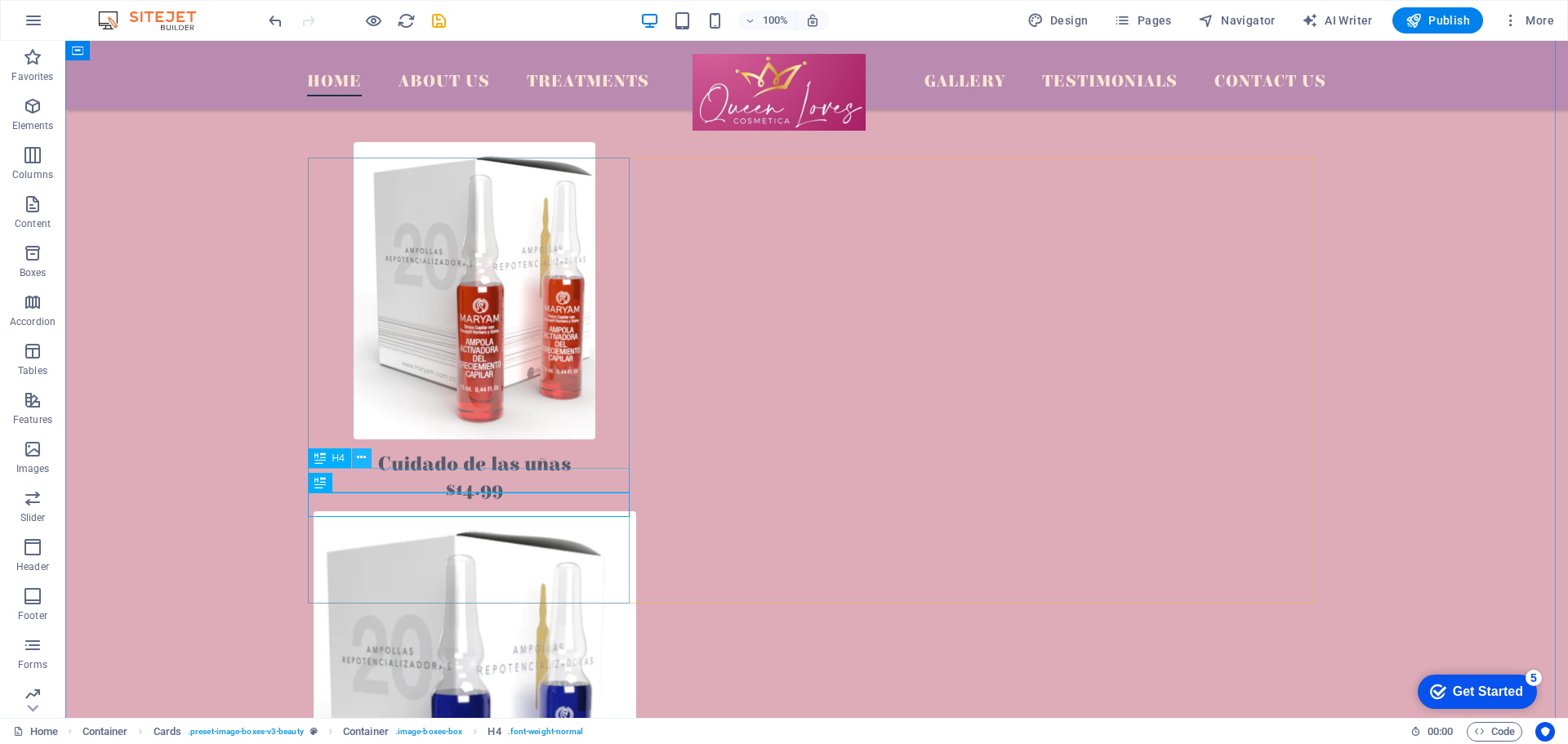
click at [362, 464] on icon at bounding box center [361, 457] width 9 height 17
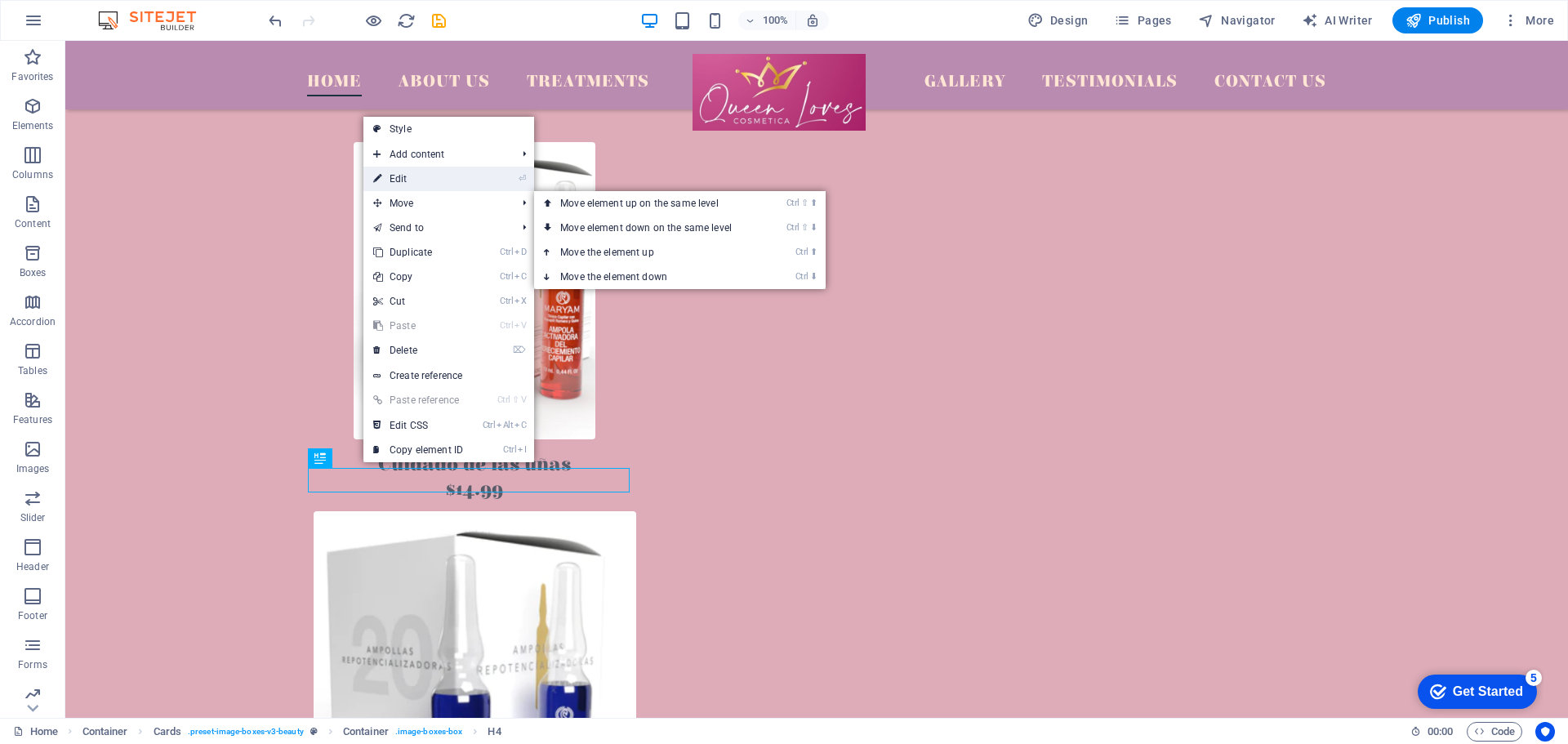
click at [455, 178] on link "⏎ Edit" at bounding box center [418, 179] width 110 height 25
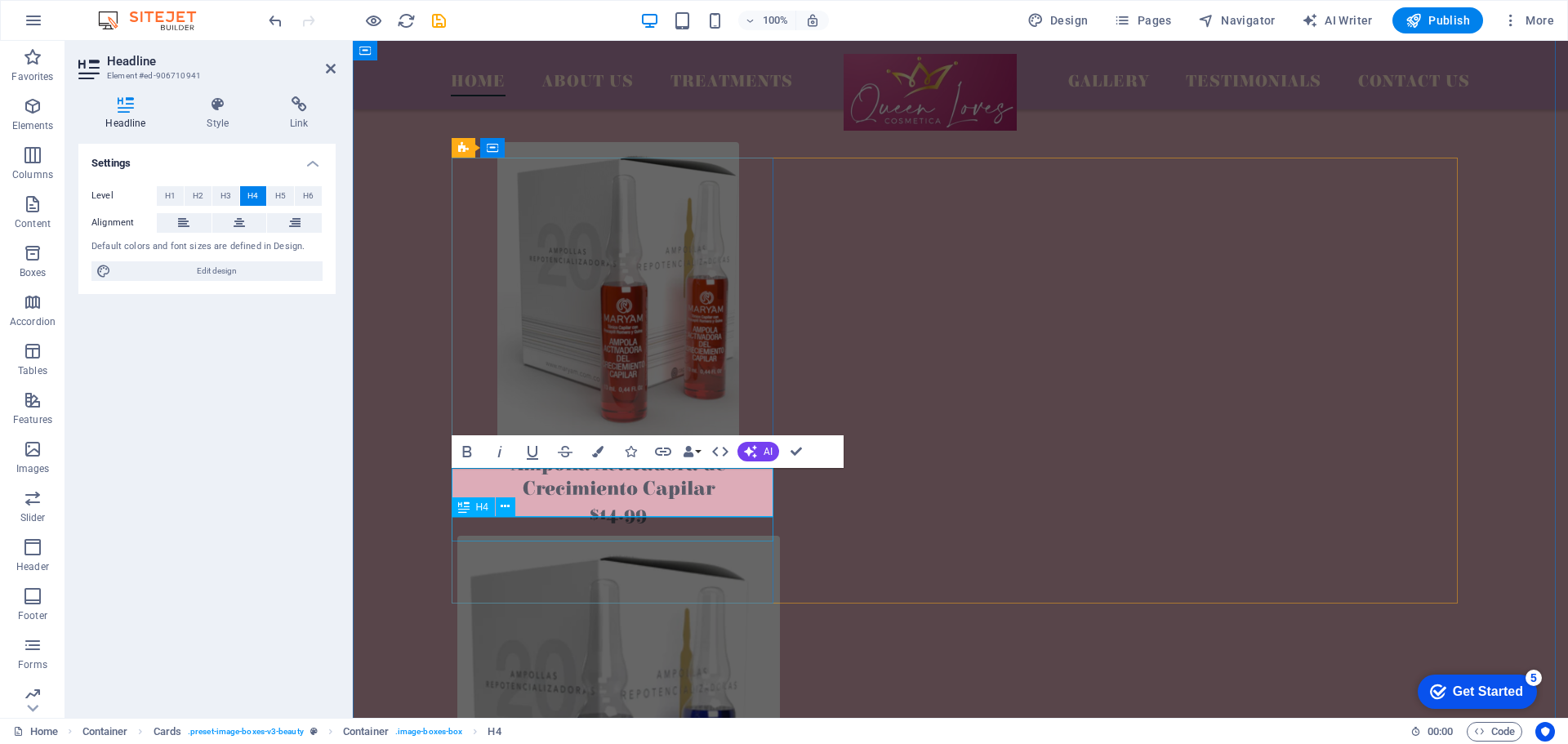
click at [636, 526] on div "$14.99" at bounding box center [618, 513] width 323 height 25
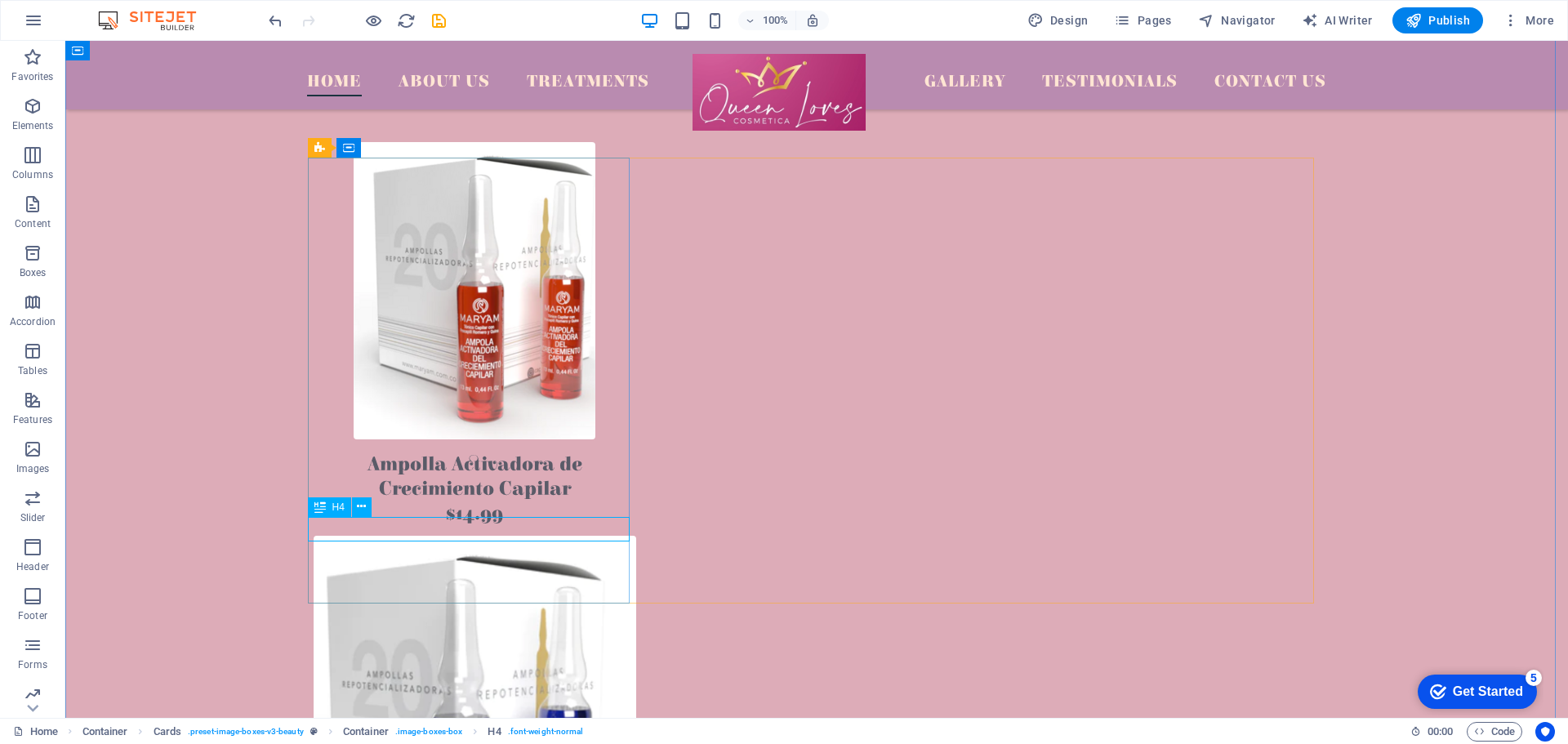
click at [475, 526] on div "$14.99" at bounding box center [475, 513] width 323 height 25
click at [364, 508] on icon at bounding box center [361, 506] width 9 height 17
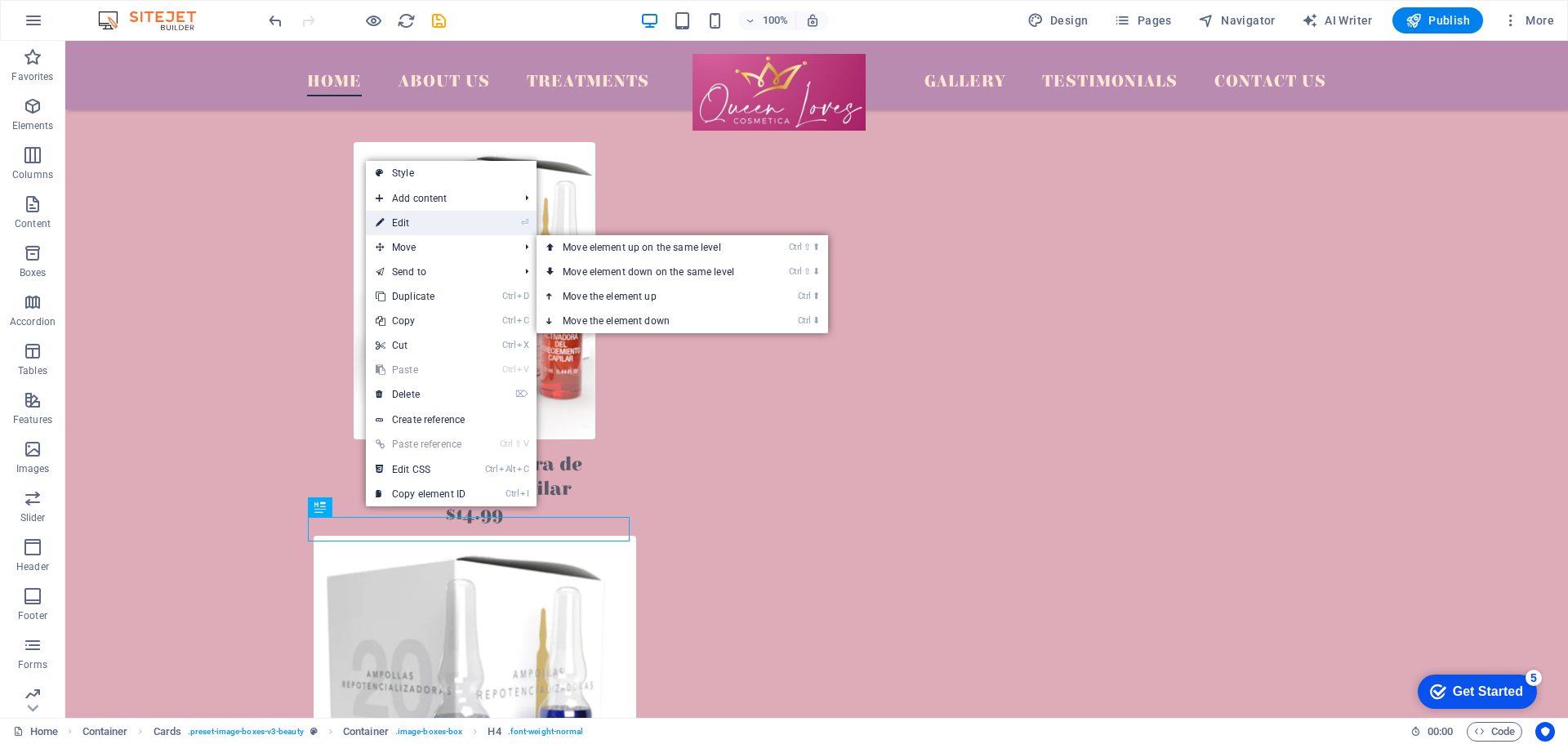
click at [425, 223] on link "⏎ Edit" at bounding box center [421, 223] width 110 height 25
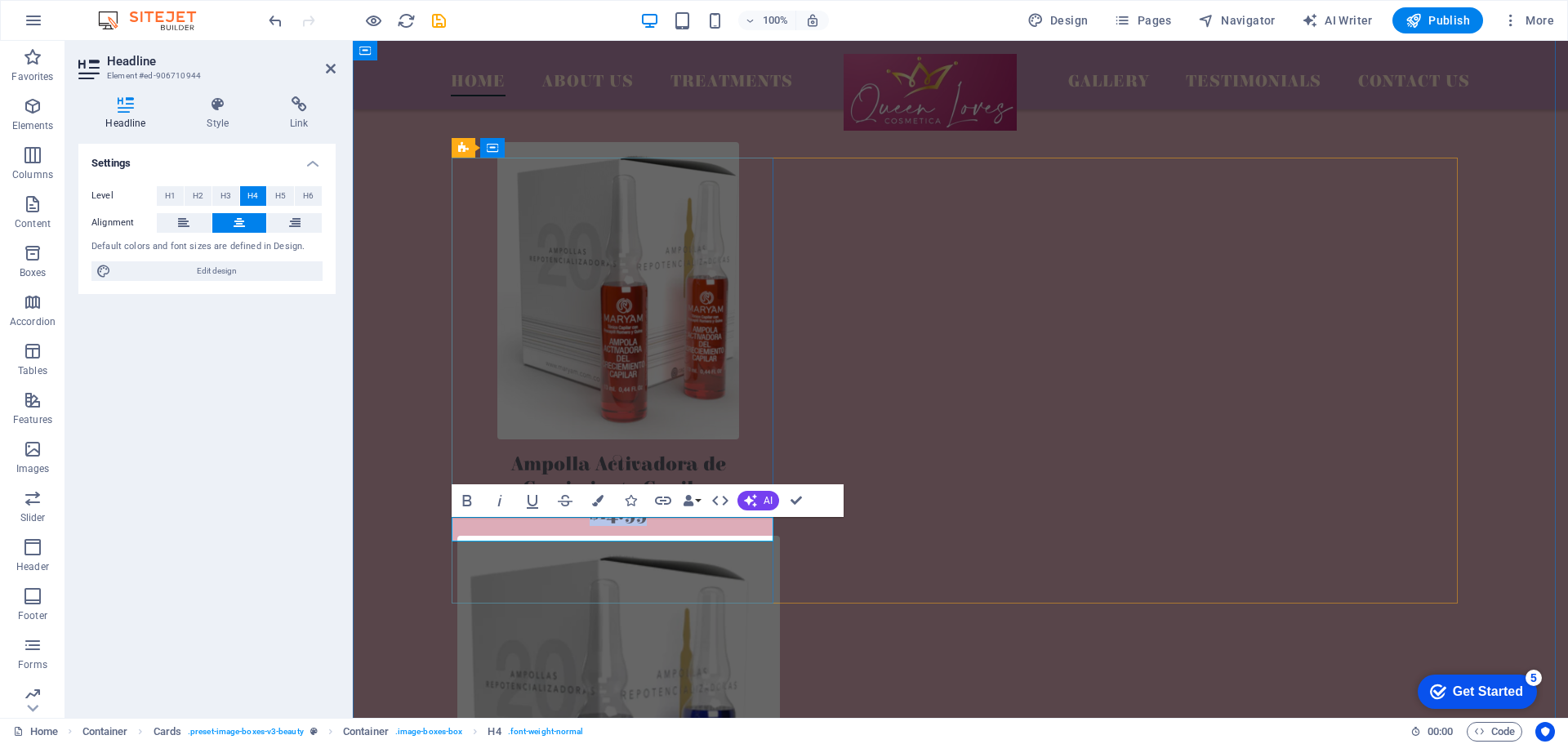
click at [670, 526] on h4 "$14.99" at bounding box center [618, 513] width 323 height 25
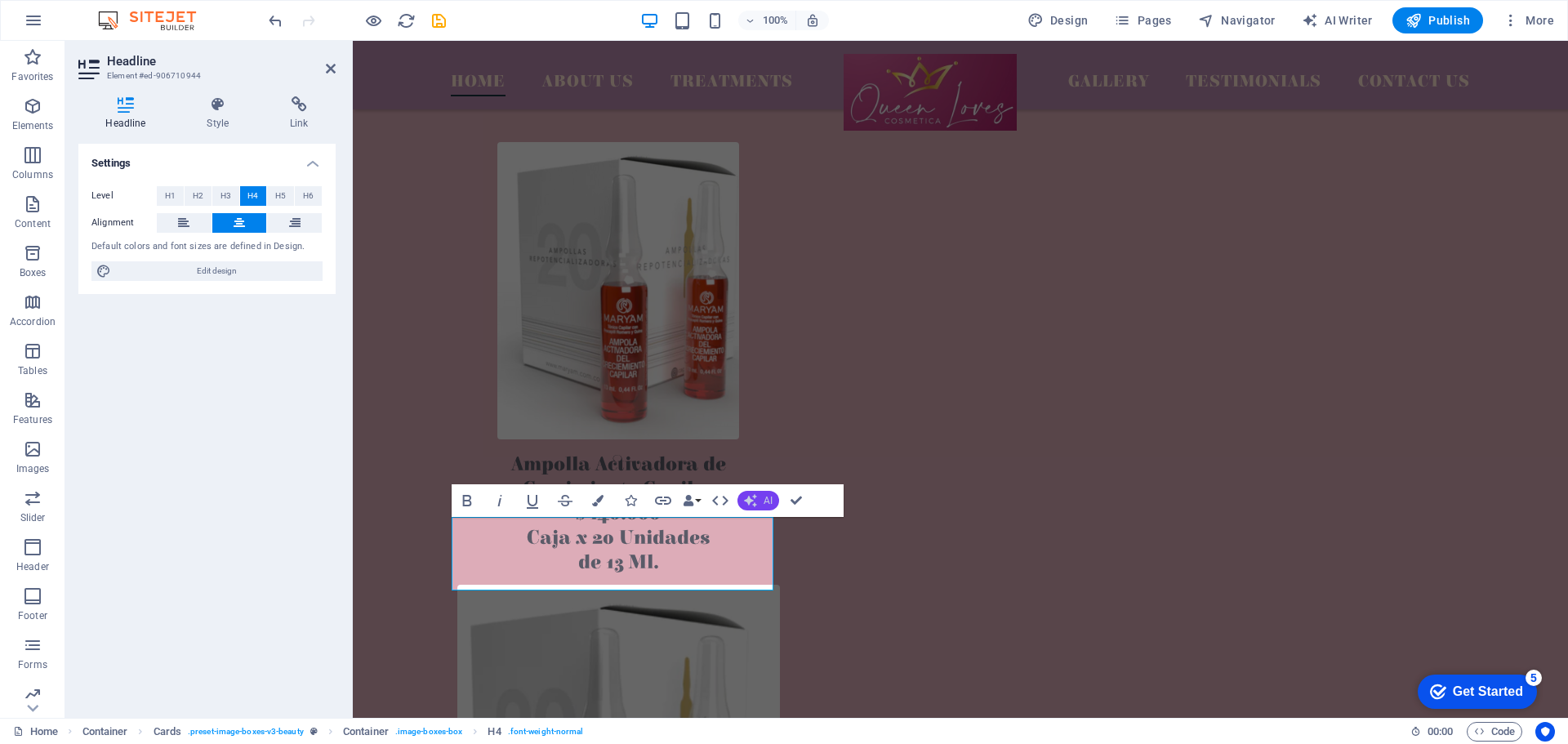
click at [764, 493] on button "AI" at bounding box center [758, 501] width 41 height 20
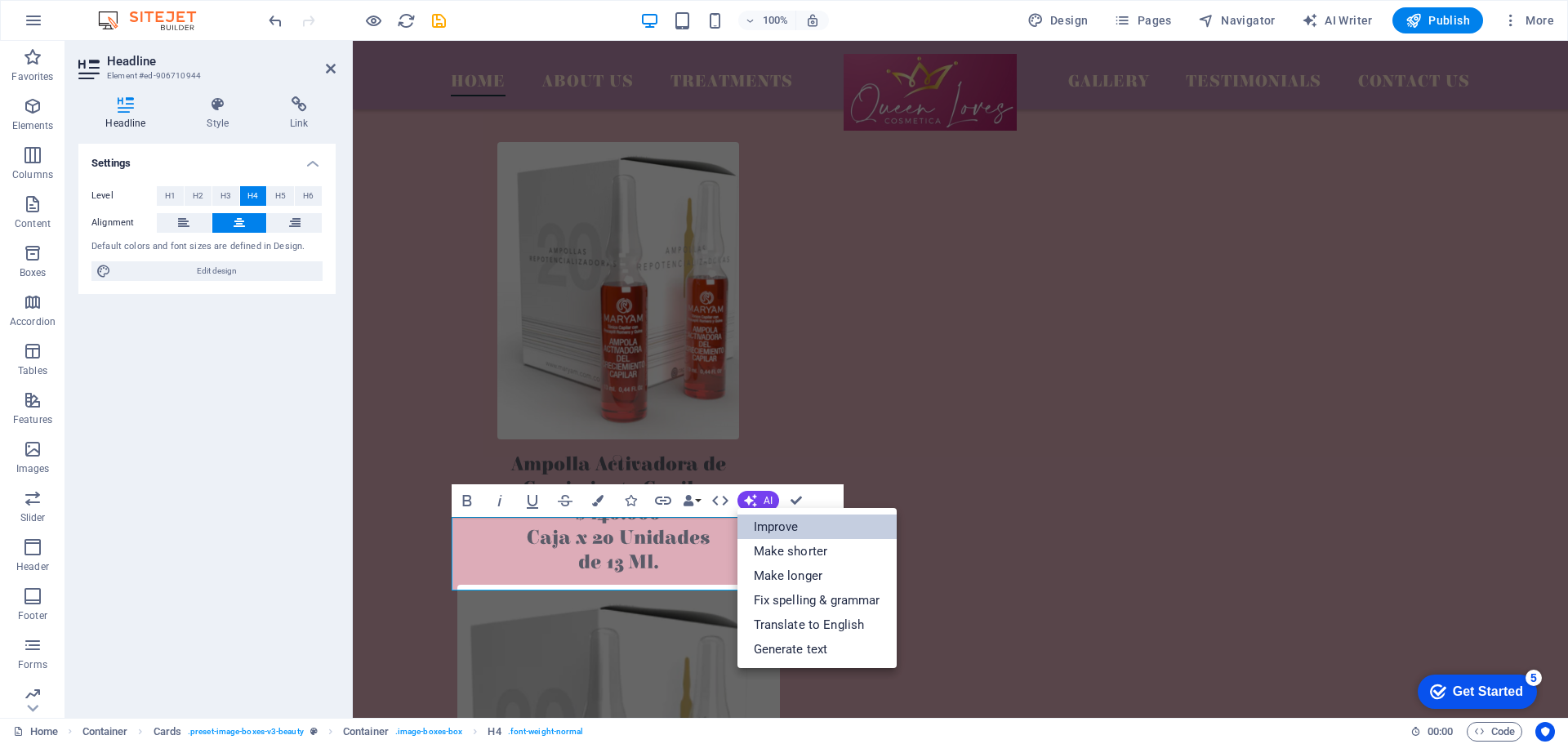
click at [772, 522] on link "Improve" at bounding box center [817, 526] width 159 height 25
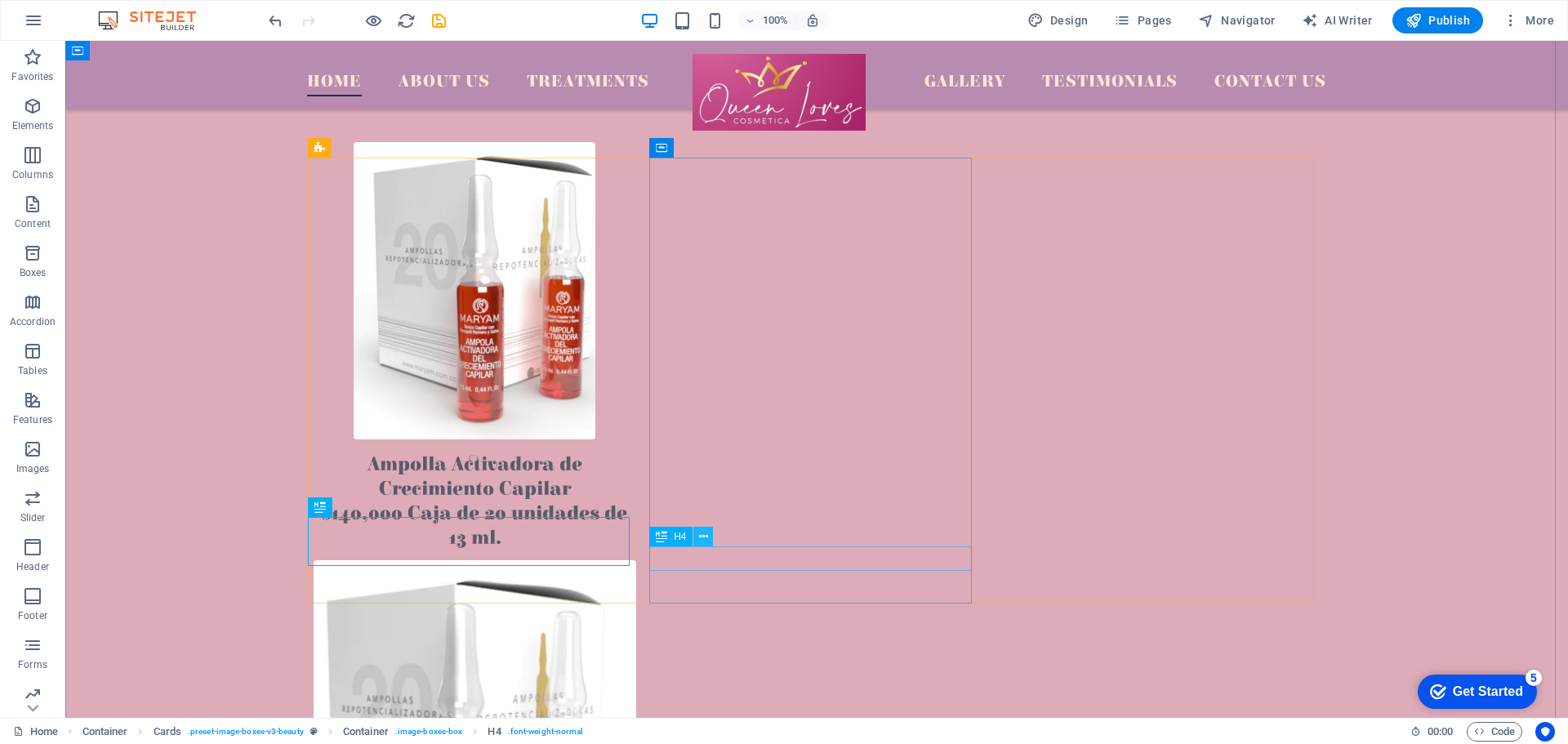
click at [709, 539] on button at bounding box center [704, 537] width 20 height 20
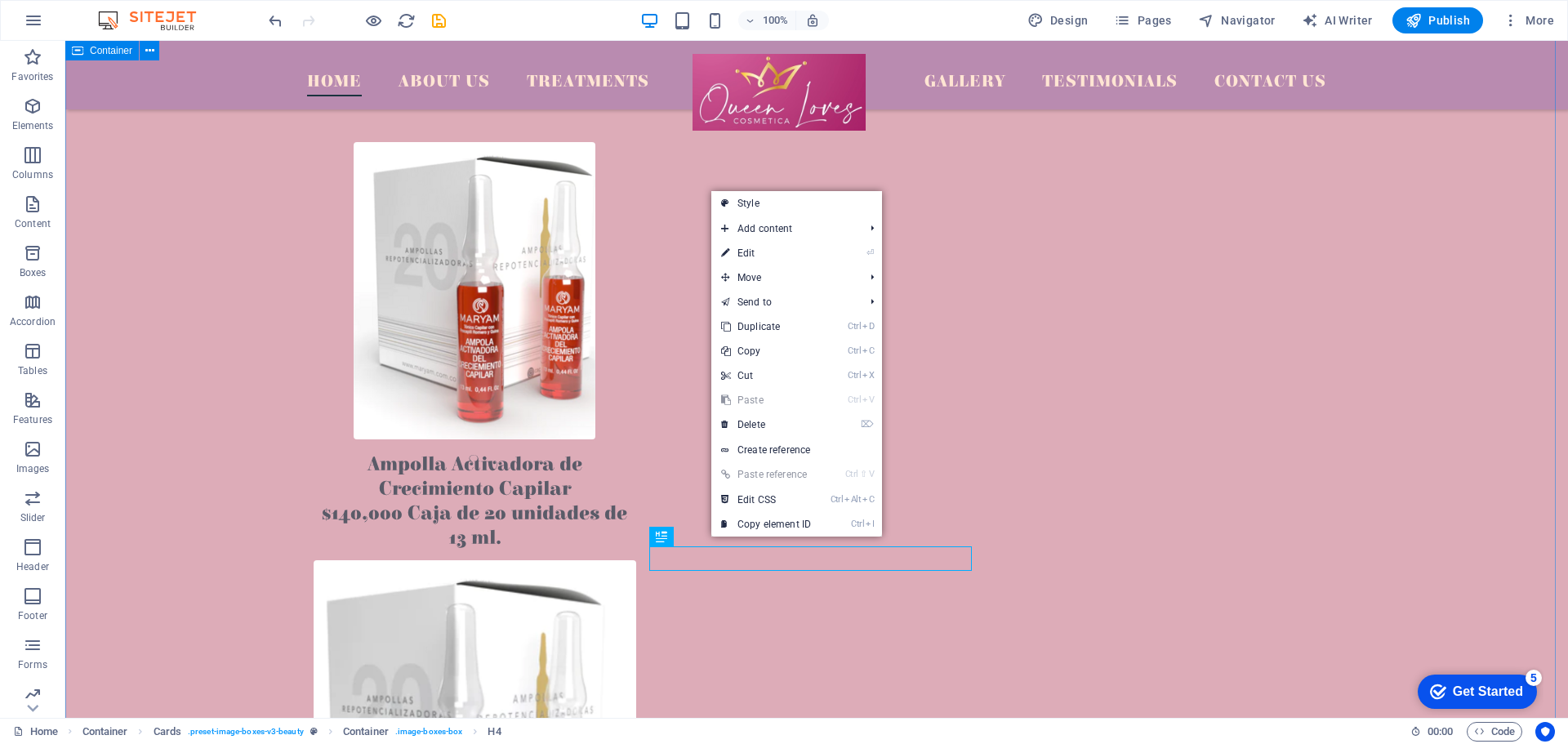
click at [1455, 516] on div "Vive una experiencia de belleza inigualable con productos orgánicos de excepcio…" at bounding box center [817, 749] width 1503 height 1724
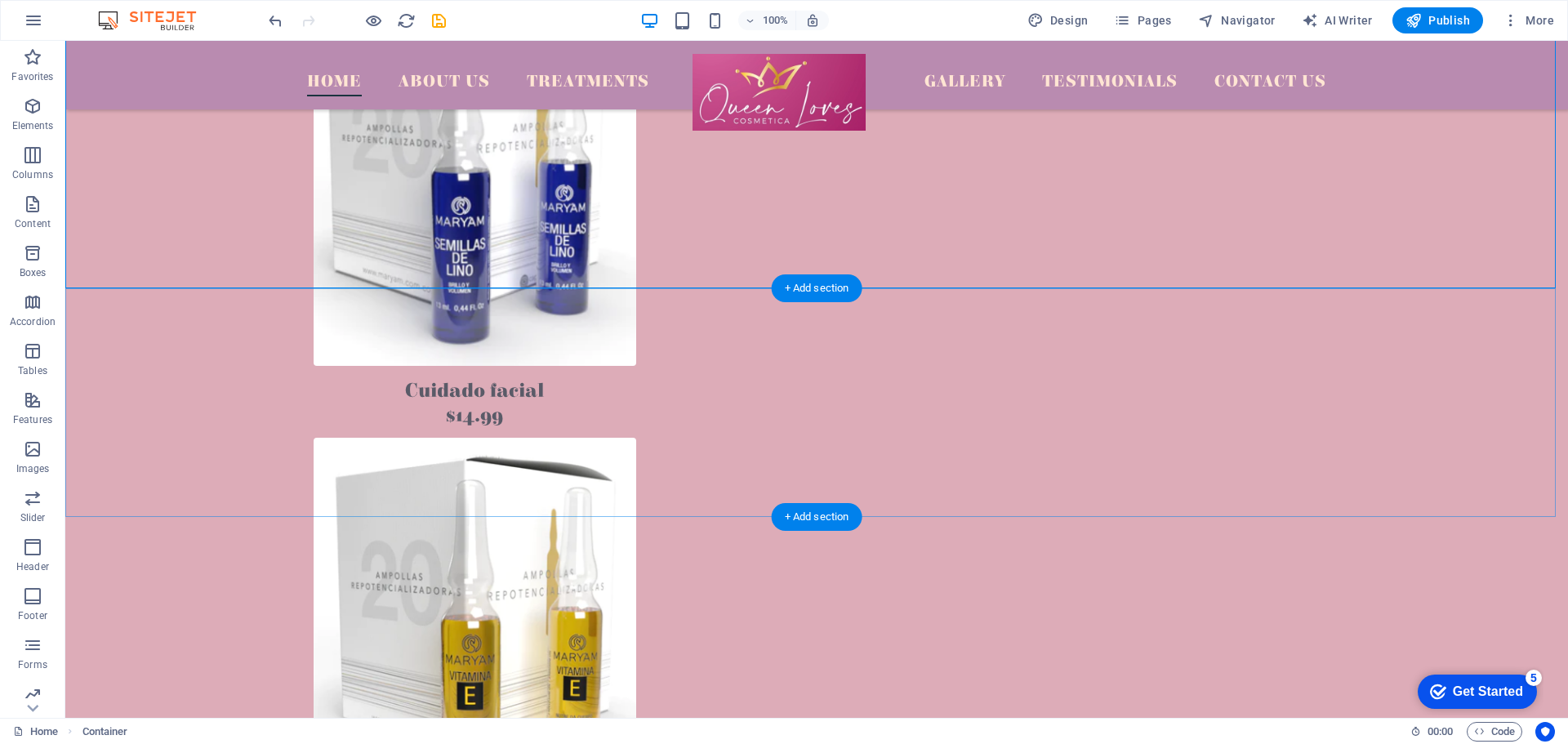
scroll to position [2615, 0]
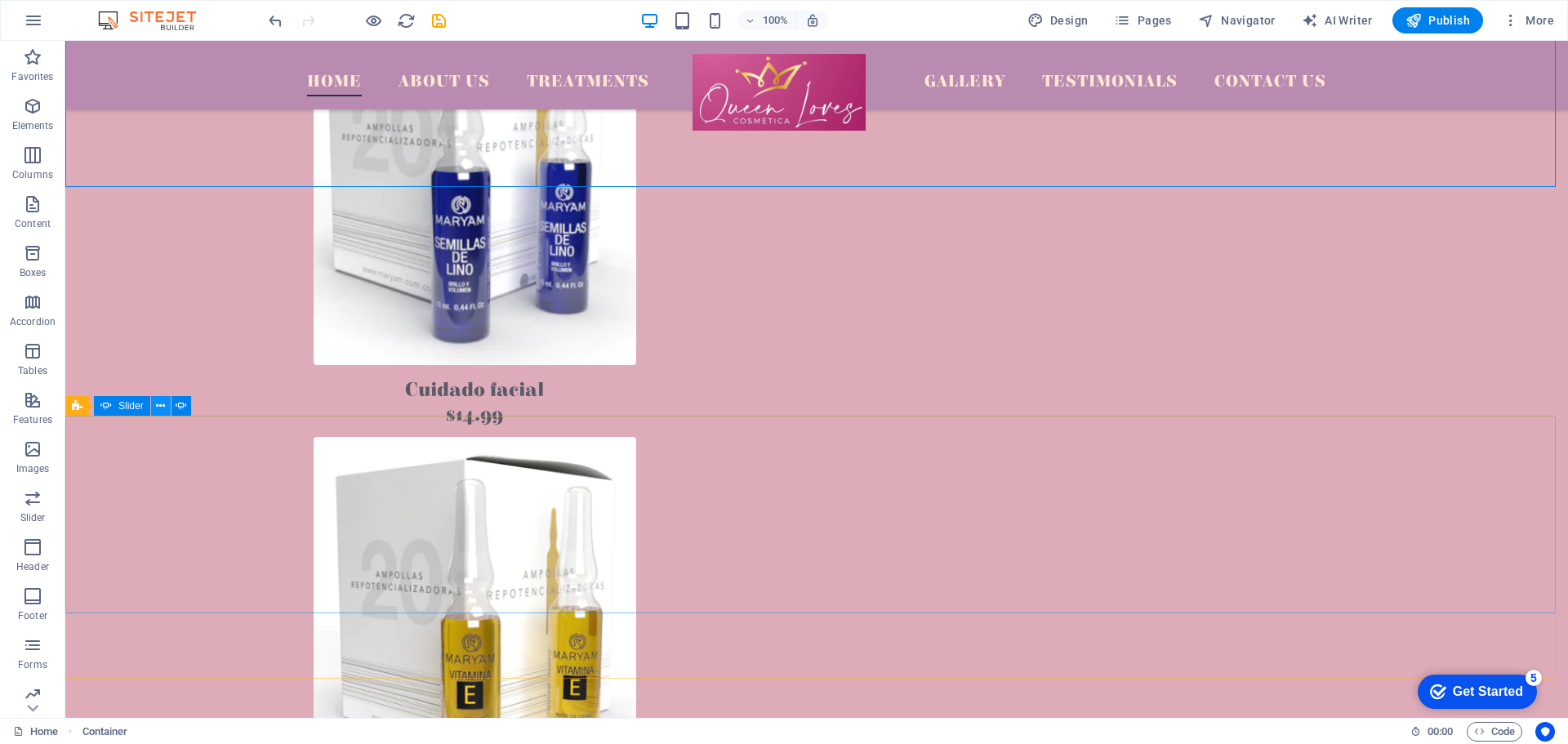
click at [166, 404] on button at bounding box center [161, 406] width 20 height 20
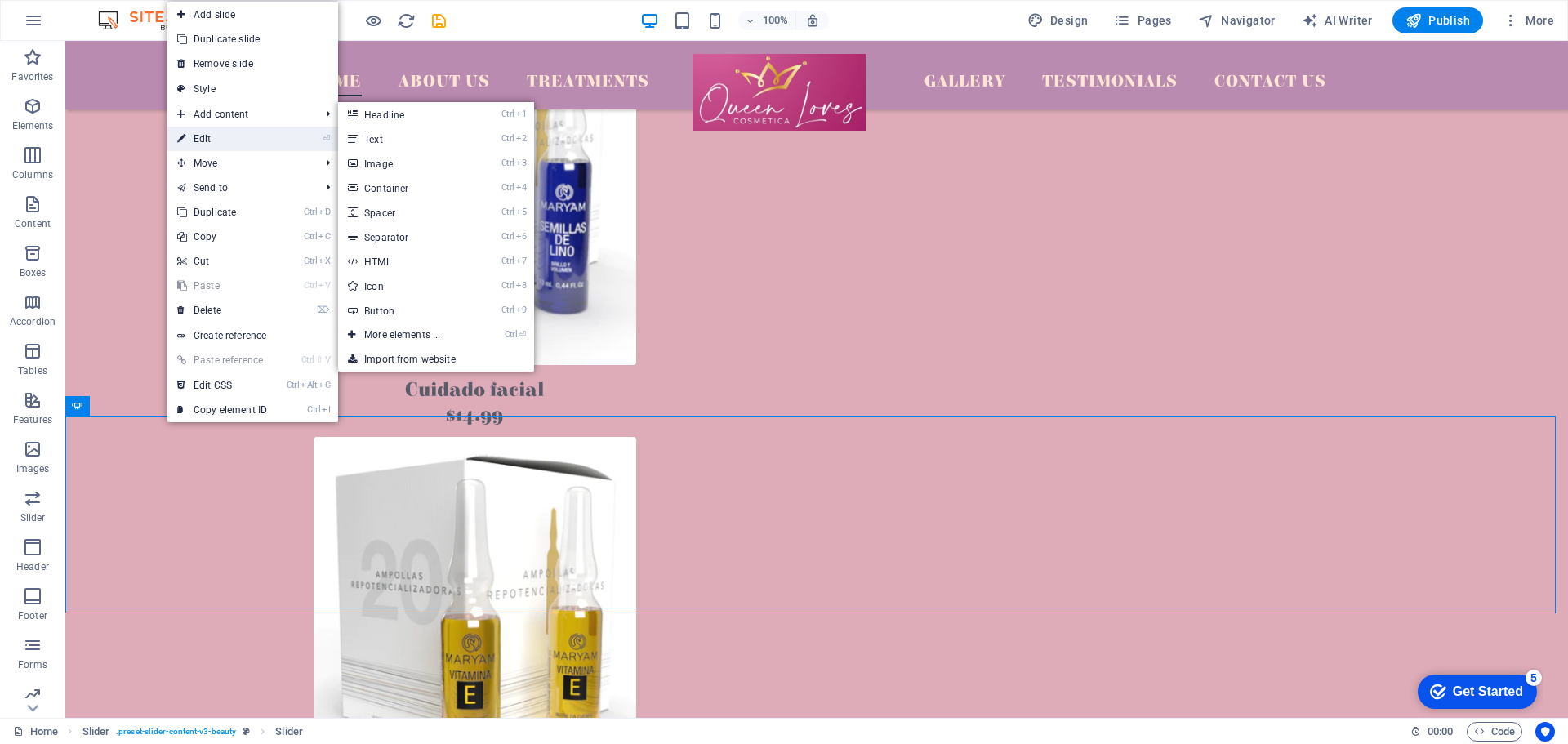
click at [254, 132] on link "⏎ Edit" at bounding box center [223, 138] width 110 height 25
select select "%"
select select "ms"
